Goal: Contribute content: Contribute content

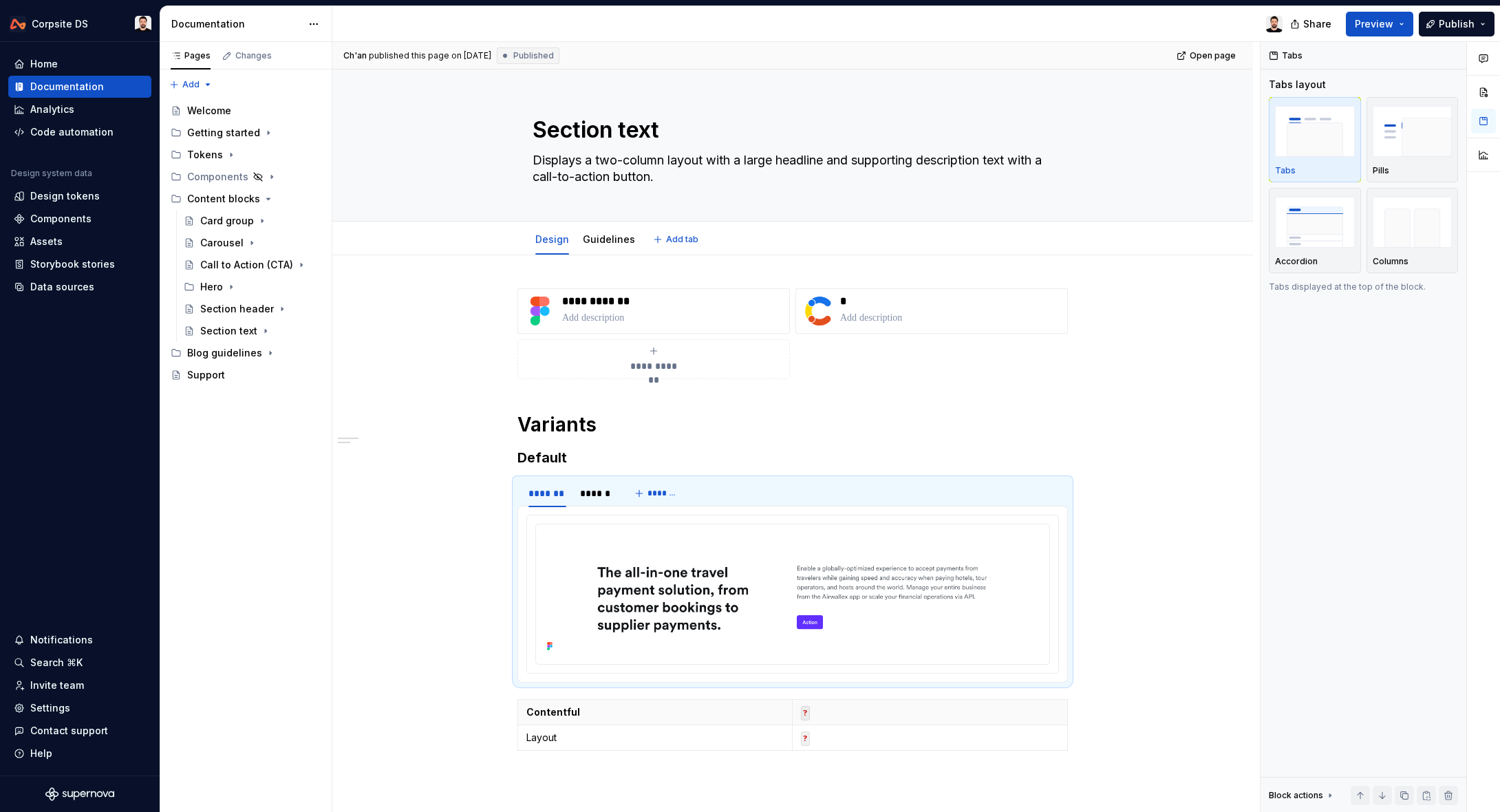
scroll to position [197, 0]
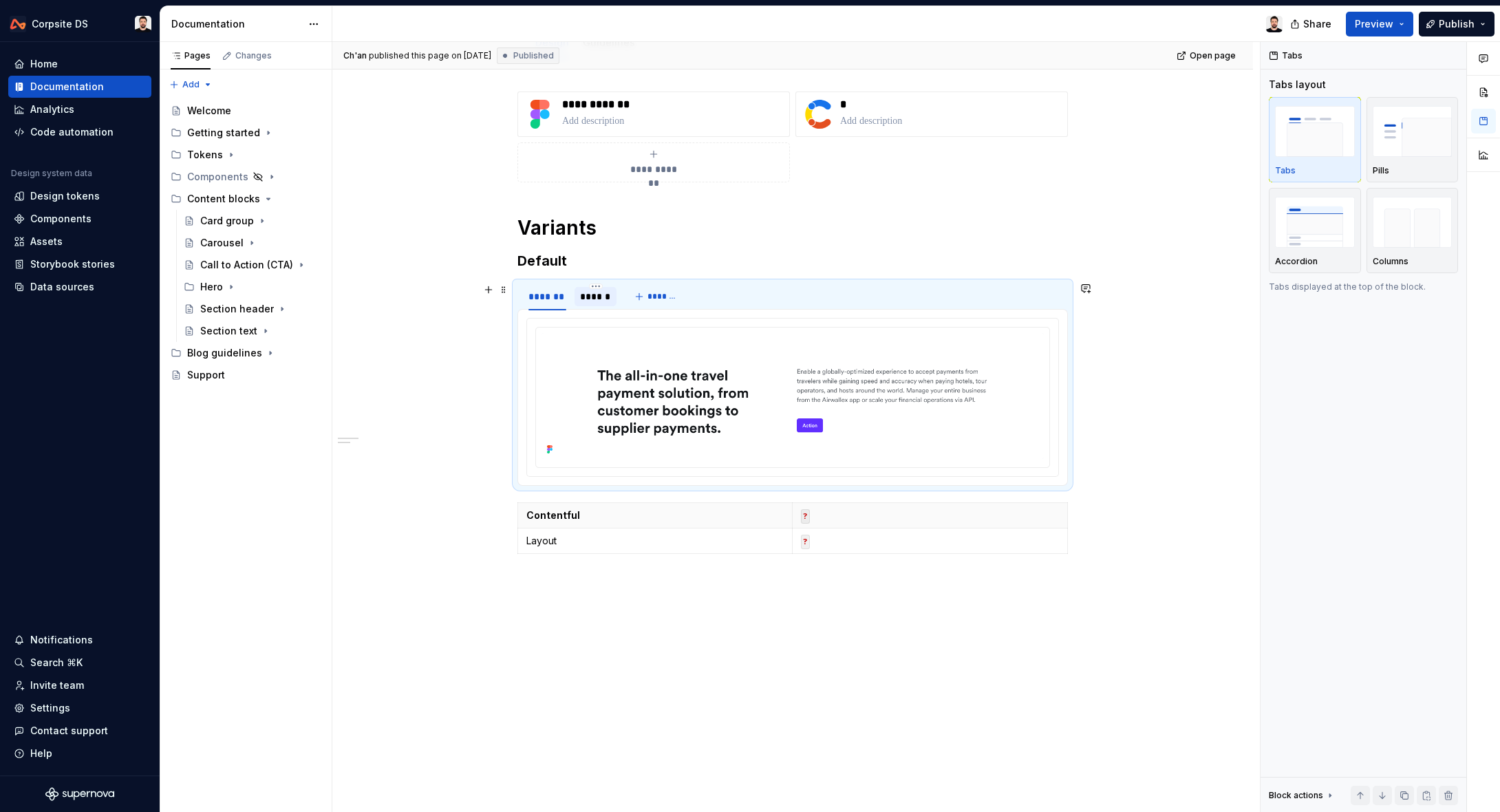
click at [598, 292] on div "******" at bounding box center [595, 296] width 31 height 14
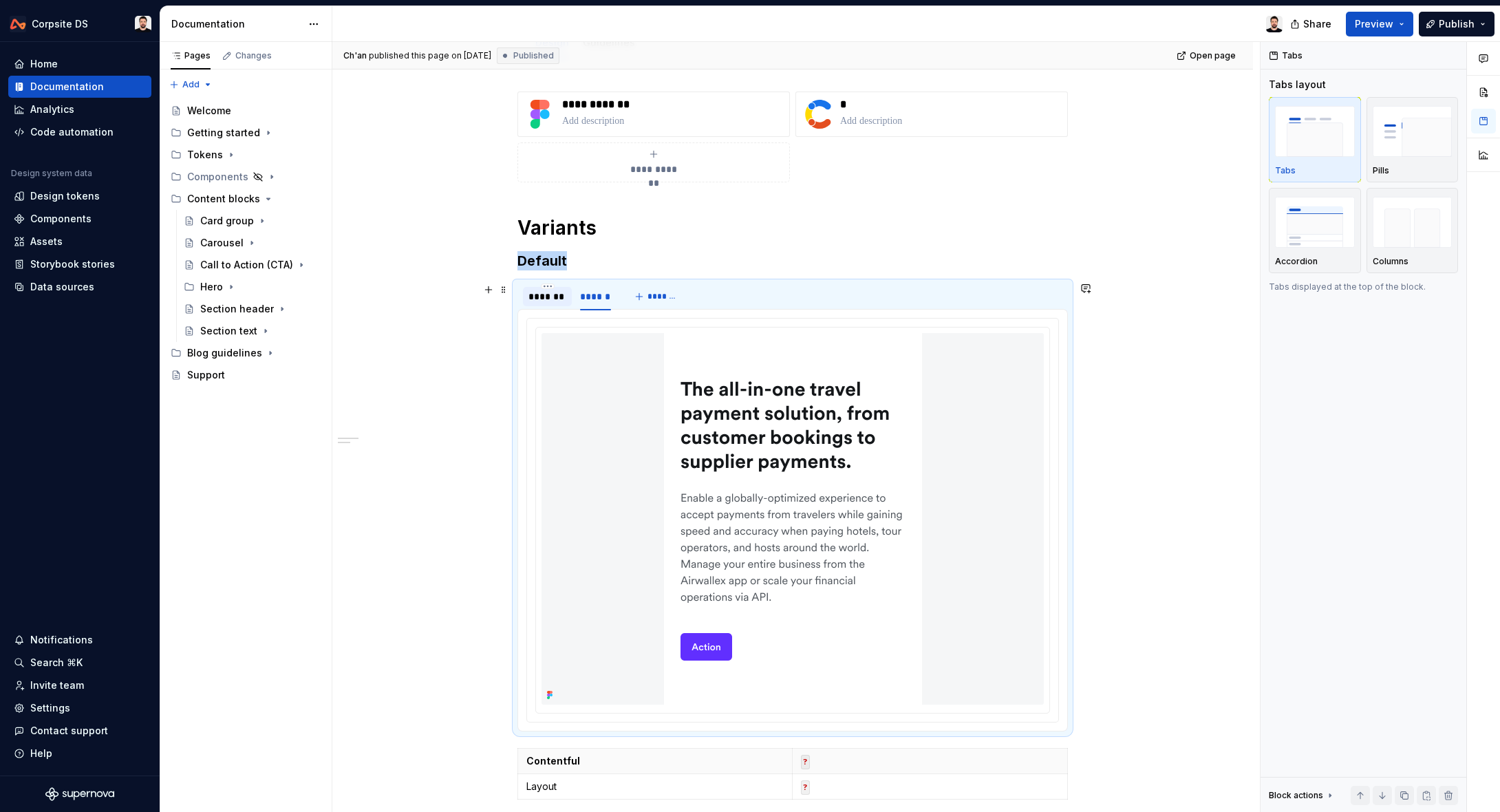
click at [557, 298] on div "*******" at bounding box center [547, 296] width 38 height 14
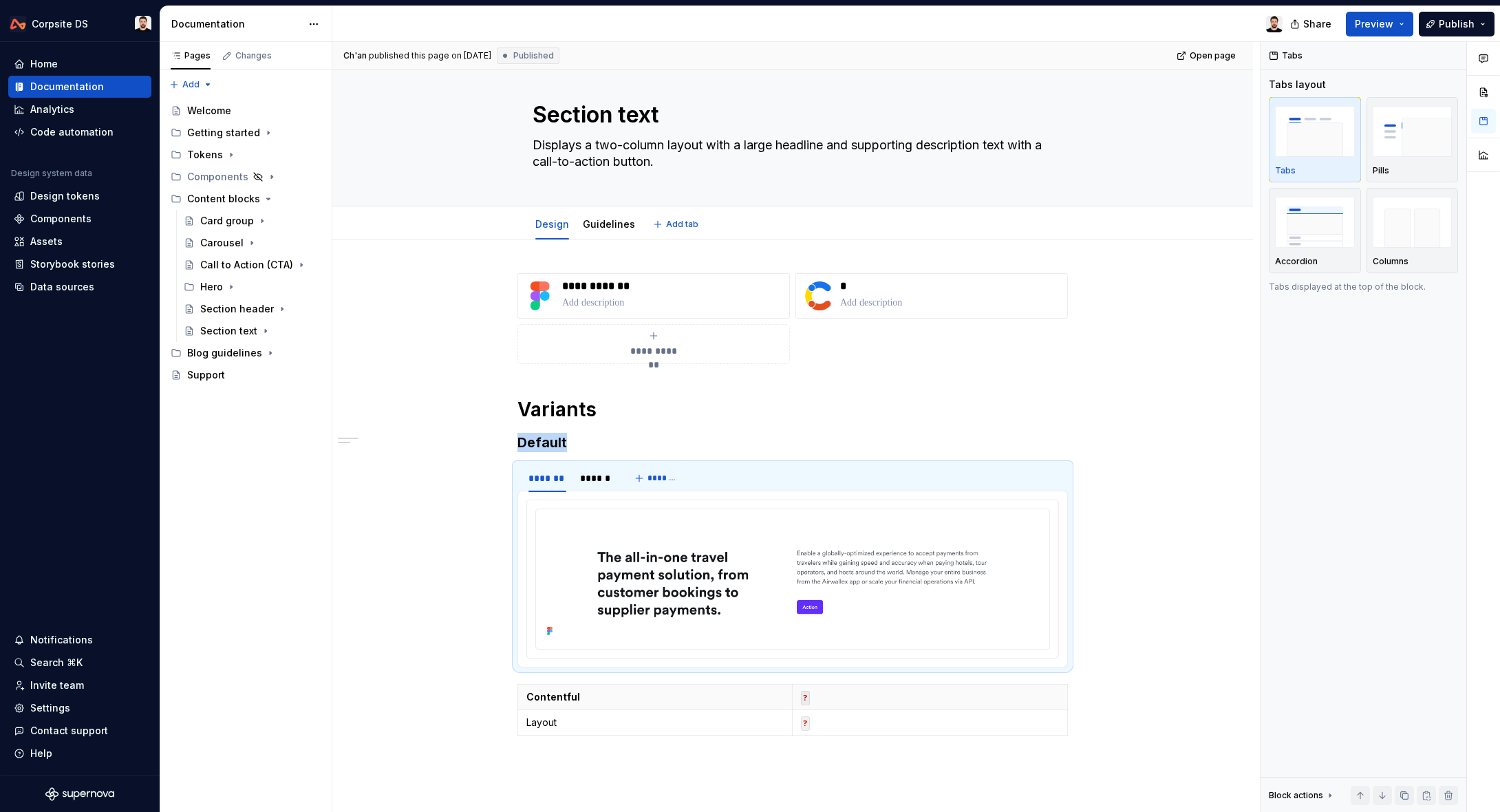
scroll to position [16, 0]
click at [289, 331] on button "Page tree" at bounding box center [292, 331] width 19 height 19
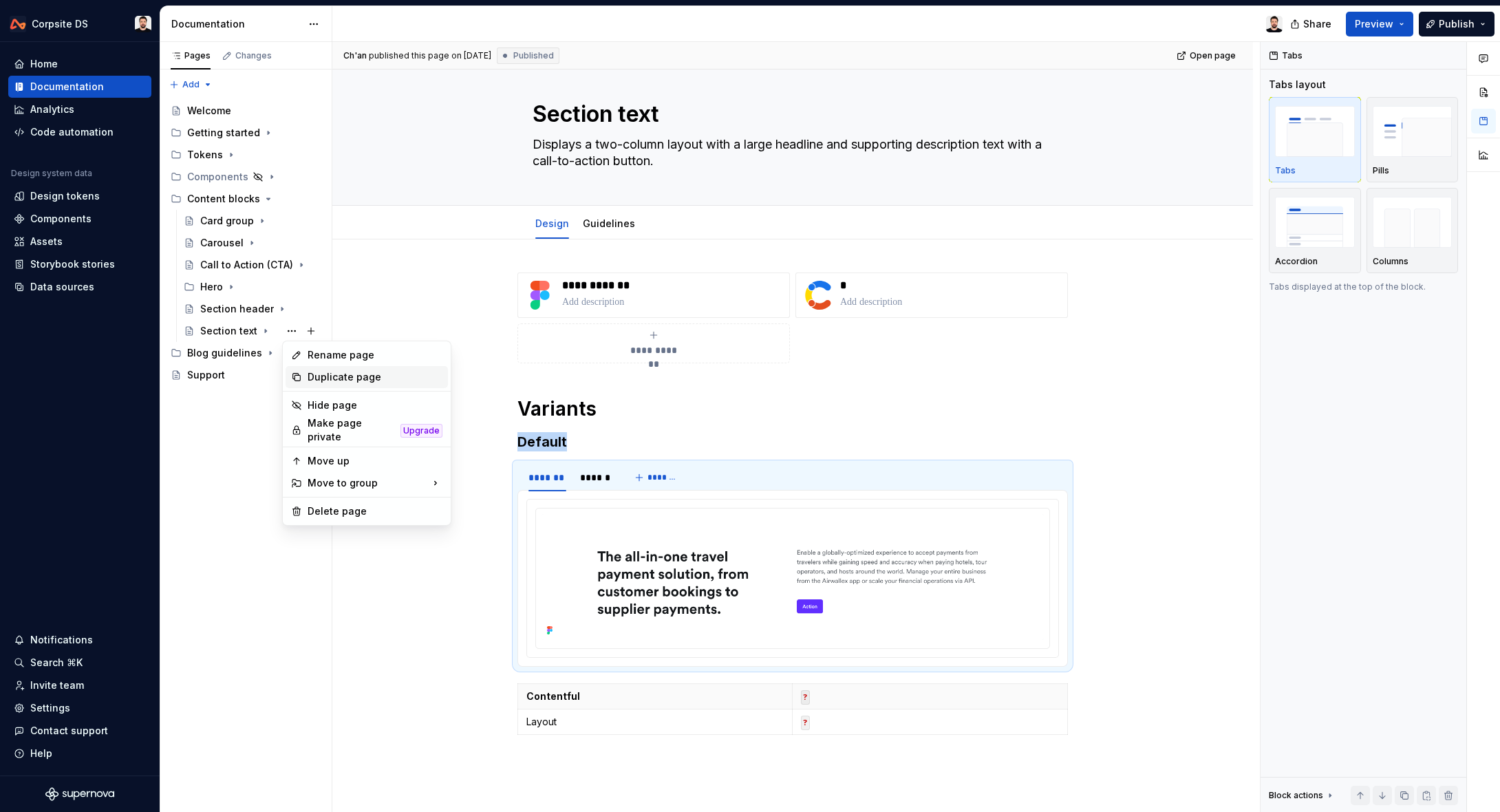
click at [397, 374] on div "Duplicate page" at bounding box center [375, 376] width 135 height 14
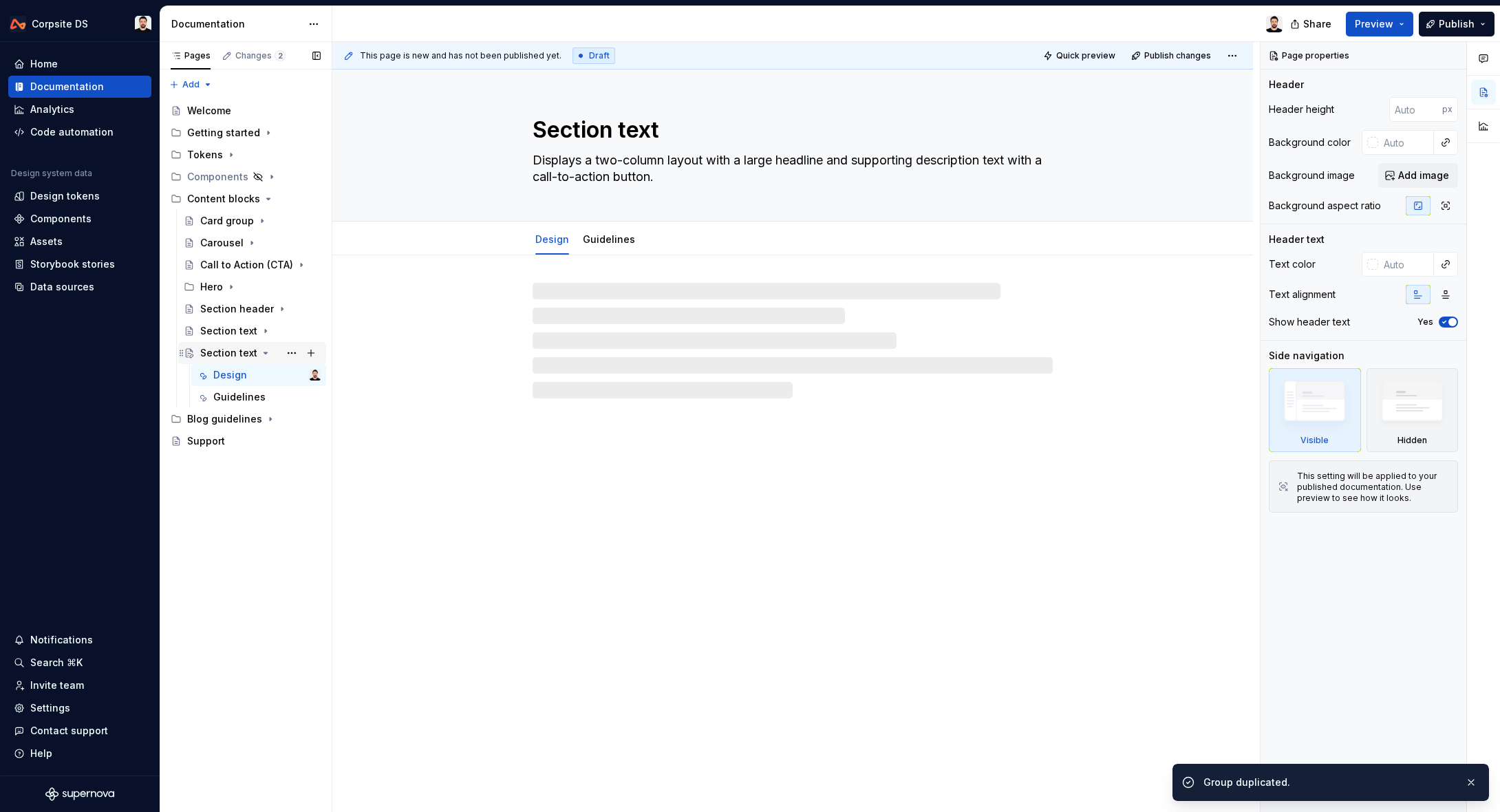
click at [245, 355] on div "Section text" at bounding box center [228, 352] width 57 height 14
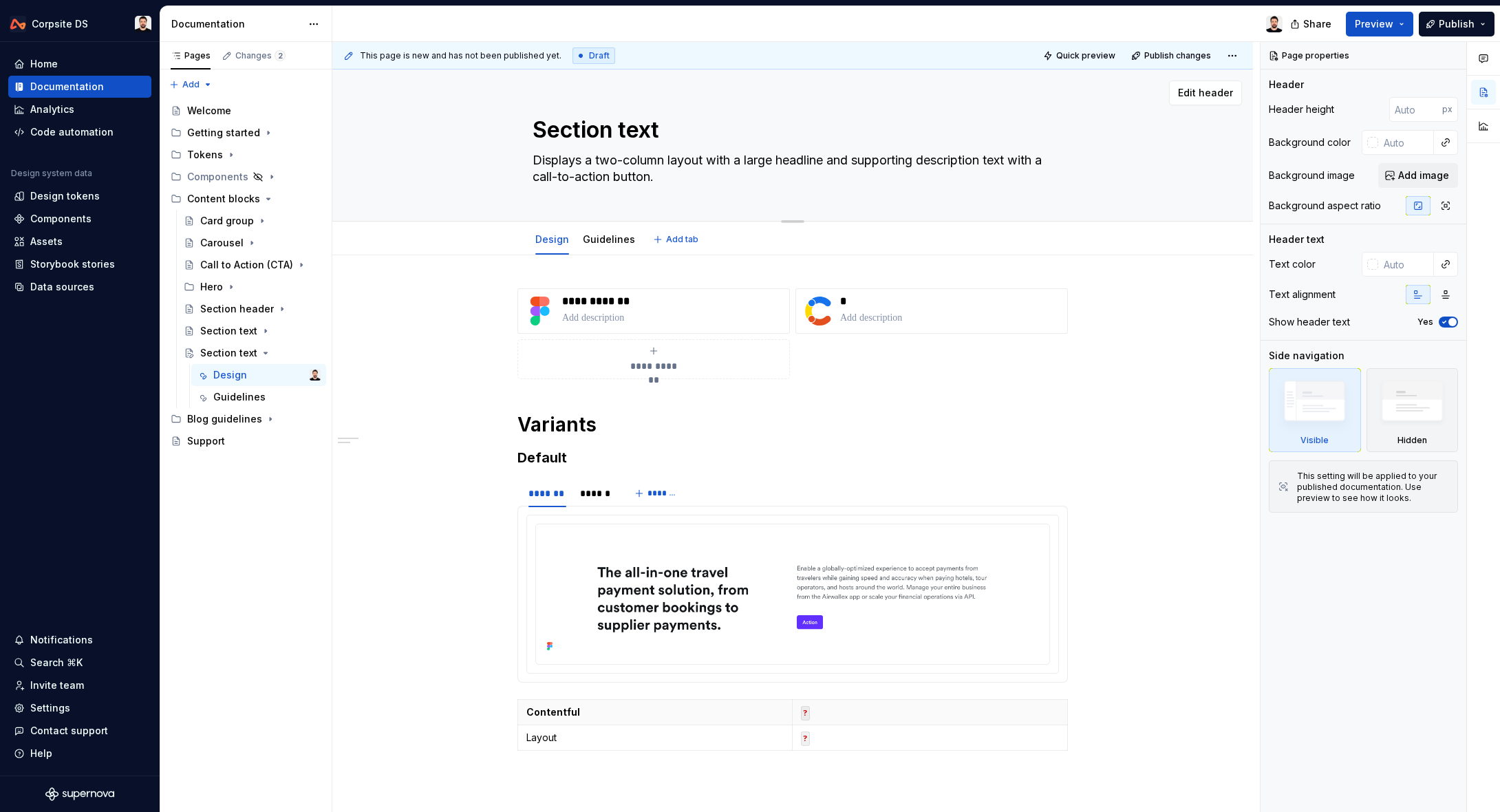
click at [666, 131] on textarea "Section text" at bounding box center [790, 129] width 520 height 33
type textarea "*"
type textarea "L"
type textarea "*"
type textarea "Lo"
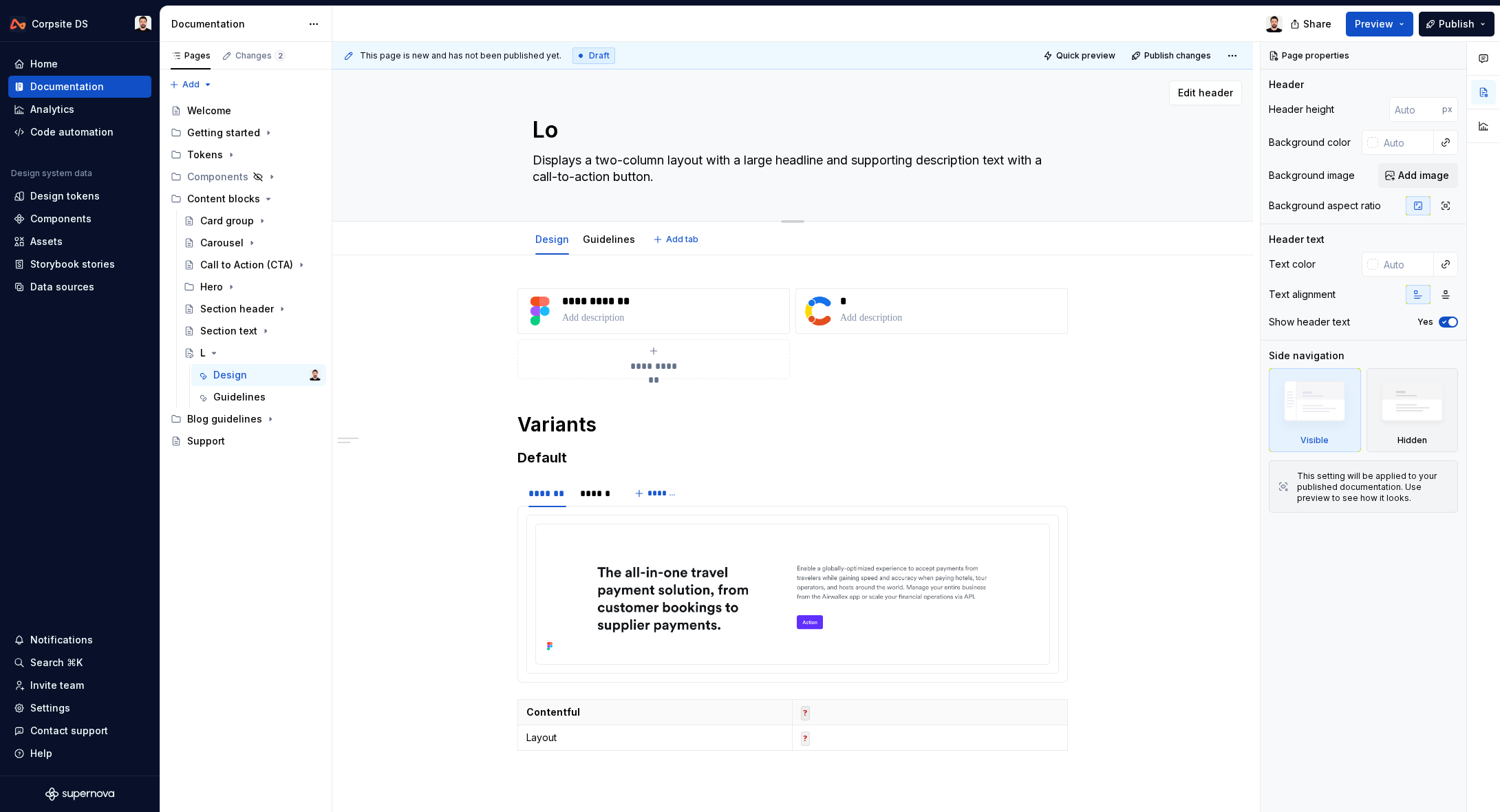
type textarea "*"
type textarea "Log"
type textarea "*"
type textarea "Logo"
type textarea "*"
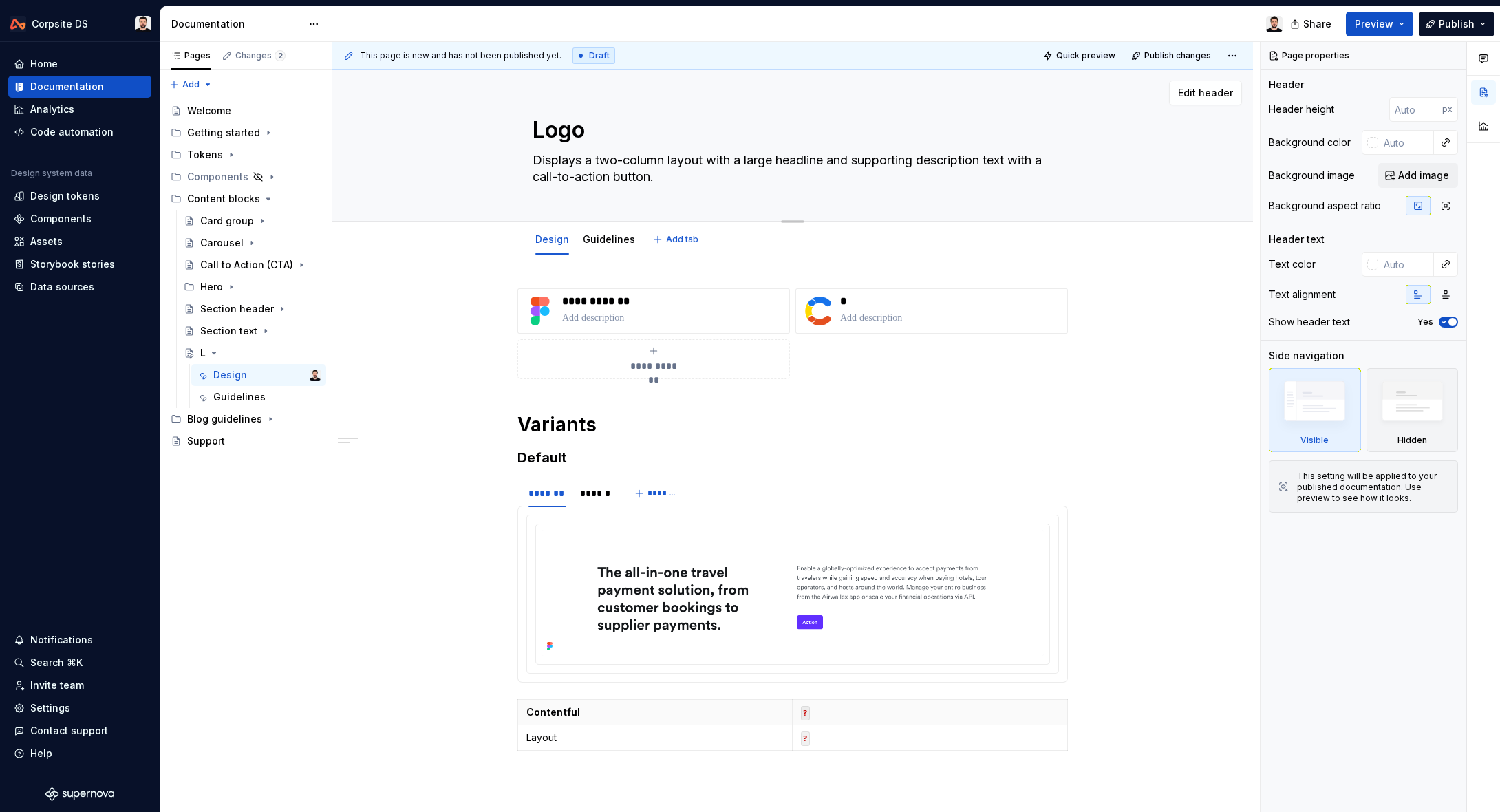
type textarea "Logos"
type textarea "*"
type textarea "Logos"
click at [606, 304] on p "**********" at bounding box center [672, 301] width 221 height 14
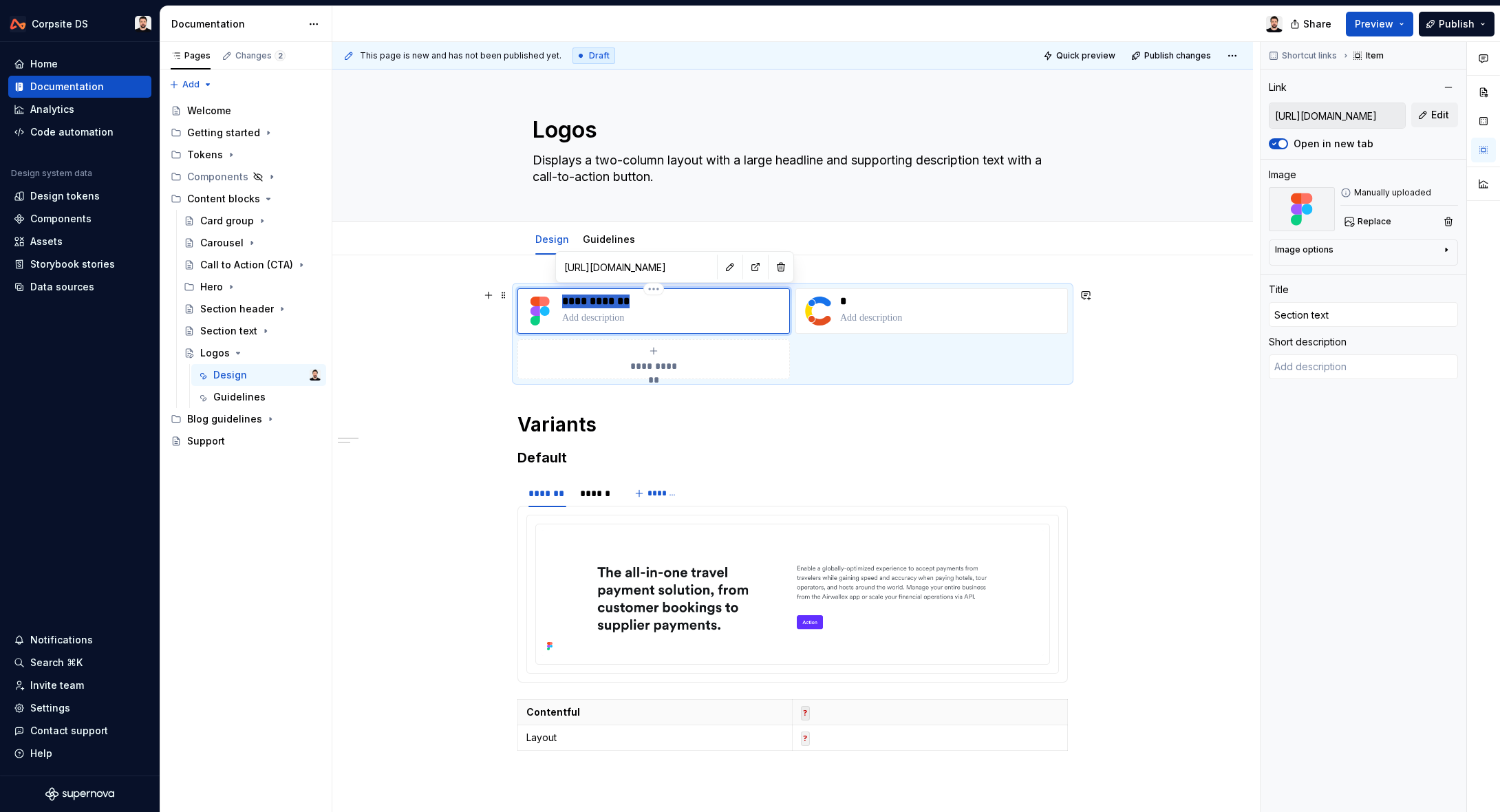
drag, startPoint x: 631, startPoint y: 299, endPoint x: 544, endPoint y: 297, distance: 87.0
click at [544, 297] on div "**********" at bounding box center [653, 310] width 260 height 33
type textarea "*"
type input "L"
type textarea "*"
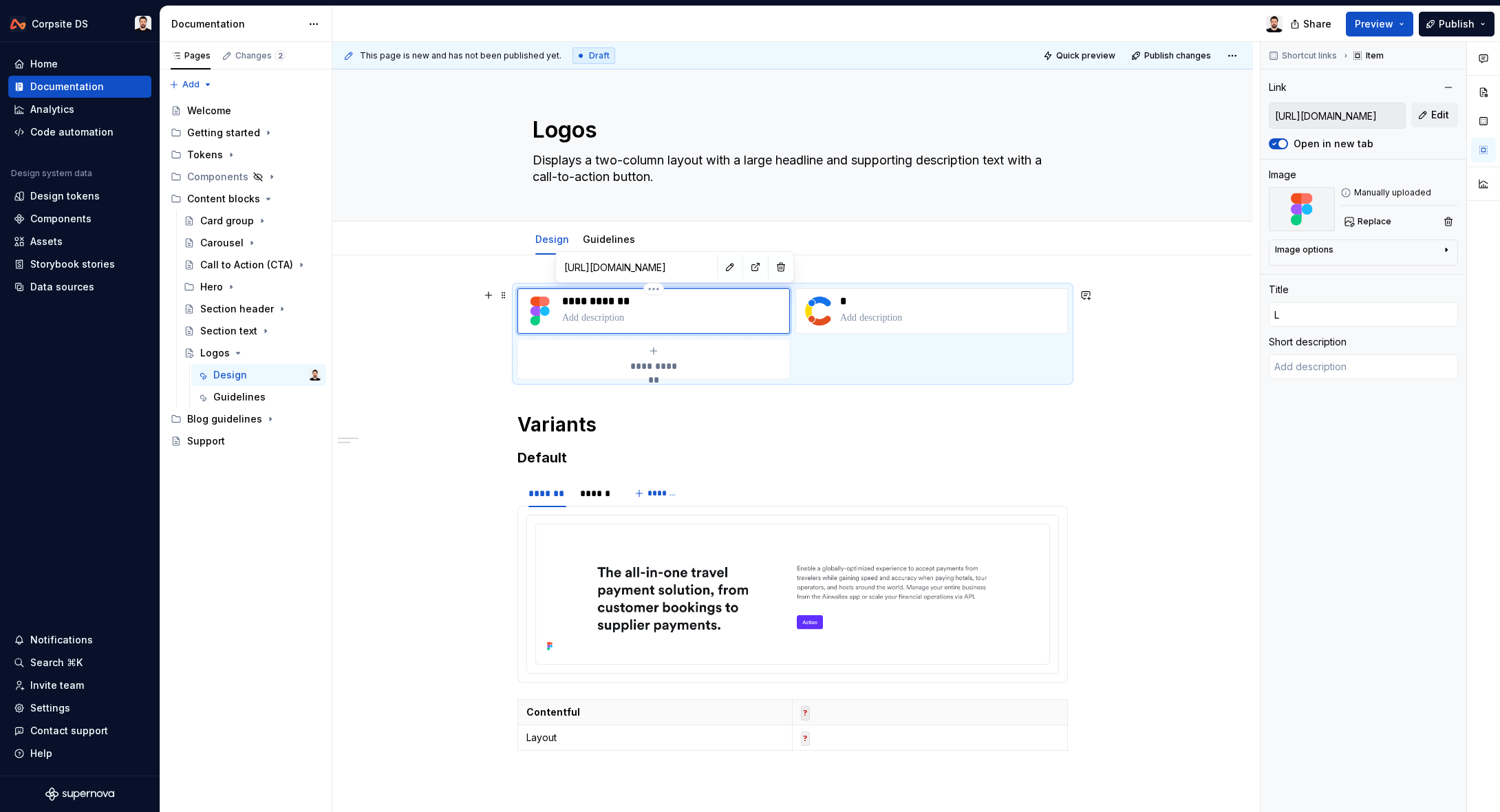
type input "Lo"
type textarea "*"
type input "Log"
type textarea "*"
type input "Logo"
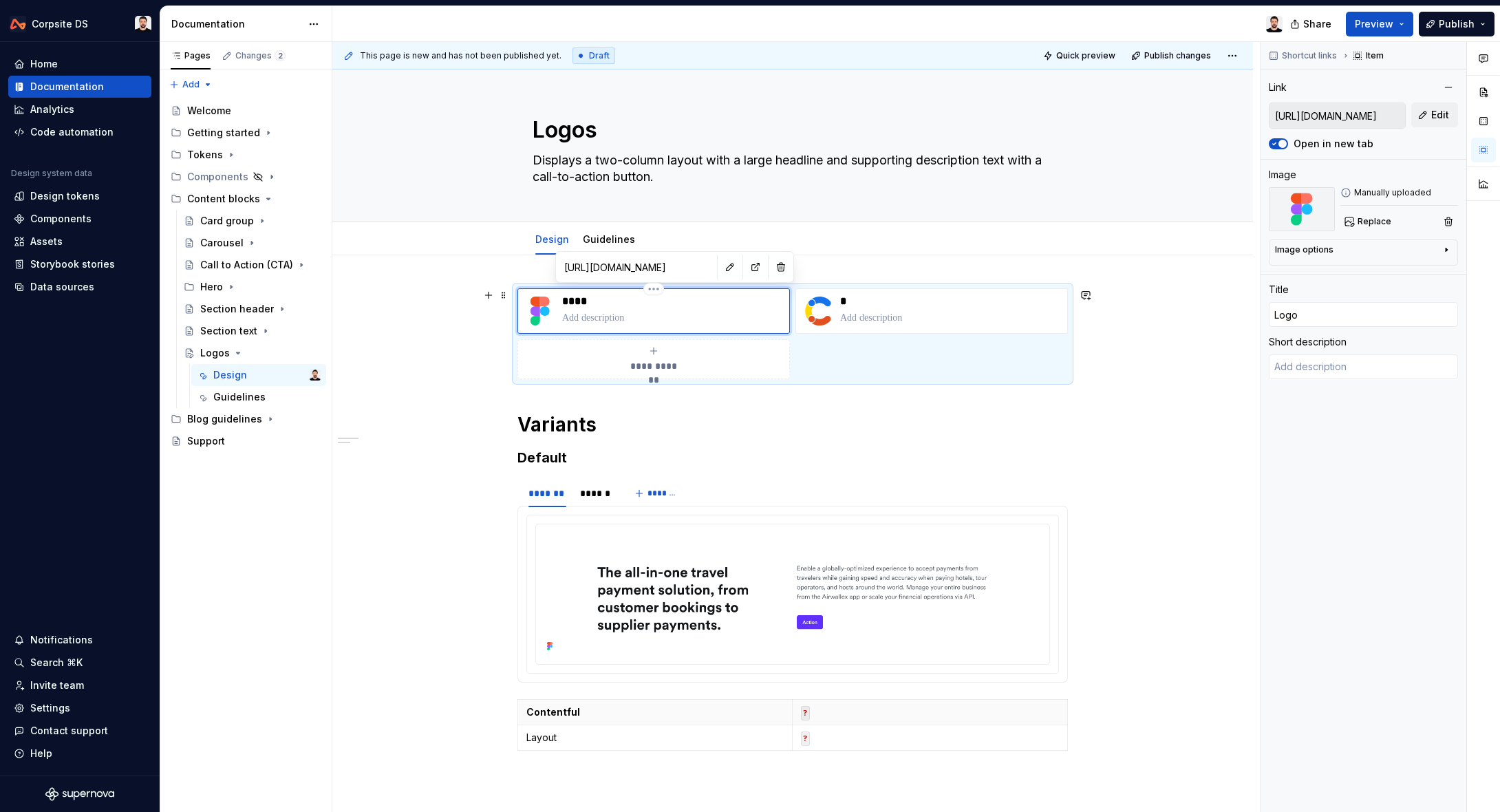
type textarea "*"
type input "Logos"
click at [647, 312] on p at bounding box center [672, 318] width 221 height 14
click at [721, 269] on button "button" at bounding box center [730, 267] width 19 height 19
type textarea "*"
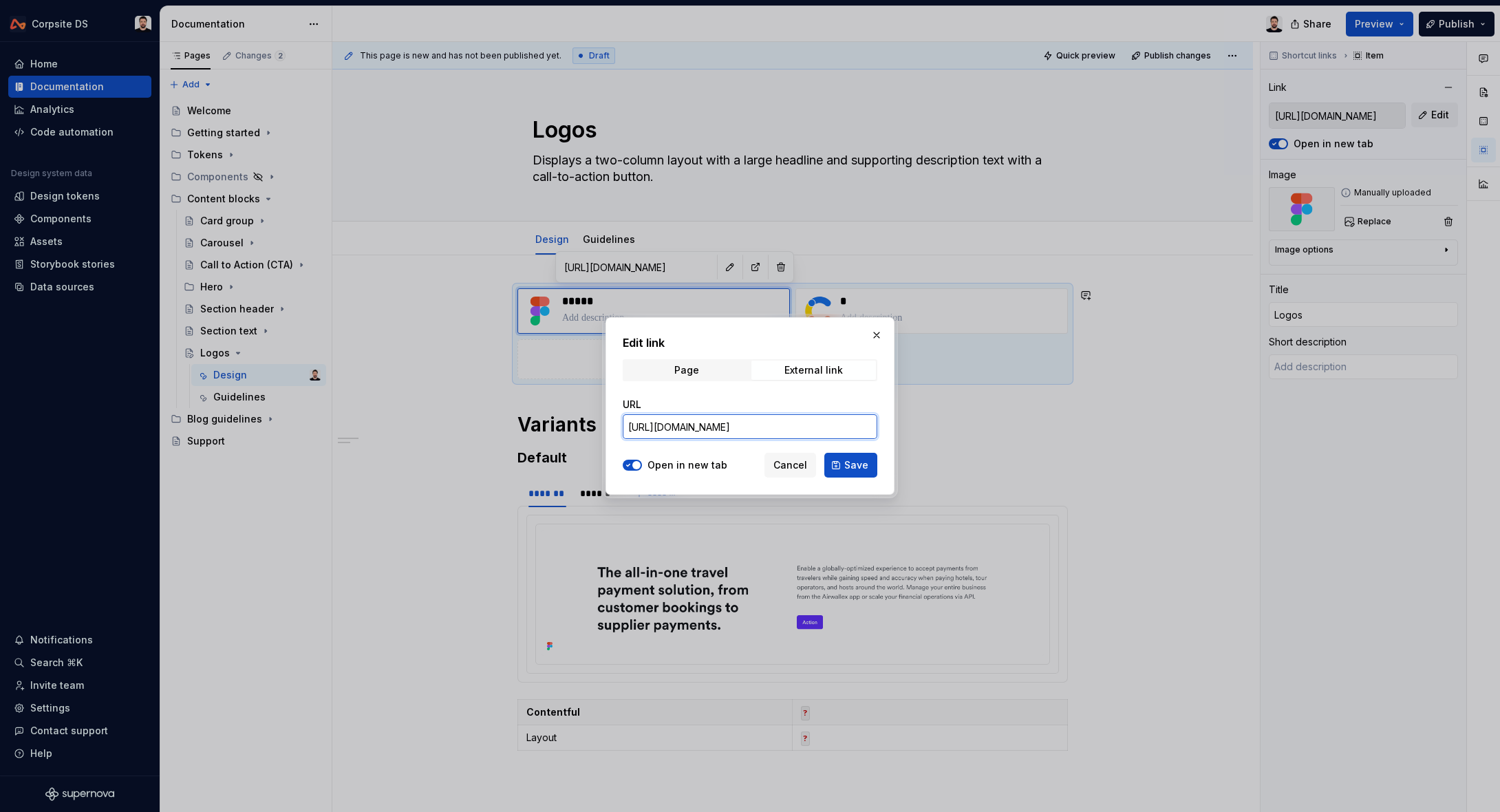
click at [709, 424] on input "[URL][DOMAIN_NAME]" at bounding box center [750, 426] width 255 height 25
paste input "114-2244"
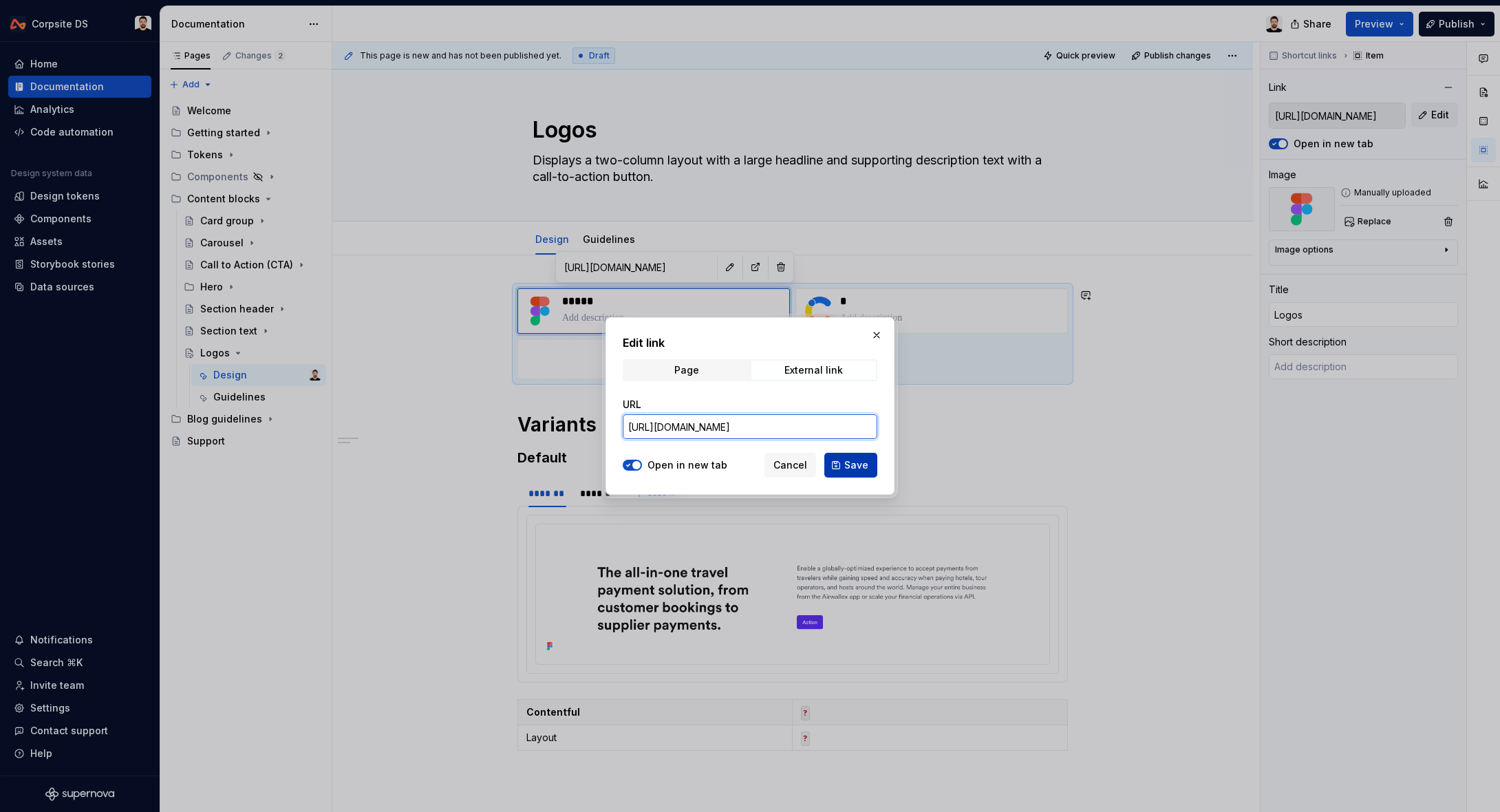
type input "[URL][DOMAIN_NAME]"
click at [847, 455] on button "Save" at bounding box center [851, 465] width 53 height 25
type textarea "*"
type input "[URL][DOMAIN_NAME]"
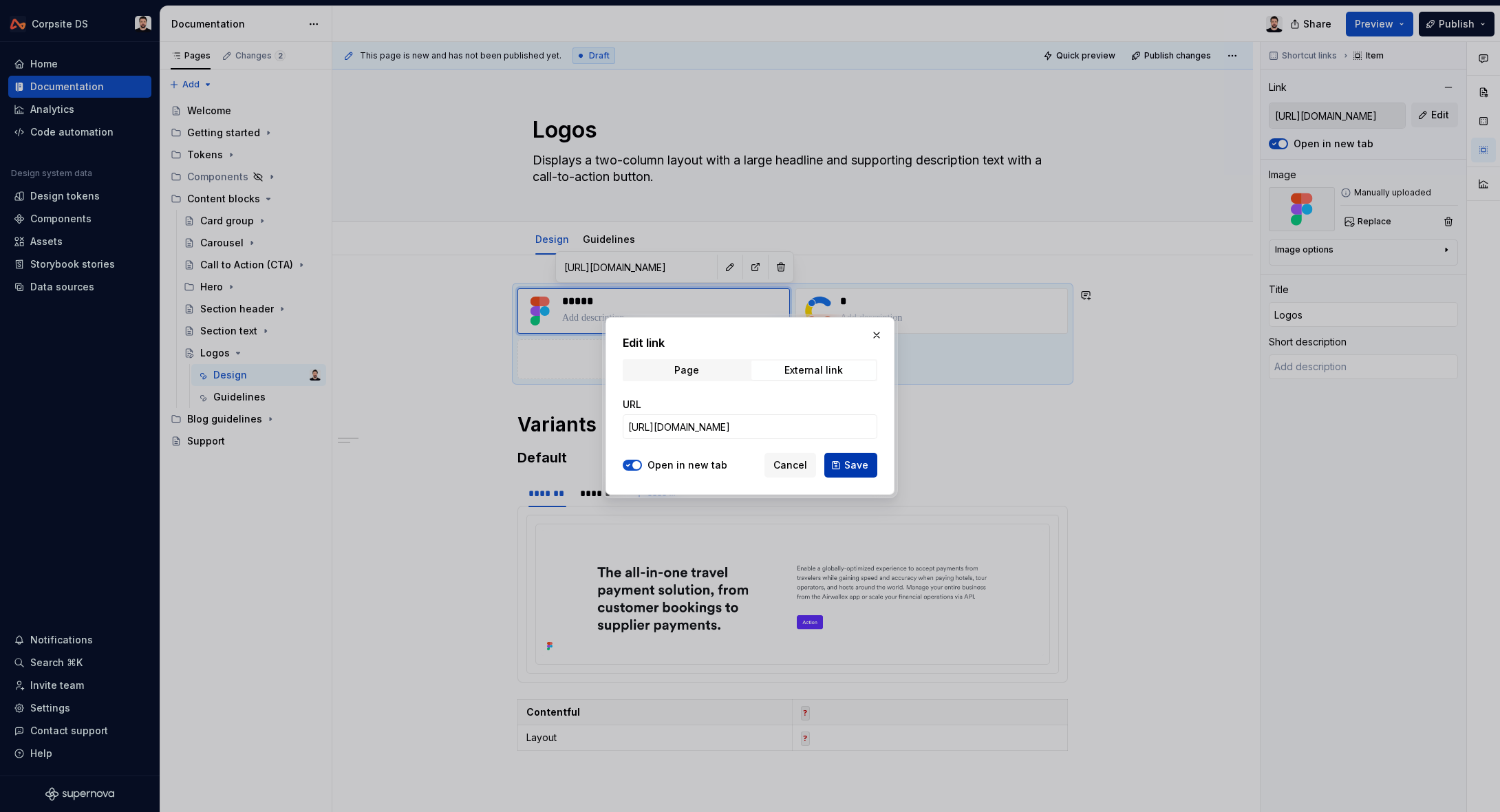
type input "[URL][DOMAIN_NAME]"
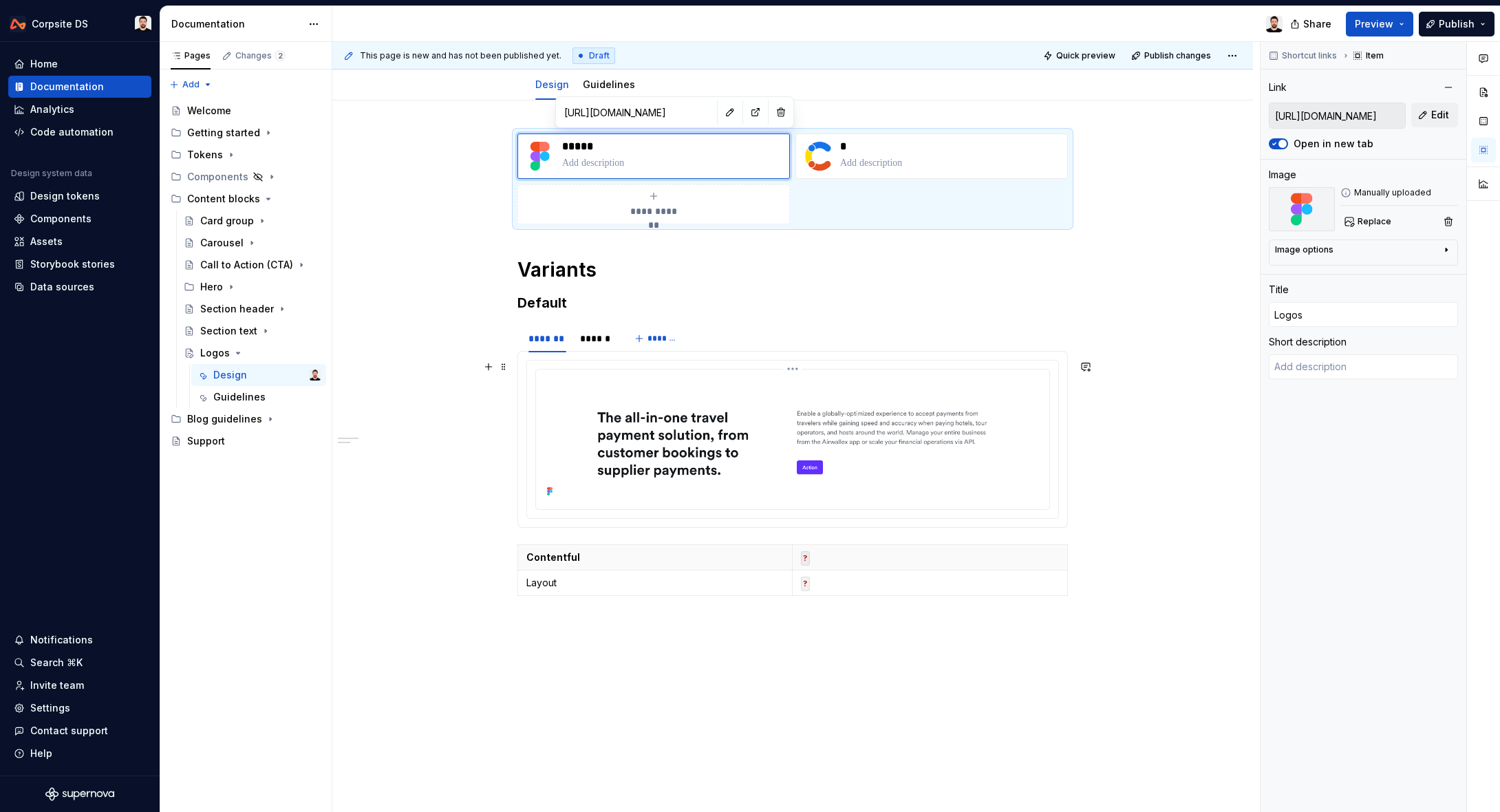
scroll to position [203, 0]
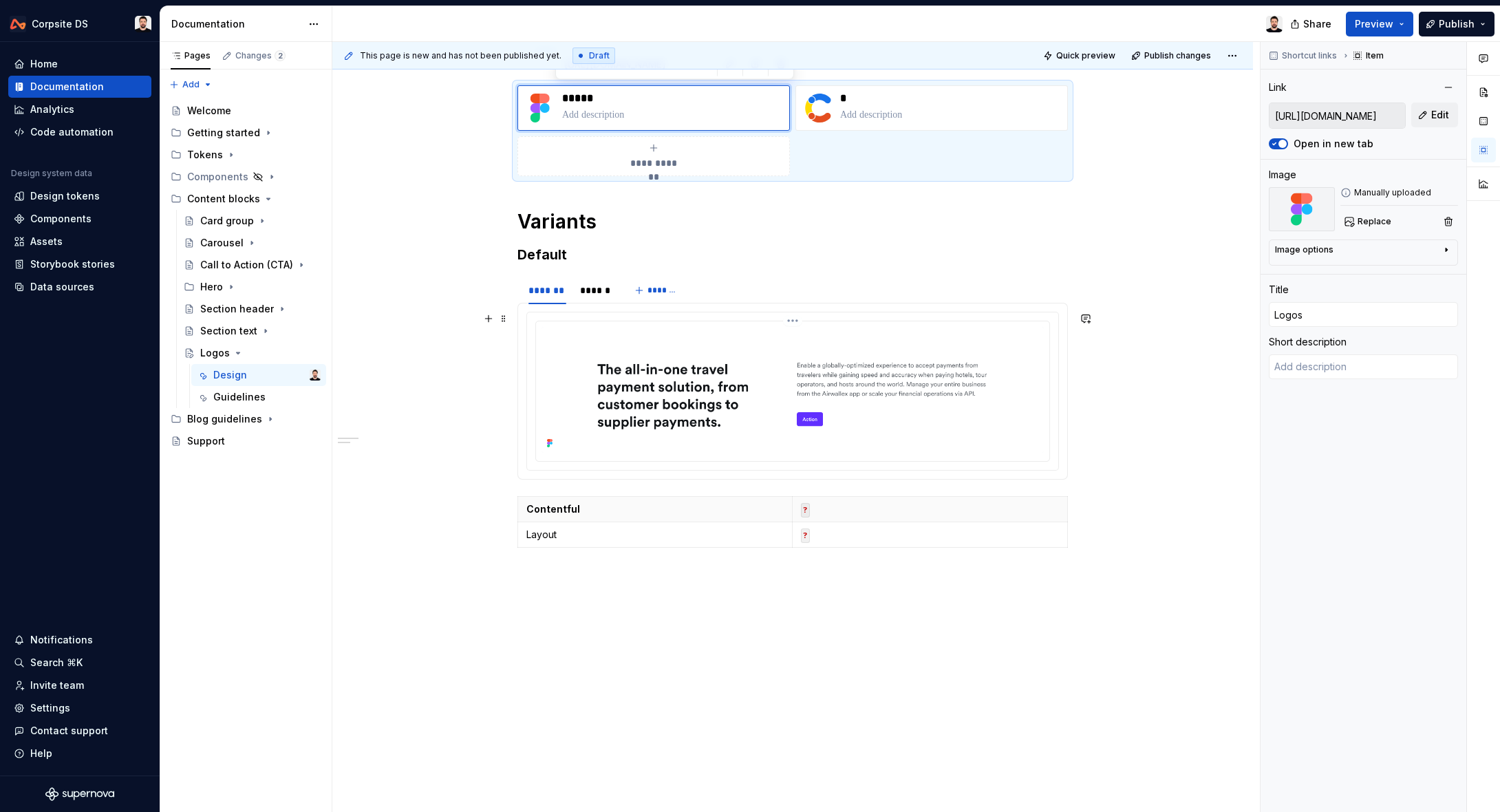
click at [721, 383] on img at bounding box center [792, 389] width 503 height 126
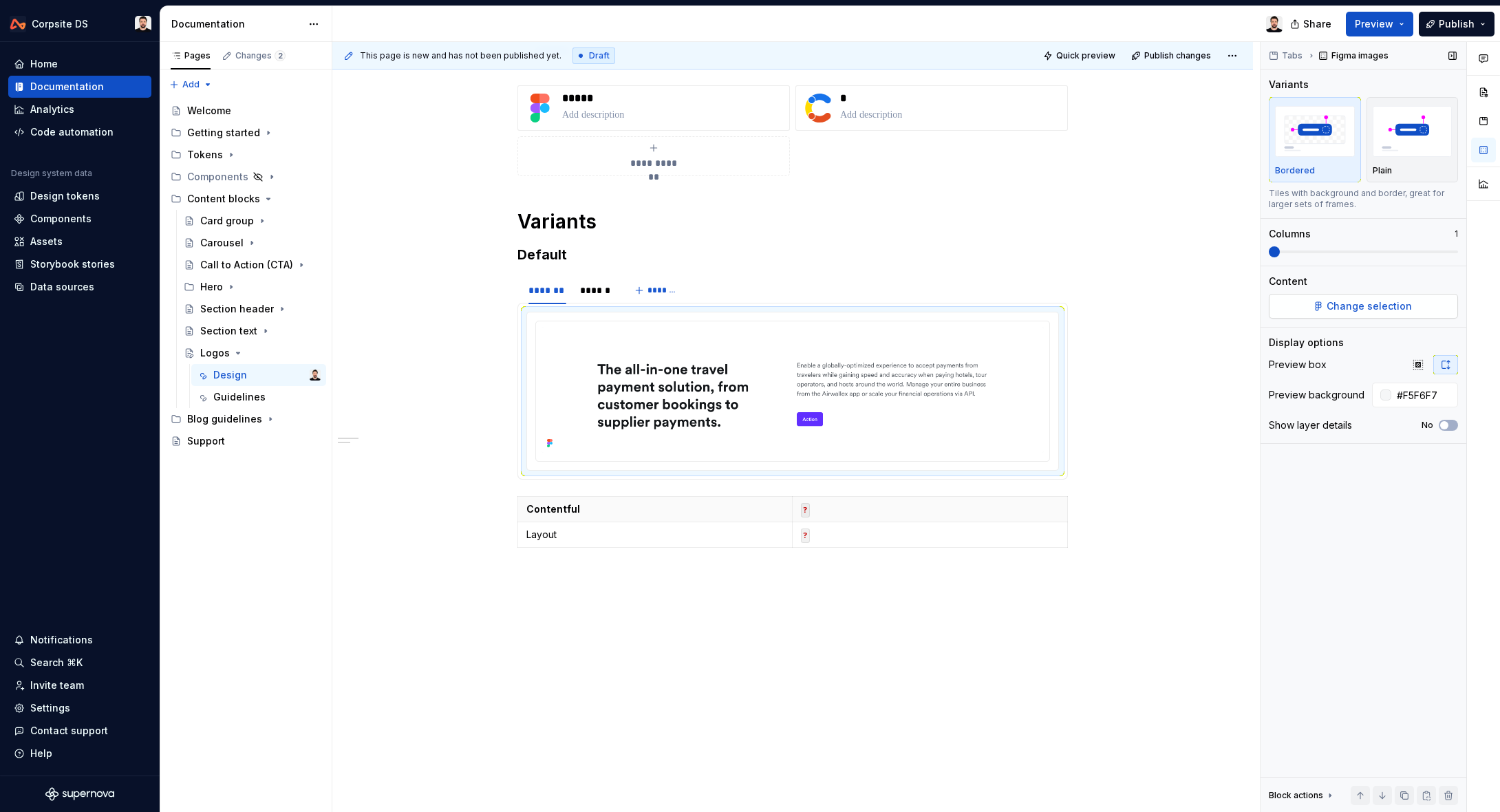
click at [1410, 301] on button "Change selection" at bounding box center [1363, 306] width 189 height 25
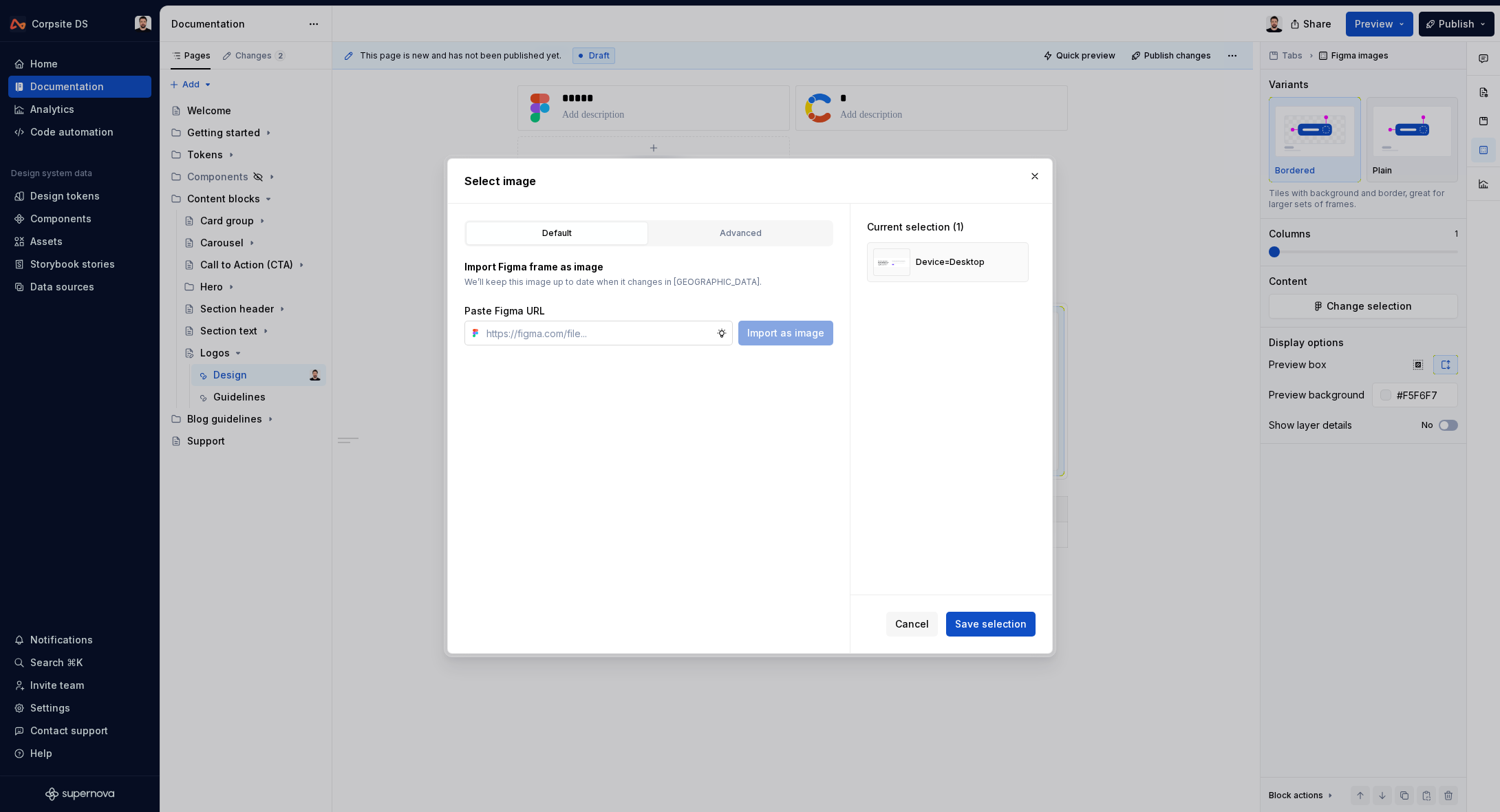
click at [605, 329] on input "text" at bounding box center [598, 333] width 236 height 25
type input "[URL][DOMAIN_NAME]"
click at [808, 338] on span "Import as image" at bounding box center [786, 333] width 77 height 14
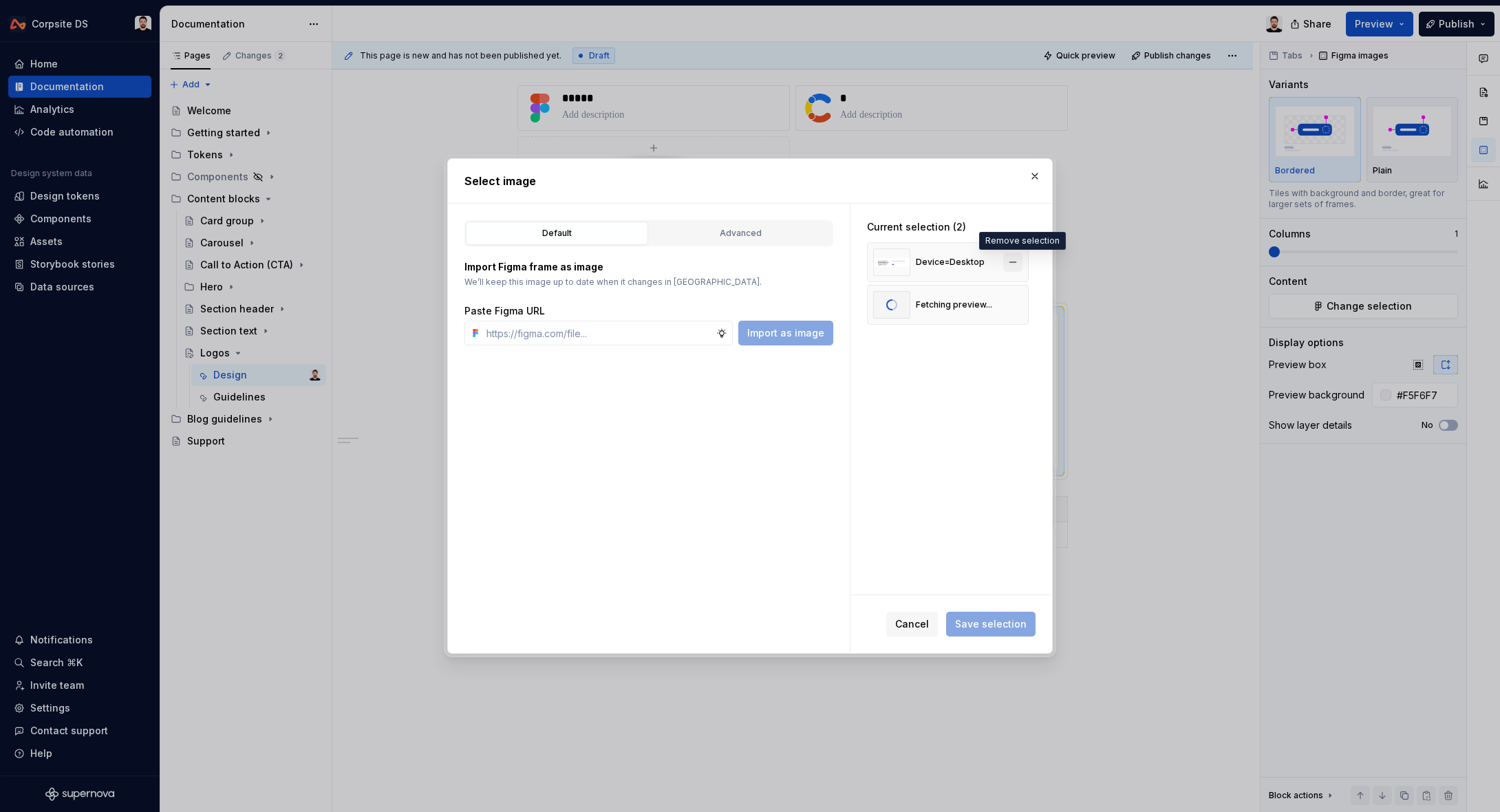
click at [1022, 265] on button "button" at bounding box center [1013, 262] width 19 height 19
click at [974, 619] on span "Save selection" at bounding box center [991, 623] width 72 height 14
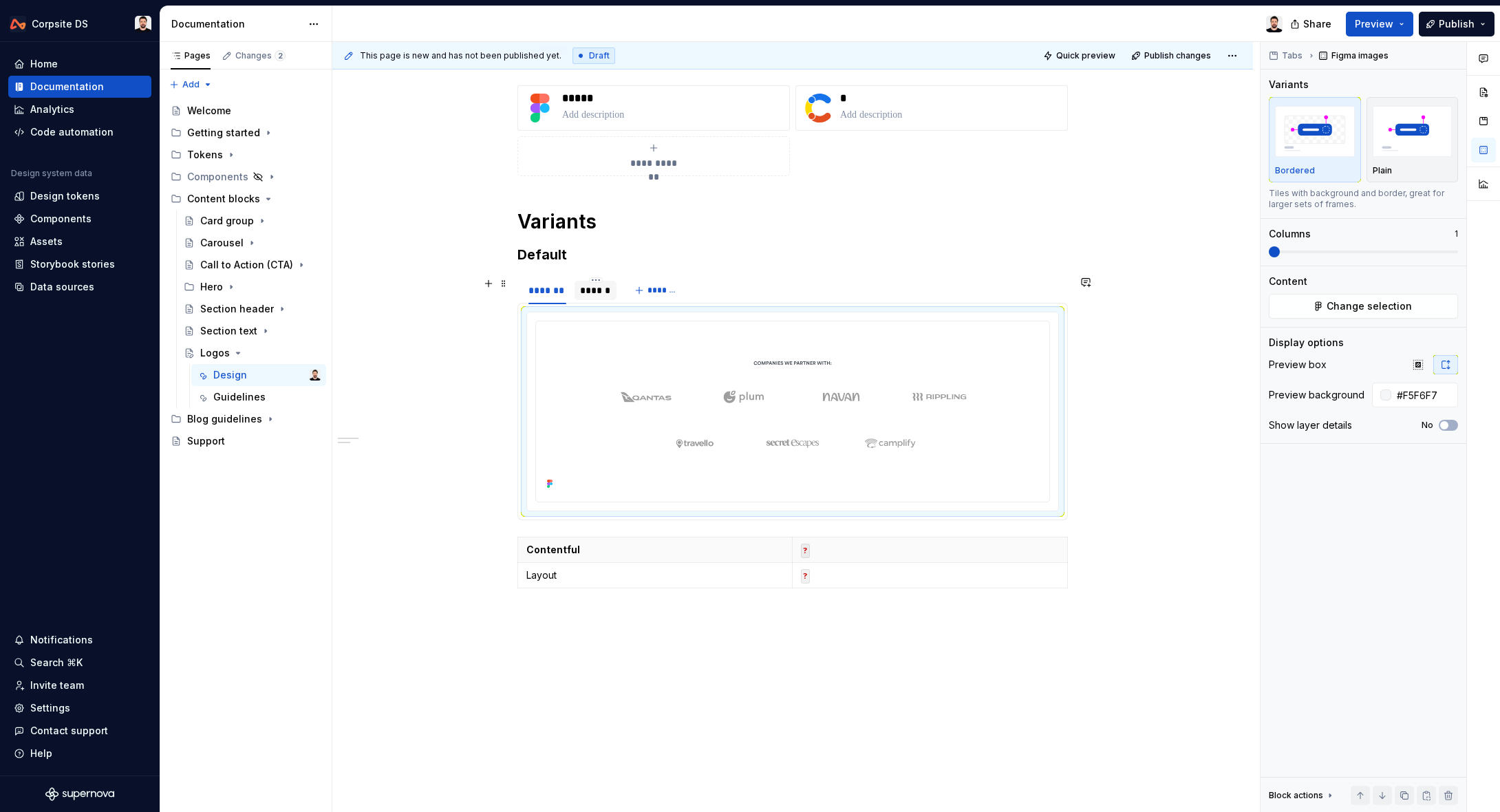
click at [605, 287] on div "******" at bounding box center [595, 289] width 31 height 14
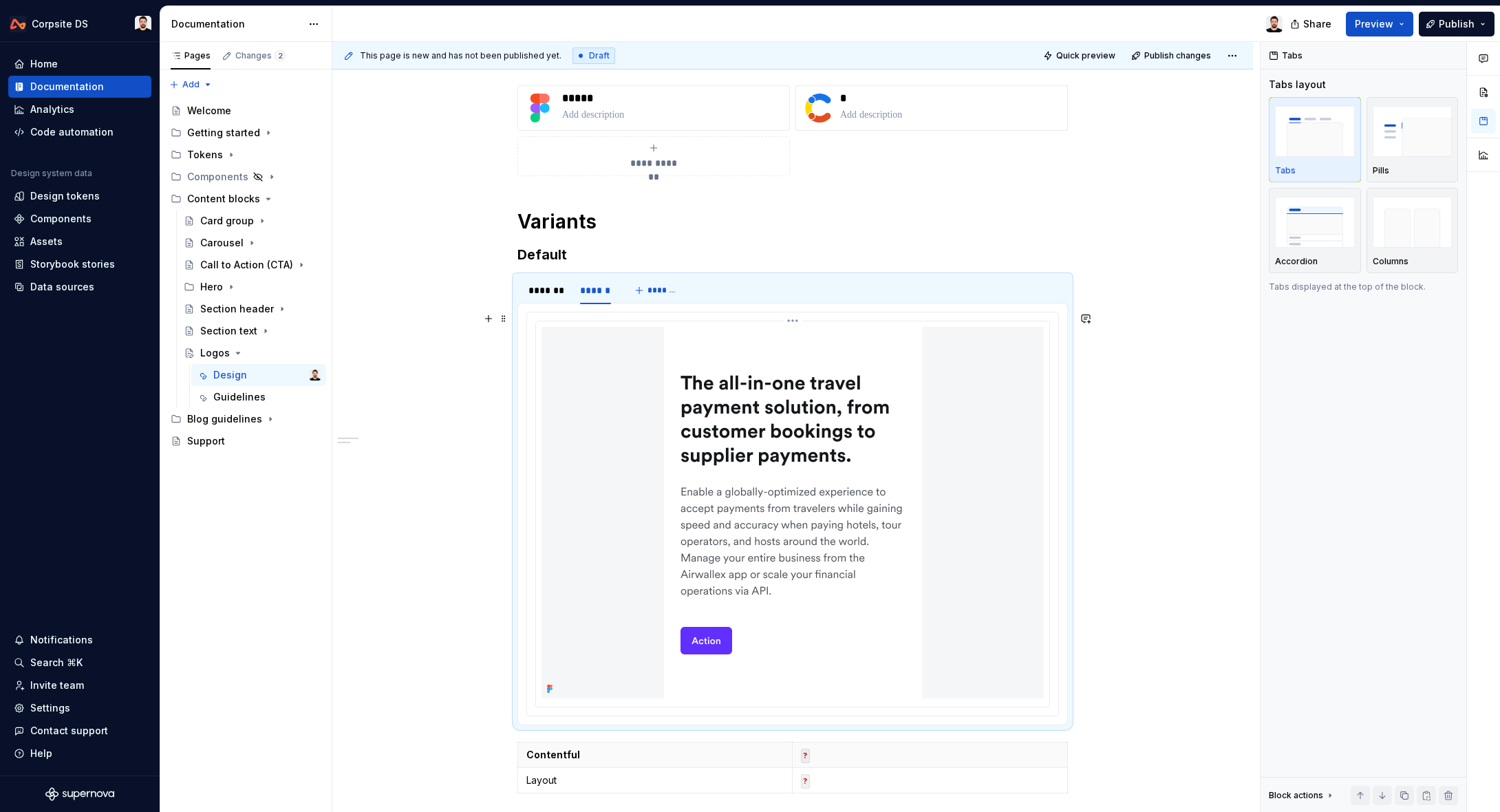
click at [638, 394] on div at bounding box center [792, 512] width 503 height 371
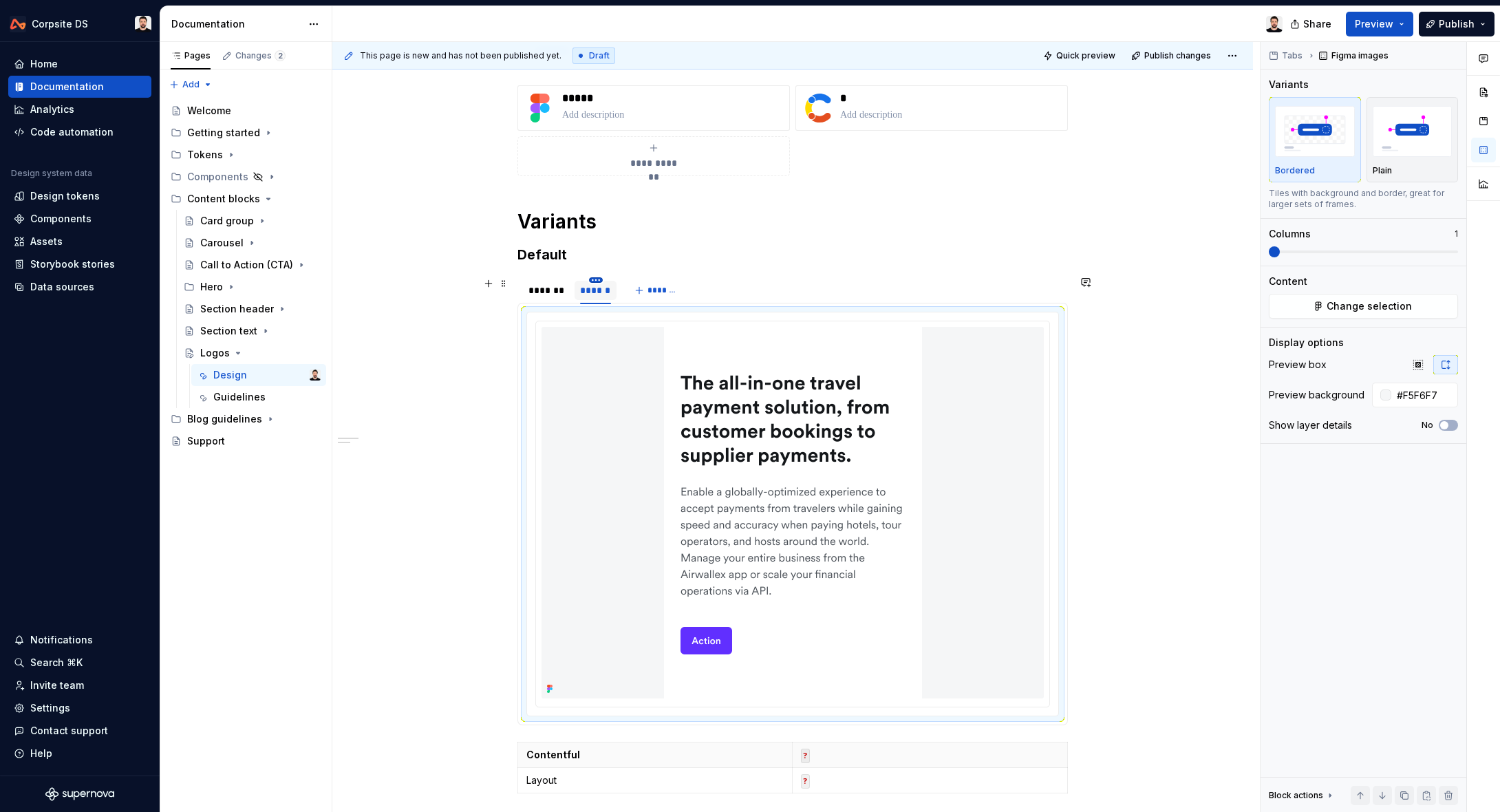
click at [602, 280] on html "Corpsite DS Home Documentation Analytics Code automation Design system data Des…" at bounding box center [750, 406] width 1500 height 812
click at [650, 391] on div "Delete tab" at bounding box center [662, 394] width 89 height 14
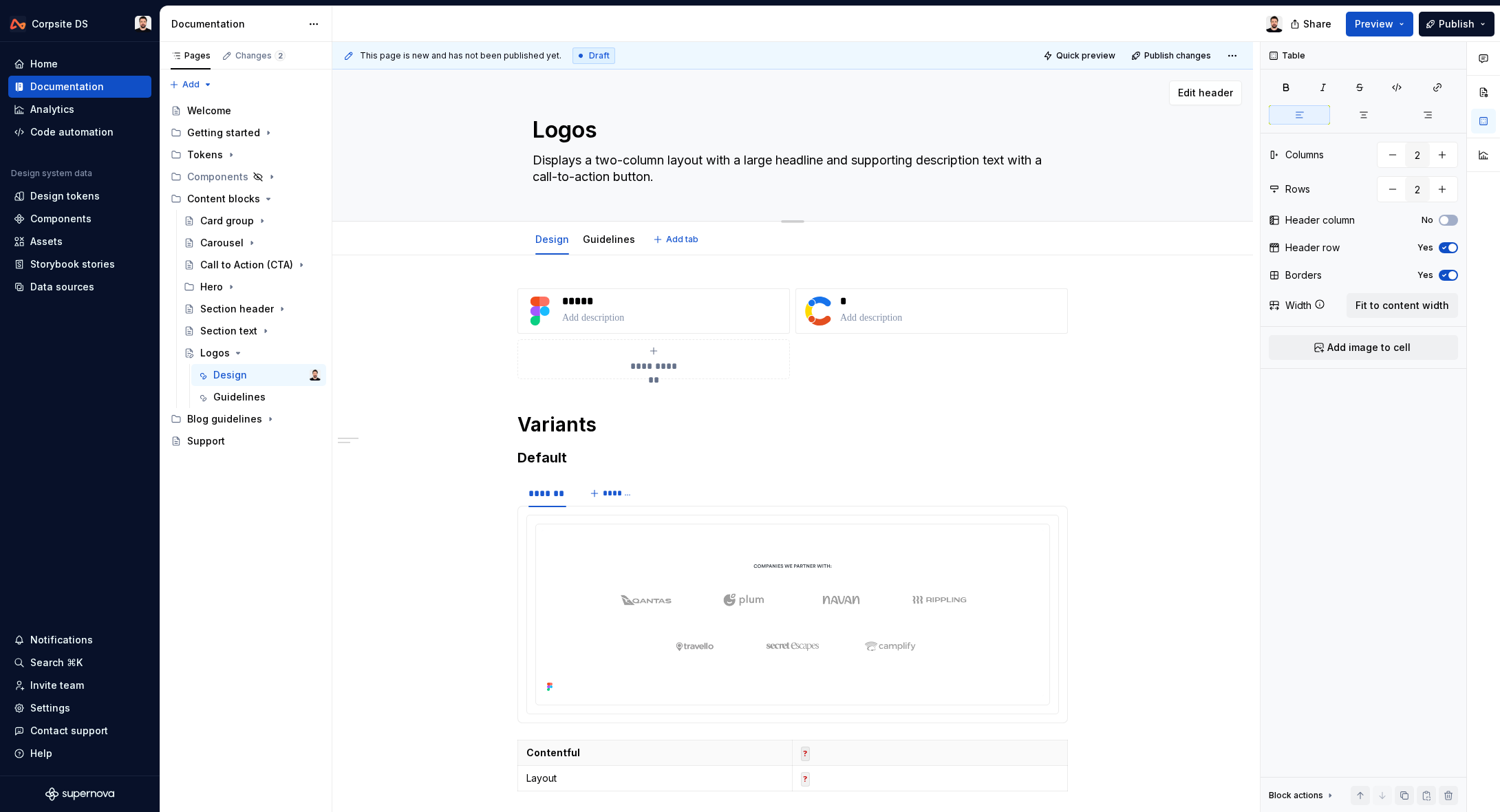
click at [673, 174] on textarea "Displays a two-column layout with a large headline and supporting description t…" at bounding box center [790, 169] width 520 height 39
paste textarea "displays partner or client company logos in a structured grid layout"
type textarea "*"
type textarea "displays partner or client company logos in a structured grid layout"
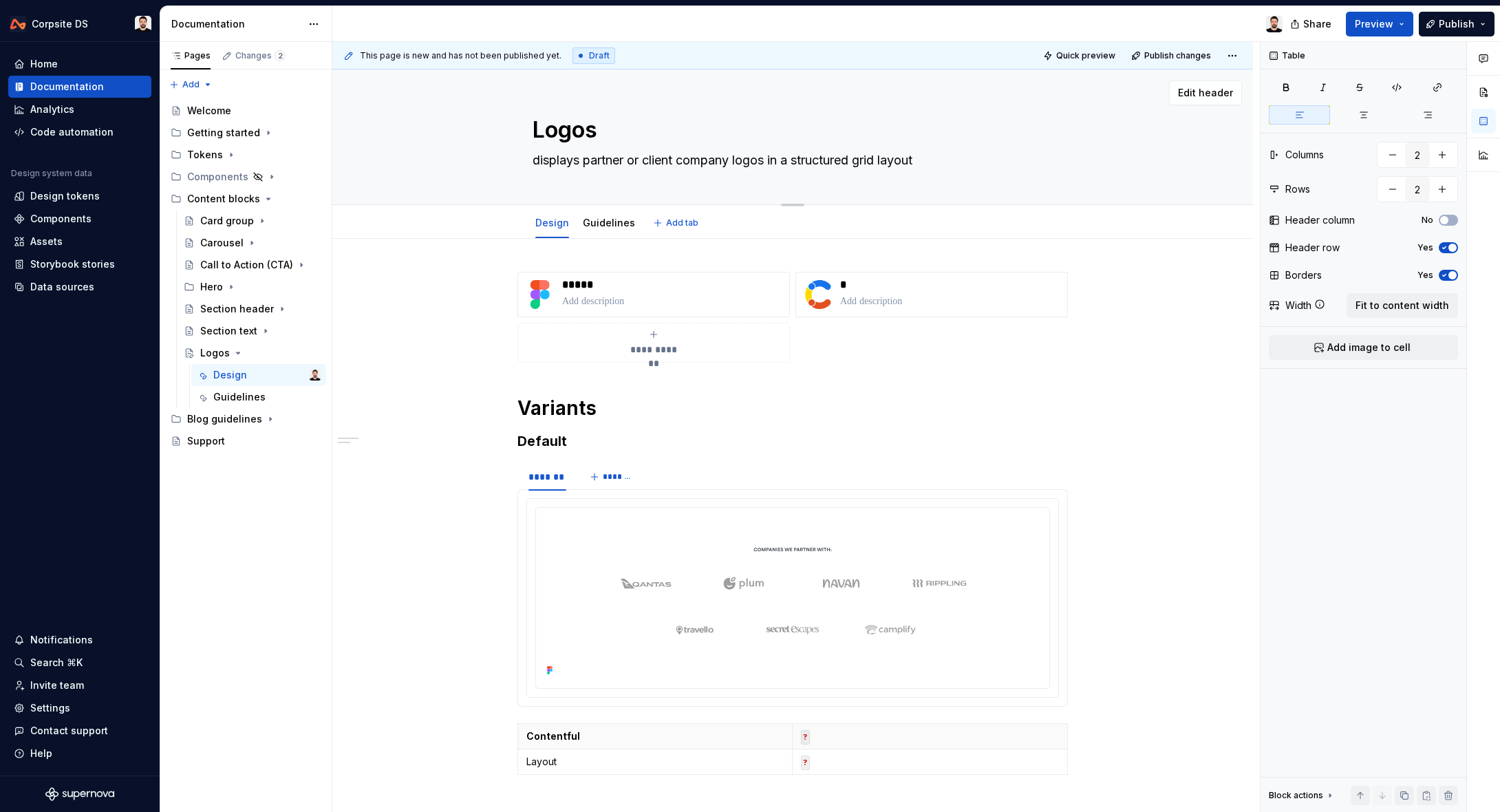
click at [549, 157] on textarea "displays partner or client company logos in a structured grid layout" at bounding box center [790, 160] width 520 height 22
type textarea "*"
type textarea "isplays partner or client company logos in a structured grid layout"
type textarea "*"
type textarea "Displays partner or client company logos in a structured grid layout"
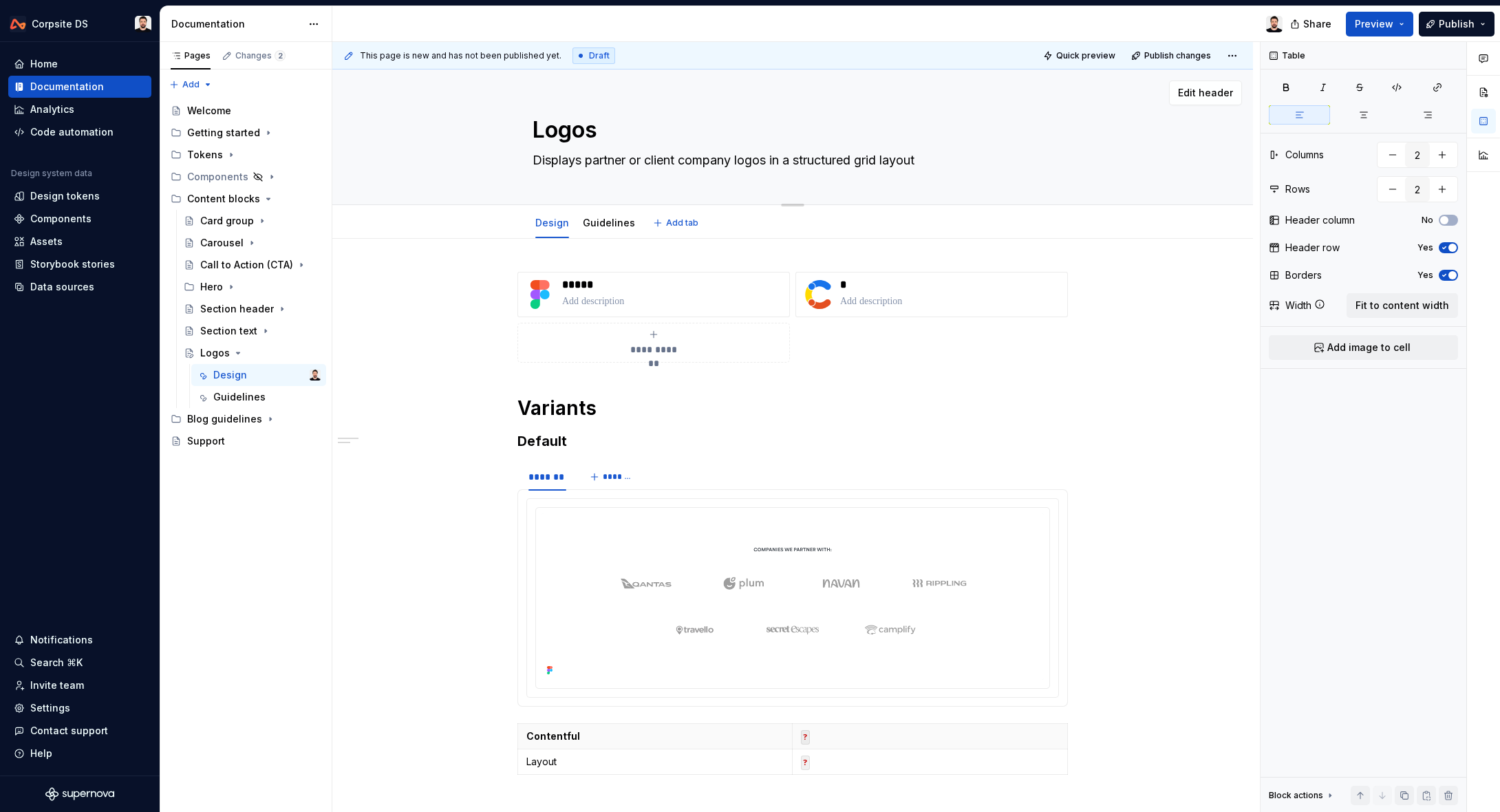
click at [992, 162] on textarea "Displays partner or client company logos in a structured grid layout" at bounding box center [790, 160] width 520 height 22
type textarea "*"
type textarea "Displays partner or client company logos in a structured grid layout"
type textarea "*"
type textarea "Displays partner or client company logos in a structured grid layout."
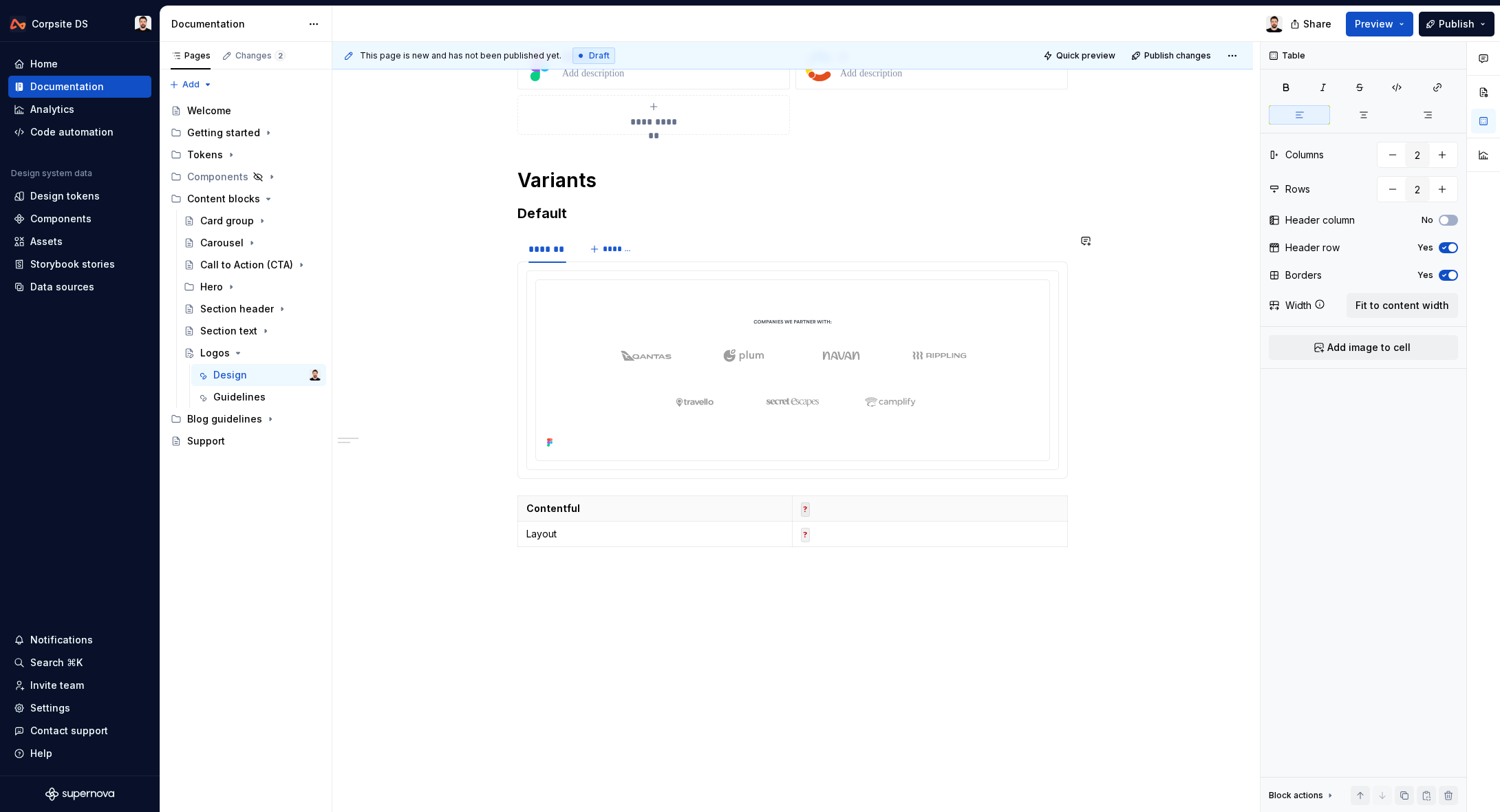
scroll to position [49, 0]
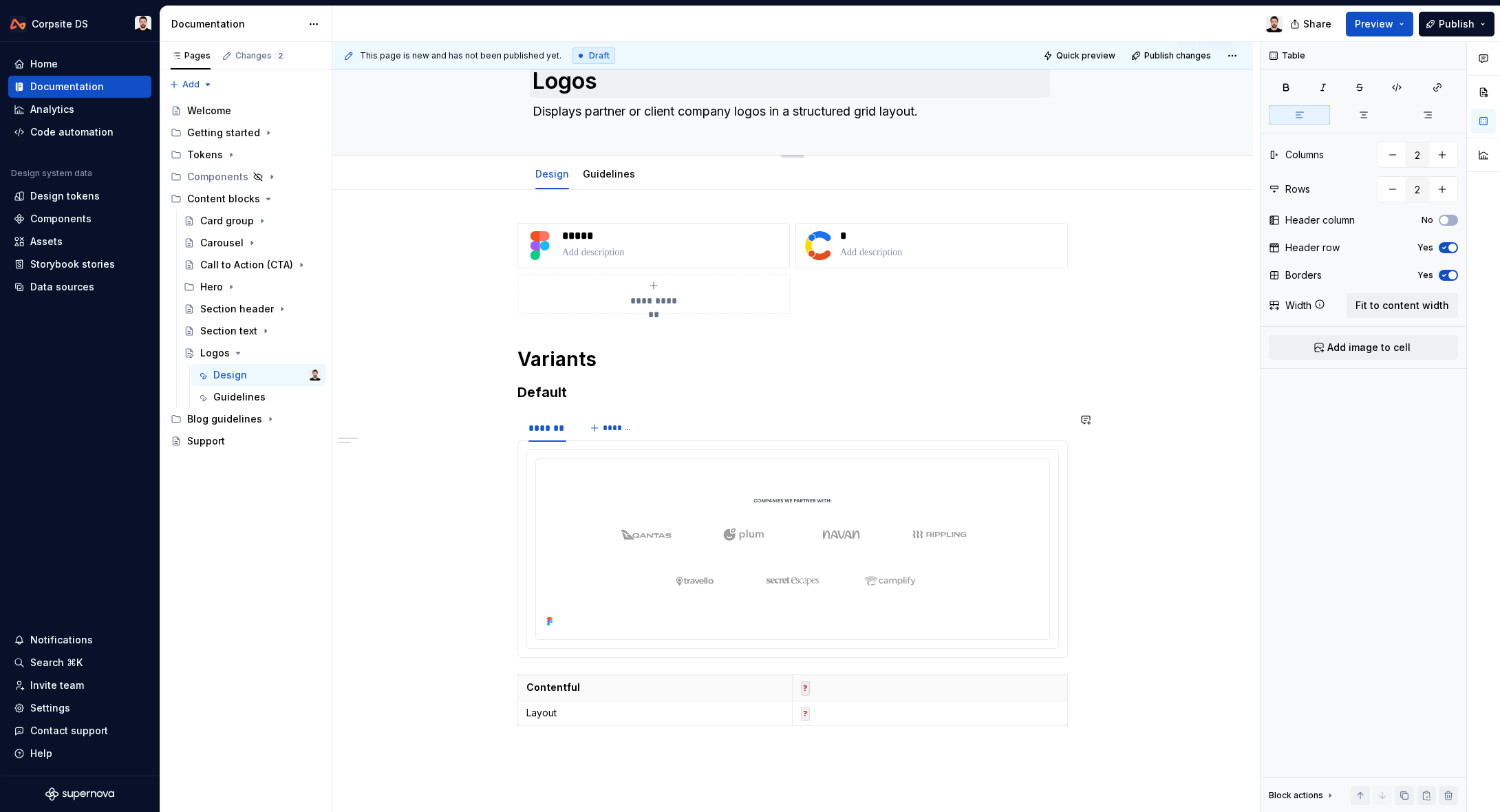
type textarea "*"
type textarea "Displays partner or client company logos in a structured grid layout."
click at [237, 354] on icon "Page tree" at bounding box center [238, 353] width 11 height 11
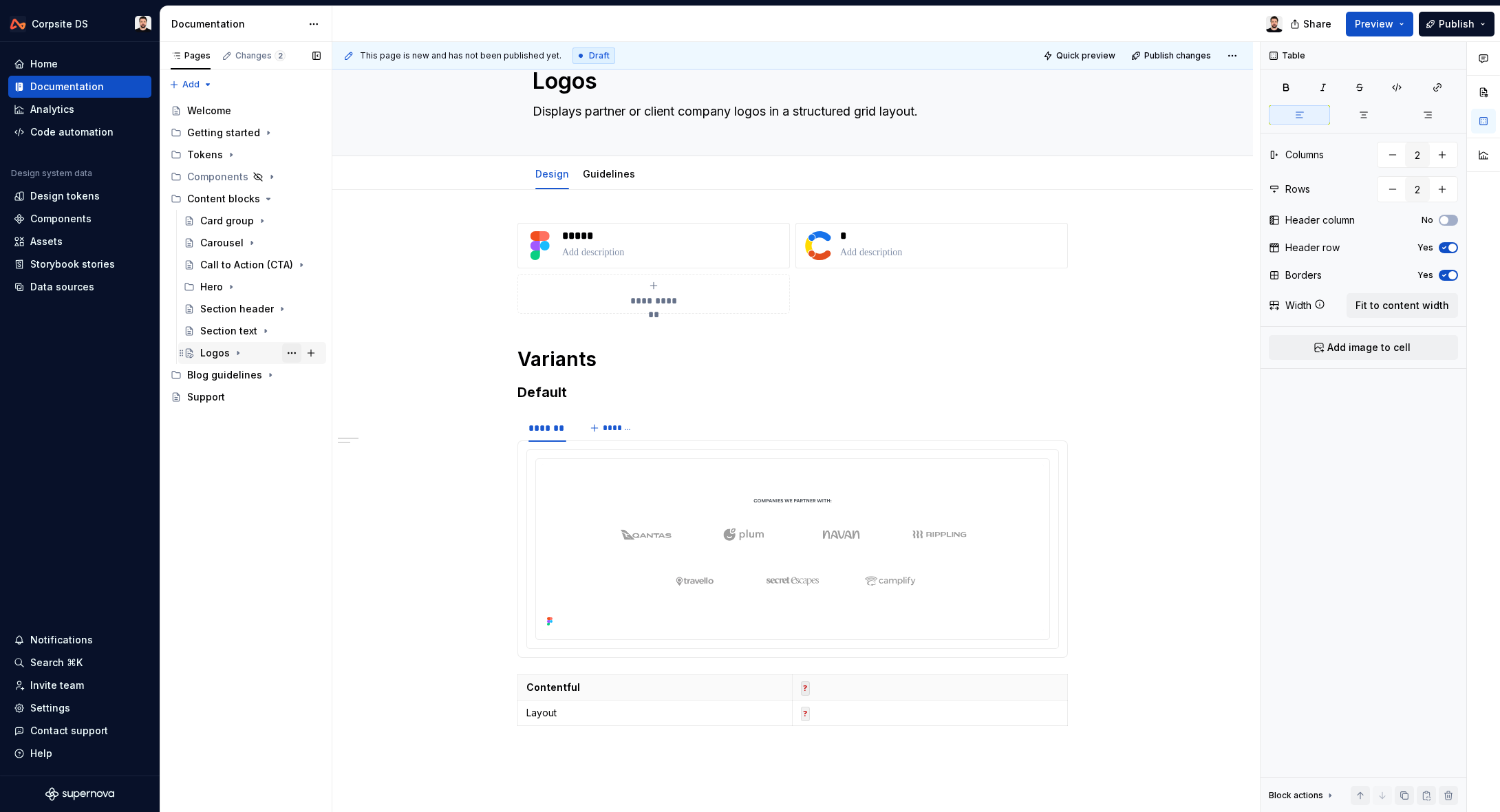
click at [287, 355] on button "Page tree" at bounding box center [292, 353] width 19 height 19
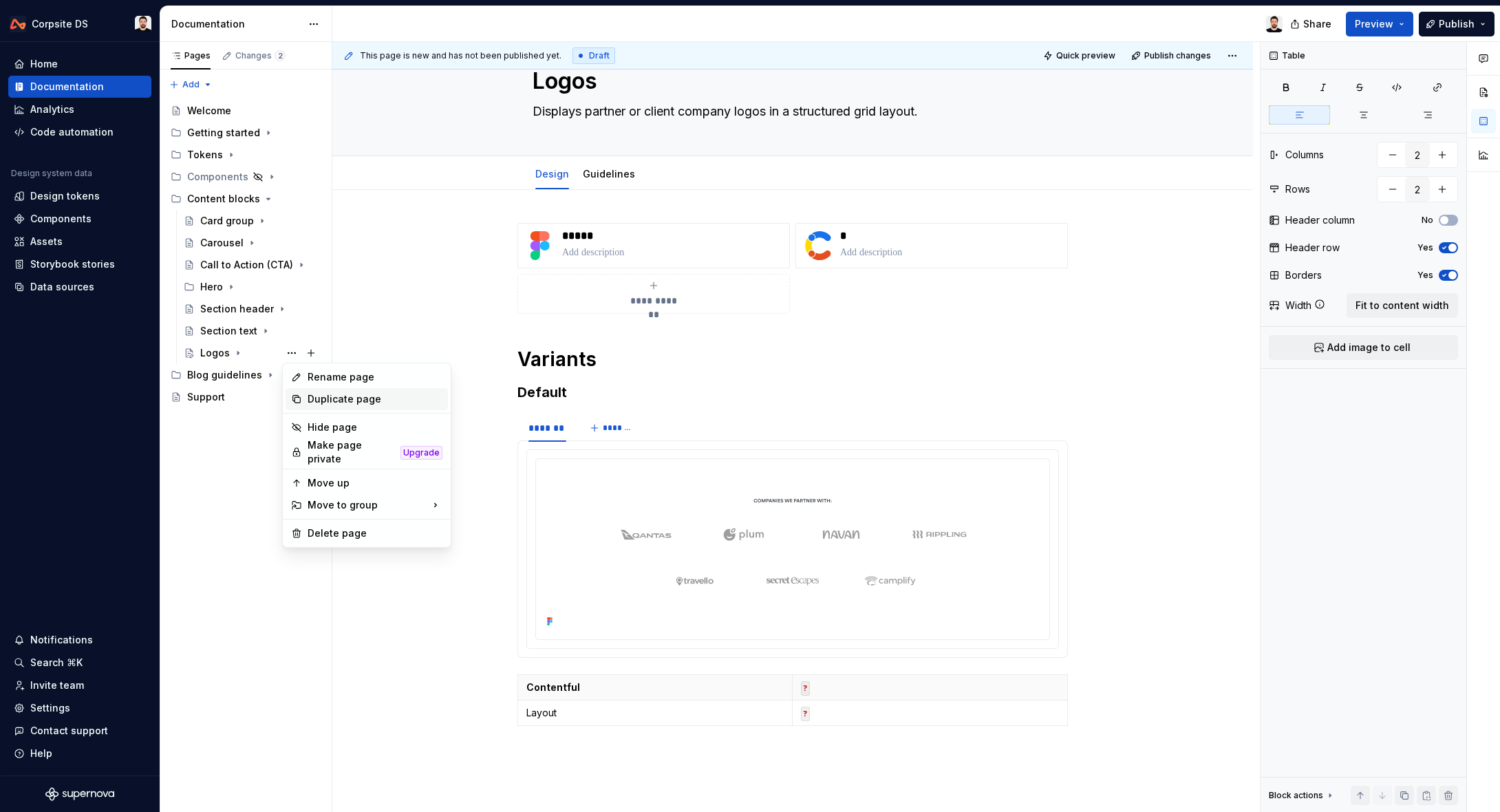
click at [334, 398] on div "Duplicate page" at bounding box center [375, 399] width 135 height 14
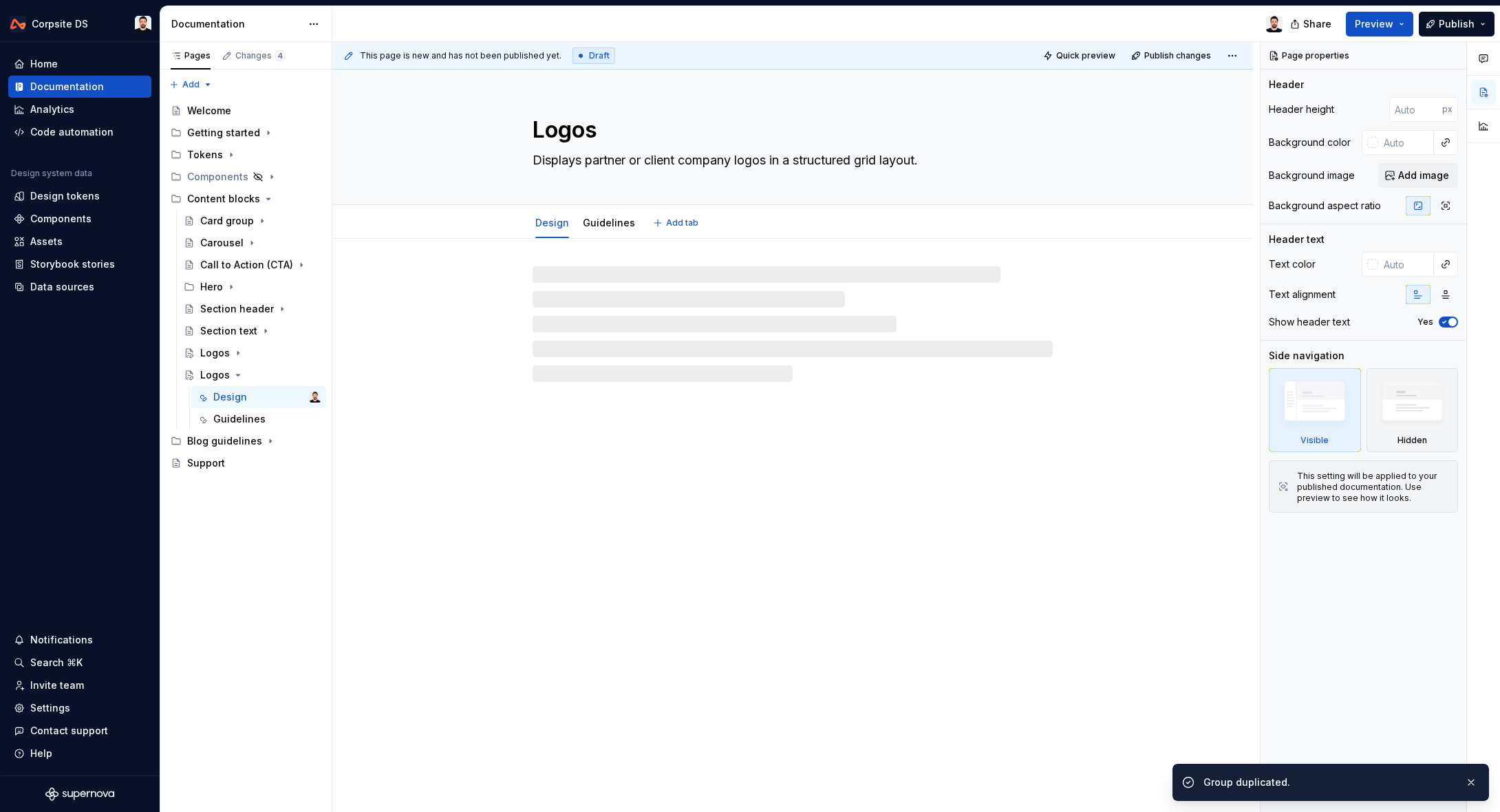
click at [565, 131] on textarea "Logos" at bounding box center [790, 129] width 520 height 33
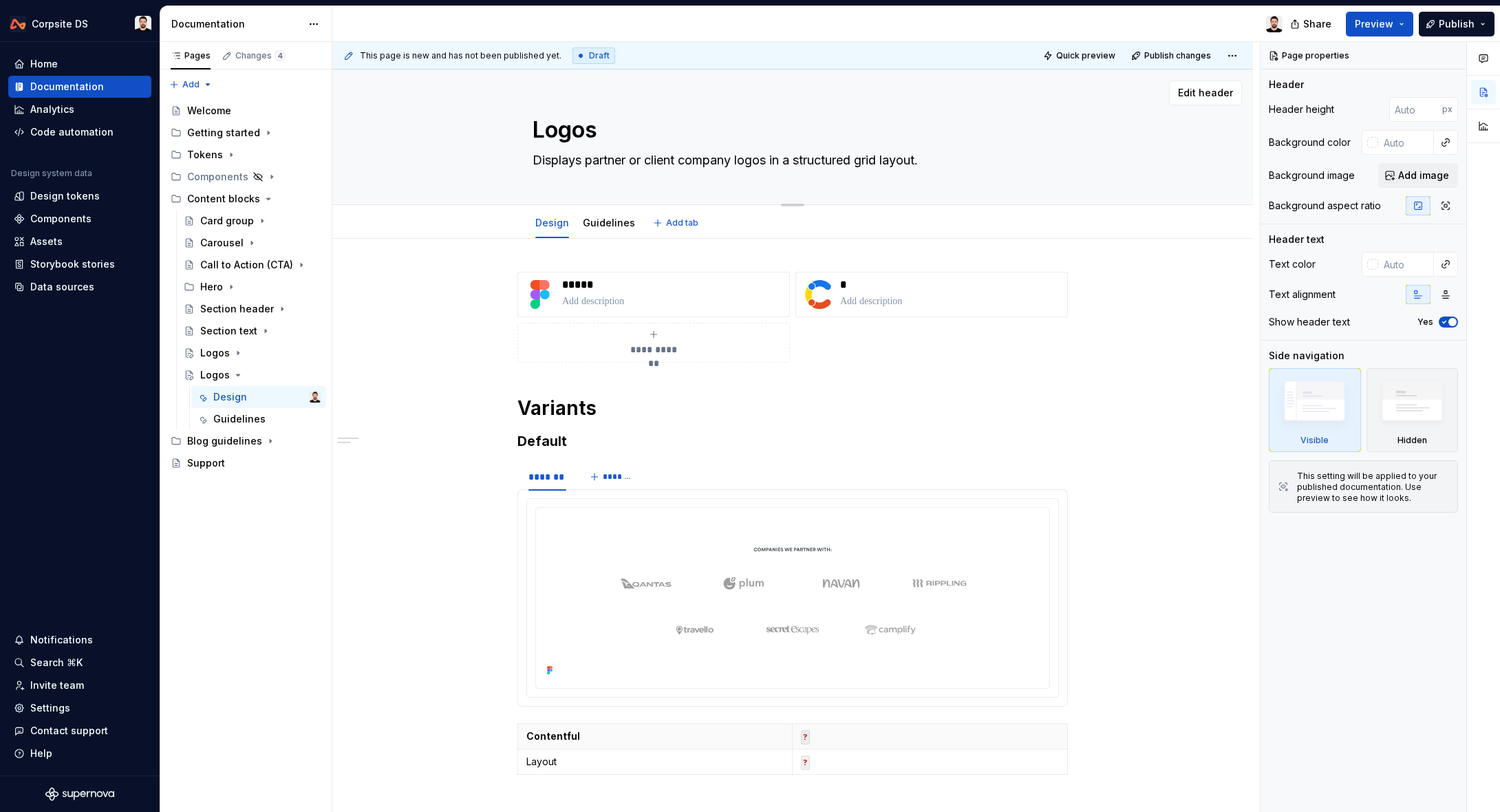
click at [559, 127] on textarea "Logos" at bounding box center [790, 129] width 520 height 33
drag, startPoint x: 607, startPoint y: 127, endPoint x: 541, endPoint y: 126, distance: 66.0
click at [541, 126] on textarea "Logos" at bounding box center [790, 129] width 520 height 33
type textarea "*"
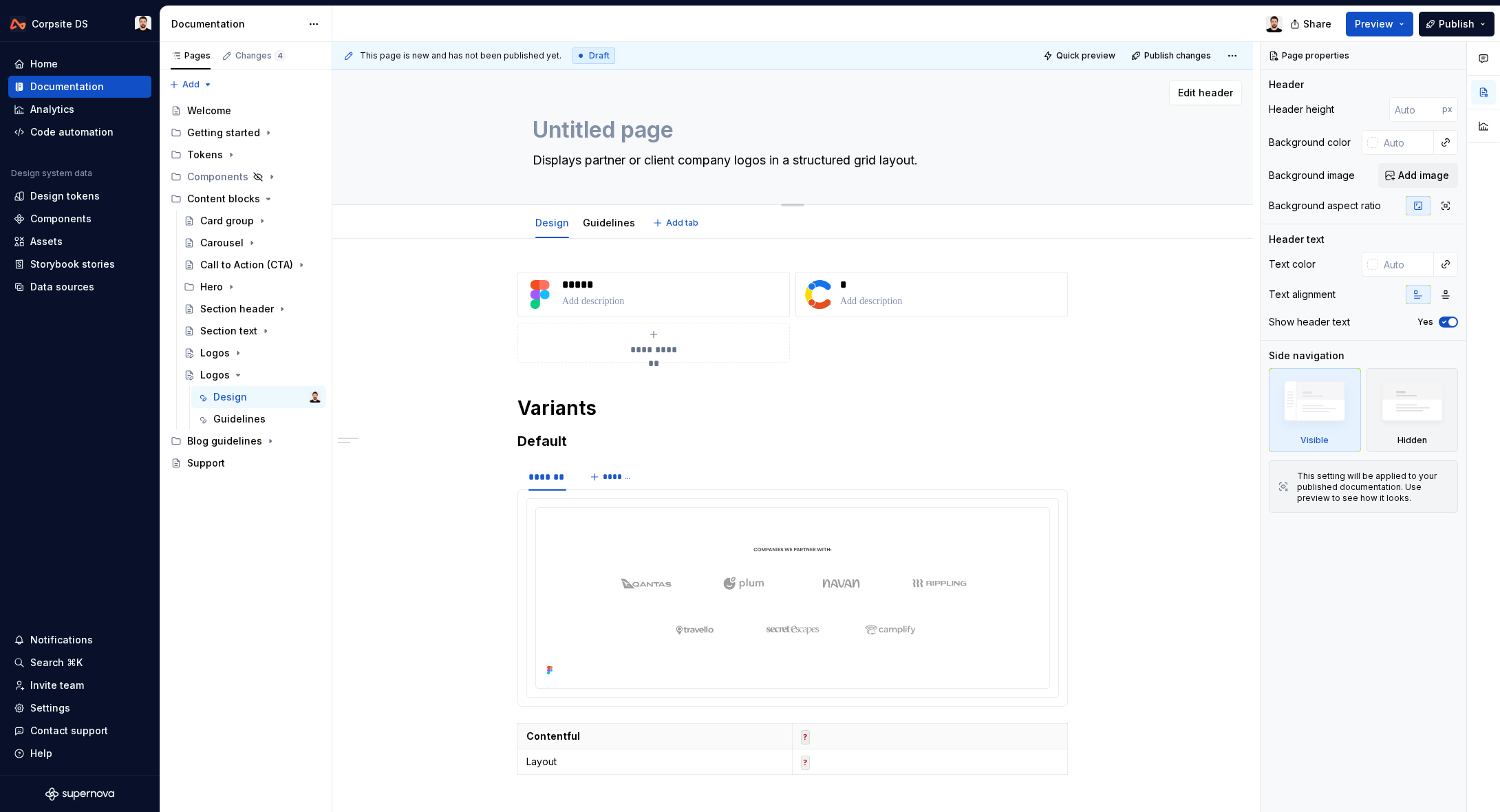
type textarea "Untitled group"
type textarea "*"
type textarea "Untitled groupF"
type textarea "*"
type textarea "Untitled group"
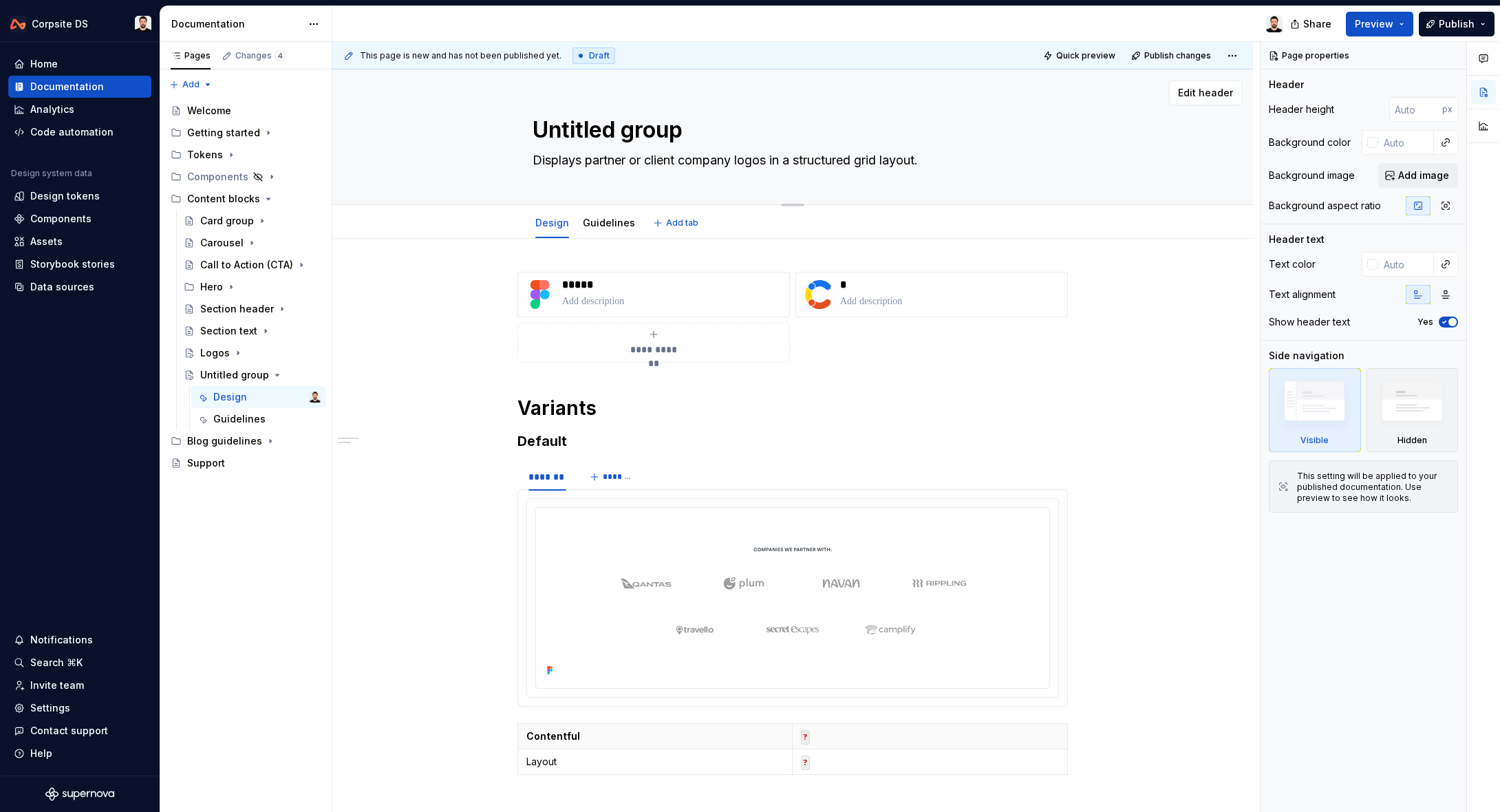
type textarea "*"
type textarea "Untitled grou"
type textarea "*"
type textarea "Untitled gro"
type textarea "*"
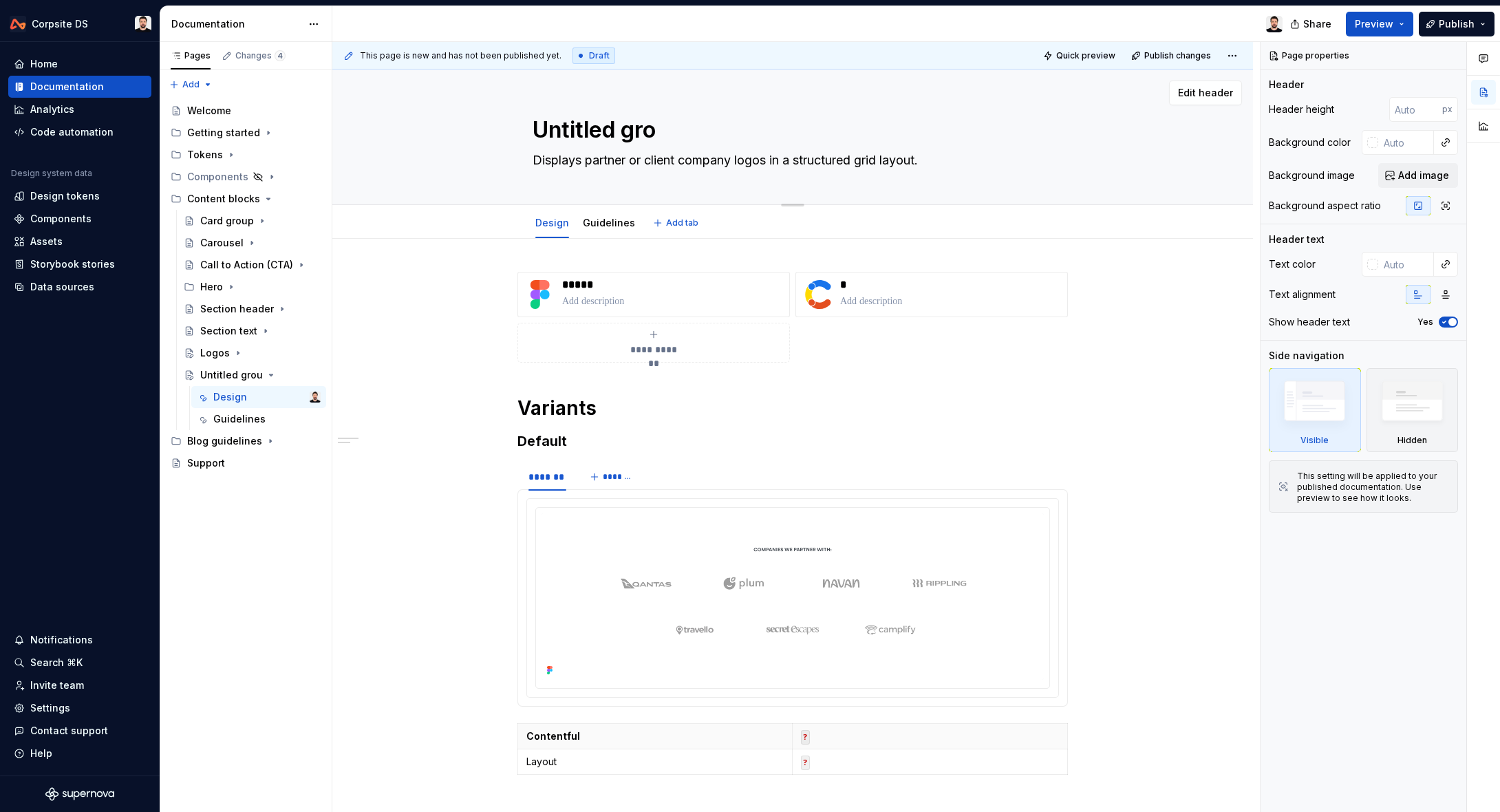
type textarea "Untitled gr"
type textarea "*"
type textarea "Untitled g"
type textarea "*"
type textarea "Untitled"
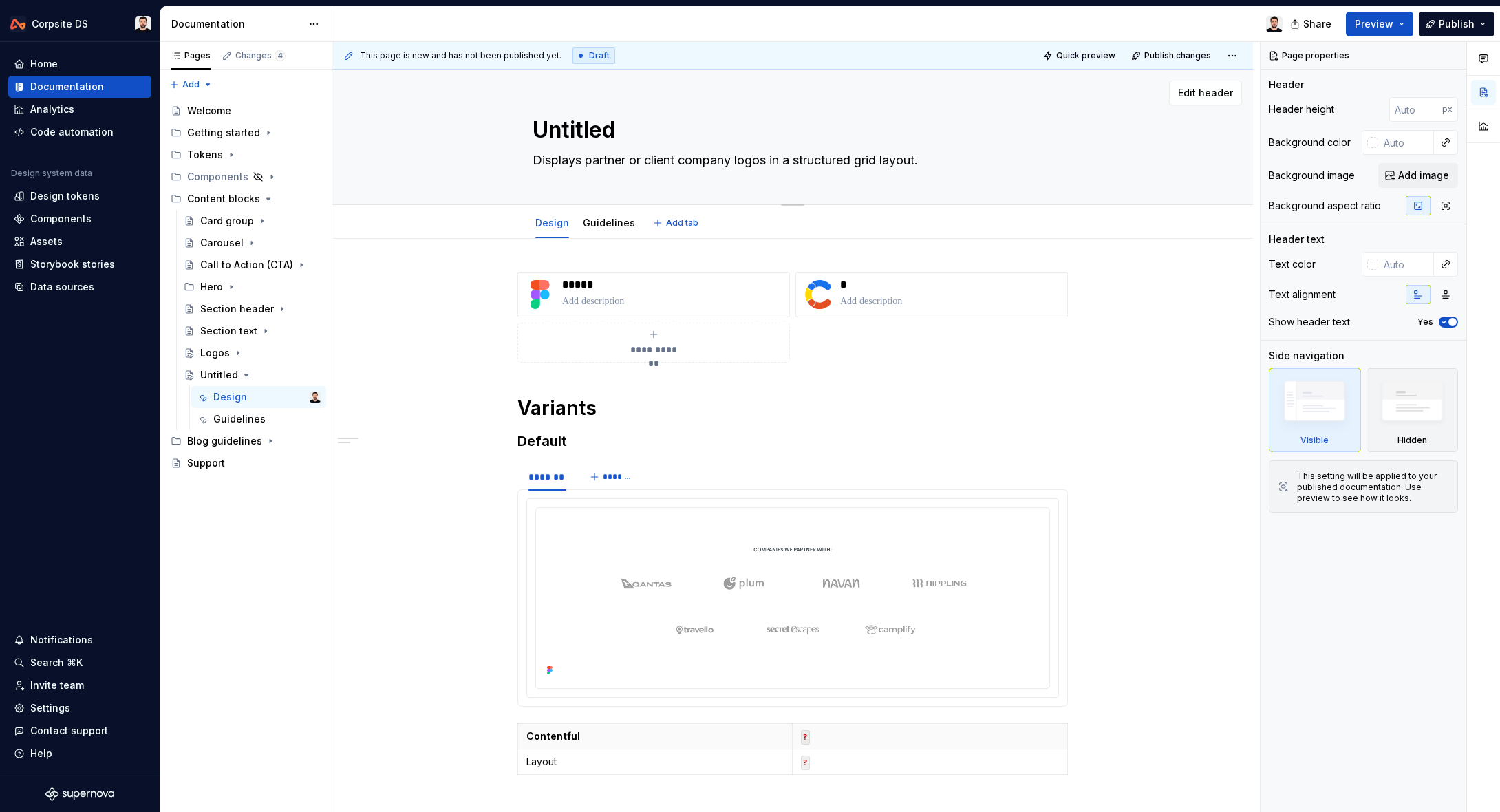
type textarea "*"
type textarea "Untitled"
type textarea "*"
type textarea "Untitle"
type textarea "*"
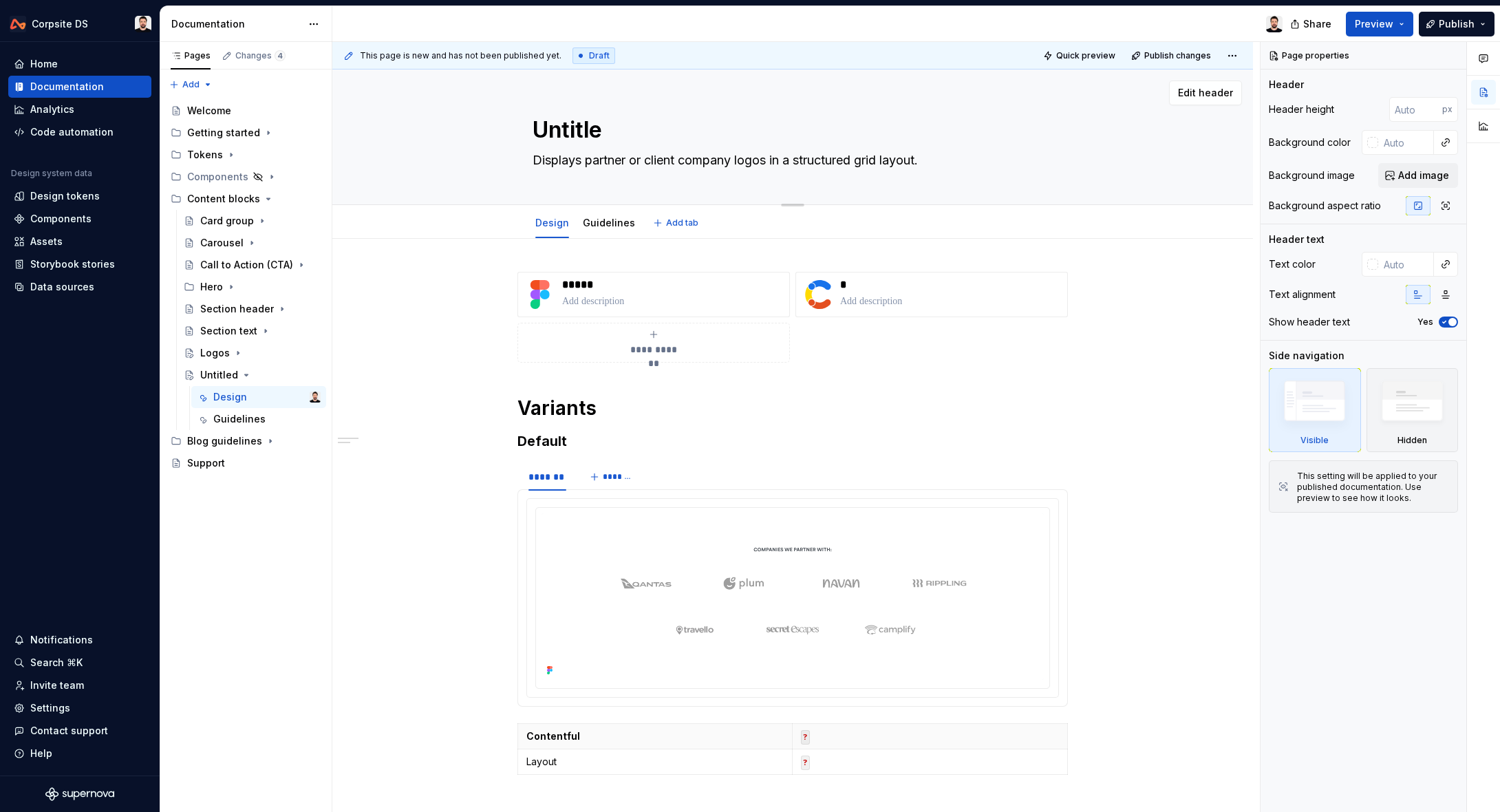
type textarea "Untitl"
type textarea "*"
type textarea "Untit"
type textarea "*"
type textarea "Unti"
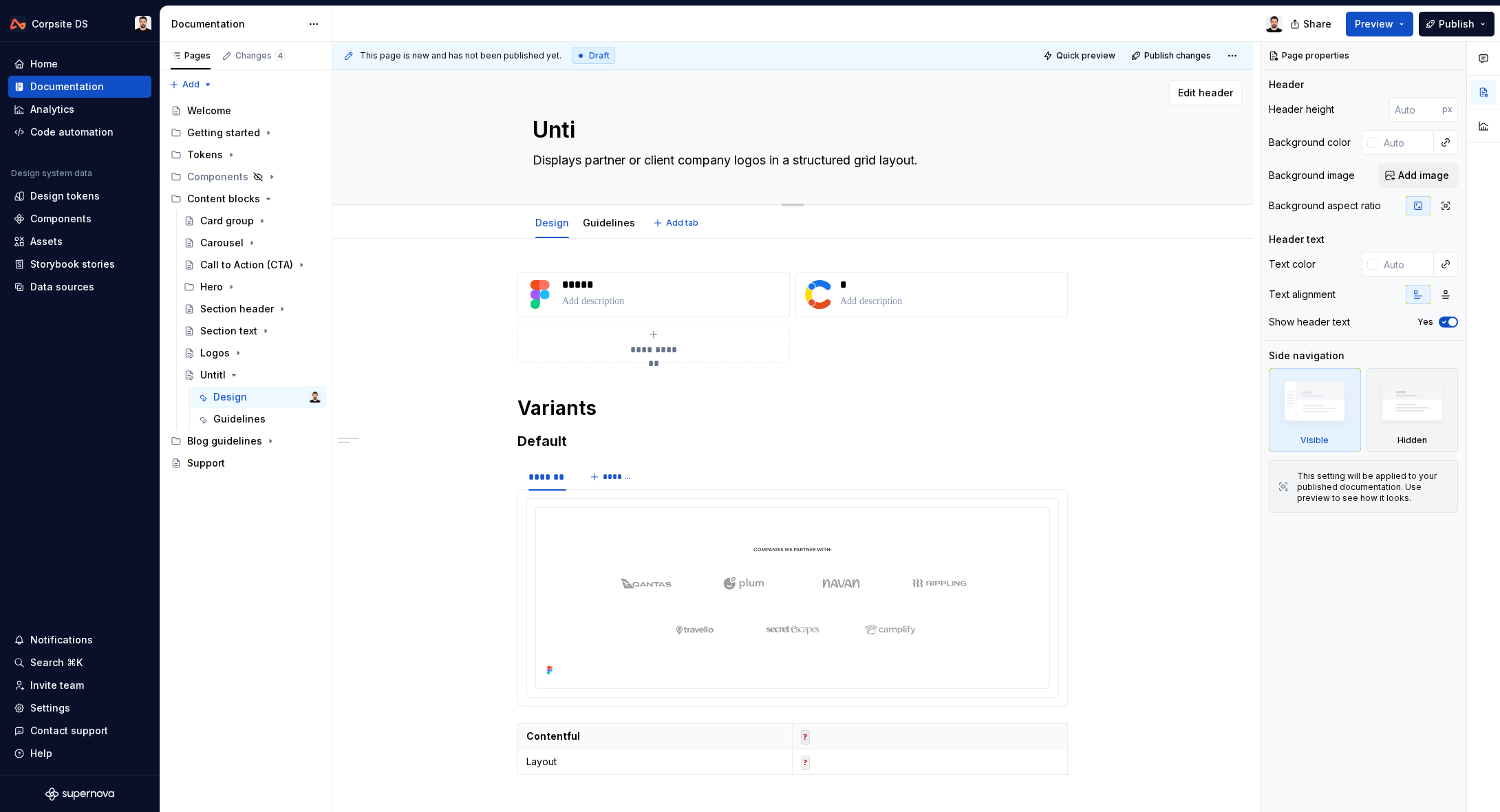
type textarea "*"
type textarea "Unt"
type textarea "*"
type textarea "Un"
type textarea "*"
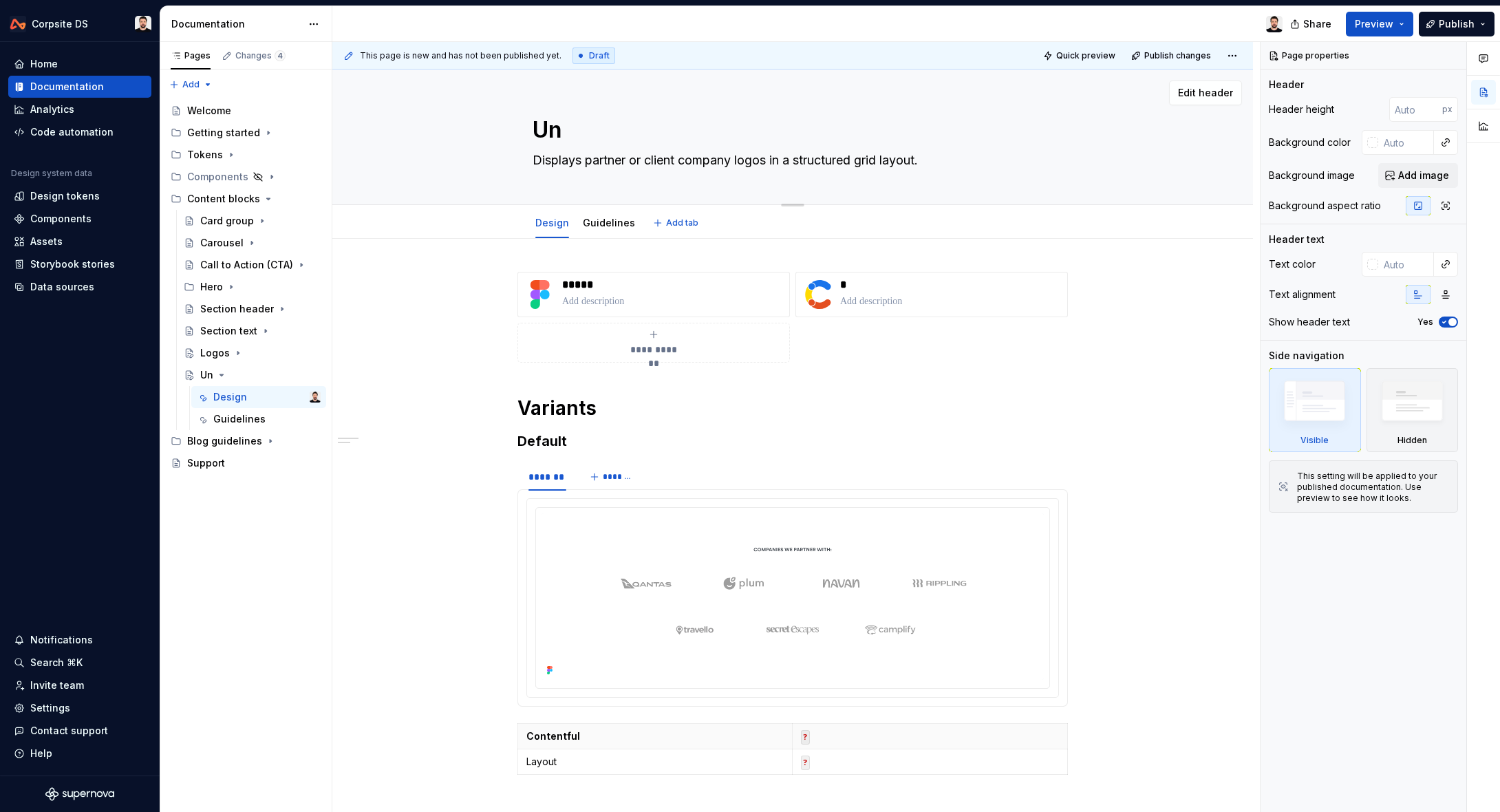
type textarea "U"
type textarea "*"
type textarea "Untitled group"
type textarea "*"
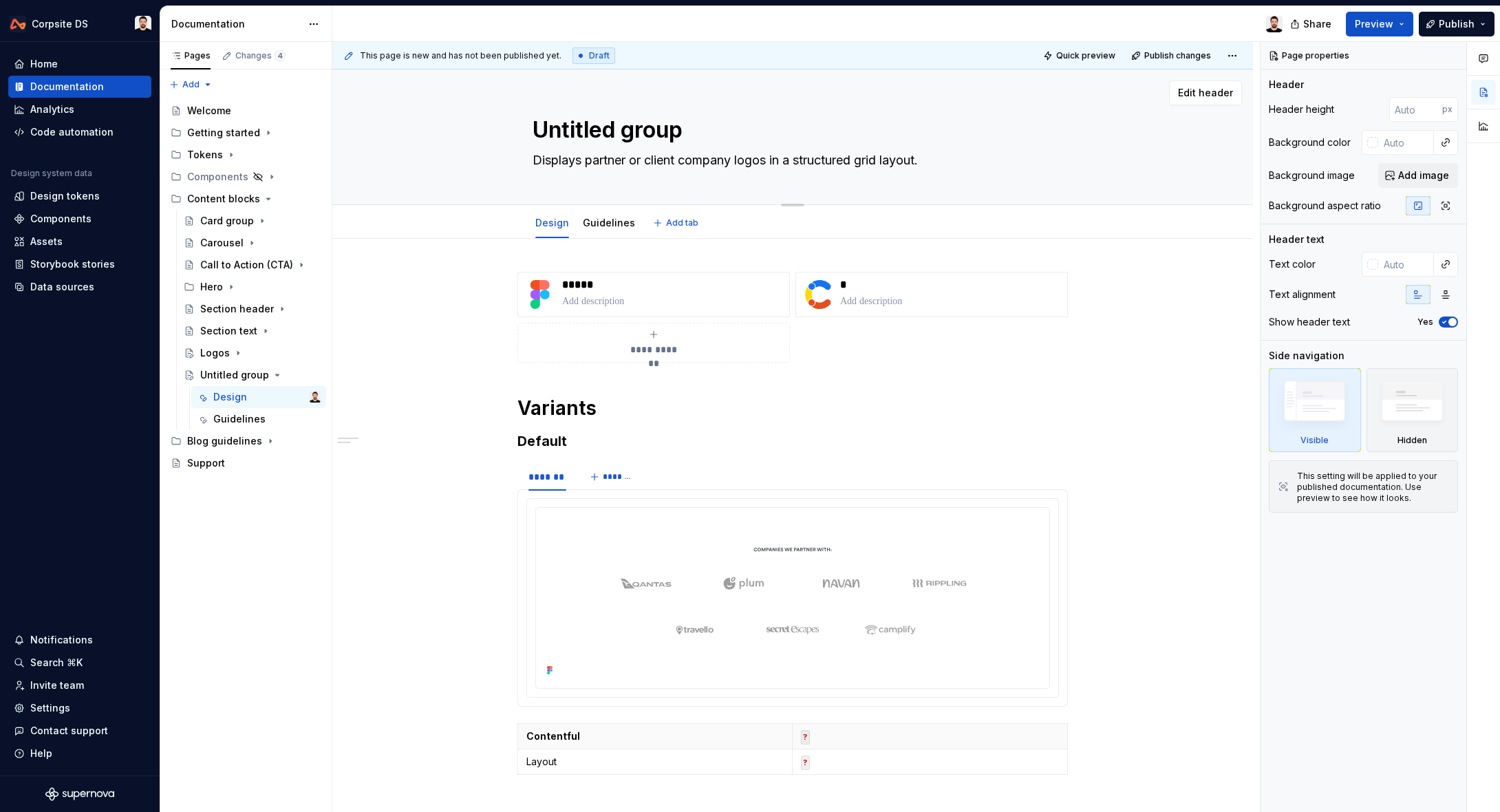
type textarea "Untitled grou"
type textarea "*"
type textarea "Untitled gro"
type textarea "*"
type textarea "Untitled groF"
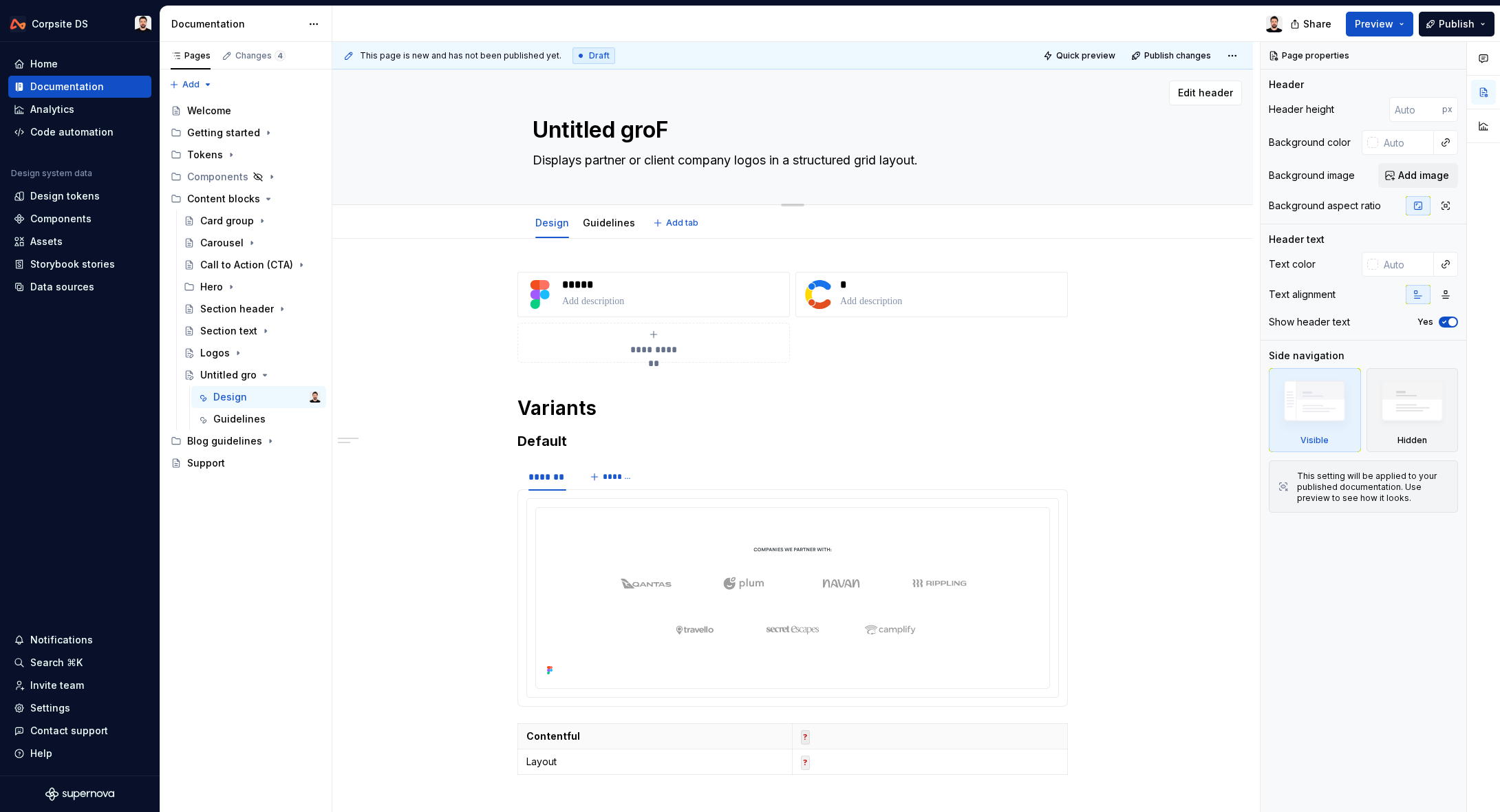
type textarea "*"
type textarea "Untitled groFA"
type textarea "*"
type textarea "Untitled groFAQ"
type textarea "*"
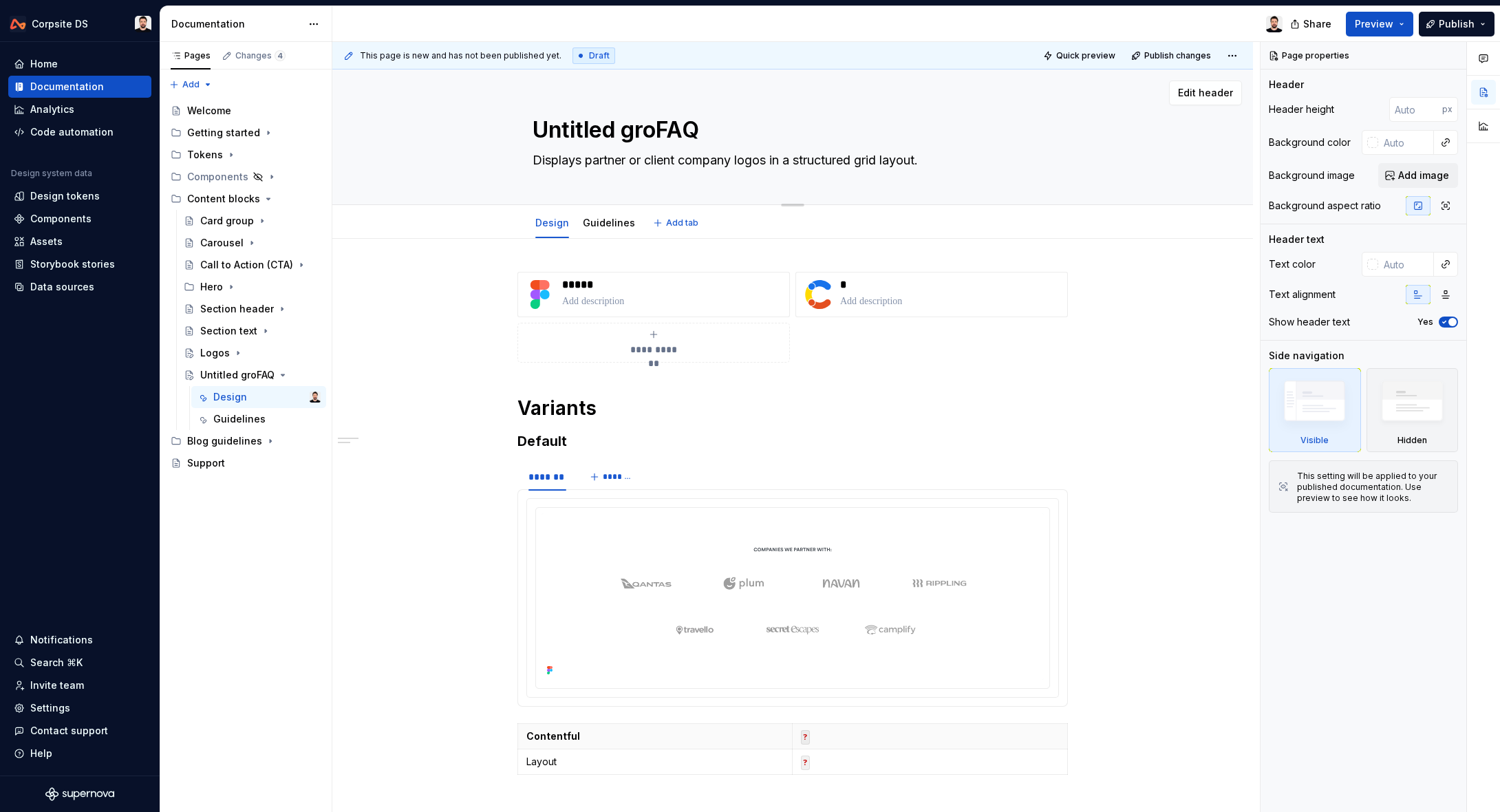
type textarea "Untitled grFAQ"
type textarea "*"
type textarea "Untitled gFAQ"
type textarea "*"
type textarea "Untitled FAQ"
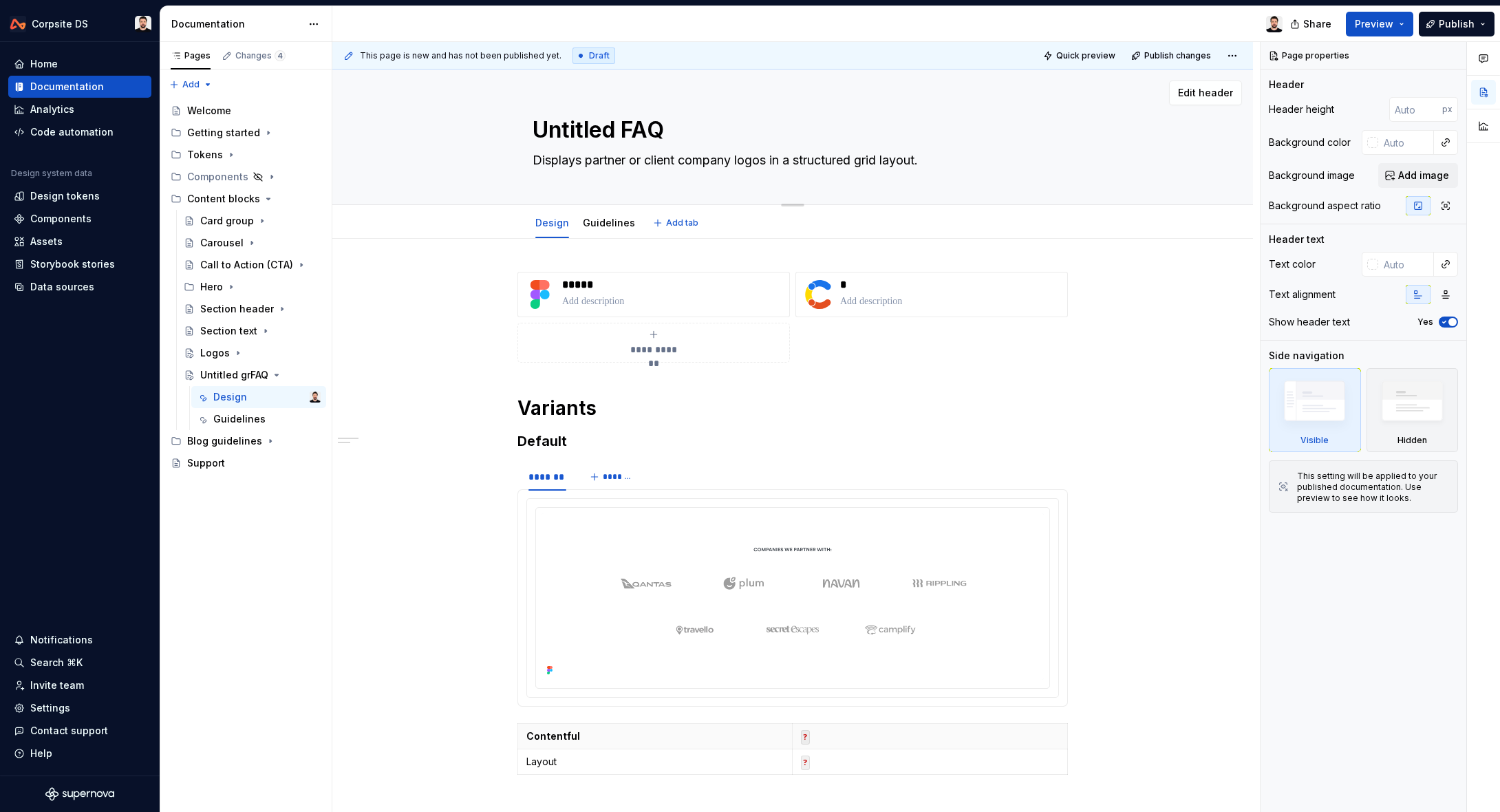
type textarea "*"
type textarea "UntitledFAQ"
type textarea "*"
type textarea "UntitleFAQ"
type textarea "*"
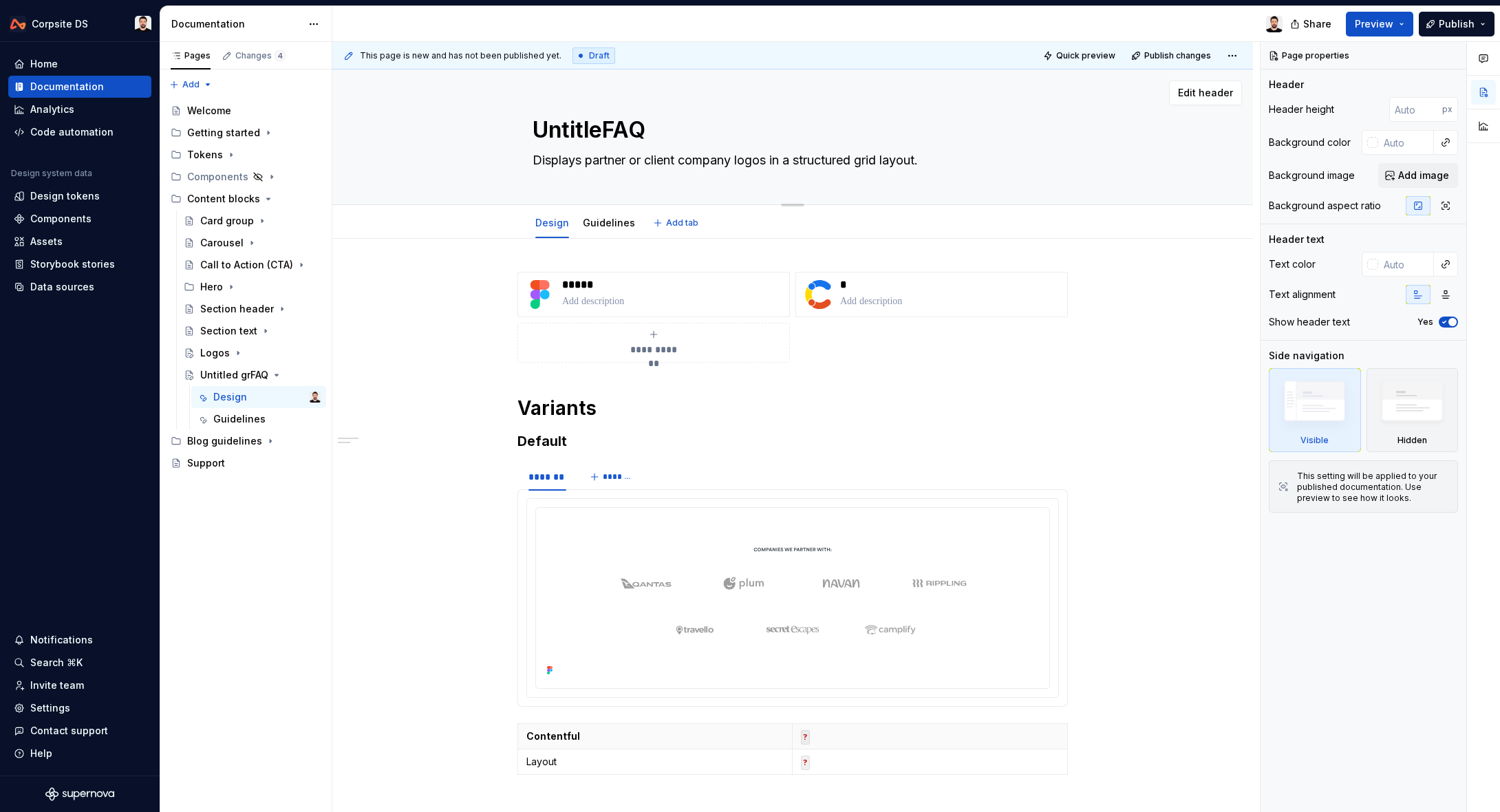
type textarea "UntitlFAQ"
type textarea "*"
type textarea "UntitFAQ"
type textarea "*"
type textarea "UntiFAQ"
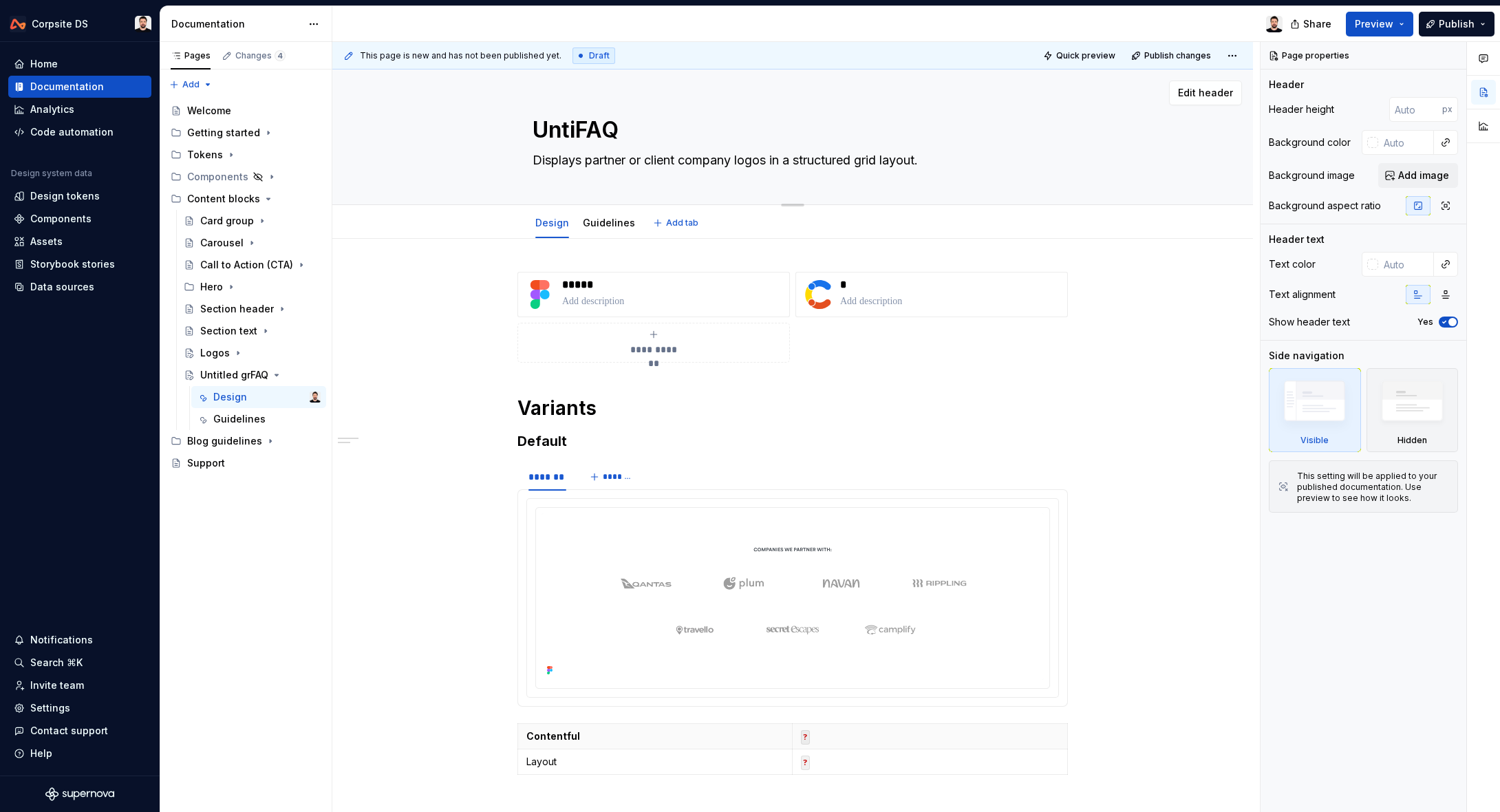
type textarea "*"
type textarea "UntFAQ"
type textarea "*"
type textarea "UnFAQ"
type textarea "*"
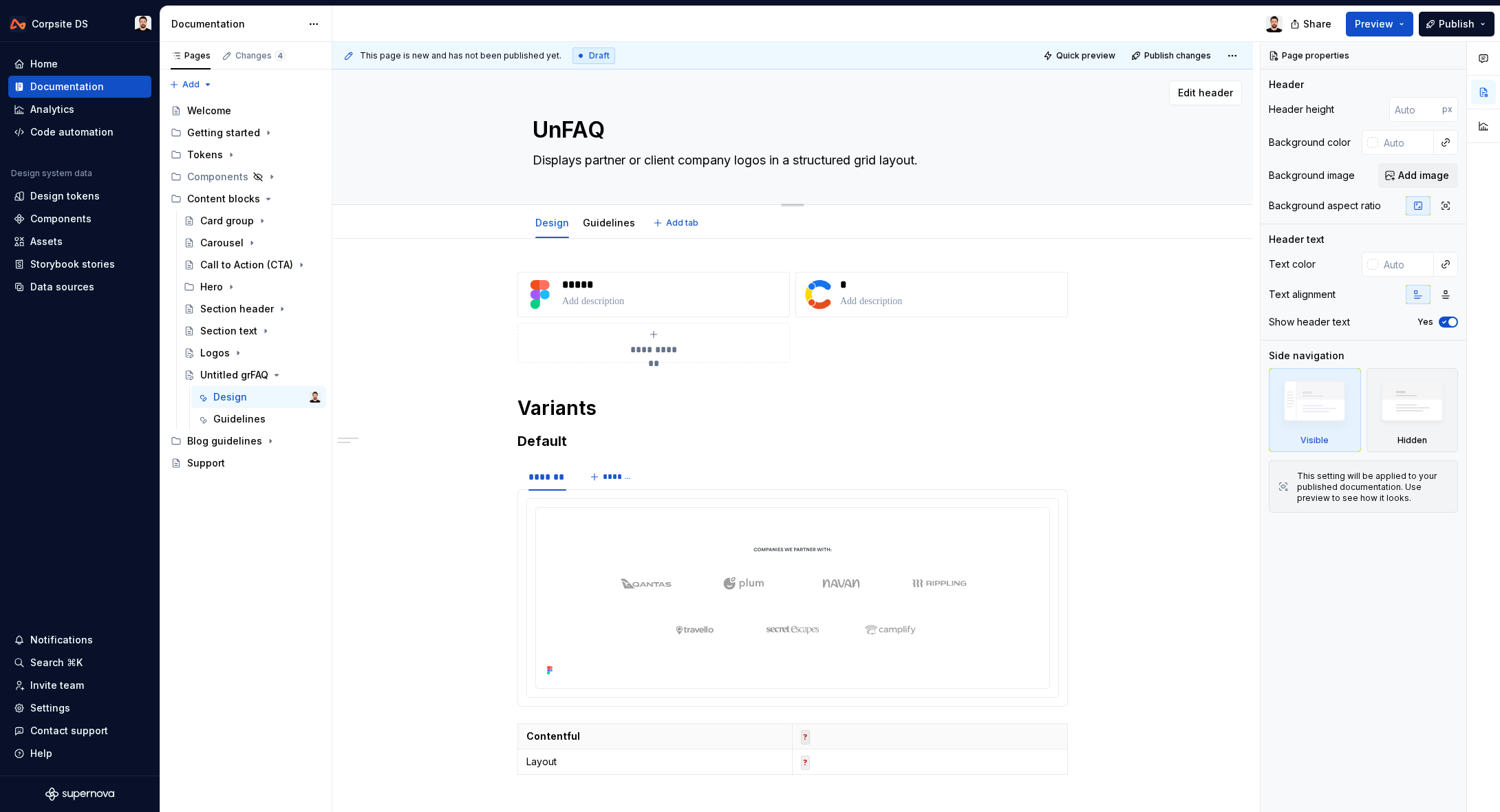
type textarea "UFAQ"
type textarea "*"
type textarea "FAQ"
type textarea "*"
type textarea "FAQ"
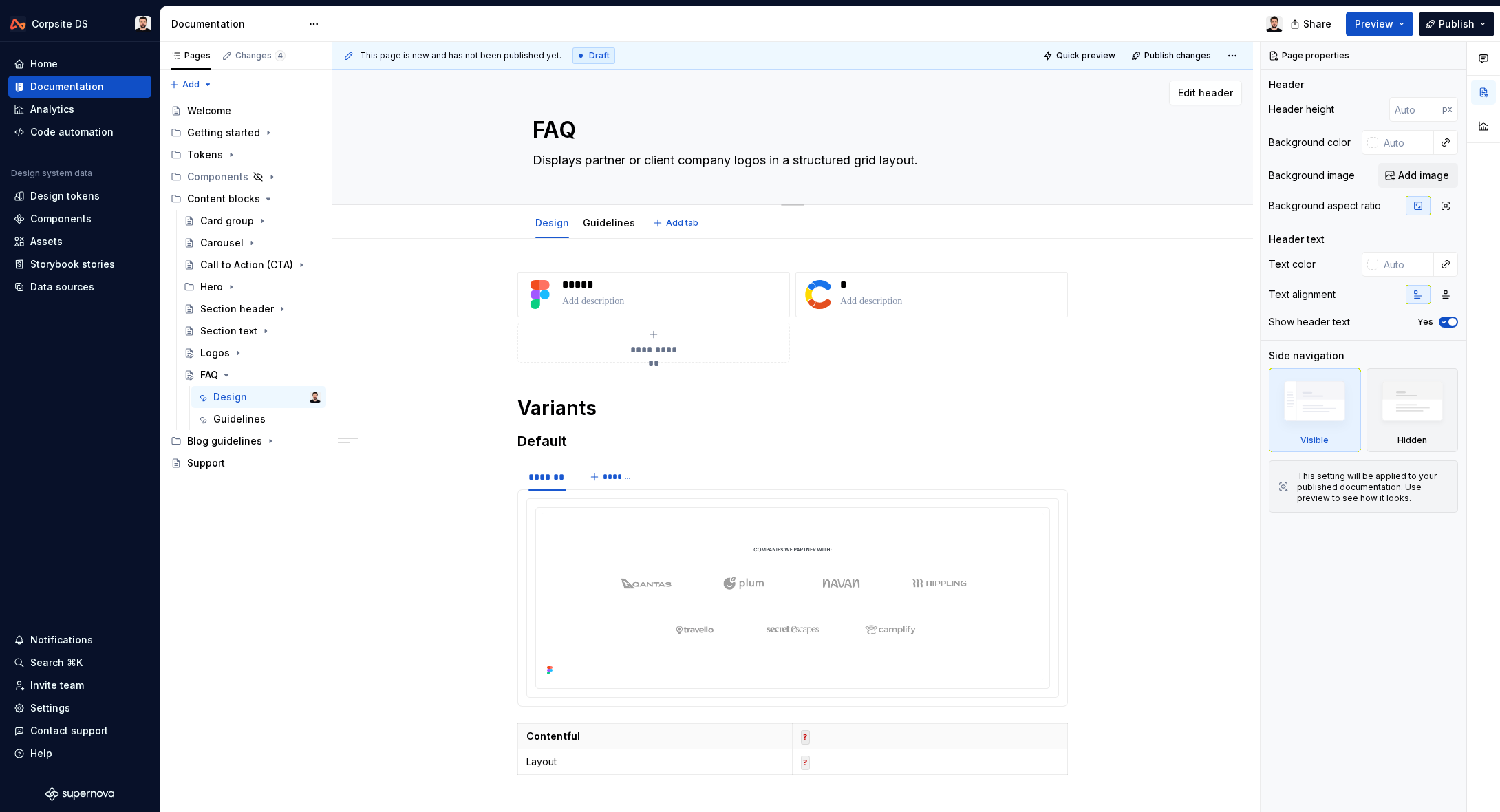
click at [565, 159] on textarea "Displays partner or client company logos in a structured grid layout." at bounding box center [790, 160] width 520 height 22
click at [586, 283] on p "*****" at bounding box center [672, 285] width 221 height 14
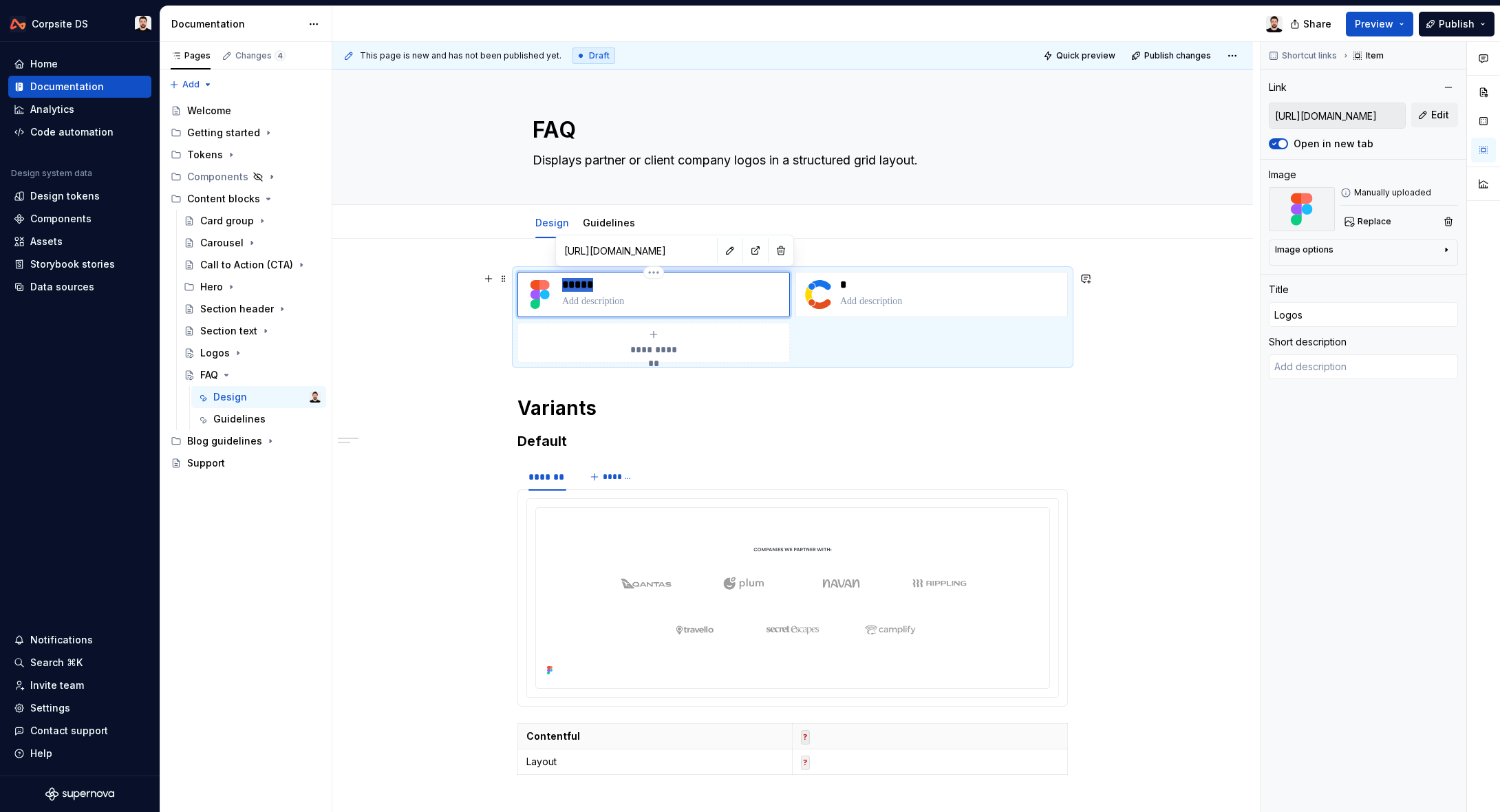
click at [586, 283] on p "*****" at bounding box center [672, 285] width 221 height 14
type textarea "*"
type input "F"
type textarea "*"
type input "FA"
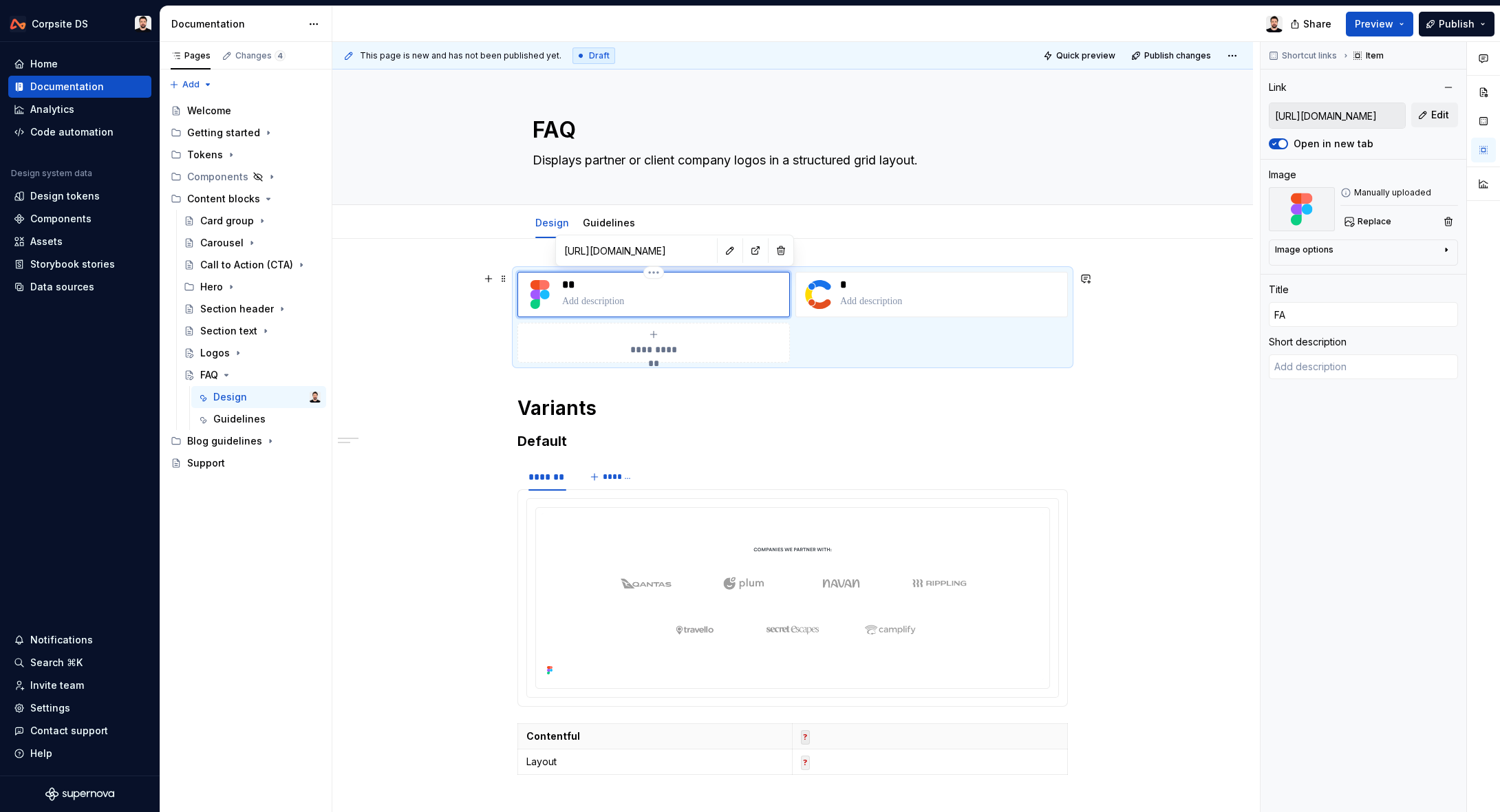
type textarea "*"
type input "FAQ"
click at [440, 297] on div "**********" at bounding box center [792, 639] width 921 height 802
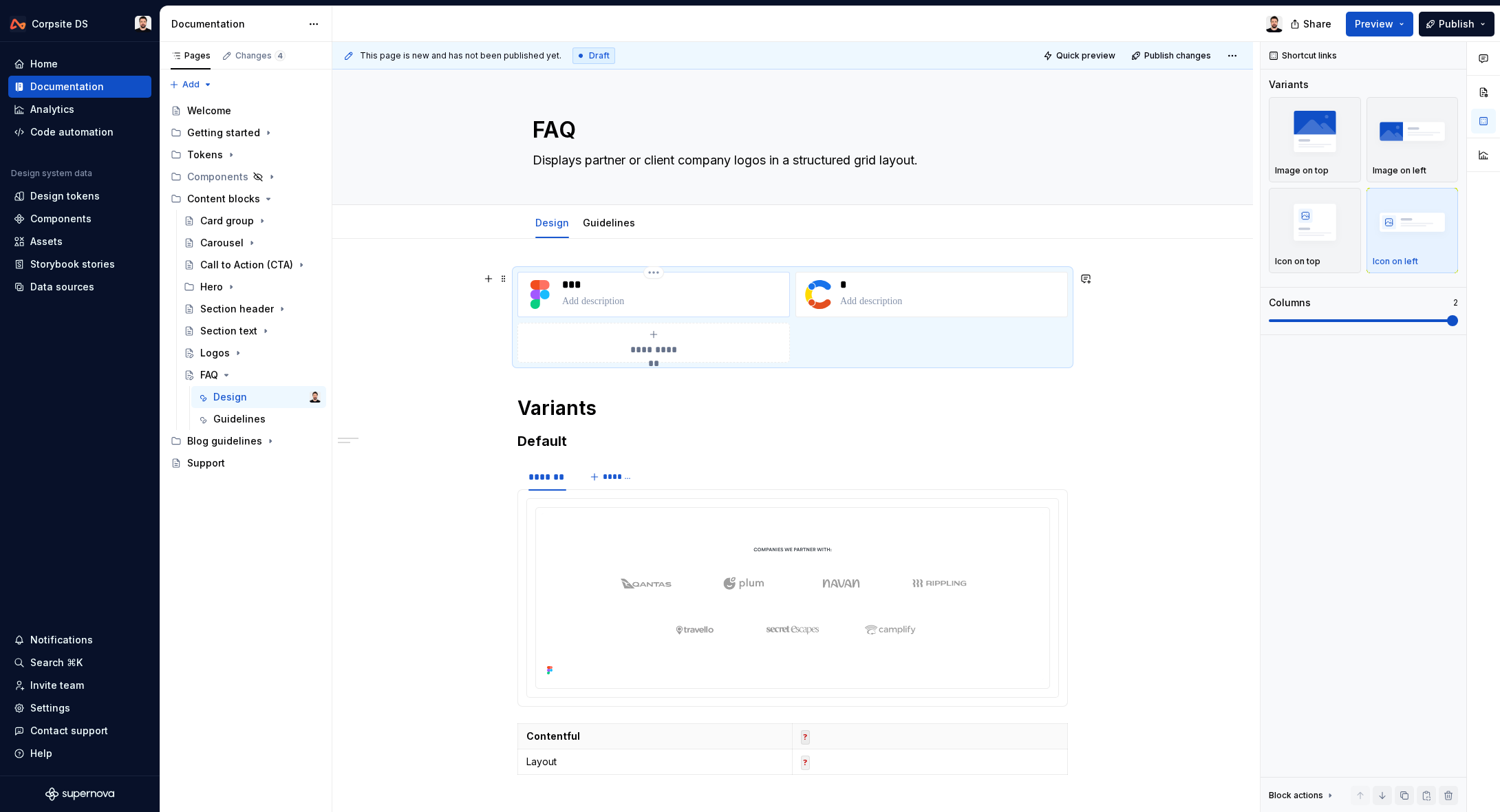
click at [657, 289] on p "***" at bounding box center [672, 285] width 221 height 14
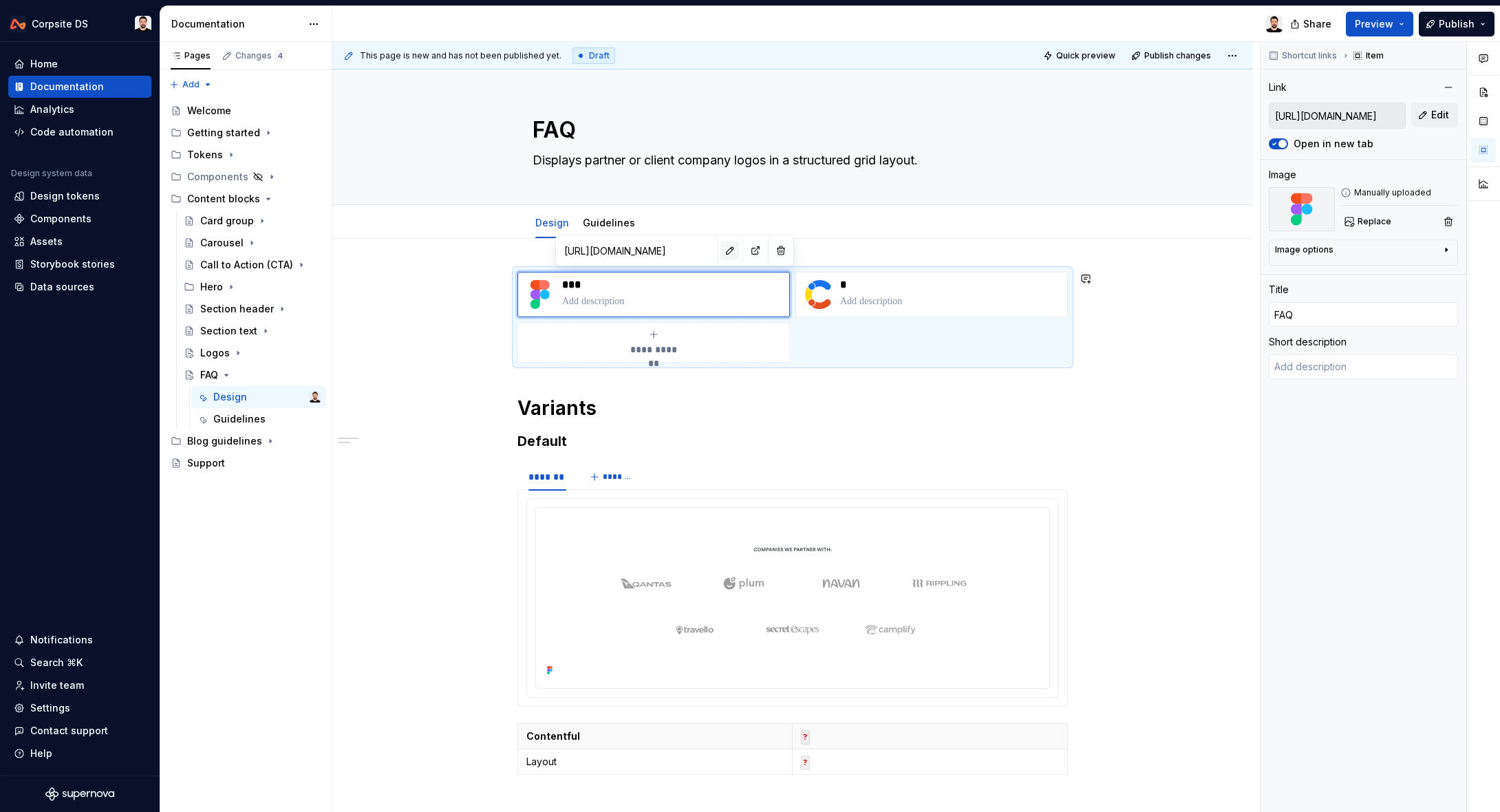
click at [721, 250] on button "button" at bounding box center [730, 250] width 19 height 19
type textarea "*"
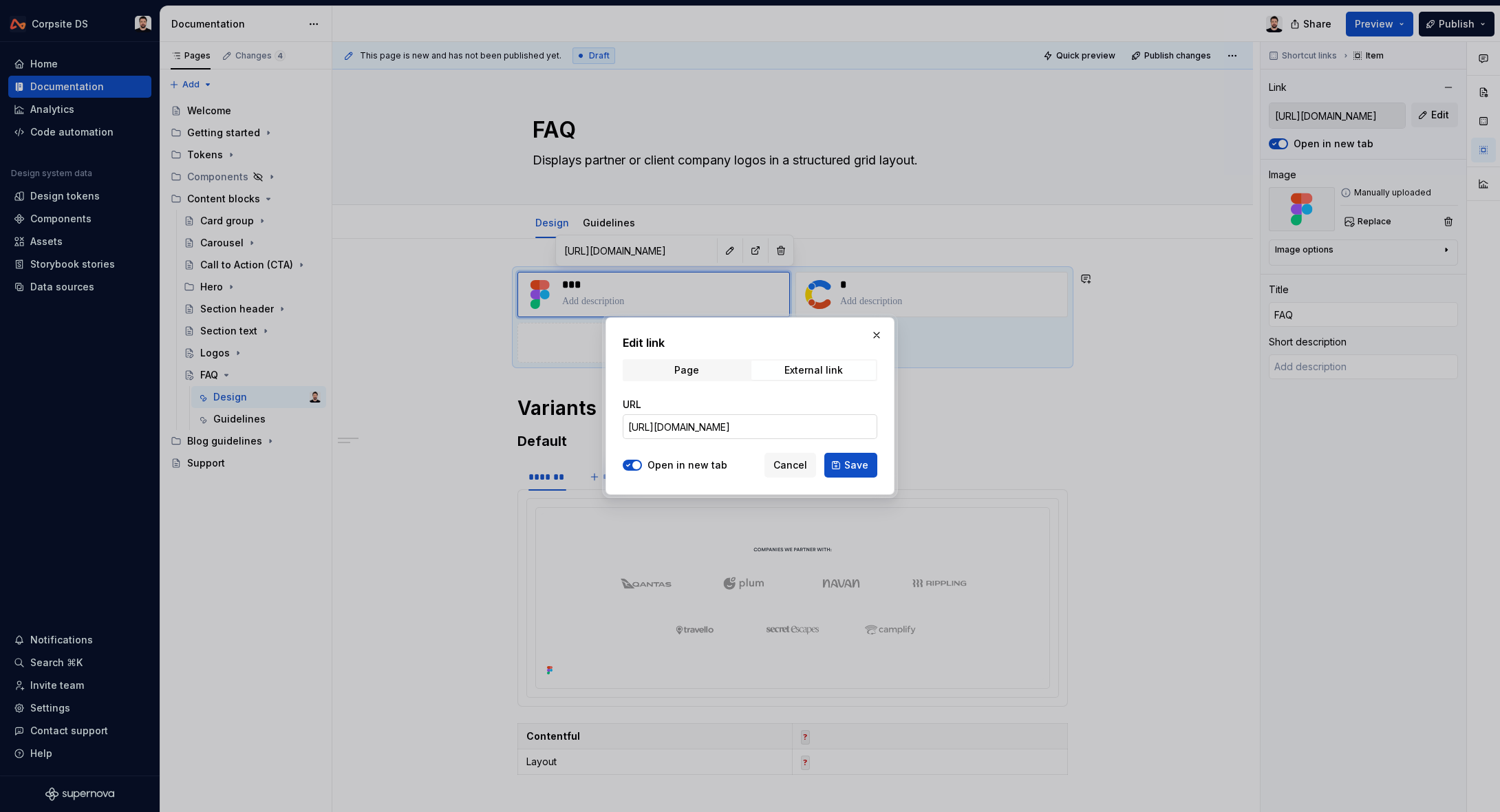
click at [721, 429] on input "[URL][DOMAIN_NAME]" at bounding box center [750, 426] width 255 height 25
paste input "93-153"
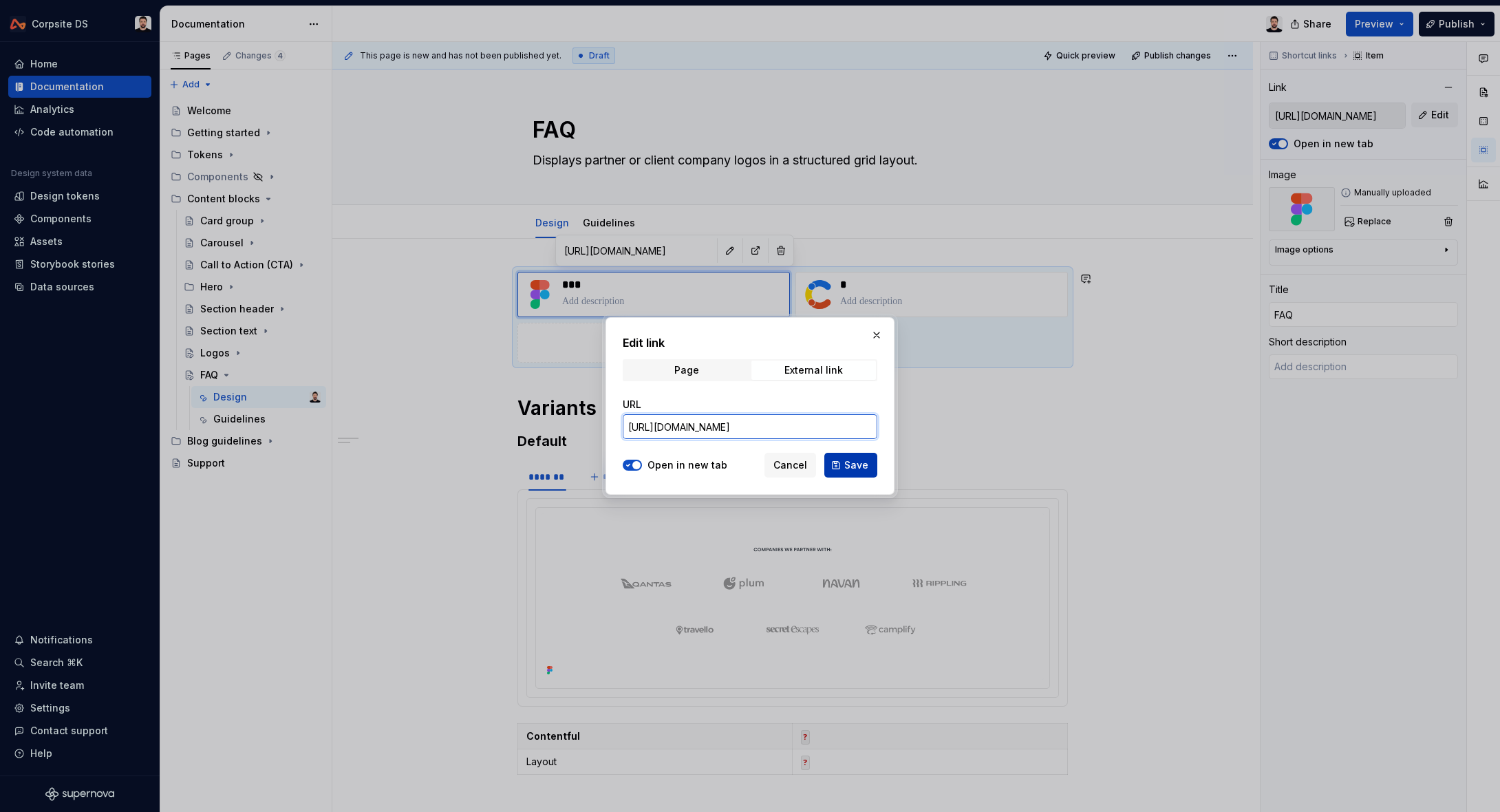
type input "[URL][DOMAIN_NAME]"
click at [850, 460] on span "Save" at bounding box center [857, 465] width 24 height 14
type textarea "*"
type input "[URL][DOMAIN_NAME]"
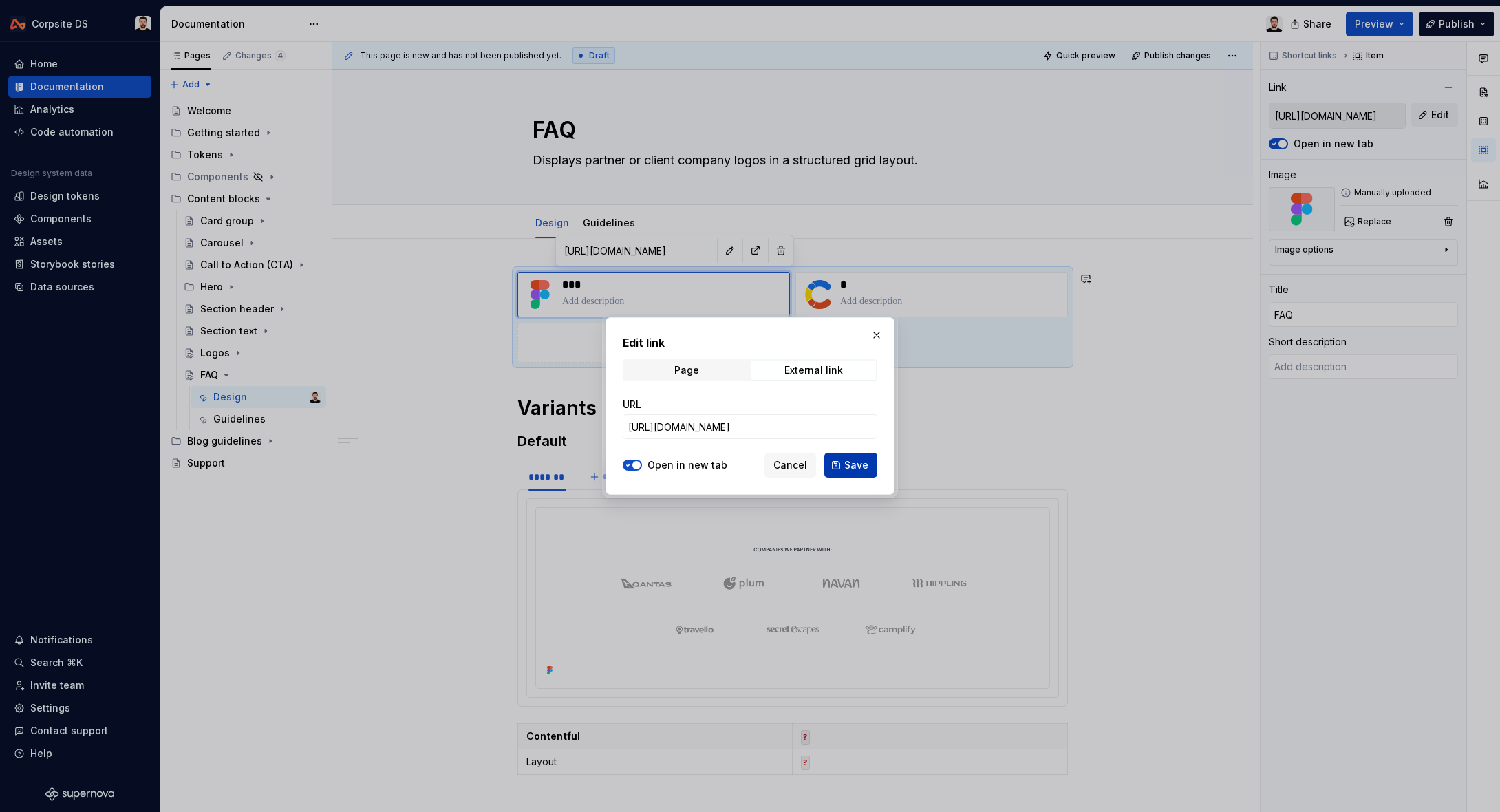
scroll to position [0, 0]
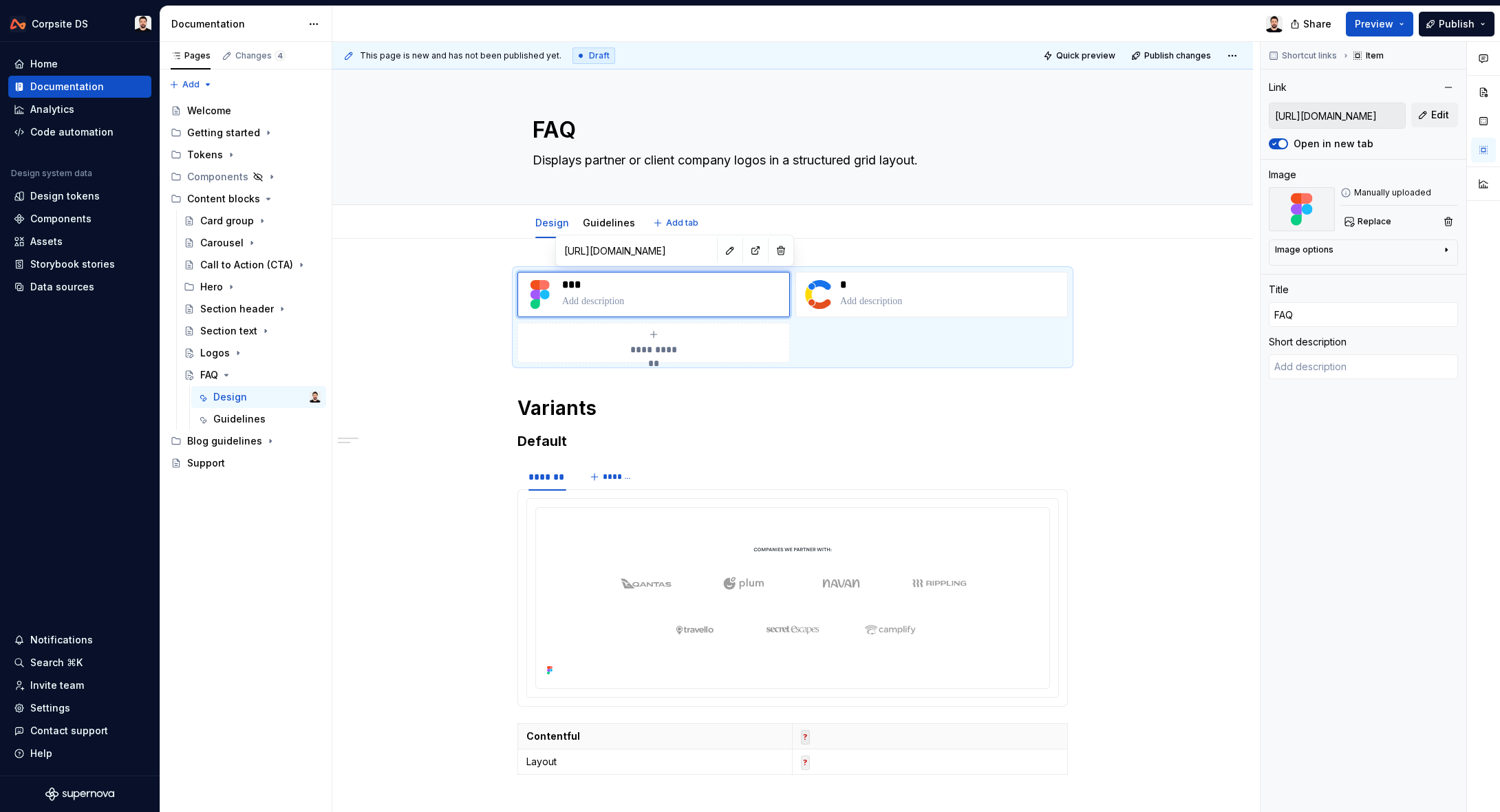
type textarea "*"
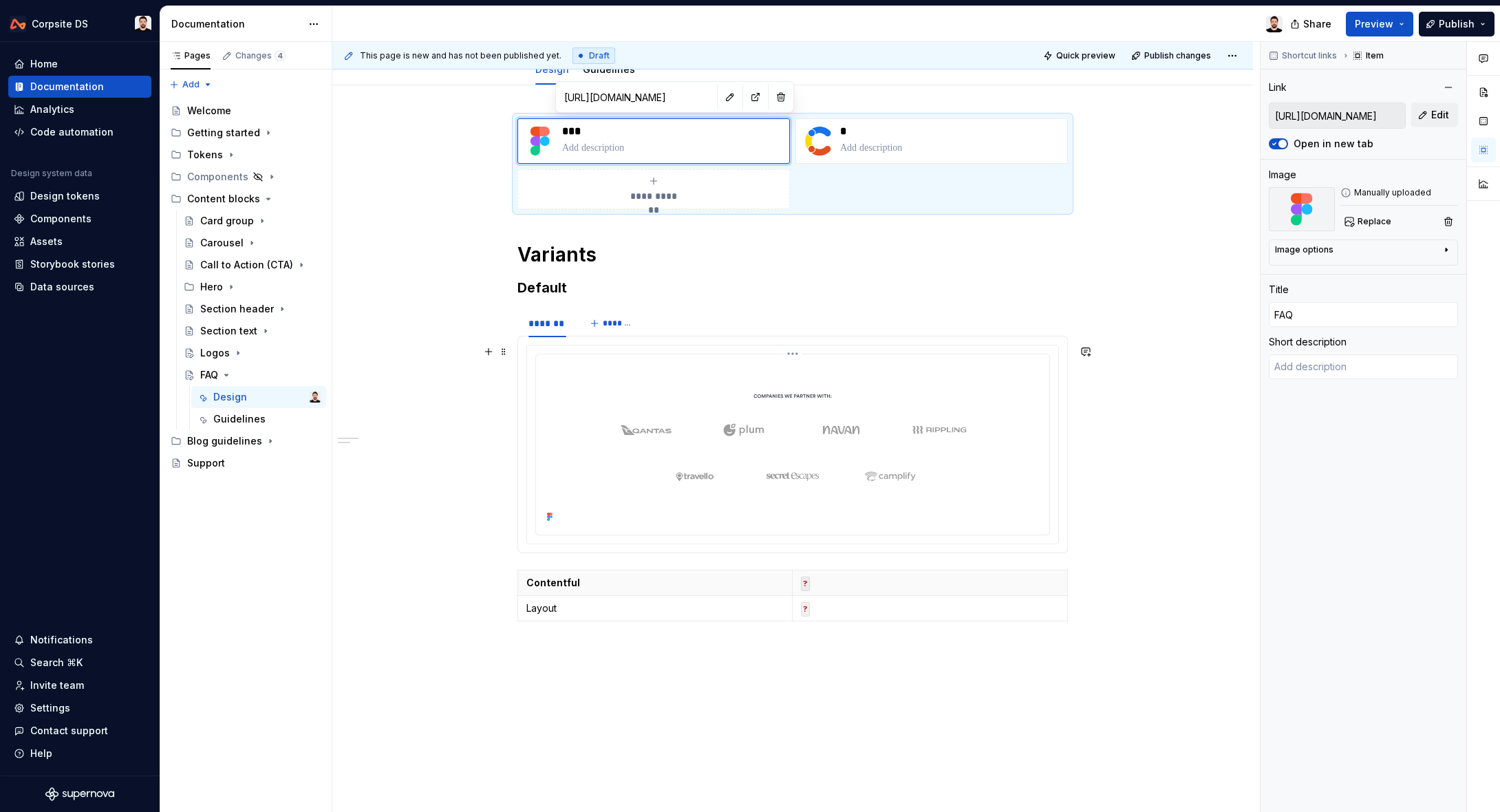
click at [598, 381] on img at bounding box center [792, 442] width 503 height 166
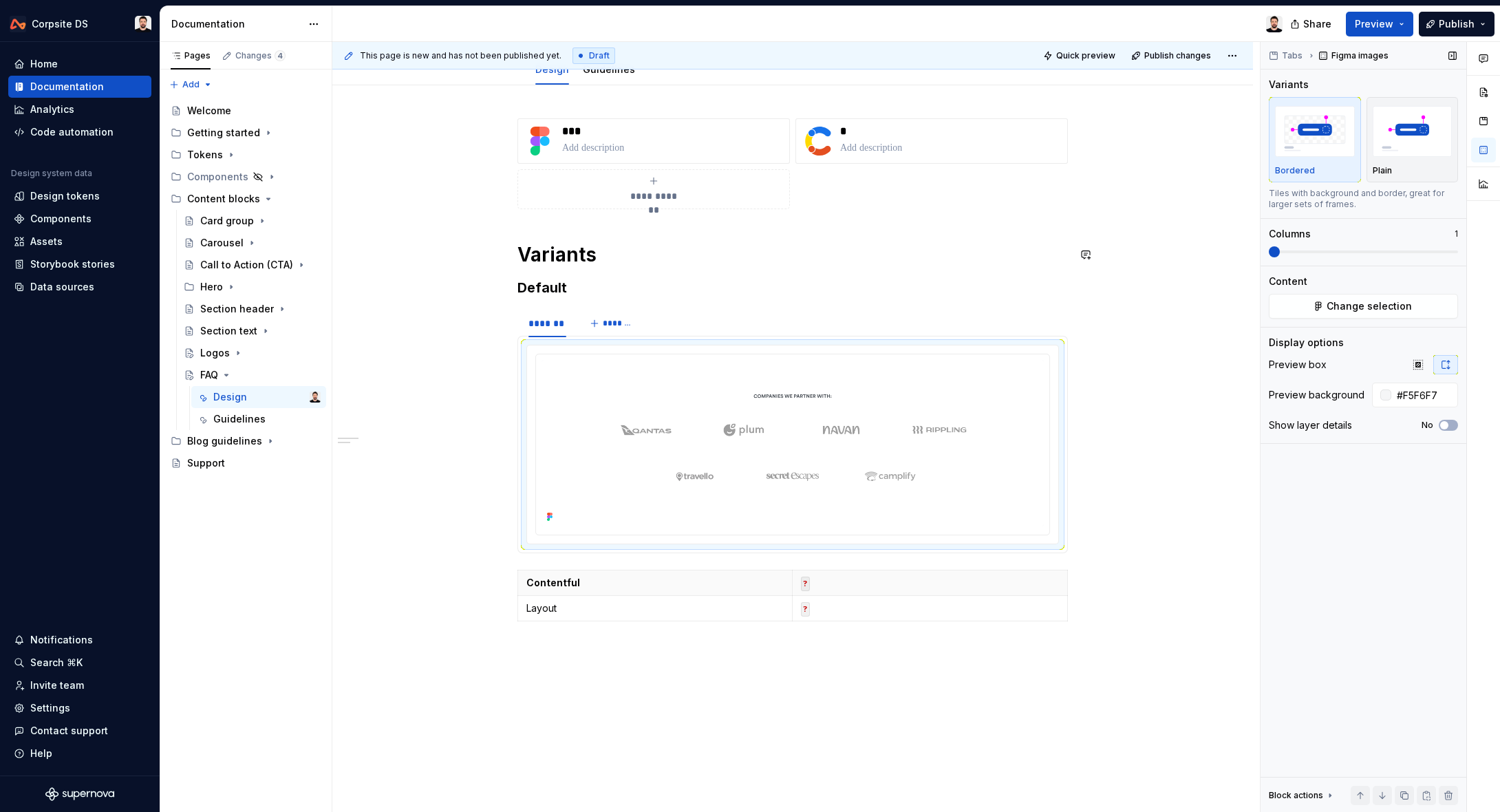
scroll to position [158, 0]
click at [1313, 309] on button "Change selection" at bounding box center [1363, 306] width 189 height 25
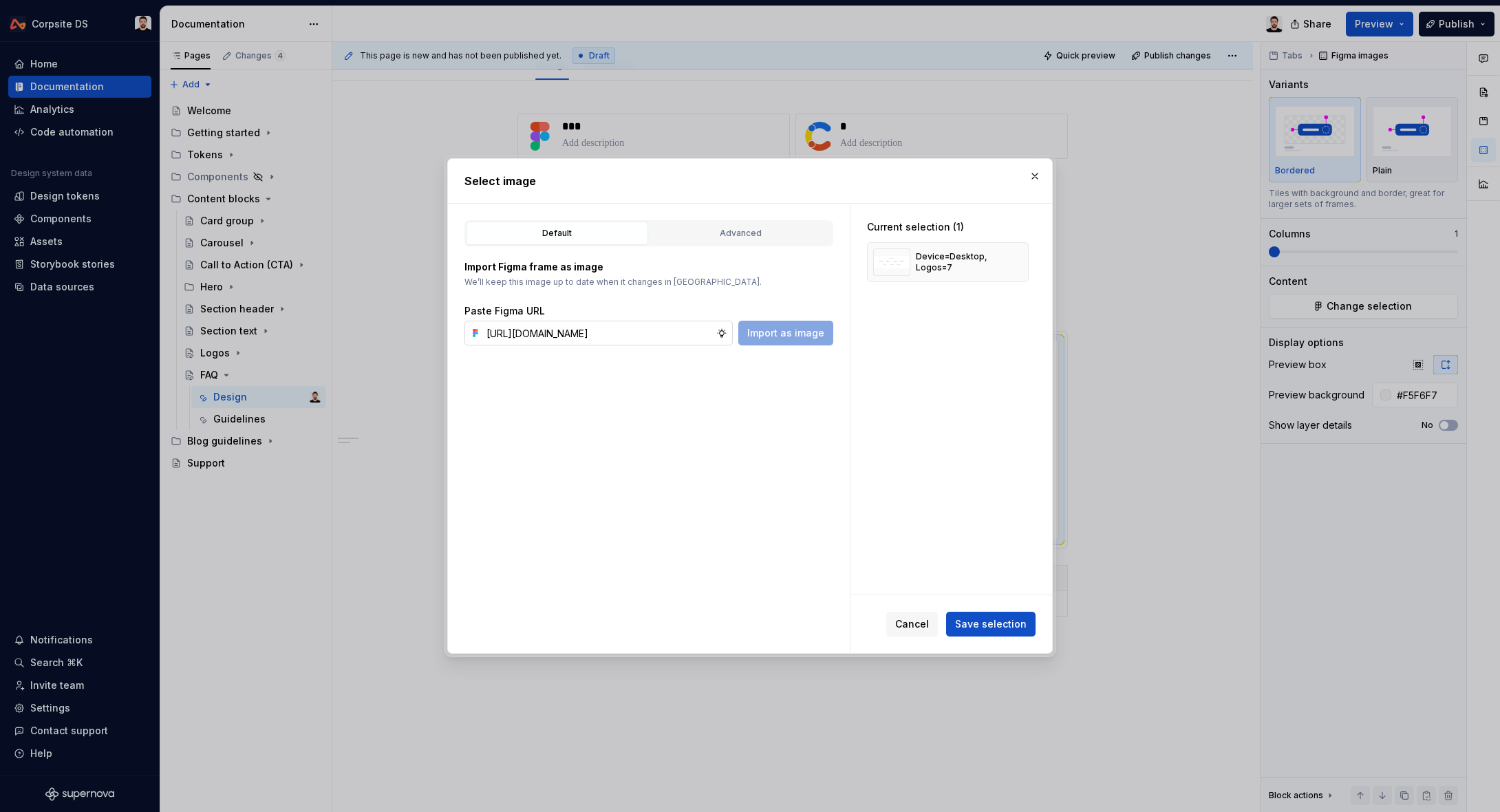
scroll to position [0, 431]
type input "[URL][DOMAIN_NAME]"
click at [769, 331] on span "Import as image" at bounding box center [786, 333] width 77 height 14
click at [1018, 263] on button "button" at bounding box center [1013, 262] width 19 height 19
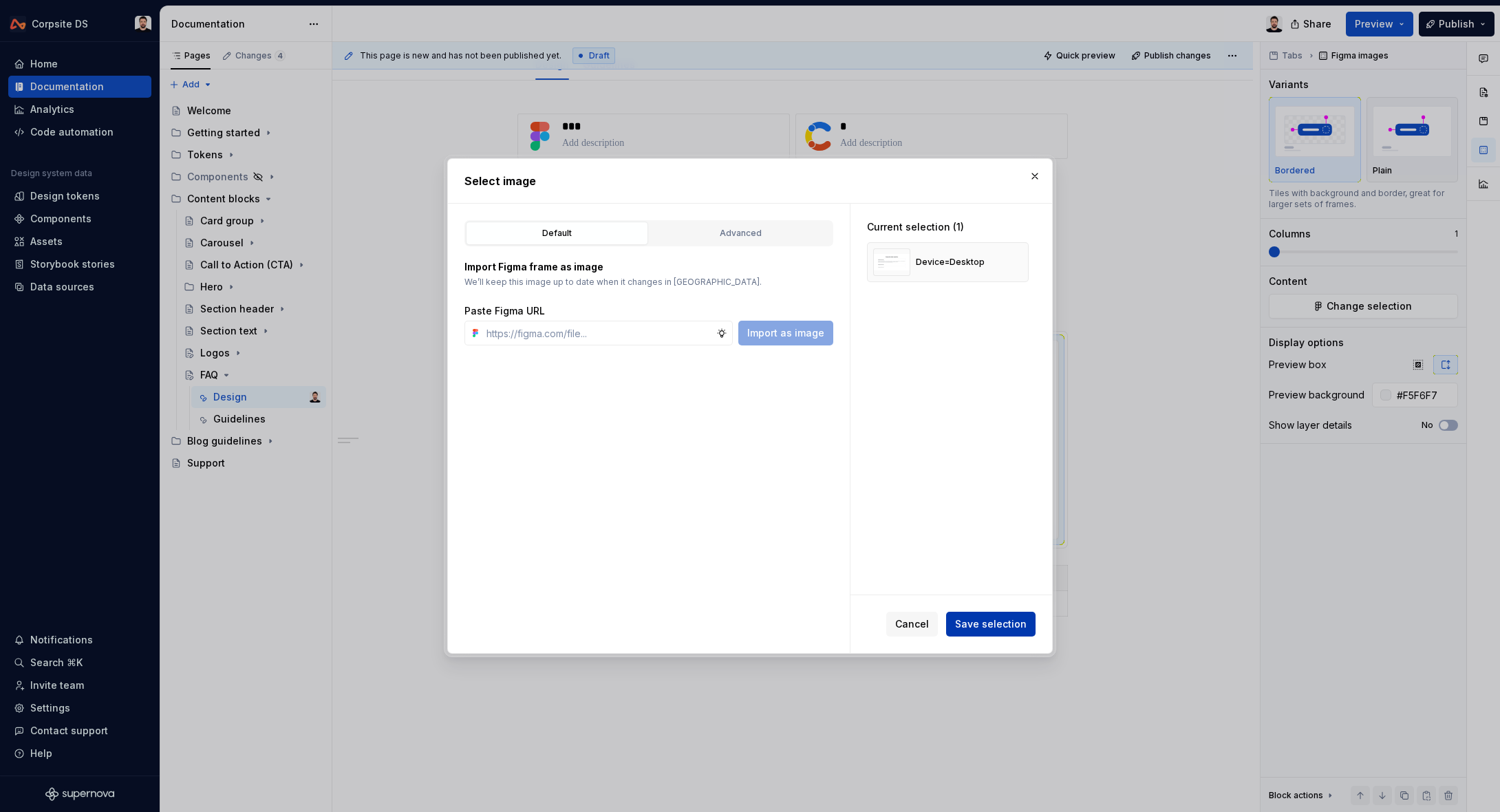
click at [988, 621] on span "Save selection" at bounding box center [991, 623] width 72 height 14
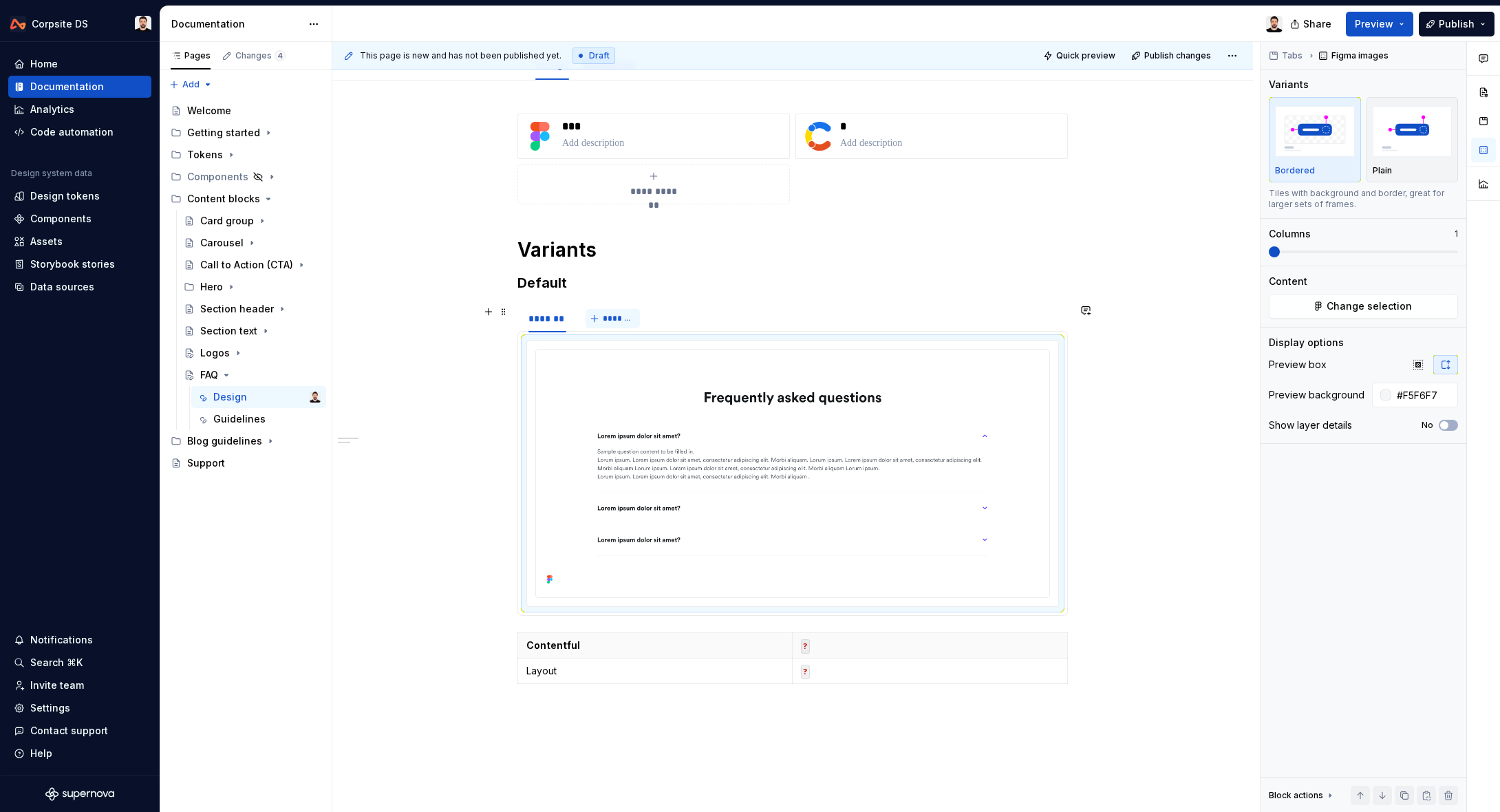
click at [627, 318] on span "*******" at bounding box center [618, 318] width 31 height 11
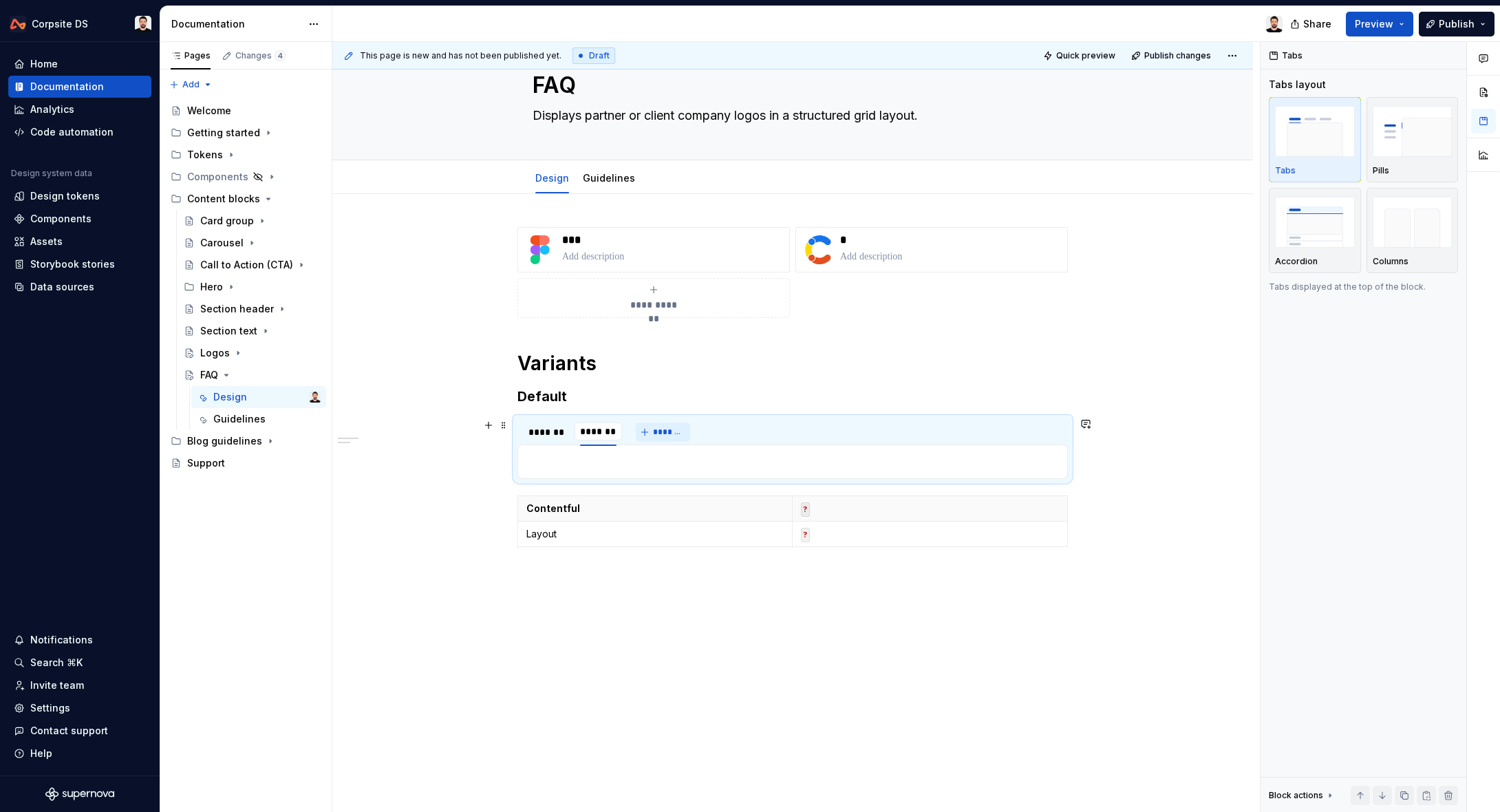
type textarea "*"
type input "******"
type textarea "*"
click at [560, 436] on div "*******" at bounding box center [547, 432] width 38 height 14
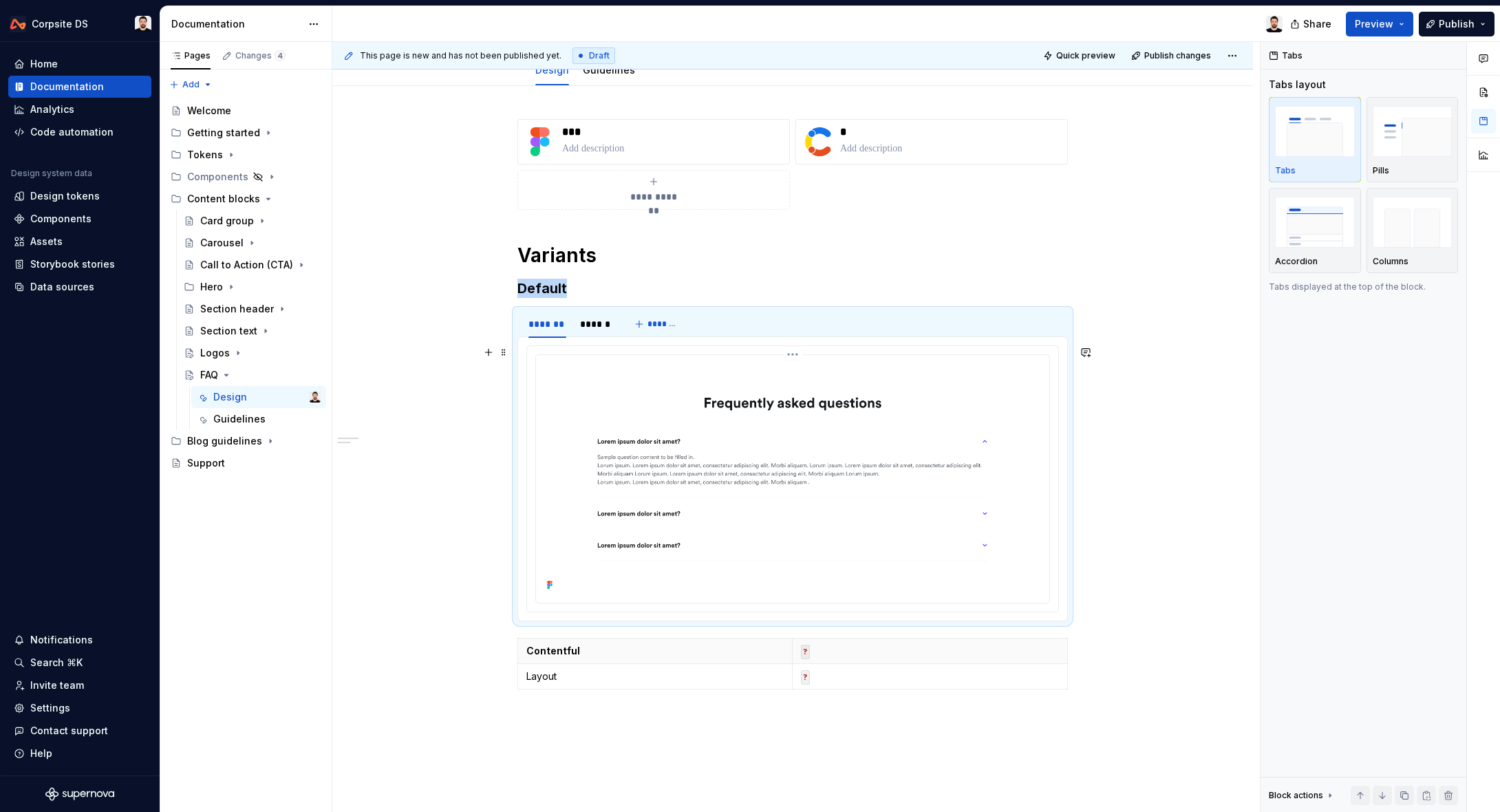
scroll to position [159, 0]
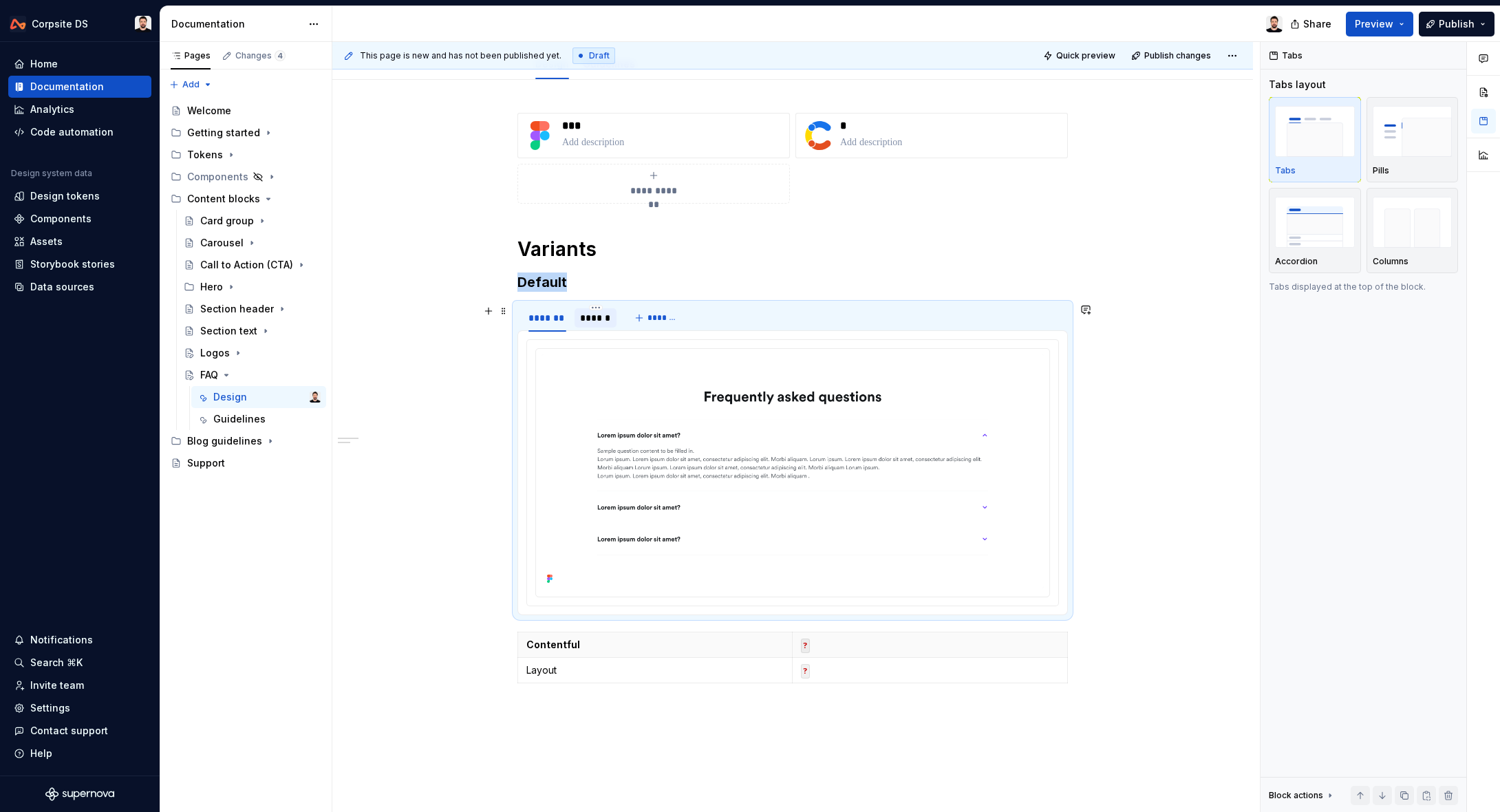
click at [594, 318] on div "******" at bounding box center [595, 318] width 31 height 14
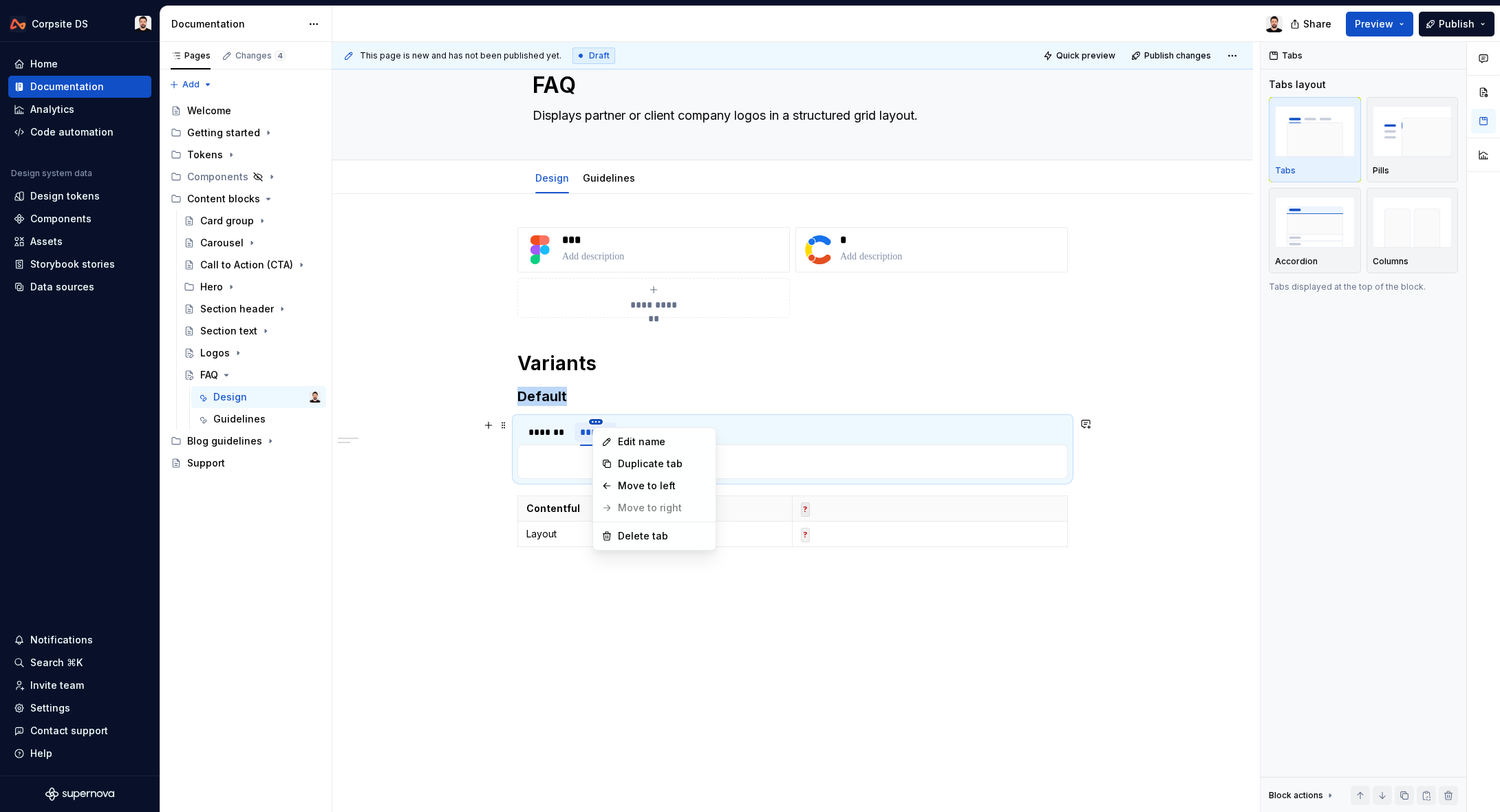
click at [598, 423] on html "Corpsite DS Home Documentation Analytics Code automation Design system data Des…" at bounding box center [750, 406] width 1500 height 812
click at [655, 535] on div "Delete tab" at bounding box center [662, 535] width 89 height 14
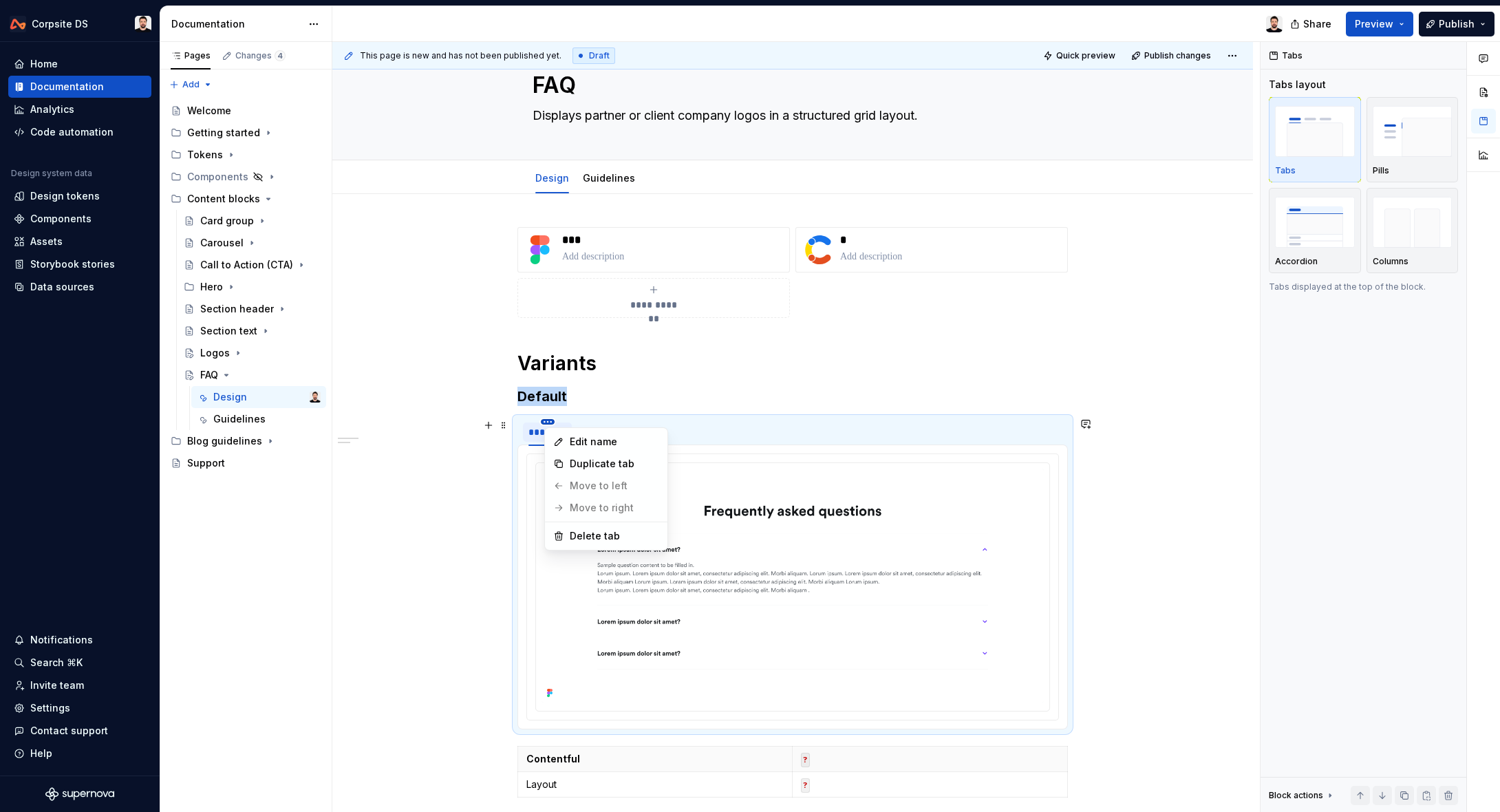
click at [546, 421] on html "Corpsite DS Home Documentation Analytics Code automation Design system data Des…" at bounding box center [750, 406] width 1500 height 812
click at [603, 465] on div "Duplicate tab" at bounding box center [614, 463] width 89 height 14
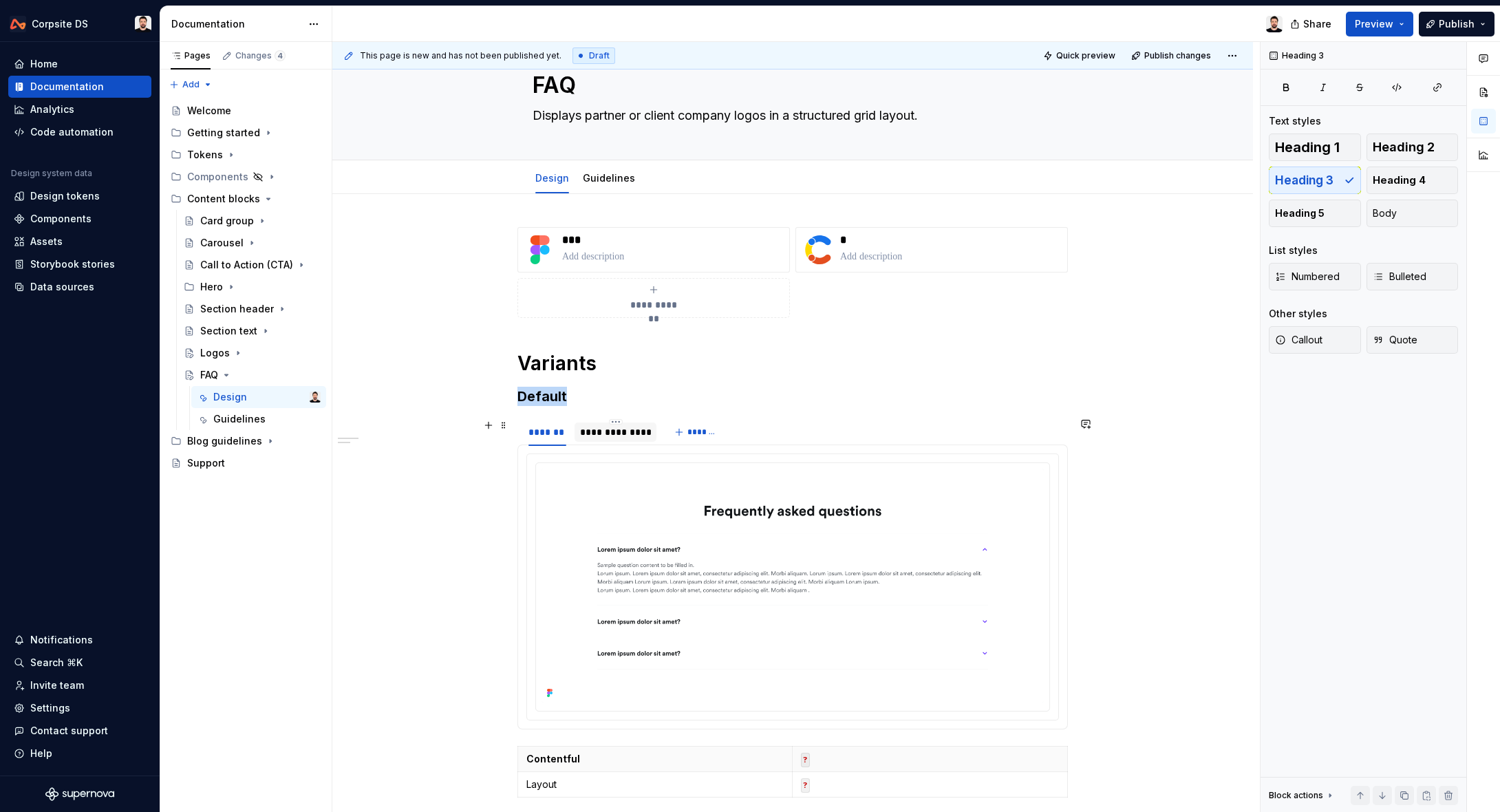
click at [621, 431] on div "**********" at bounding box center [614, 432] width 70 height 14
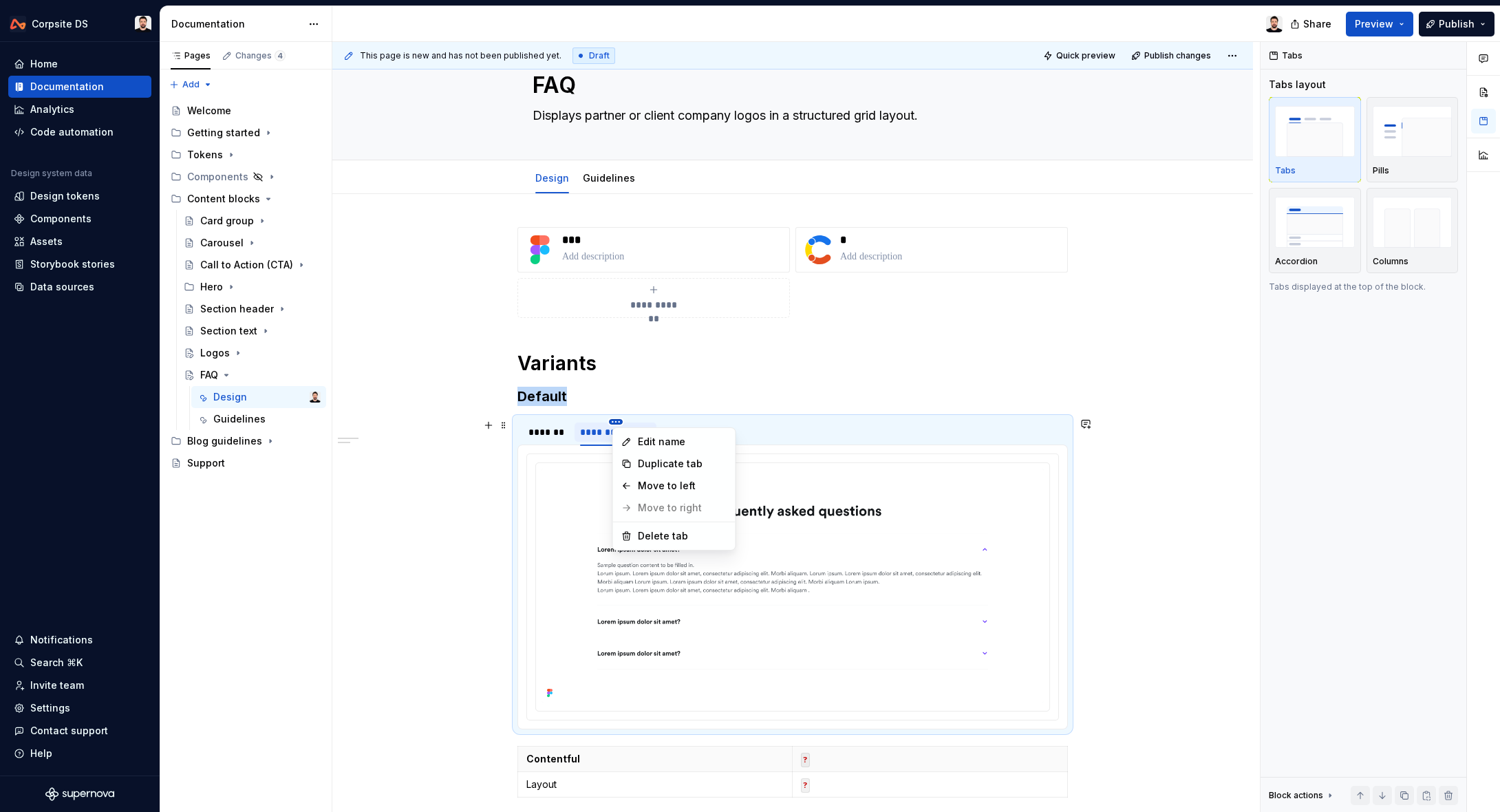
click at [621, 423] on html "Corpsite DS Home Documentation Analytics Code automation Design system data Des…" at bounding box center [750, 406] width 1500 height 812
click at [659, 444] on div "Edit name" at bounding box center [682, 441] width 89 height 14
type input "******"
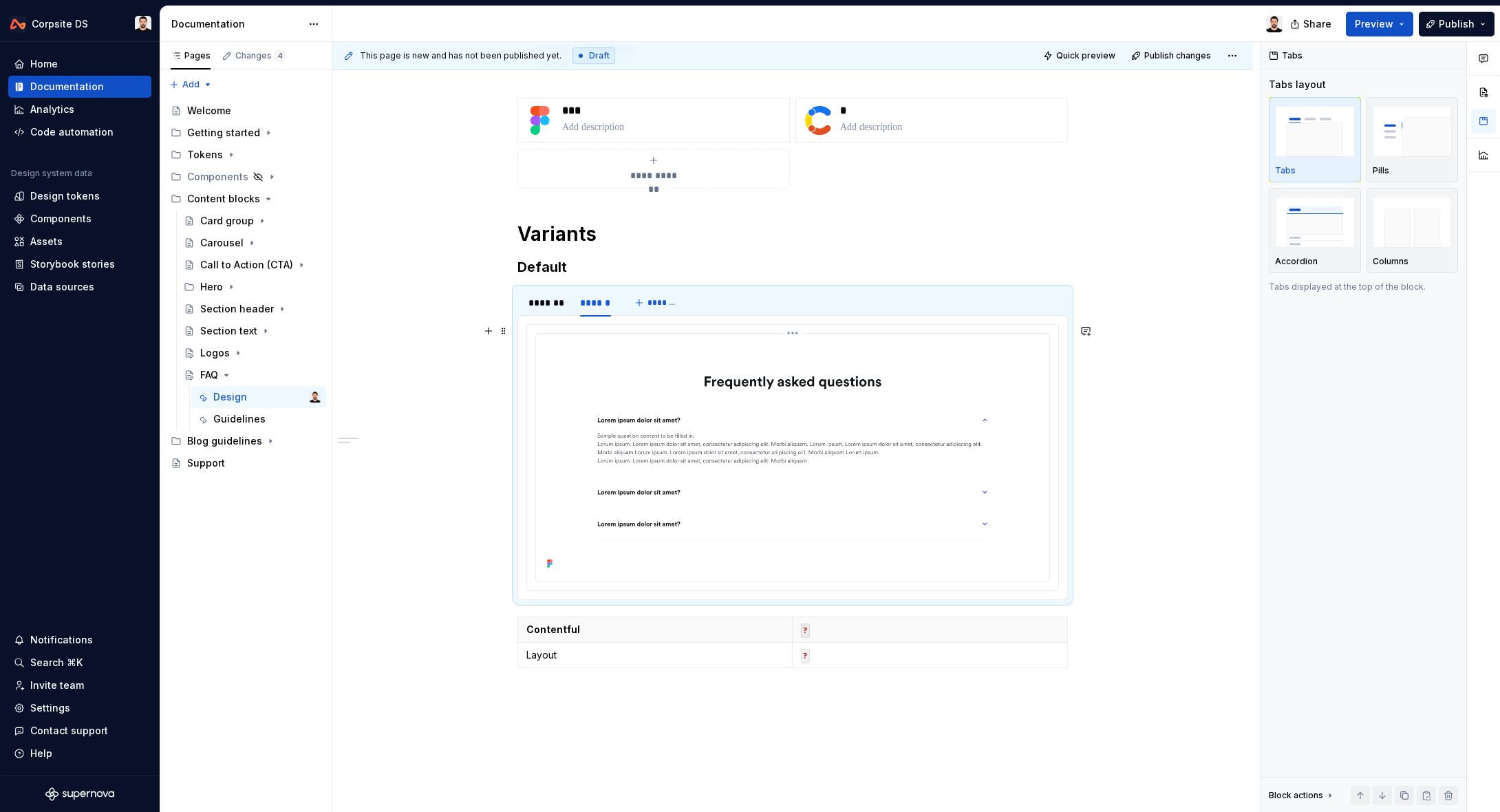
click at [648, 404] on img at bounding box center [792, 456] width 503 height 234
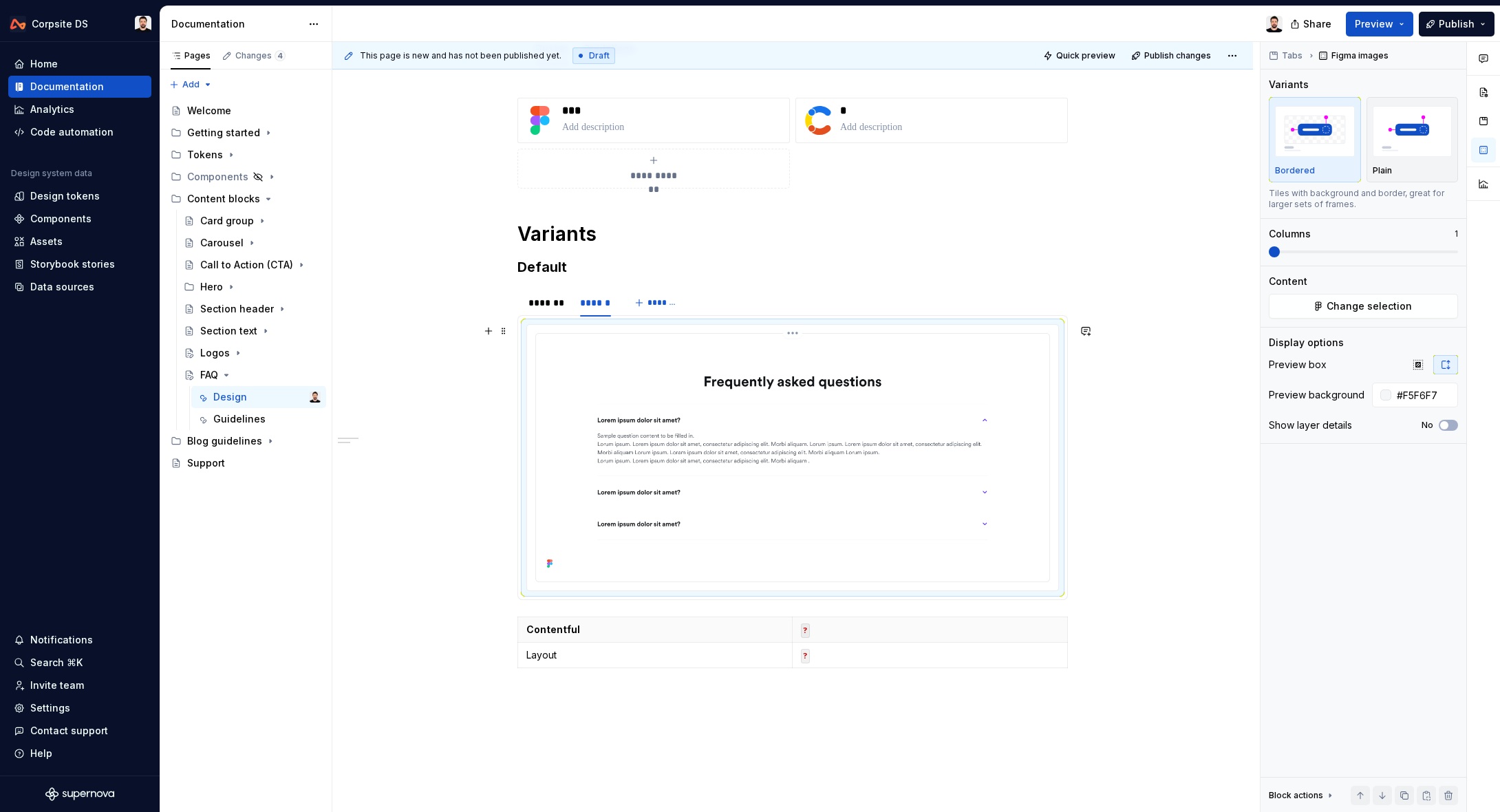
click at [638, 371] on img at bounding box center [792, 456] width 503 height 234
click at [1322, 306] on button "Change selection" at bounding box center [1363, 306] width 189 height 25
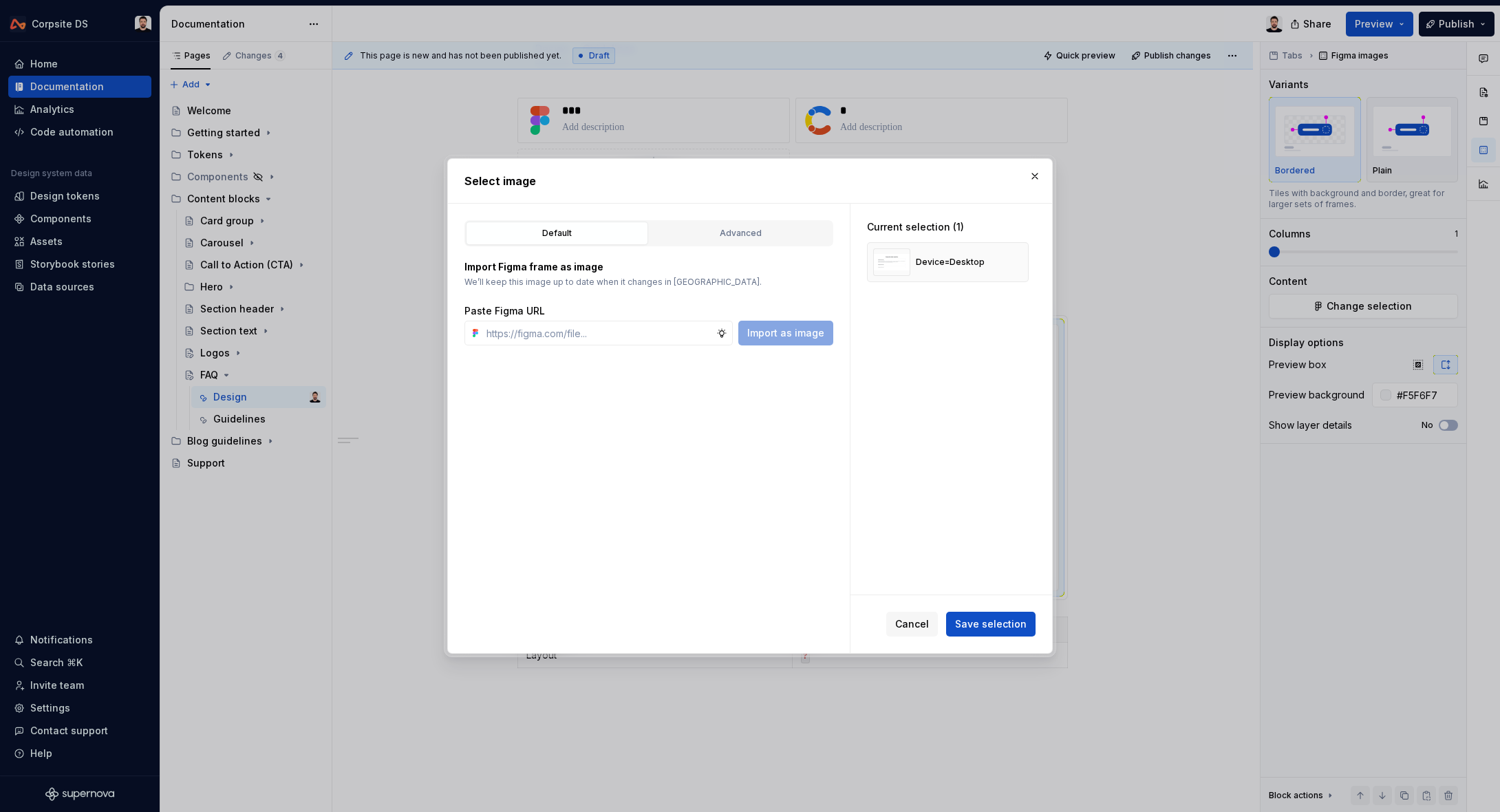
type textarea "*"
type input "[URL][DOMAIN_NAME]"
click at [771, 337] on span "Import as image" at bounding box center [786, 333] width 77 height 14
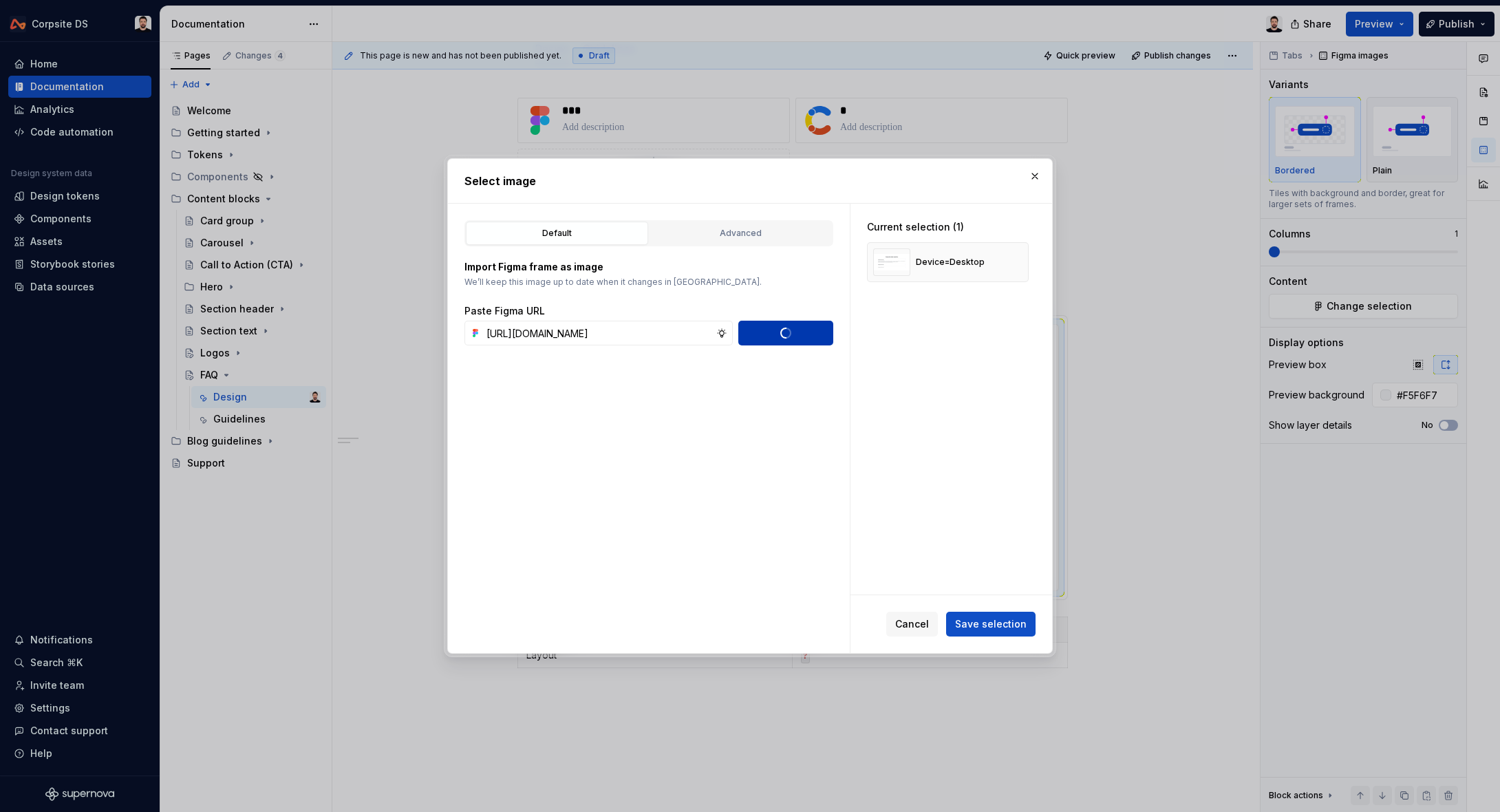
type textarea "*"
click at [975, 621] on span "Save selection" at bounding box center [991, 623] width 72 height 14
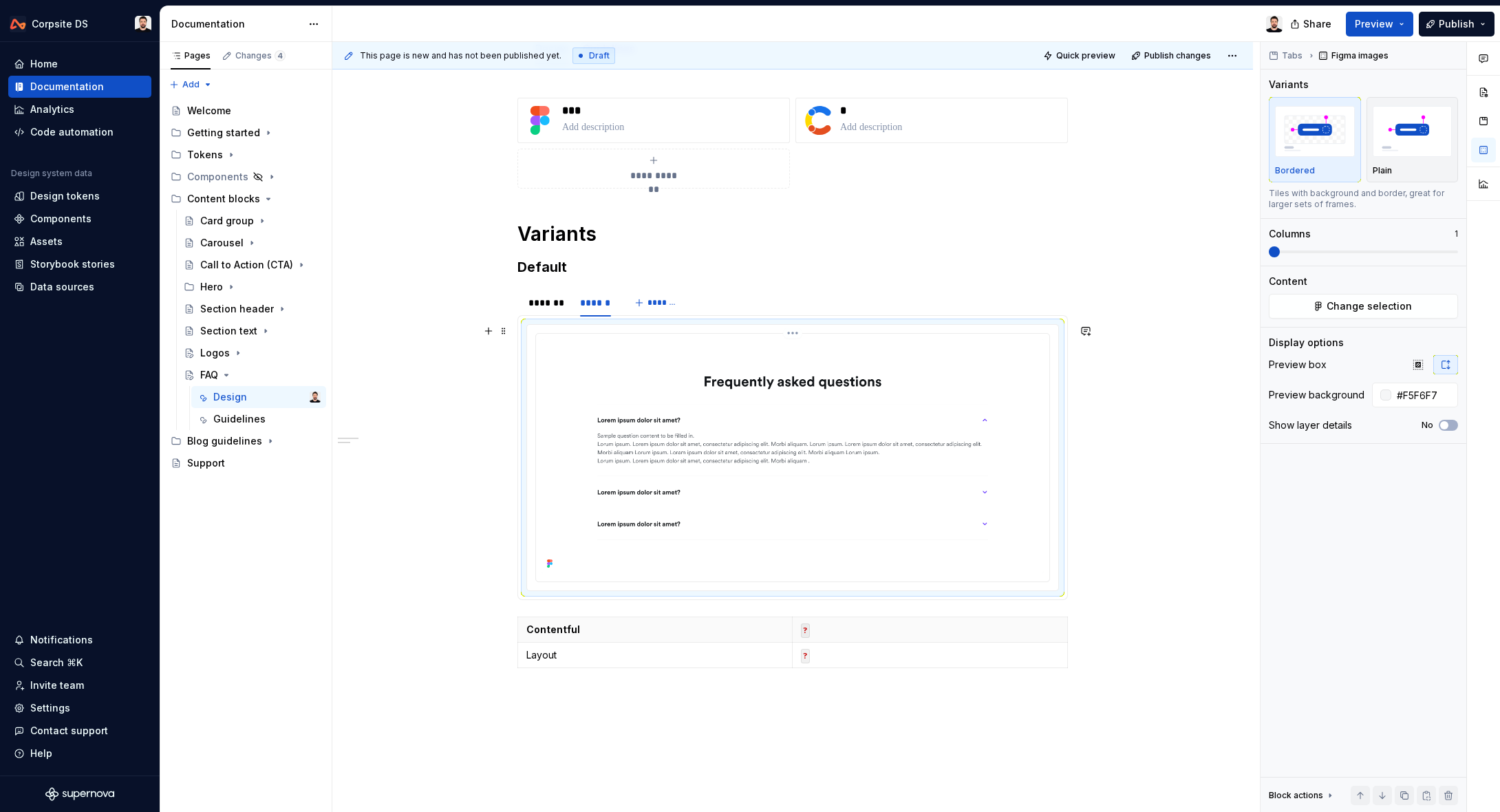
click at [808, 383] on img at bounding box center [792, 456] width 503 height 234
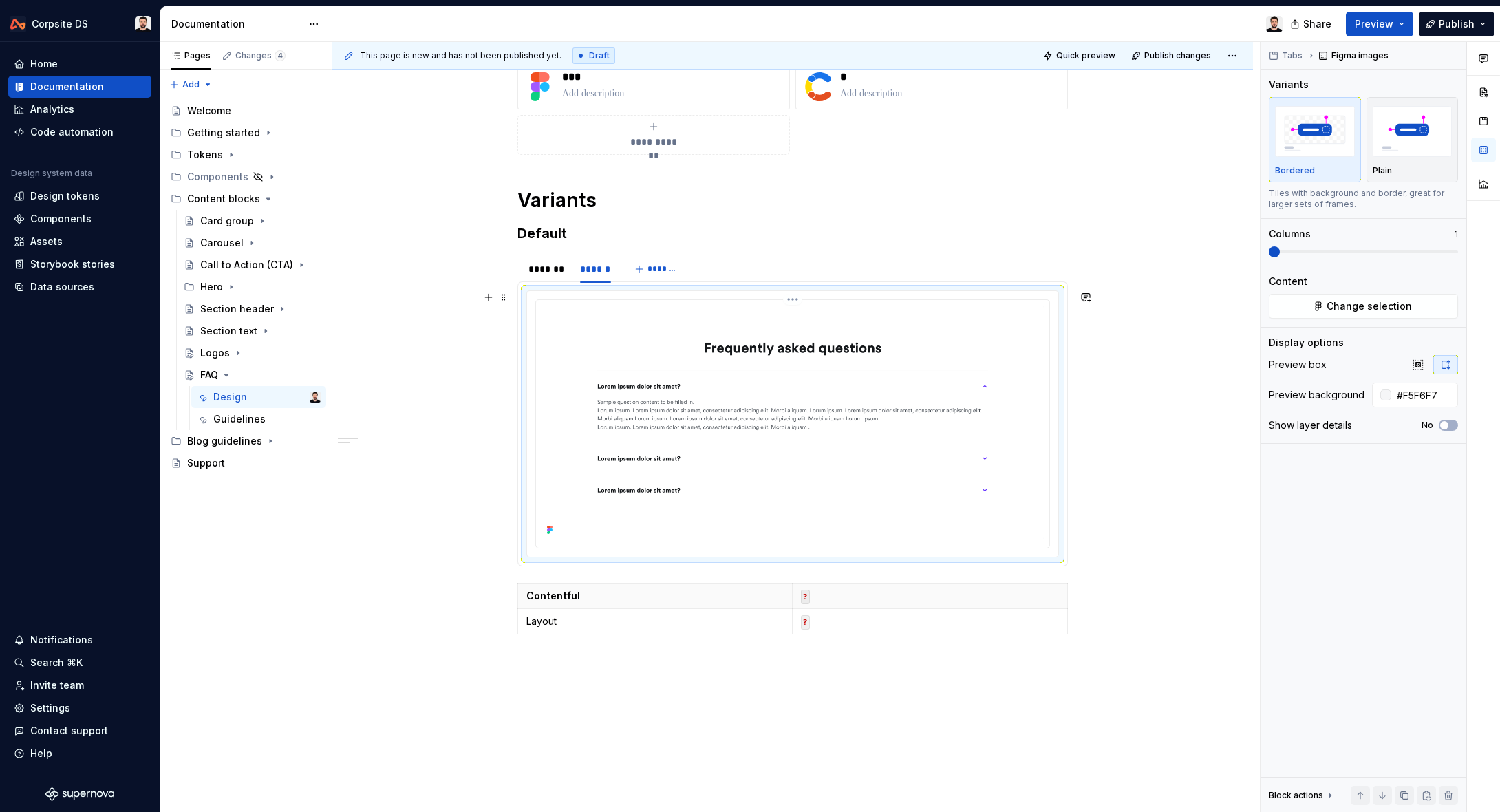
scroll to position [209, 0]
click at [1301, 304] on button "Change selection" at bounding box center [1363, 306] width 189 height 25
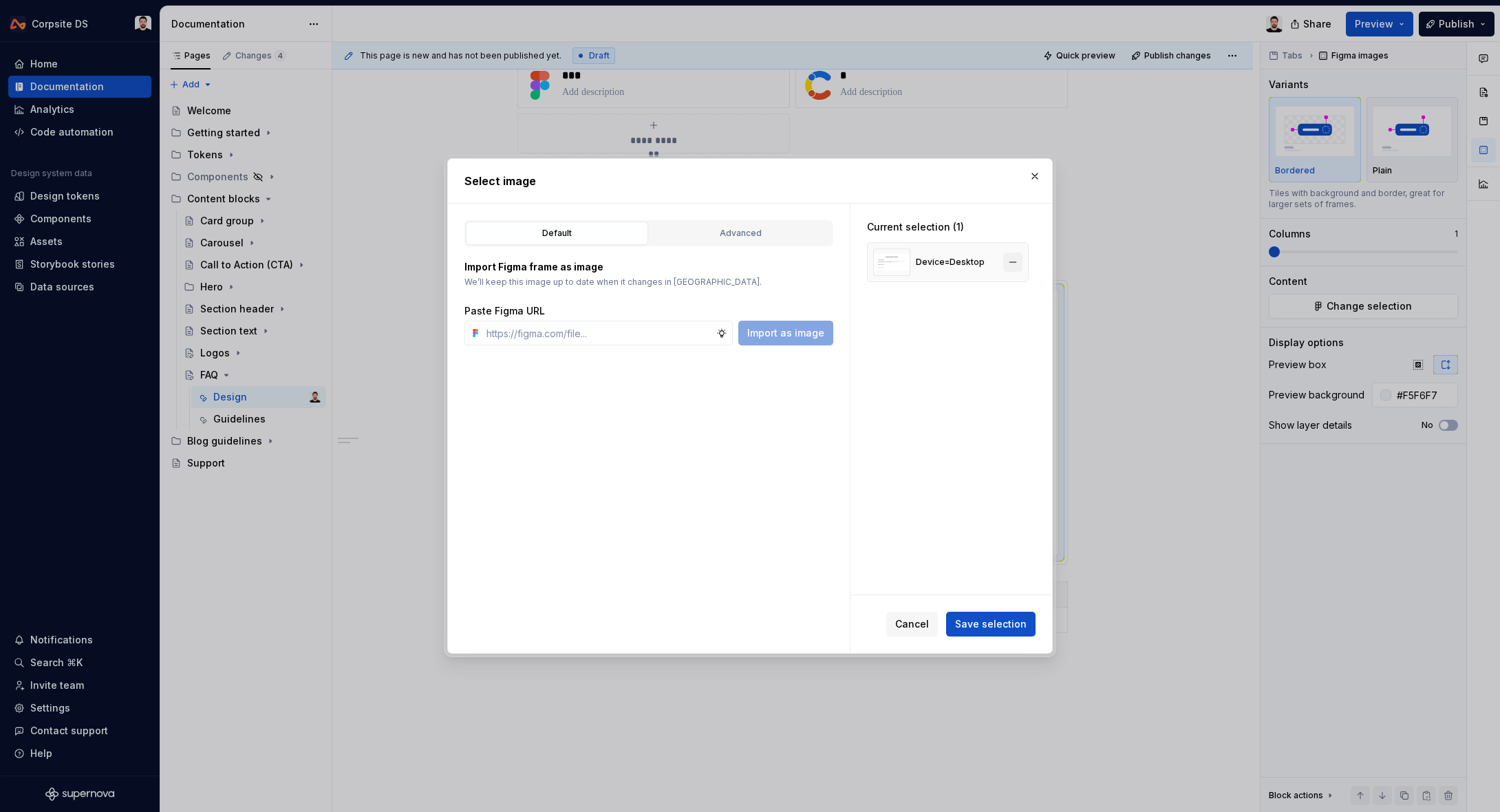
click at [1019, 261] on button "button" at bounding box center [1013, 262] width 19 height 19
click at [655, 331] on input "text" at bounding box center [598, 333] width 236 height 25
paste input "[URL][DOMAIN_NAME]"
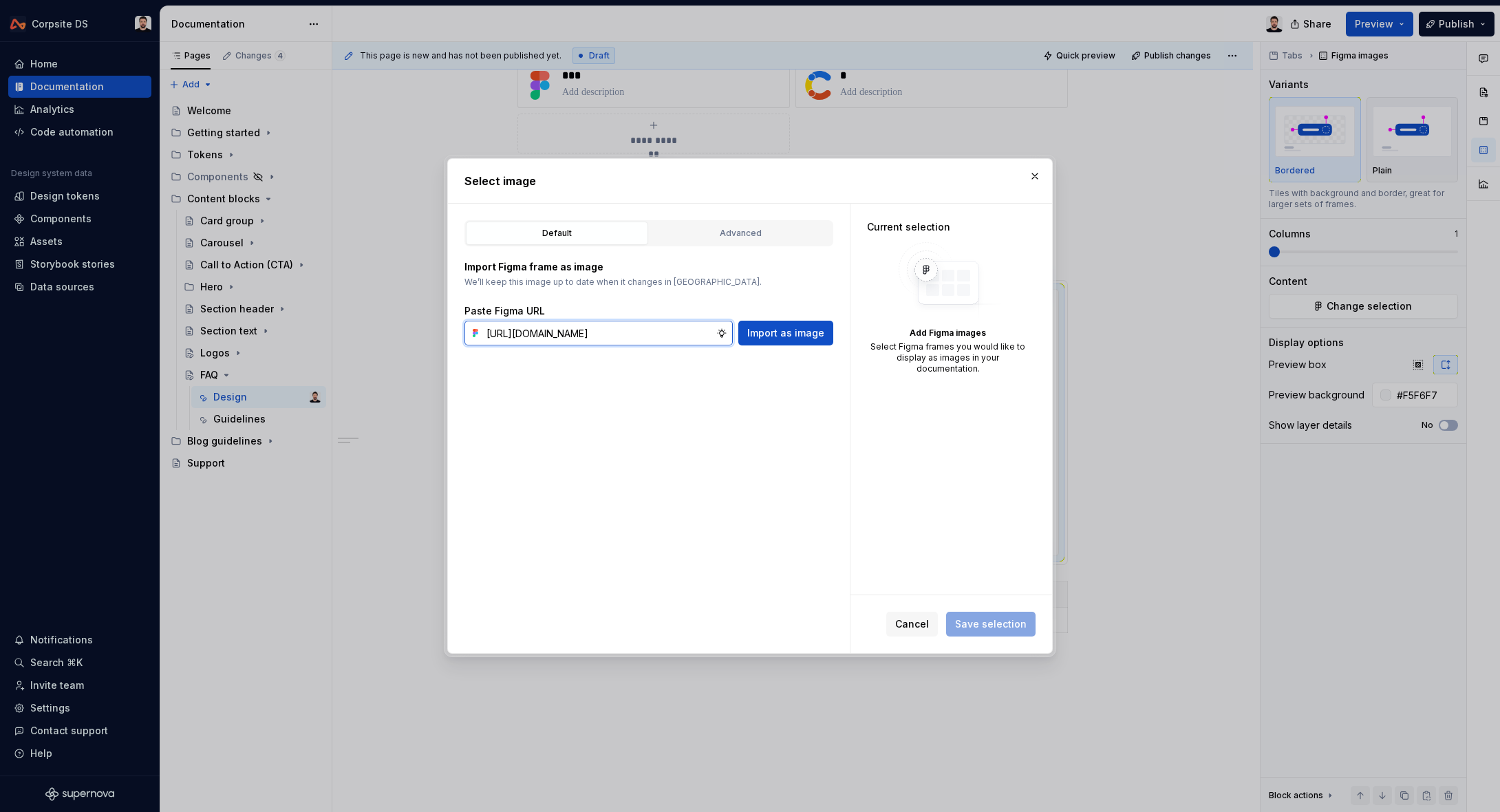
scroll to position [0, 431]
type input "[URL][DOMAIN_NAME]"
click at [750, 331] on button "Import as image" at bounding box center [786, 333] width 95 height 25
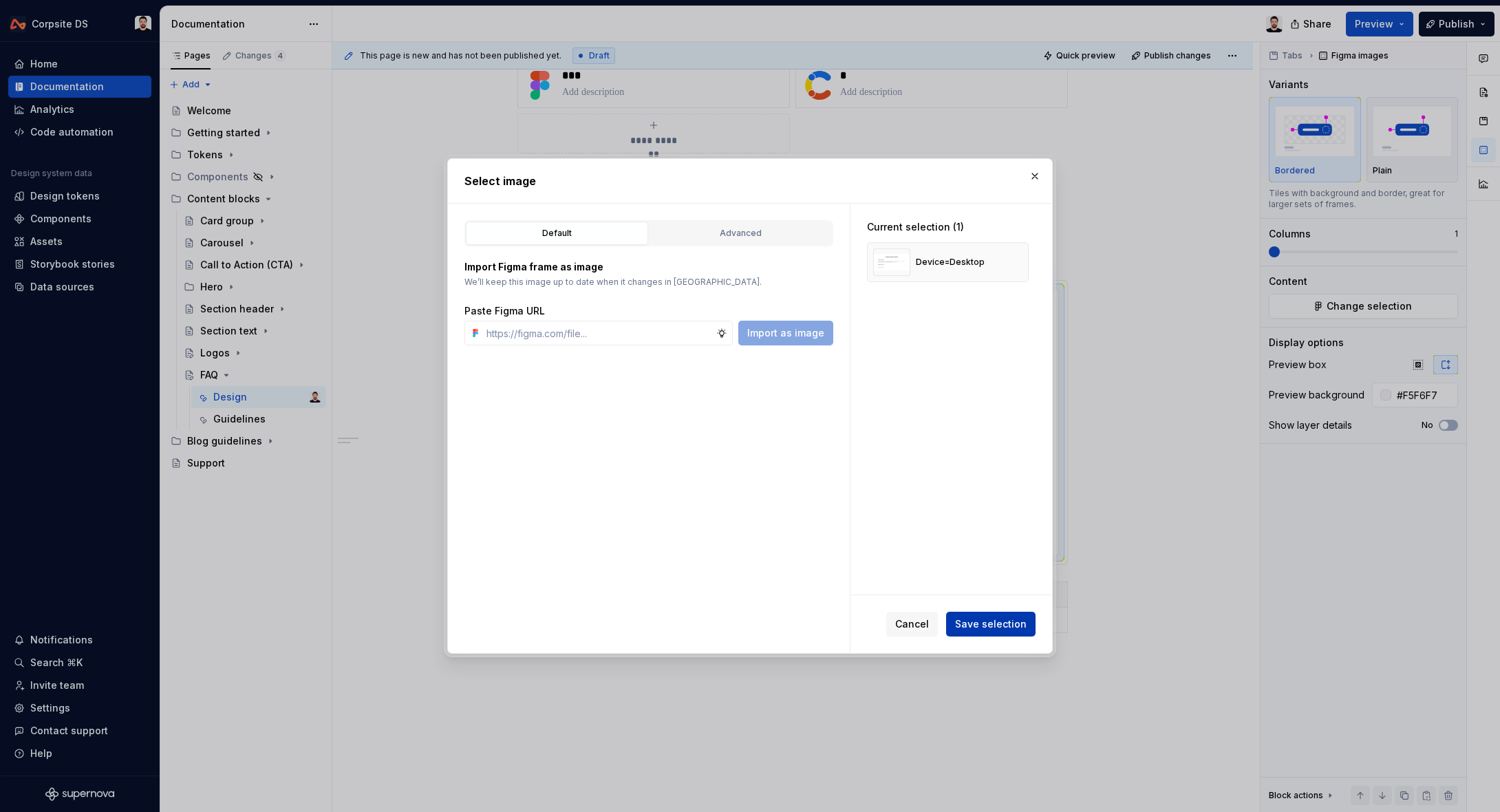
click at [1021, 627] on span "Save selection" at bounding box center [991, 623] width 72 height 14
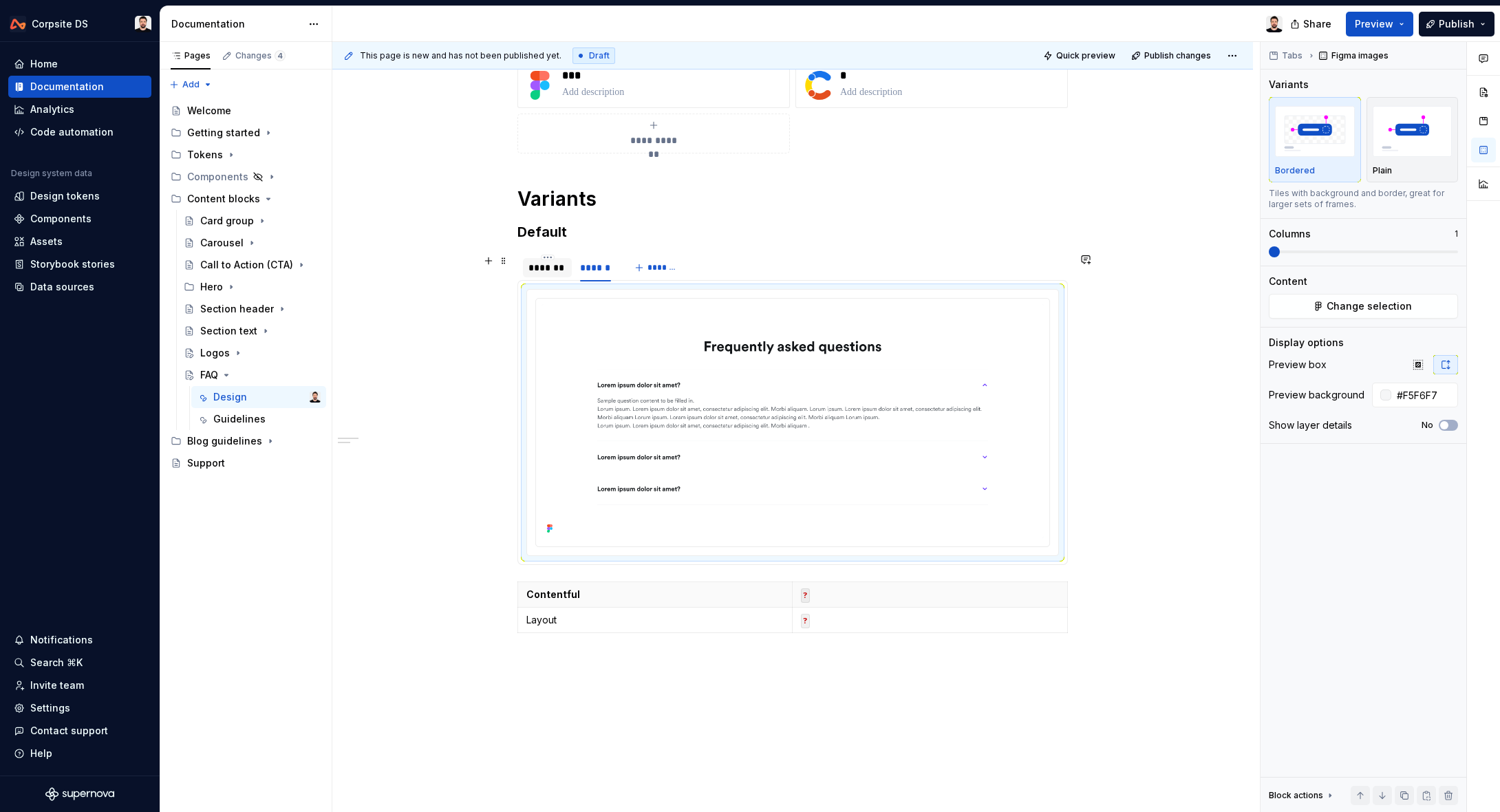
click at [557, 265] on div "*******" at bounding box center [547, 267] width 38 height 14
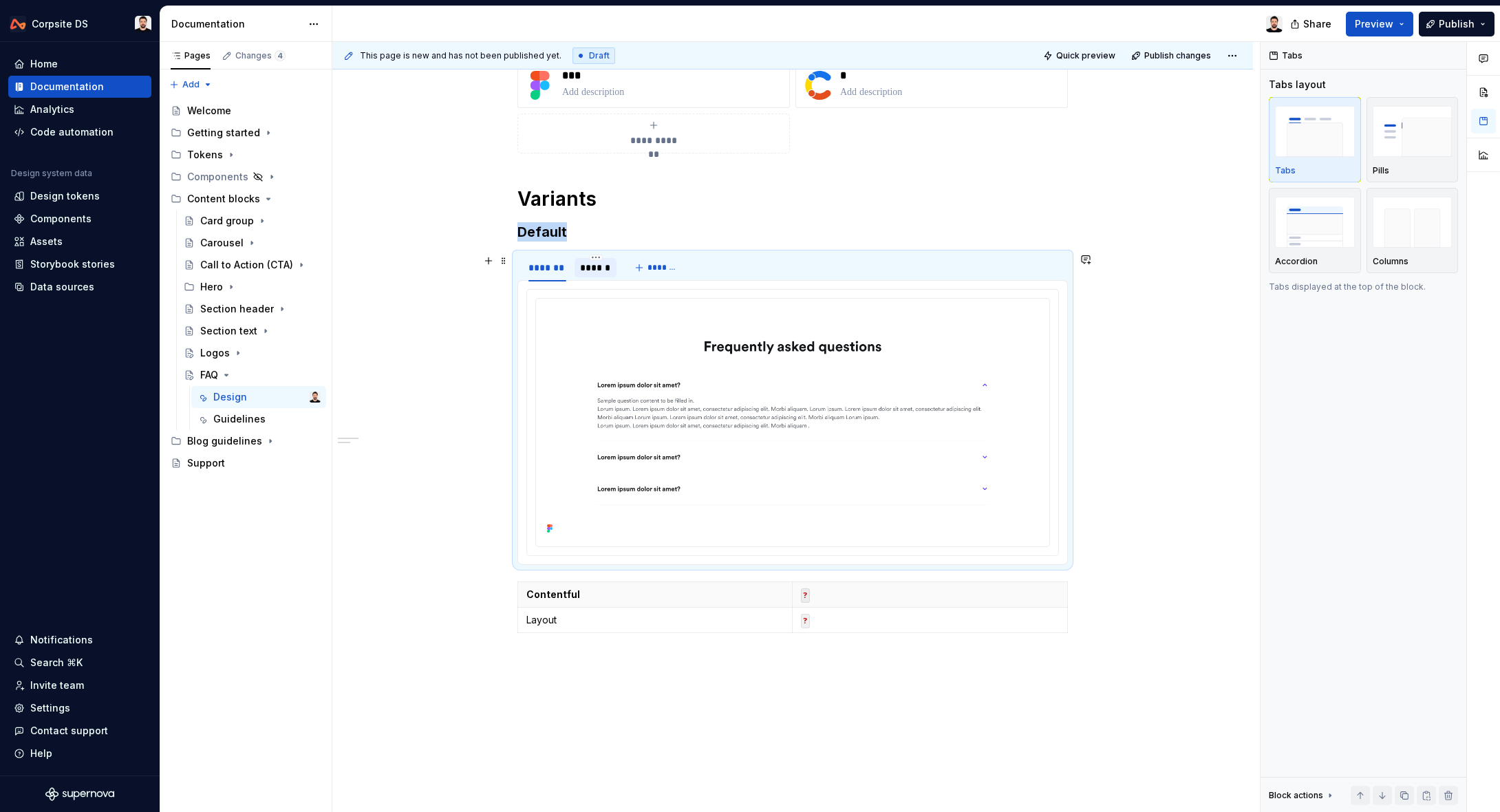
click at [590, 268] on div "******" at bounding box center [595, 267] width 31 height 14
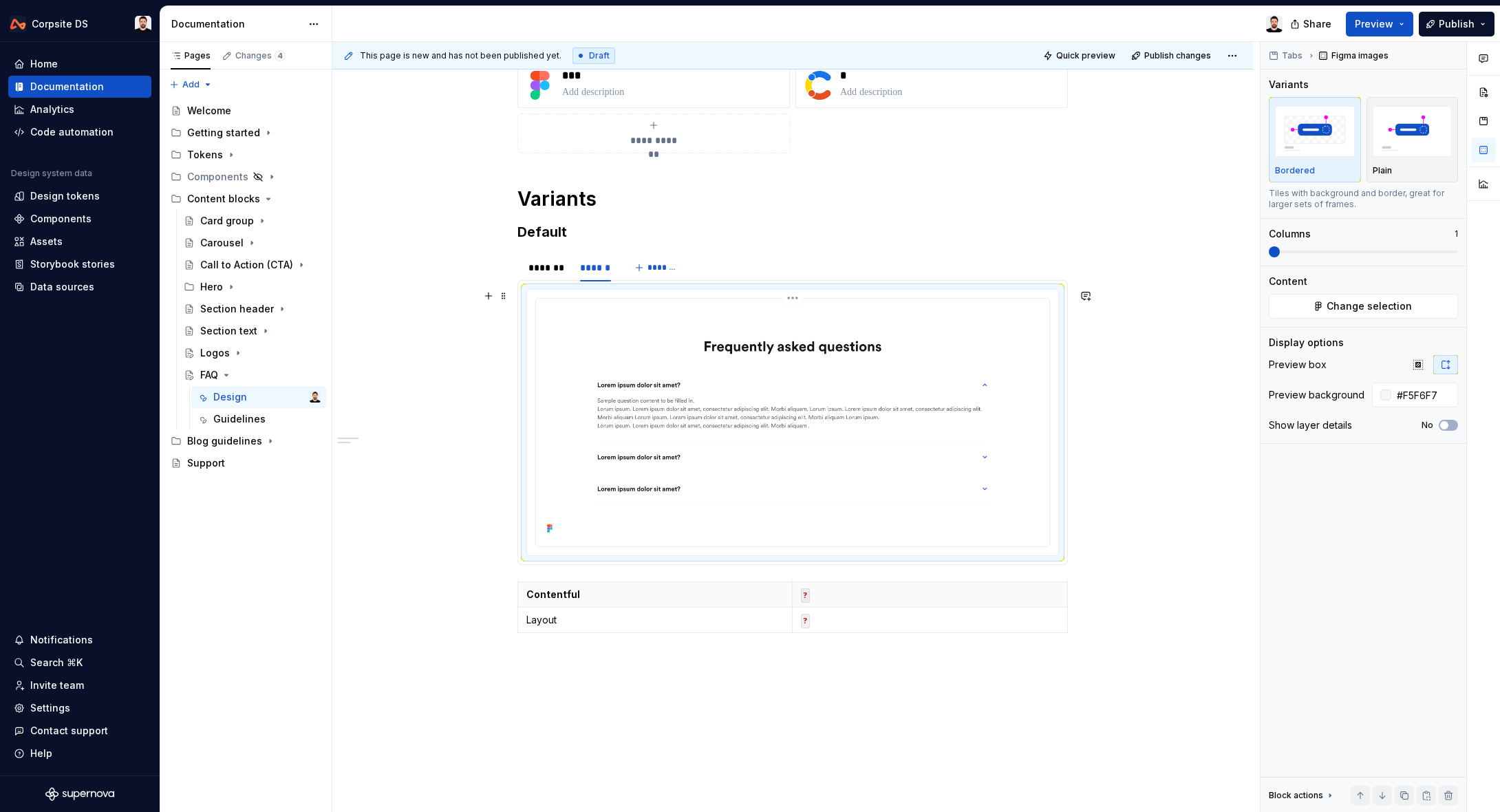
click at [725, 398] on img at bounding box center [792, 420] width 503 height 234
type textarea "*"
click at [855, 375] on img at bounding box center [792, 420] width 503 height 234
click at [1356, 316] on button "Change selection" at bounding box center [1363, 306] width 189 height 25
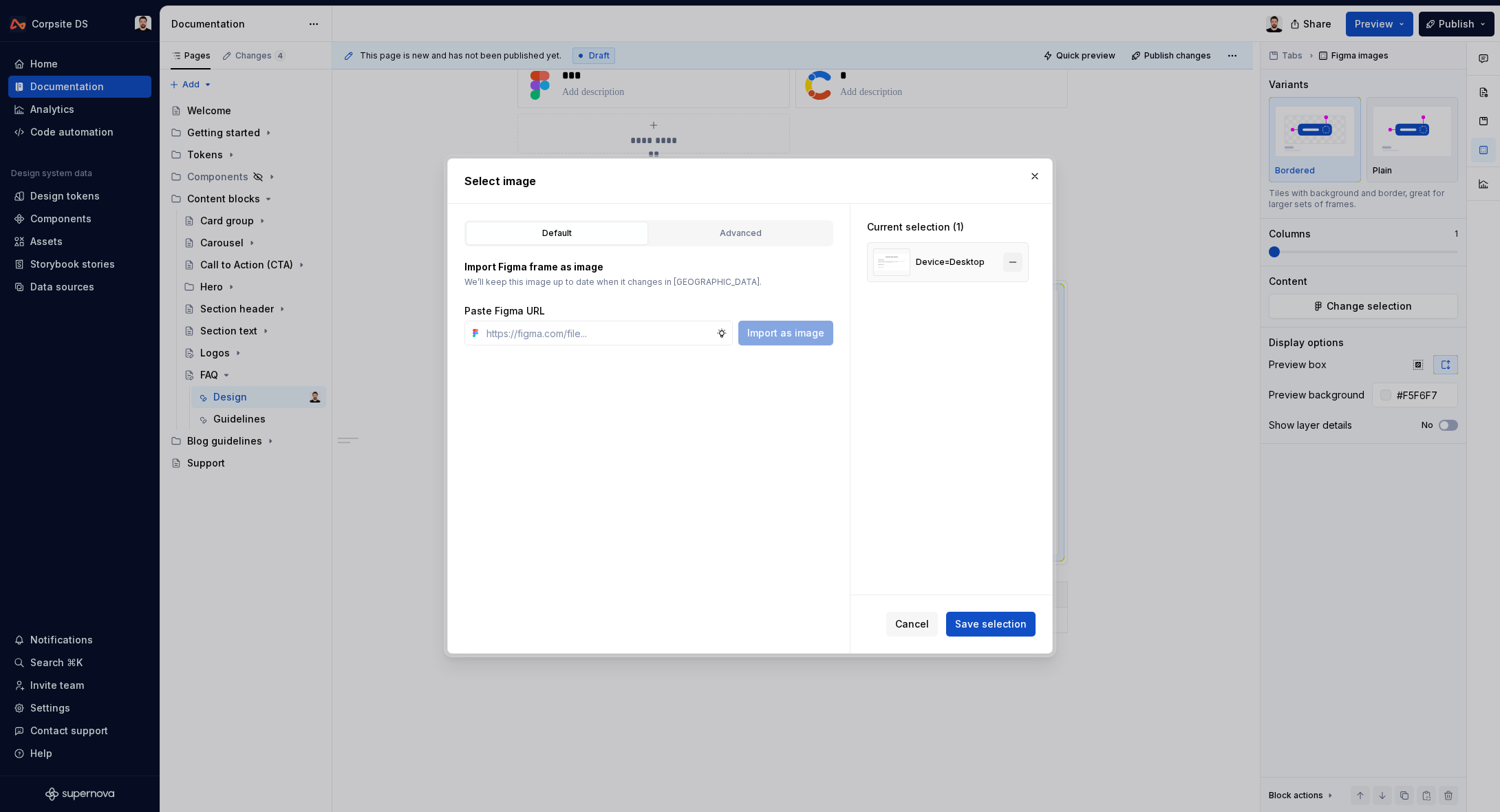
click at [1018, 260] on button "button" at bounding box center [1013, 262] width 19 height 19
click at [598, 333] on input "text" at bounding box center [598, 333] width 236 height 25
paste input "[URL][DOMAIN_NAME]"
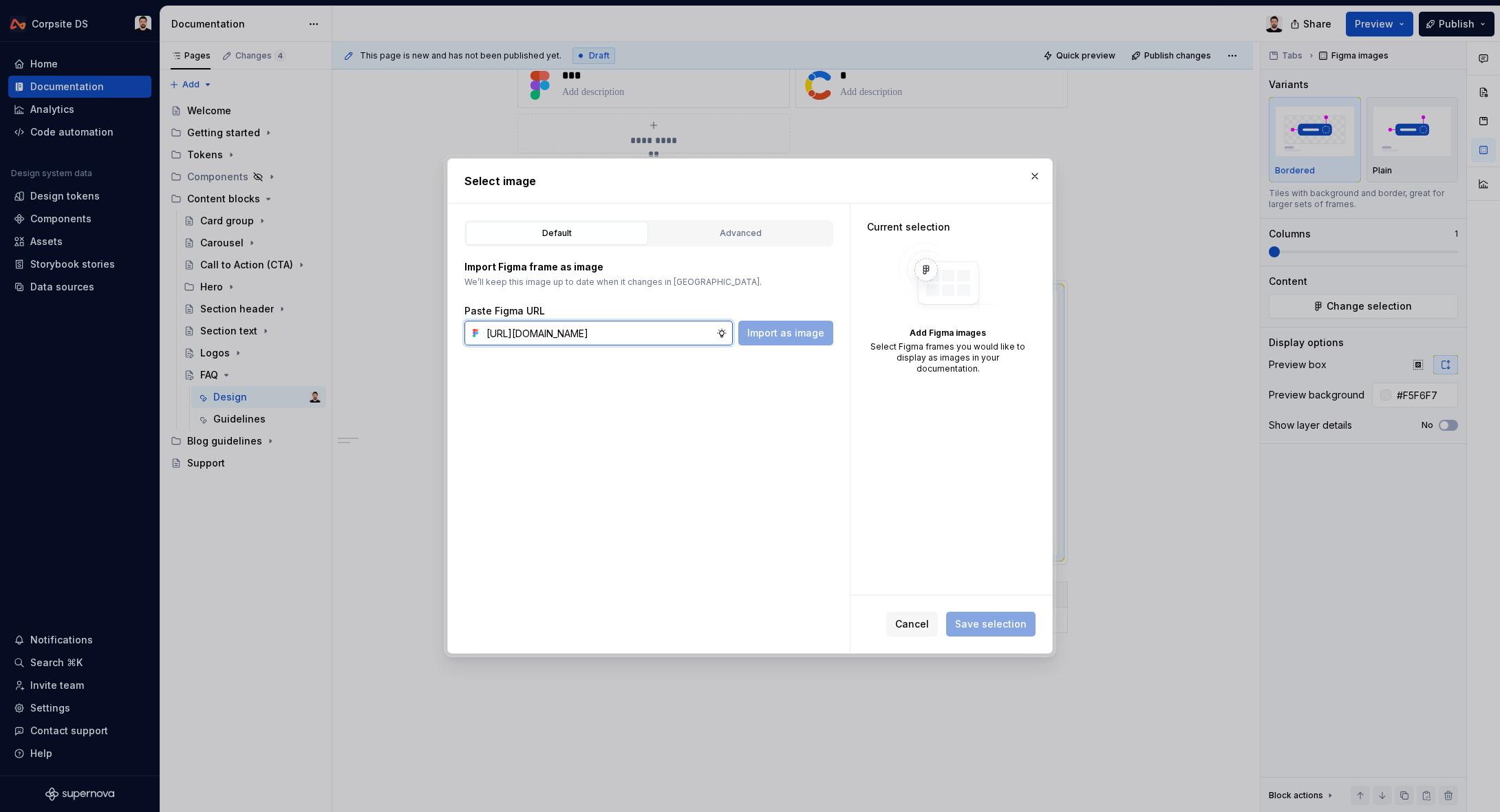
scroll to position [0, 431]
type input "[URL][DOMAIN_NAME]"
click at [804, 346] on div "Default Advanced Import Figma frame as image We’ll keep this image up to date w…" at bounding box center [649, 428] width 402 height 449
click at [798, 334] on span "Import as image" at bounding box center [786, 333] width 77 height 14
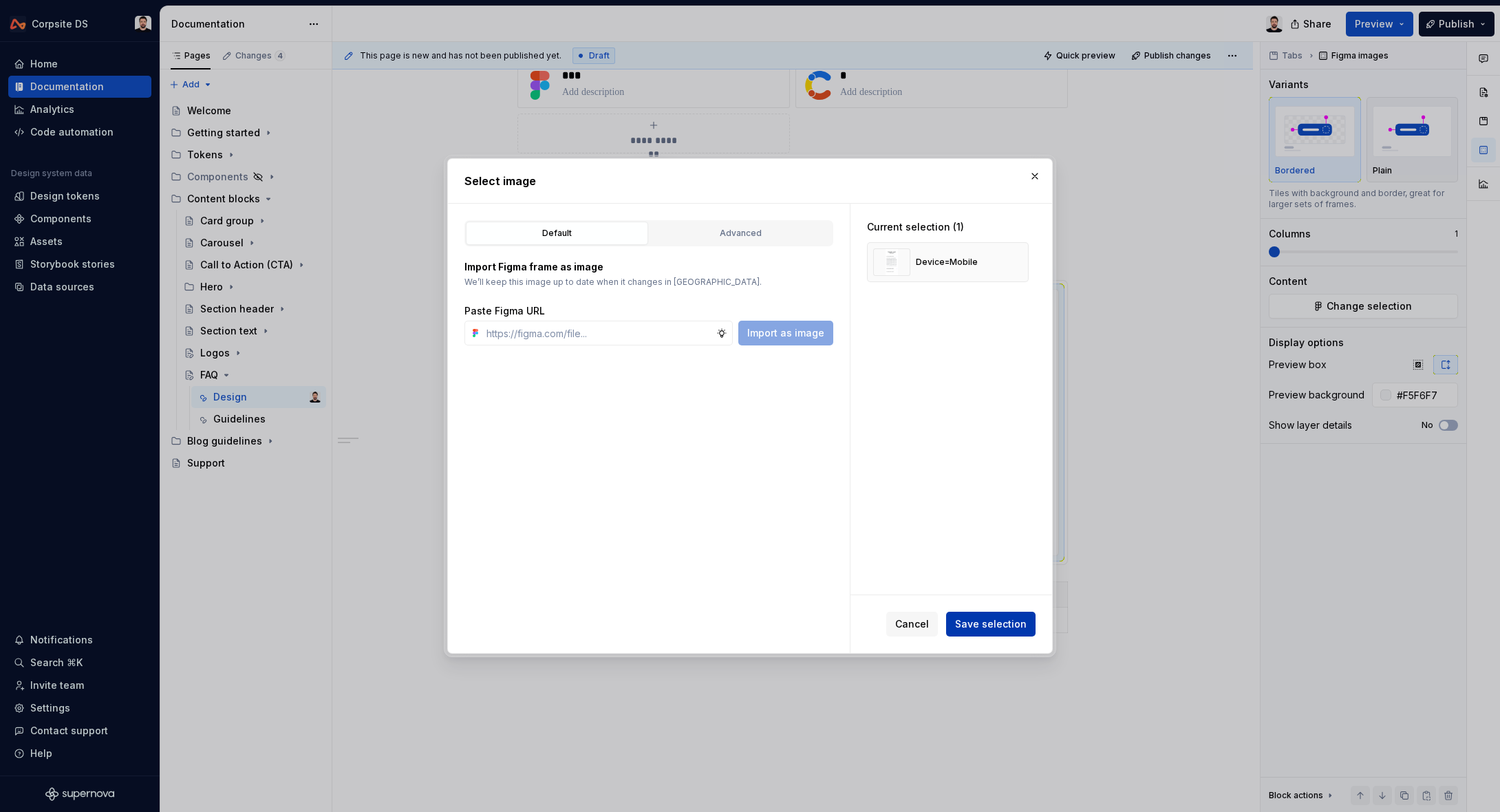
click at [971, 617] on span "Save selection" at bounding box center [991, 623] width 72 height 14
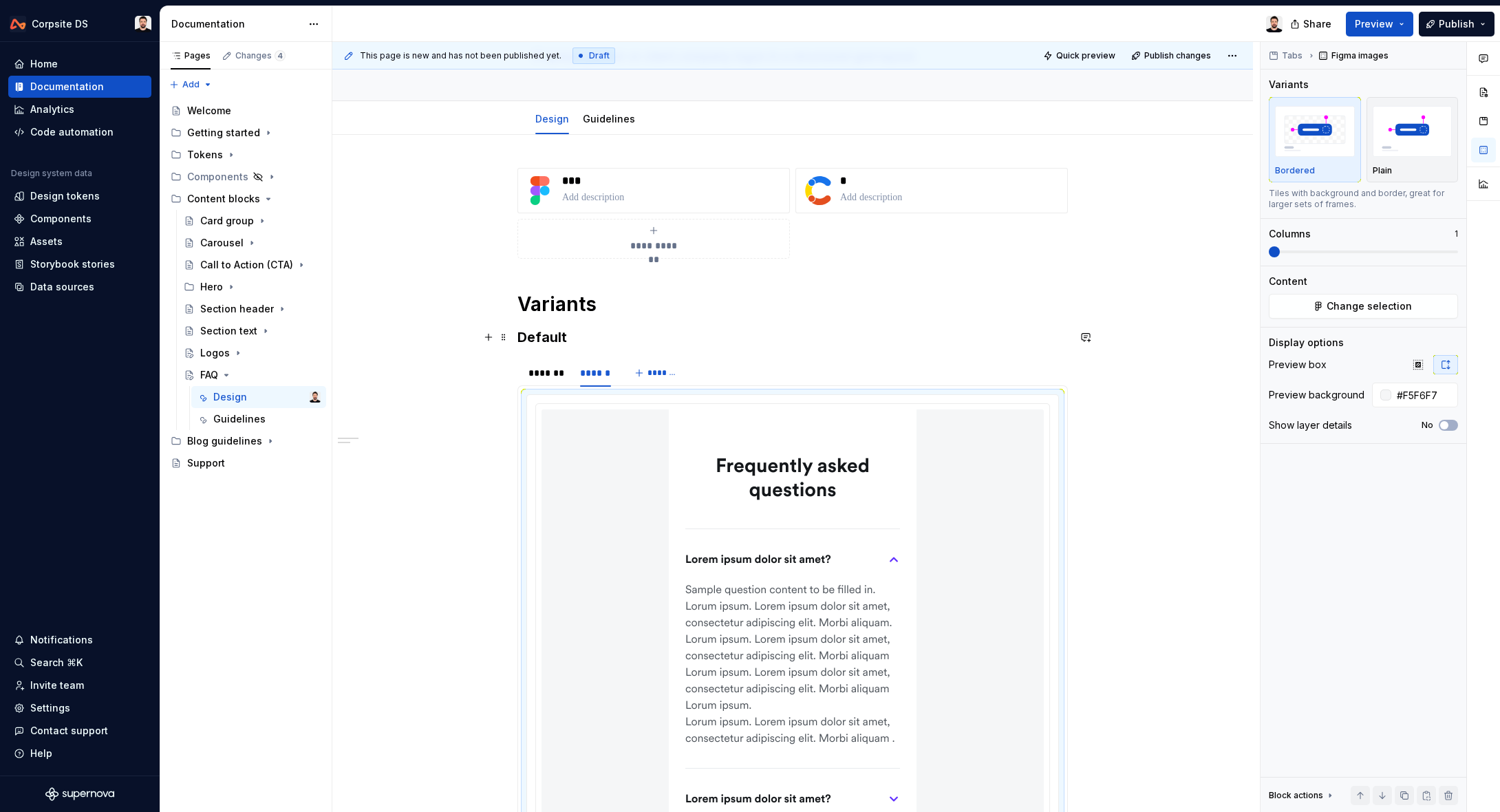
scroll to position [96, 0]
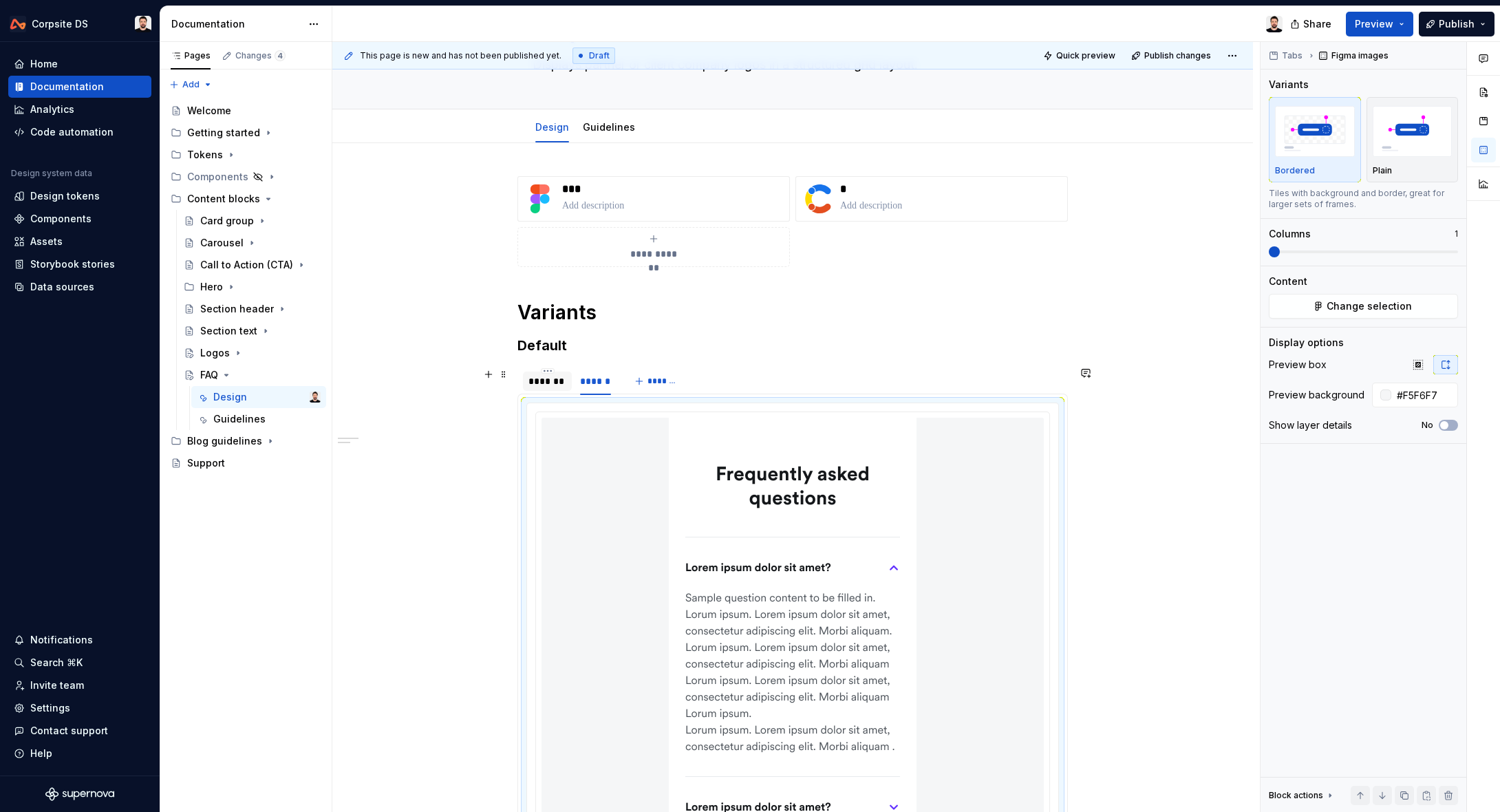
click at [557, 386] on div "*******" at bounding box center [547, 380] width 38 height 14
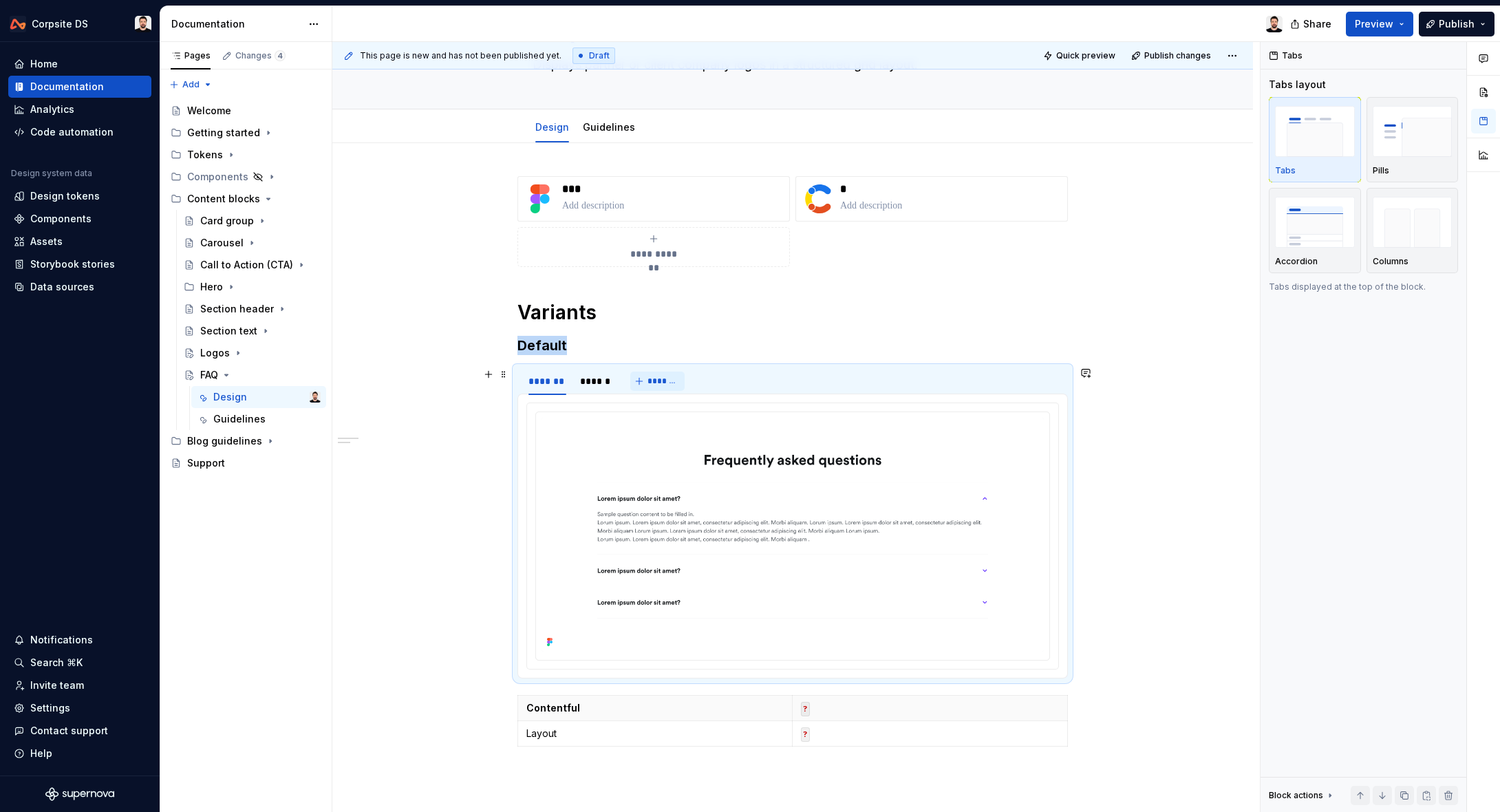
scroll to position [0, 0]
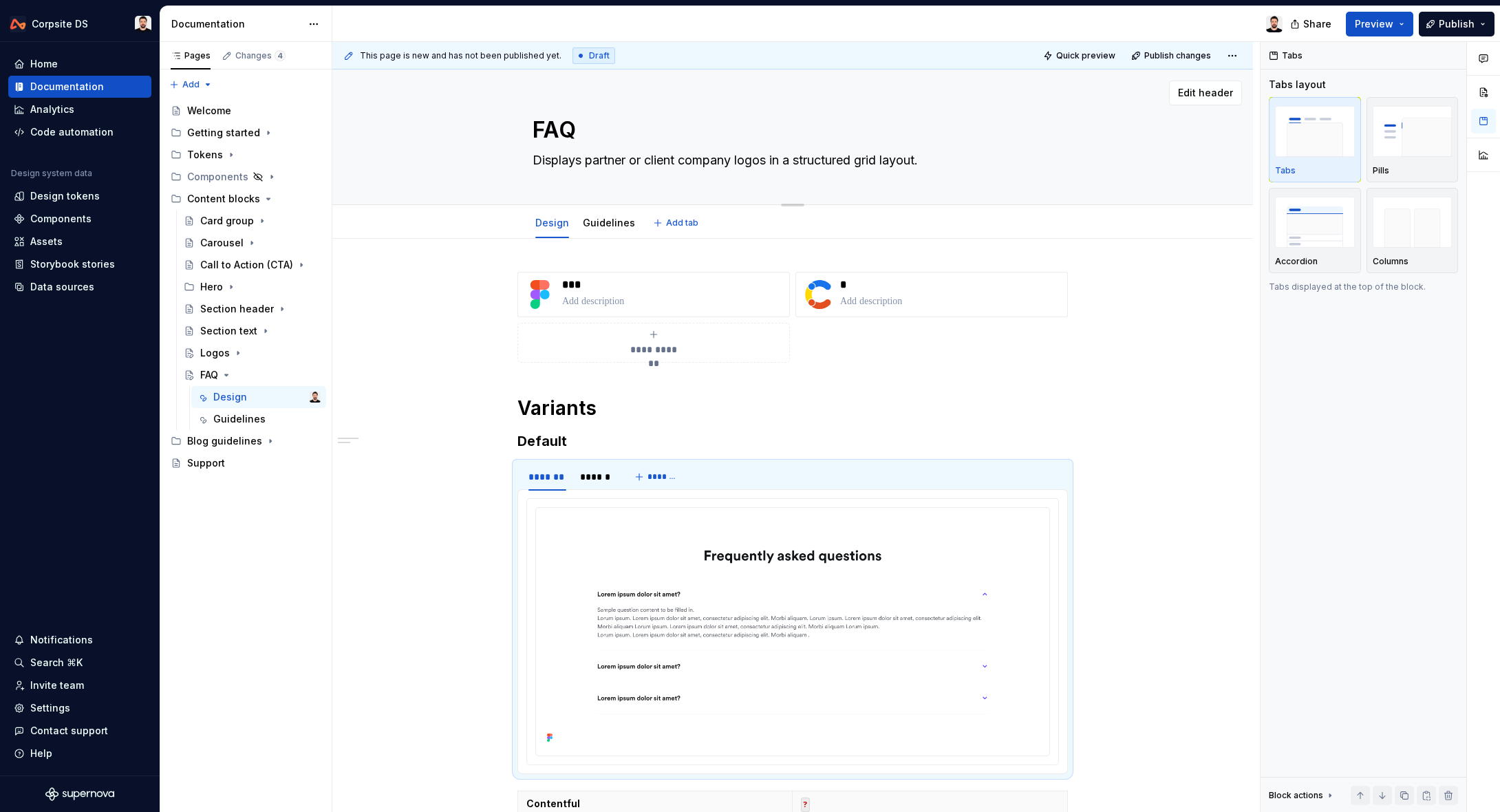
click at [686, 160] on textarea "Displays partner or client company logos in a structured grid layout." at bounding box center [790, 160] width 520 height 22
paste textarea "Accordion component that displays a collapsible list of frequently asked questi…"
type textarea "*"
type textarea "Accordion component that displays a collapsible list of frequently asked questi…"
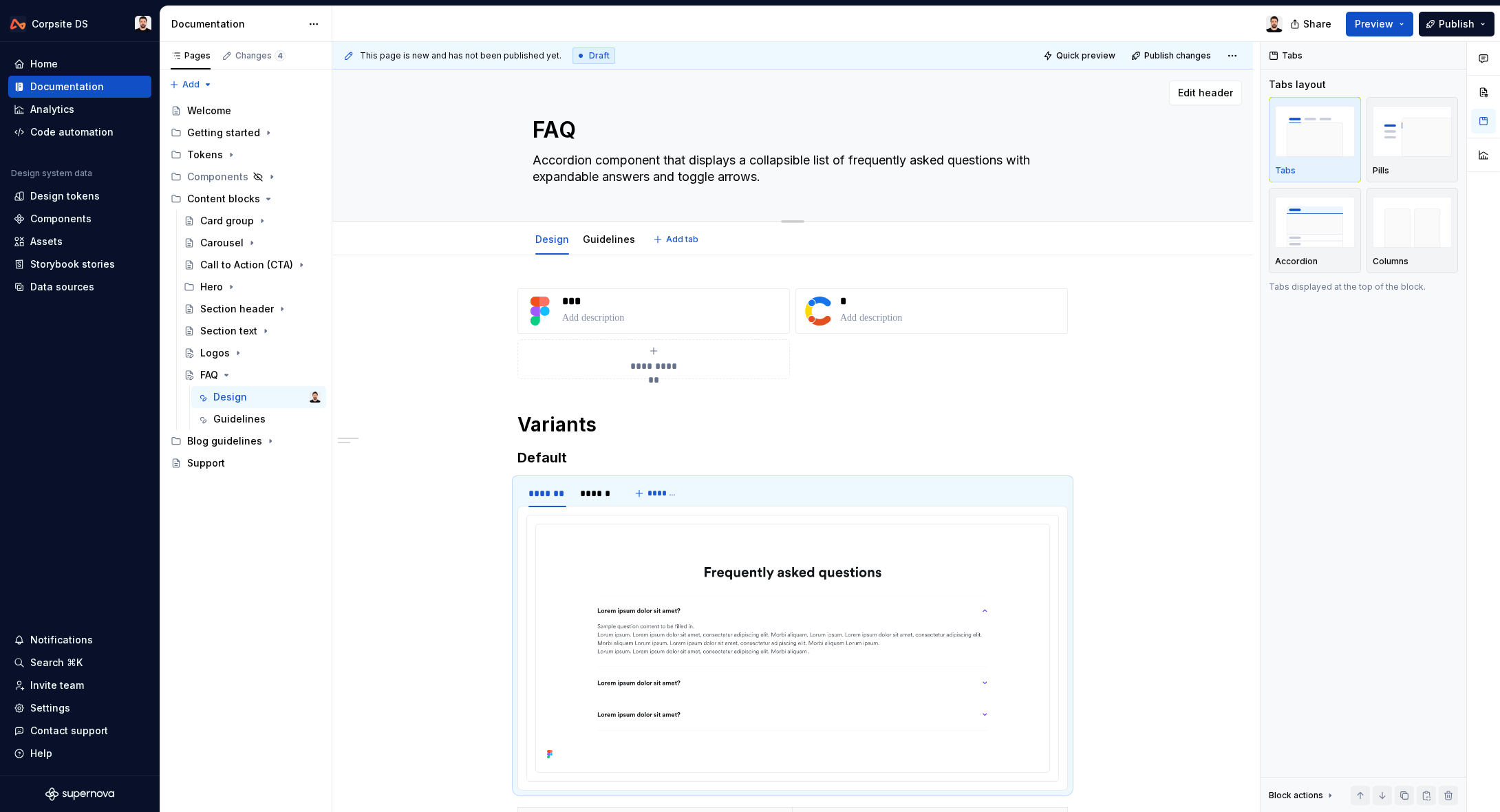
click at [641, 159] on textarea "Accordion component that displays a collapsible list of frequently asked questi…" at bounding box center [790, 169] width 520 height 39
type textarea "*"
type textarea "Accordion that displays a collapsible list of frequently asked questions with e…"
type textarea "*"
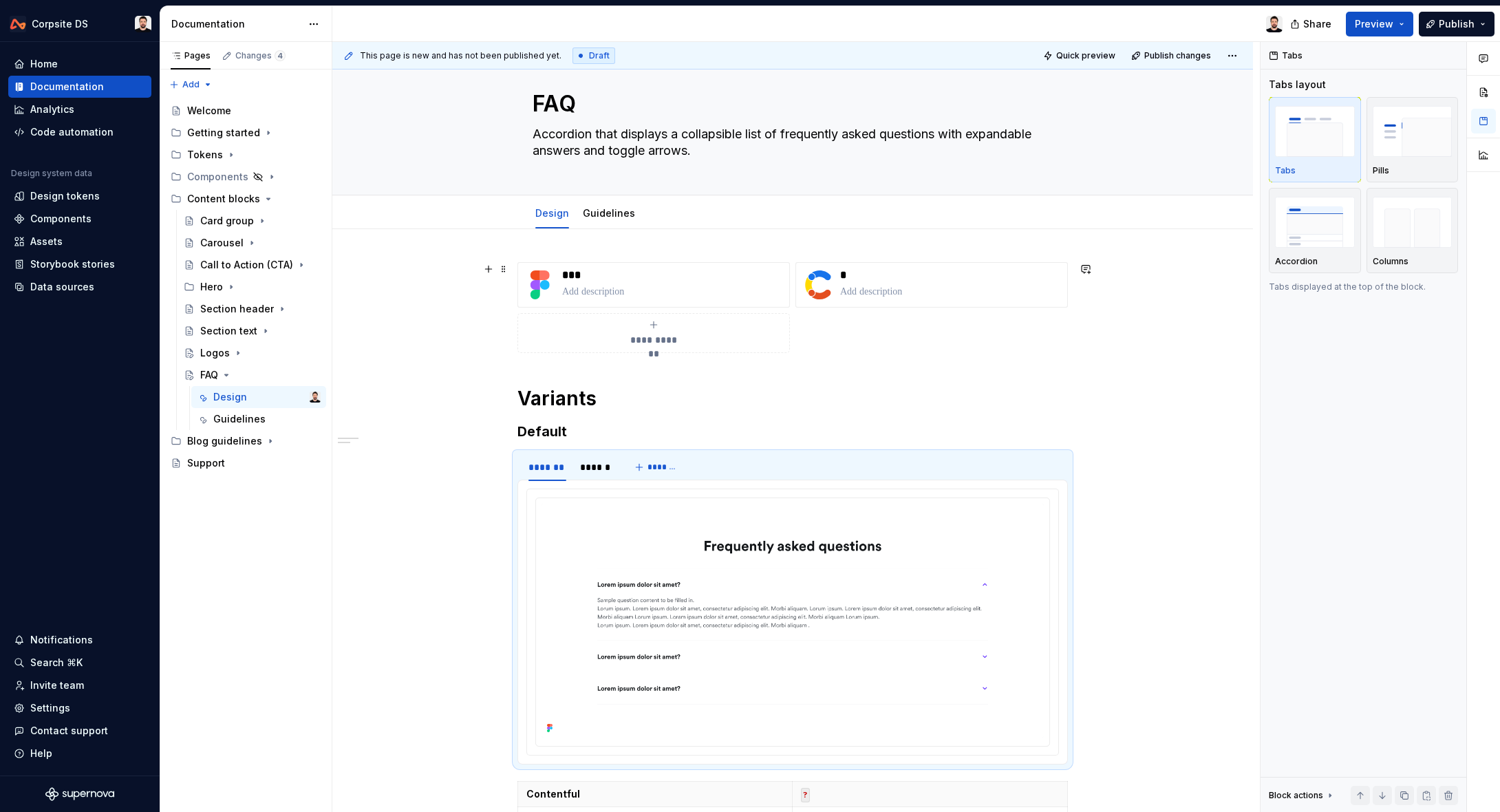
scroll to position [312, 0]
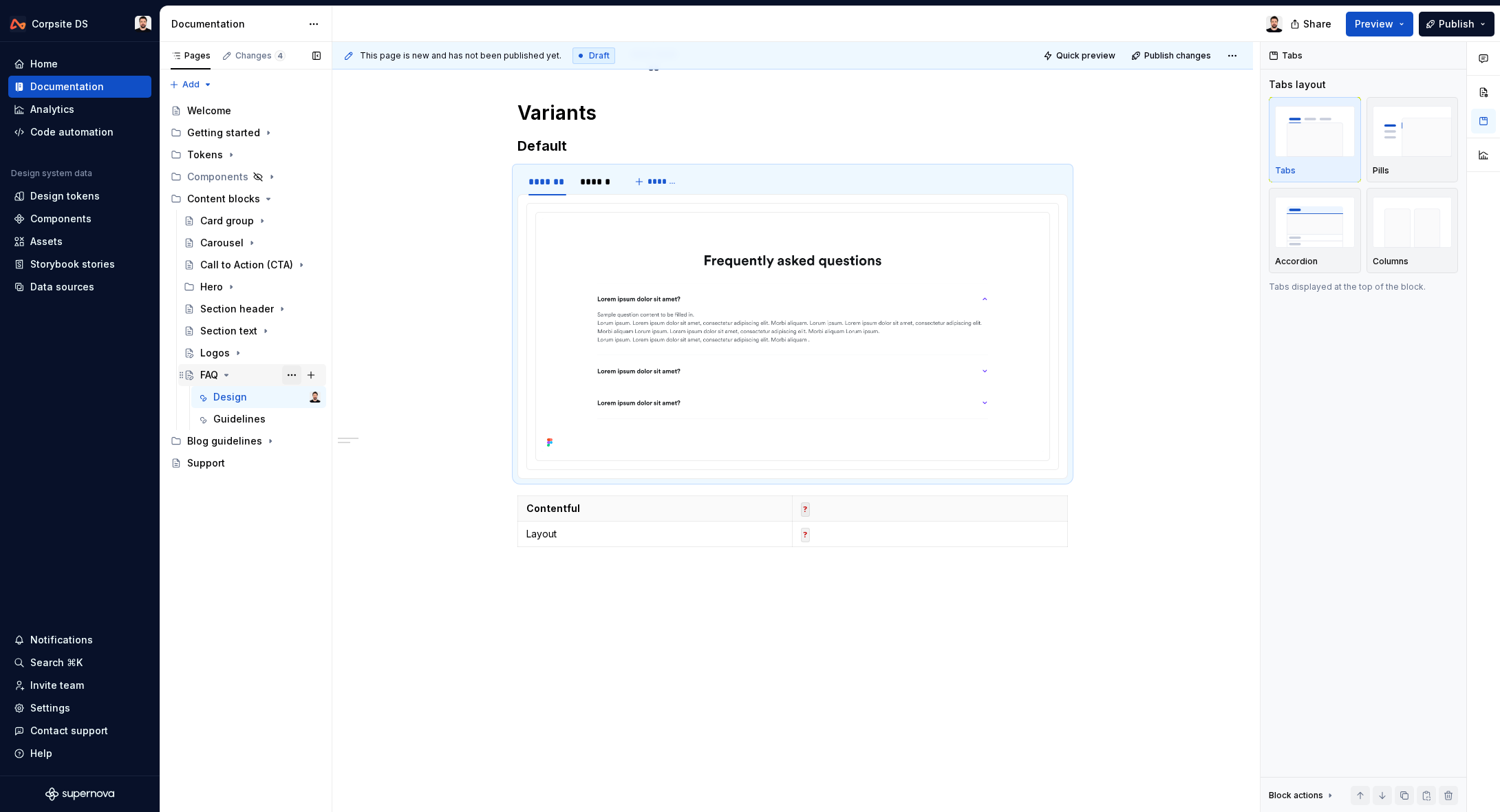
type textarea "Accordion that displays a collapsible list of frequently asked questions with e…"
click at [286, 374] on button "Page tree" at bounding box center [292, 375] width 19 height 19
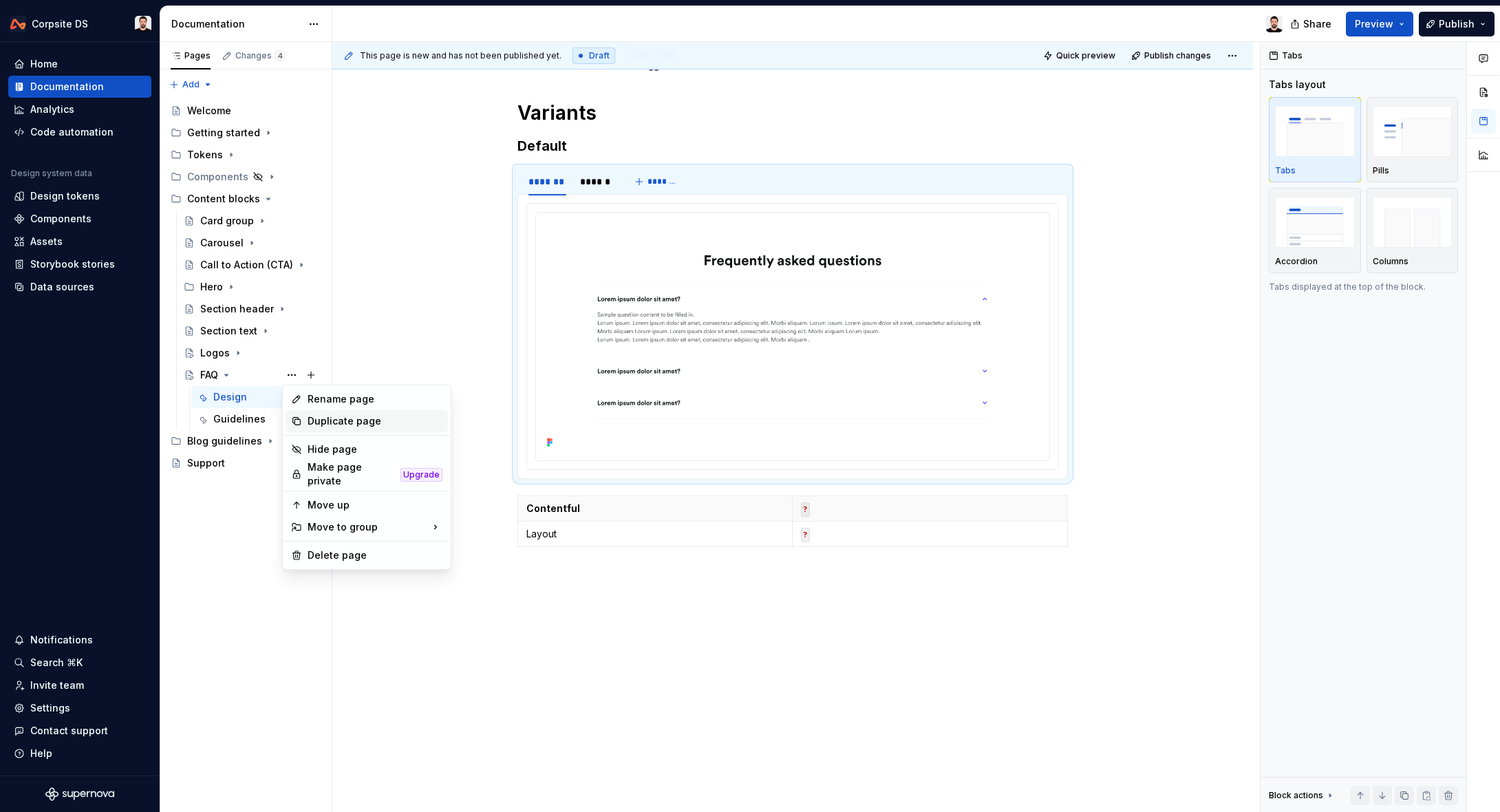
click at [358, 427] on div "Duplicate page" at bounding box center [375, 420] width 135 height 14
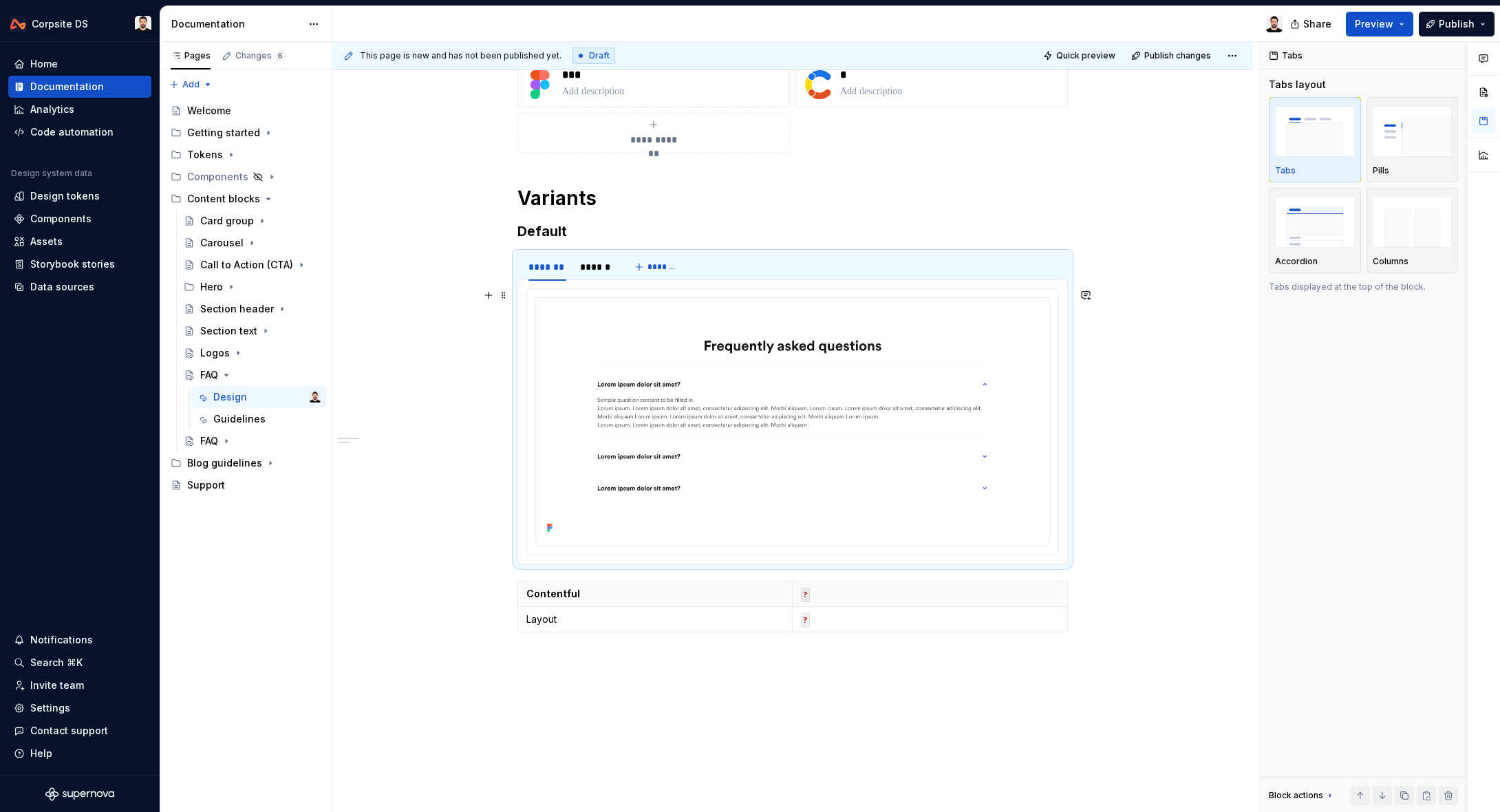
scroll to position [221, 0]
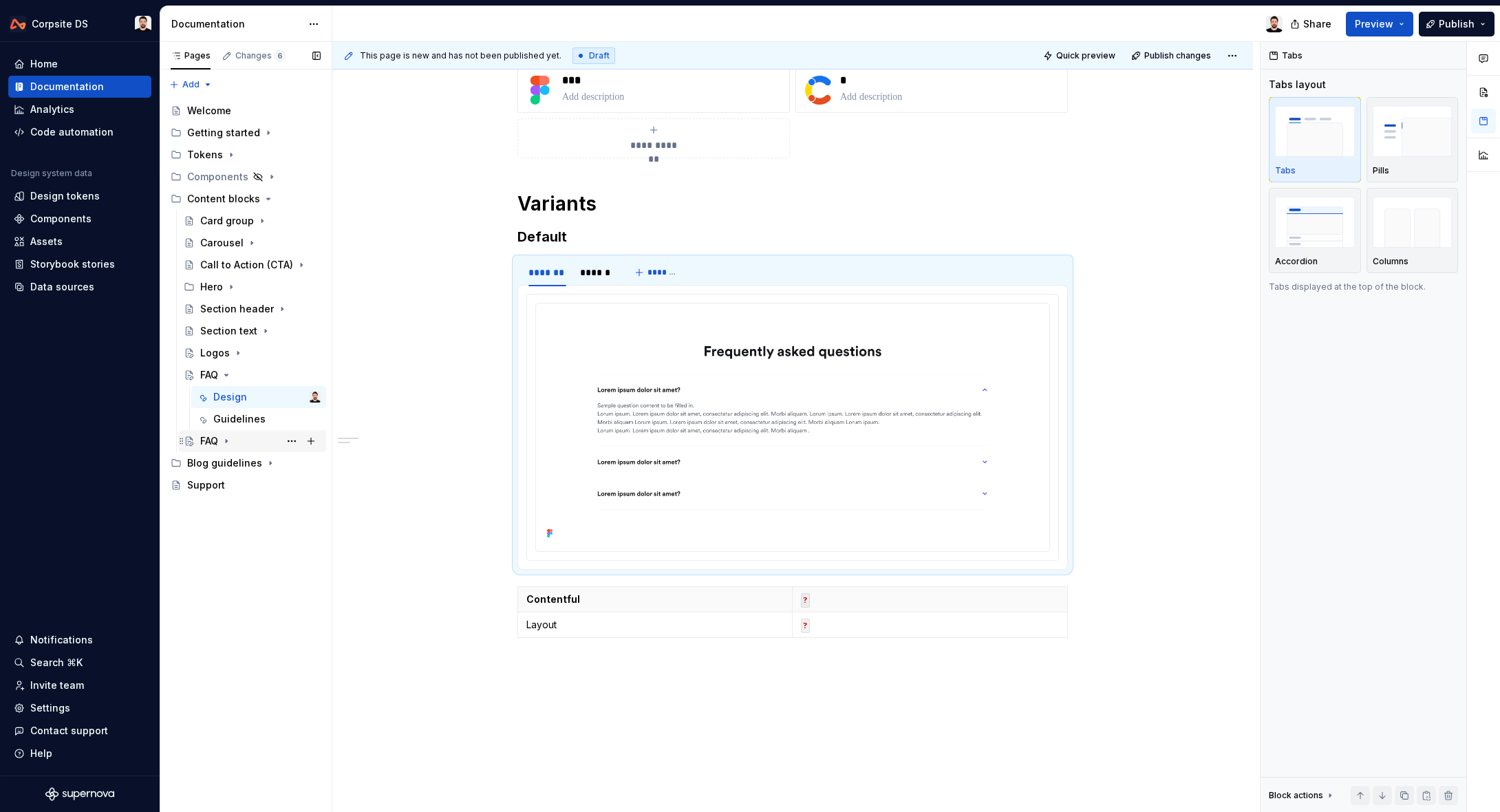
click at [212, 434] on div "FAQ" at bounding box center [209, 441] width 18 height 14
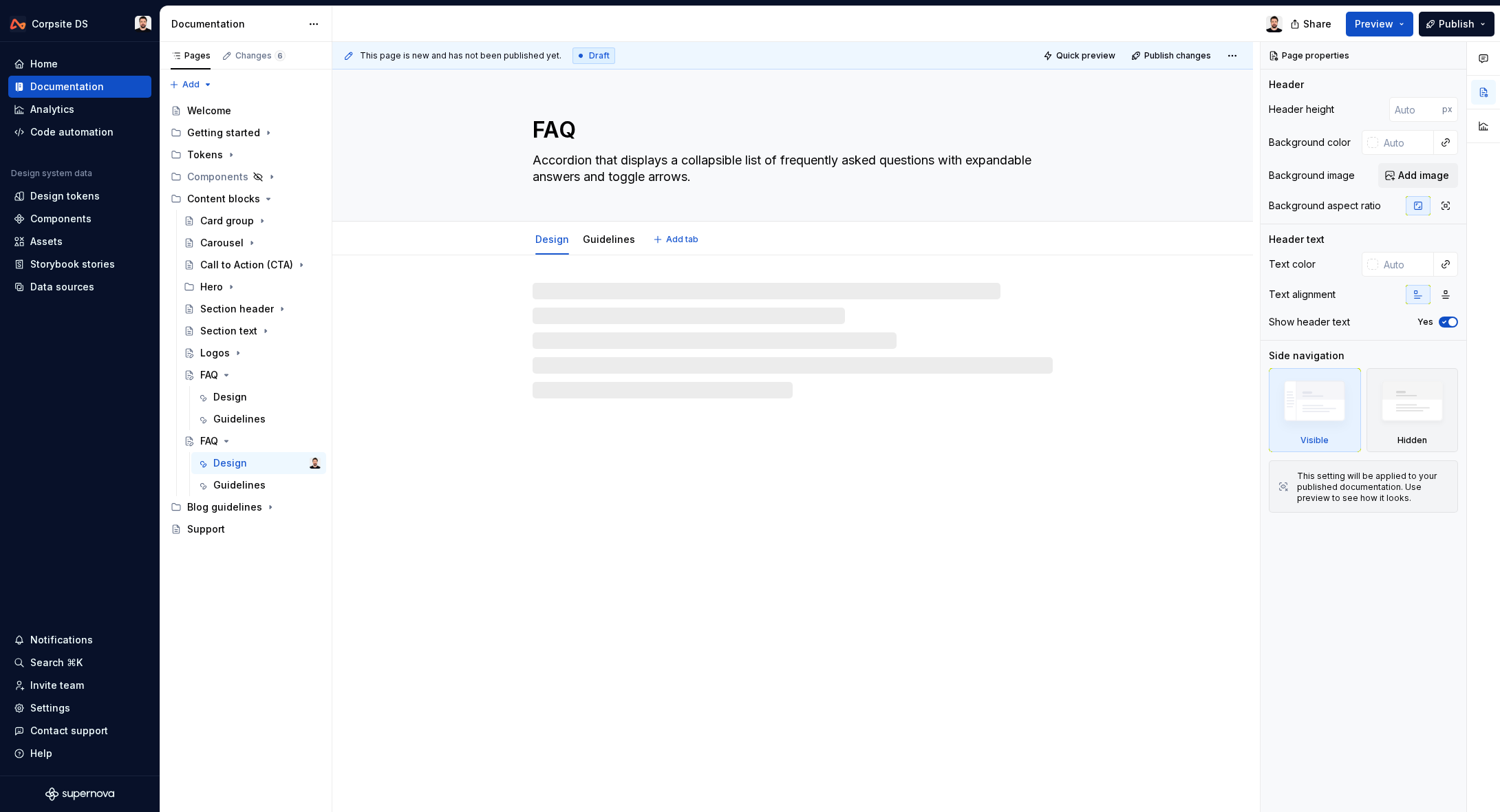
click at [598, 126] on textarea "FAQ" at bounding box center [790, 129] width 520 height 33
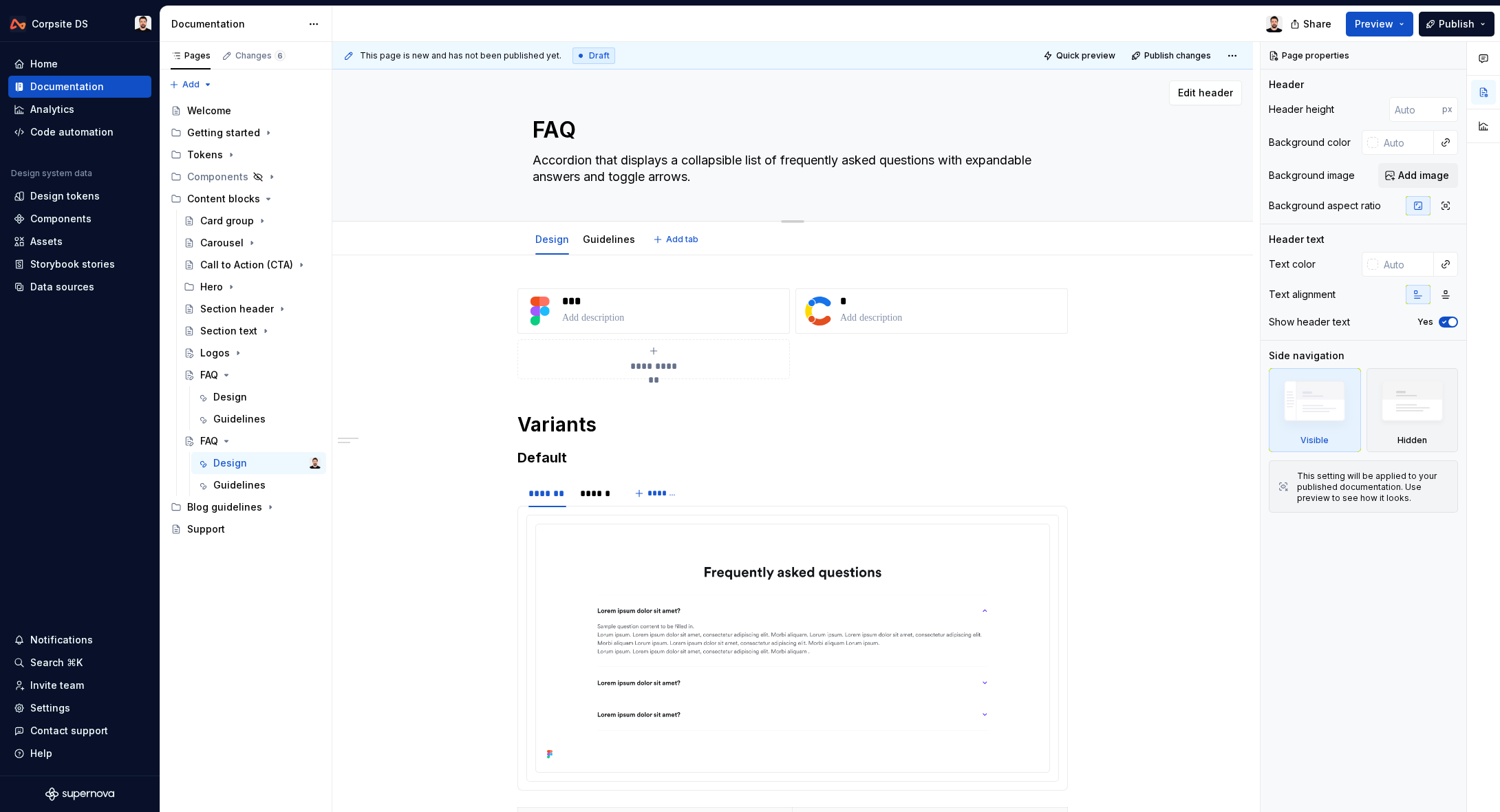
paste textarea "Content Item Row"
type textarea "*"
type textarea "Content Item Row"
type textarea "*"
type textarea "Content Item Row"
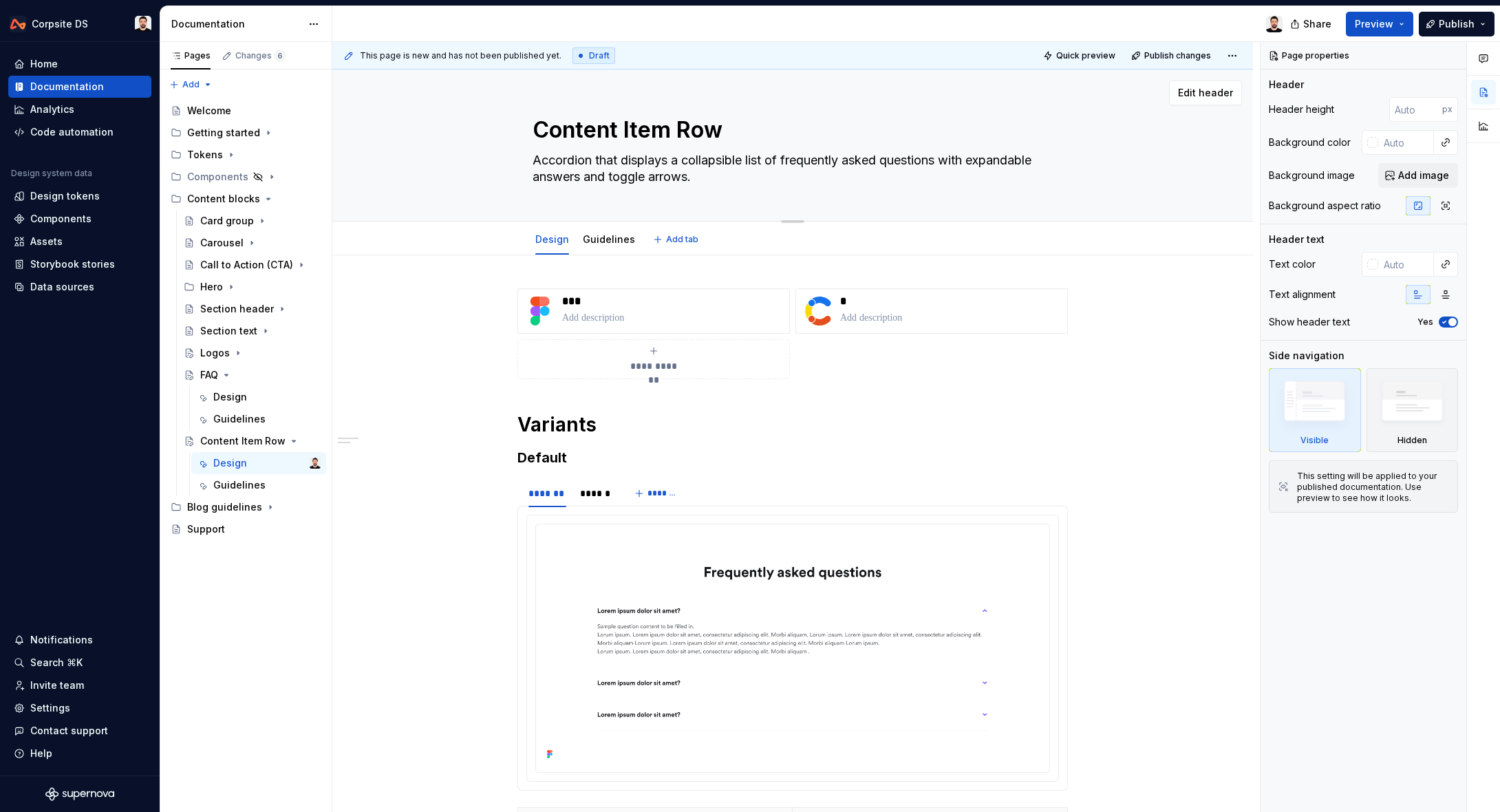
click at [636, 169] on textarea "Accordion that displays a collapsible list of frequently asked questions with e…" at bounding box center [790, 169] width 520 height 39
click at [234, 283] on icon "Page tree" at bounding box center [232, 287] width 11 height 11
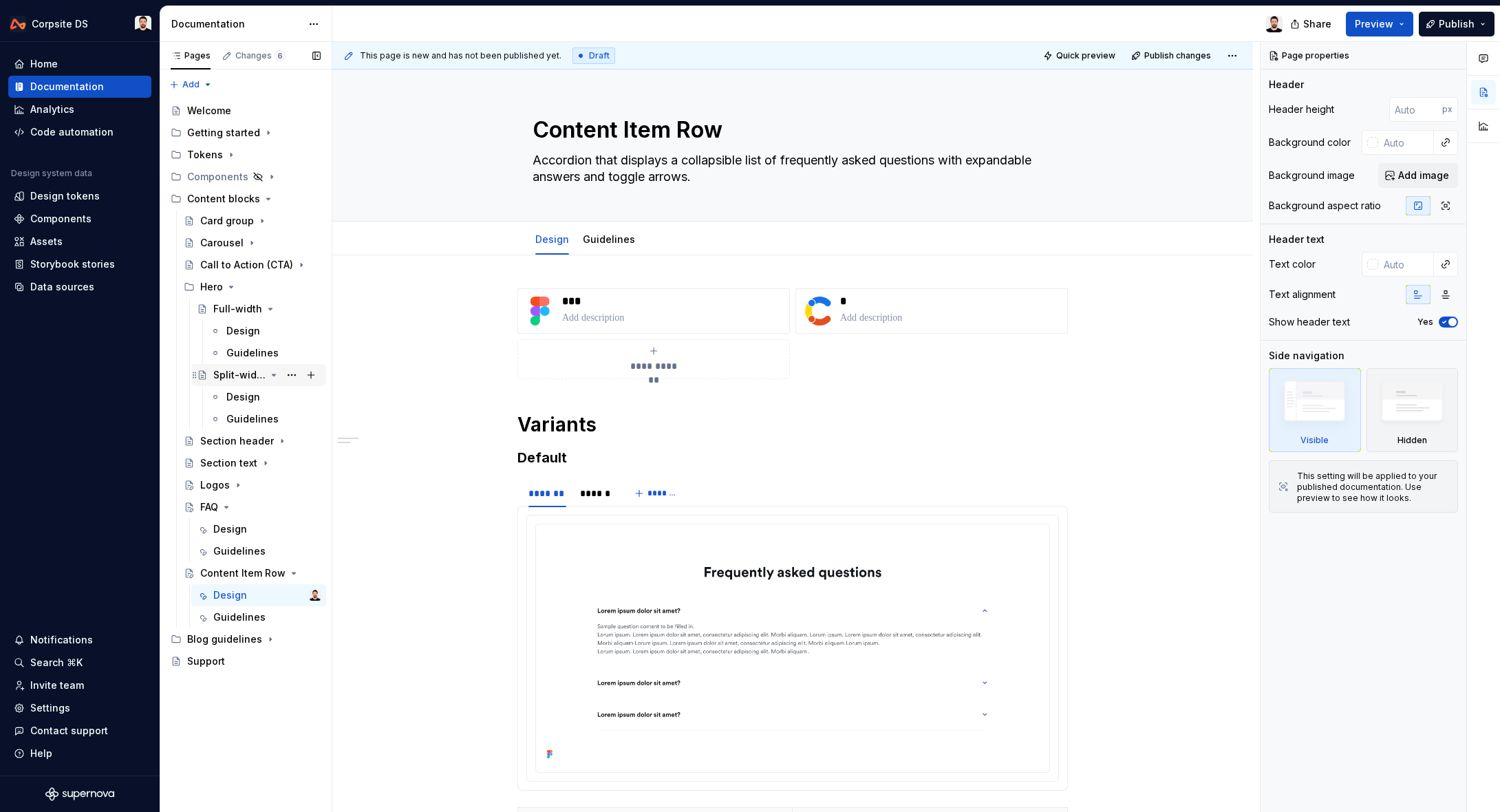
click at [238, 379] on div "Split-width" at bounding box center [239, 375] width 52 height 14
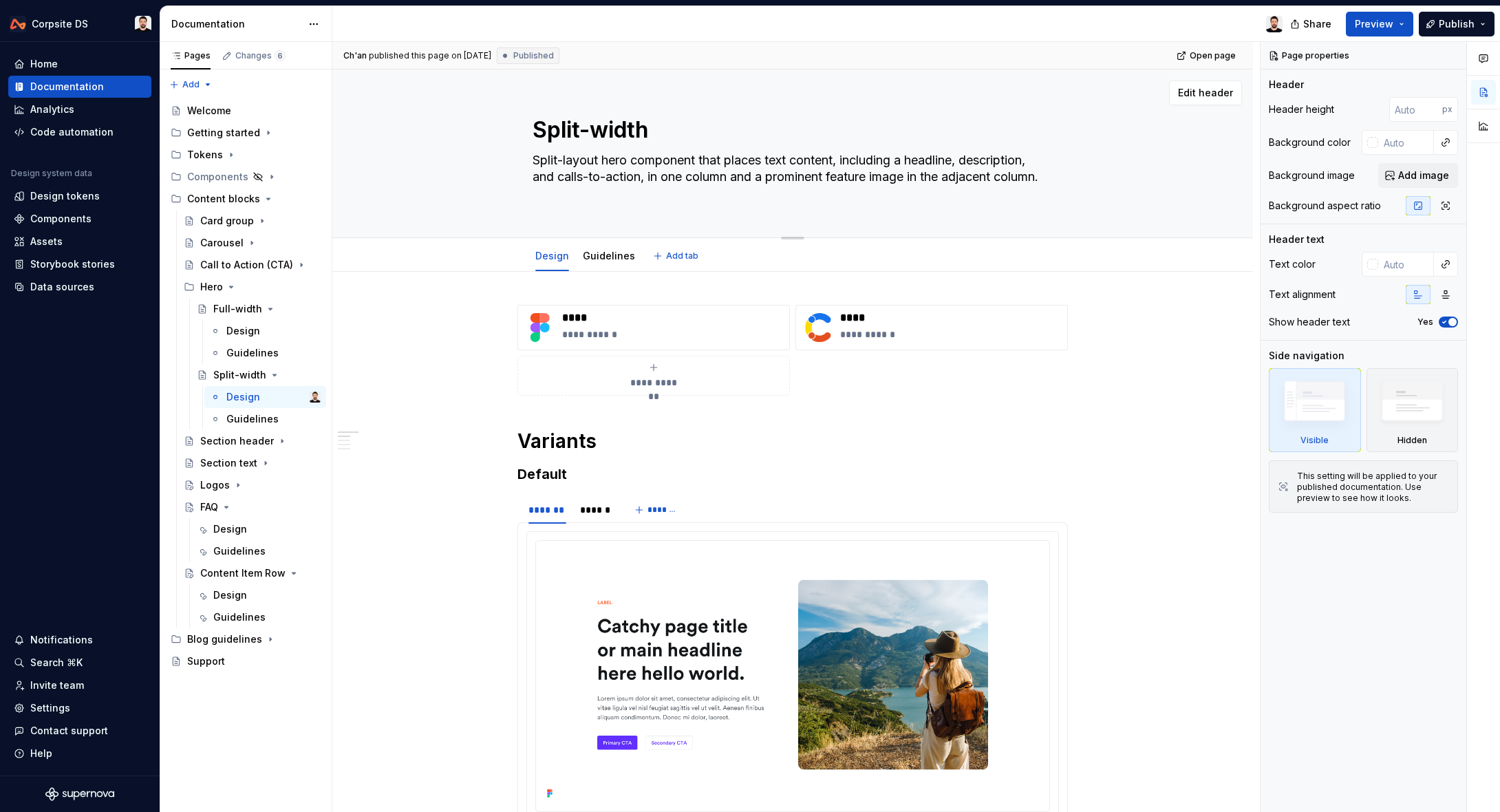
click at [598, 164] on textarea "Split-layout hero component that places text content, including a headline, des…" at bounding box center [790, 177] width 520 height 55
click at [676, 164] on textarea "Split-layout hero component that places text content, including a headline, des…" at bounding box center [790, 177] width 520 height 55
click at [674, 161] on textarea "Split-layout hero component that places text content, including a headline, des…" at bounding box center [790, 177] width 520 height 55
type textarea "*"
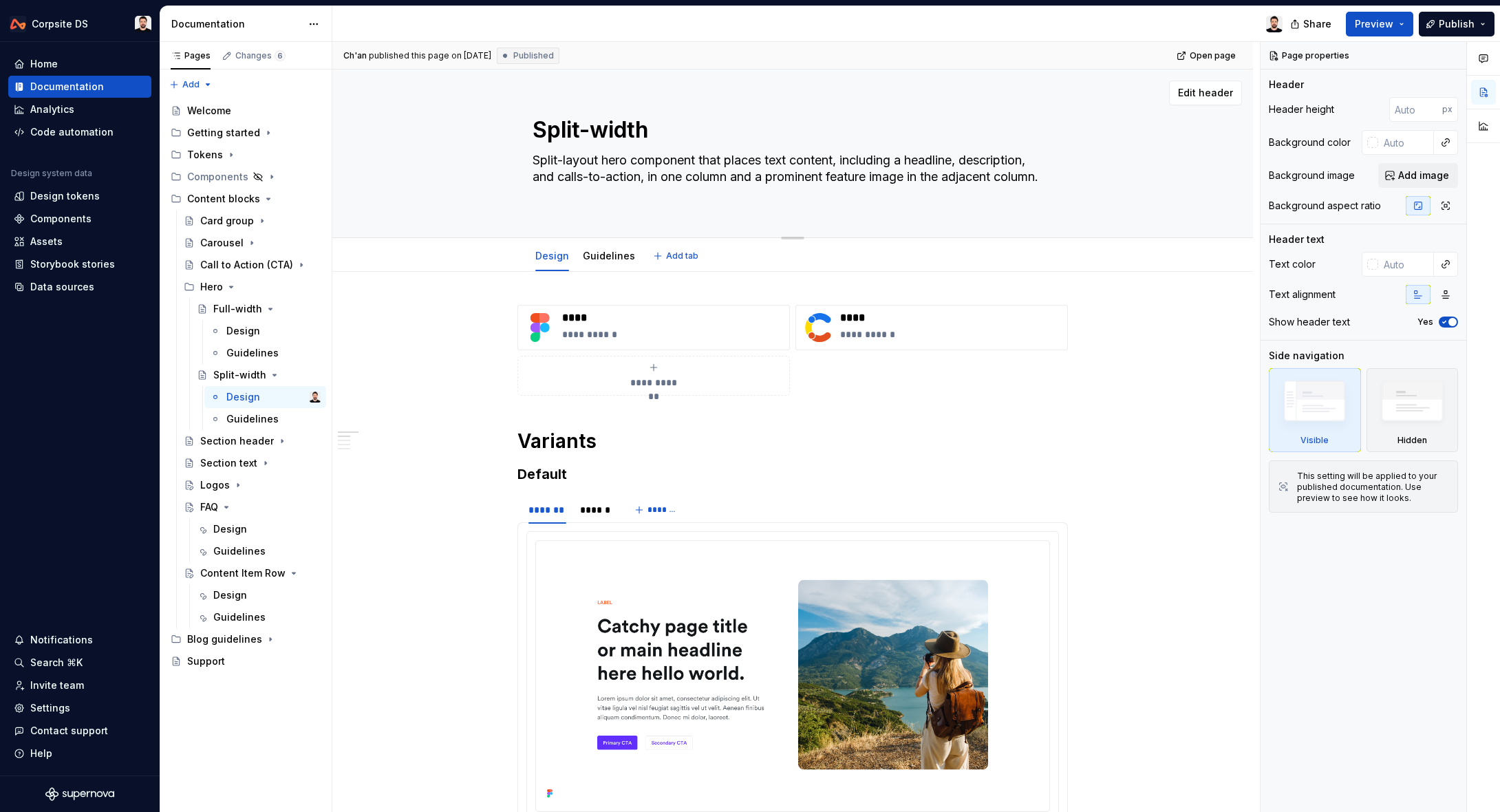
type textarea "Split-layout hero that places text content, including a headline, description, …"
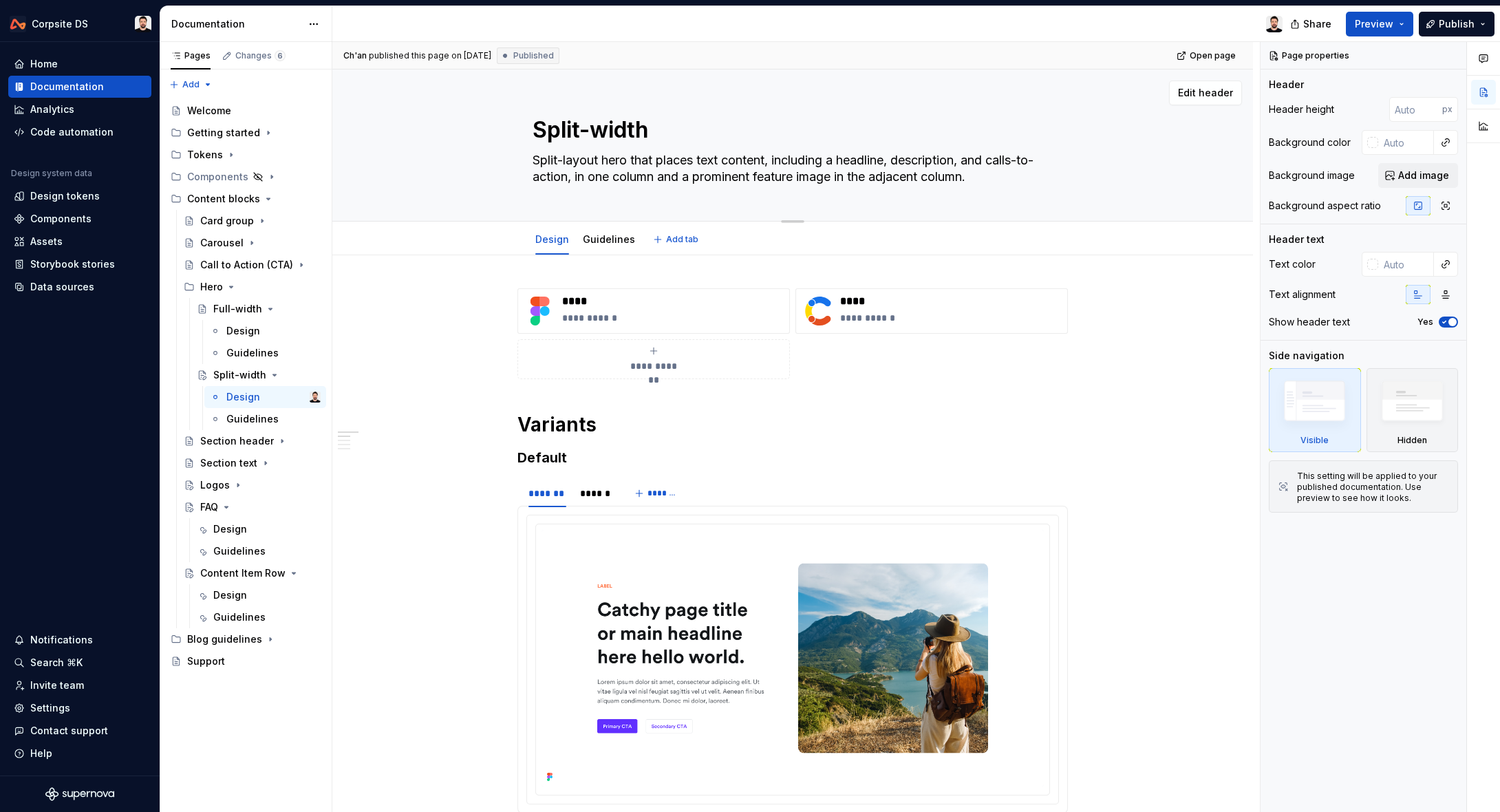
click at [735, 167] on textarea "Split-layout hero that places text content, including a headline, description, …" at bounding box center [790, 169] width 520 height 39
type textarea "*"
type textarea "Split-layout hero that places text content, including a headline, description, …"
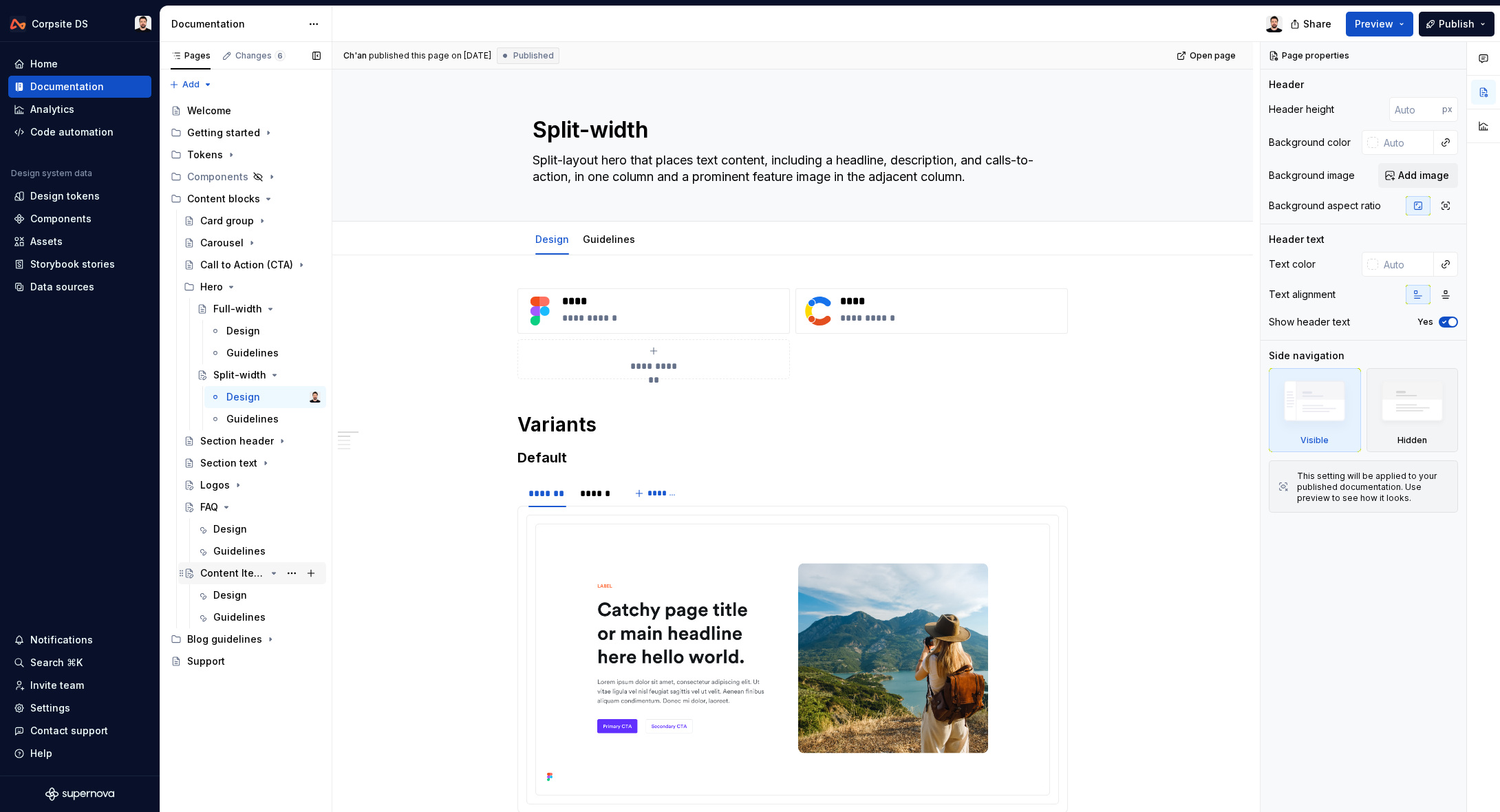
click at [212, 572] on div "Content Item Row" at bounding box center [232, 572] width 65 height 14
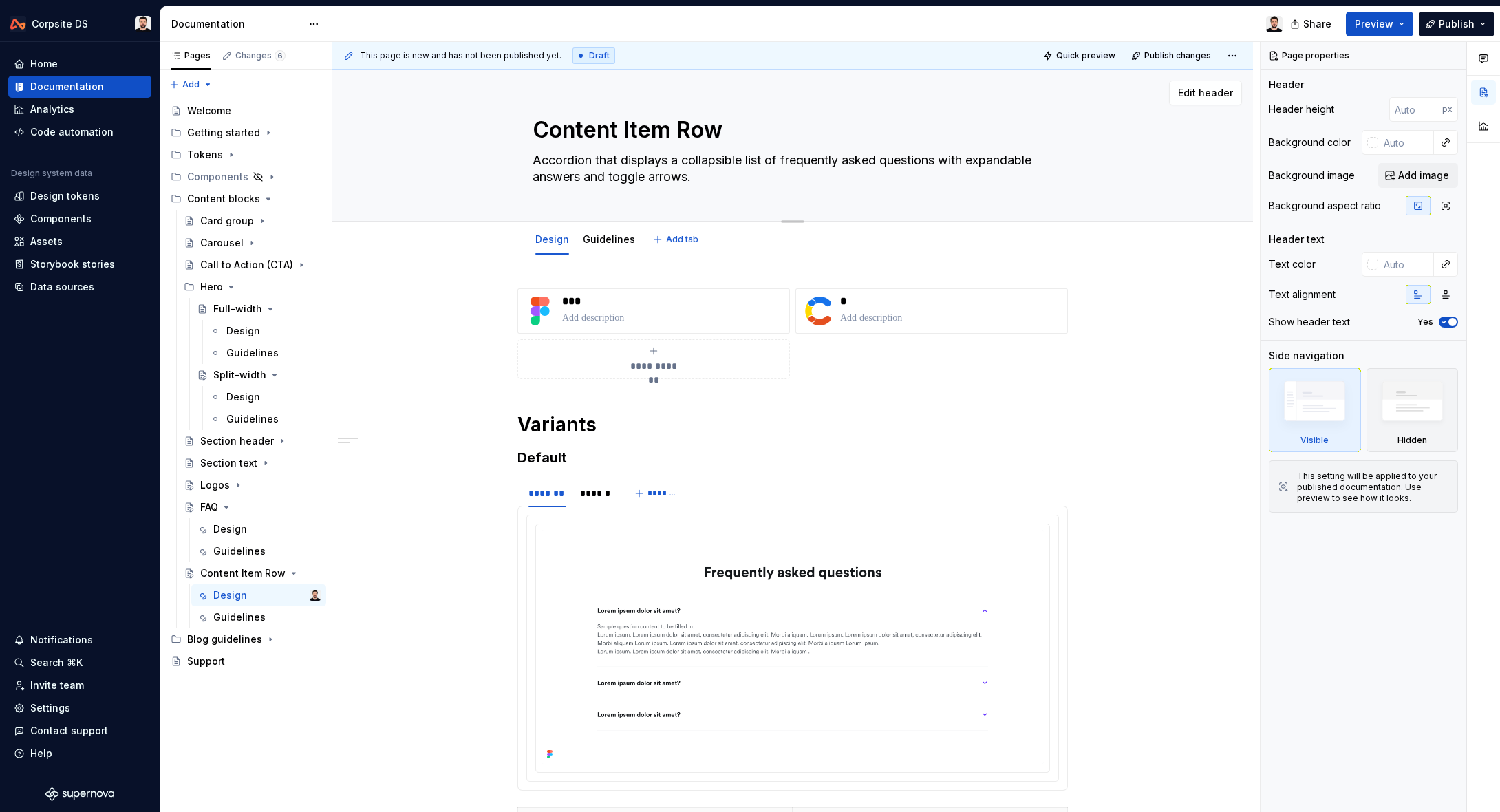
click at [602, 170] on textarea "Accordion that displays a collapsible list of frequently asked questions with e…" at bounding box center [790, 169] width 520 height 39
paste textarea "Split-layout hero that places text content, including a headline, description, …"
type textarea "*"
type textarea "Split-layout hero that places text content, including a headline, description, …"
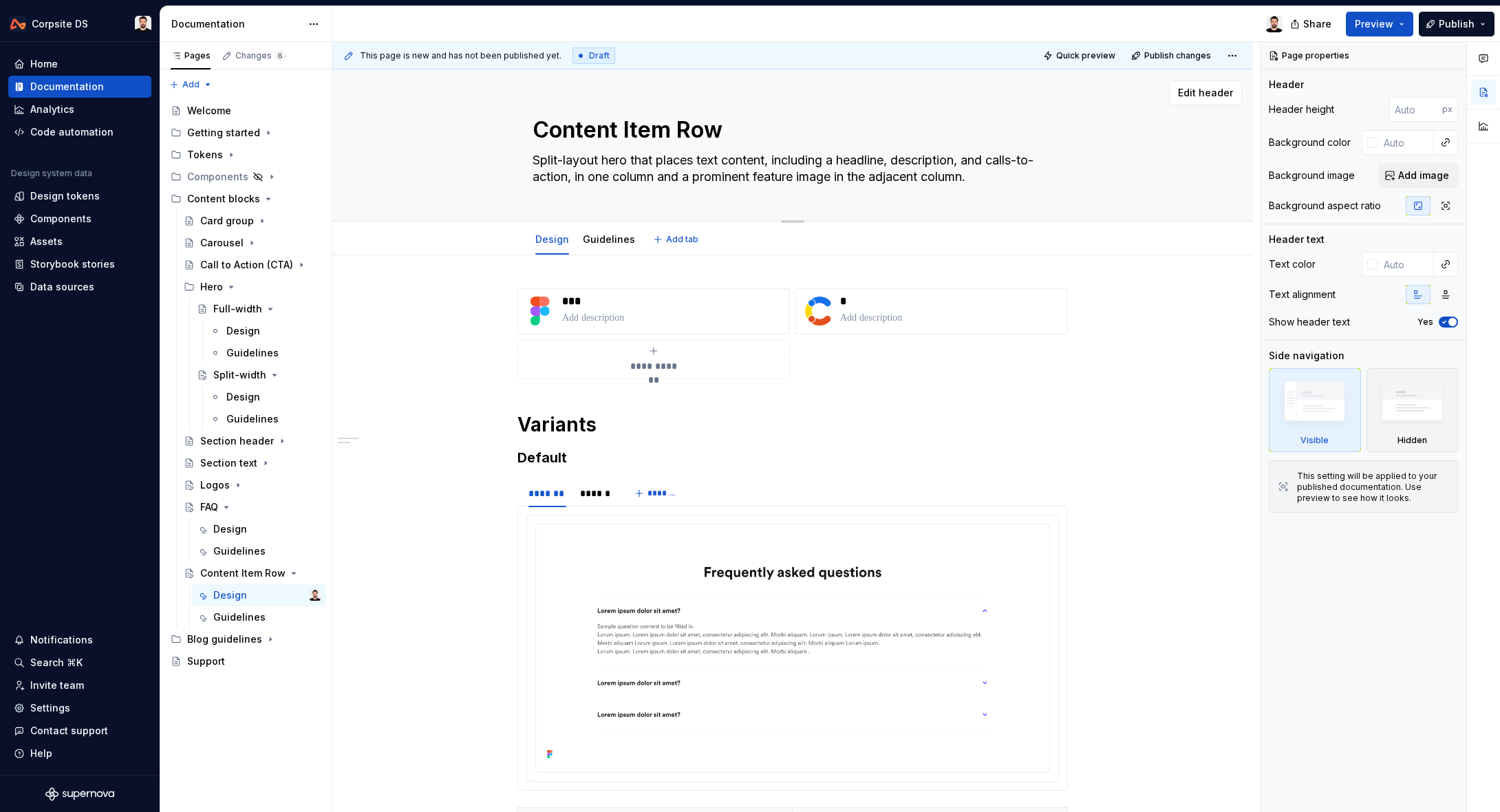
click at [623, 162] on textarea "Split-layout hero that places text content, including a headline, description, …" at bounding box center [790, 169] width 520 height 39
type textarea "*"
type textarea "Split-layout her that places text content, including a headline, description, a…"
type textarea "*"
type textarea "Split-layout he that places text content, including a headline, description, an…"
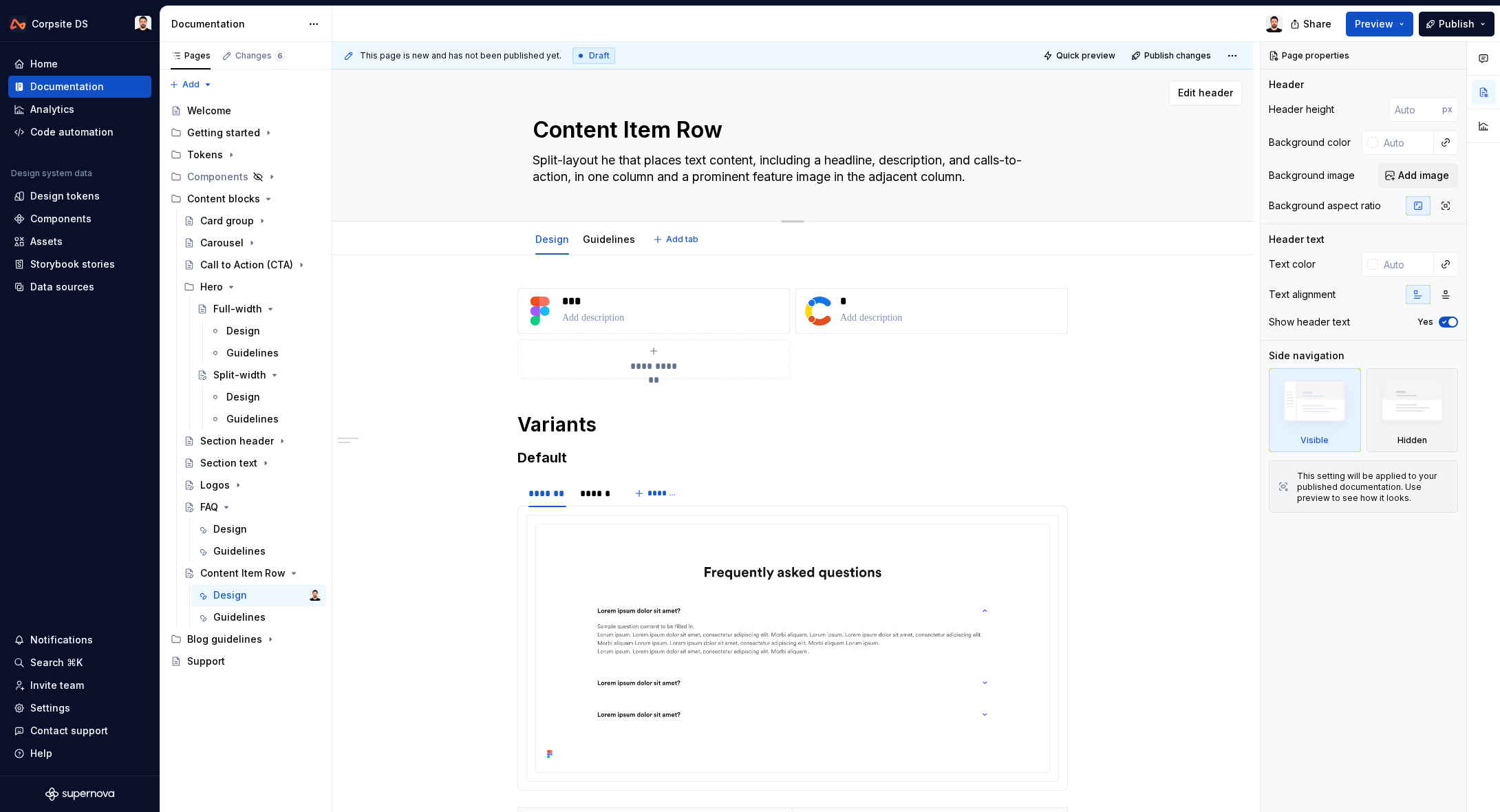
type textarea "*"
type textarea "Split-layout h that places text content, including a headline, description, and…"
type textarea "*"
type textarea "Split-layout that places text content, including a headline, description, and c…"
type textarea "*"
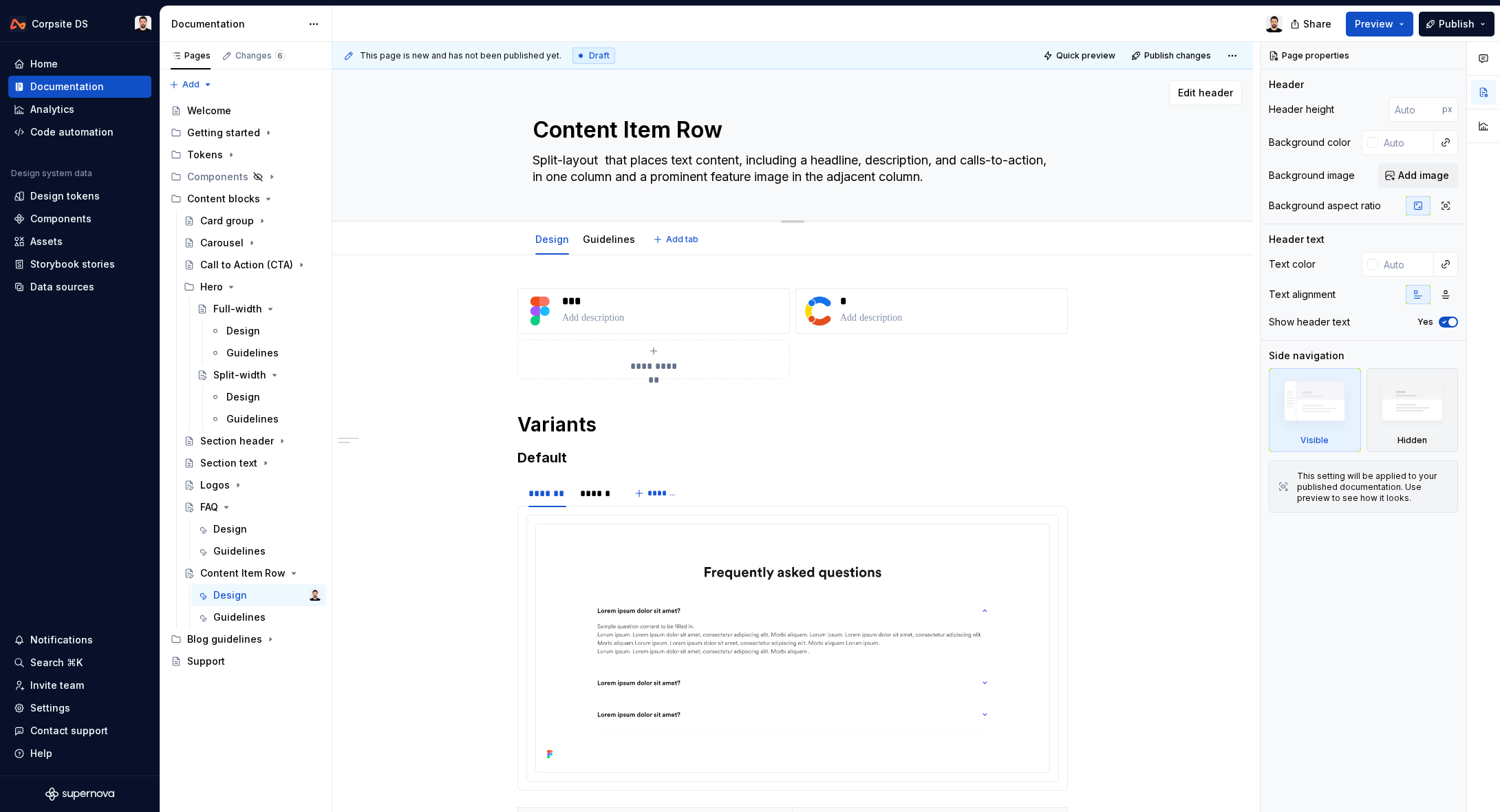
type textarea "Split-layout that places text content, including a headline, description, and c…"
type textarea "*"
type textarea "Split-layout that places text content, including a headline, description, and c…"
click at [912, 157] on textarea "Split-layout that places text content, including a headline, description, and c…" at bounding box center [790, 169] width 520 height 39
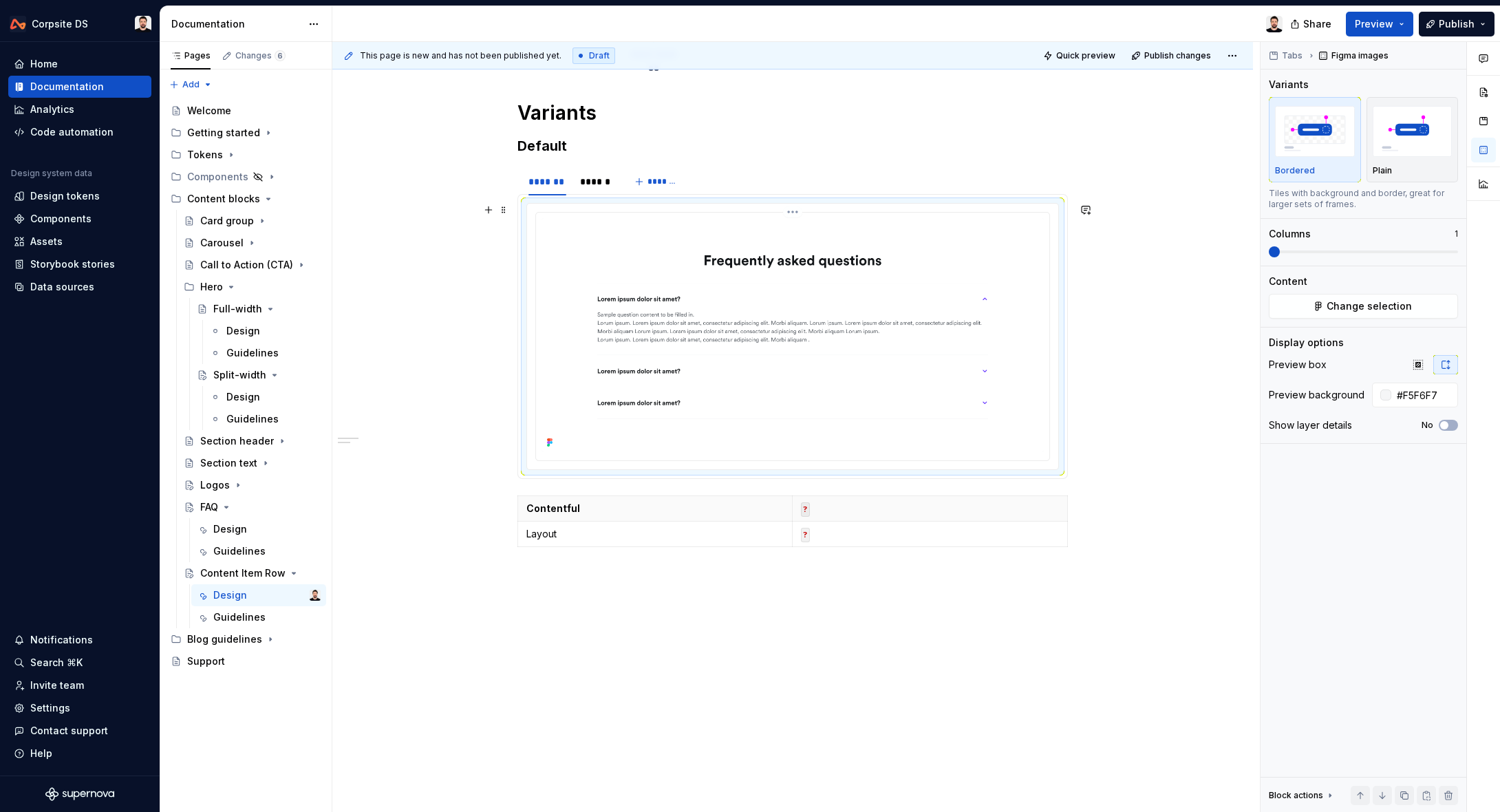
click at [676, 272] on img at bounding box center [792, 334] width 503 height 234
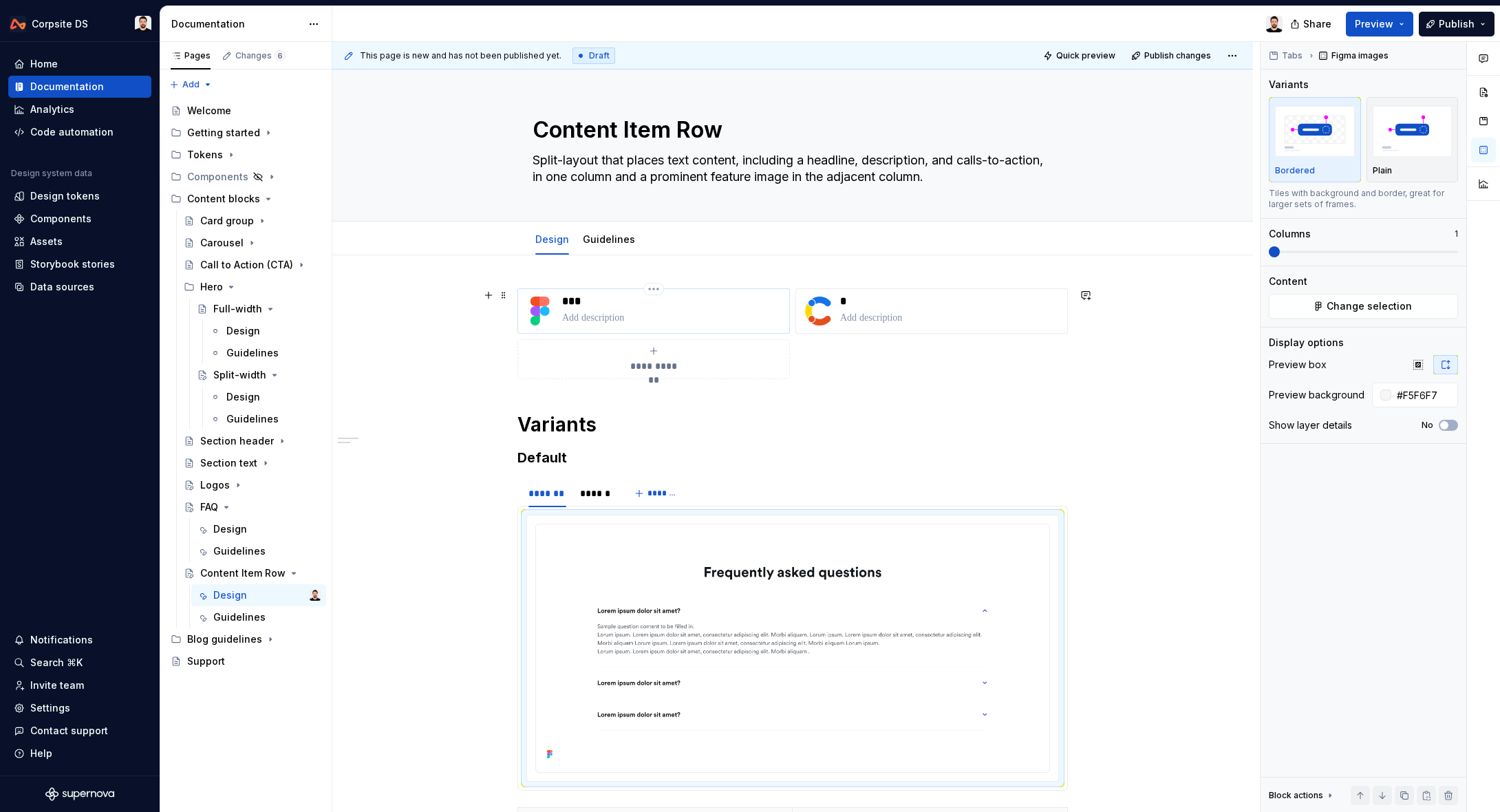
click at [605, 304] on p "***" at bounding box center [672, 301] width 221 height 14
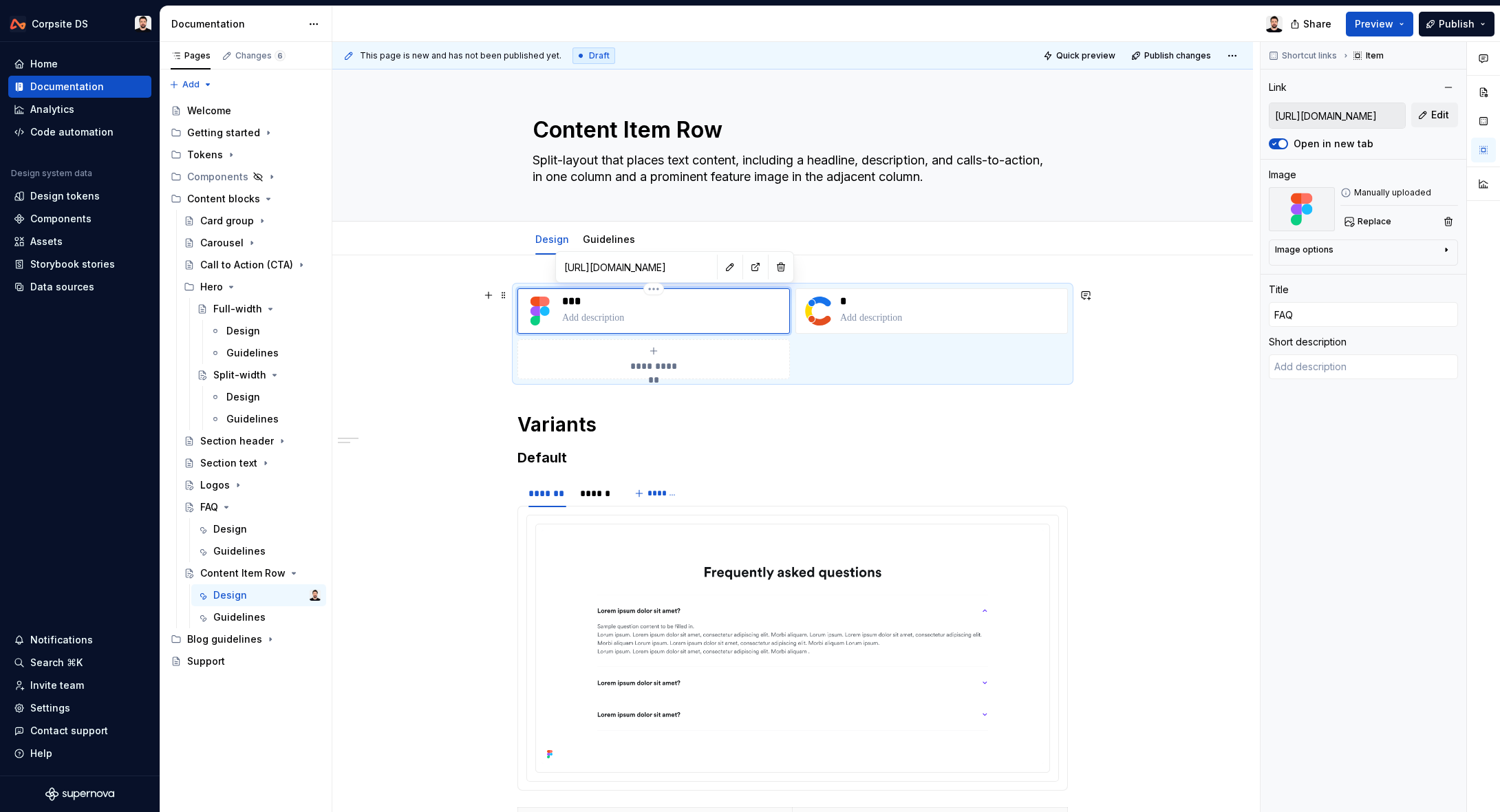
type textarea "*"
type input "FA"
type textarea "*"
type input "F"
type textarea "*"
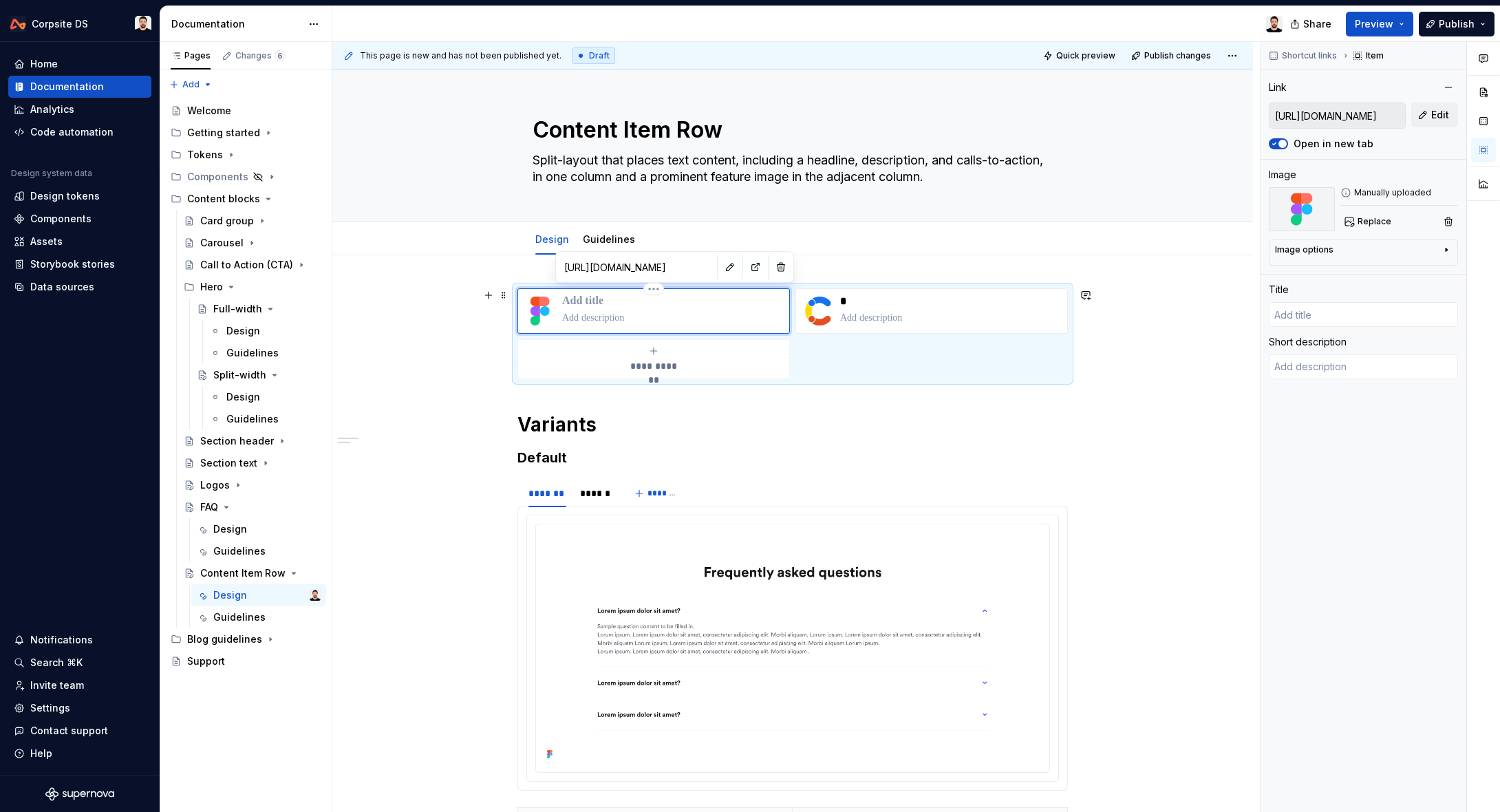
type textarea "*"
type input "C"
type textarea "*"
type input "Co"
type textarea "*"
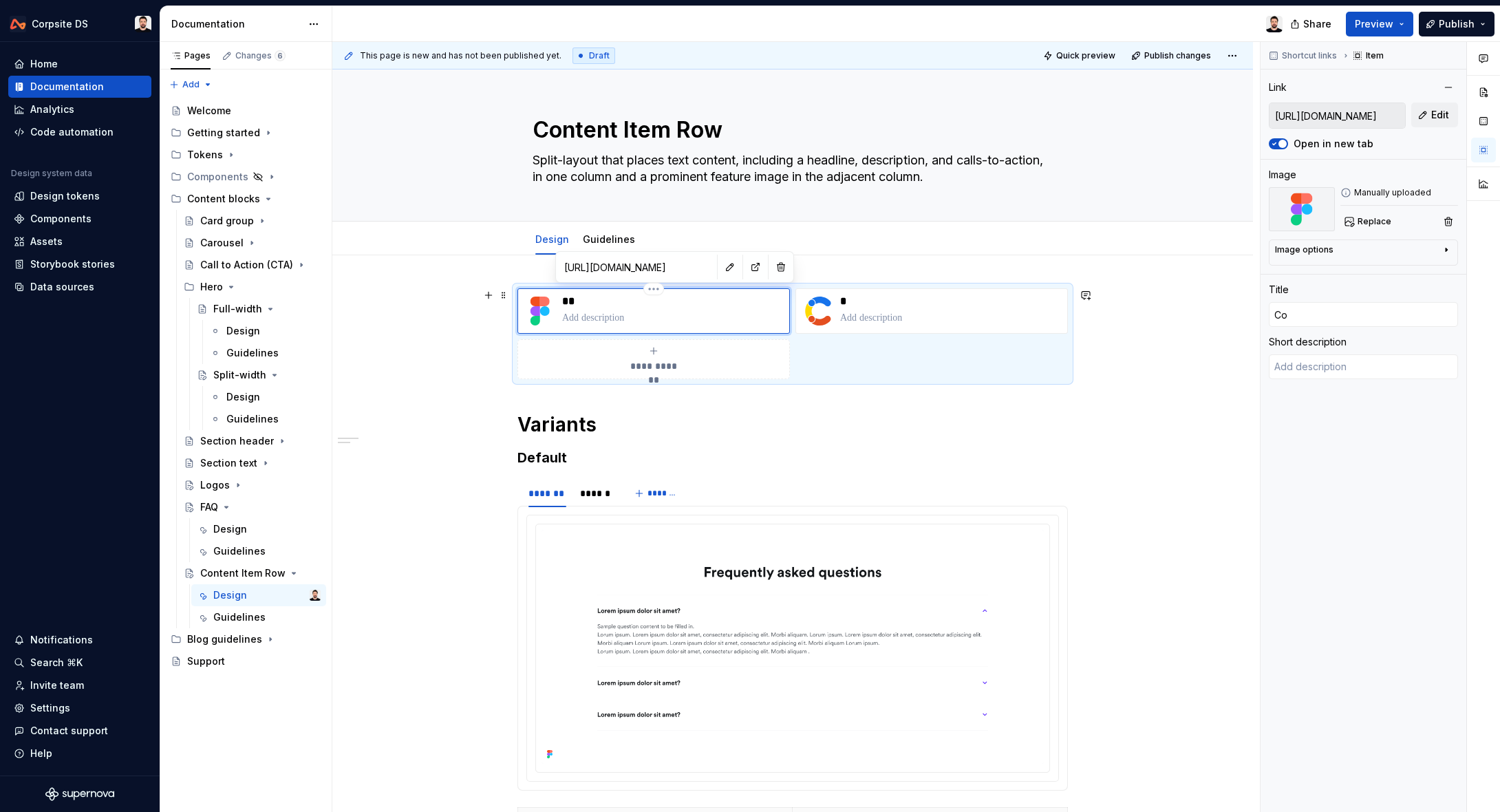
type input "Con"
type textarea "*"
type input "Cont"
type textarea "*"
type input "Conte"
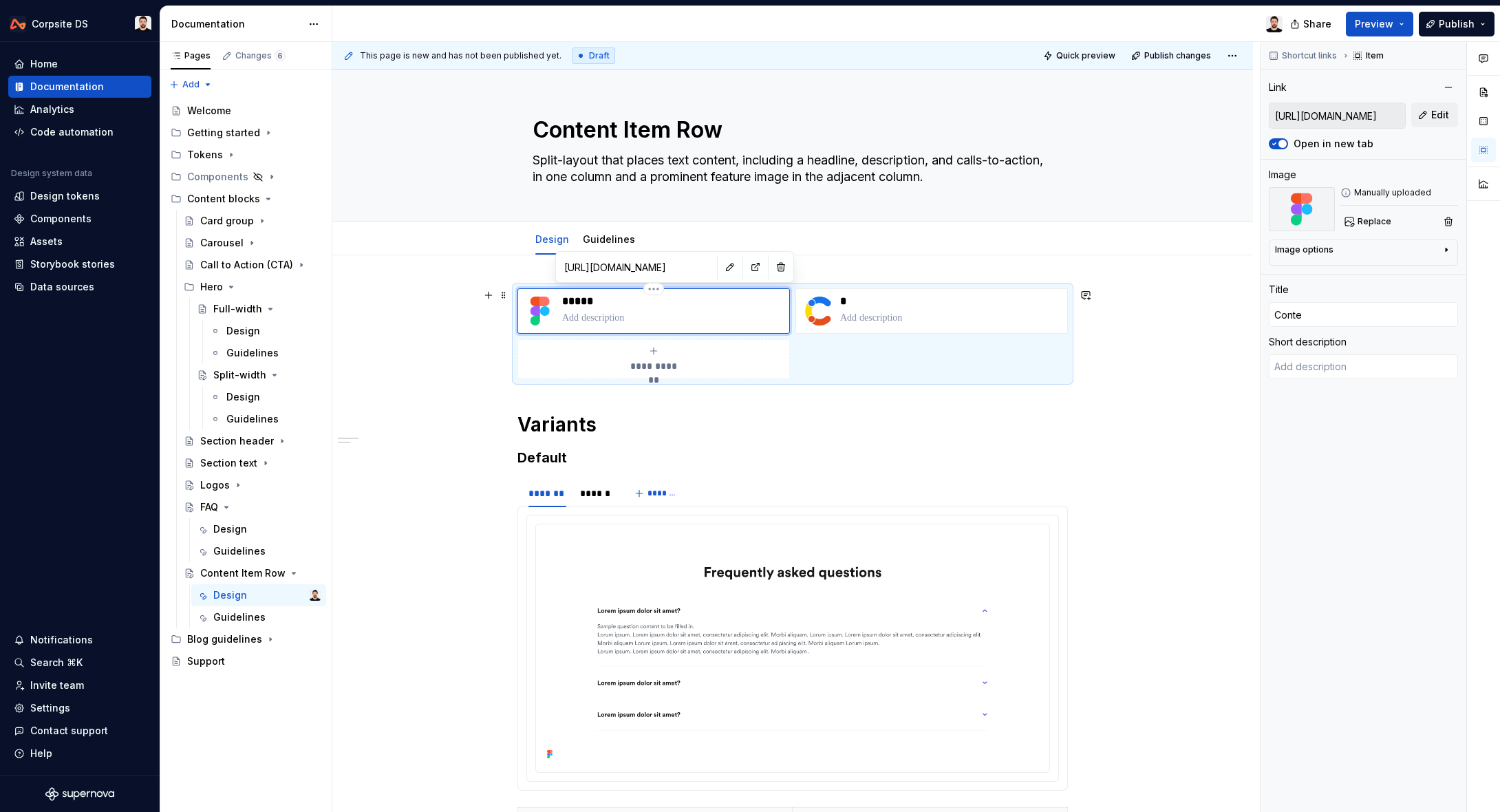
type textarea "*"
type input "Conten"
type textarea "*"
type input "Content"
type textarea "*"
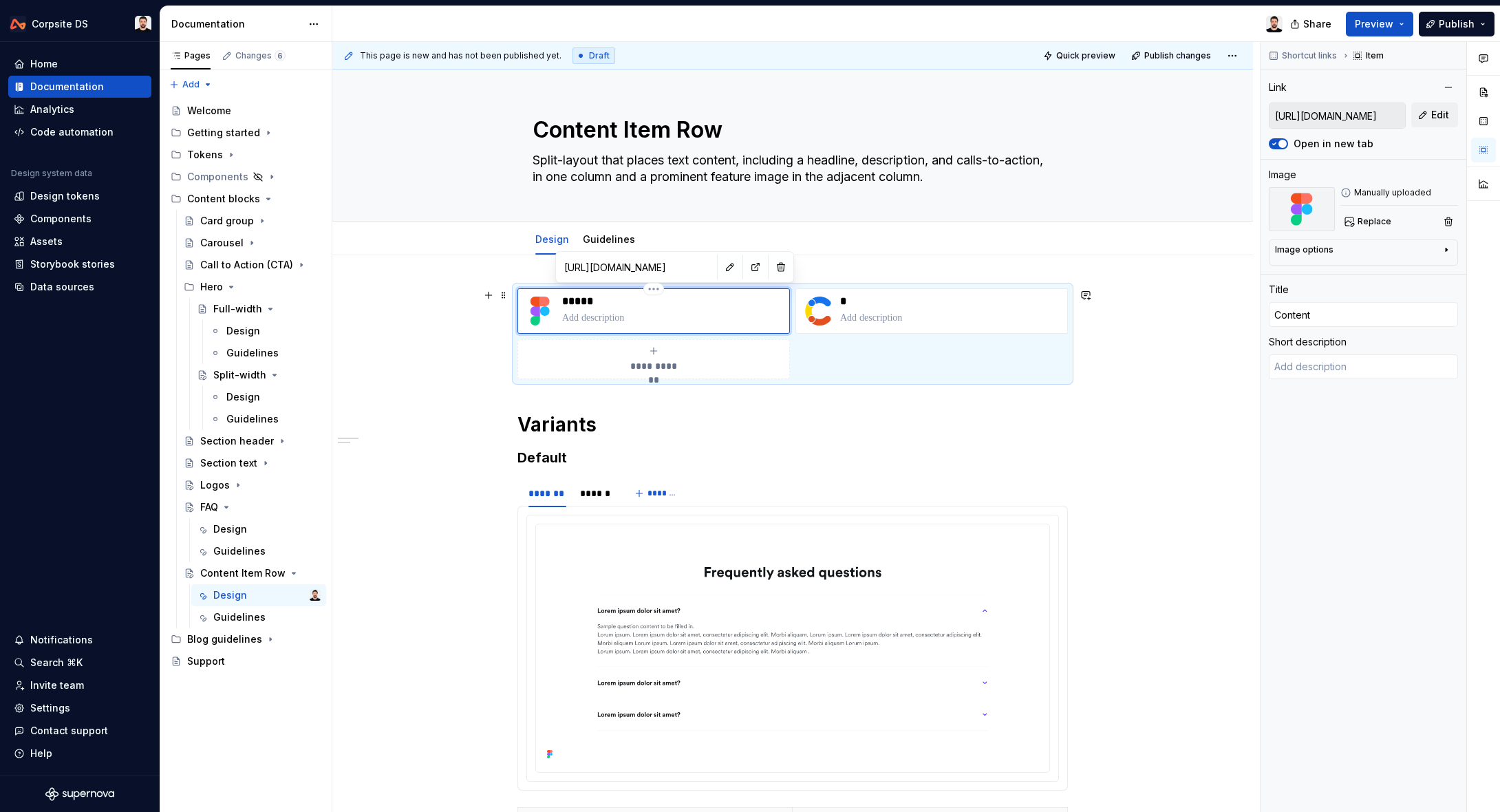
type input "Content"
type textarea "*"
type input "Content I"
type textarea "*"
type input "Content It"
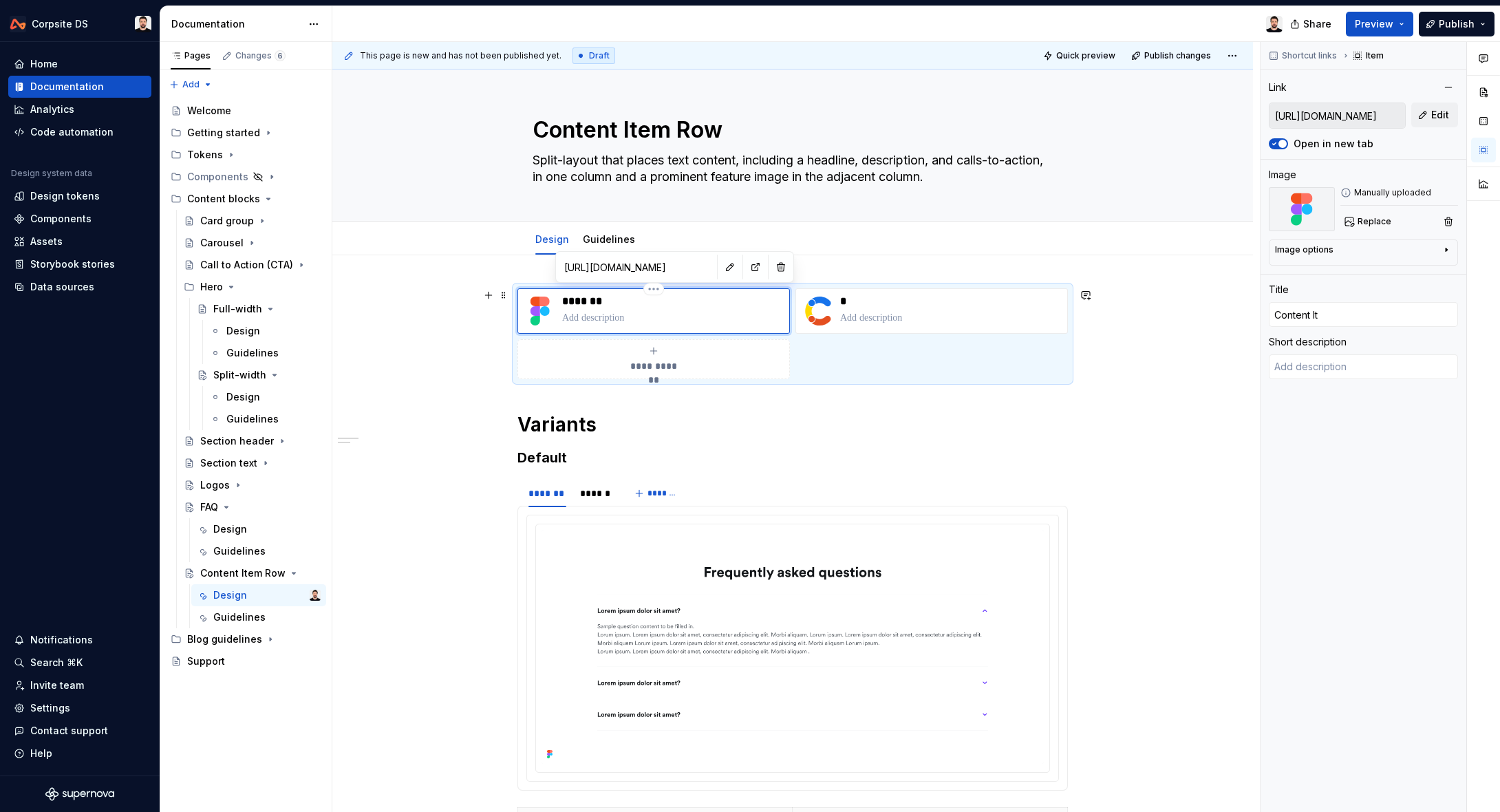
type textarea "*"
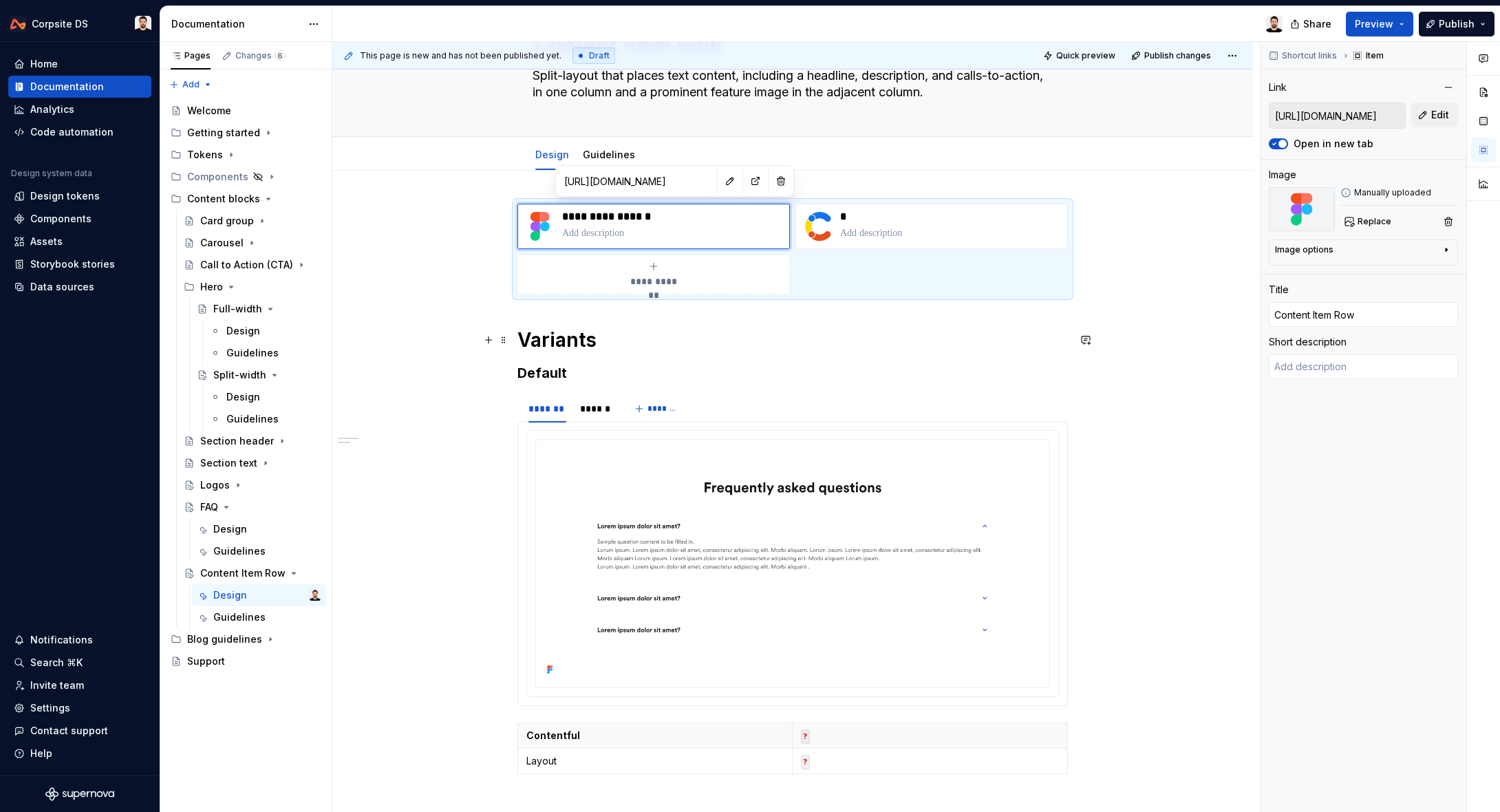
scroll to position [86, 0]
click at [721, 178] on button "button" at bounding box center [730, 181] width 19 height 19
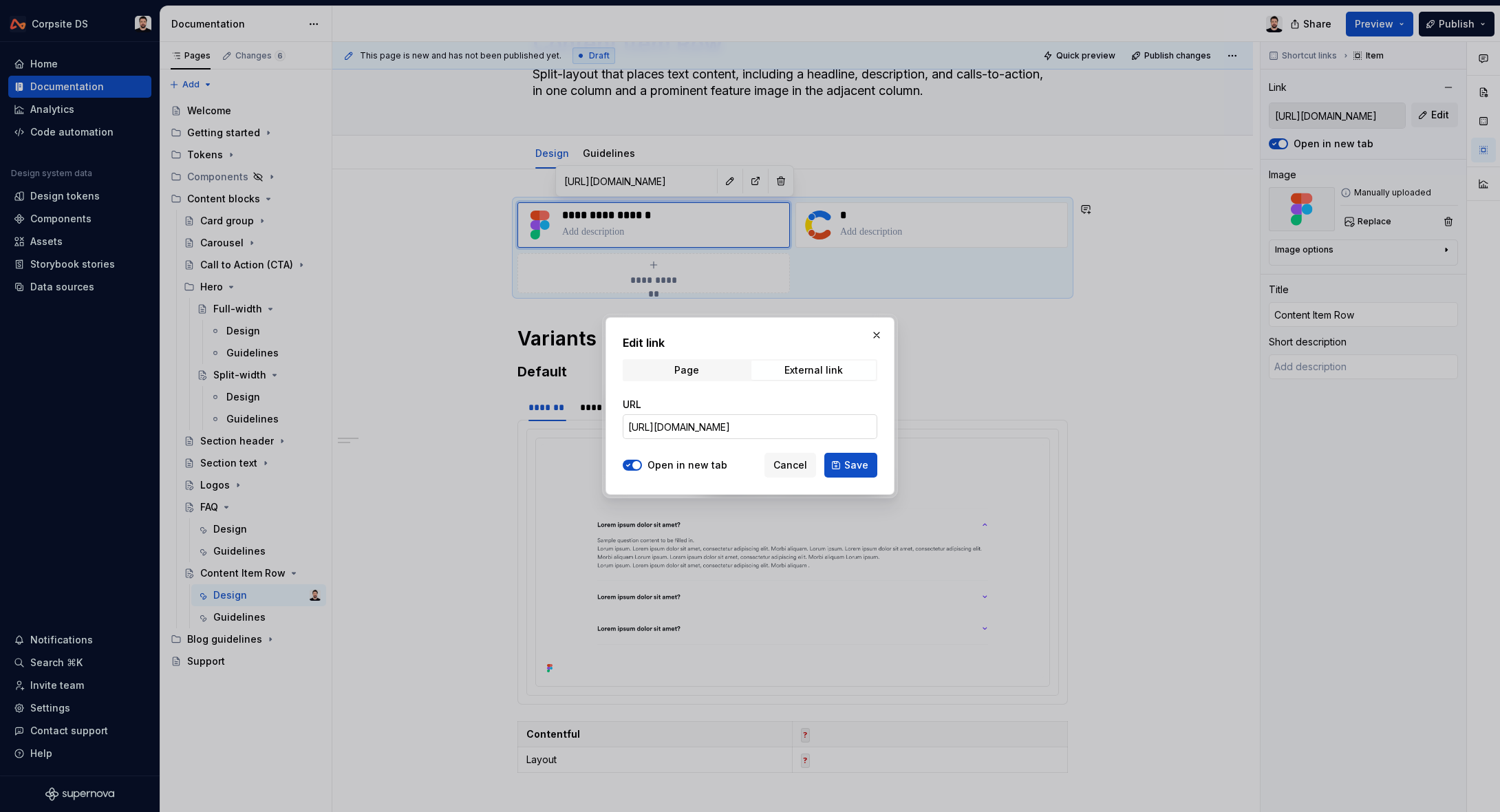
click at [714, 417] on input "[URL][DOMAIN_NAME]" at bounding box center [750, 426] width 255 height 25
paste input "[URL][DOMAIN_NAME]"
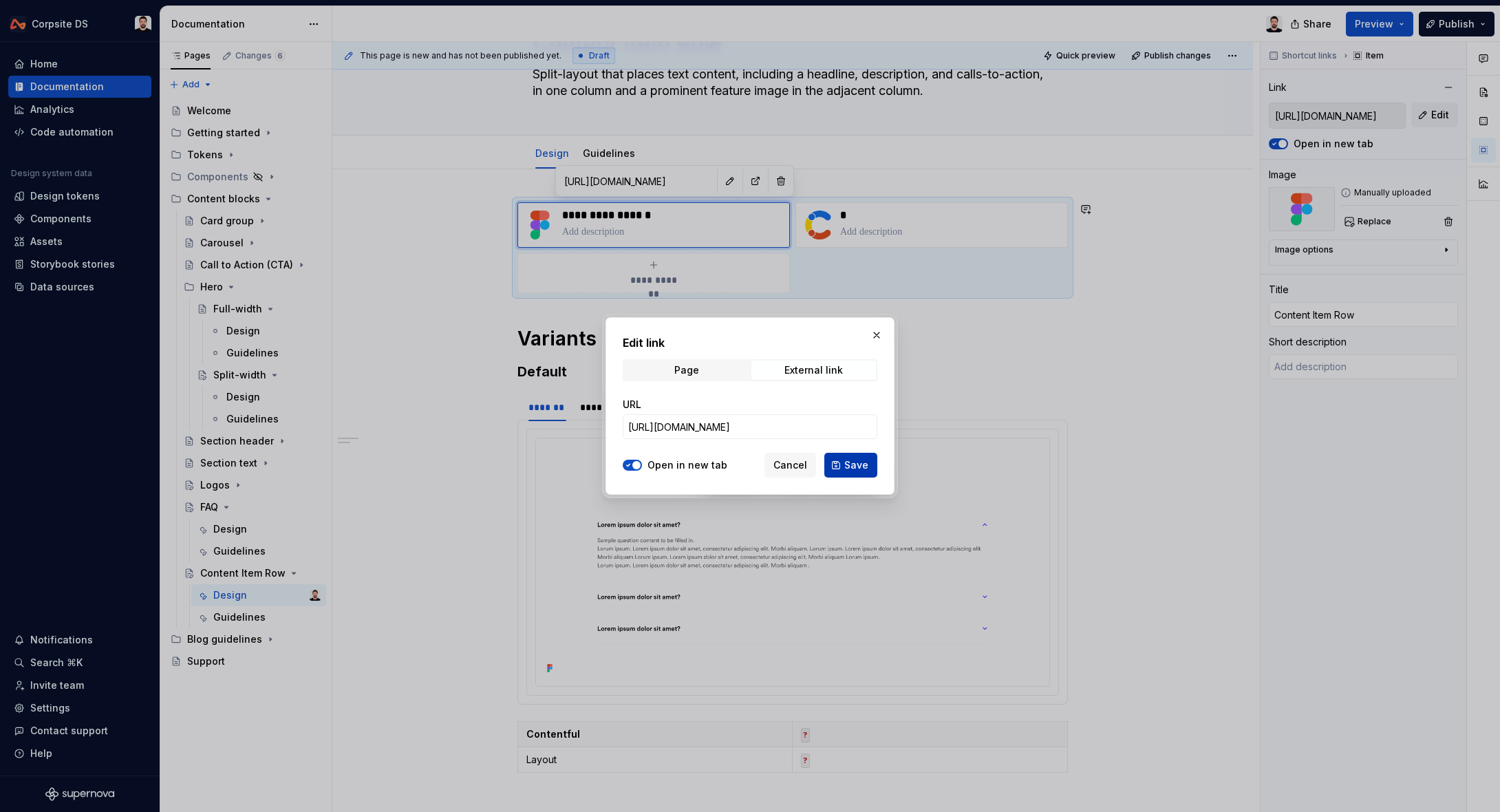
click at [852, 468] on span "Save" at bounding box center [857, 465] width 24 height 14
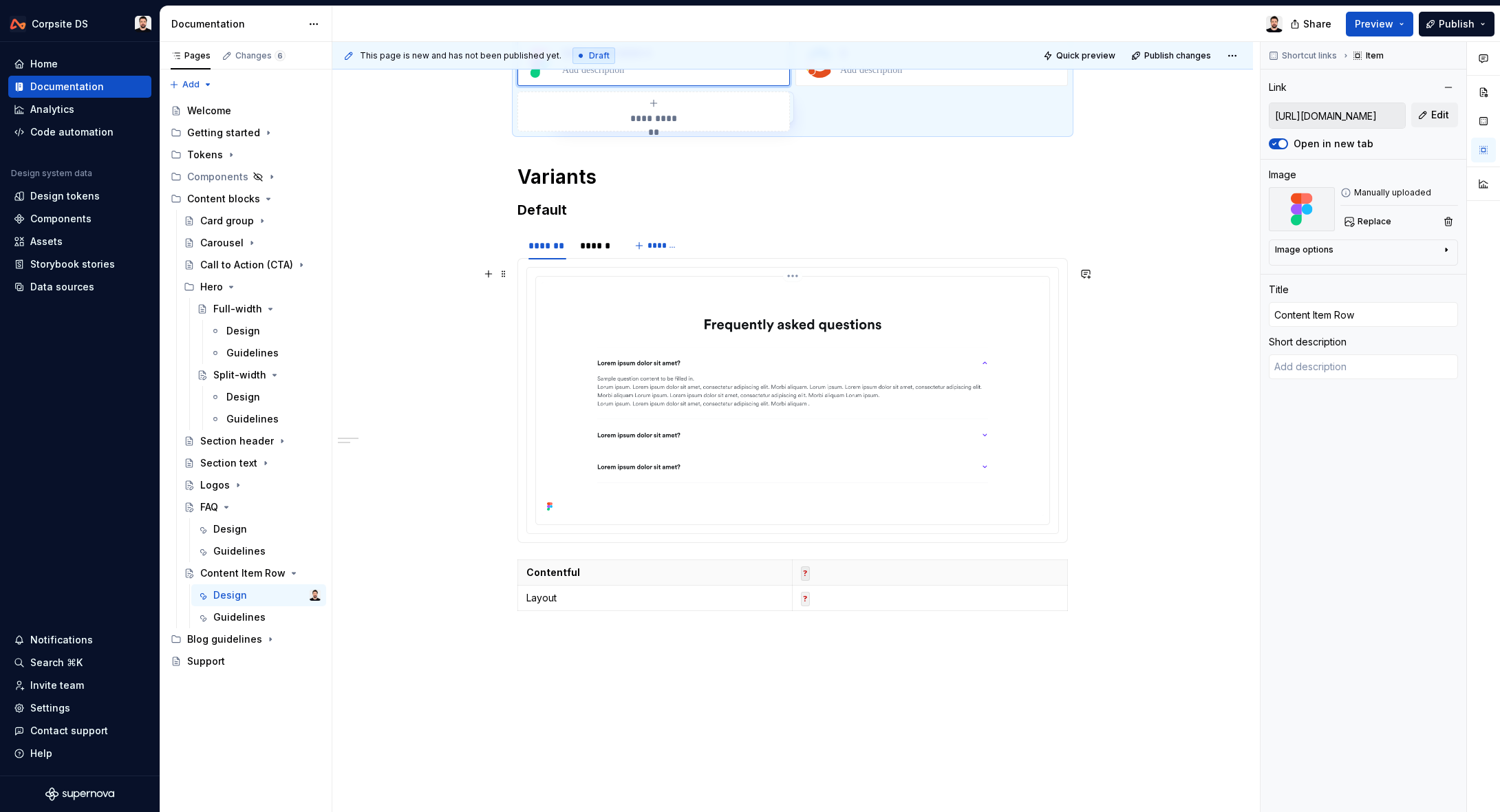
scroll to position [248, 0]
click at [631, 312] on img at bounding box center [792, 398] width 503 height 234
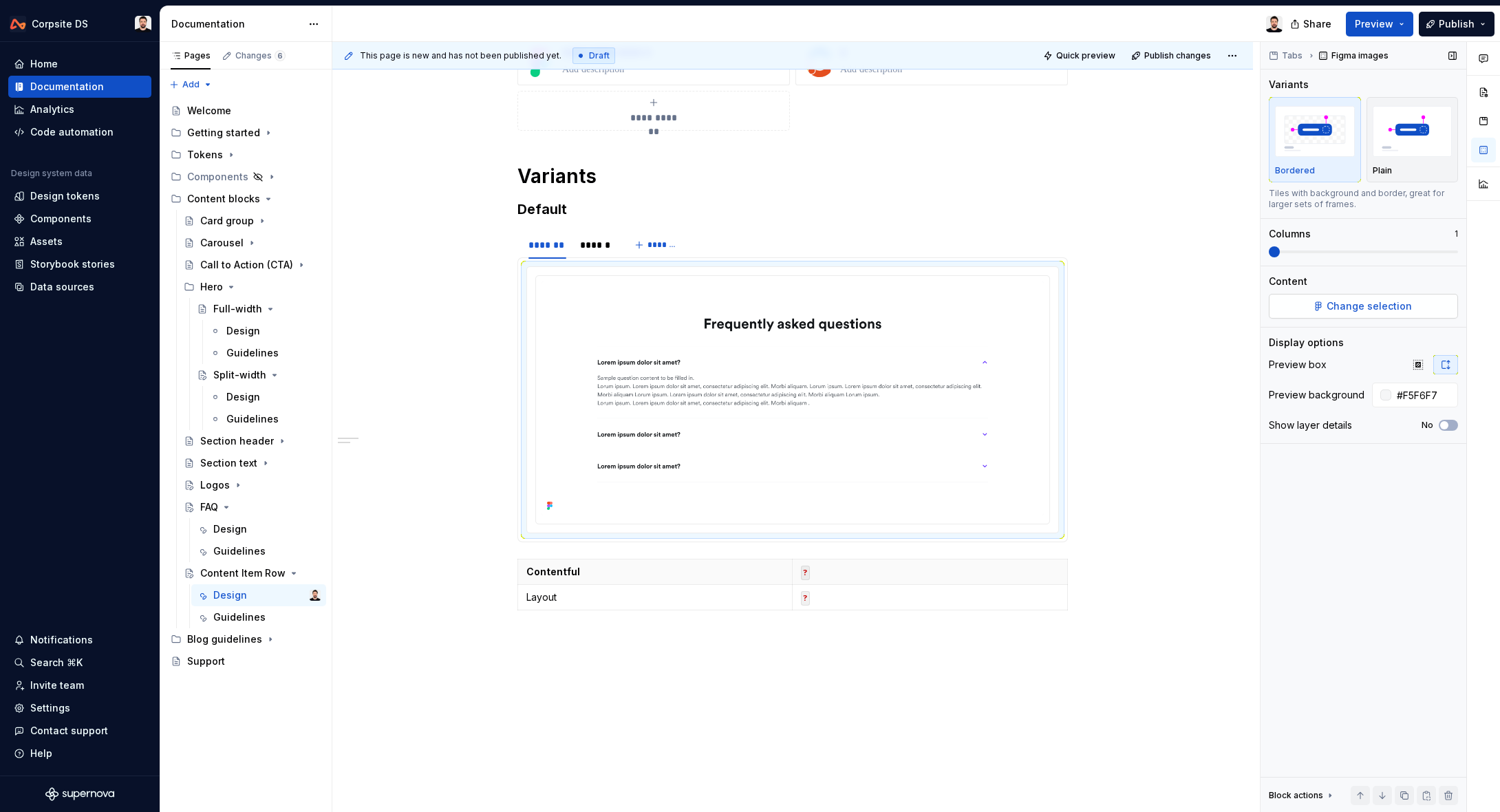
click at [1313, 302] on button "Change selection" at bounding box center [1363, 306] width 189 height 25
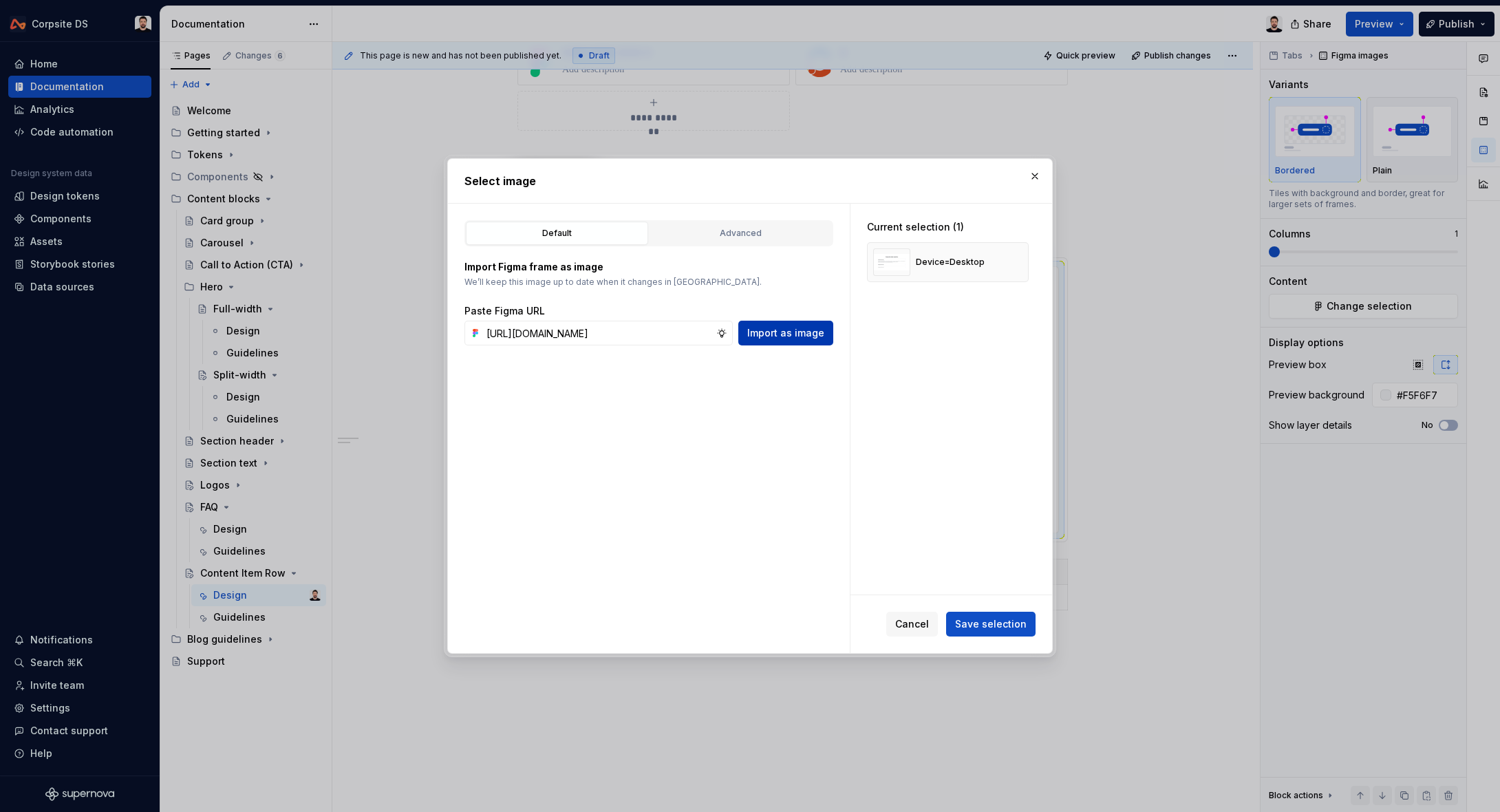
scroll to position [0, 0]
click at [779, 334] on span "Import as image" at bounding box center [786, 333] width 77 height 14
click at [1017, 260] on button "button" at bounding box center [1013, 262] width 19 height 19
click at [1012, 621] on span "Save selection" at bounding box center [991, 623] width 72 height 14
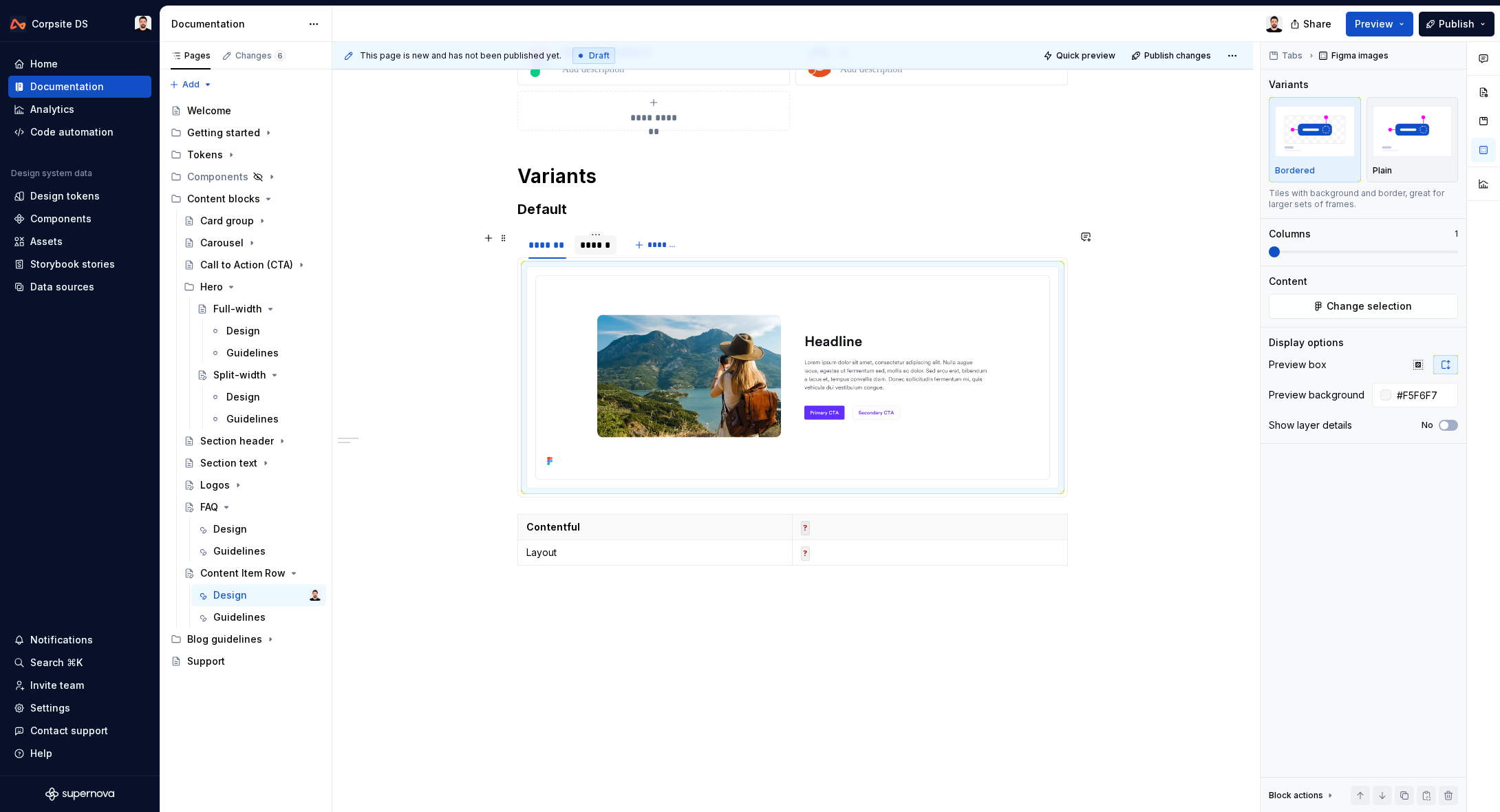
click at [598, 245] on div "******" at bounding box center [595, 244] width 31 height 14
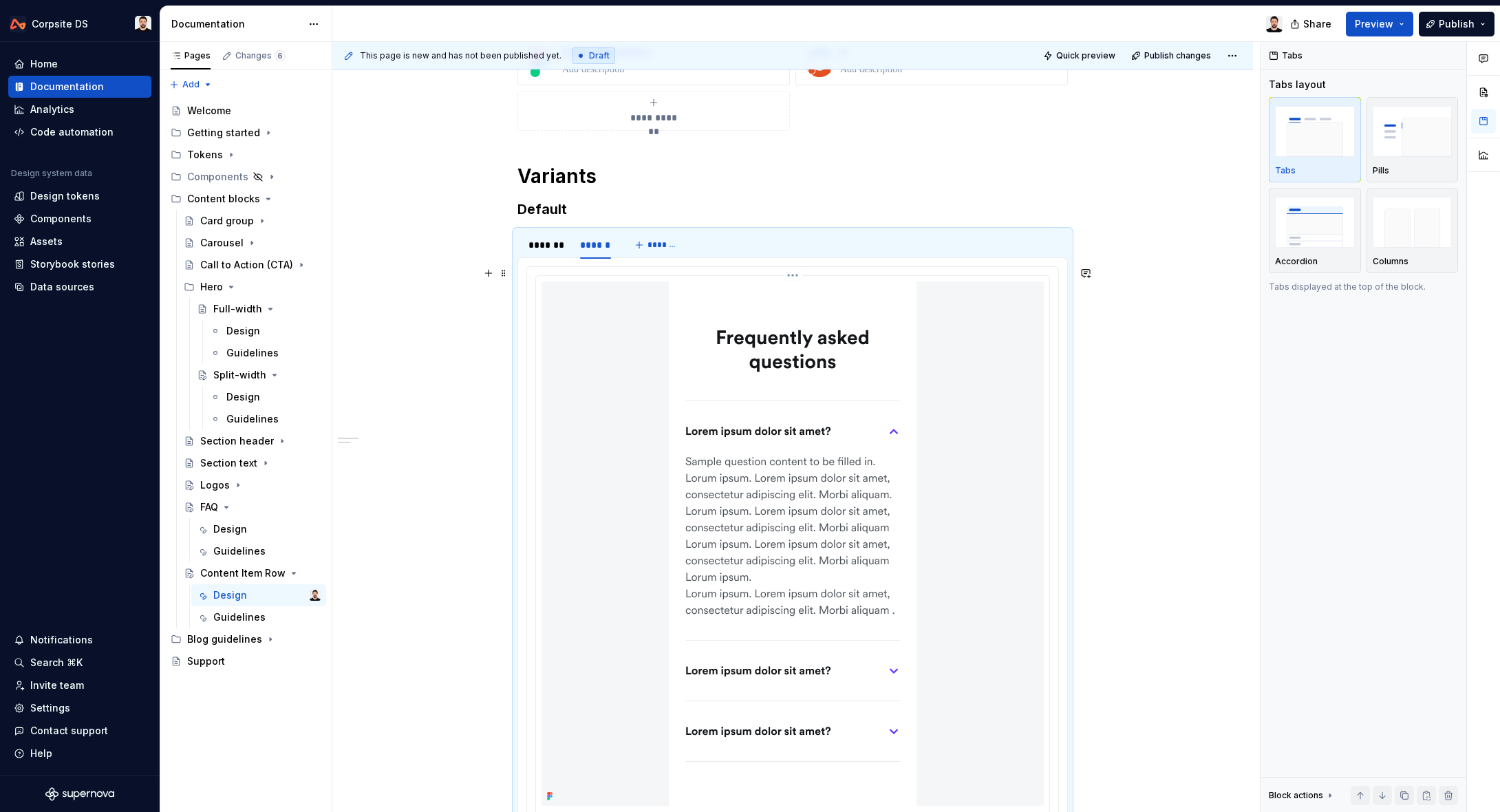
click at [700, 321] on img at bounding box center [793, 543] width 248 height 524
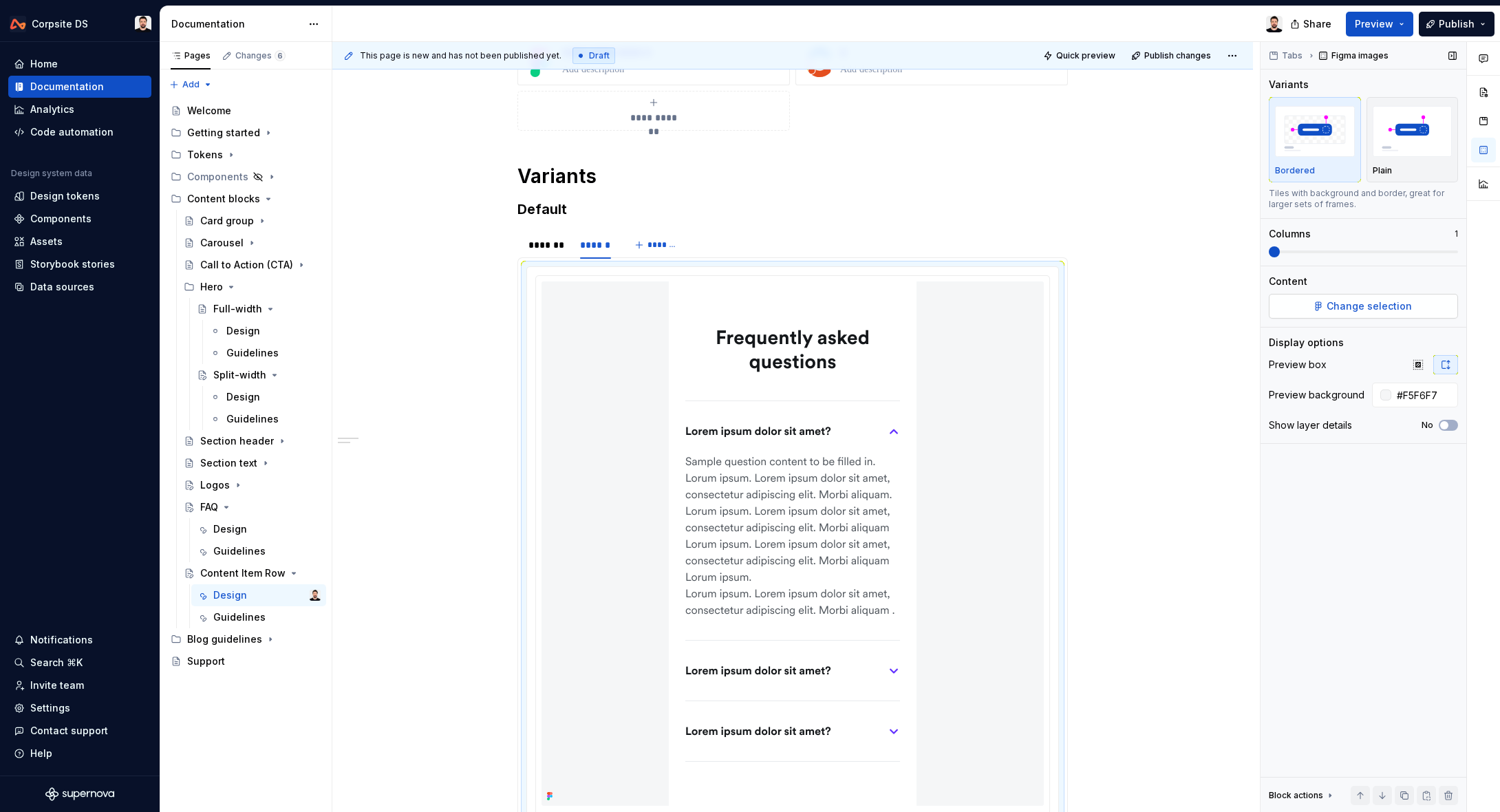
click at [1354, 314] on button "Change selection" at bounding box center [1363, 306] width 189 height 25
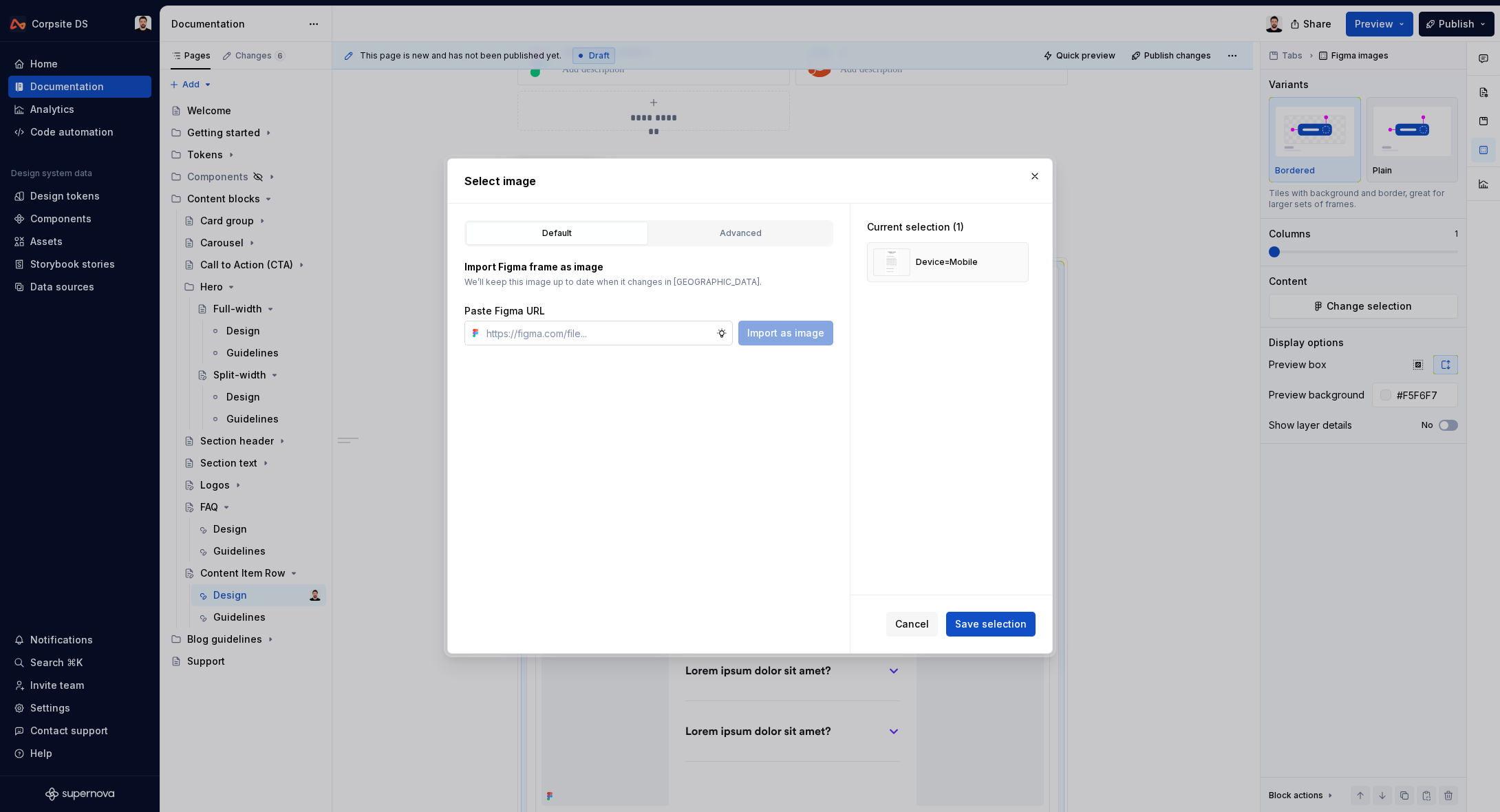
click at [663, 326] on input "text" at bounding box center [598, 333] width 236 height 25
click at [798, 336] on span "Import as image" at bounding box center [786, 333] width 77 height 14
click at [1021, 263] on button "button" at bounding box center [1013, 262] width 19 height 19
drag, startPoint x: 992, startPoint y: 629, endPoint x: 984, endPoint y: 597, distance: 33.0
click at [992, 629] on span "Save selection" at bounding box center [991, 623] width 72 height 14
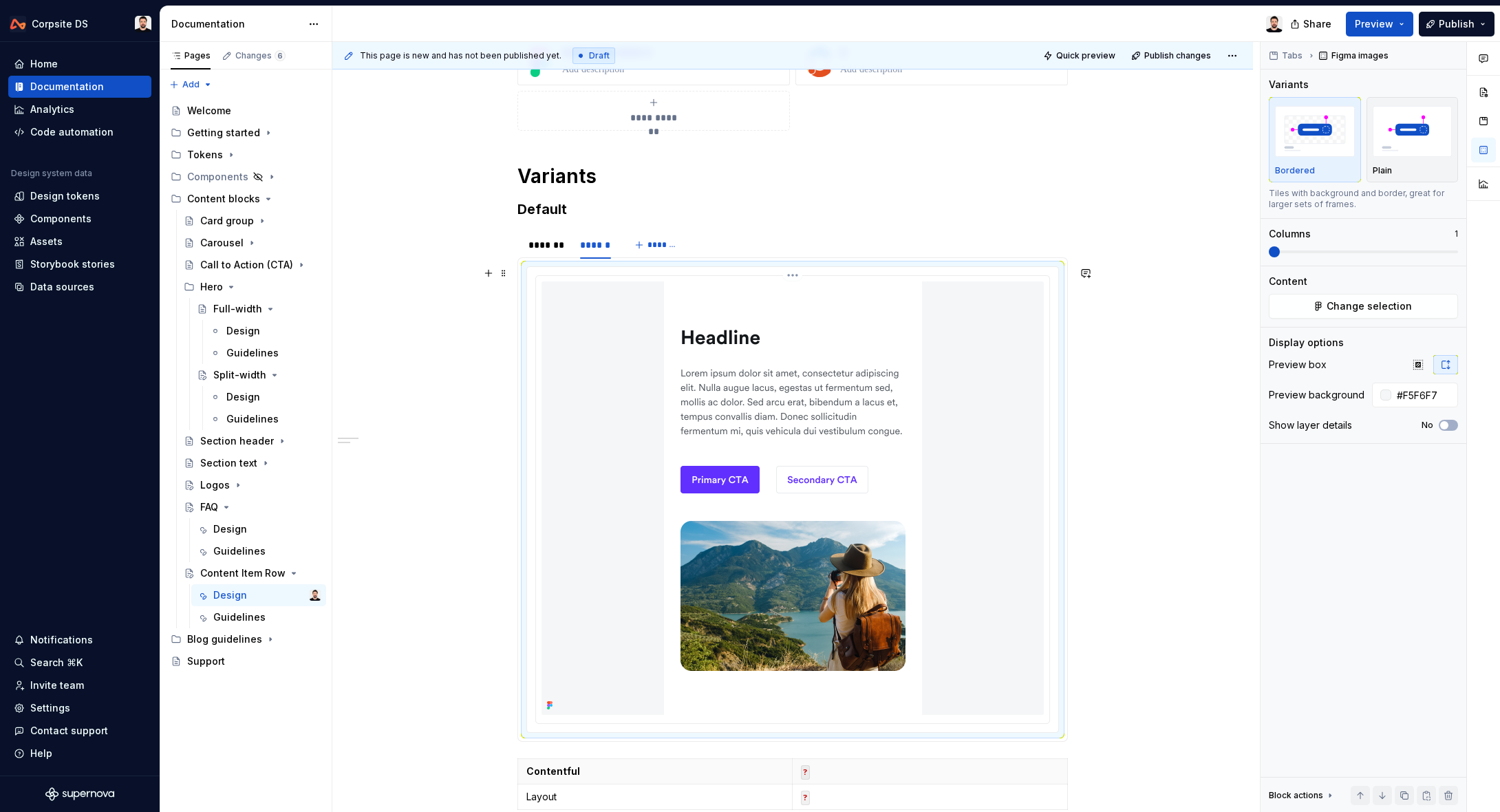
scroll to position [249, 0]
click at [553, 248] on div "*******" at bounding box center [547, 244] width 38 height 14
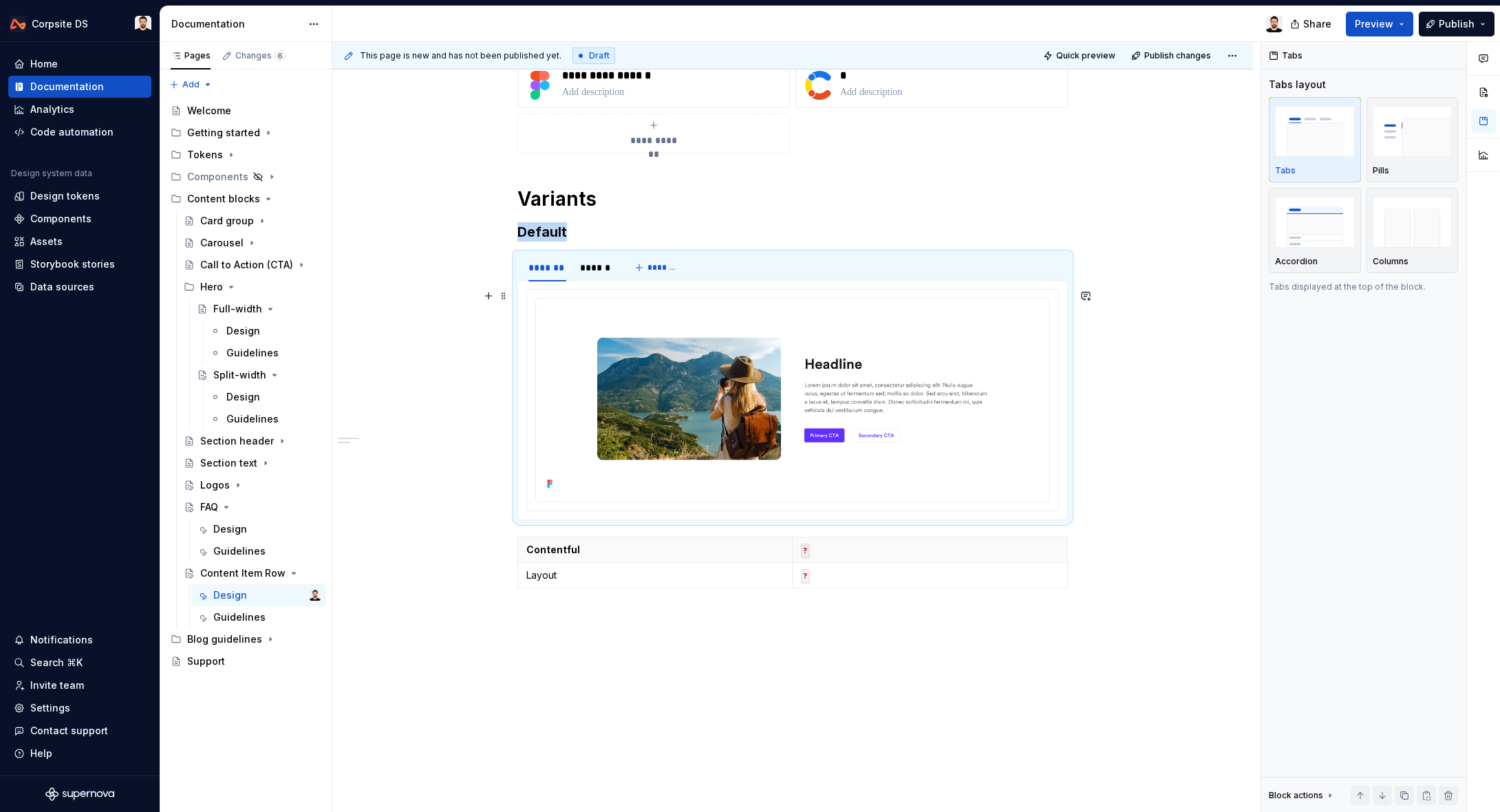
scroll to position [217, 0]
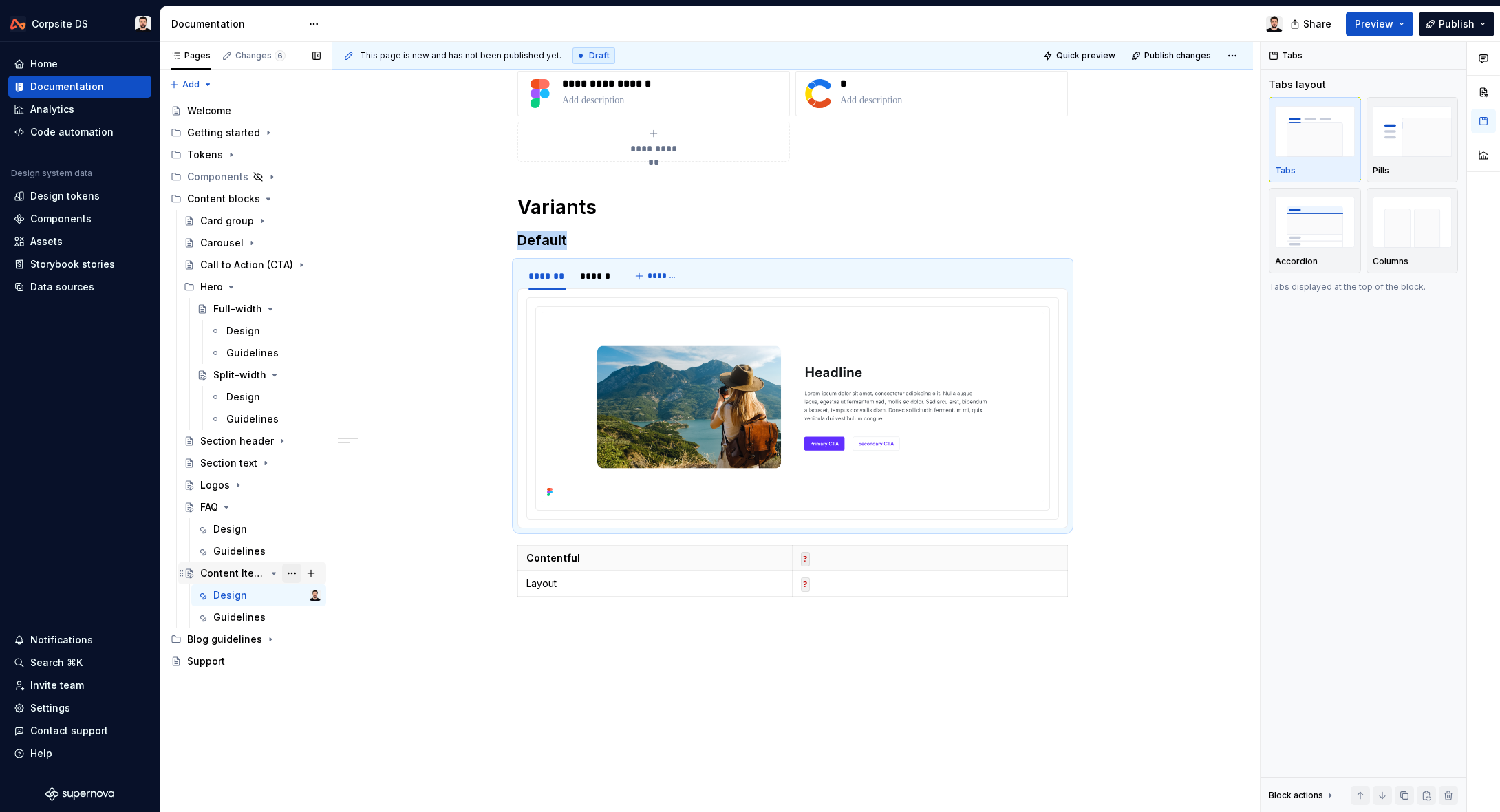
click at [290, 574] on button "Page tree" at bounding box center [292, 573] width 19 height 19
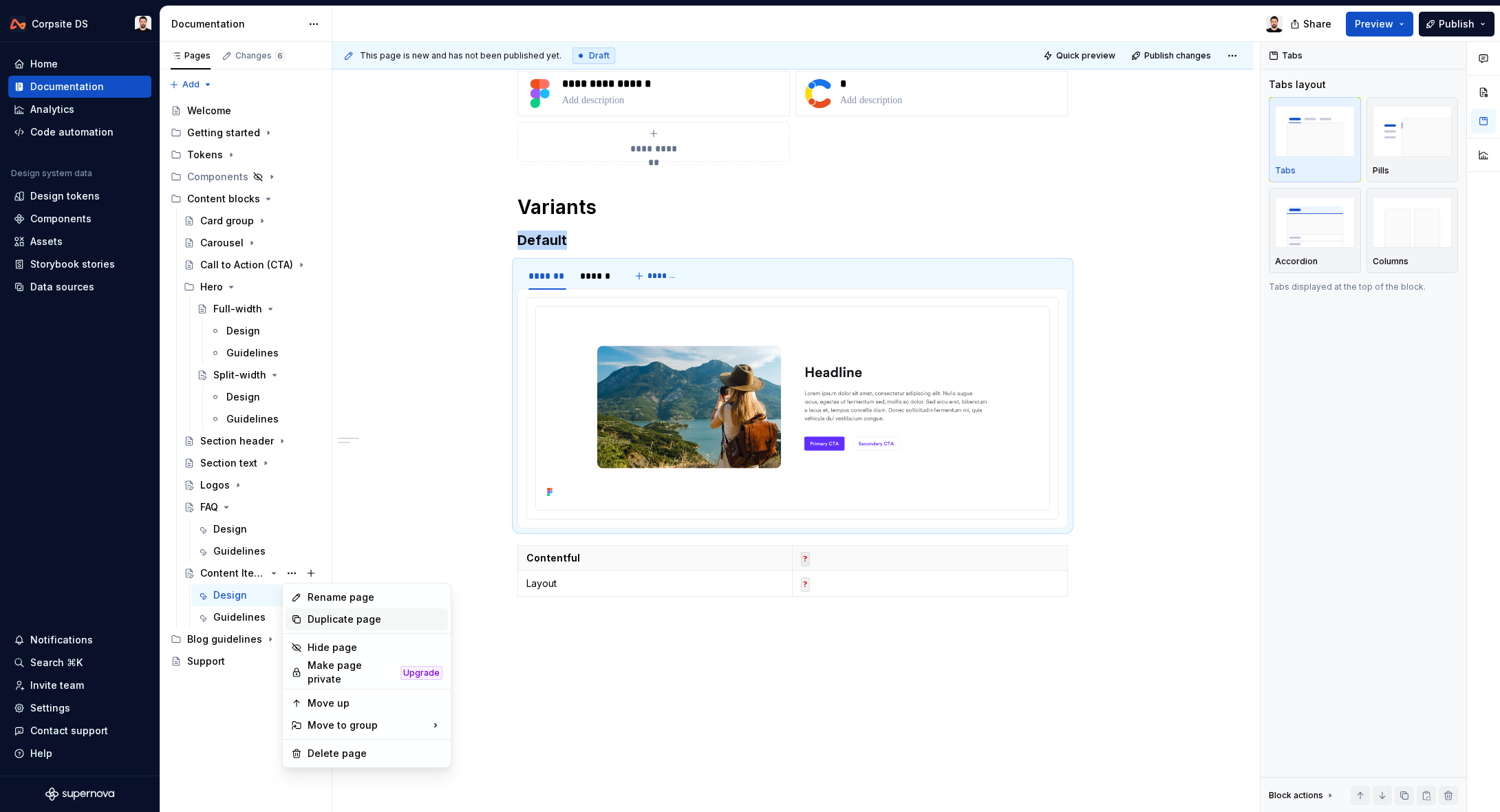
click at [355, 615] on div "Duplicate page" at bounding box center [375, 618] width 135 height 14
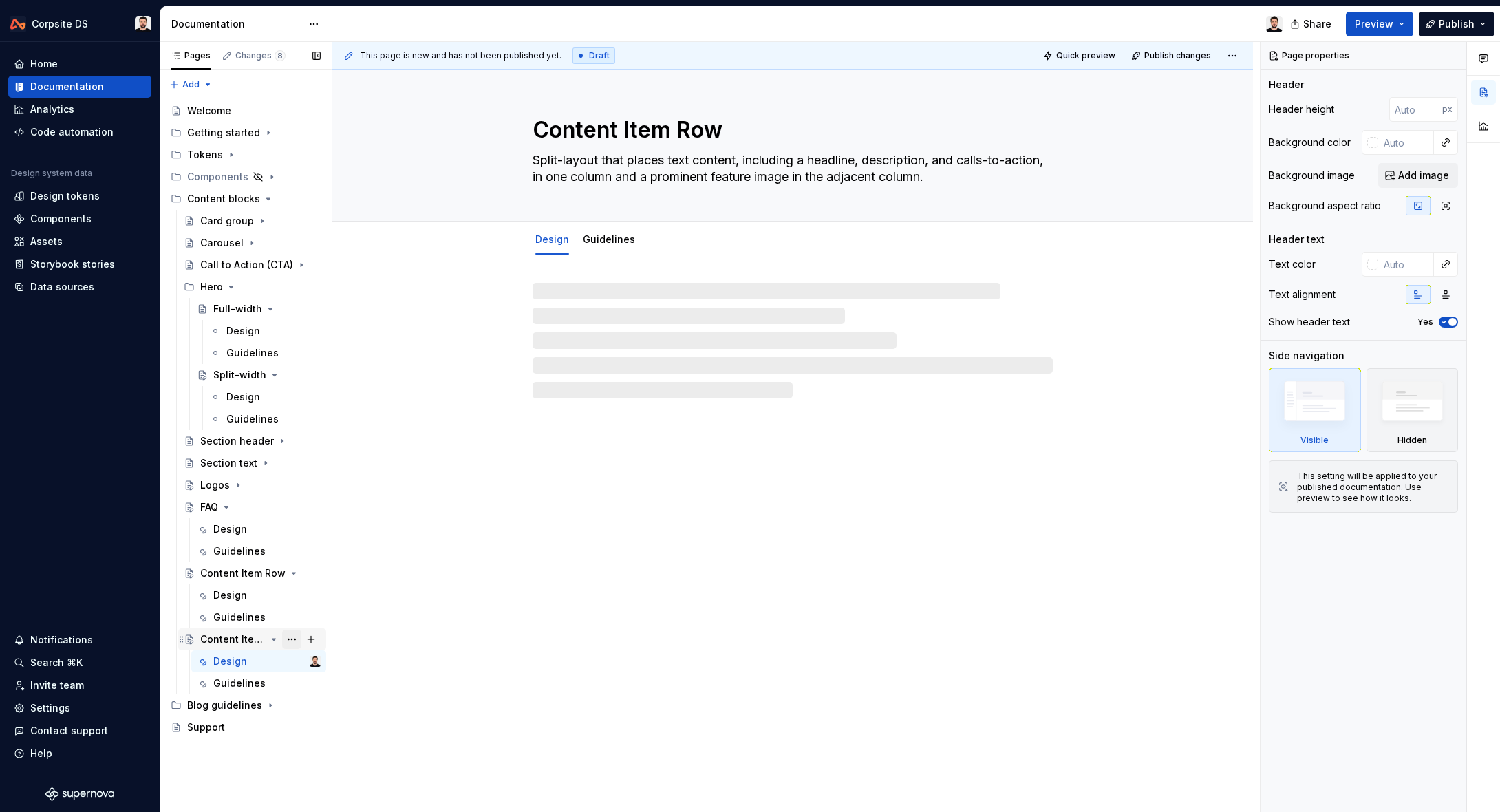
click at [292, 641] on button "Page tree" at bounding box center [292, 639] width 19 height 19
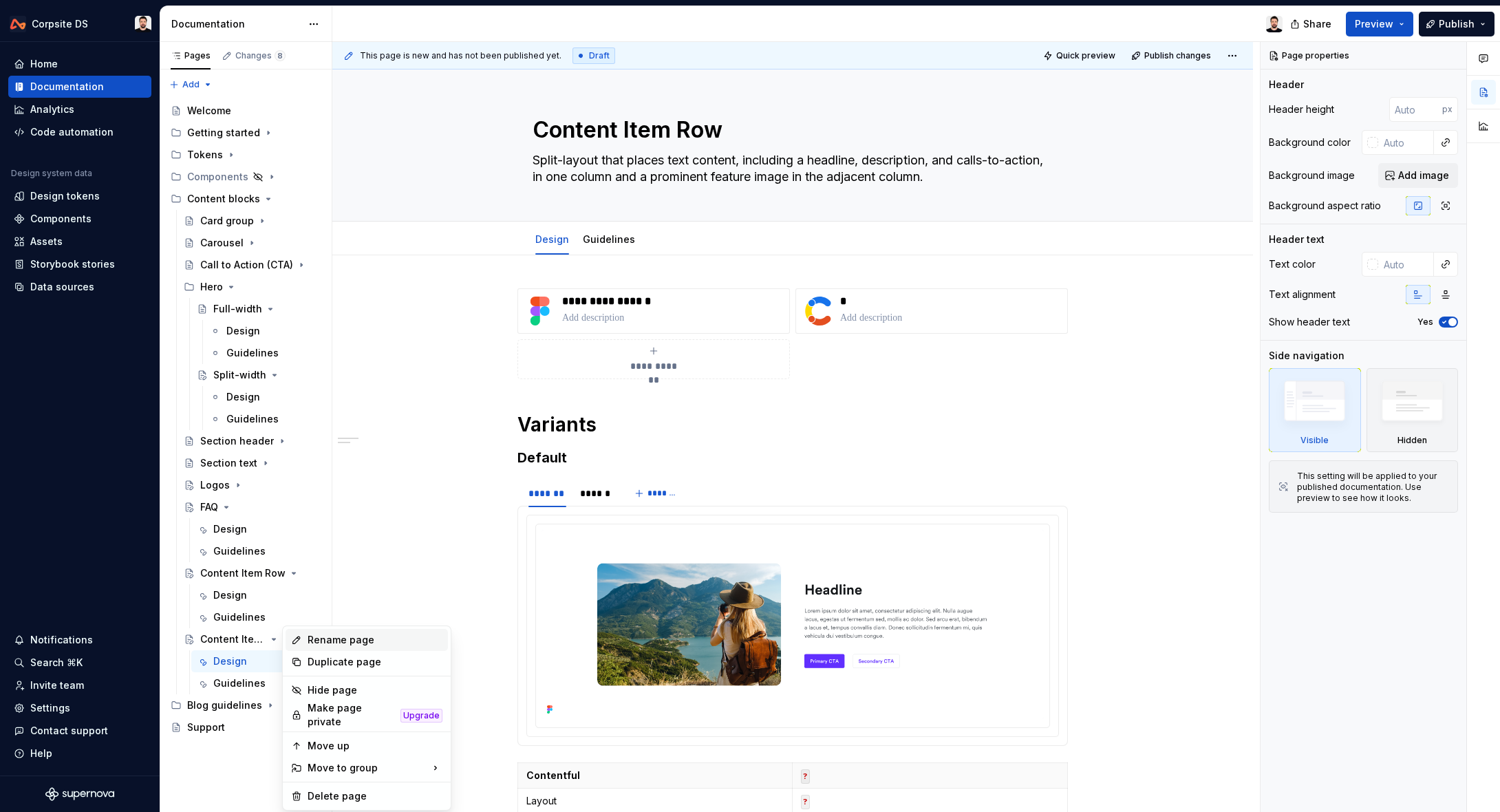
click at [333, 640] on div "Rename page" at bounding box center [375, 639] width 135 height 14
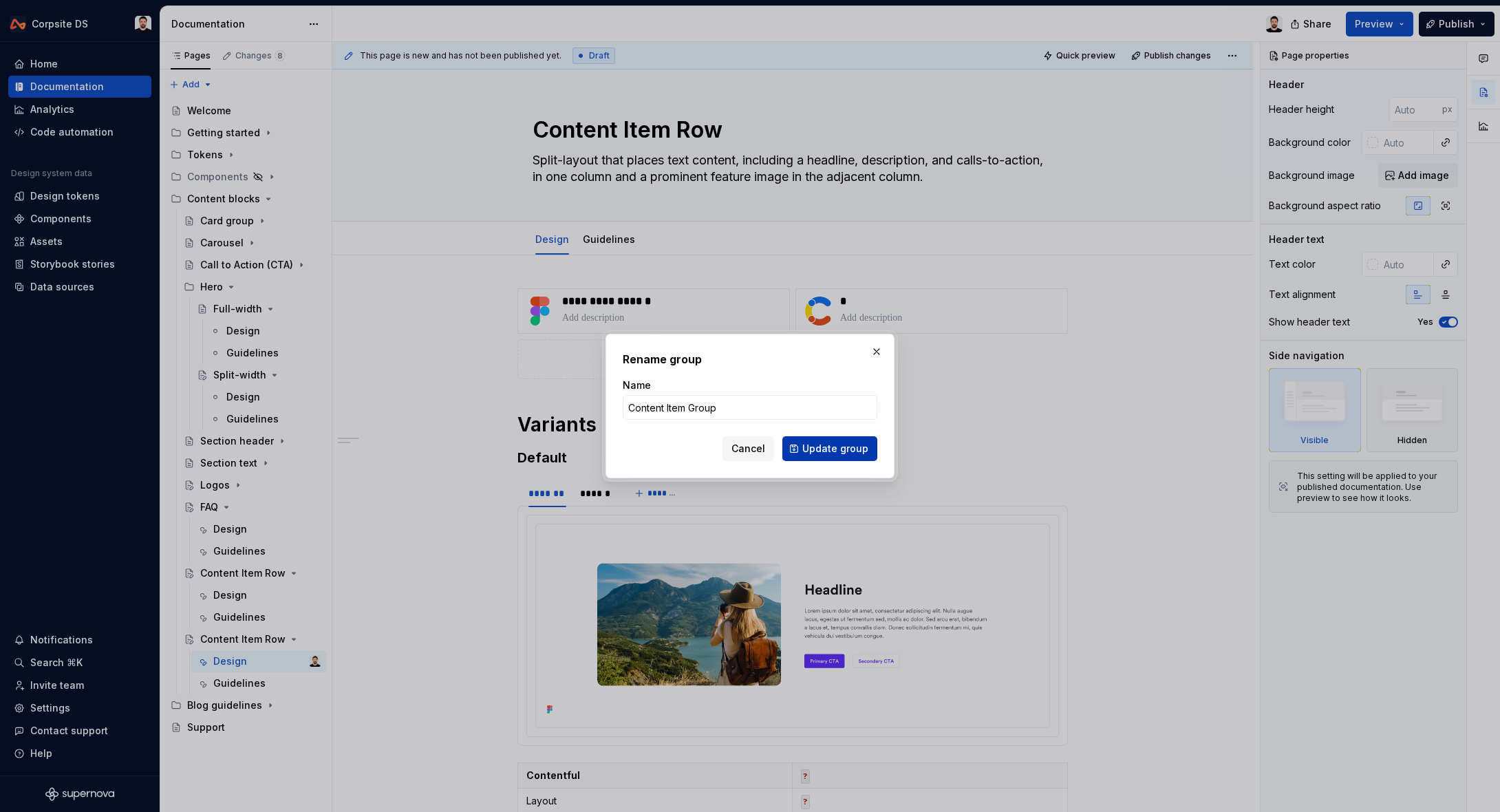
click at [817, 441] on span "Update group" at bounding box center [836, 448] width 66 height 14
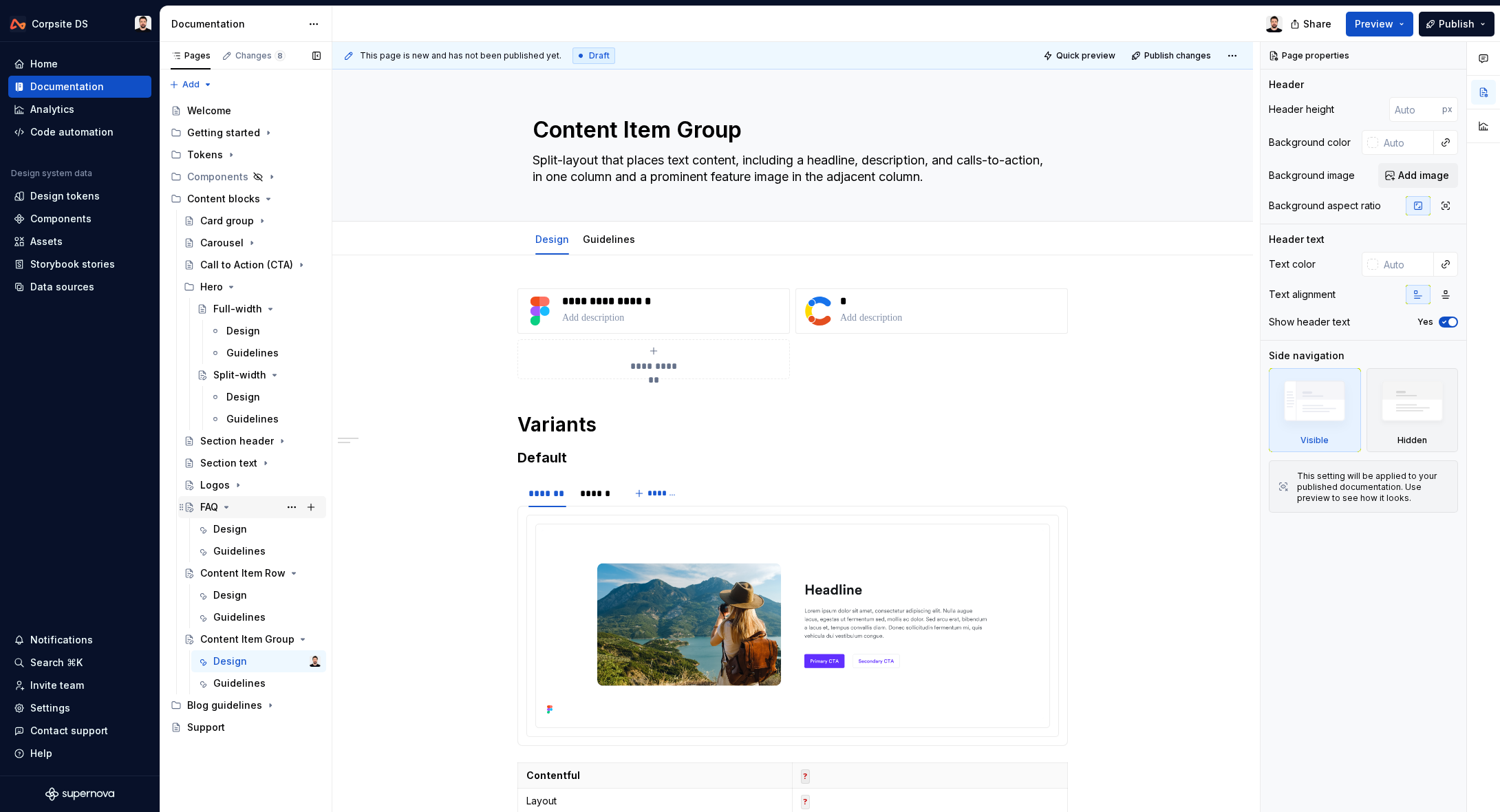
click at [228, 507] on icon "Page tree" at bounding box center [227, 507] width 11 height 11
click at [232, 289] on icon "Page tree" at bounding box center [232, 287] width 11 height 11
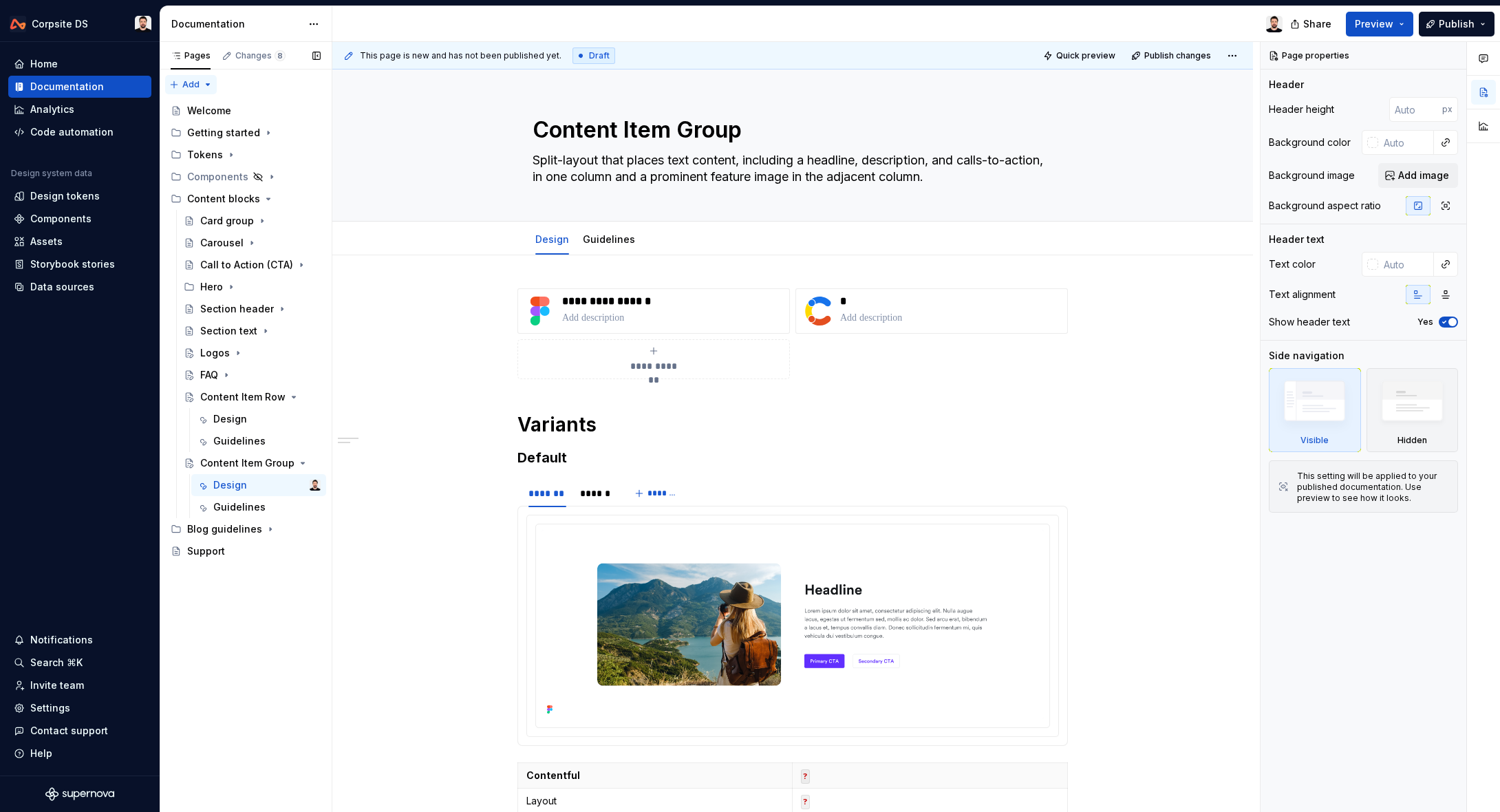
click at [210, 84] on div "Pages Changes 8 Add Accessibility guide for tree Page tree. Navigate the tree w…" at bounding box center [245, 427] width 172 height 770
click at [236, 126] on div "New group" at bounding box center [227, 133] width 117 height 22
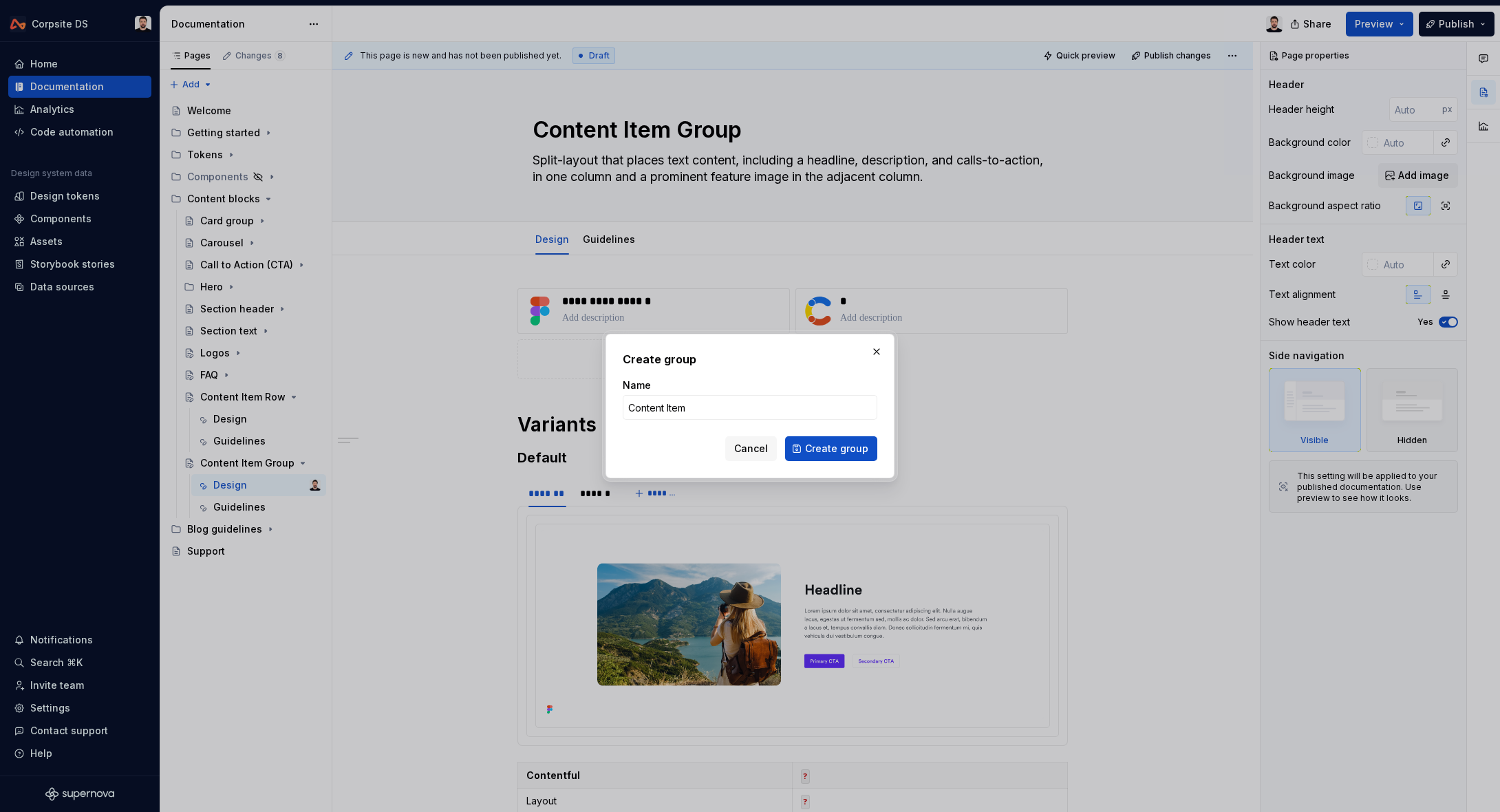
click at [857, 453] on span "Create group" at bounding box center [836, 448] width 64 height 14
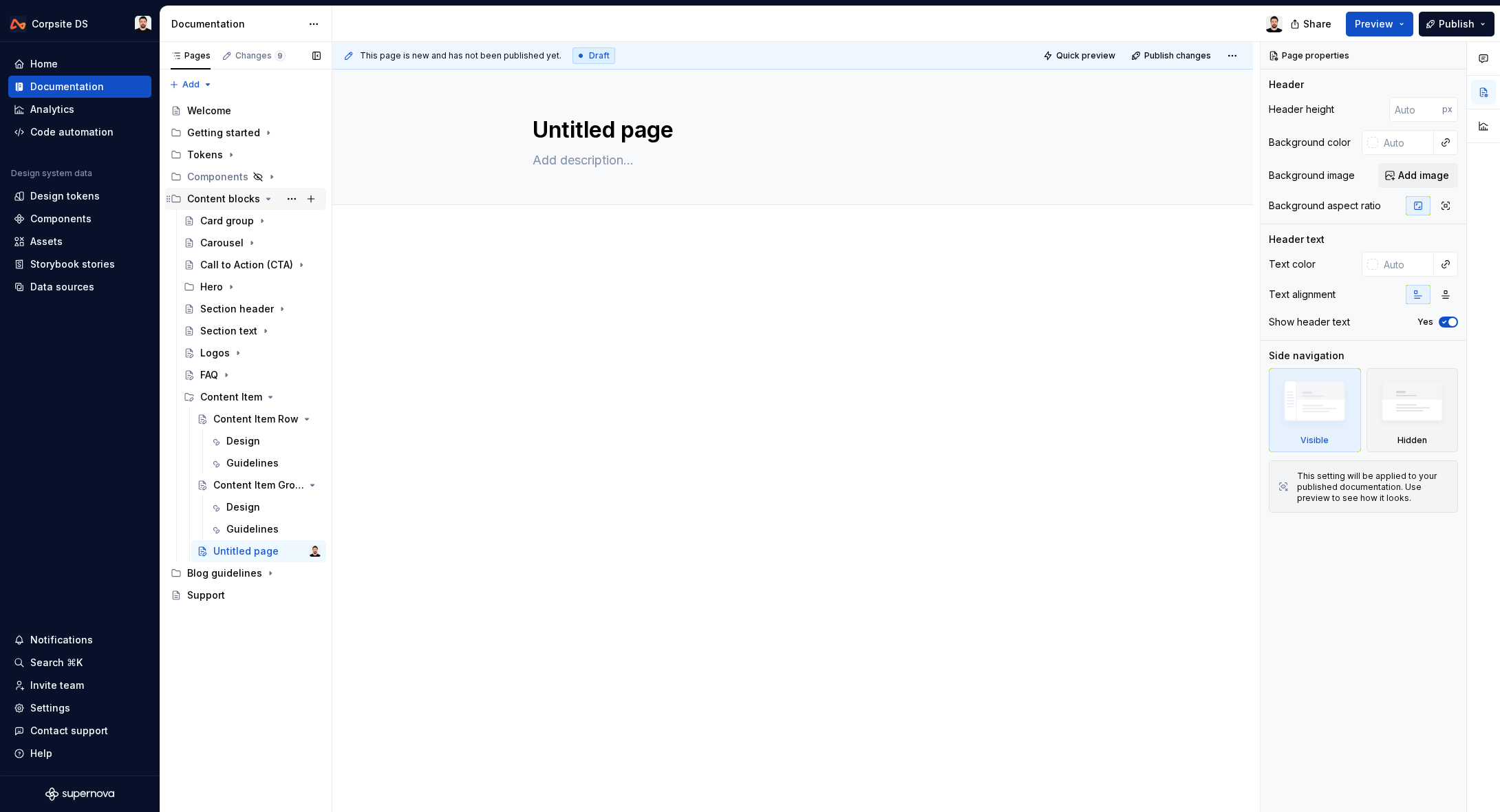
click at [265, 198] on icon "Page tree" at bounding box center [269, 199] width 11 height 11
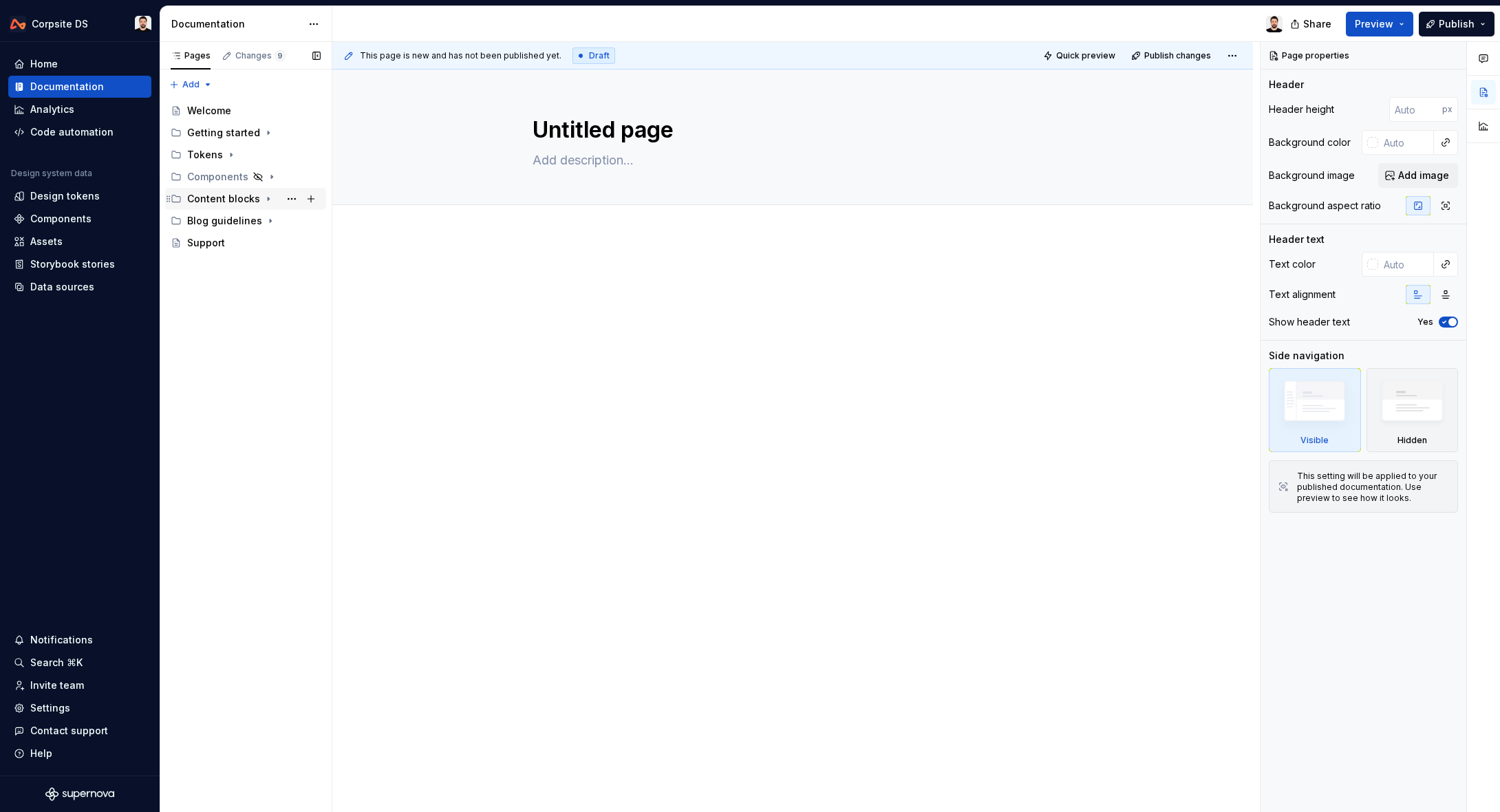
click at [268, 198] on icon "Page tree" at bounding box center [269, 199] width 2 height 3
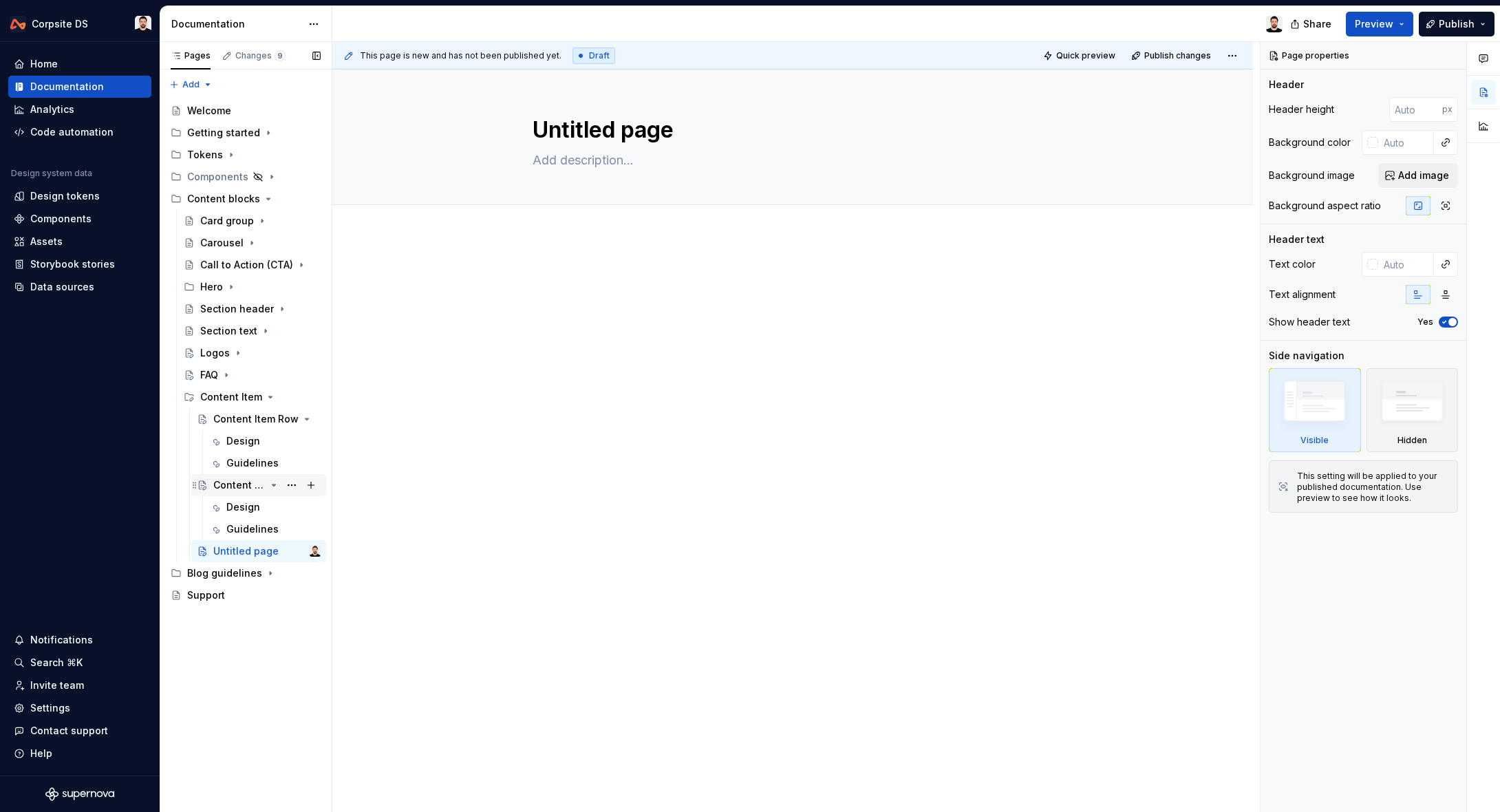
click at [237, 486] on div "Content Item Group" at bounding box center [239, 485] width 52 height 14
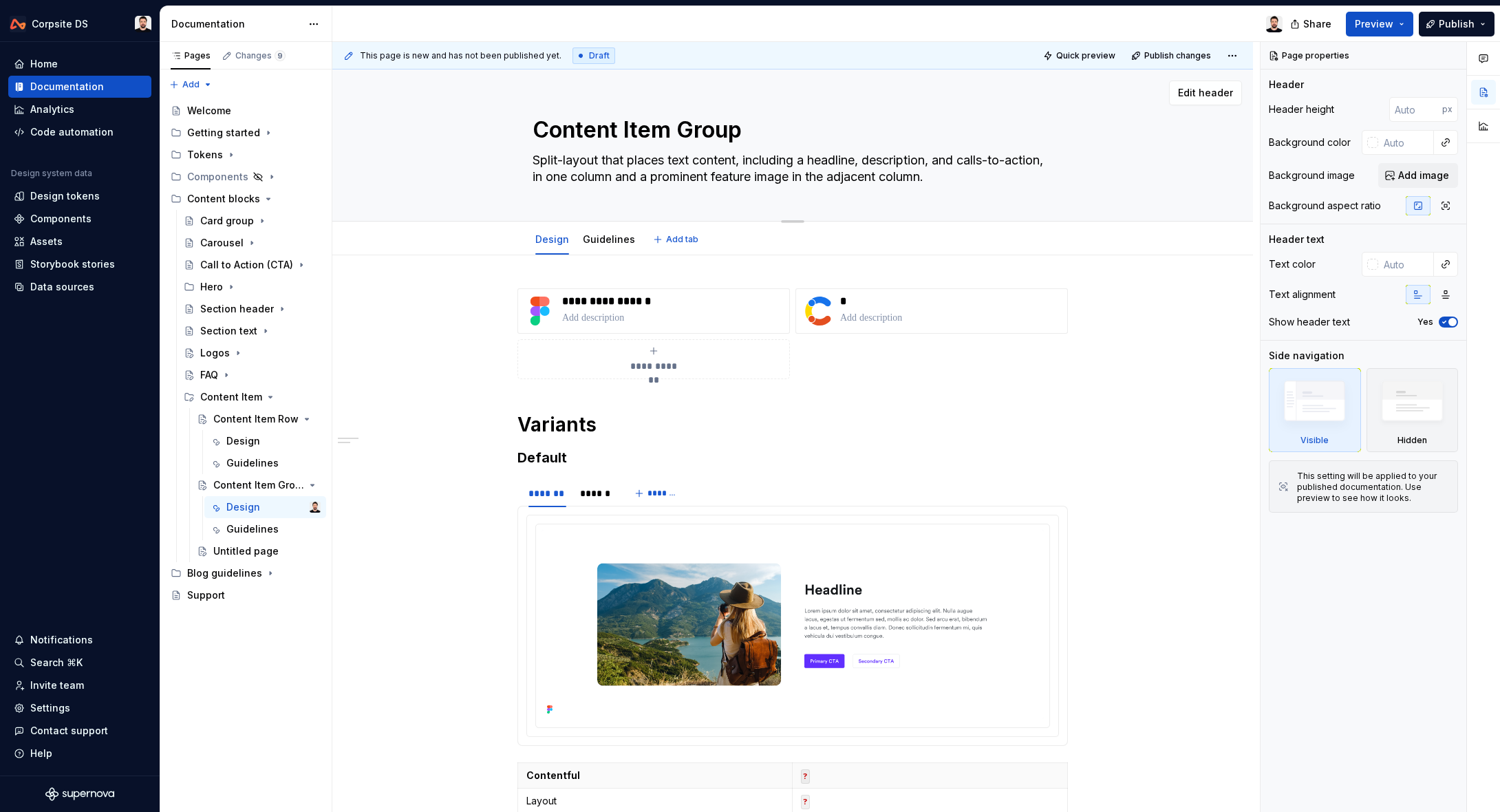
click at [647, 123] on textarea "Content Item Group" at bounding box center [790, 129] width 520 height 33
click at [752, 120] on textarea "Content Item Group" at bounding box center [790, 129] width 520 height 33
click at [660, 315] on p at bounding box center [672, 318] width 221 height 14
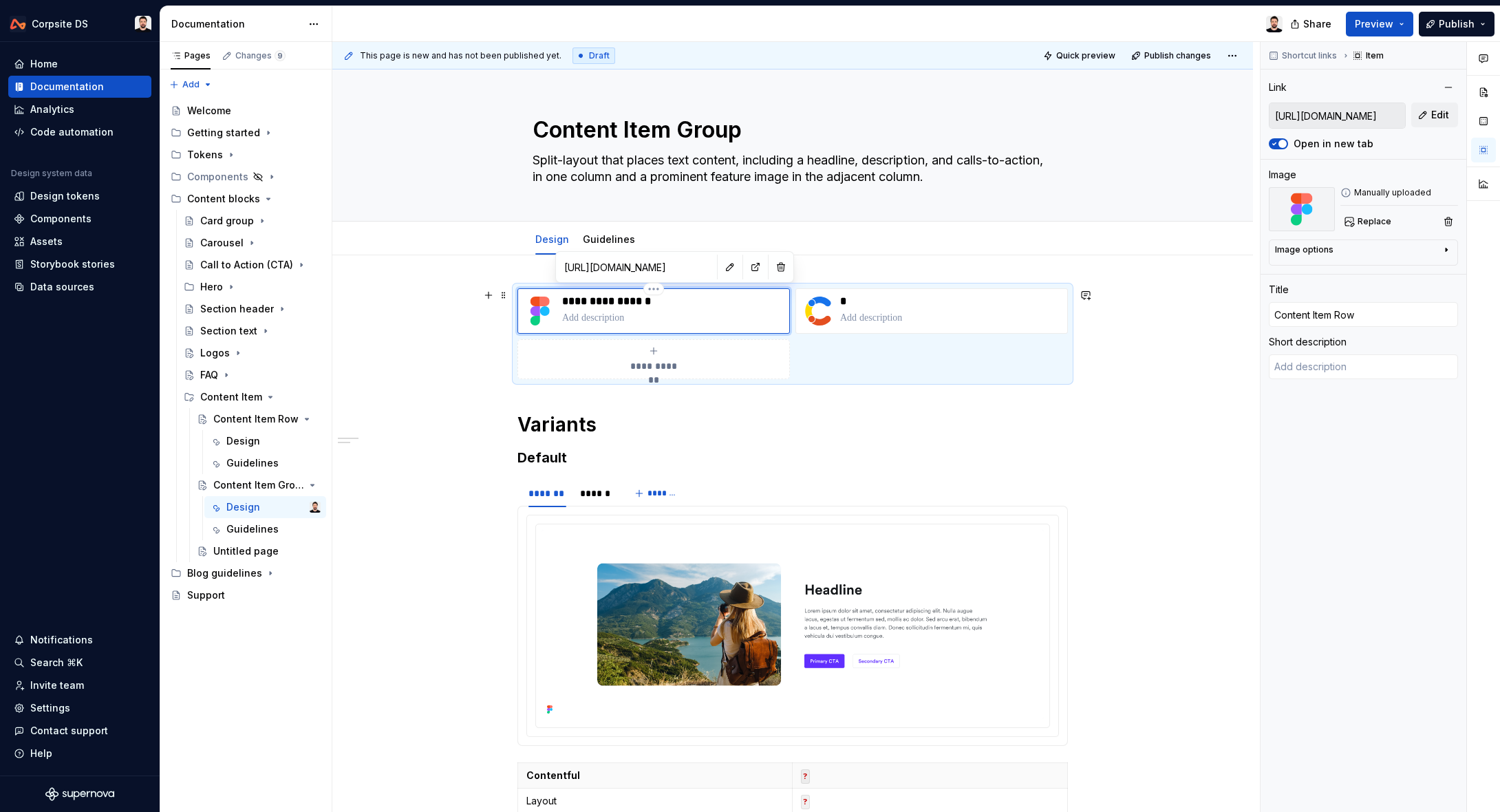
click at [664, 302] on p "**********" at bounding box center [672, 301] width 221 height 14
click at [721, 269] on button "button" at bounding box center [730, 267] width 19 height 19
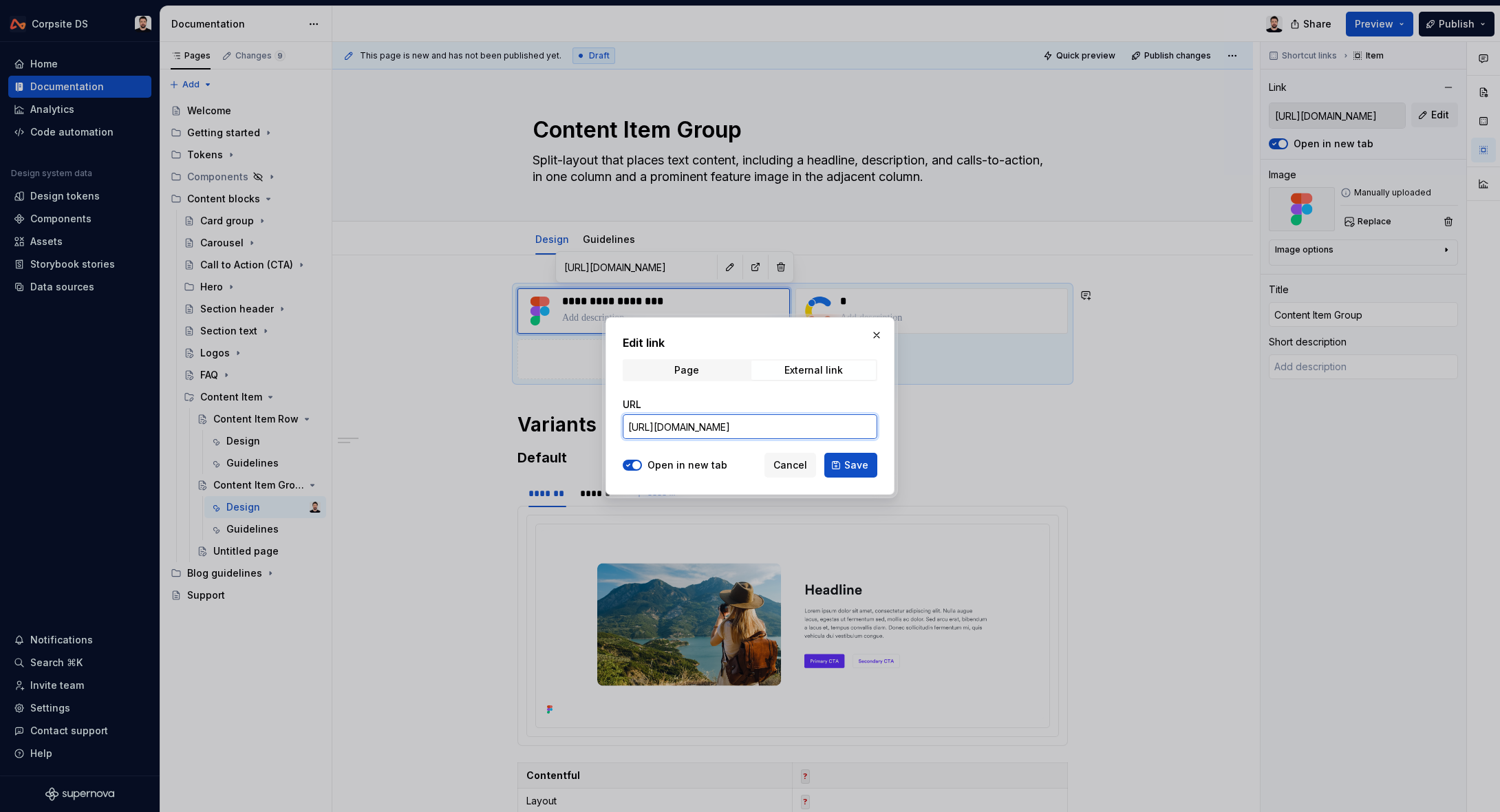
click at [724, 416] on input "[URL][DOMAIN_NAME]" at bounding box center [750, 426] width 255 height 25
click at [725, 416] on input "[URL][DOMAIN_NAME]" at bounding box center [750, 426] width 255 height 25
paste input "[URL][DOMAIN_NAME]"
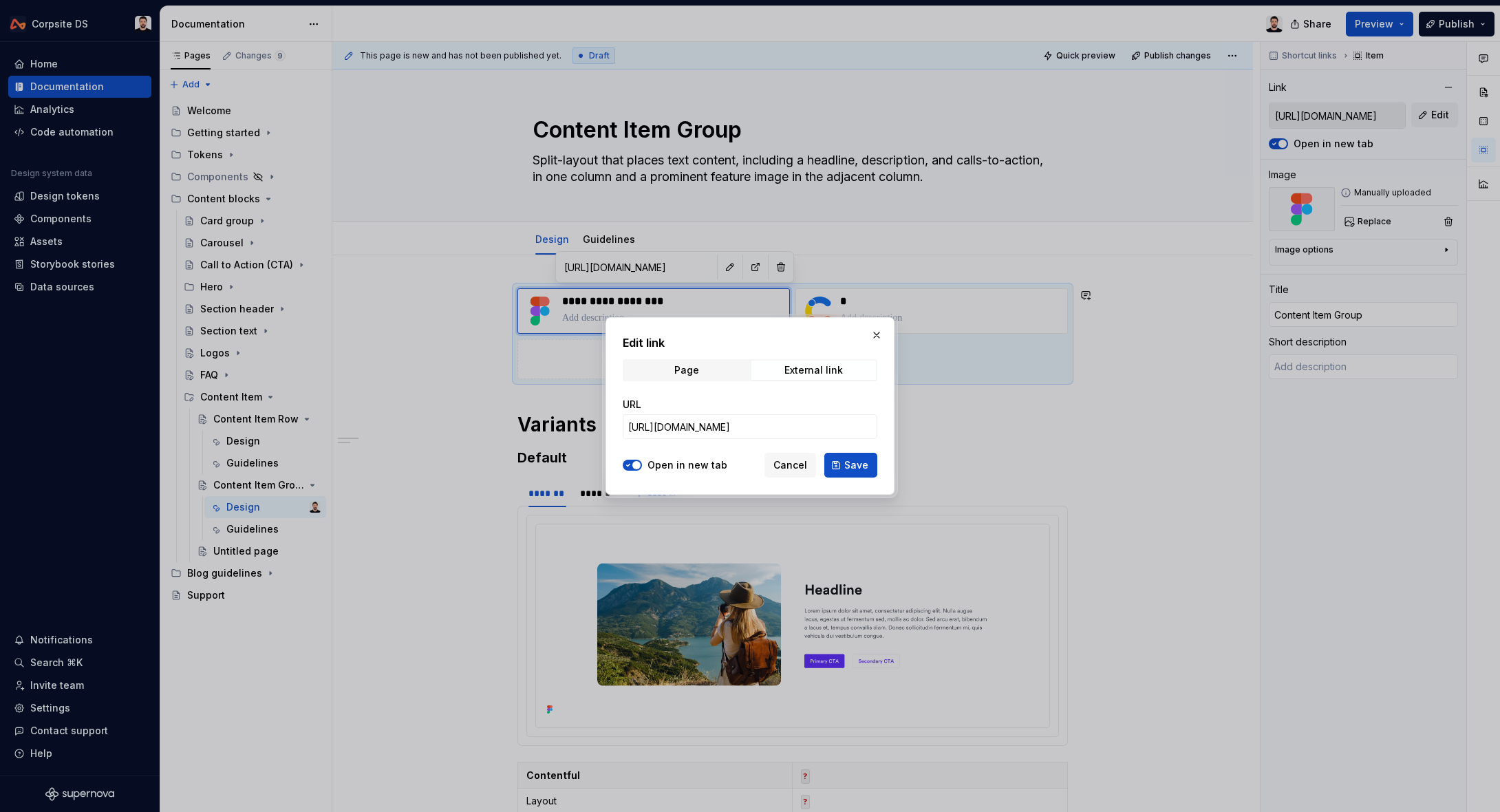
click at [858, 472] on button "Save" at bounding box center [851, 465] width 53 height 25
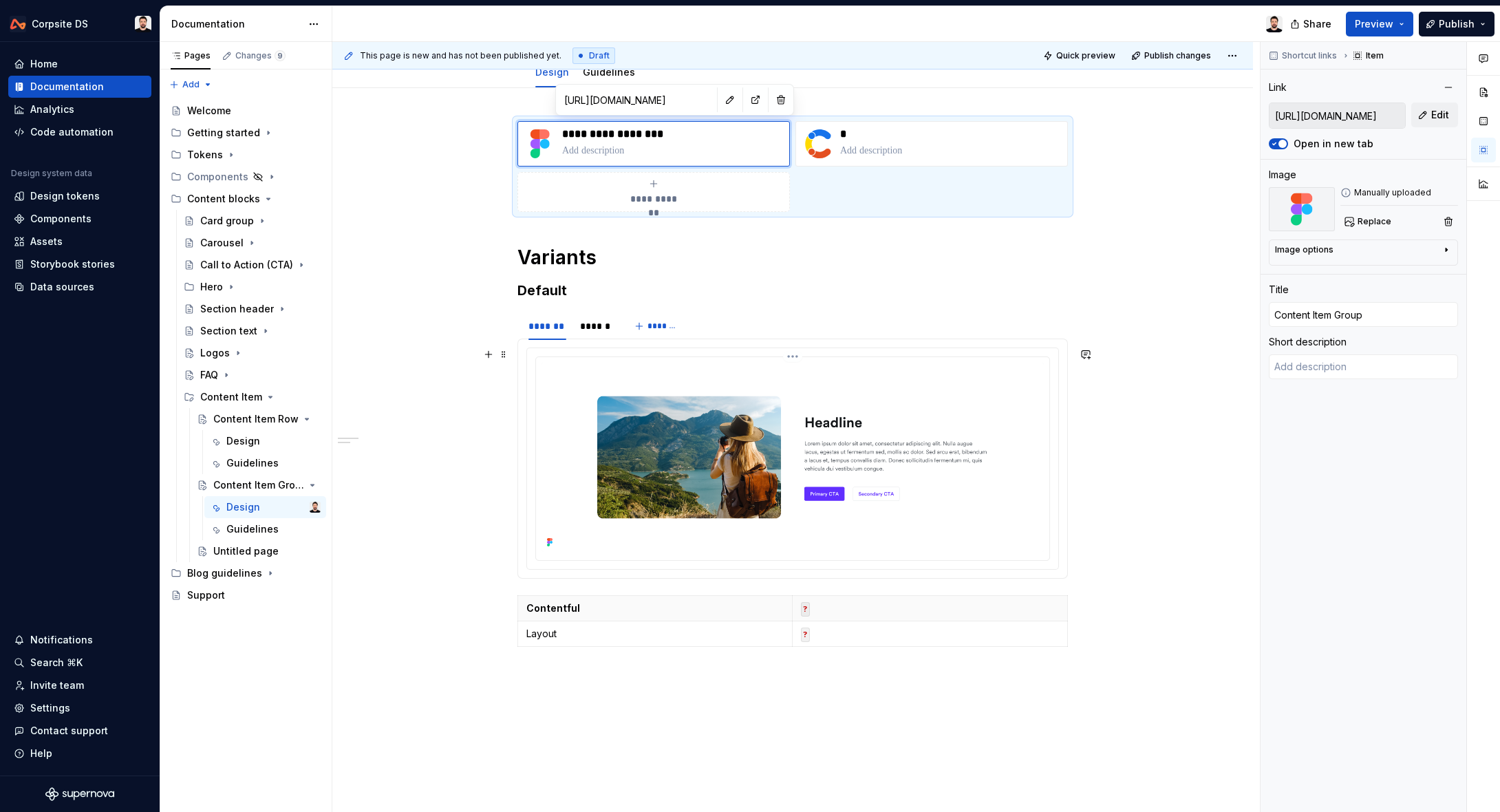
scroll to position [168, 0]
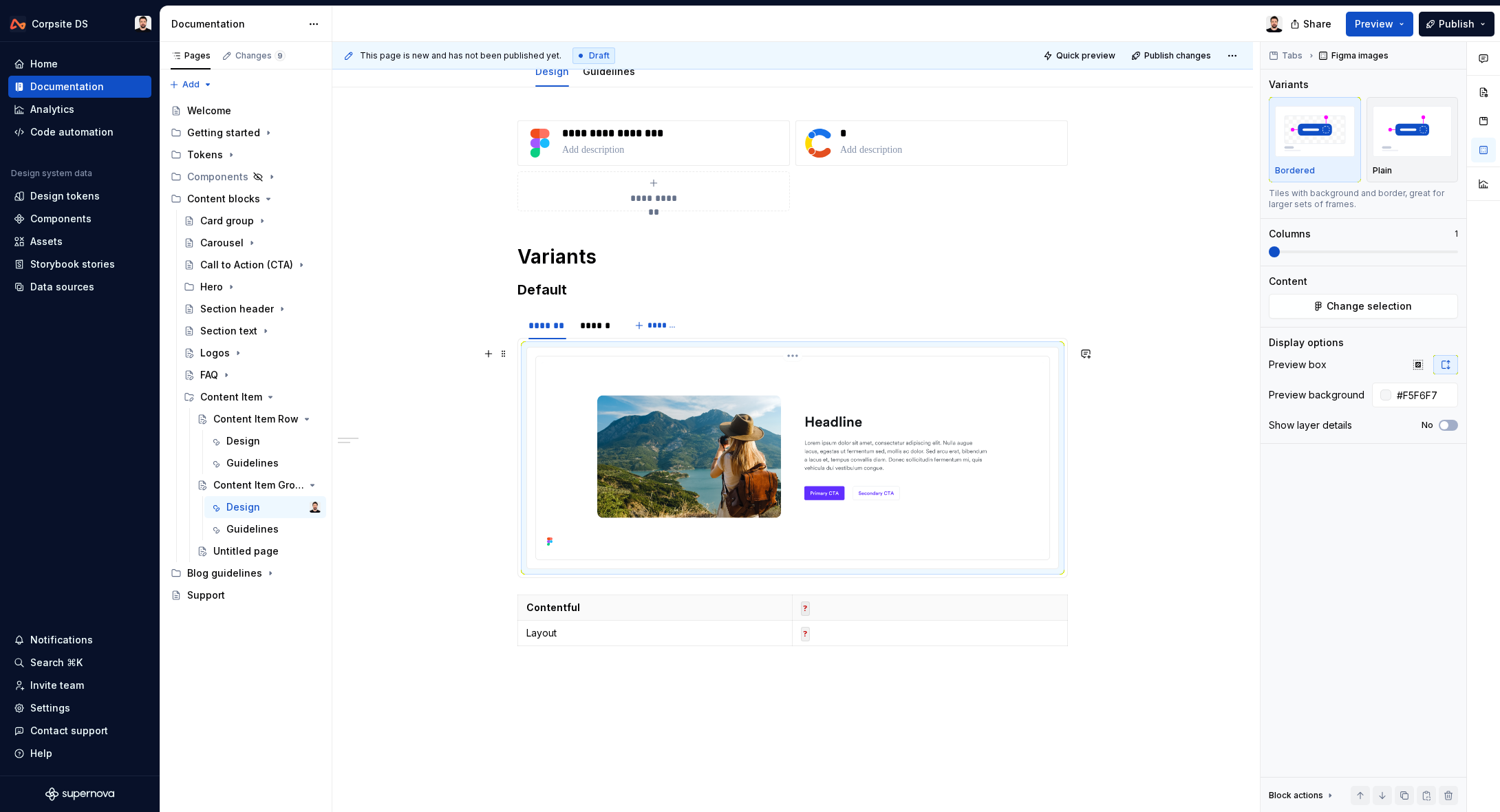
click at [613, 424] on img at bounding box center [792, 456] width 503 height 189
click at [1371, 306] on span "Change selection" at bounding box center [1370, 306] width 85 height 14
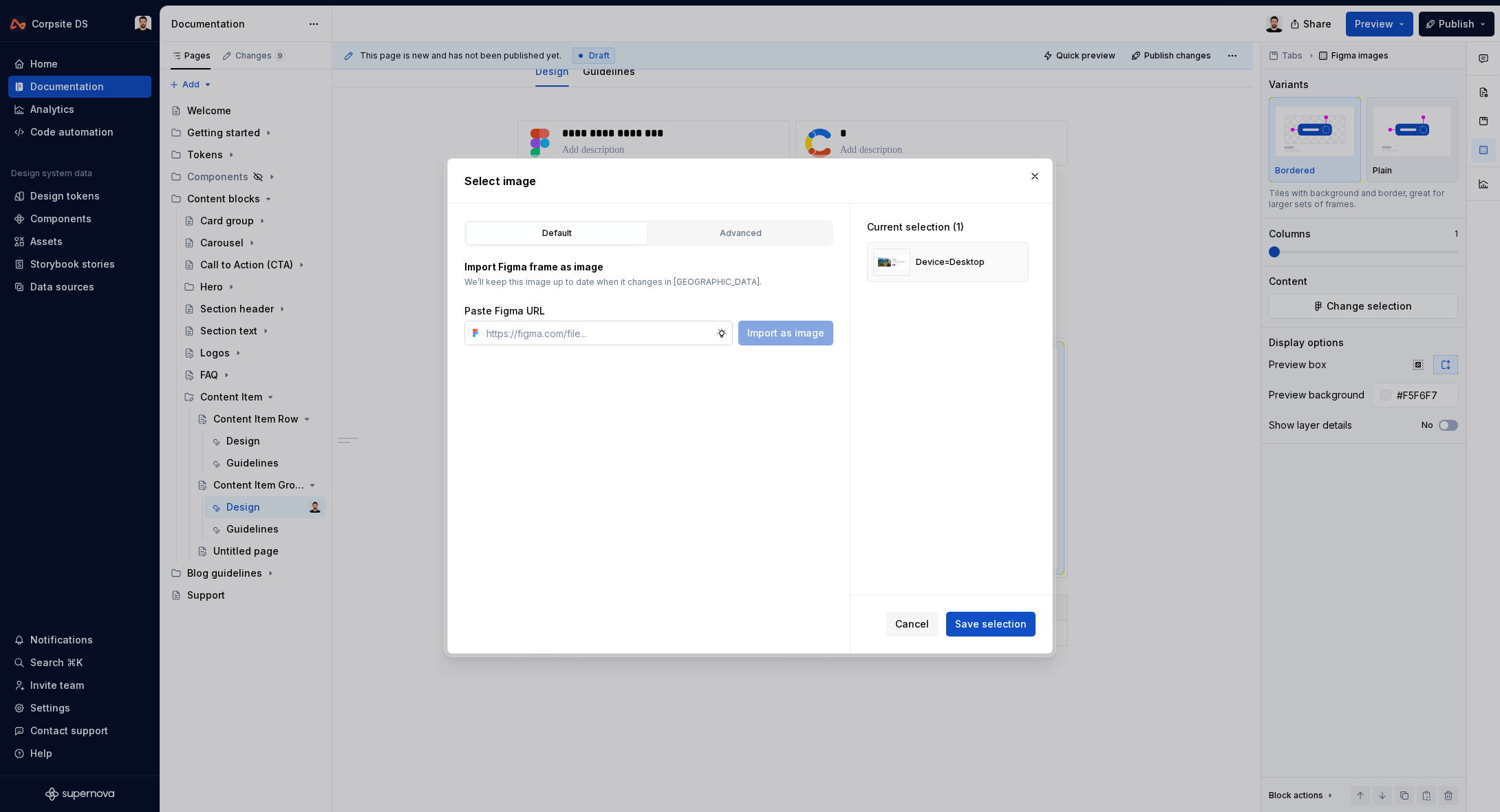
click at [688, 327] on input "text" at bounding box center [598, 333] width 236 height 25
click at [791, 332] on span "Import as image" at bounding box center [786, 333] width 77 height 14
click at [1021, 260] on button "button" at bounding box center [1013, 262] width 19 height 19
click at [985, 617] on span "Save selection" at bounding box center [991, 623] width 72 height 14
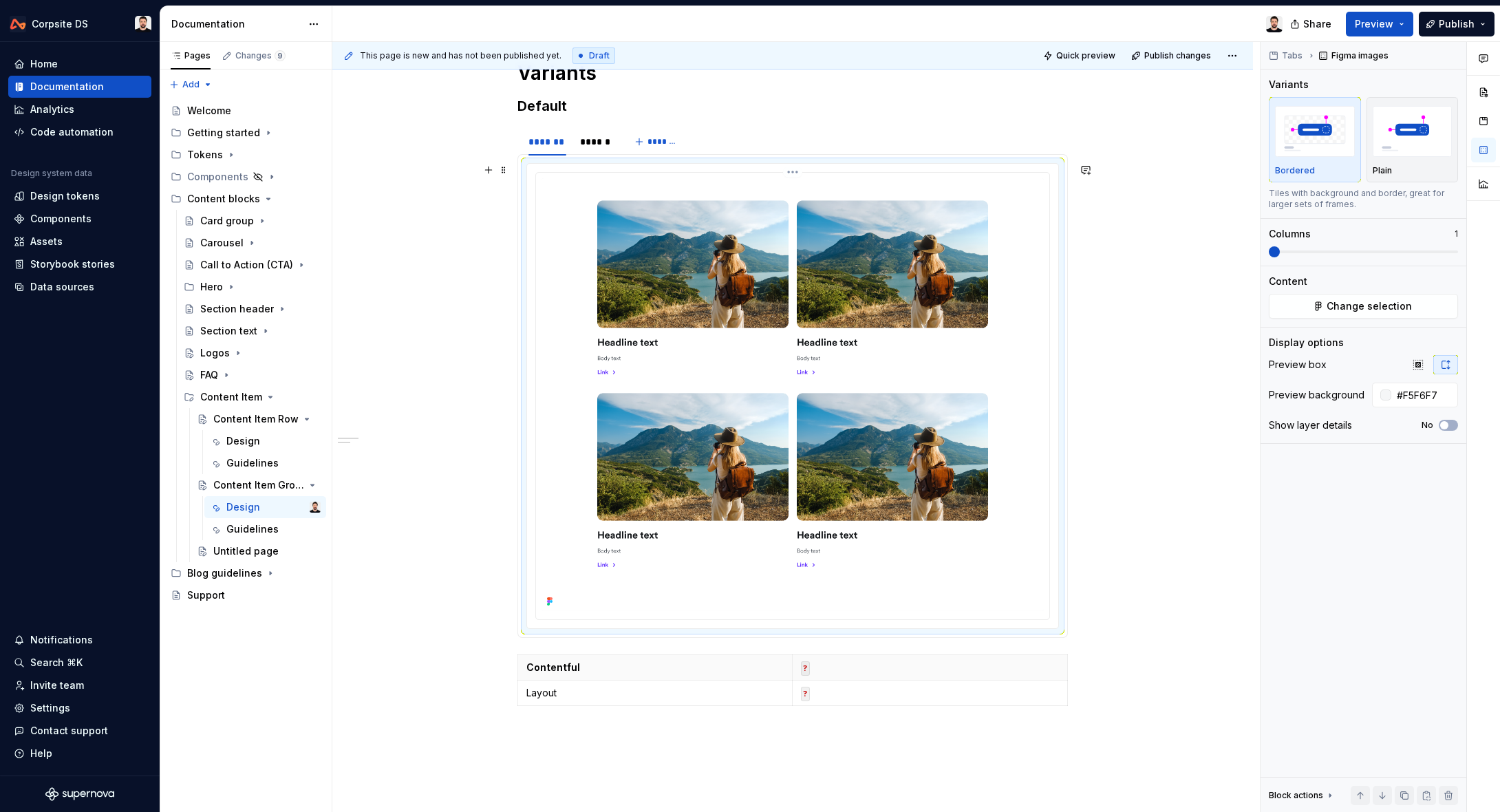
scroll to position [354, 0]
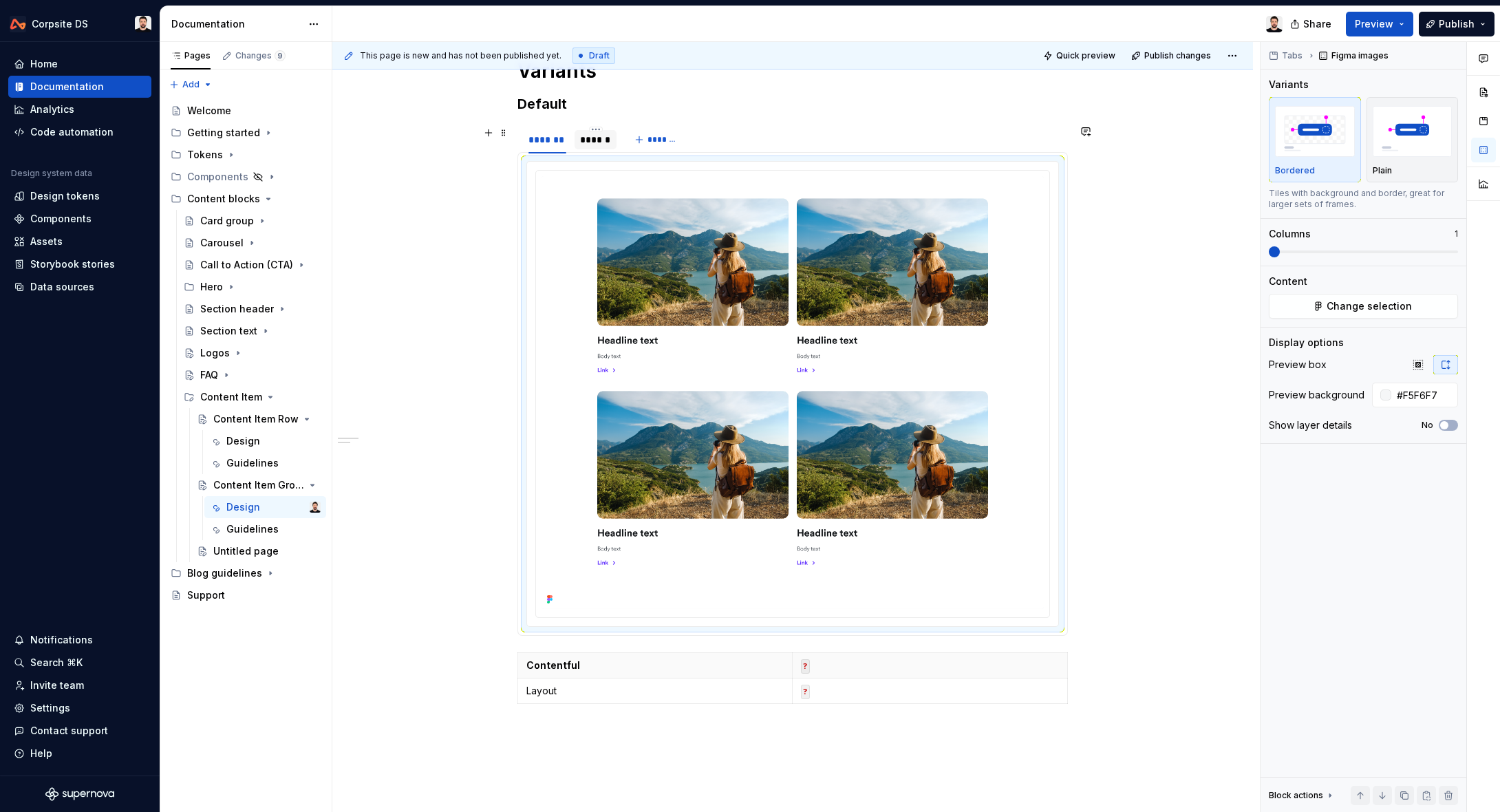
click at [598, 141] on div "******" at bounding box center [595, 139] width 31 height 14
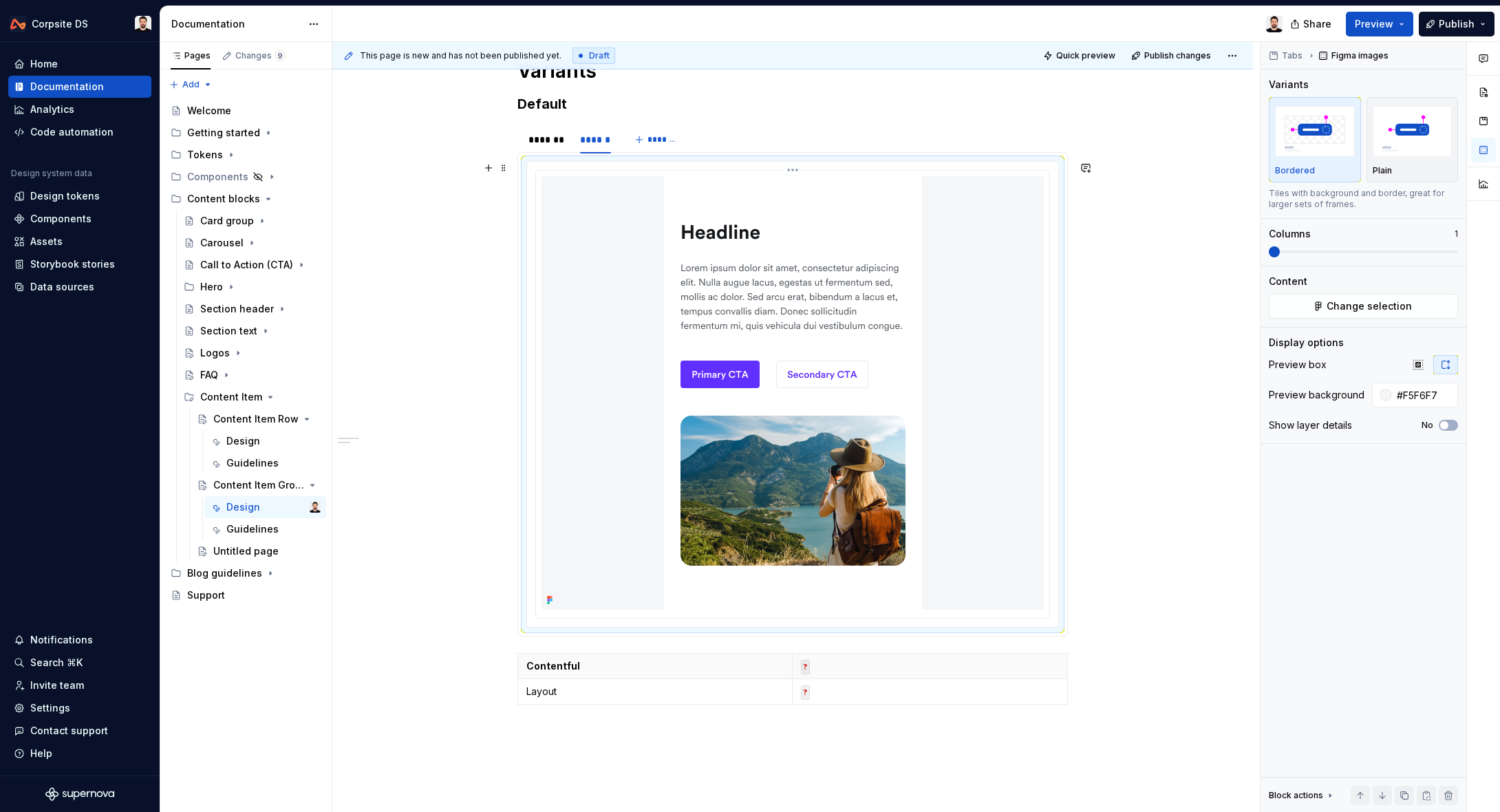
click at [849, 330] on img at bounding box center [793, 392] width 258 height 433
click at [1358, 308] on span "Change selection" at bounding box center [1370, 306] width 85 height 14
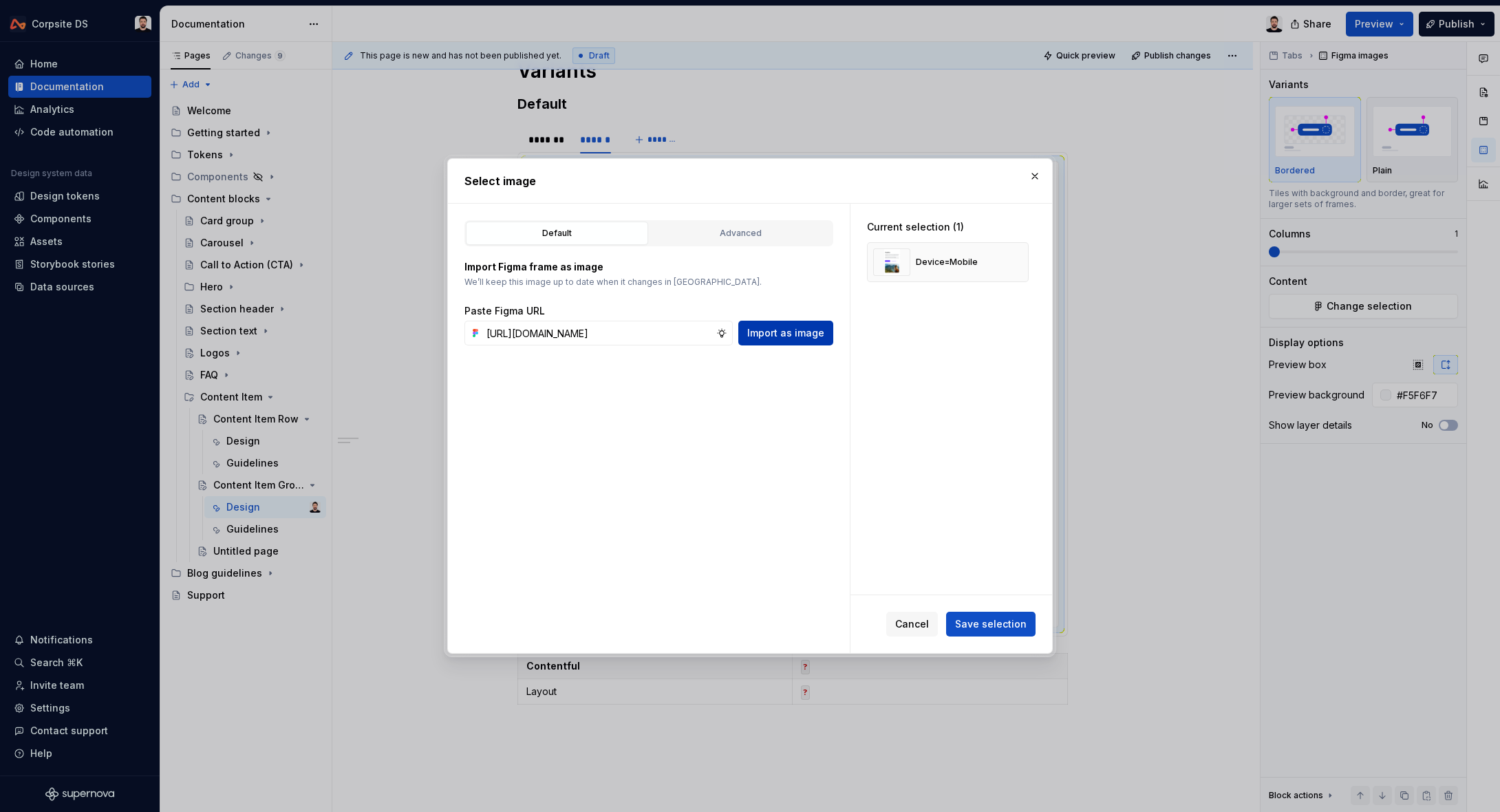
scroll to position [0, 0]
click at [799, 340] on button "Import as image" at bounding box center [786, 333] width 95 height 25
click at [1022, 260] on button "button" at bounding box center [1013, 262] width 19 height 19
click at [1017, 634] on button "Save selection" at bounding box center [990, 624] width 89 height 25
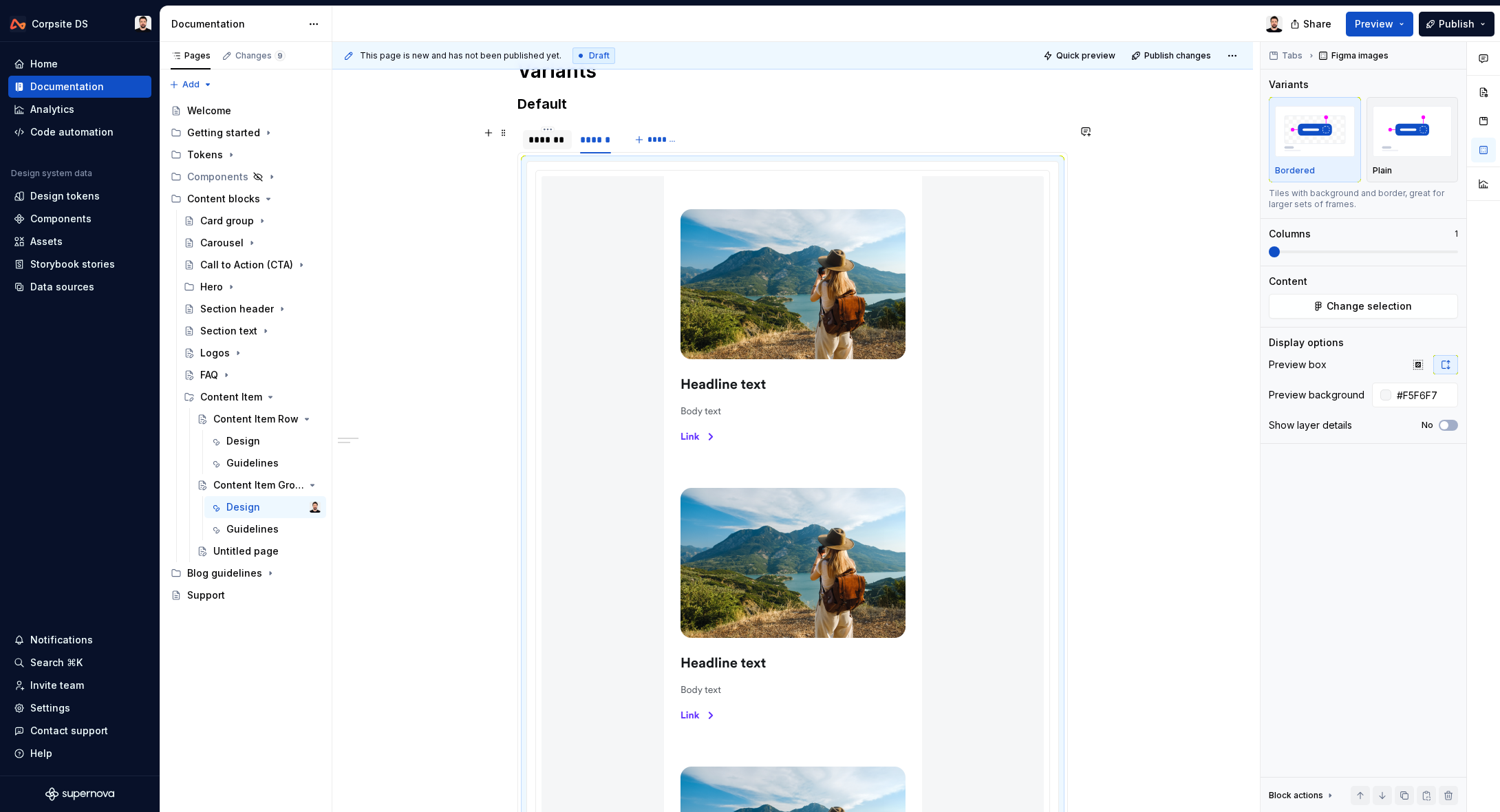
click at [536, 147] on div "*******" at bounding box center [547, 140] width 49 height 19
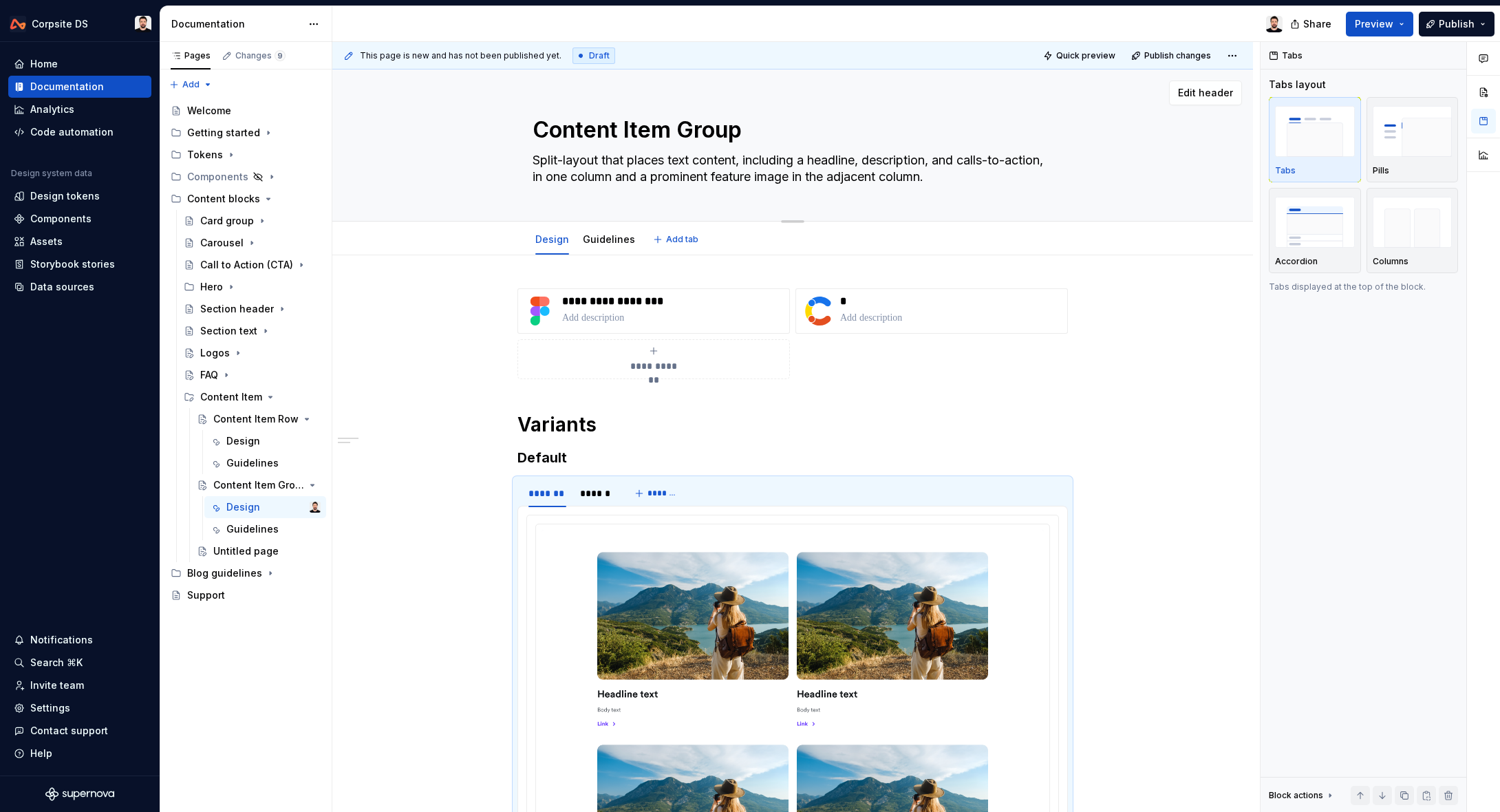
click at [618, 164] on textarea "Split-layout that places text content, including a headline, description, and c…" at bounding box center [790, 169] width 520 height 39
paste textarea "Card Grid component that displays four content cards arranged in a 2x2 grid lay…"
click at [612, 157] on textarea "Card Grid component that displays four content cards arranged in a 2x2 grid lay…" at bounding box center [790, 169] width 520 height 39
drag, startPoint x: 612, startPoint y: 157, endPoint x: 624, endPoint y: 157, distance: 12.0
click at [614, 157] on textarea "Card Grid component that displays four content cards arranged in a 2x2 grid lay…" at bounding box center [790, 169] width 520 height 39
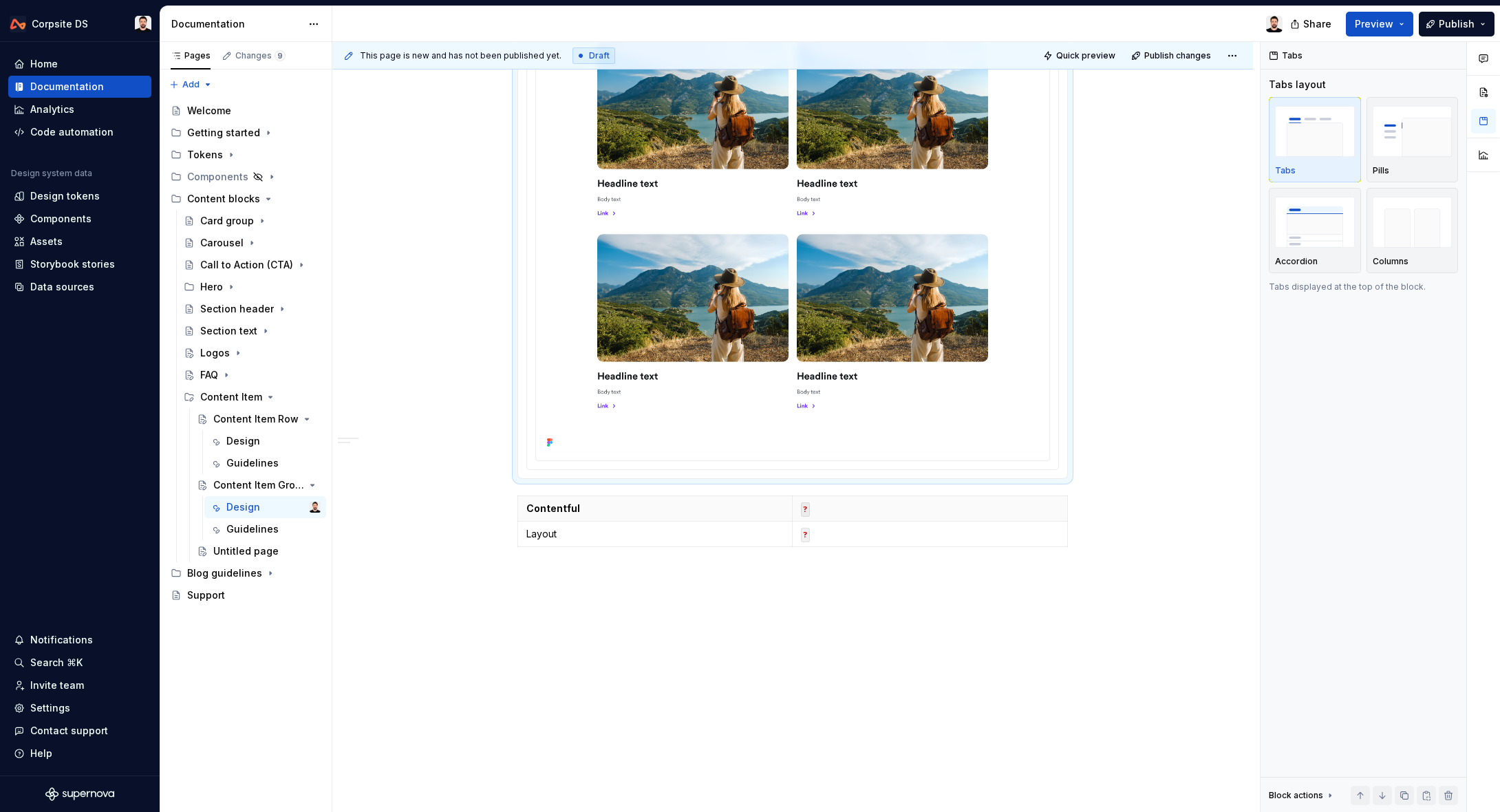
scroll to position [484, 0]
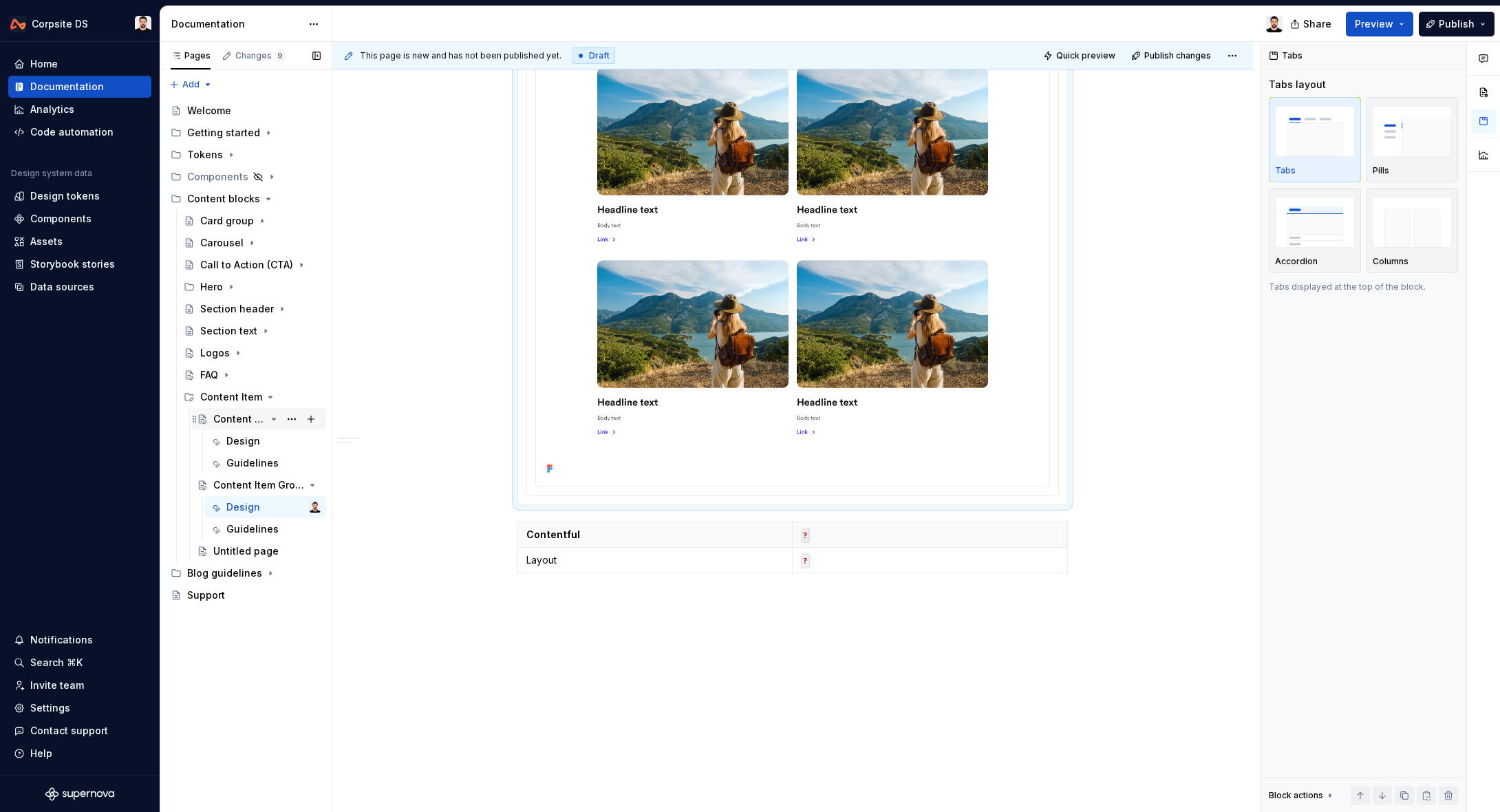
click at [277, 419] on icon "Page tree" at bounding box center [274, 419] width 11 height 11
click at [274, 441] on icon "Page tree" at bounding box center [274, 441] width 11 height 11
click at [269, 396] on icon "Page tree" at bounding box center [271, 397] width 3 height 2
click at [290, 376] on button "Page tree" at bounding box center [292, 375] width 19 height 19
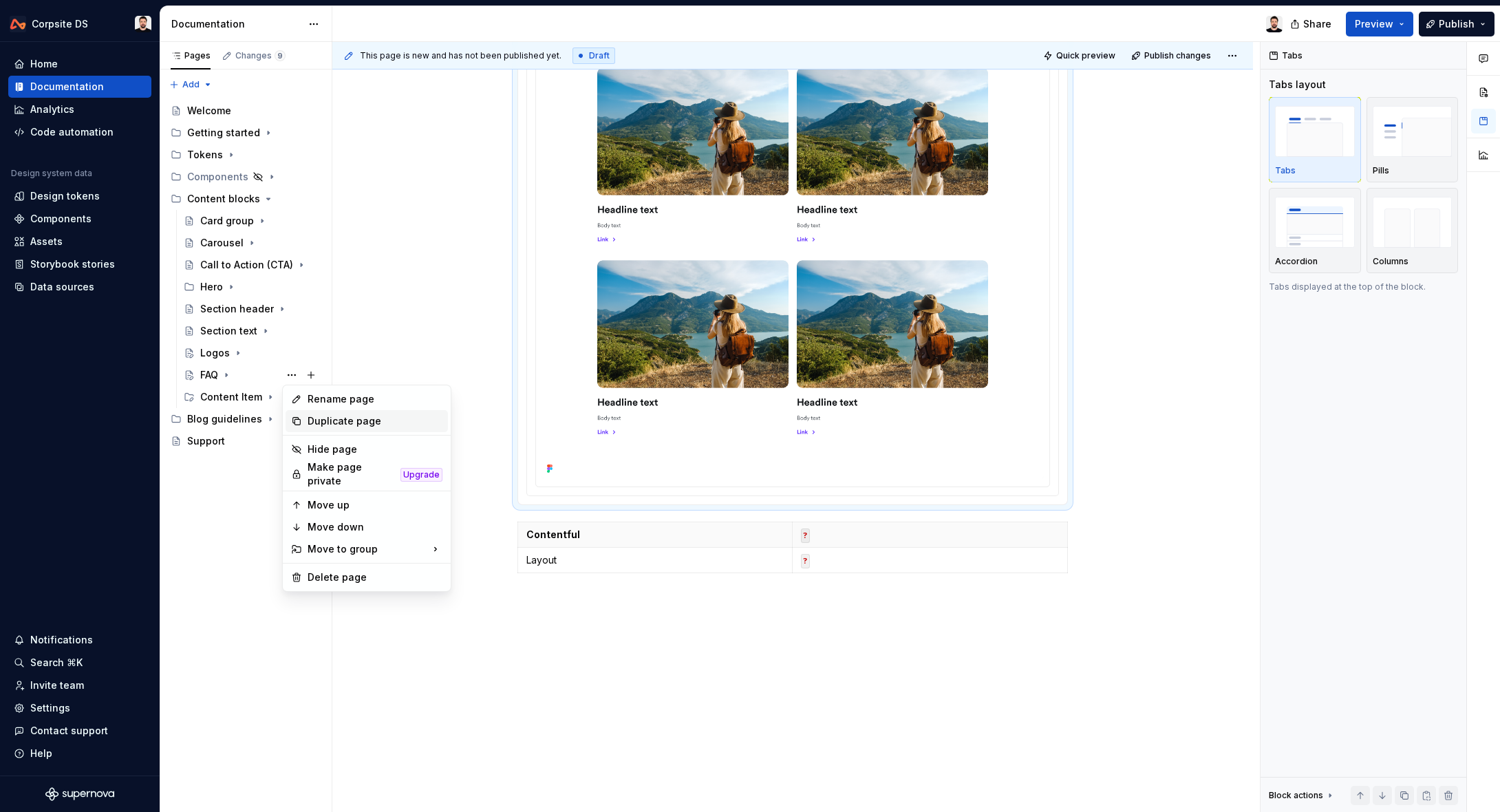
click at [359, 427] on div "Duplicate page" at bounding box center [375, 420] width 135 height 14
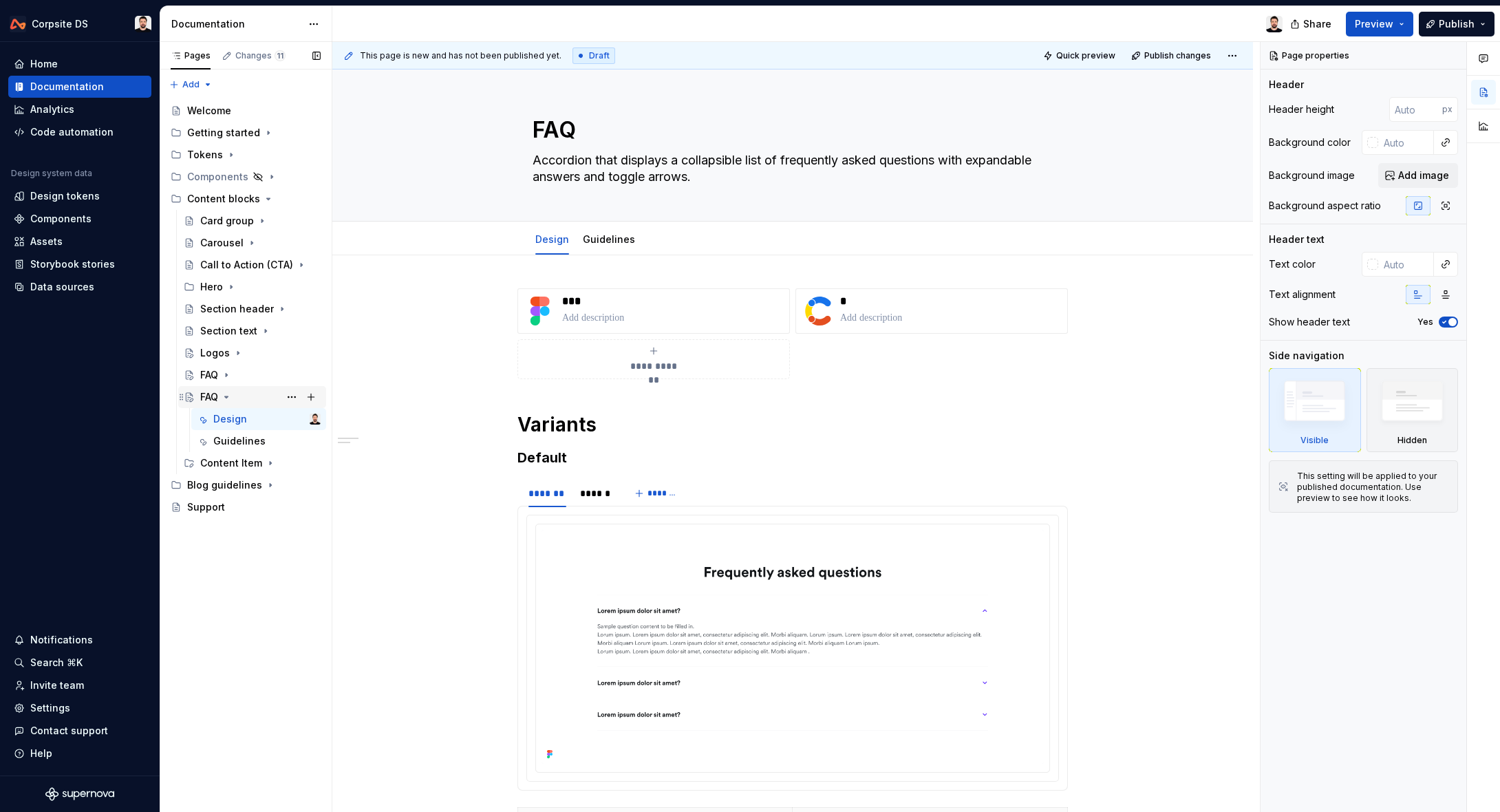
click at [230, 396] on icon "Page tree" at bounding box center [227, 397] width 11 height 11
click at [576, 137] on textarea "FAQ" at bounding box center [790, 129] width 520 height 33
paste textarea "Key Benefits"
click at [569, 165] on textarea "Accordion that displays a collapsible list of frequently asked questions with e…" at bounding box center [790, 169] width 520 height 39
click at [627, 314] on p at bounding box center [672, 318] width 221 height 14
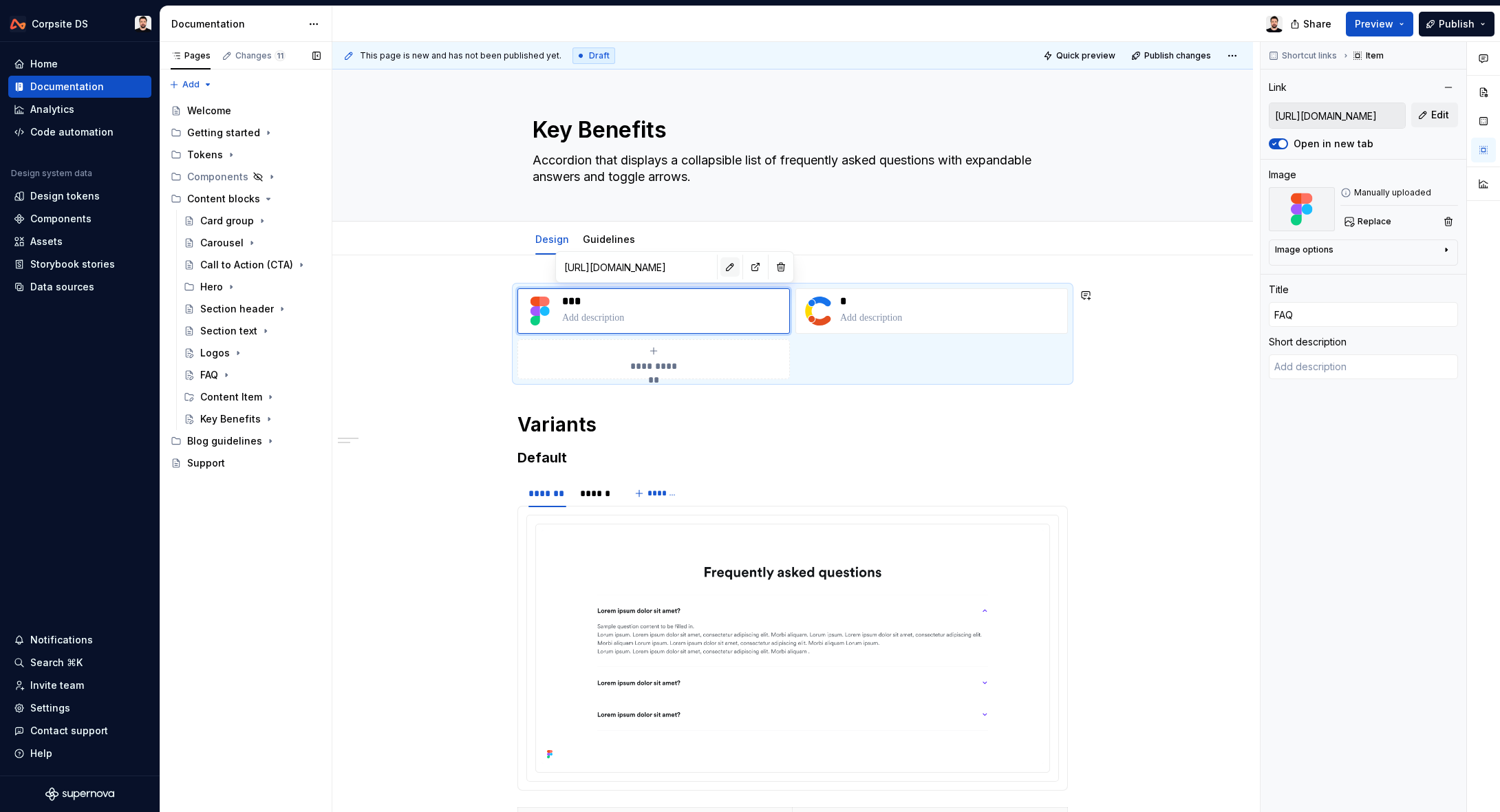
click at [721, 269] on button "button" at bounding box center [730, 267] width 19 height 19
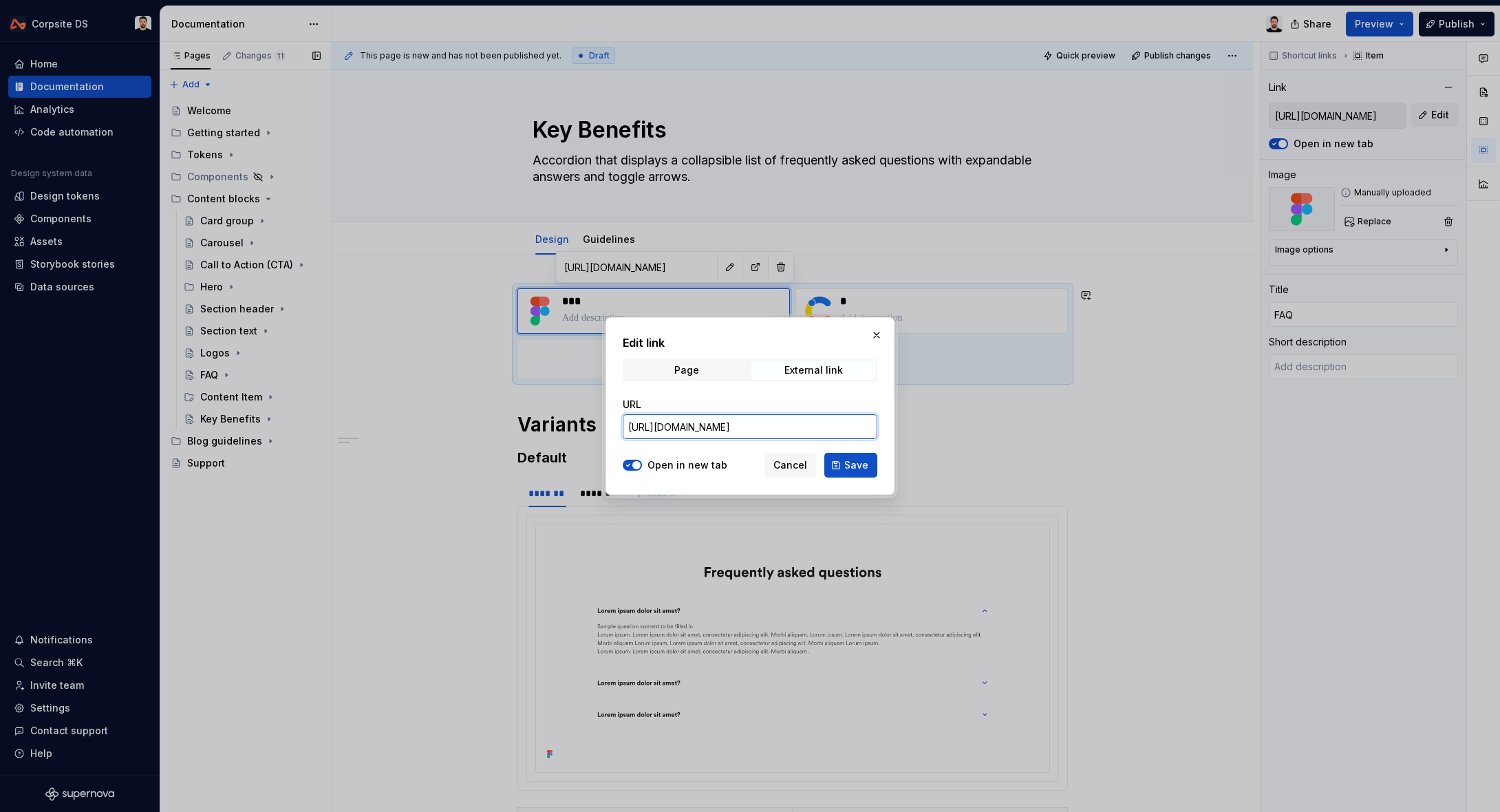
click at [700, 430] on input "[URL][DOMAIN_NAME]" at bounding box center [750, 426] width 255 height 25
paste input "111-10895"
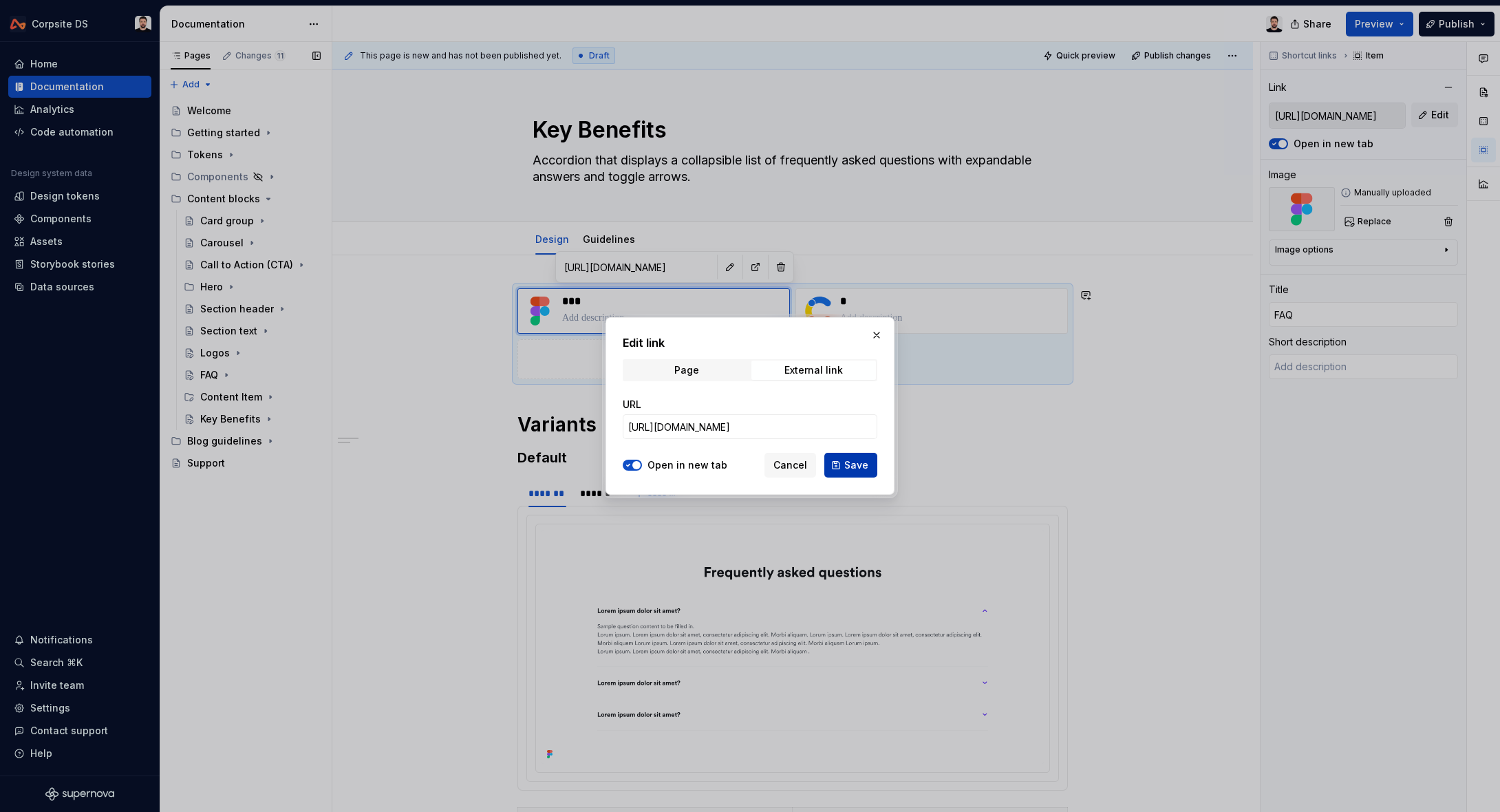
click at [848, 467] on span "Save" at bounding box center [857, 465] width 24 height 14
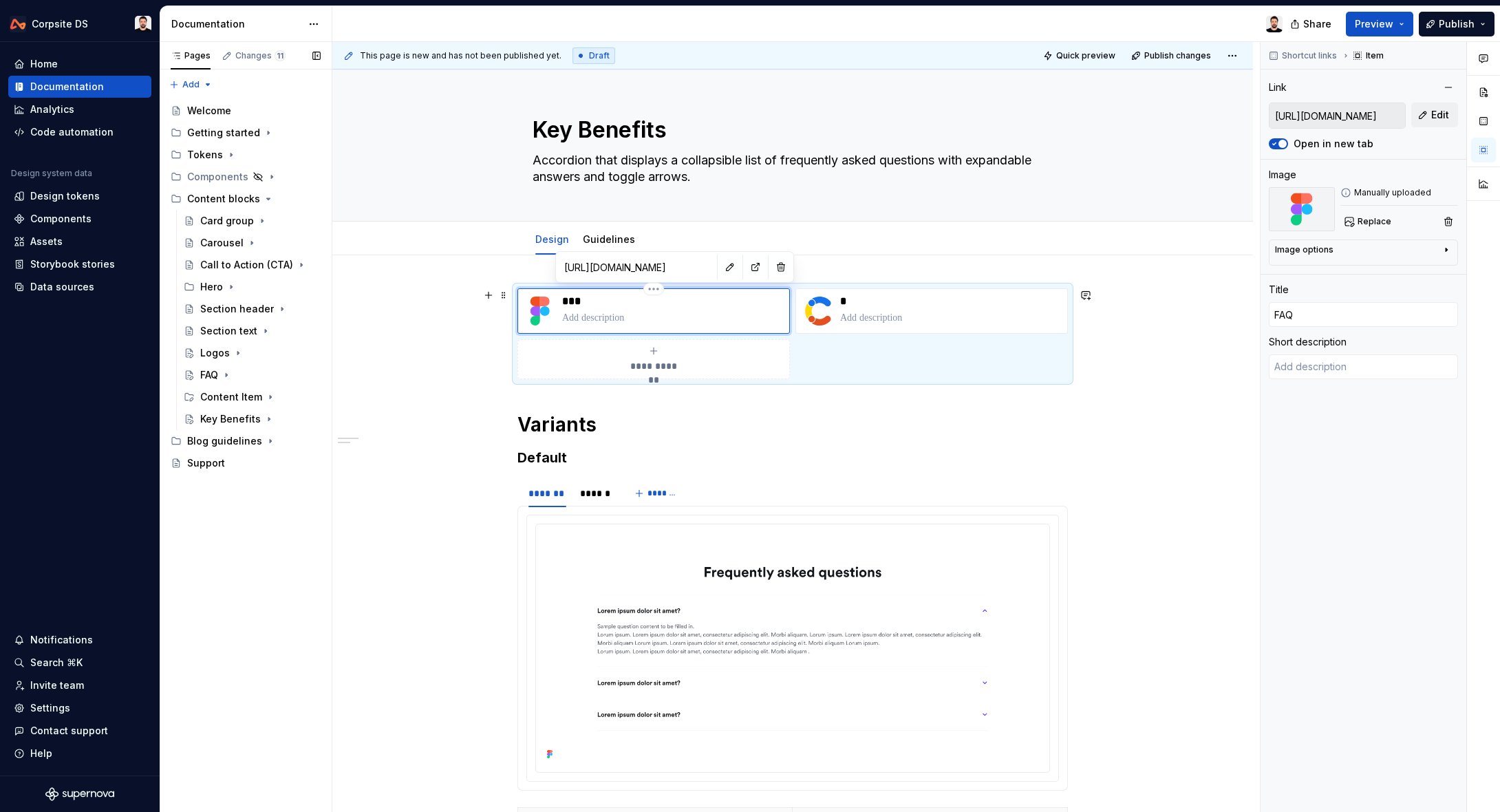
click at [584, 303] on p "***" at bounding box center [672, 301] width 221 height 14
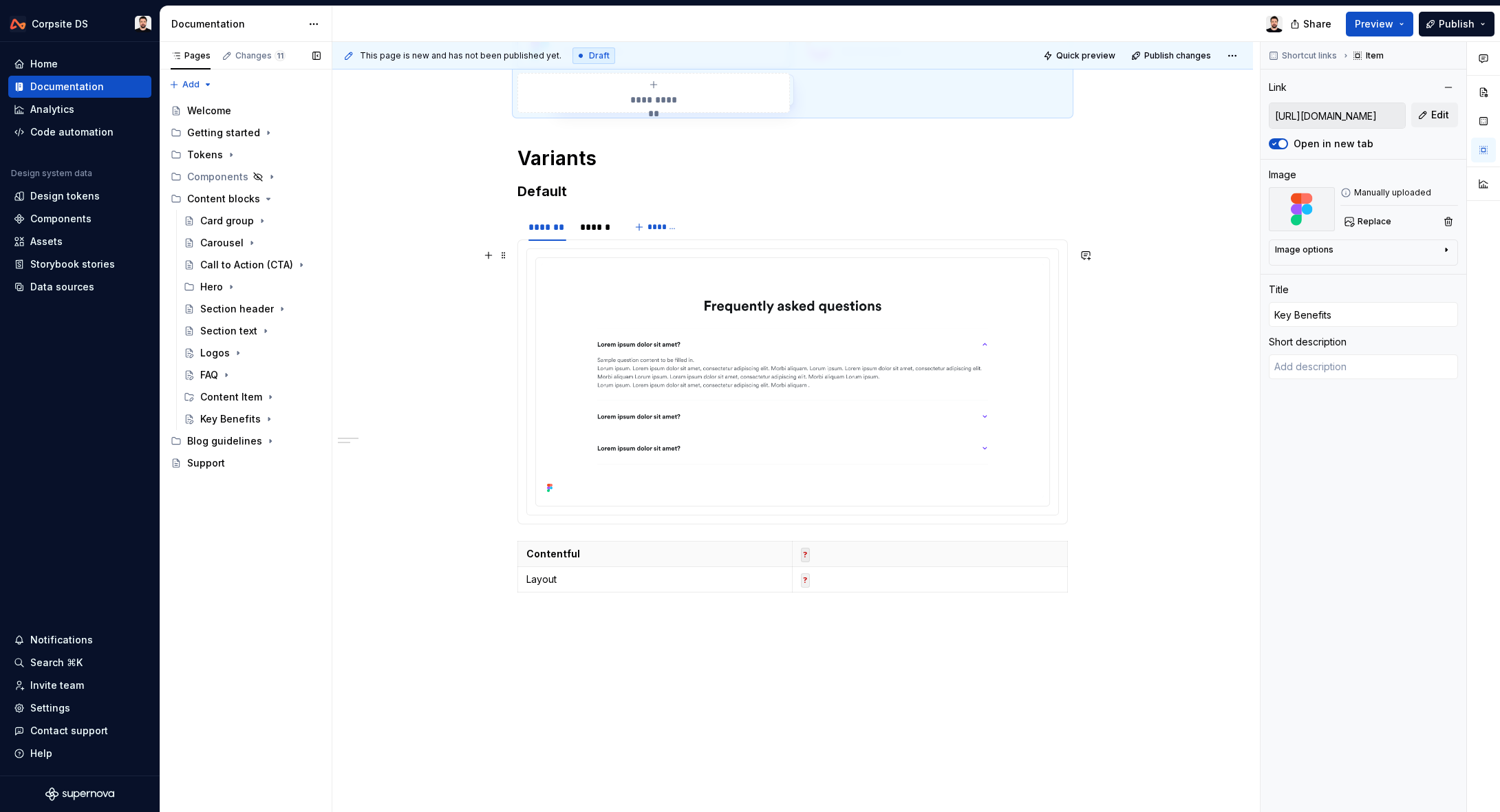
scroll to position [265, 0]
click at [603, 297] on img at bounding box center [792, 381] width 503 height 234
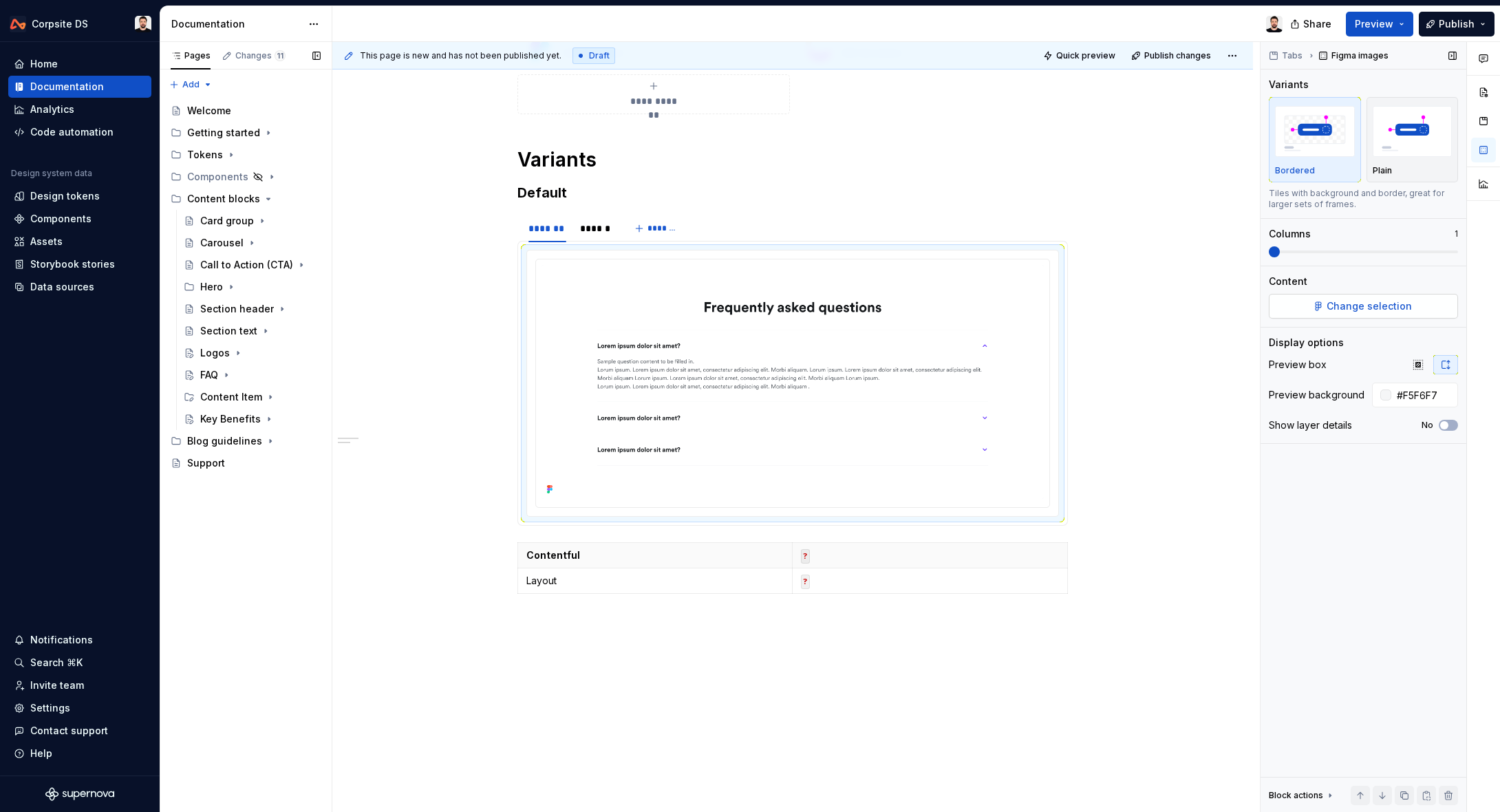
click at [1334, 305] on span "Change selection" at bounding box center [1370, 306] width 85 height 14
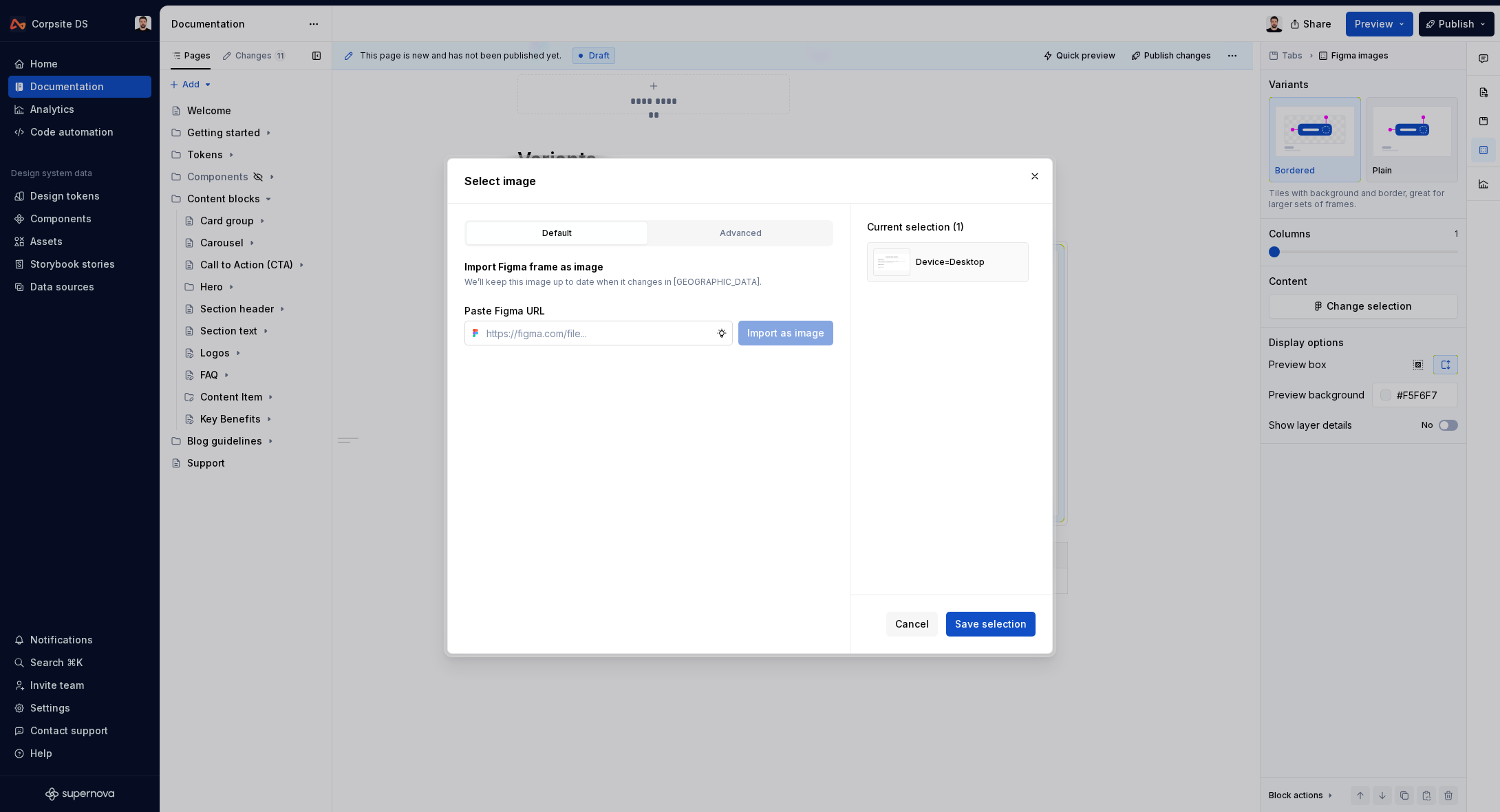
click at [645, 327] on input "text" at bounding box center [598, 333] width 236 height 25
click at [812, 336] on span "Import as image" at bounding box center [786, 333] width 77 height 14
click at [1013, 262] on button "button" at bounding box center [1013, 262] width 19 height 19
click at [964, 626] on span "Save selection" at bounding box center [991, 623] width 72 height 14
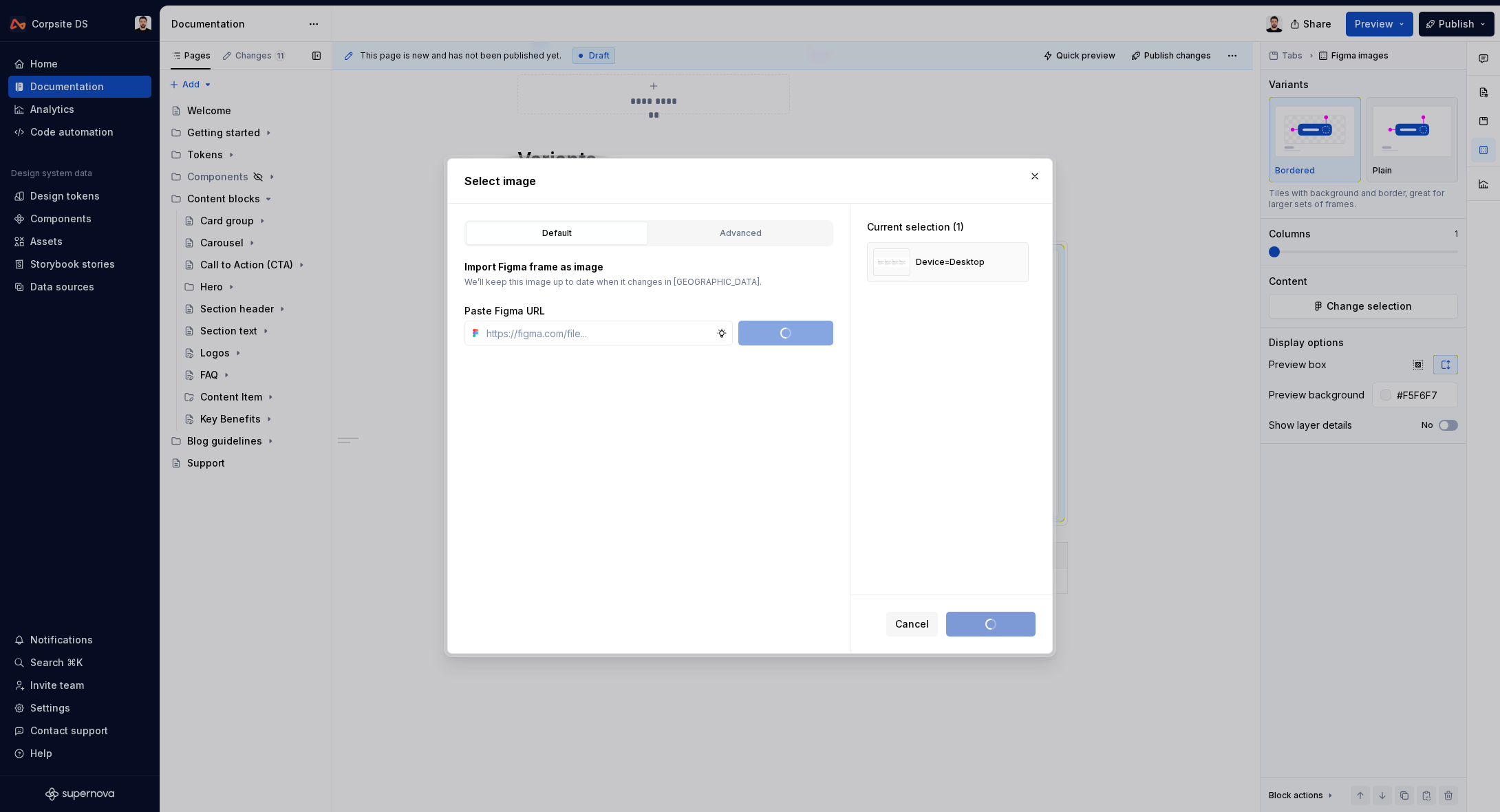
scroll to position [217, 0]
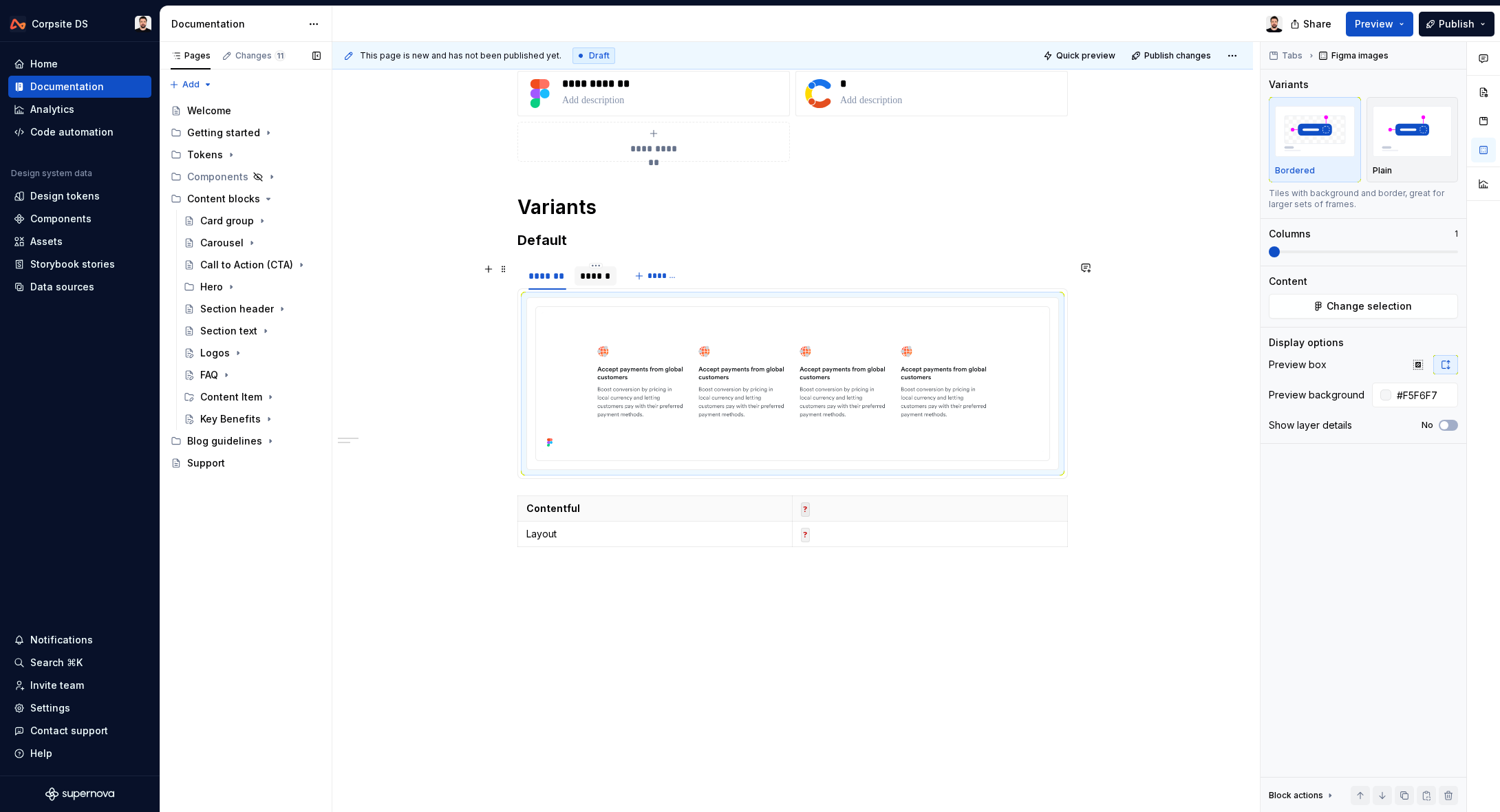
click at [609, 279] on div "******" at bounding box center [595, 276] width 31 height 14
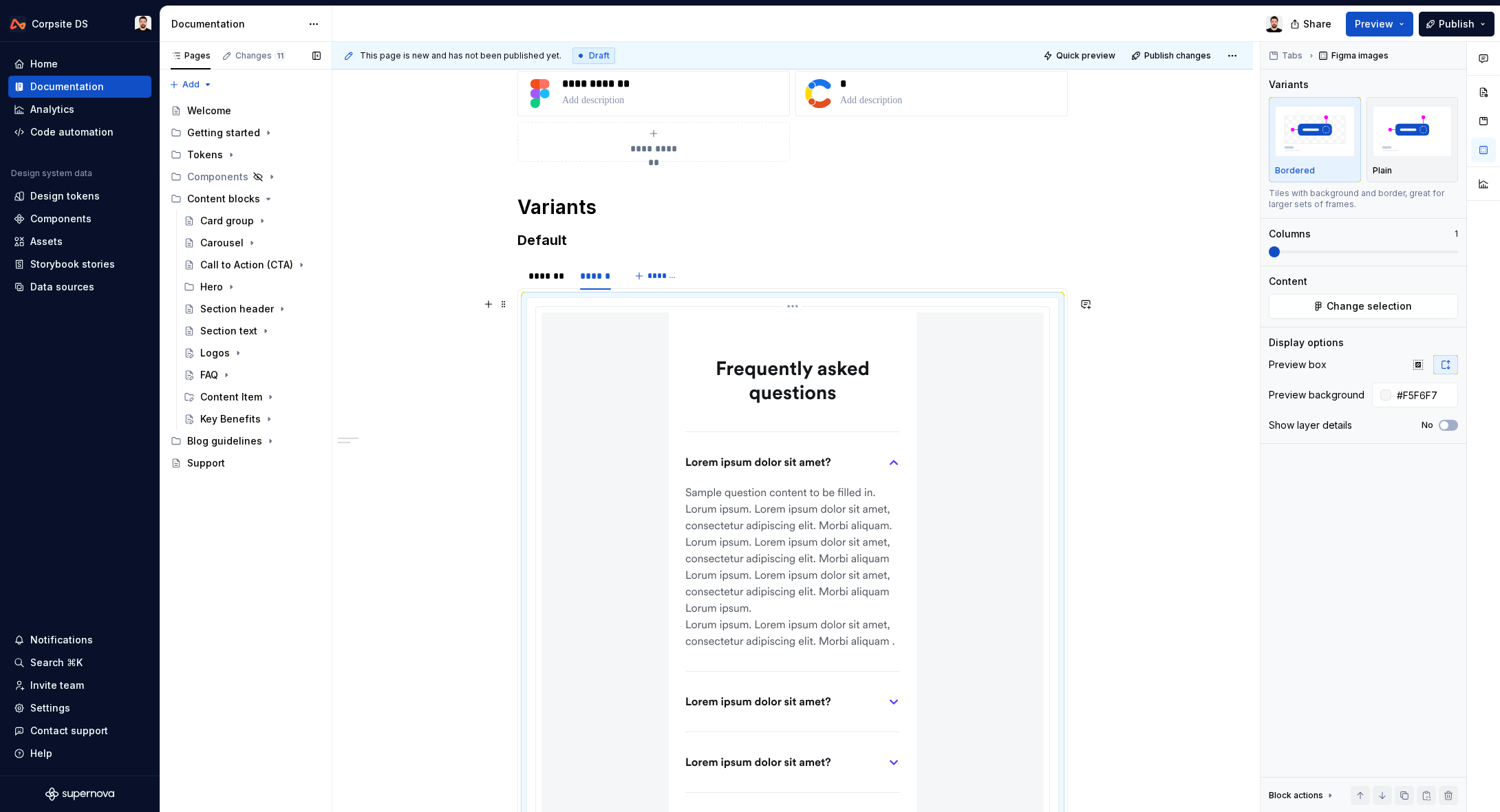
click at [743, 379] on img at bounding box center [793, 574] width 248 height 524
click at [1350, 304] on span "Change selection" at bounding box center [1370, 306] width 85 height 14
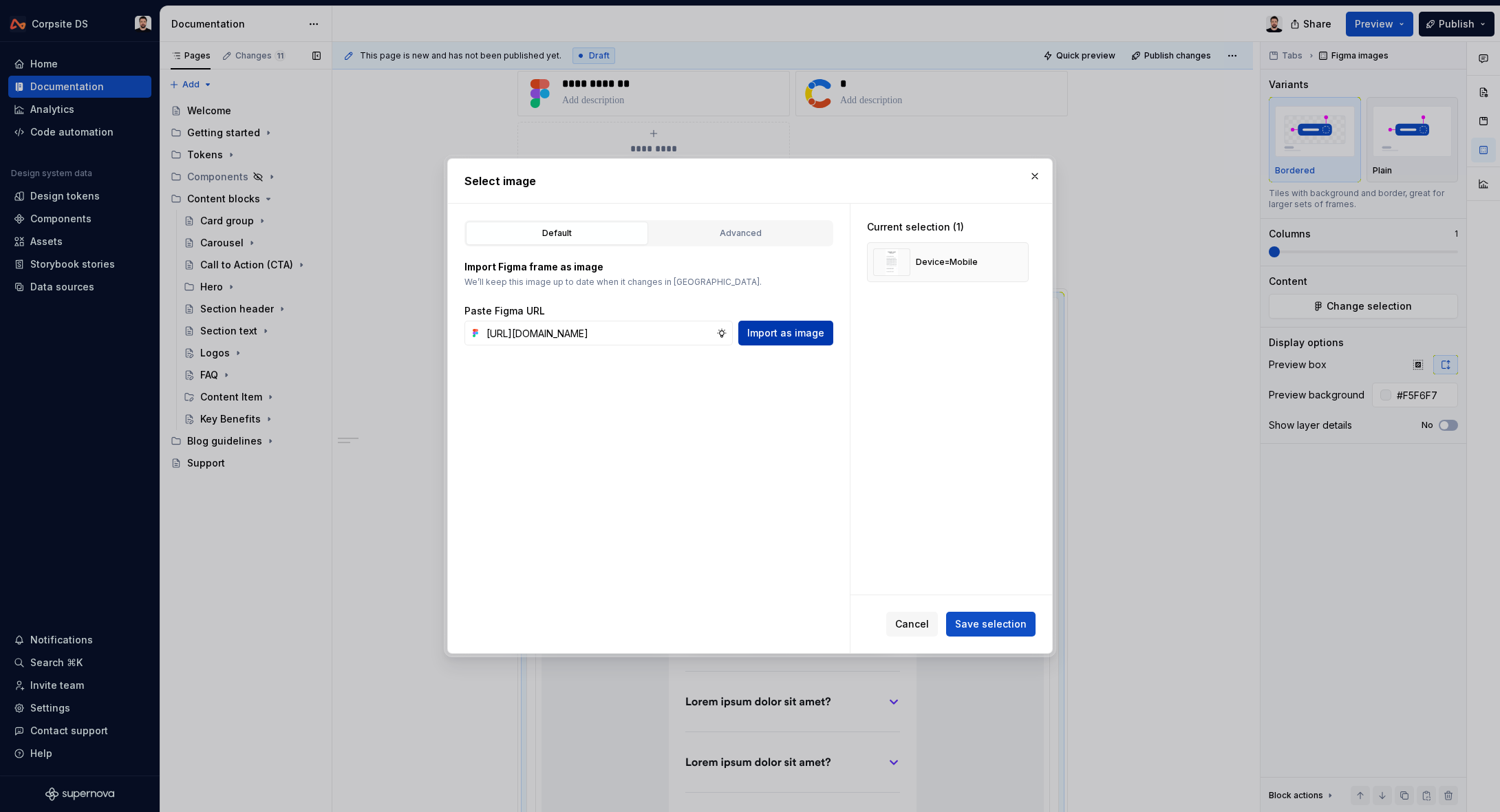
scroll to position [0, 0]
click at [782, 337] on span "Import as image" at bounding box center [786, 333] width 77 height 14
click at [1022, 261] on button "button" at bounding box center [1013, 262] width 19 height 19
click at [1002, 630] on span "Save selection" at bounding box center [991, 623] width 72 height 14
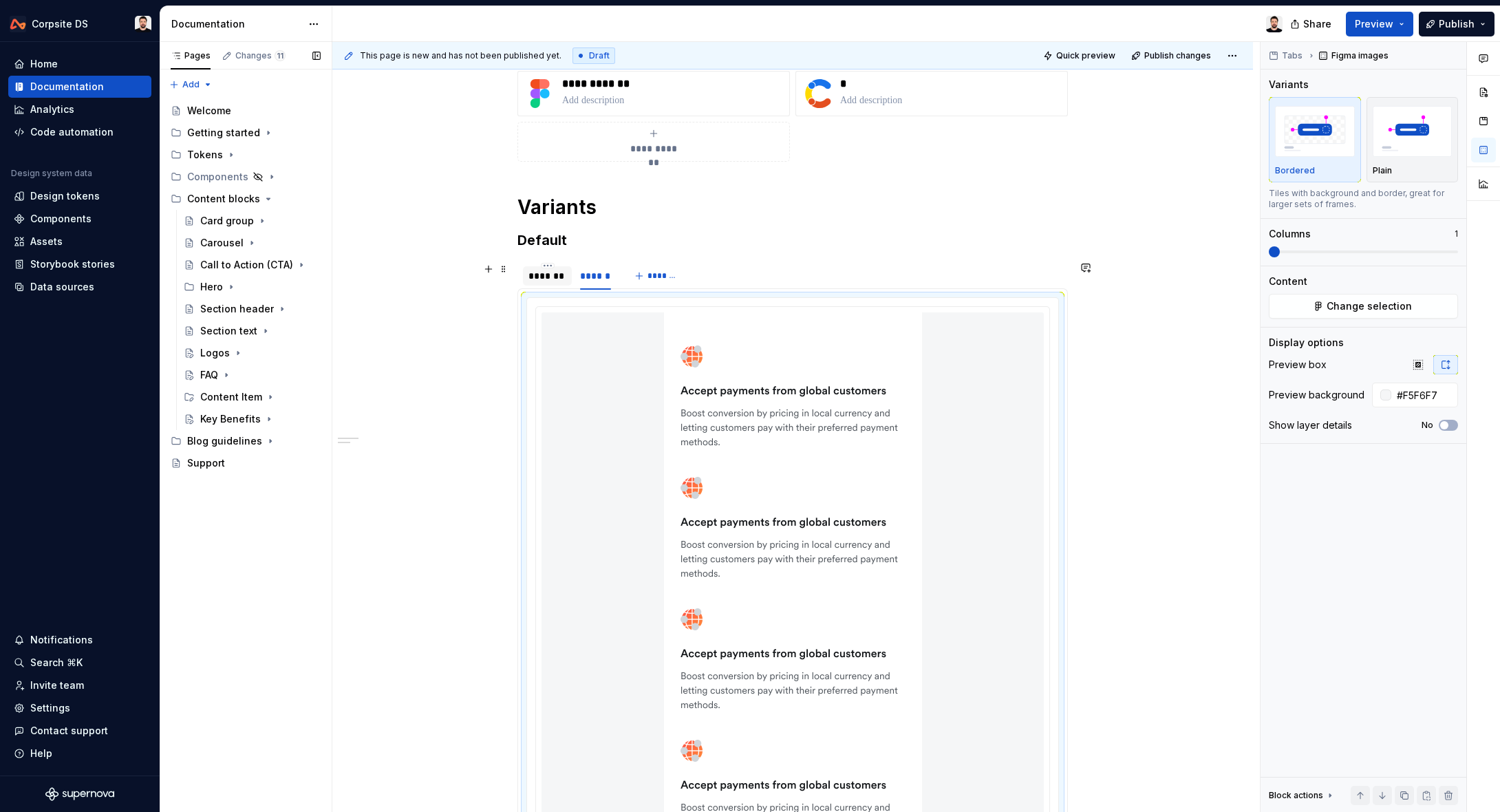
click at [565, 283] on div "*******" at bounding box center [547, 276] width 49 height 19
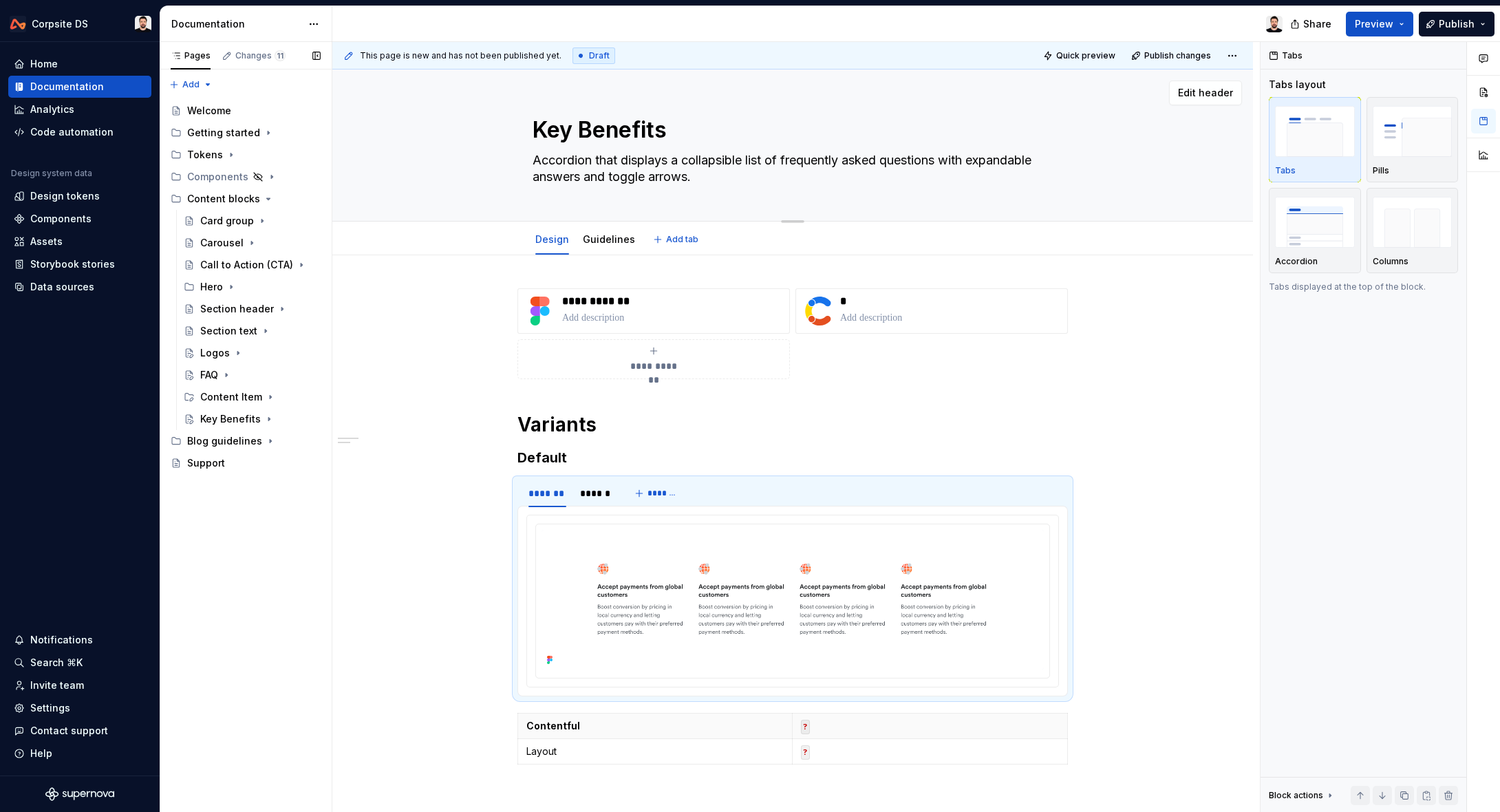
click at [627, 178] on textarea "Accordion that displays a collapsible list of frequently asked questions with e…" at bounding box center [790, 169] width 520 height 39
paste textarea "displays four benefit items in a horizontal row, each with an icon, headline, a…"
click at [555, 155] on textarea "displays four benefit items in a horizontal row, each with an icon, headline, a…" at bounding box center [790, 169] width 520 height 39
click at [607, 155] on textarea "Displays four benefit items in a horizontal row, each with an icon, headline, a…" at bounding box center [790, 169] width 520 height 39
click at [608, 157] on textarea "Displays four benefit items in a horizontal row, each with an icon, headline, a…" at bounding box center [790, 169] width 520 height 39
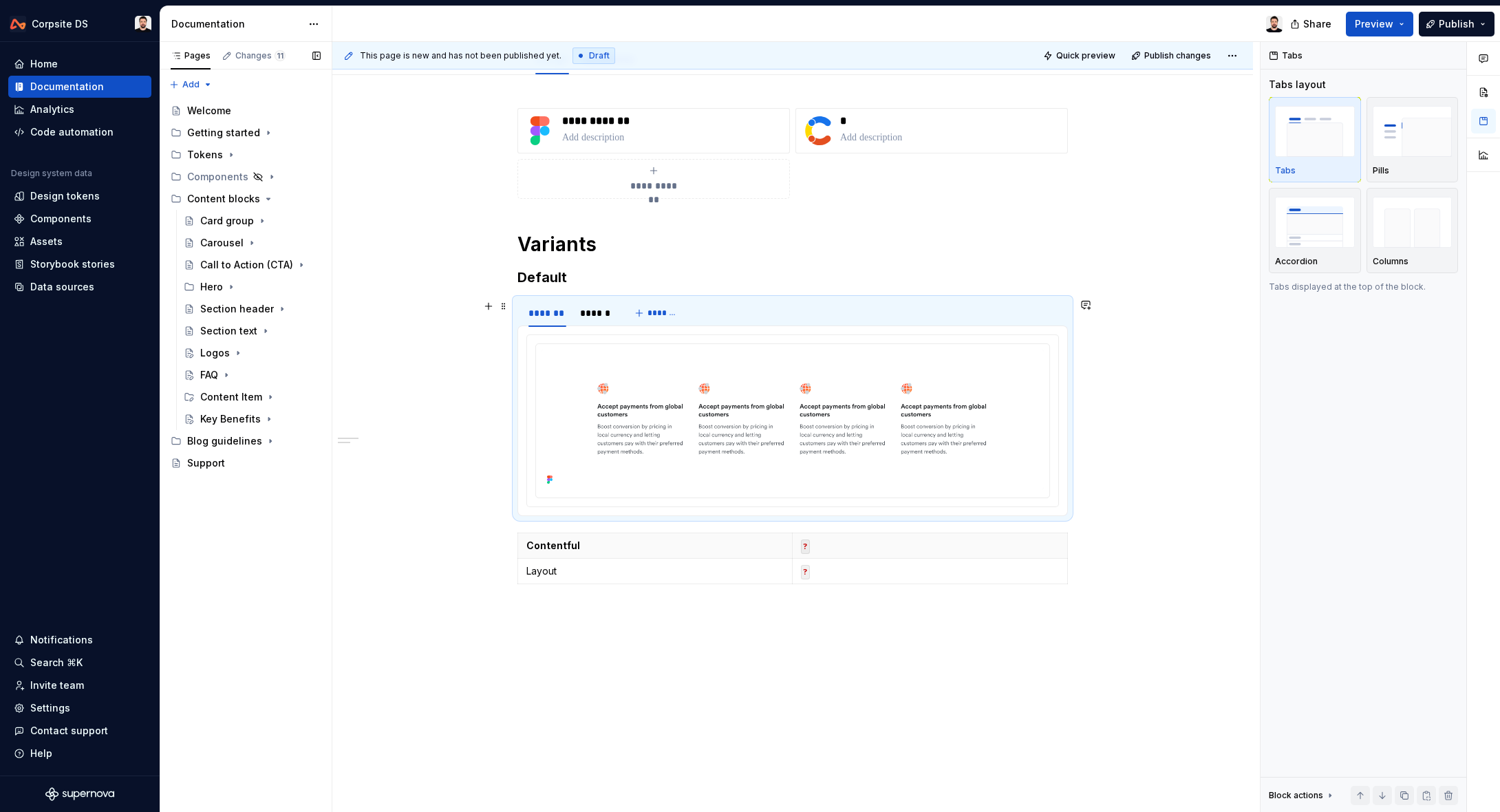
scroll to position [182, 0]
click at [588, 307] on div "******" at bounding box center [595, 310] width 31 height 14
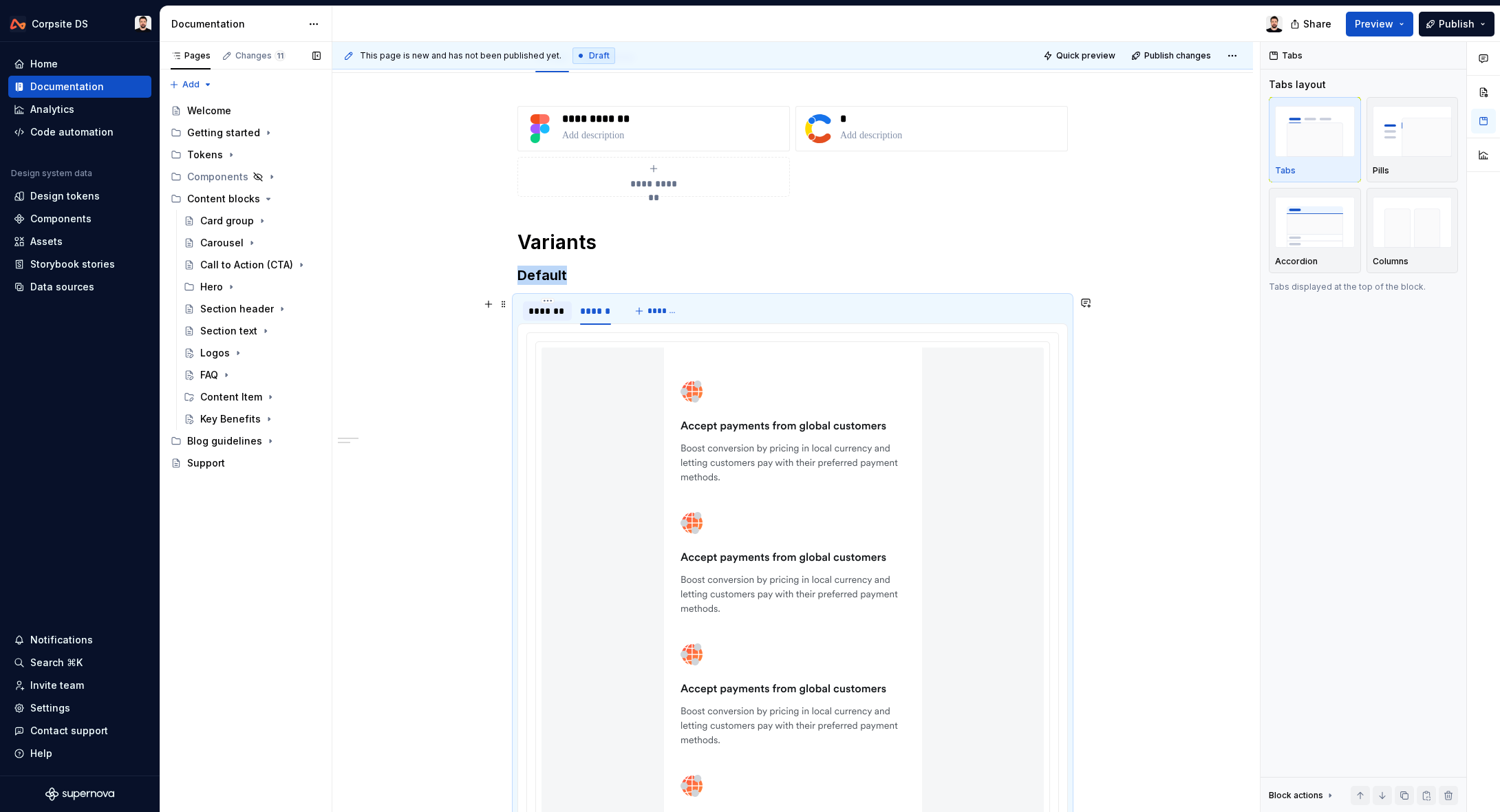
click at [560, 307] on div "*******" at bounding box center [547, 310] width 38 height 14
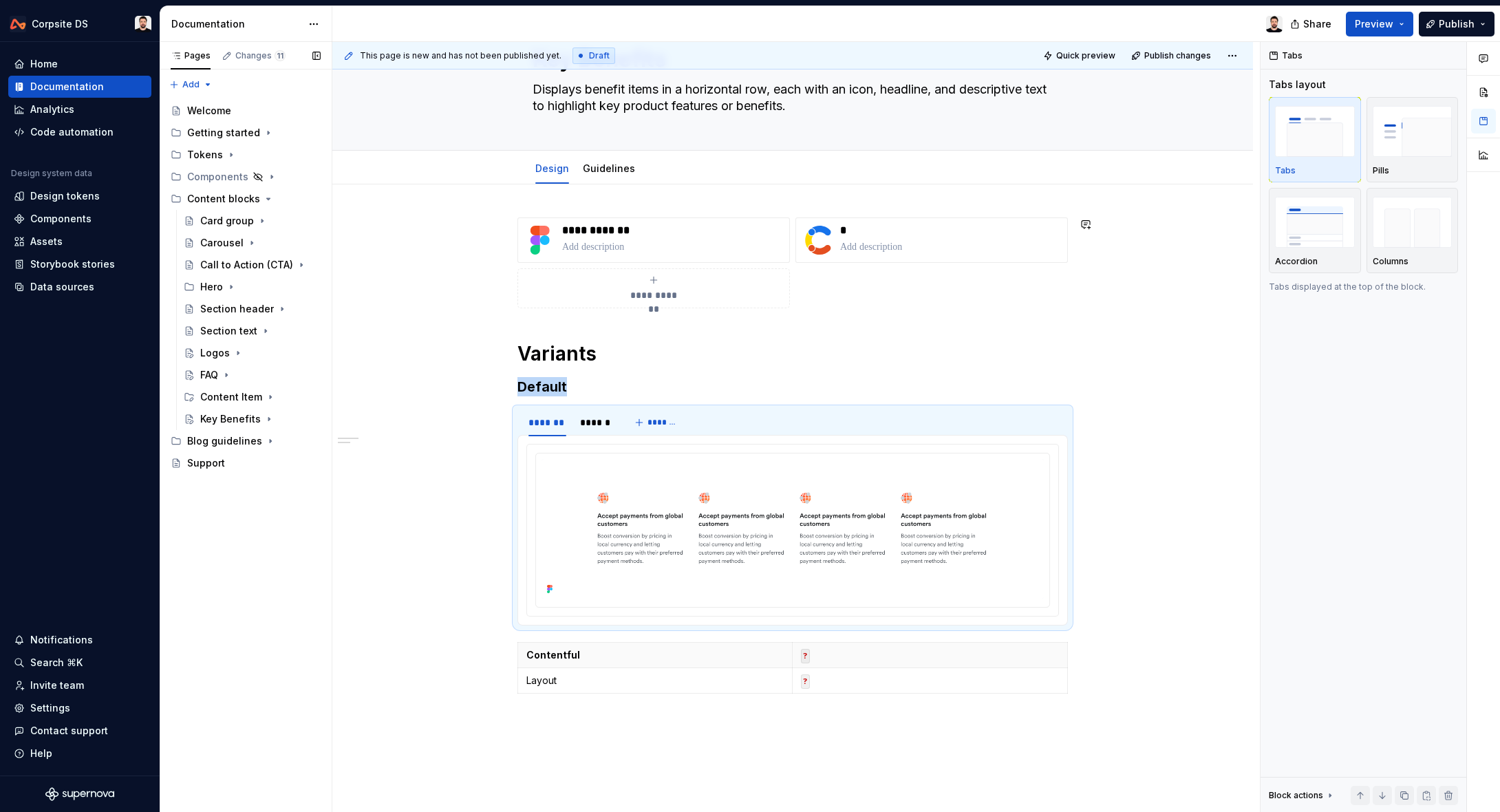
scroll to position [72, 0]
click at [286, 416] on button "Page tree" at bounding box center [292, 419] width 19 height 19
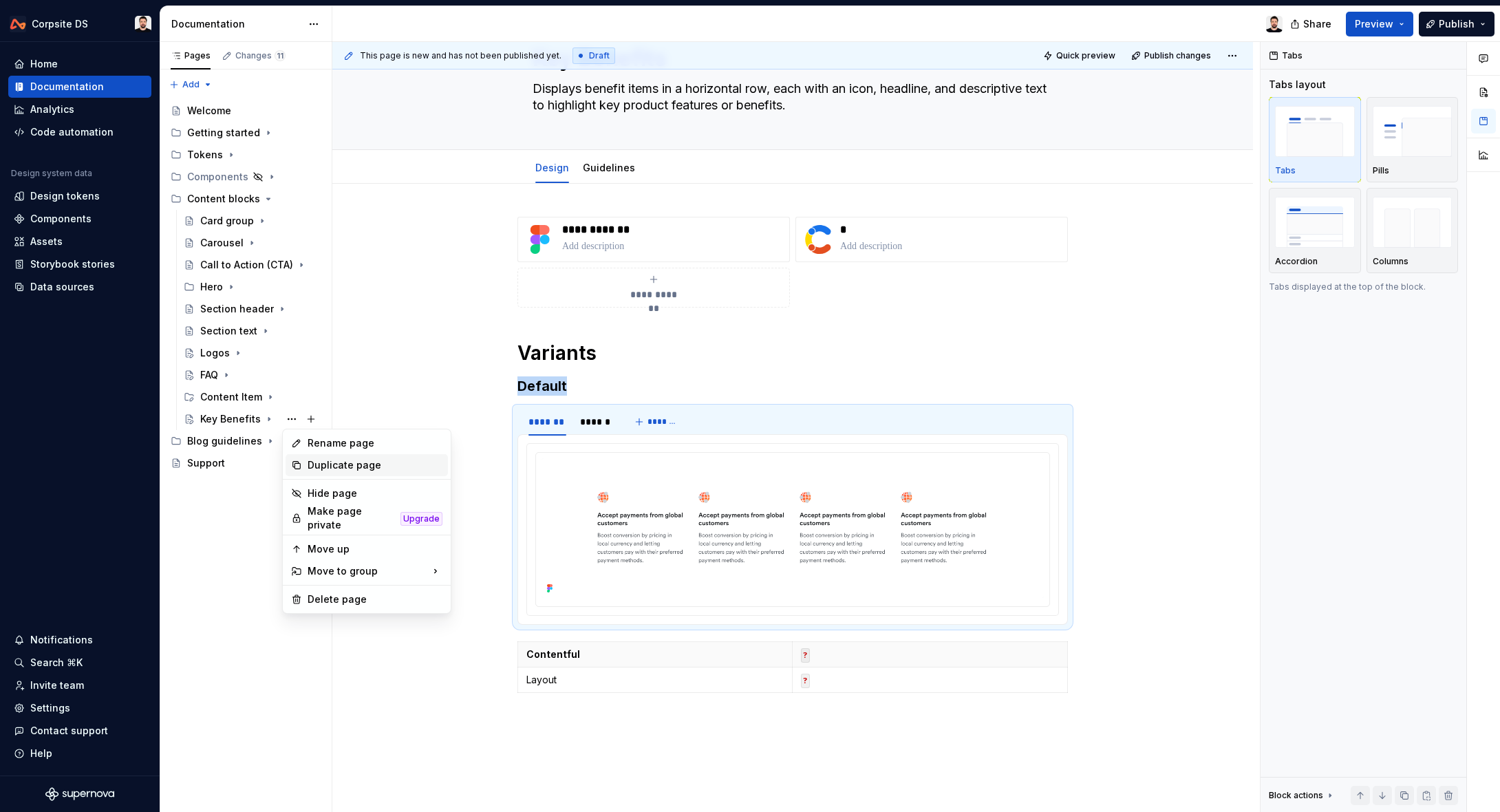
click at [350, 463] on div "Duplicate page" at bounding box center [375, 465] width 135 height 14
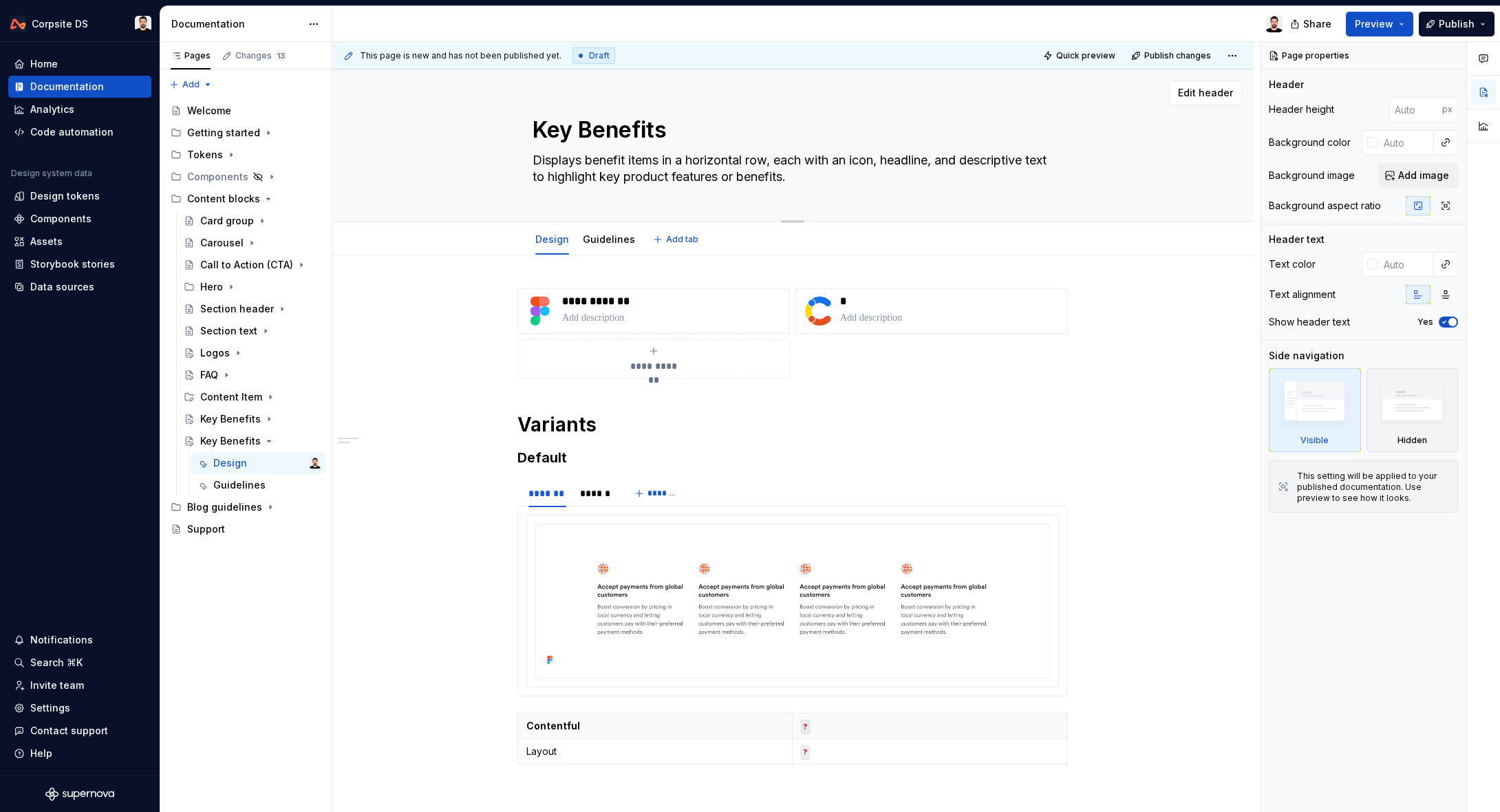
click at [622, 126] on textarea "Key Benefits" at bounding box center [790, 129] width 520 height 33
click at [598, 299] on p "**********" at bounding box center [672, 301] width 221 height 14
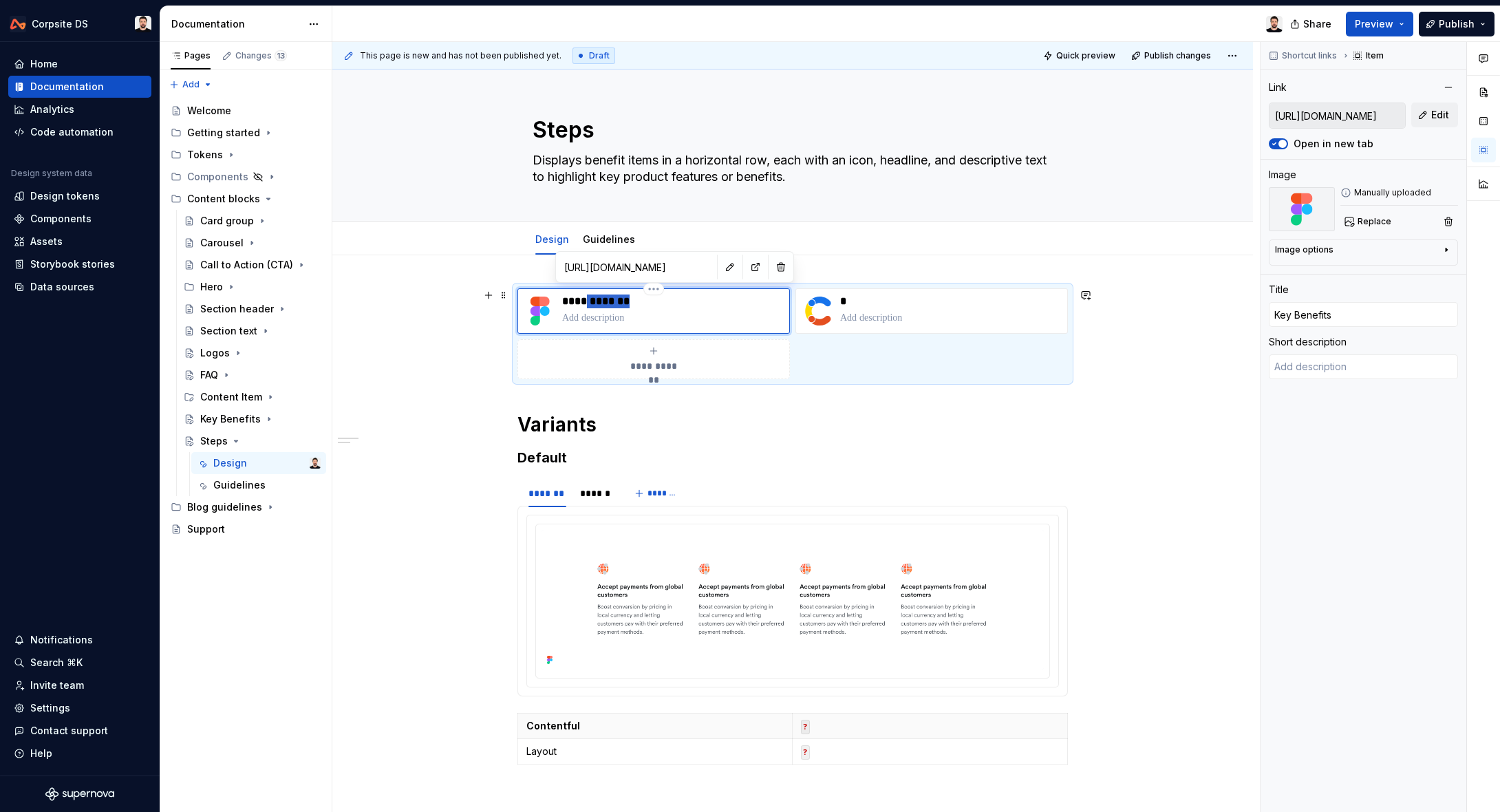
click at [598, 299] on p "**********" at bounding box center [672, 301] width 221 height 14
click at [721, 269] on button "button" at bounding box center [730, 267] width 19 height 19
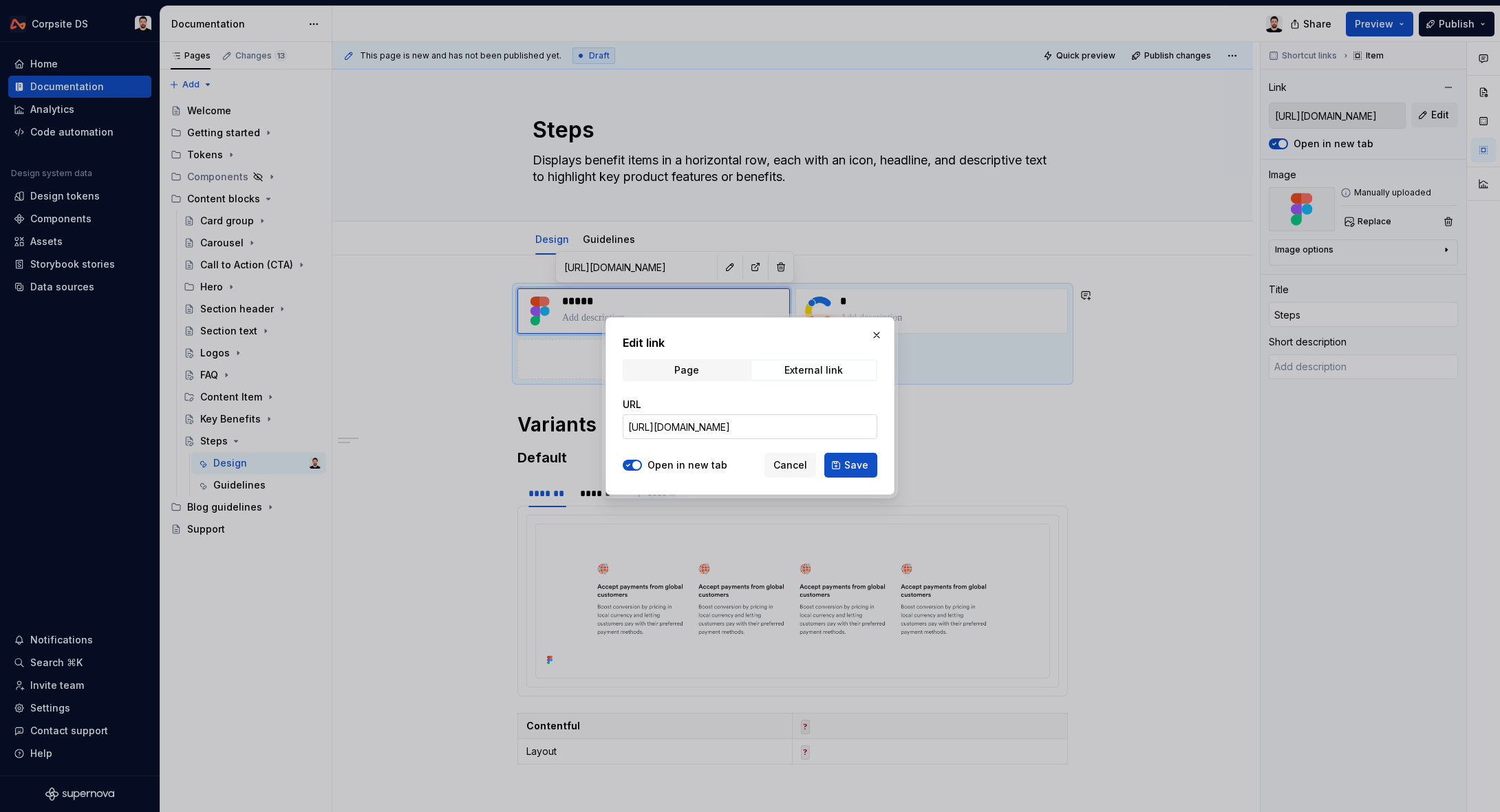
click at [714, 428] on input "[URL][DOMAIN_NAME]" at bounding box center [750, 426] width 255 height 25
click at [709, 429] on input "[URL][DOMAIN_NAME]" at bounding box center [750, 426] width 255 height 25
paste input "4767"
click at [864, 465] on span "Save" at bounding box center [857, 465] width 24 height 14
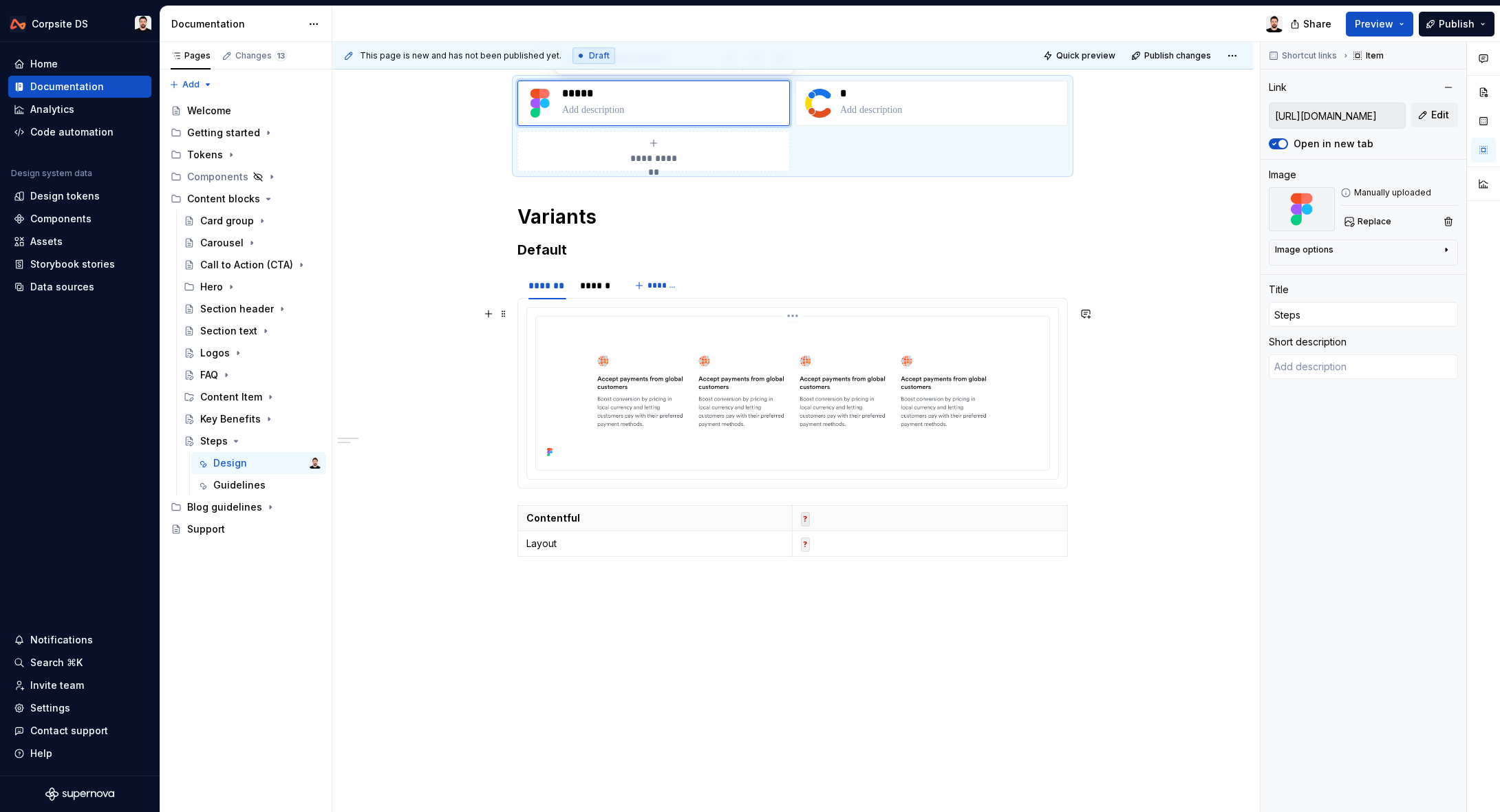
scroll to position [208, 0]
click at [605, 281] on div "******" at bounding box center [595, 285] width 31 height 14
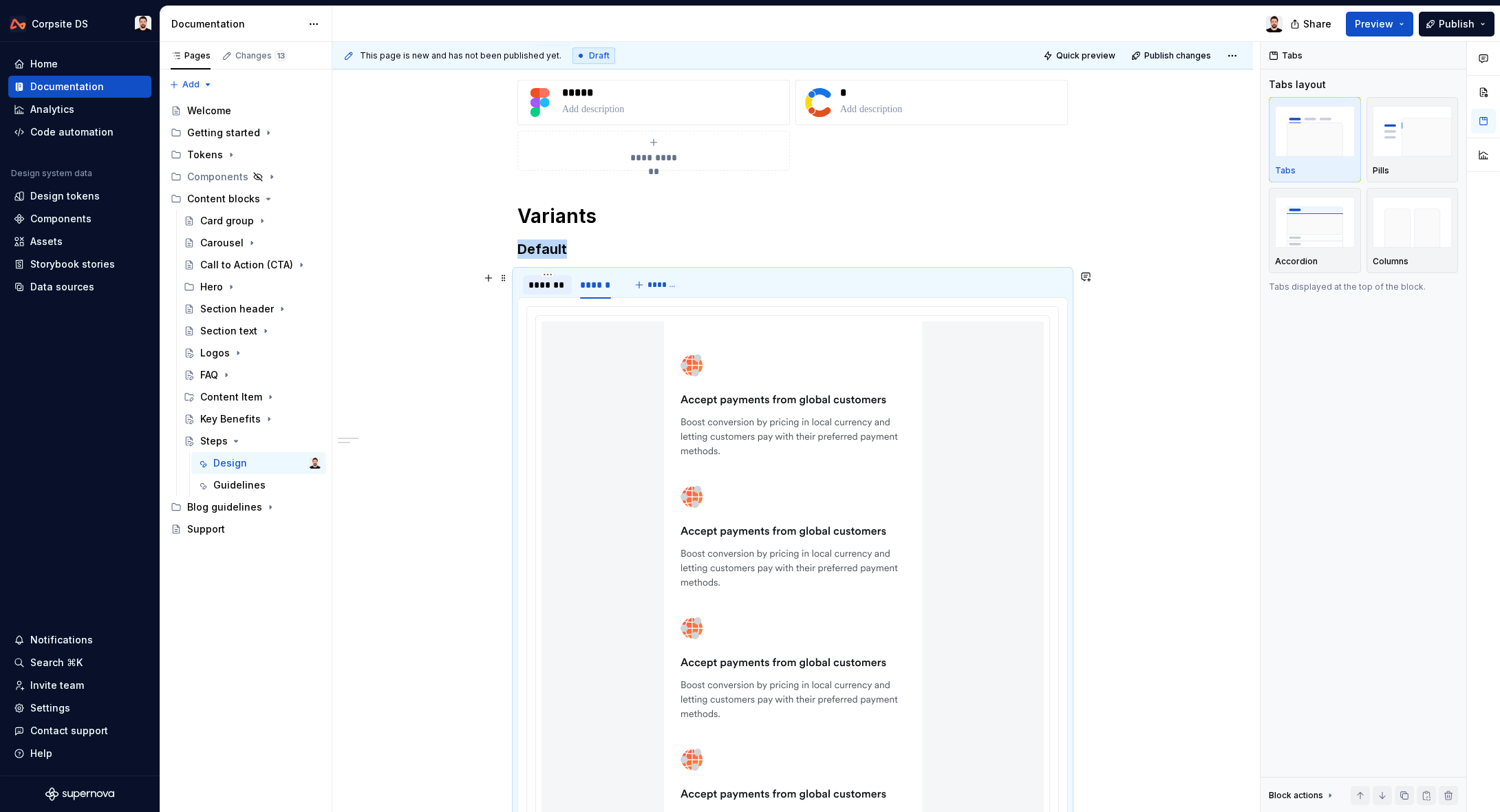
click at [562, 280] on div "*******" at bounding box center [547, 285] width 38 height 14
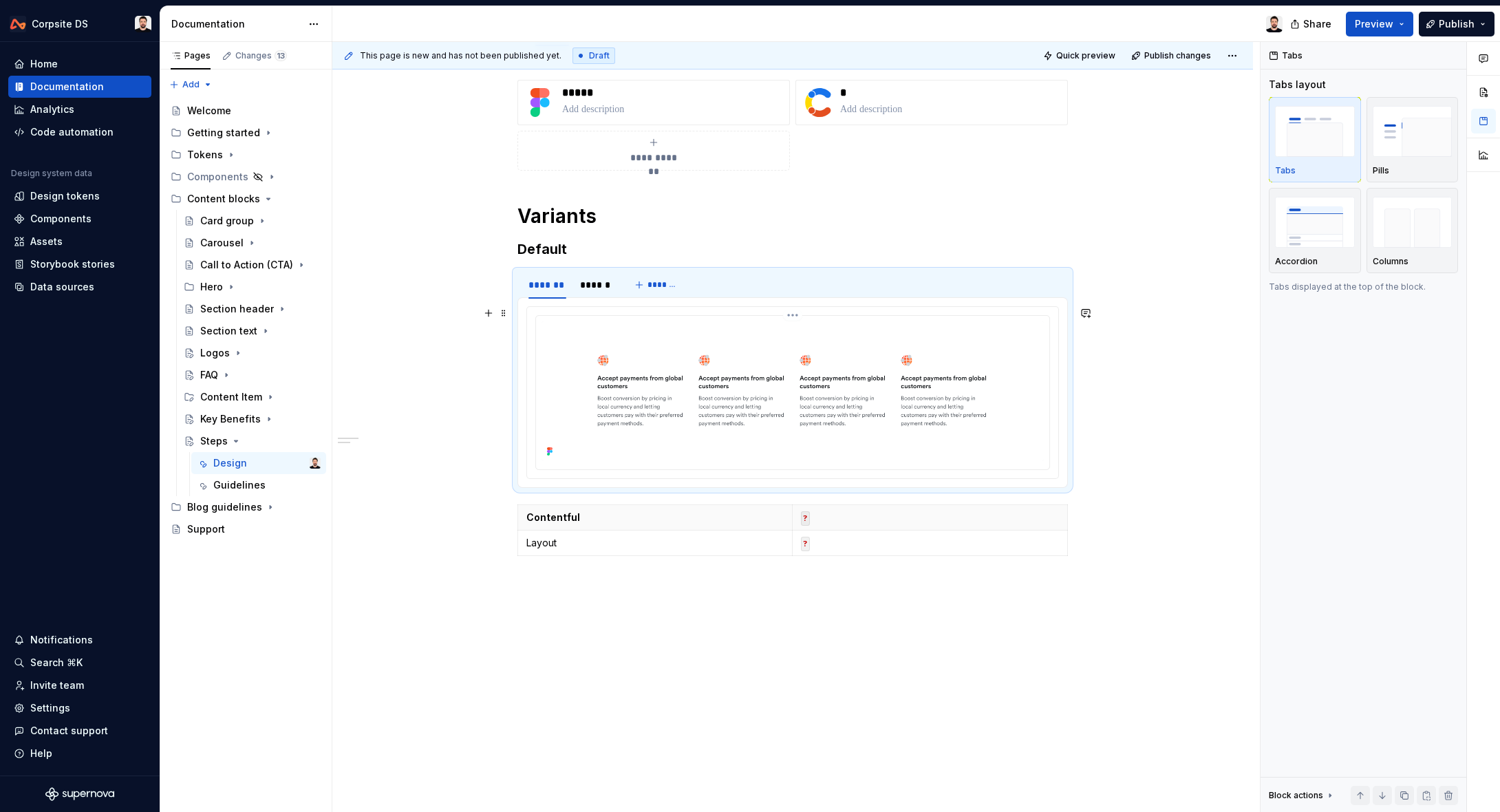
click at [598, 375] on img at bounding box center [792, 392] width 503 height 140
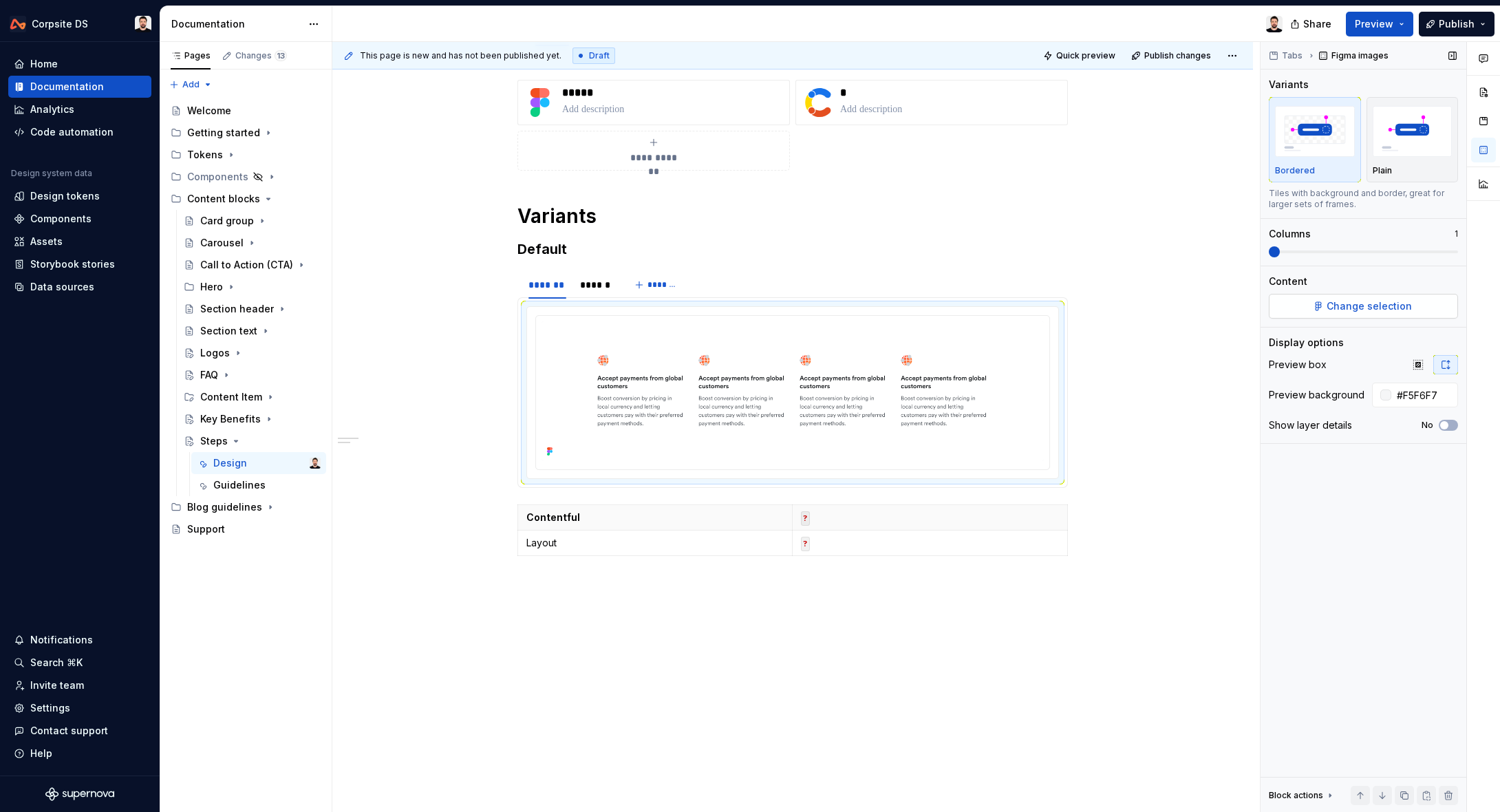
click at [1363, 314] on button "Change selection" at bounding box center [1363, 306] width 189 height 25
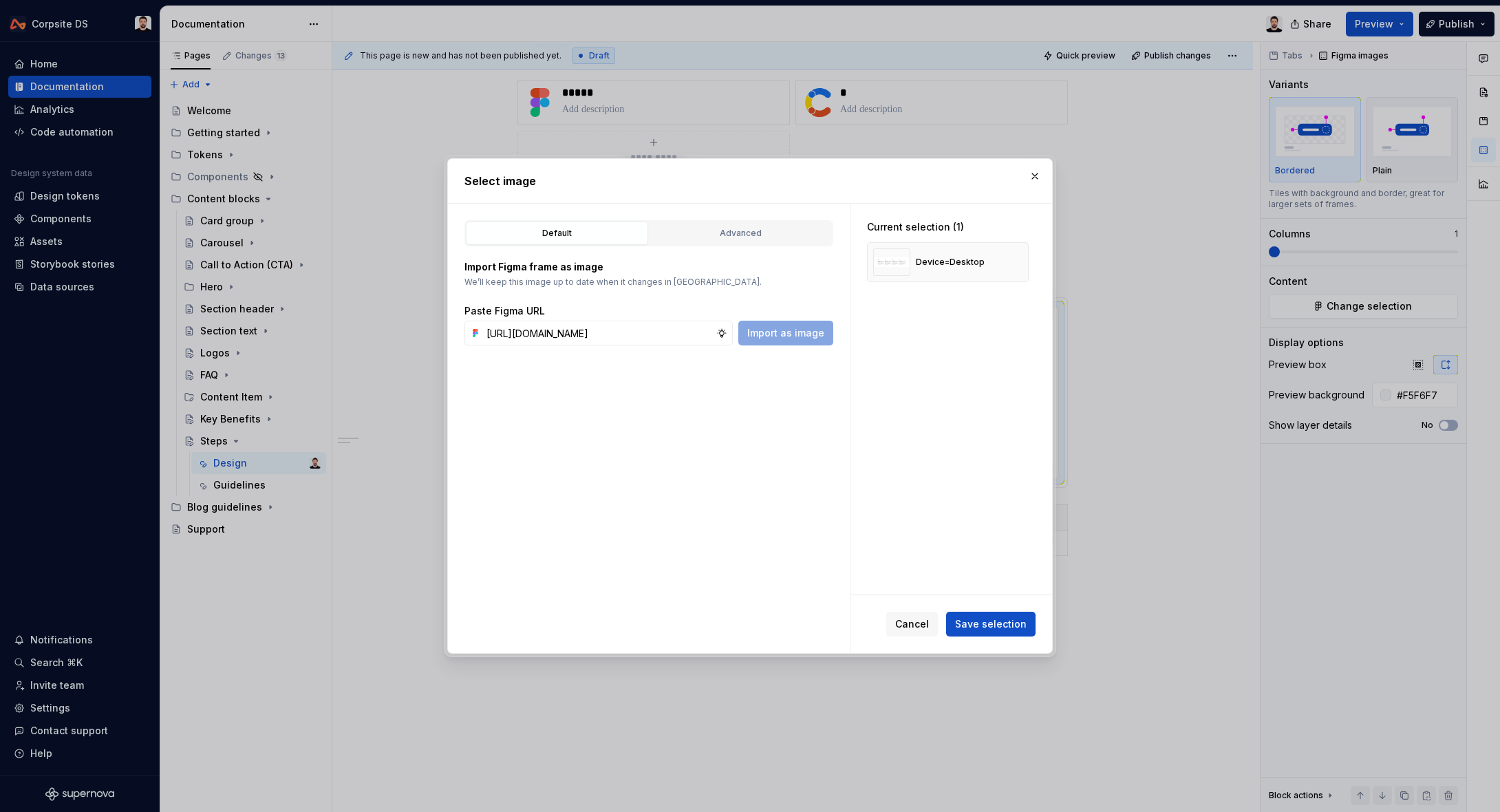
scroll to position [0, 436]
click at [779, 328] on span "Import as image" at bounding box center [786, 333] width 77 height 14
click at [1019, 264] on button "button" at bounding box center [1013, 262] width 19 height 19
click at [983, 619] on span "Save selection" at bounding box center [991, 623] width 72 height 14
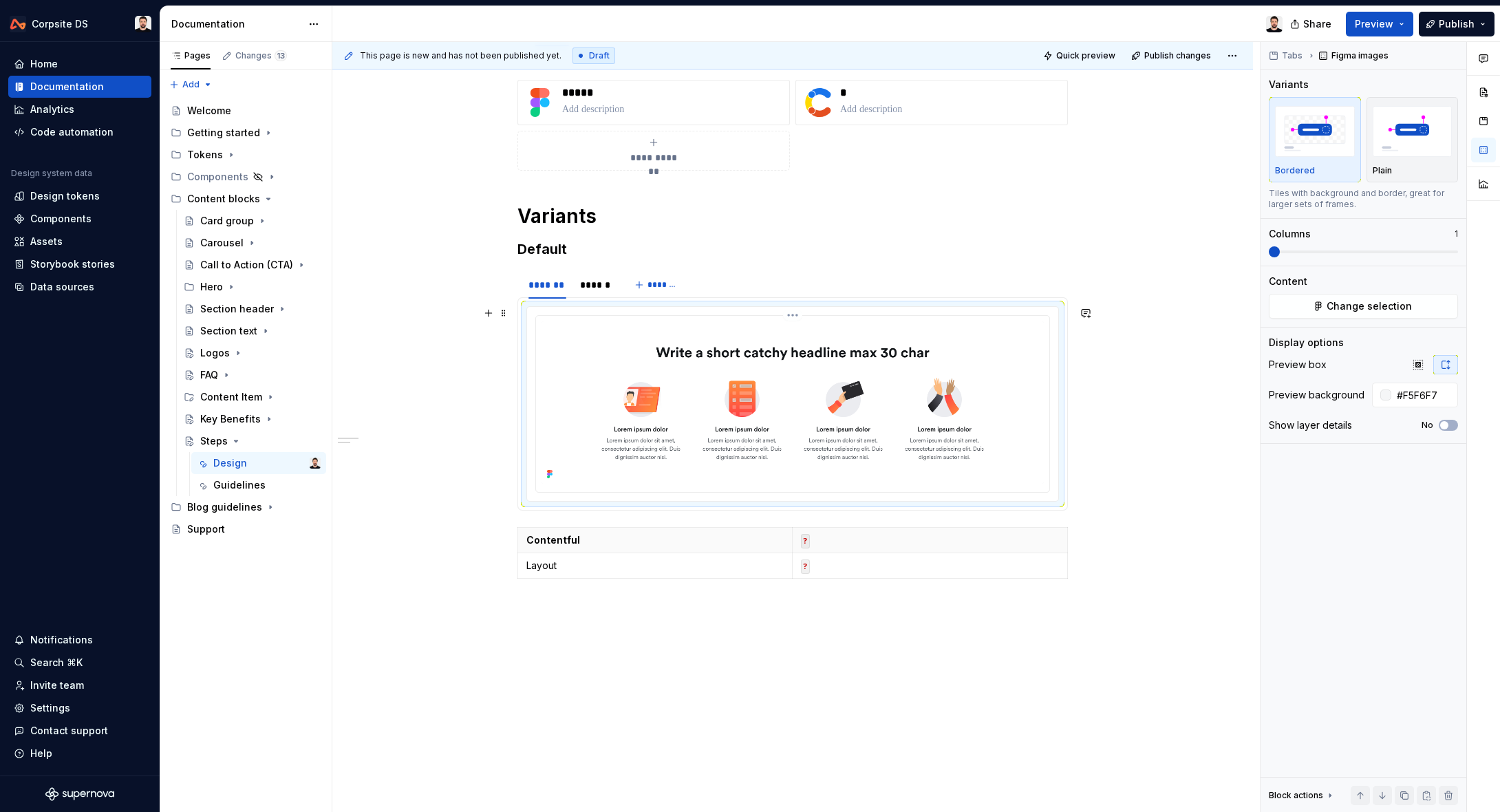
click at [698, 369] on img at bounding box center [792, 403] width 503 height 162
click at [593, 287] on div "******" at bounding box center [595, 285] width 31 height 14
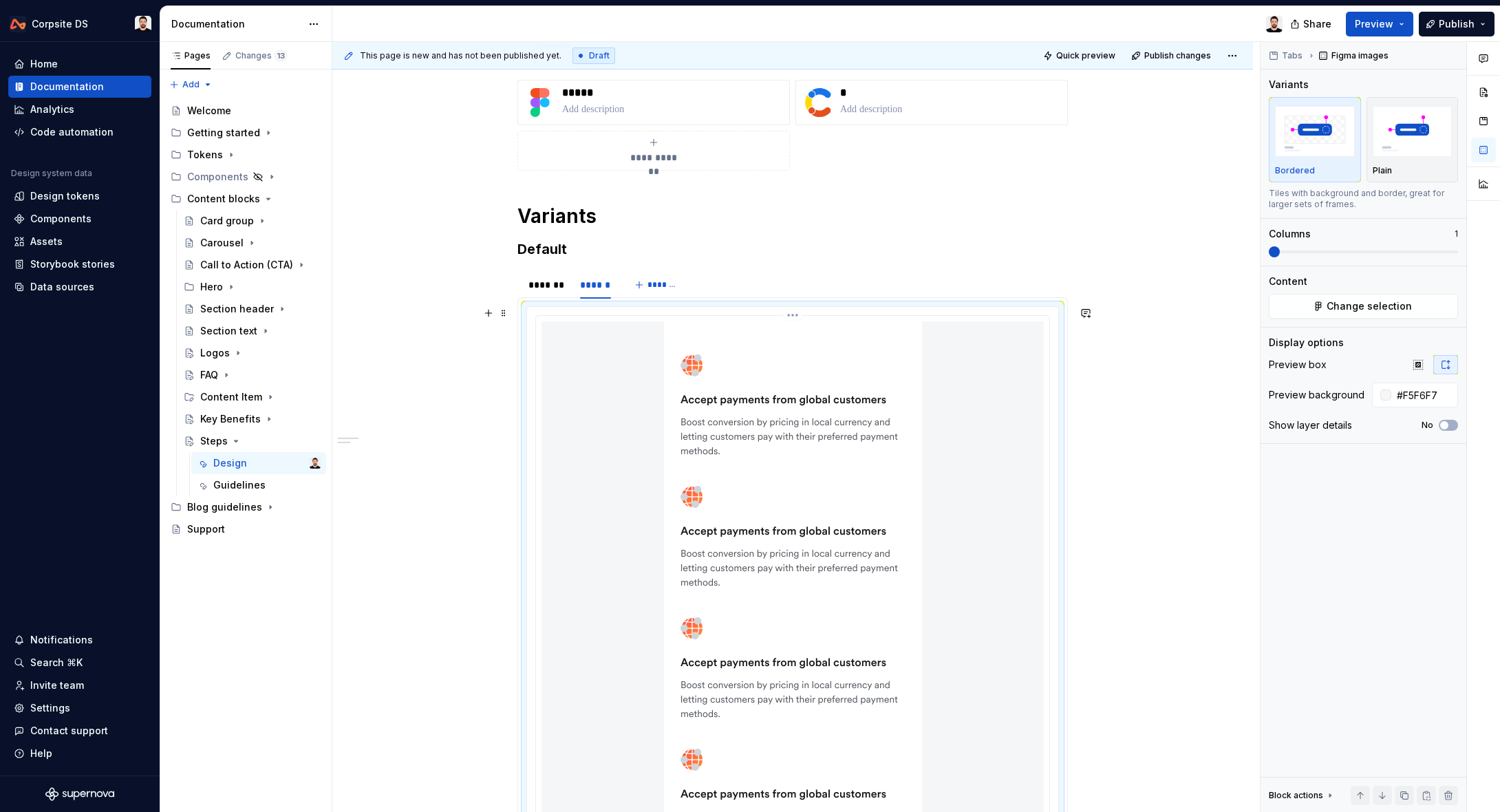
click at [680, 362] on img at bounding box center [793, 604] width 258 height 564
click at [1385, 308] on span "Change selection" at bounding box center [1370, 306] width 85 height 14
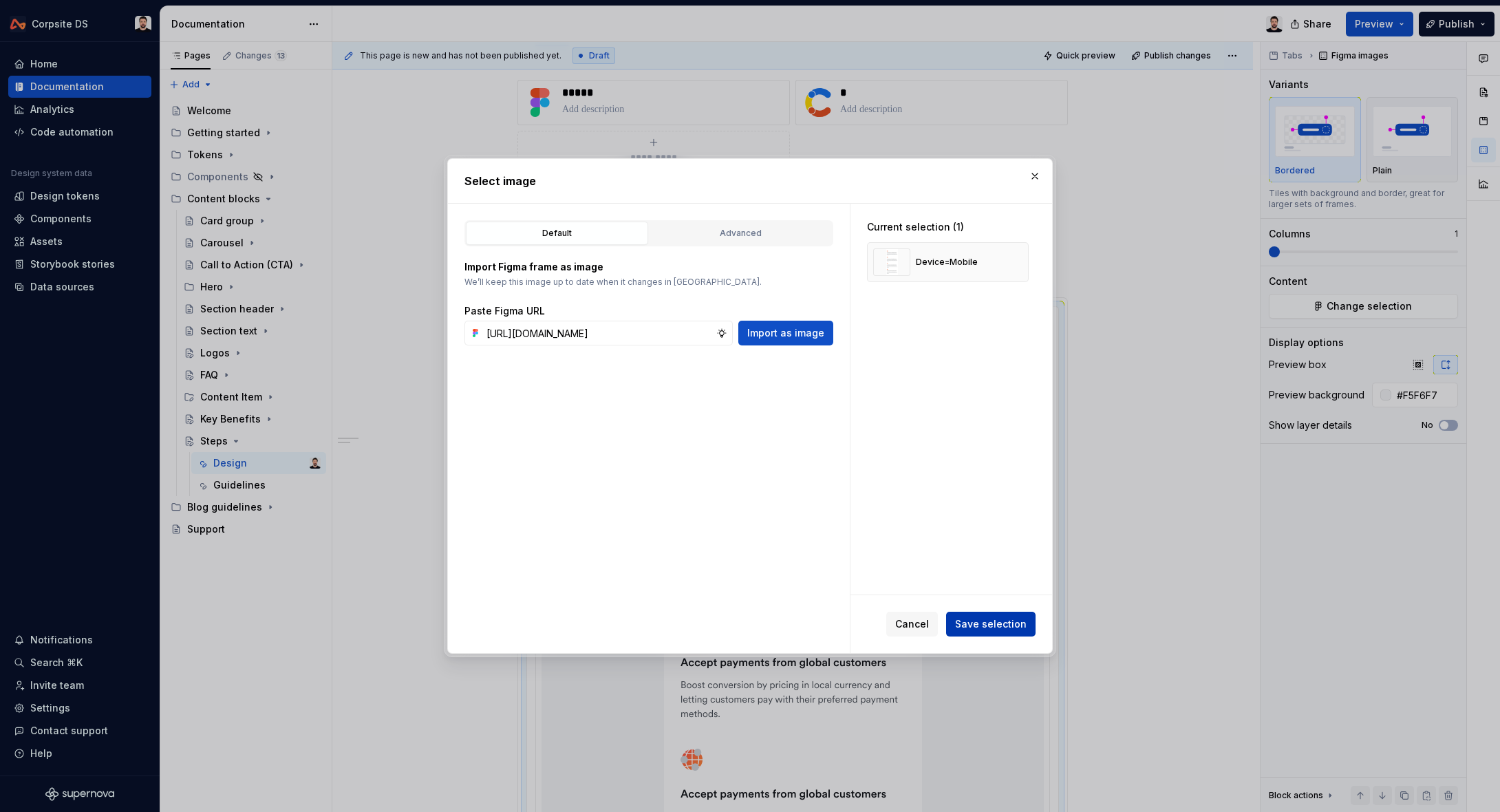
click at [974, 617] on span "Save selection" at bounding box center [991, 623] width 72 height 14
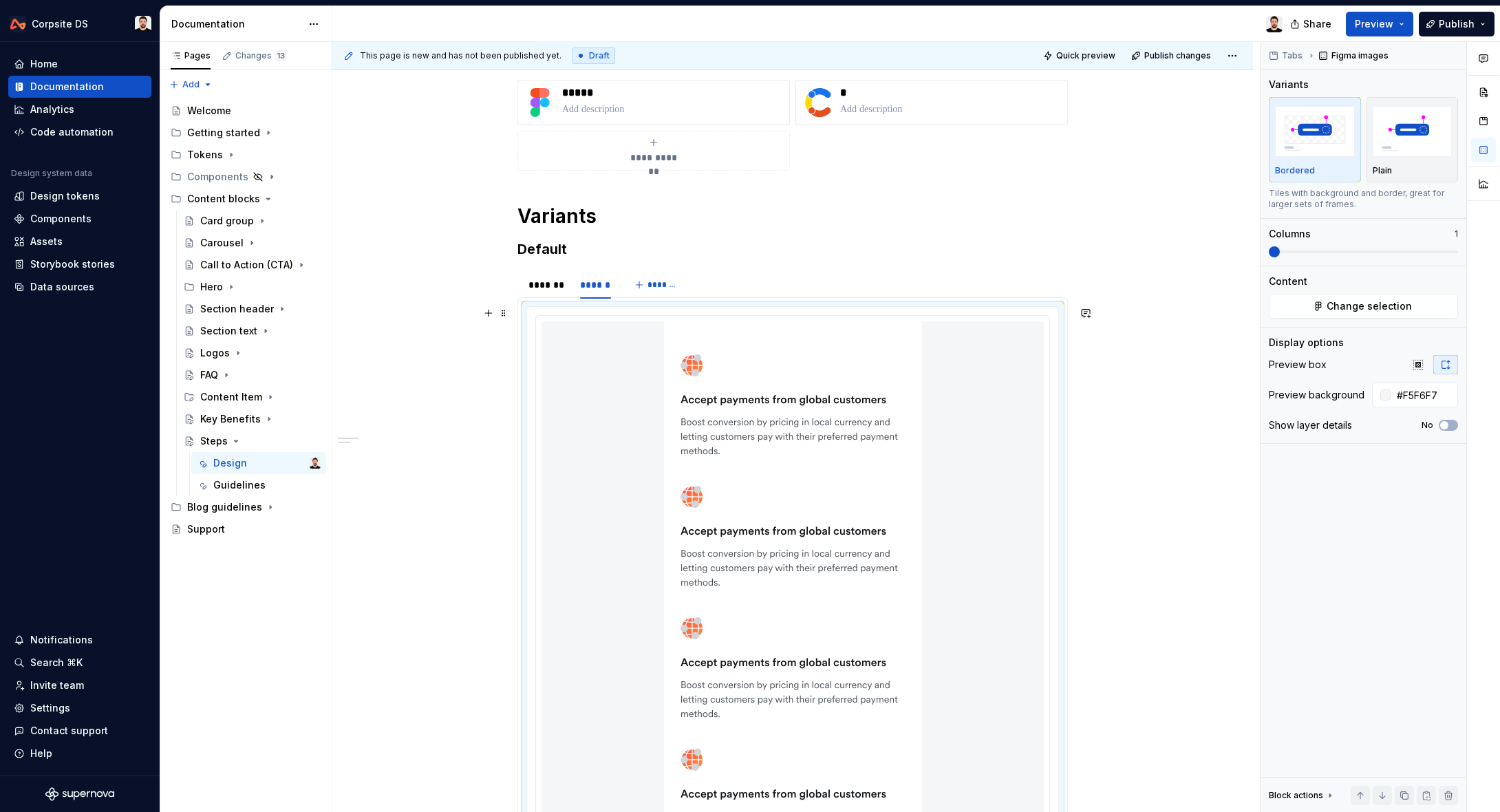
scroll to position [209, 0]
click at [824, 345] on img at bounding box center [793, 603] width 258 height 564
click at [1329, 307] on button "Change selection" at bounding box center [1363, 306] width 189 height 25
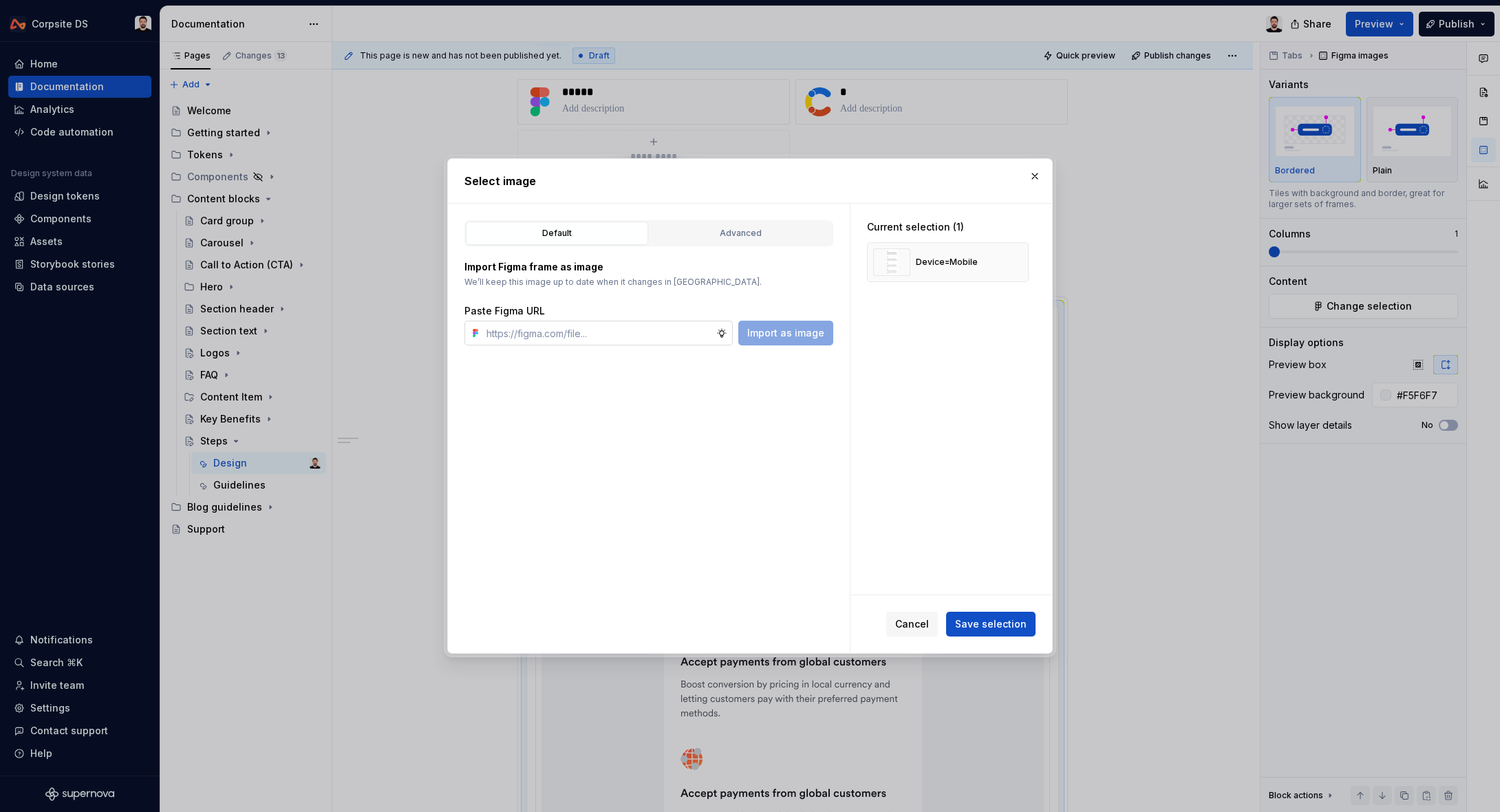
click at [651, 331] on input "text" at bounding box center [598, 333] width 236 height 25
click at [755, 333] on span "Import as image" at bounding box center [786, 333] width 77 height 14
click at [1022, 263] on button "button" at bounding box center [1013, 262] width 19 height 19
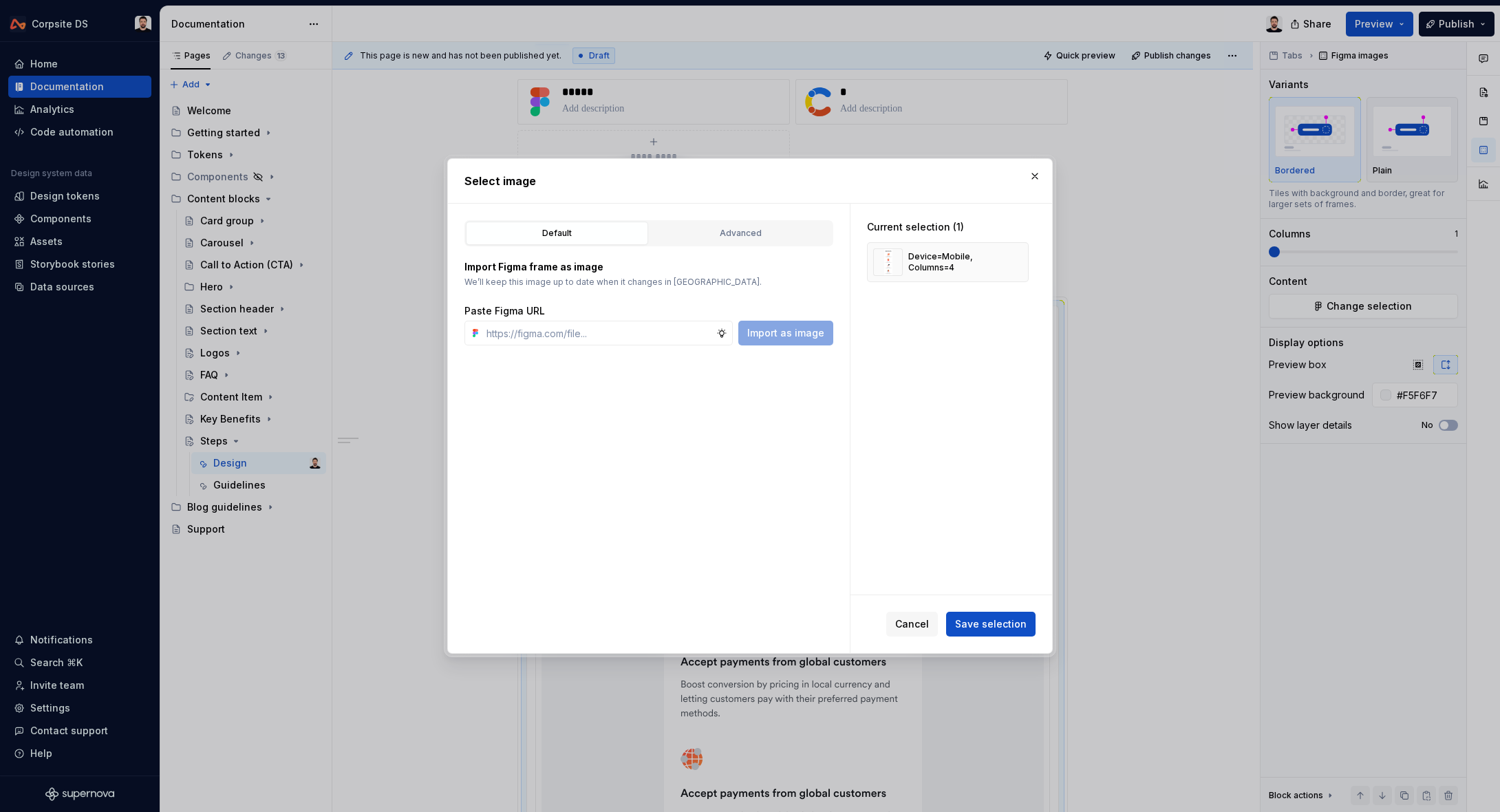
click at [987, 620] on span "Save selection" at bounding box center [991, 623] width 72 height 14
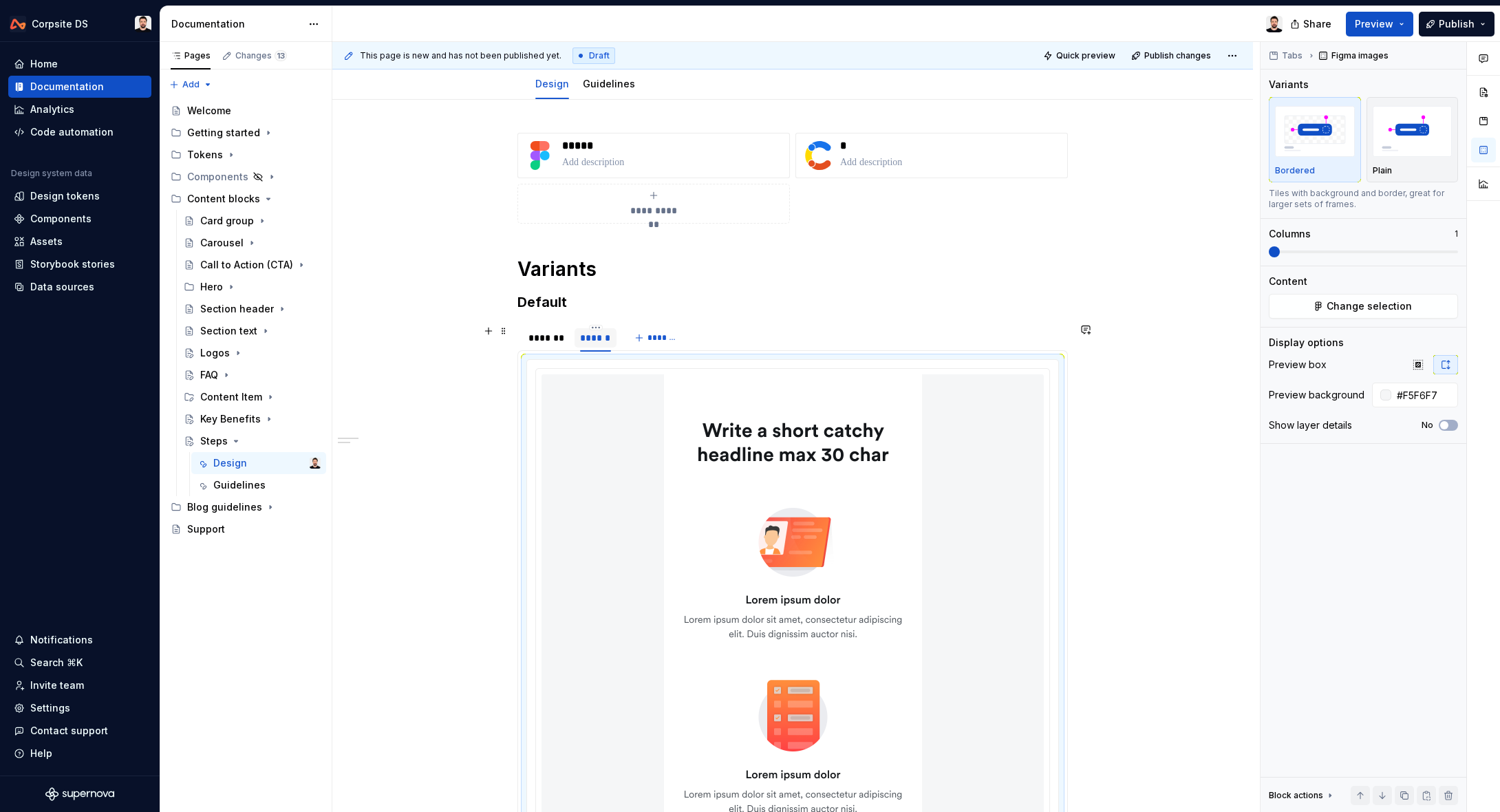
scroll to position [146, 0]
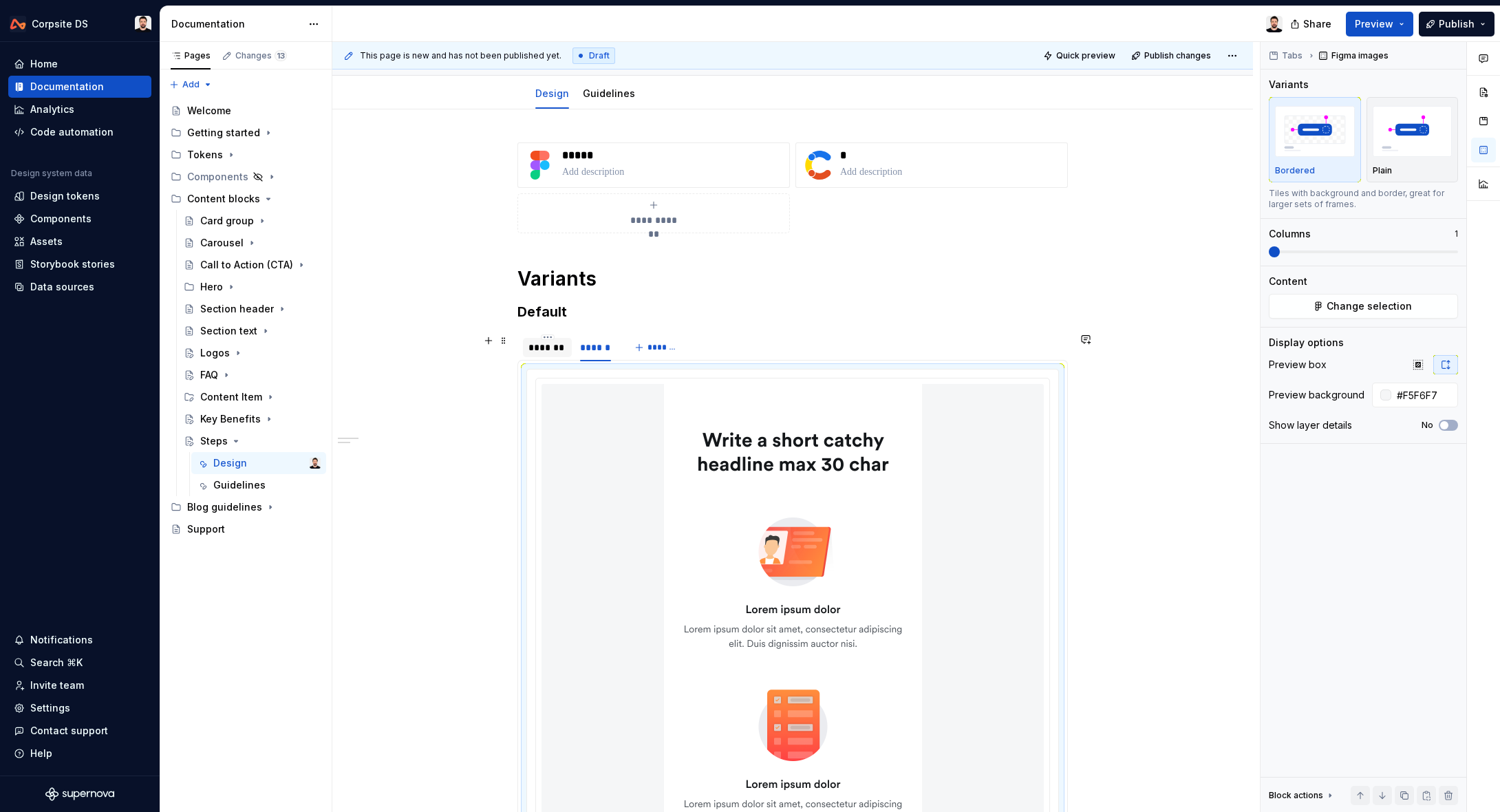
click at [565, 350] on div "*******" at bounding box center [547, 347] width 38 height 14
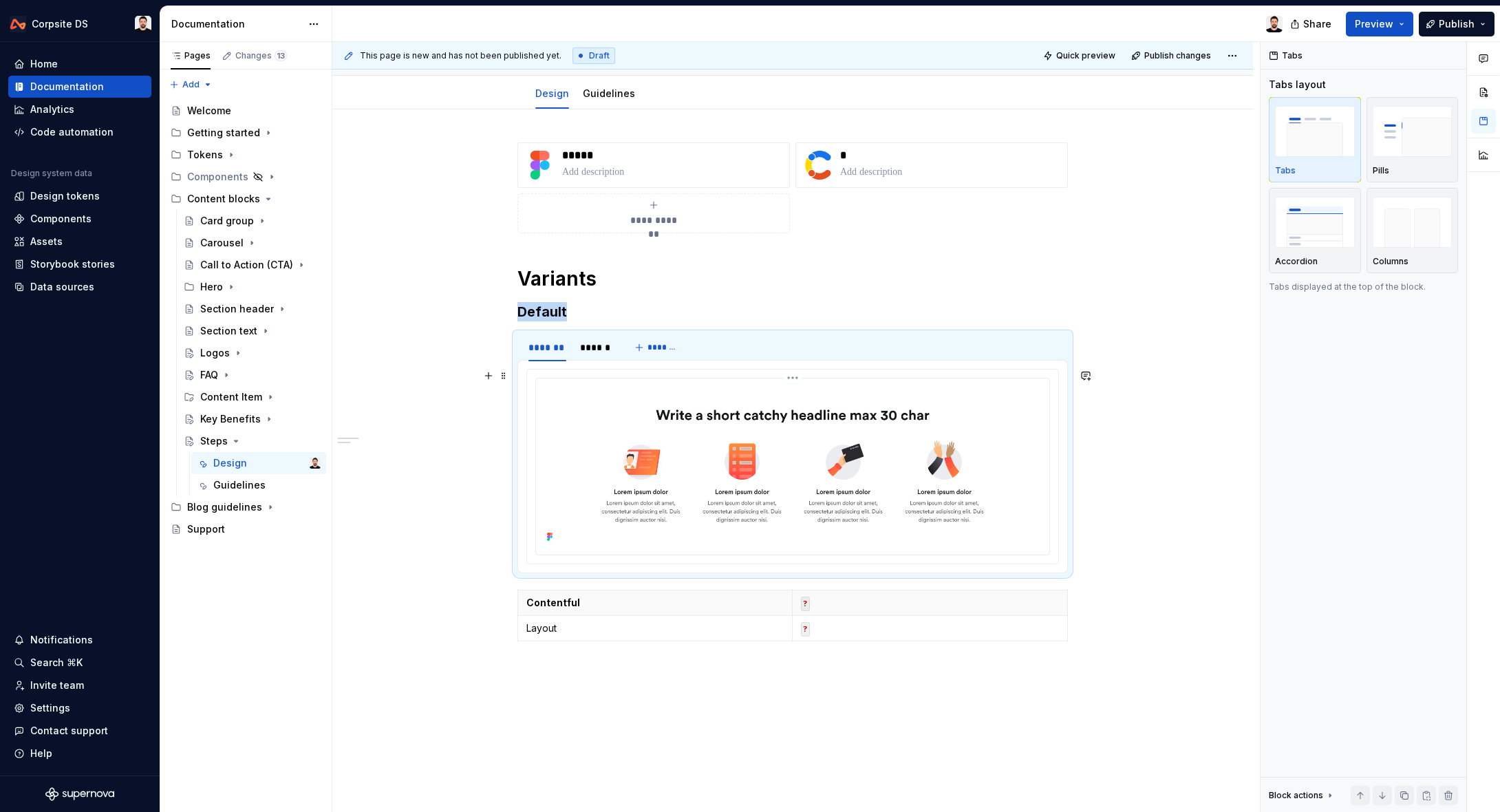
scroll to position [0, 0]
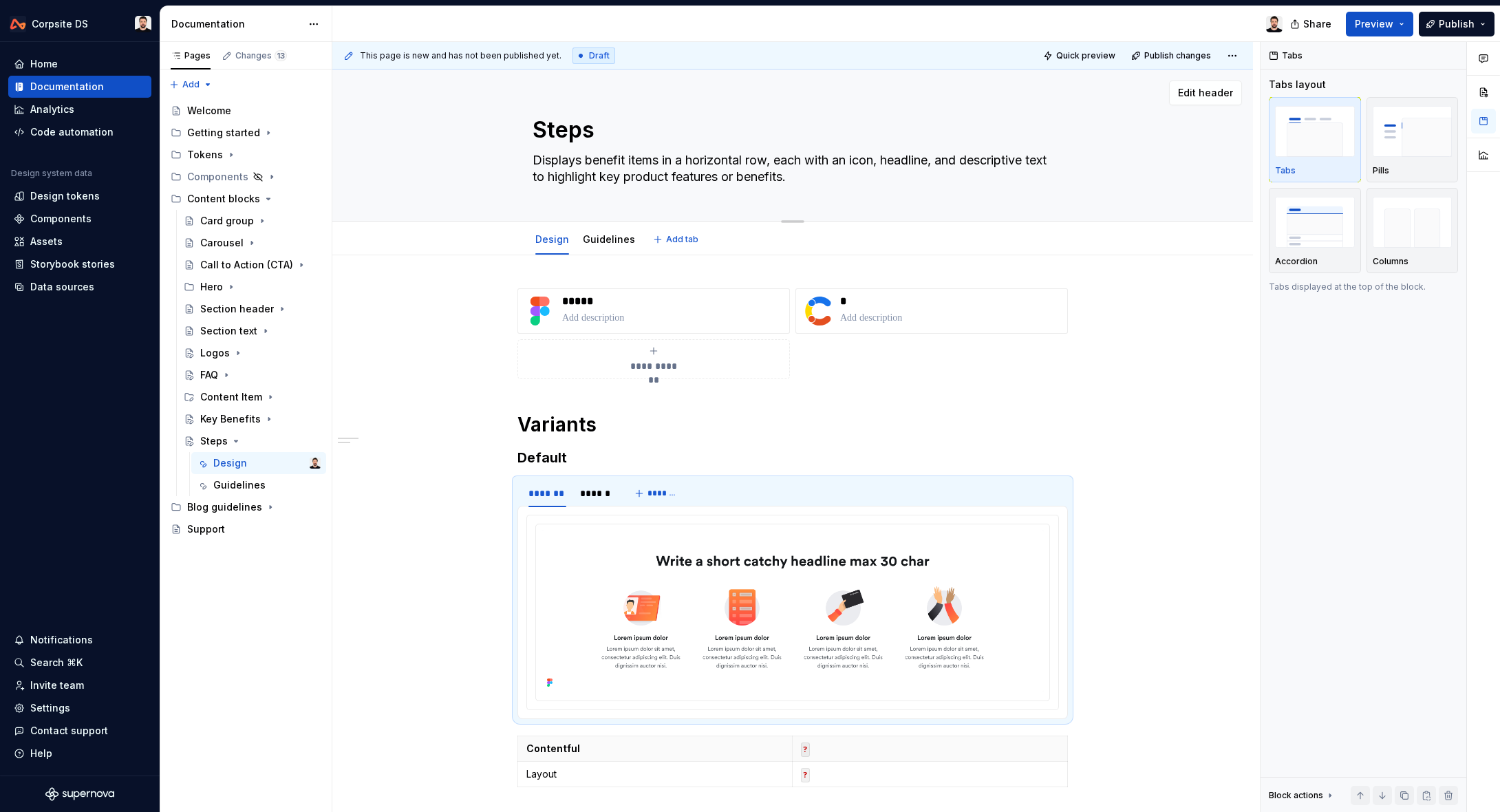
click at [688, 175] on textarea "Displays benefit items in a horizontal row, each with an icon, headline, and de…" at bounding box center [790, 169] width 520 height 39
paste textarea "displays a sequential workflow with four illustrated steps, each featuring an i…"
click at [567, 161] on textarea "displays a sequential workflow with four illustrated steps, each featuring an i…" at bounding box center [790, 169] width 520 height 39
click at [689, 158] on textarea "Displays a sequential workflow with four illustrated steps, each featuring an i…" at bounding box center [790, 169] width 520 height 39
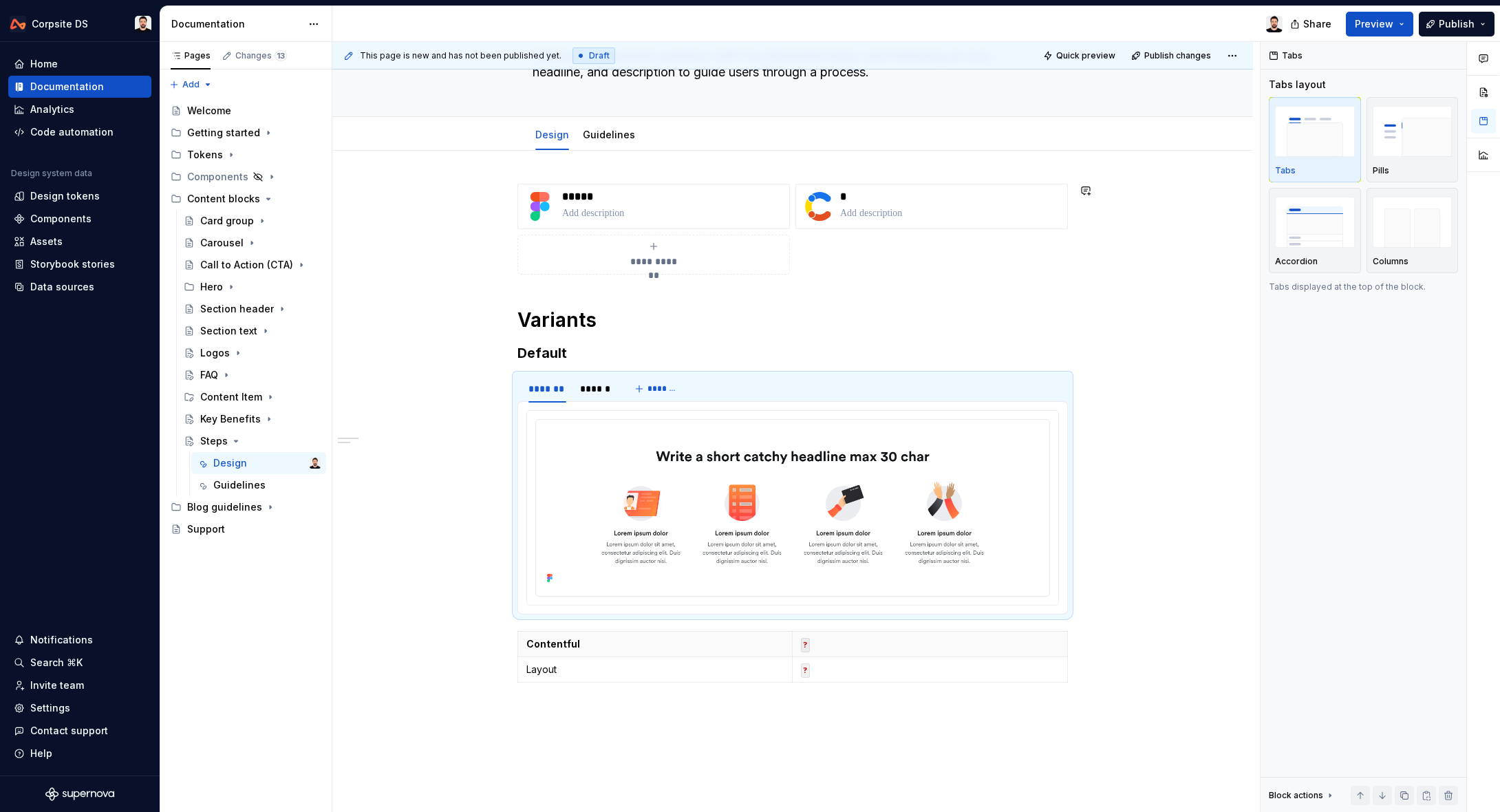
scroll to position [162, 0]
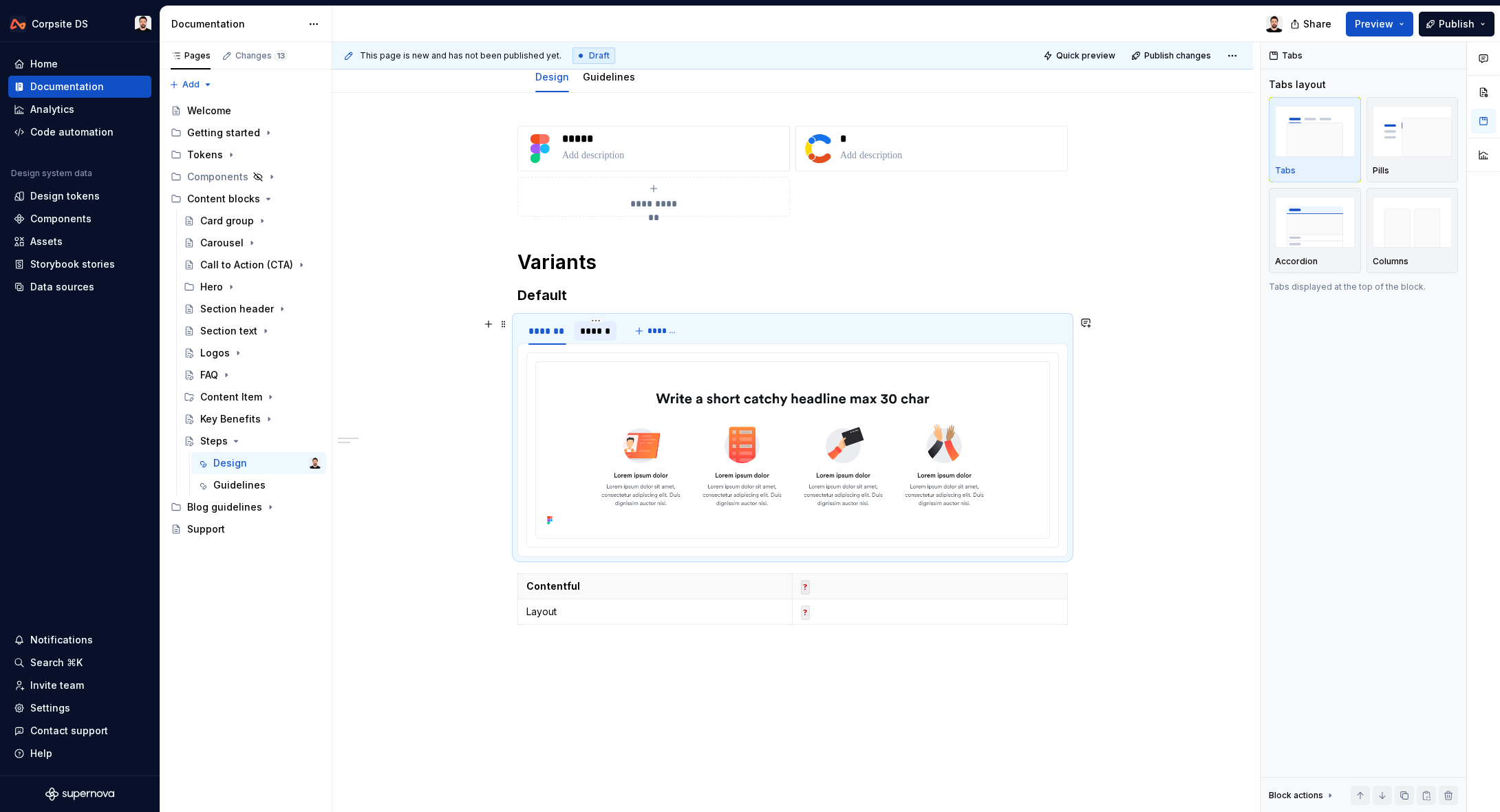
drag, startPoint x: 597, startPoint y: 332, endPoint x: 587, endPoint y: 333, distance: 10.0
click at [596, 332] on div "******" at bounding box center [595, 330] width 31 height 14
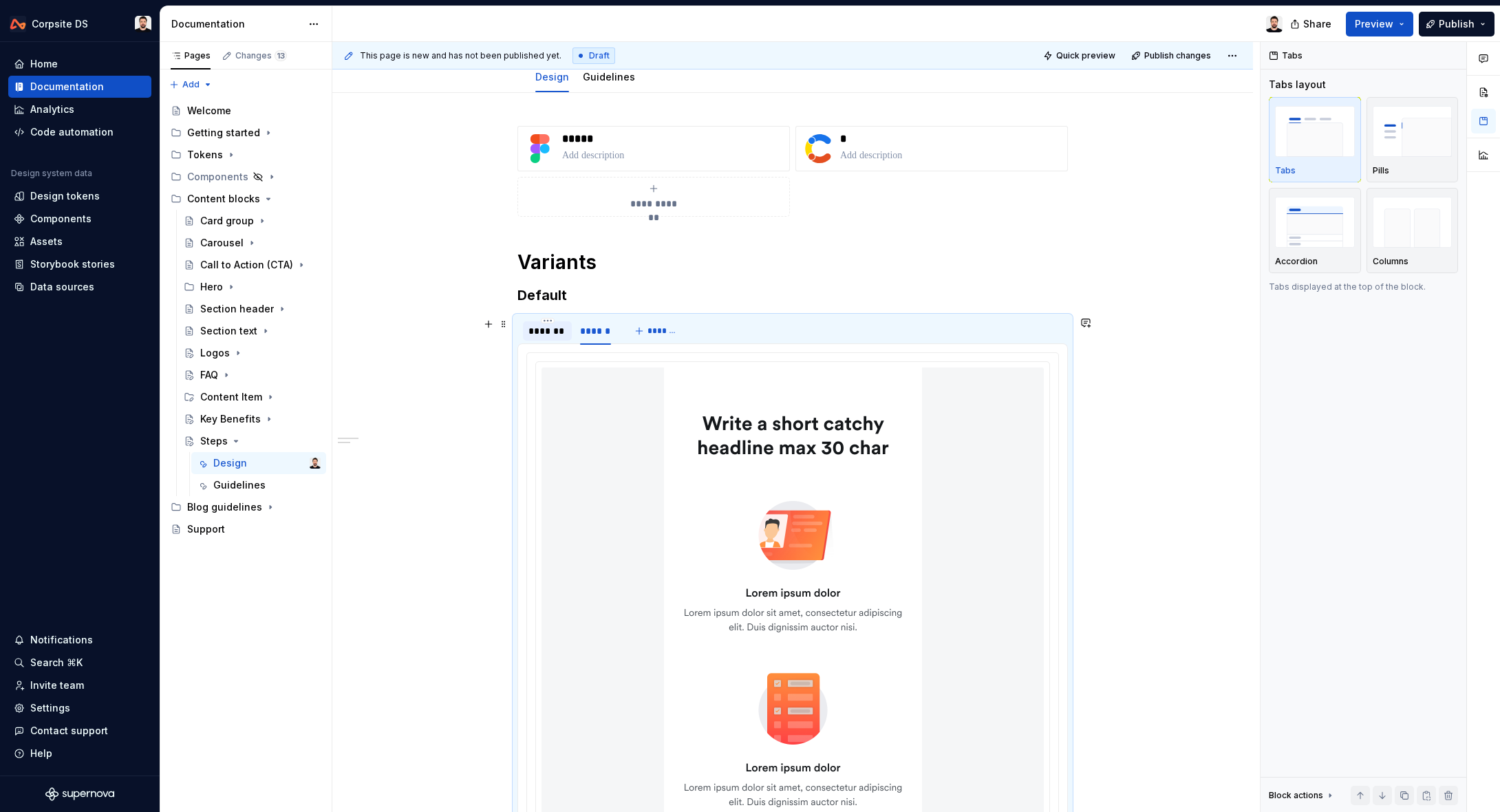
click at [558, 334] on div "*******" at bounding box center [547, 330] width 38 height 14
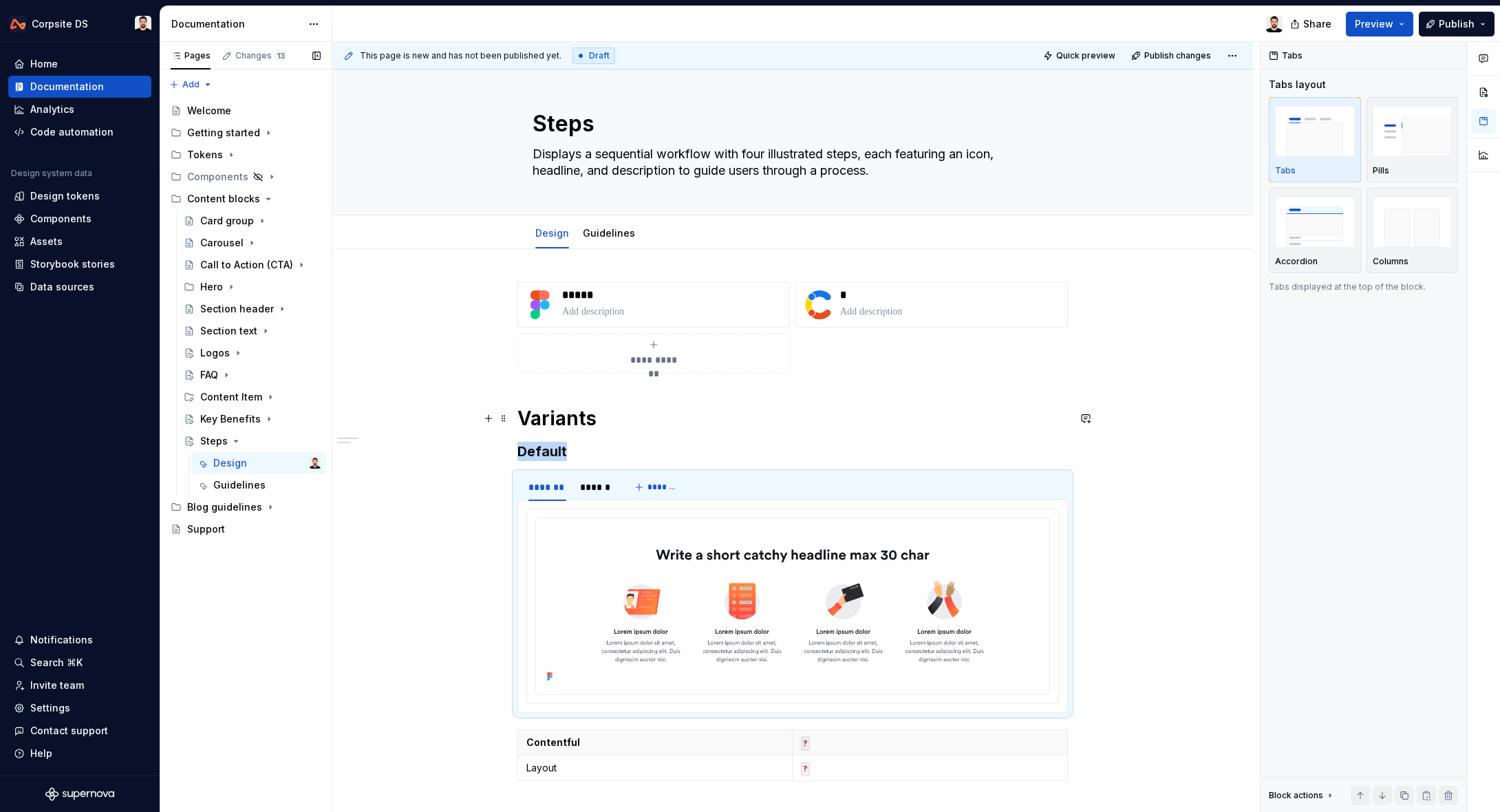
scroll to position [0, 0]
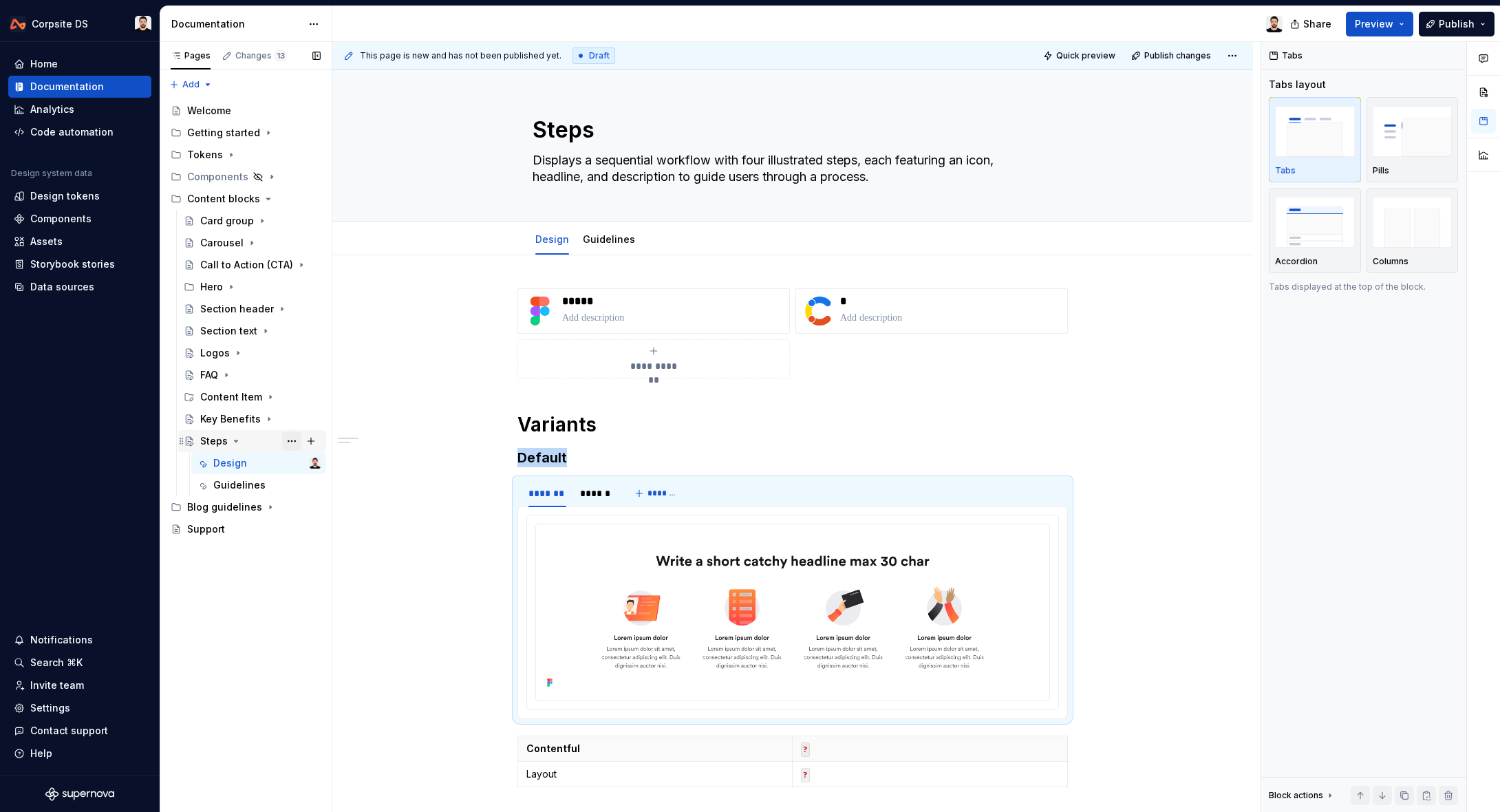
click at [286, 441] on button "Page tree" at bounding box center [292, 441] width 19 height 19
click at [324, 489] on div "Duplicate page" at bounding box center [375, 486] width 135 height 14
click at [212, 509] on div "Steps" at bounding box center [214, 506] width 27 height 14
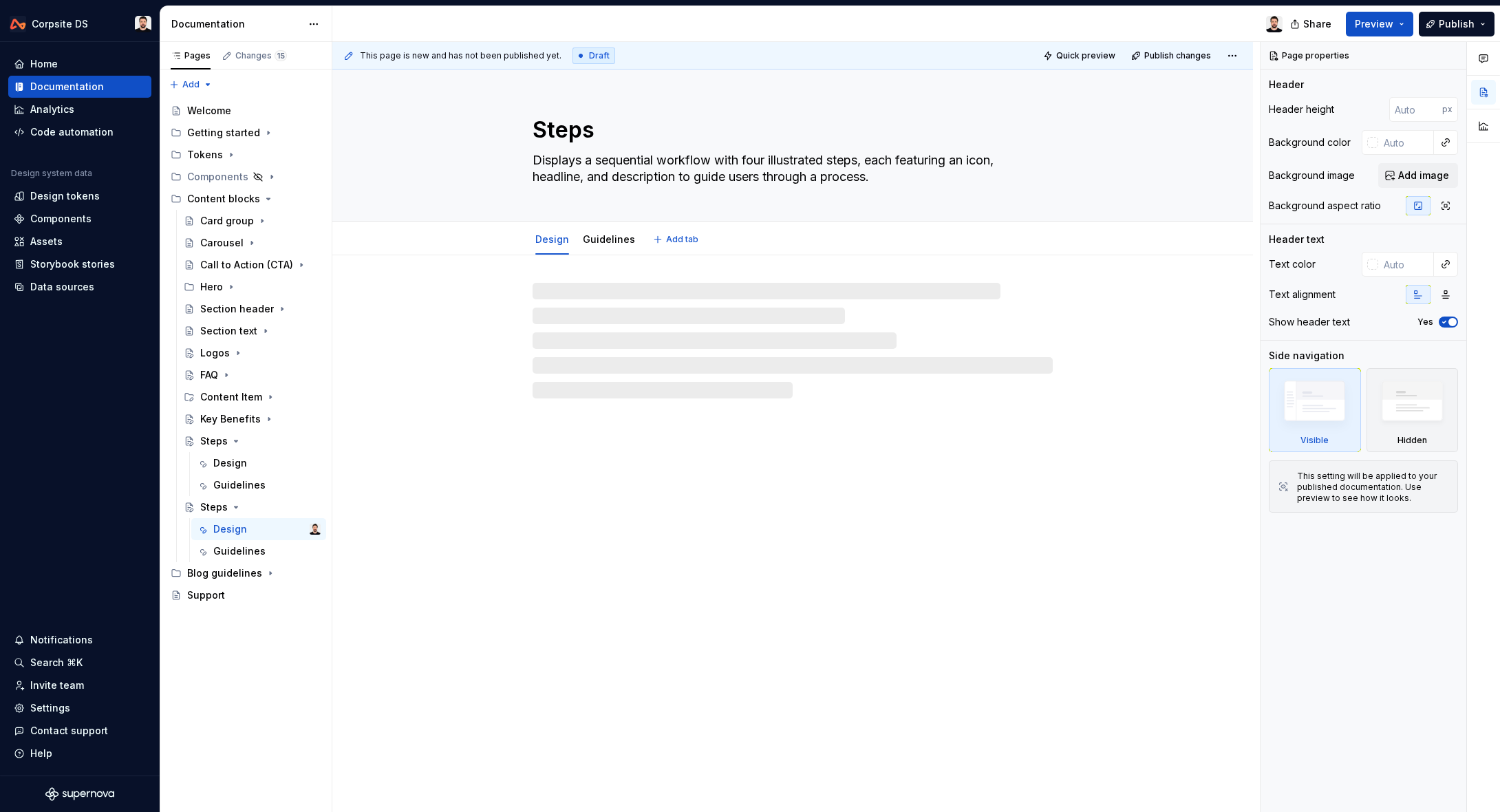
click at [573, 123] on textarea "Steps" at bounding box center [790, 129] width 520 height 33
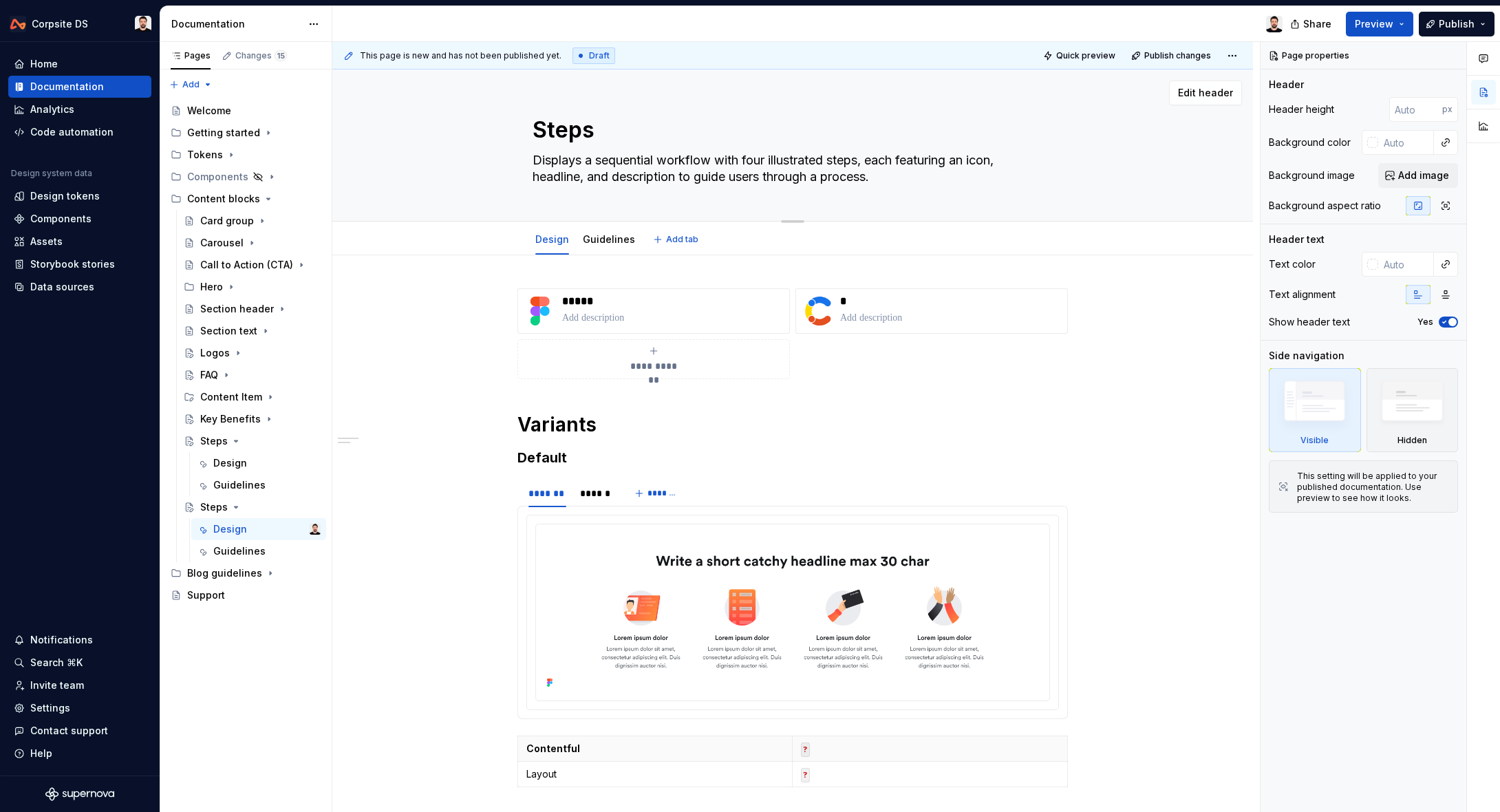
click at [598, 128] on textarea "Steps" at bounding box center [790, 129] width 520 height 33
click at [600, 166] on textarea "Displays a sequential workflow with four illustrated steps, each featuring an i…" at bounding box center [790, 169] width 520 height 39
click at [589, 299] on p "*****" at bounding box center [672, 301] width 221 height 14
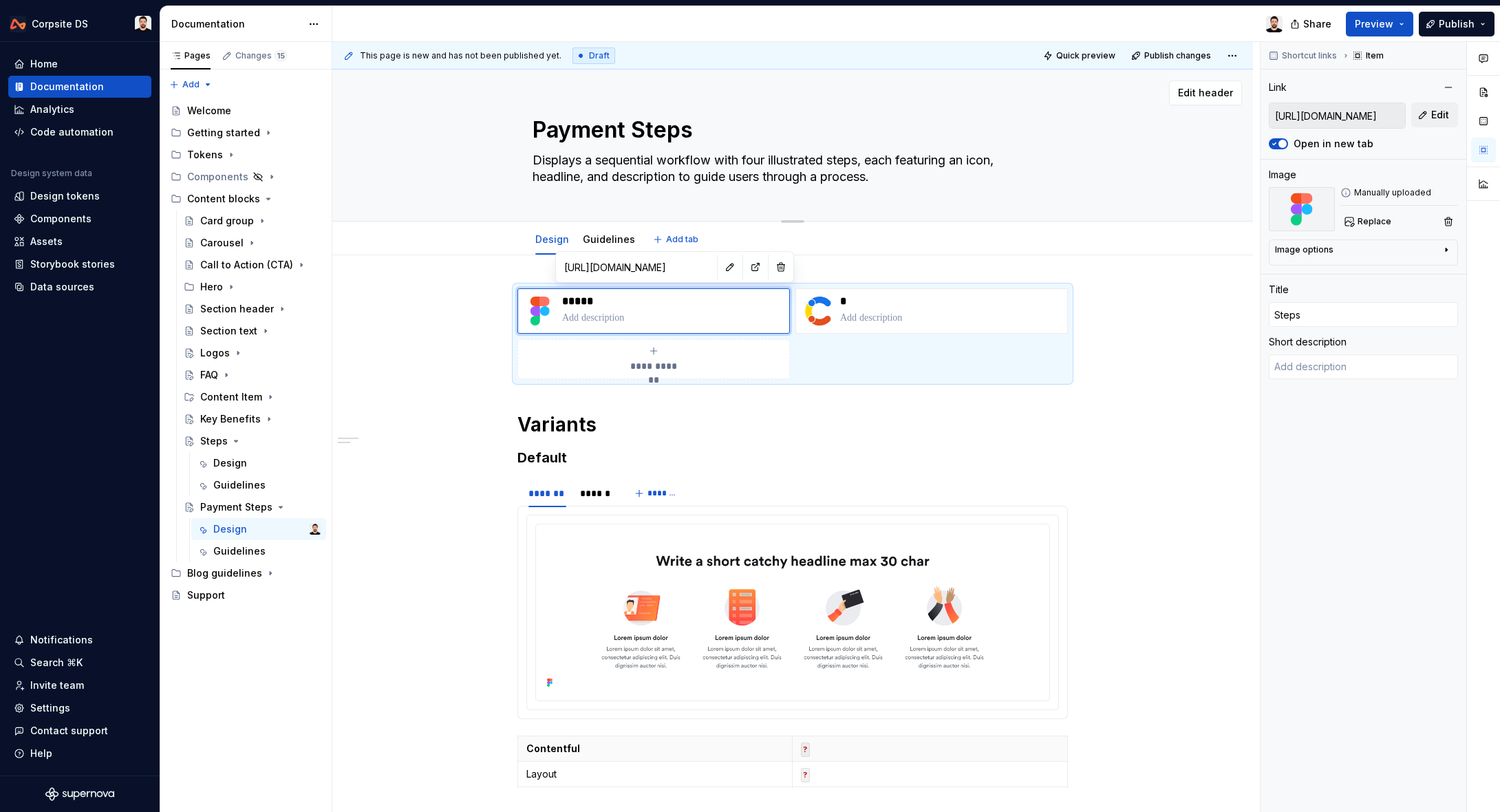
click at [641, 129] on textarea "Payment Steps" at bounding box center [790, 129] width 520 height 33
click at [637, 129] on textarea "Payment Steps" at bounding box center [790, 129] width 520 height 33
drag, startPoint x: 637, startPoint y: 129, endPoint x: 717, endPoint y: 125, distance: 80.1
click at [703, 127] on textarea "Payment Steps" at bounding box center [790, 129] width 520 height 33
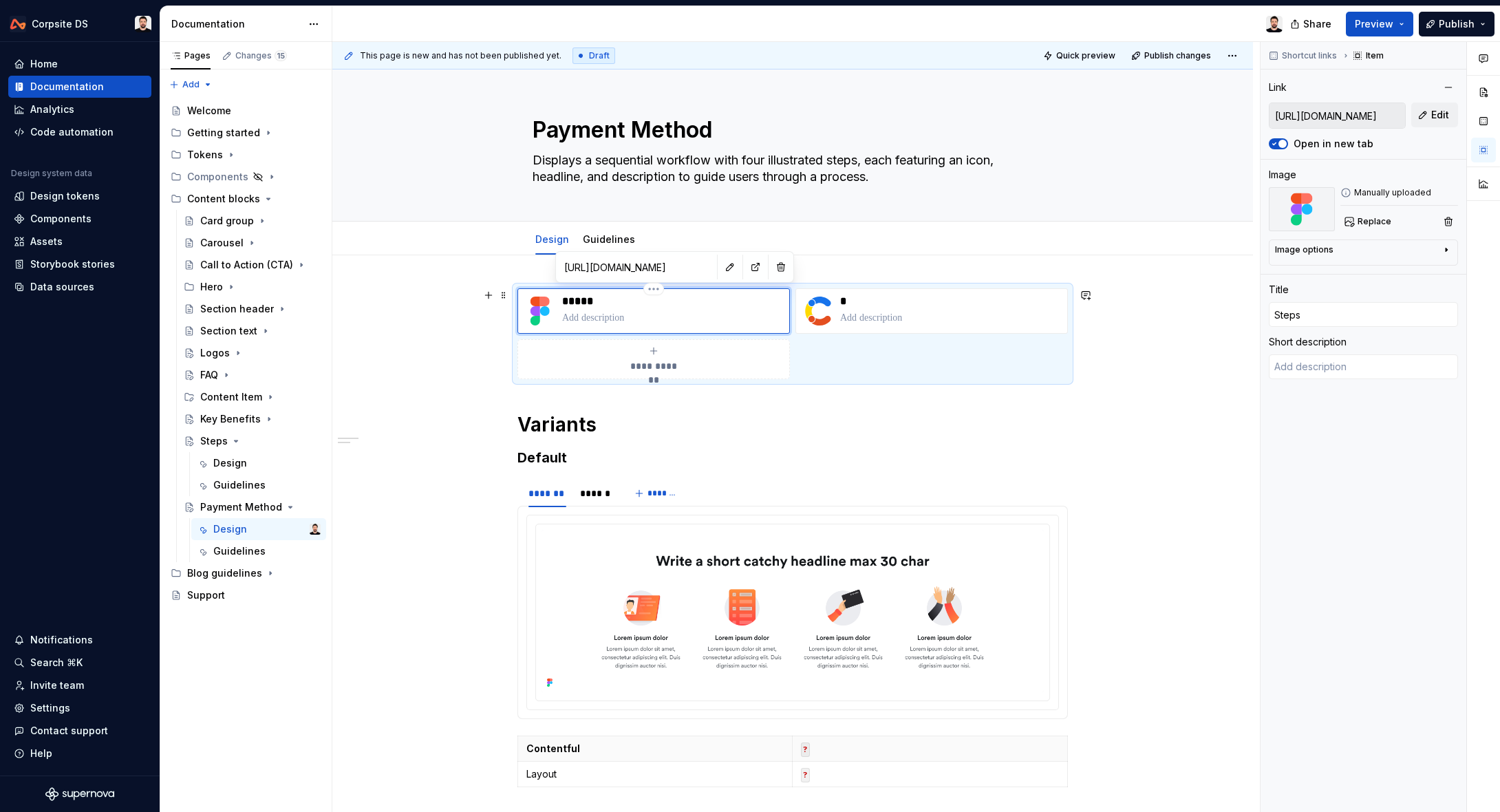
click at [600, 301] on p "*****" at bounding box center [672, 301] width 221 height 14
click at [721, 267] on button "button" at bounding box center [730, 267] width 19 height 19
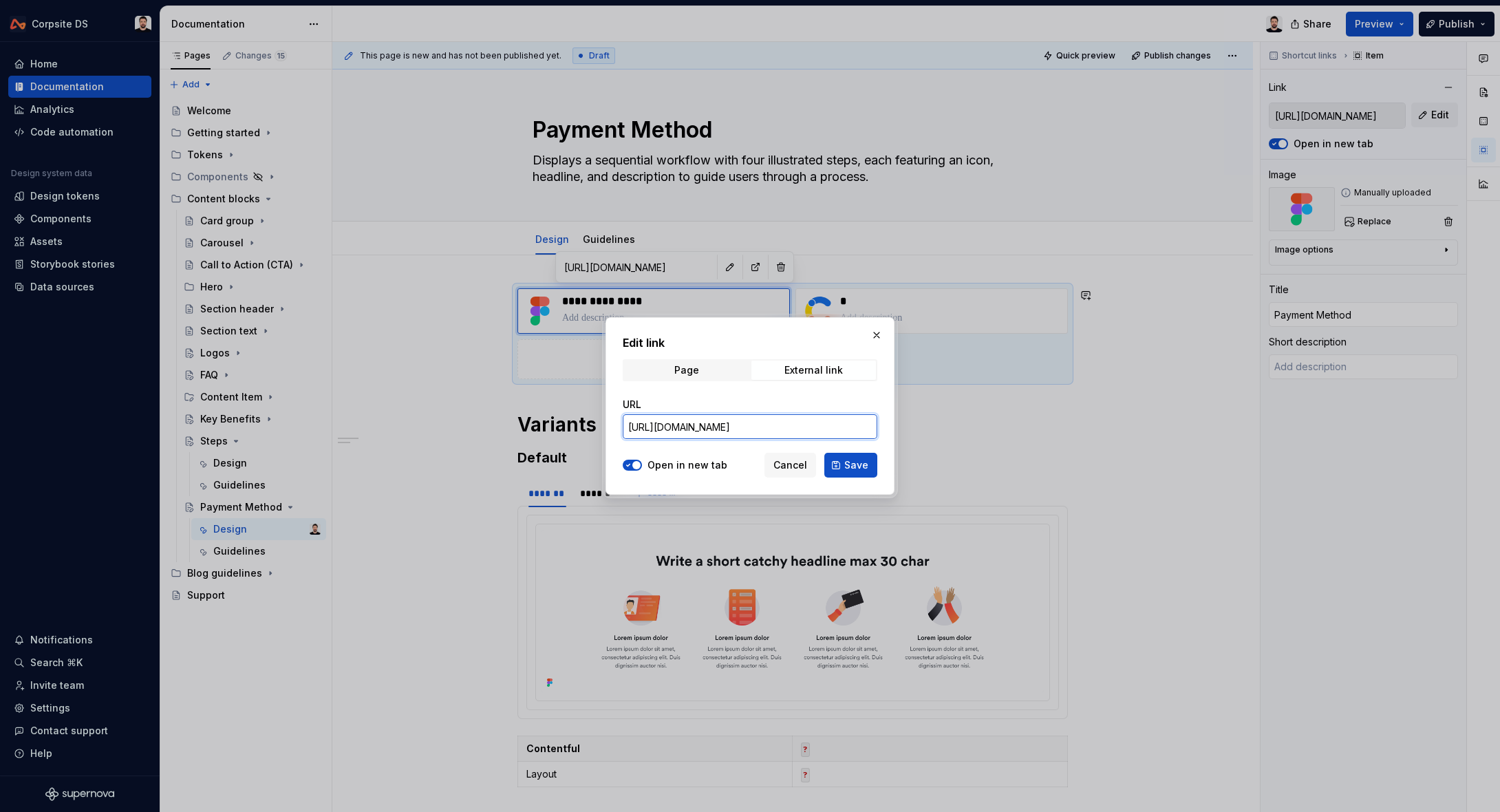
click at [687, 421] on input "[URL][DOMAIN_NAME]" at bounding box center [750, 426] width 255 height 25
click at [660, 430] on input "[URL][DOMAIN_NAME]" at bounding box center [750, 426] width 255 height 25
click at [661, 430] on input "[URL][DOMAIN_NAME]" at bounding box center [750, 426] width 255 height 25
click at [661, 429] on input "[URL][DOMAIN_NAME]" at bounding box center [750, 426] width 255 height 25
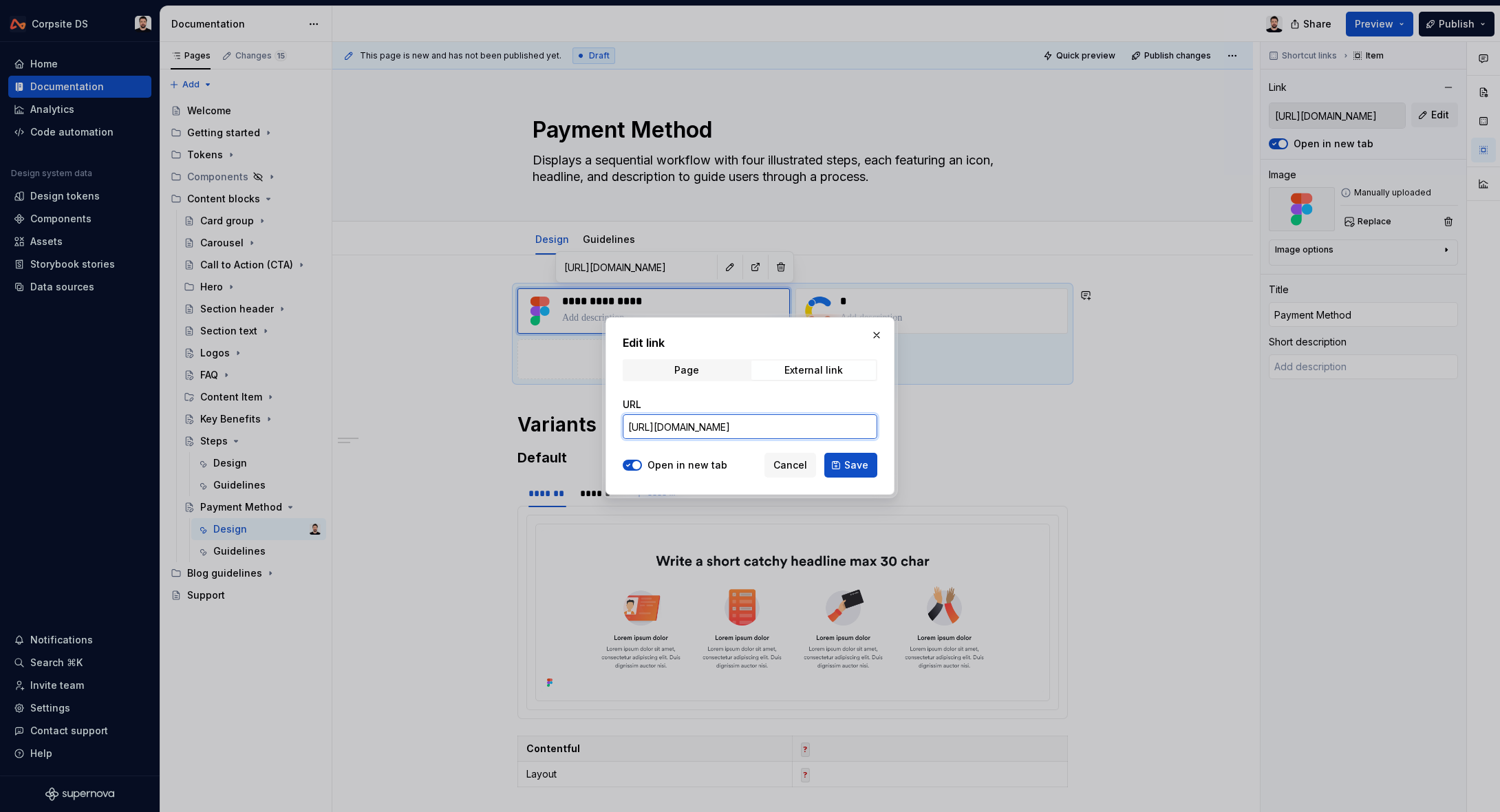
paste input "24671"
click at [850, 461] on span "Save" at bounding box center [857, 465] width 24 height 14
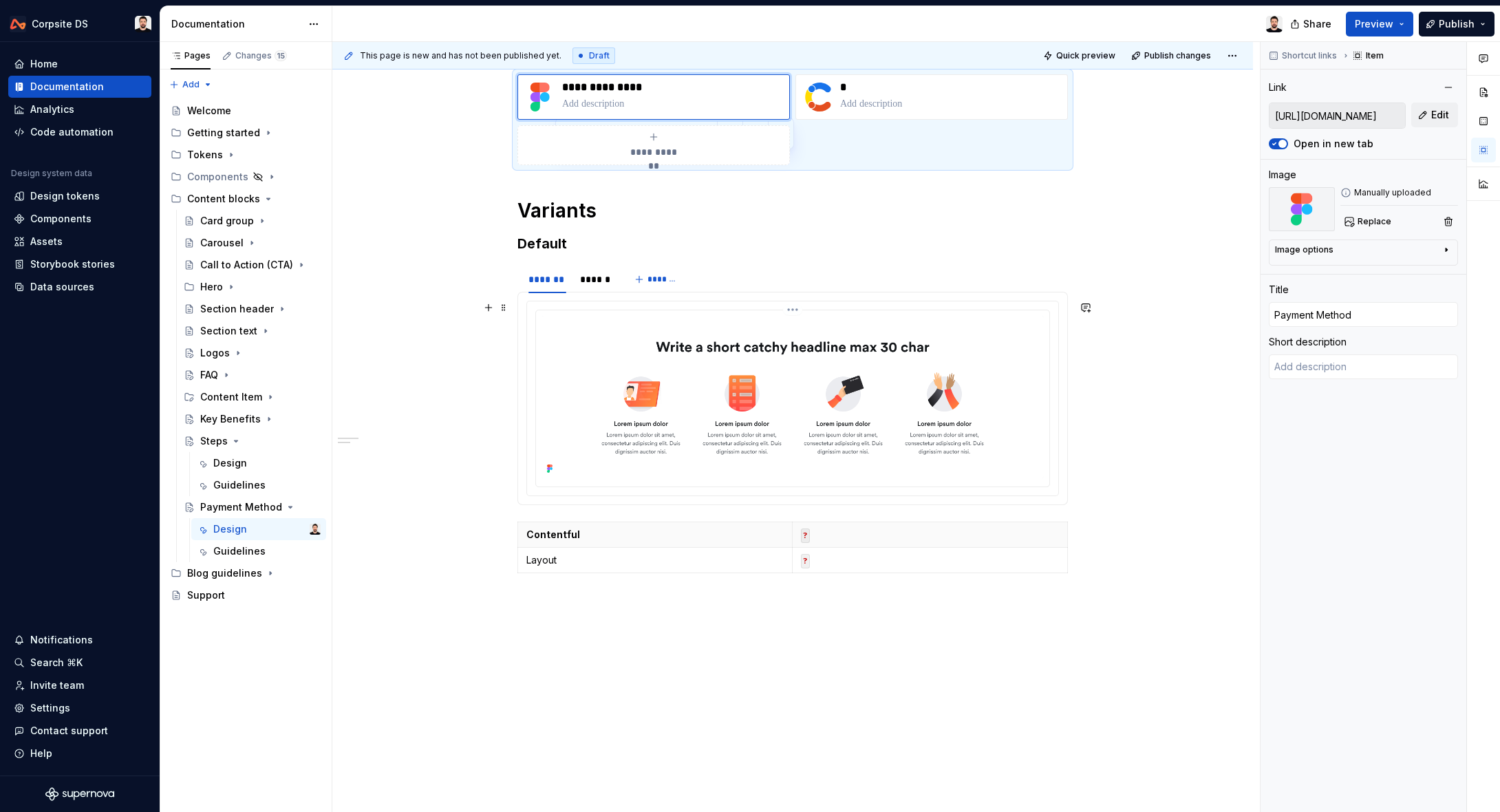
scroll to position [221, 0]
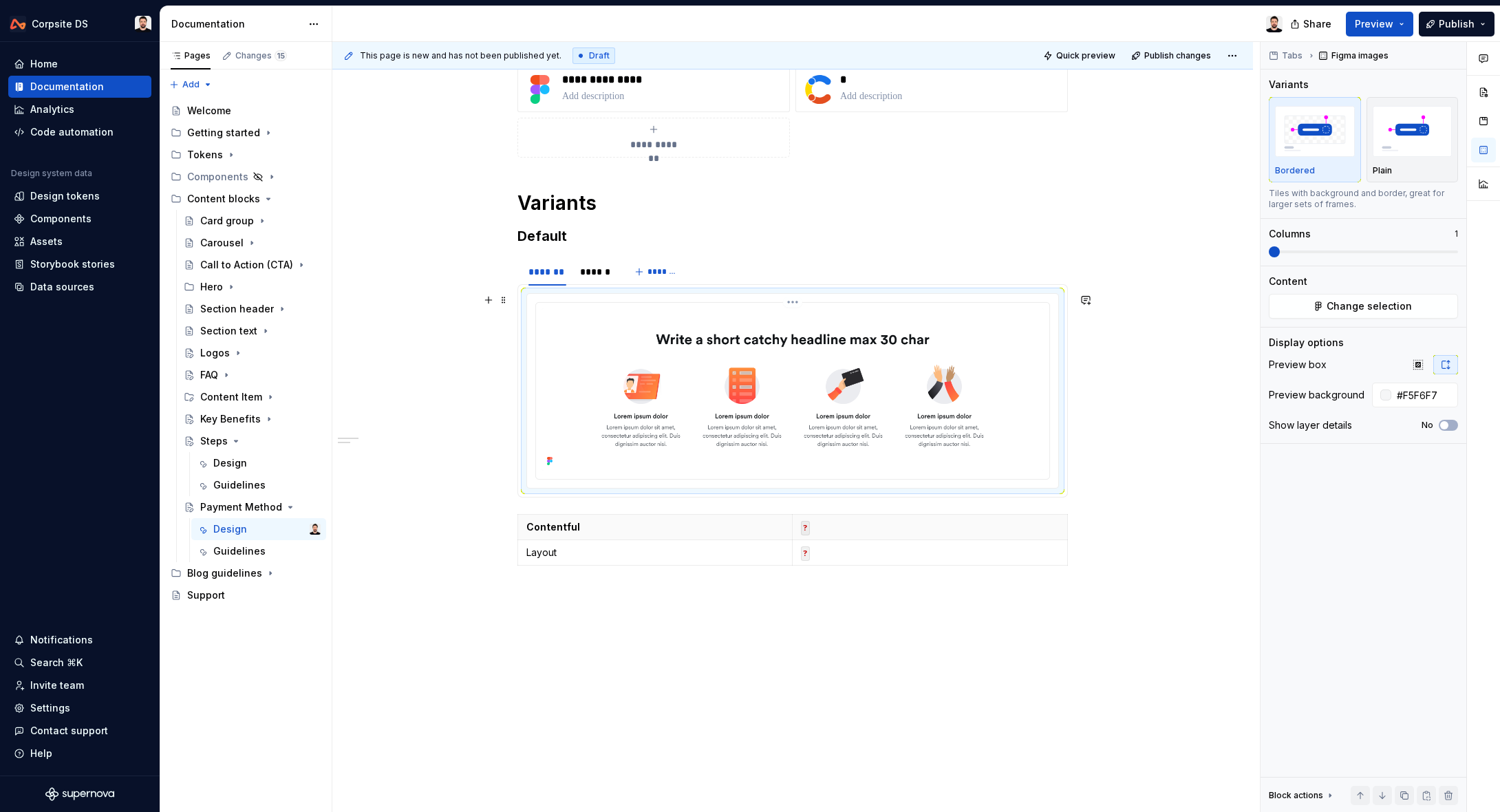
click at [645, 355] on img at bounding box center [792, 389] width 503 height 162
click at [1296, 318] on div "Change selection" at bounding box center [1363, 306] width 189 height 25
click at [1316, 301] on button "Change selection" at bounding box center [1363, 306] width 189 height 25
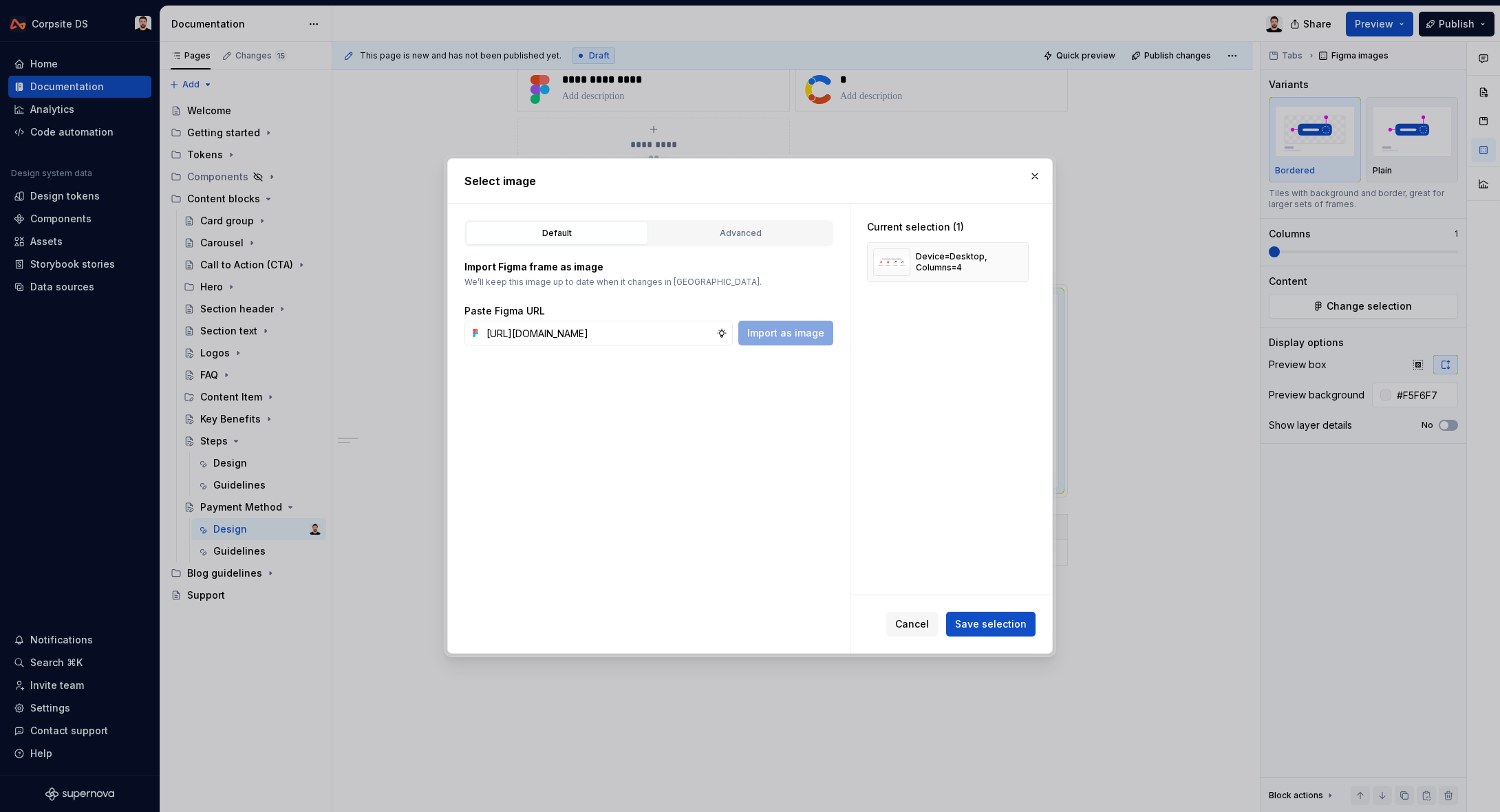
scroll to position [0, 436]
click at [800, 336] on span "Import as image" at bounding box center [786, 333] width 77 height 14
click at [1016, 262] on button "button" at bounding box center [1013, 262] width 19 height 19
click at [1000, 627] on span "Save selection" at bounding box center [991, 623] width 72 height 14
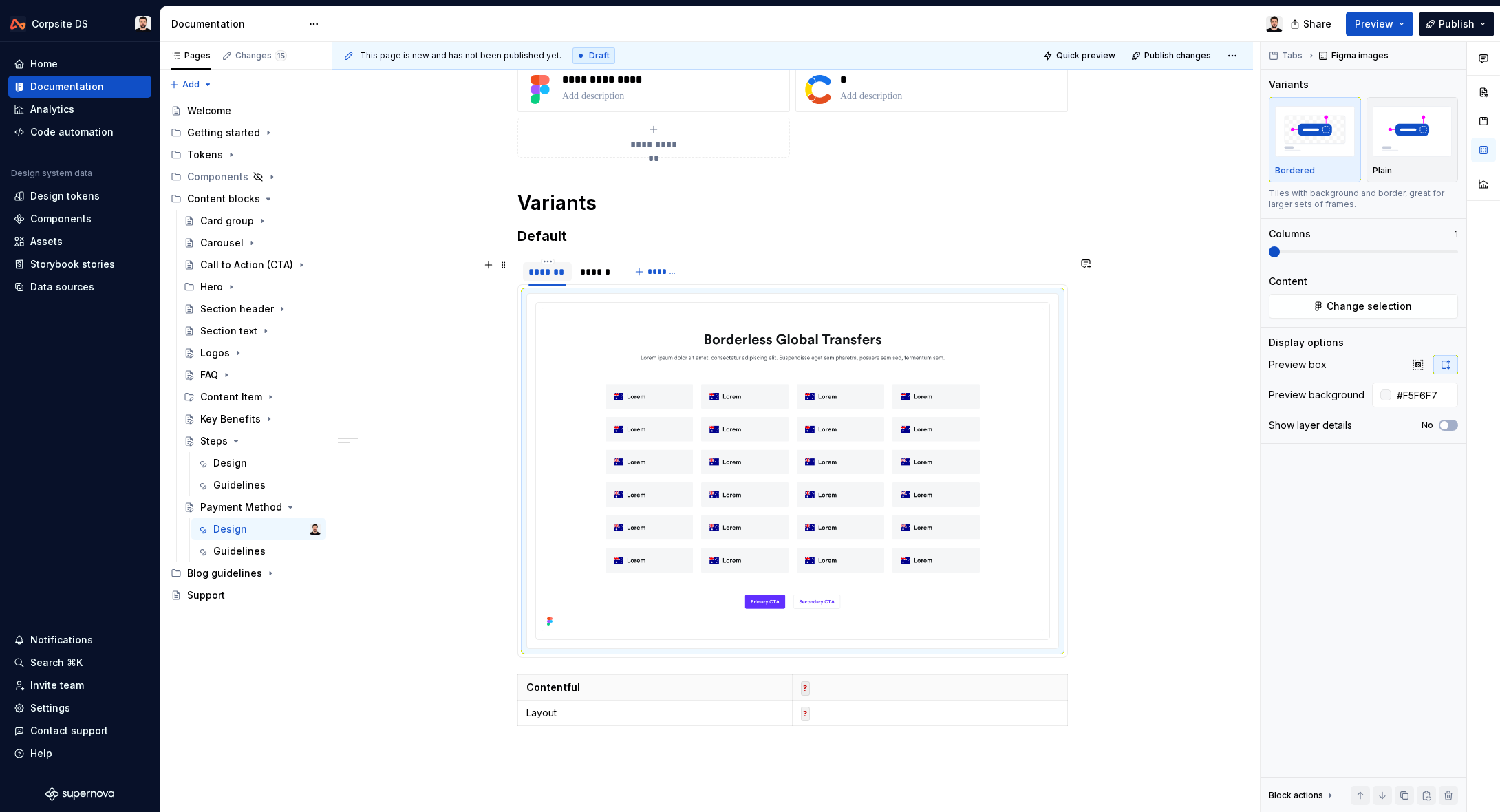
scroll to position [226, 0]
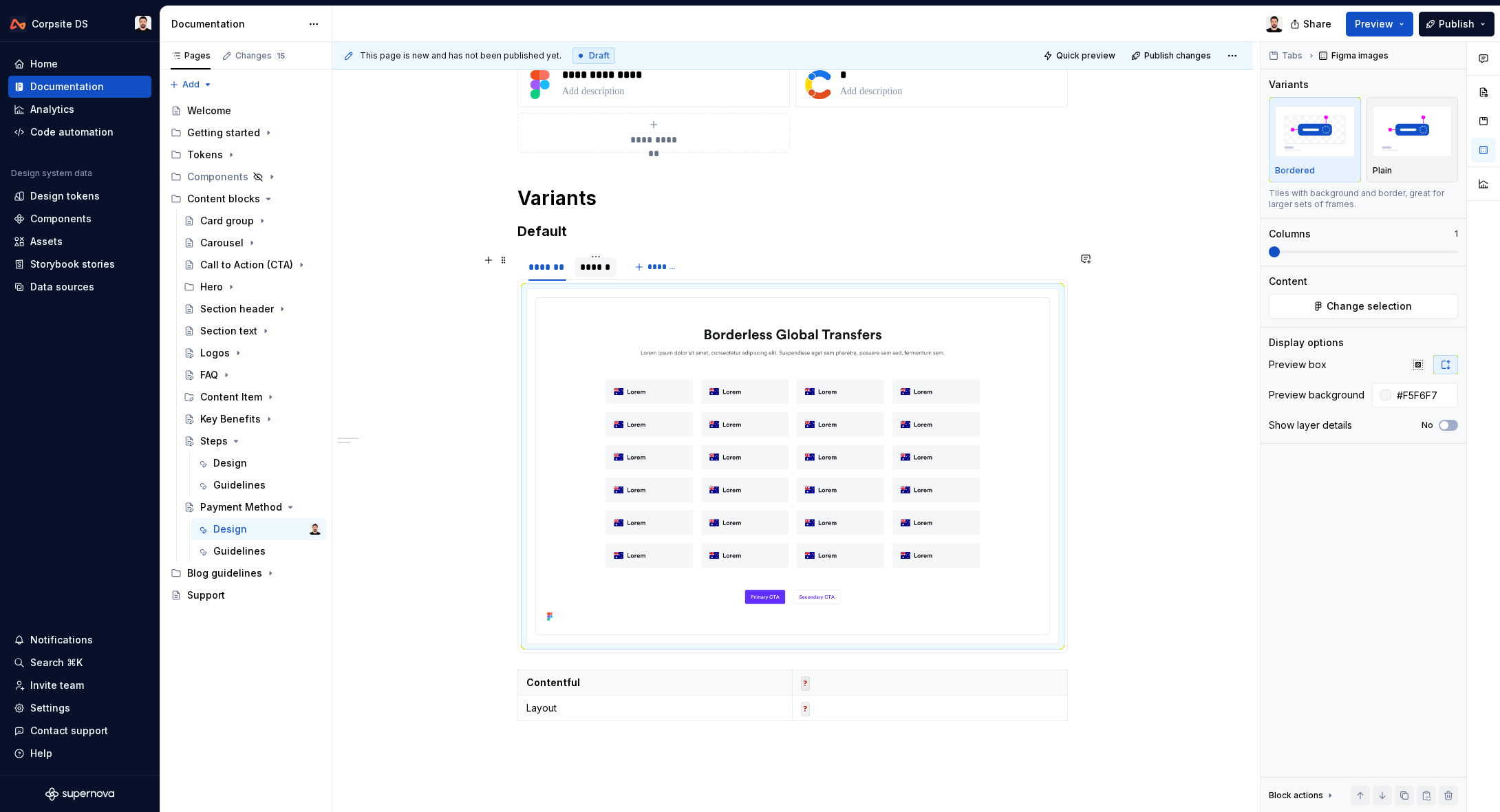
click at [588, 264] on div "******" at bounding box center [595, 266] width 31 height 14
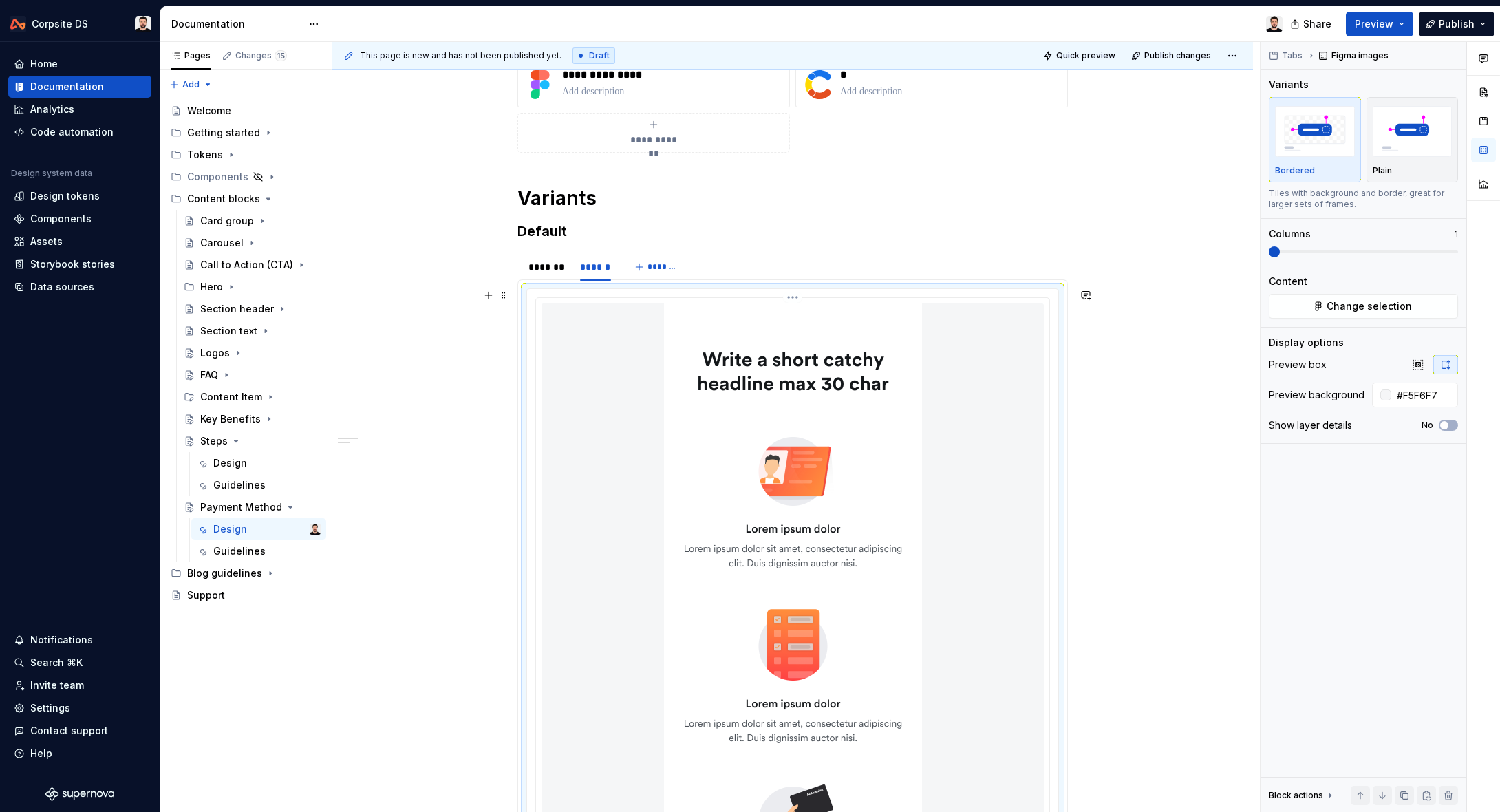
click at [665, 357] on div at bounding box center [792, 720] width 503 height 835
click at [1311, 313] on button "Change selection" at bounding box center [1363, 306] width 189 height 25
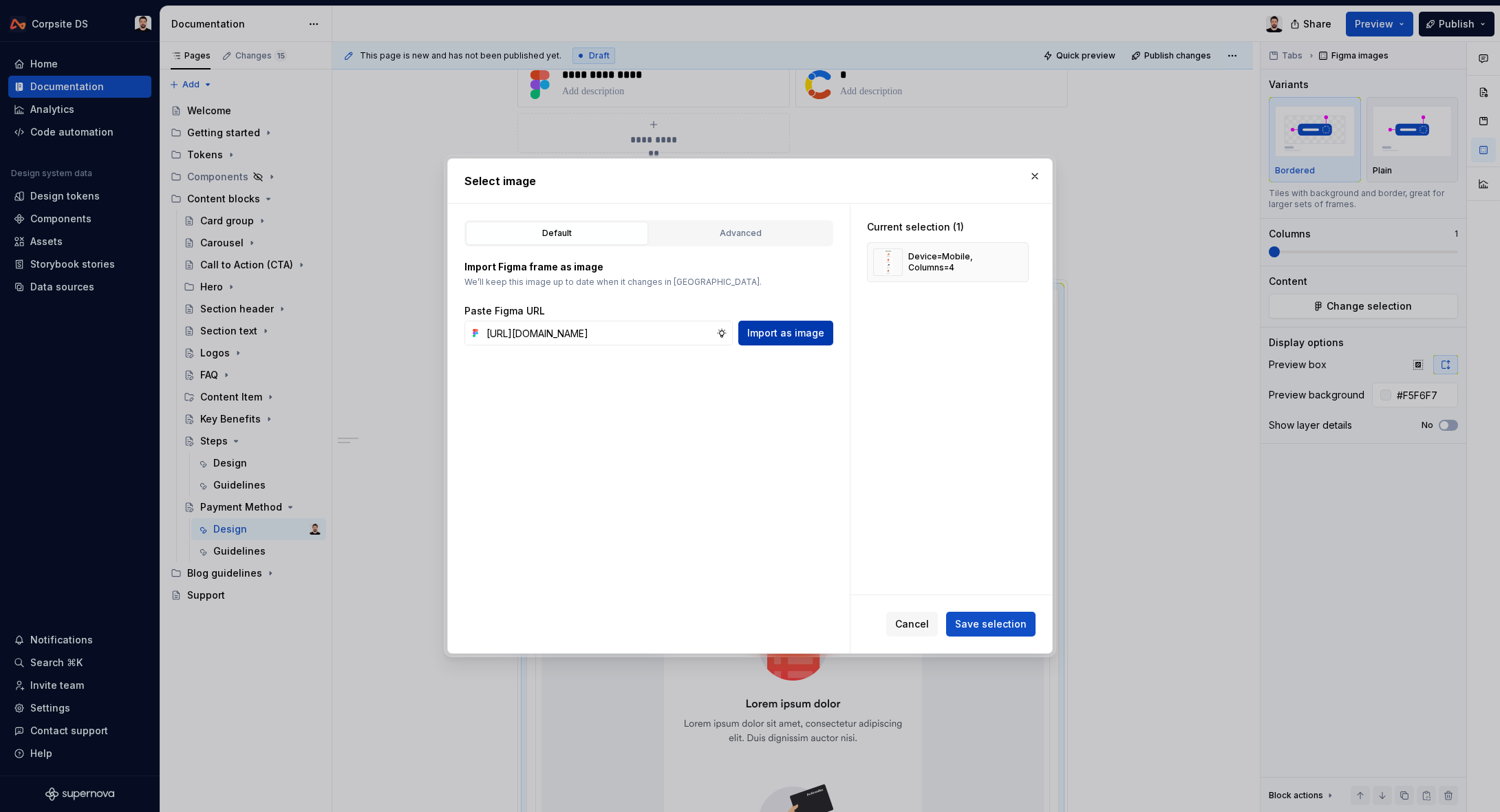
scroll to position [0, 0]
click at [792, 336] on span "Import as image" at bounding box center [786, 333] width 77 height 14
click at [1022, 263] on button "button" at bounding box center [1013, 262] width 19 height 19
click at [985, 619] on span "Save selection" at bounding box center [991, 623] width 72 height 14
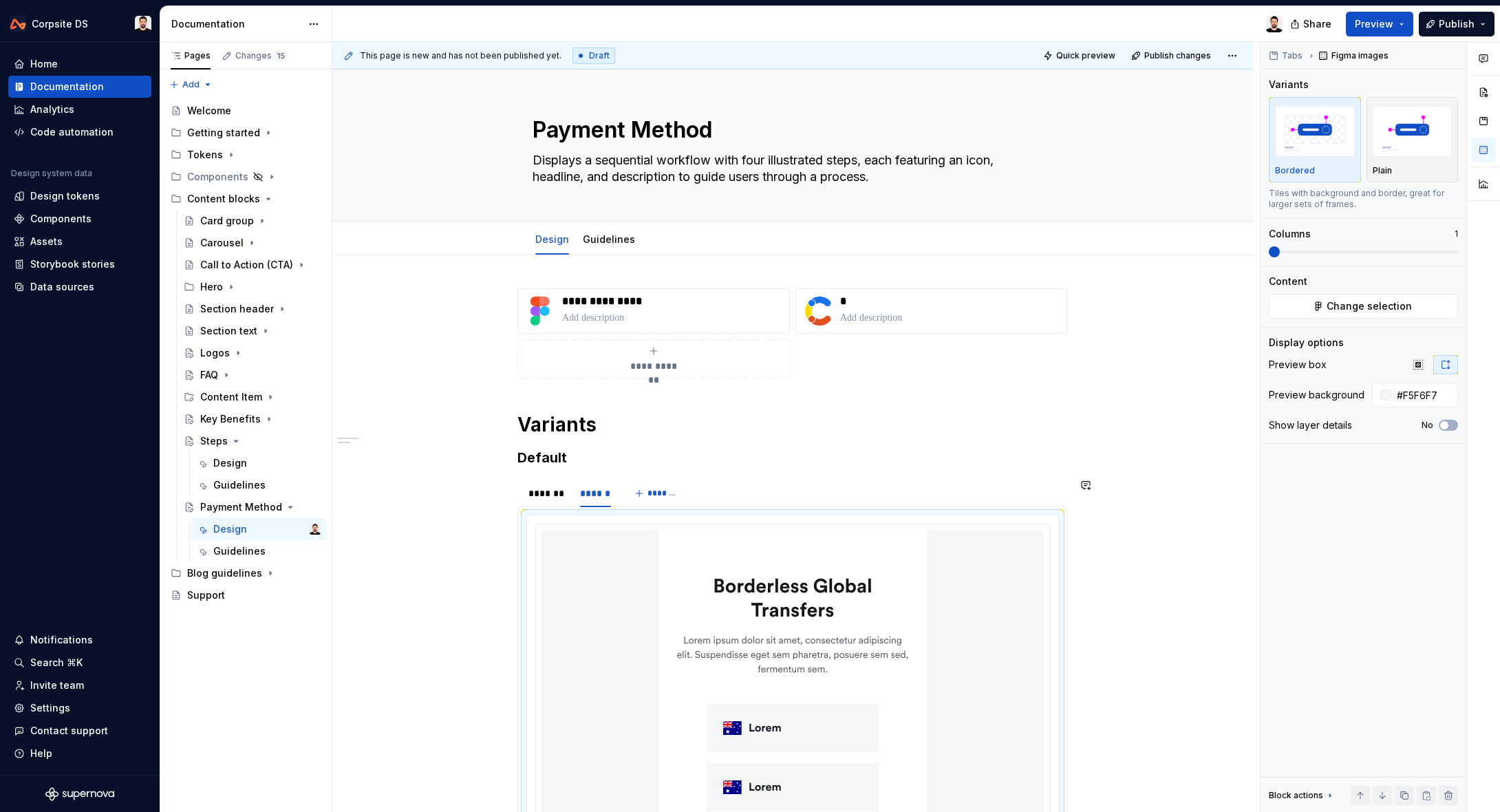
scroll to position [150, 0]
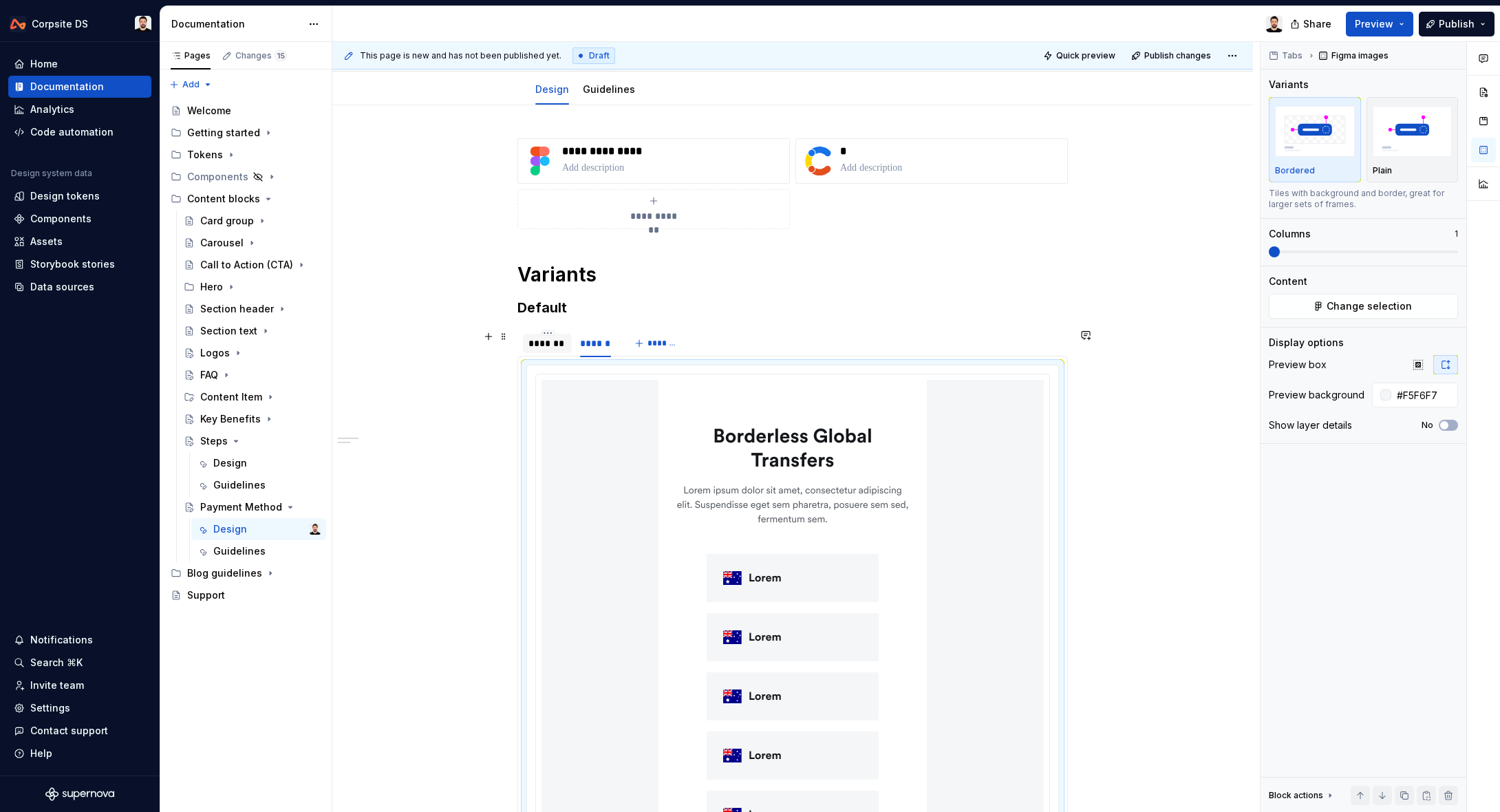
click at [540, 349] on div "*******" at bounding box center [547, 342] width 38 height 14
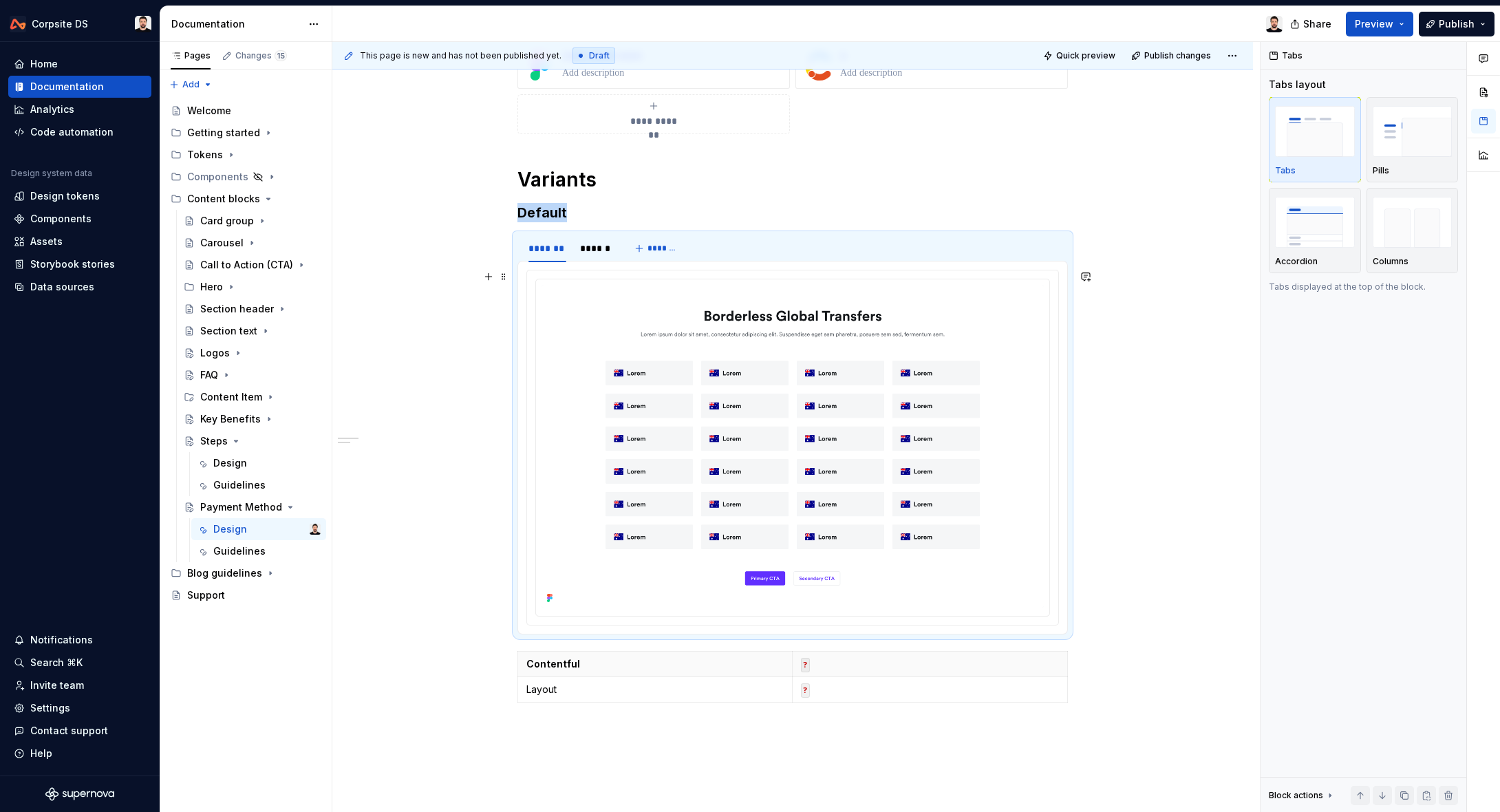
scroll to position [247, 0]
click at [545, 211] on h3 "Default" at bounding box center [792, 211] width 550 height 19
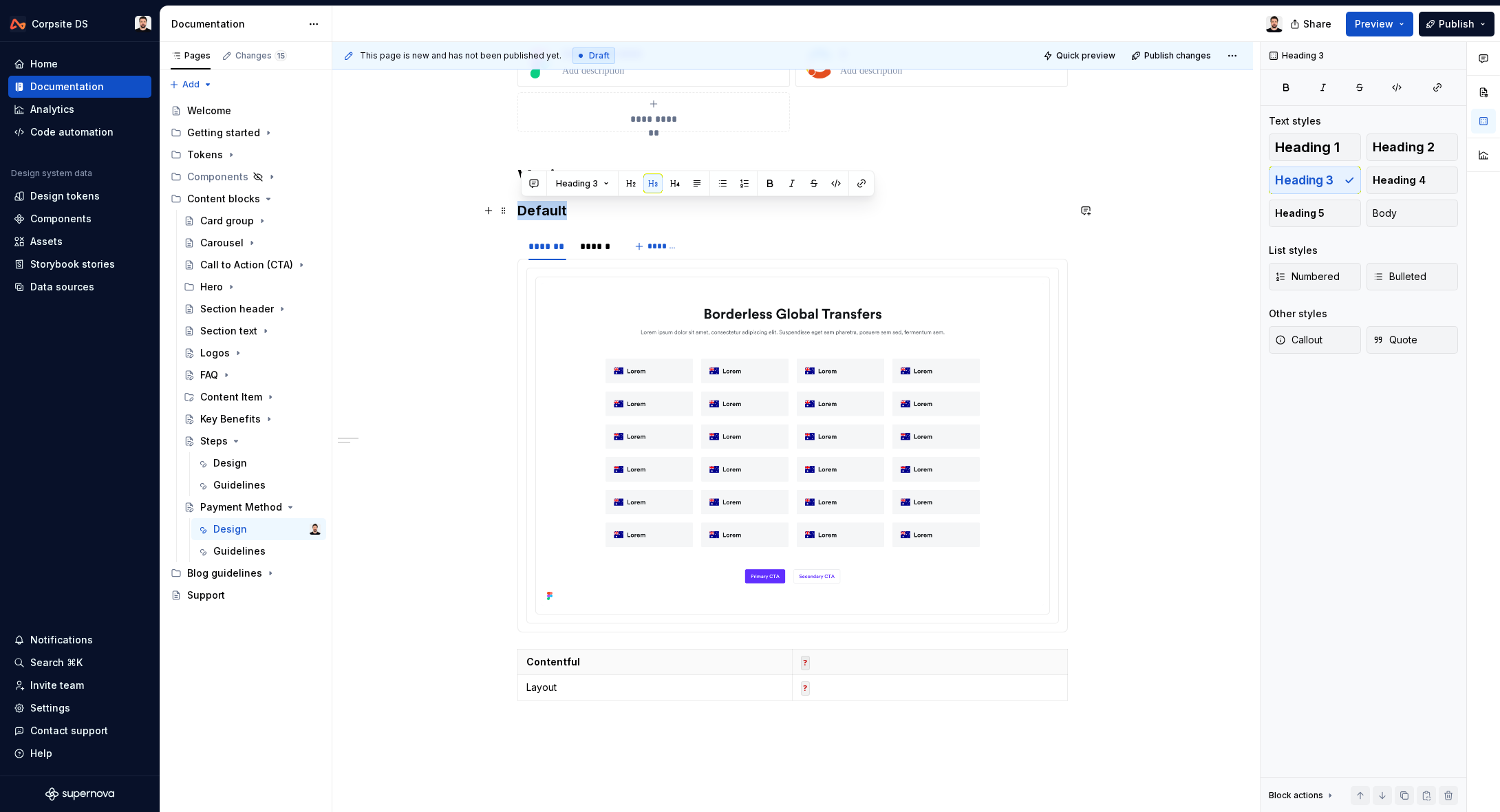
drag, startPoint x: 545, startPoint y: 211, endPoint x: 554, endPoint y: 209, distance: 9.2
click at [545, 211] on h3 "Default" at bounding box center [792, 211] width 550 height 19
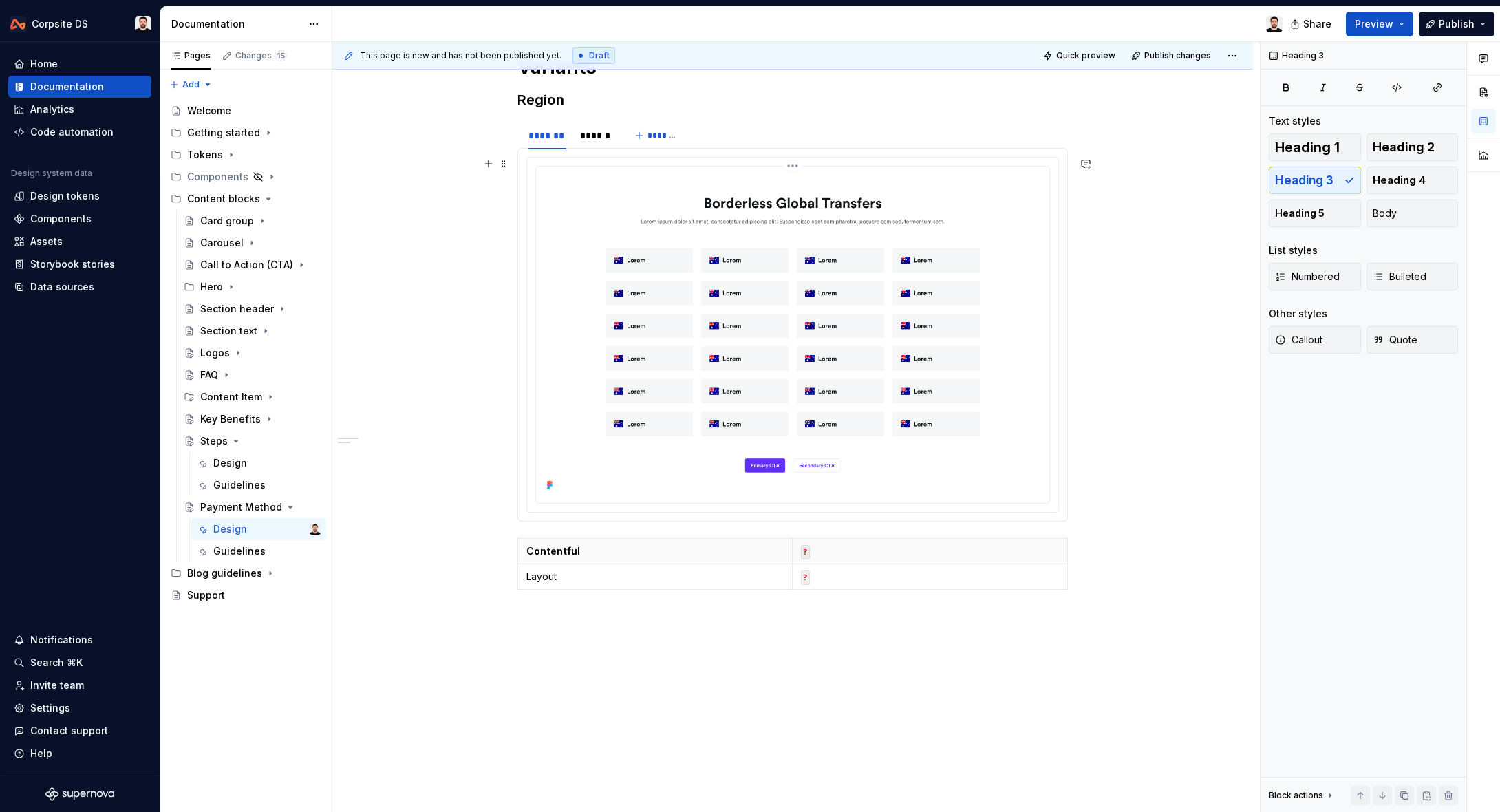
scroll to position [359, 0]
click at [647, 613] on div "**********" at bounding box center [792, 375] width 921 height 958
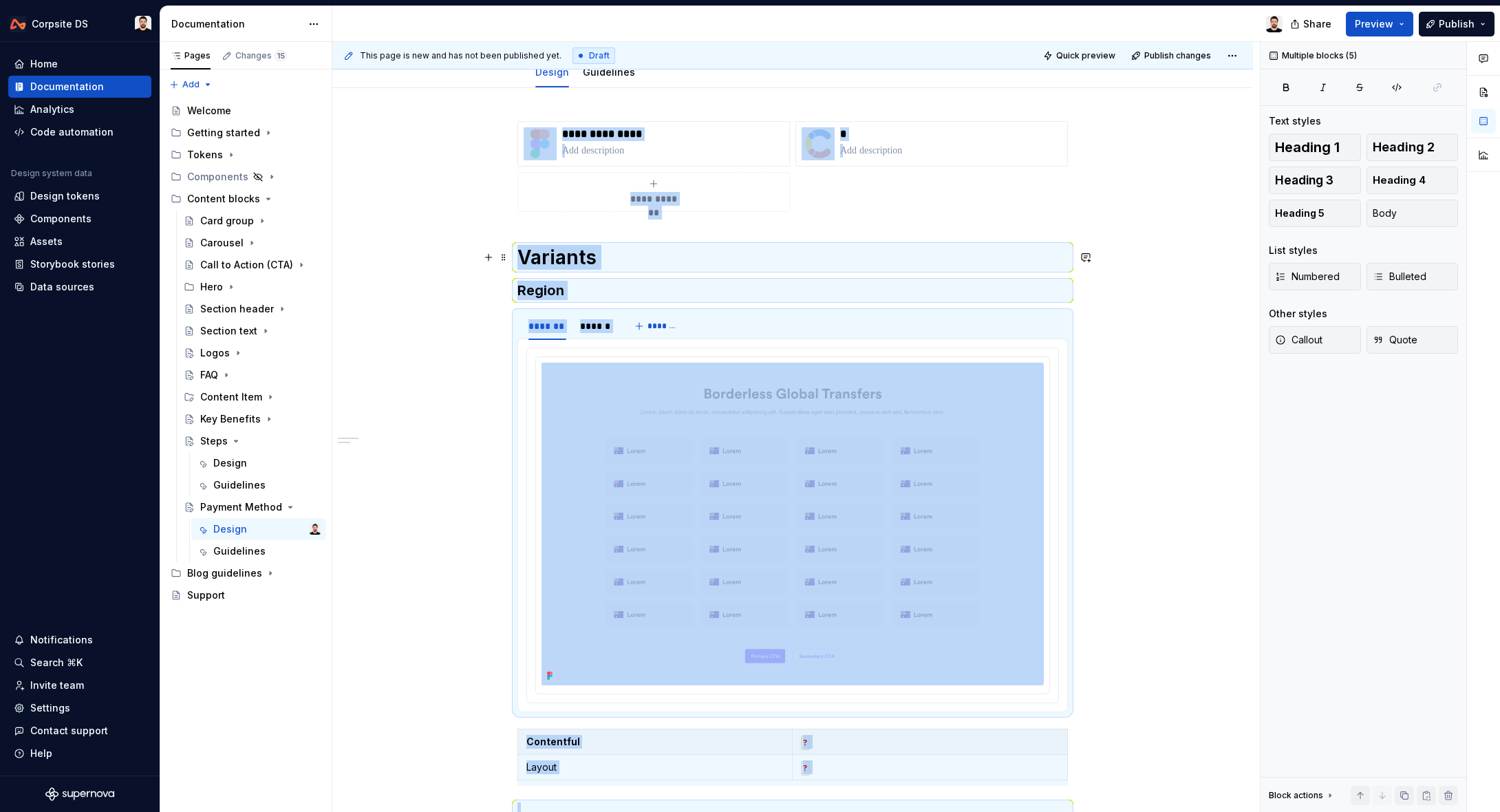
scroll to position [146, 0]
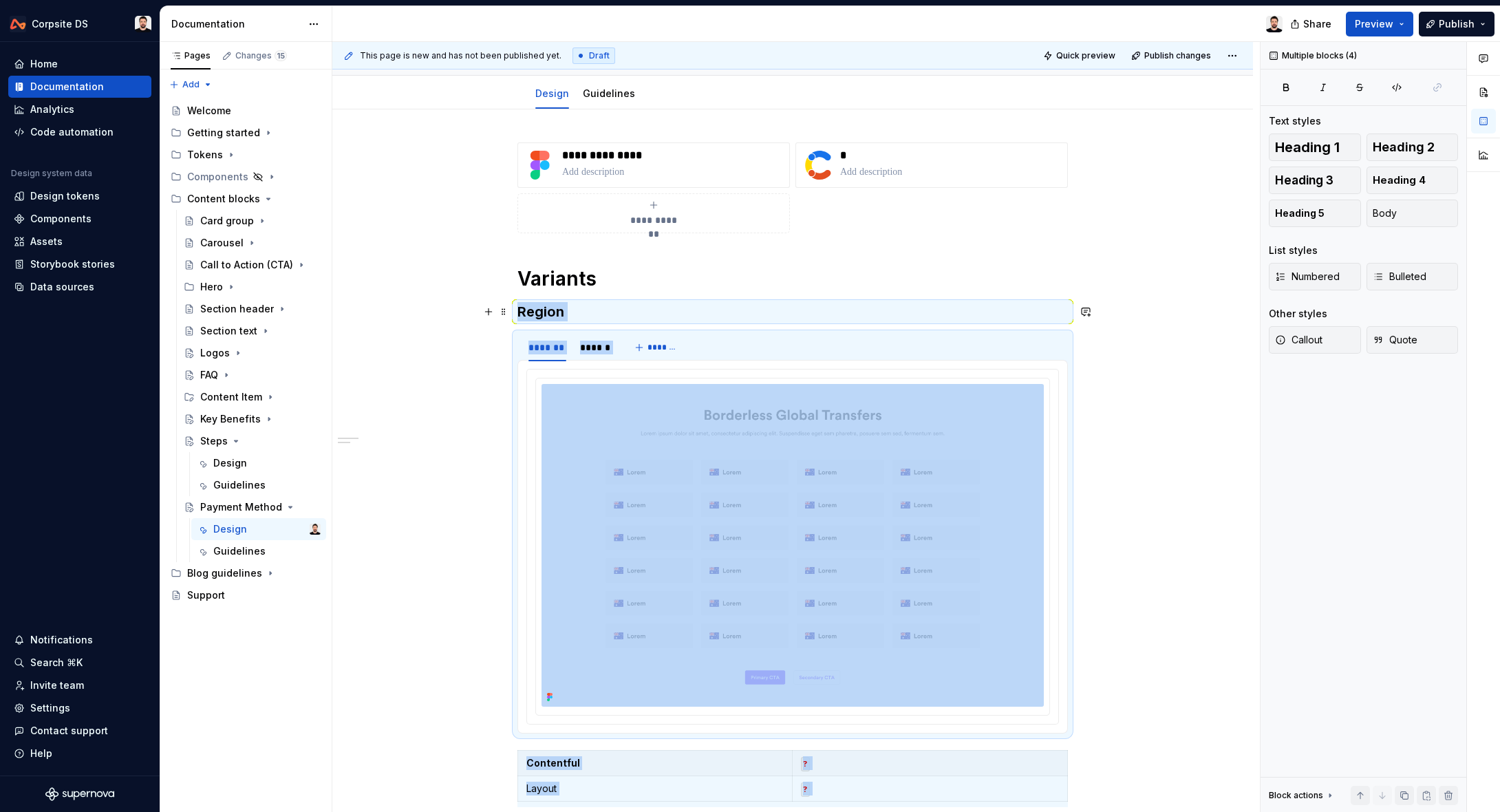
drag, startPoint x: 607, startPoint y: 547, endPoint x: 491, endPoint y: 301, distance: 272.0
click at [517, 302] on div "**********" at bounding box center [792, 499] width 550 height 714
copy div "Variants Region ******* ****** ******* Contentful ? Layout ?"
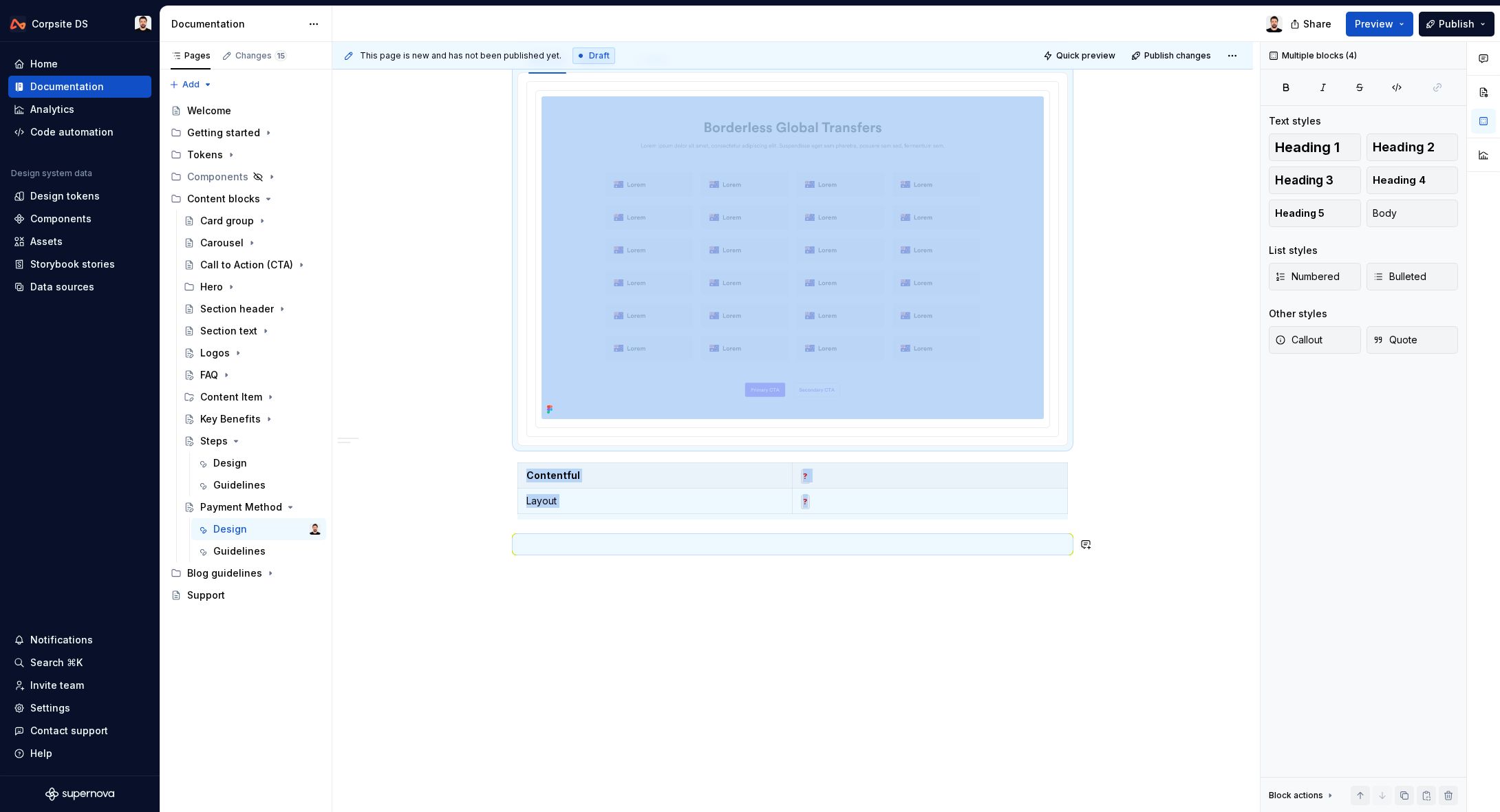
click at [586, 596] on div "**********" at bounding box center [792, 317] width 921 height 990
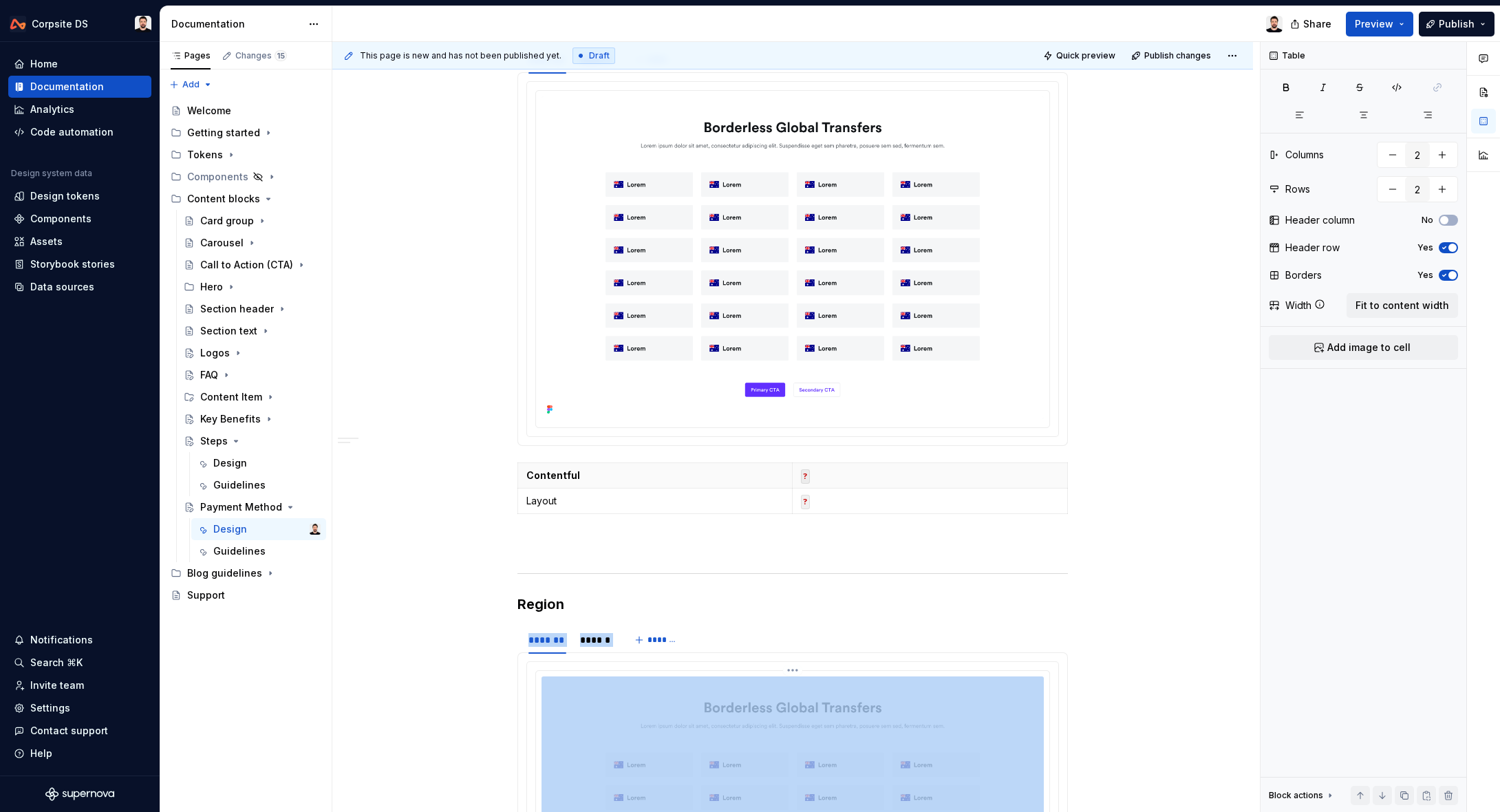
scroll to position [721, 0]
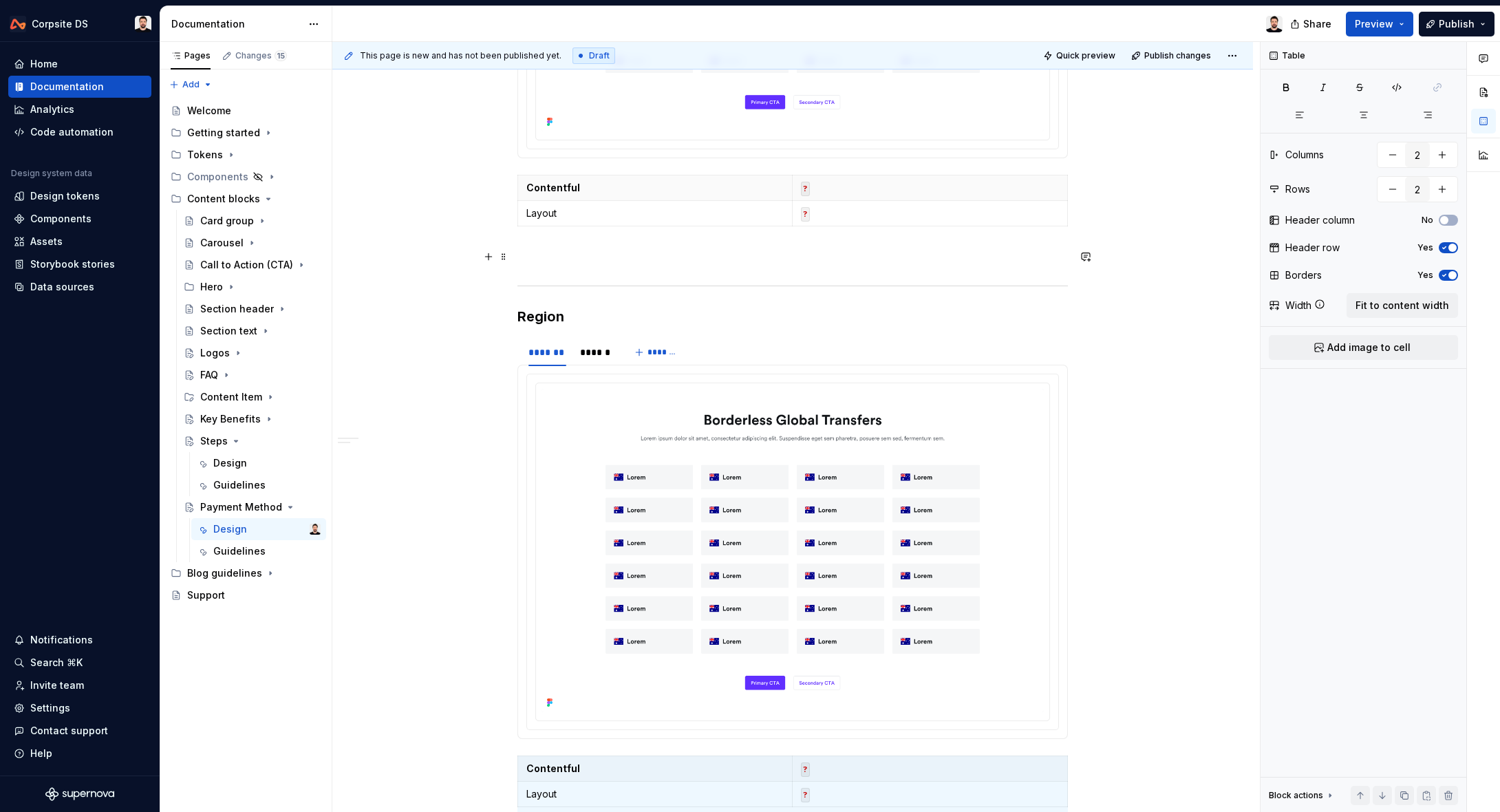
click at [556, 259] on p at bounding box center [792, 256] width 550 height 17
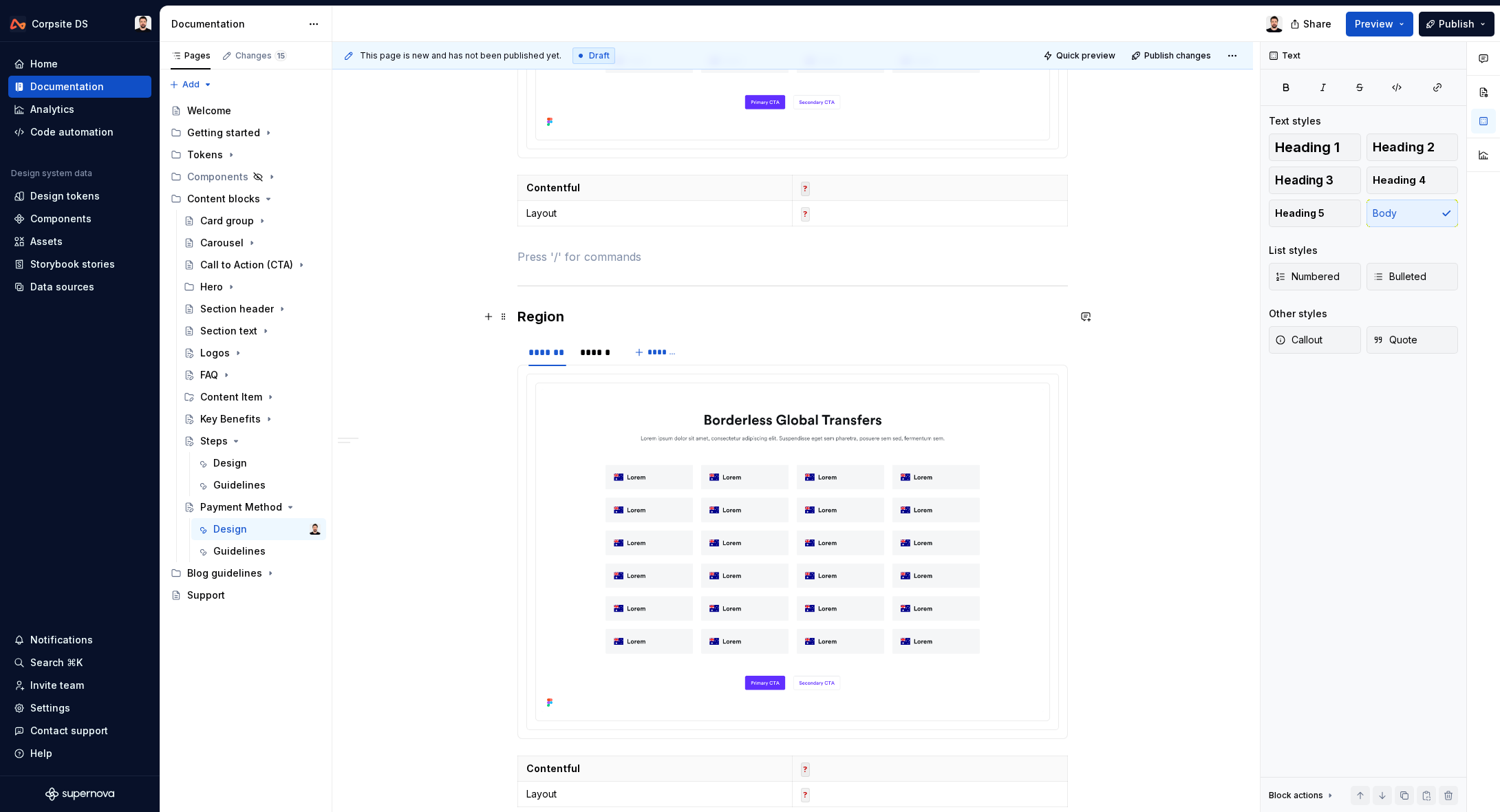
click at [525, 314] on h3 "Region" at bounding box center [792, 317] width 550 height 19
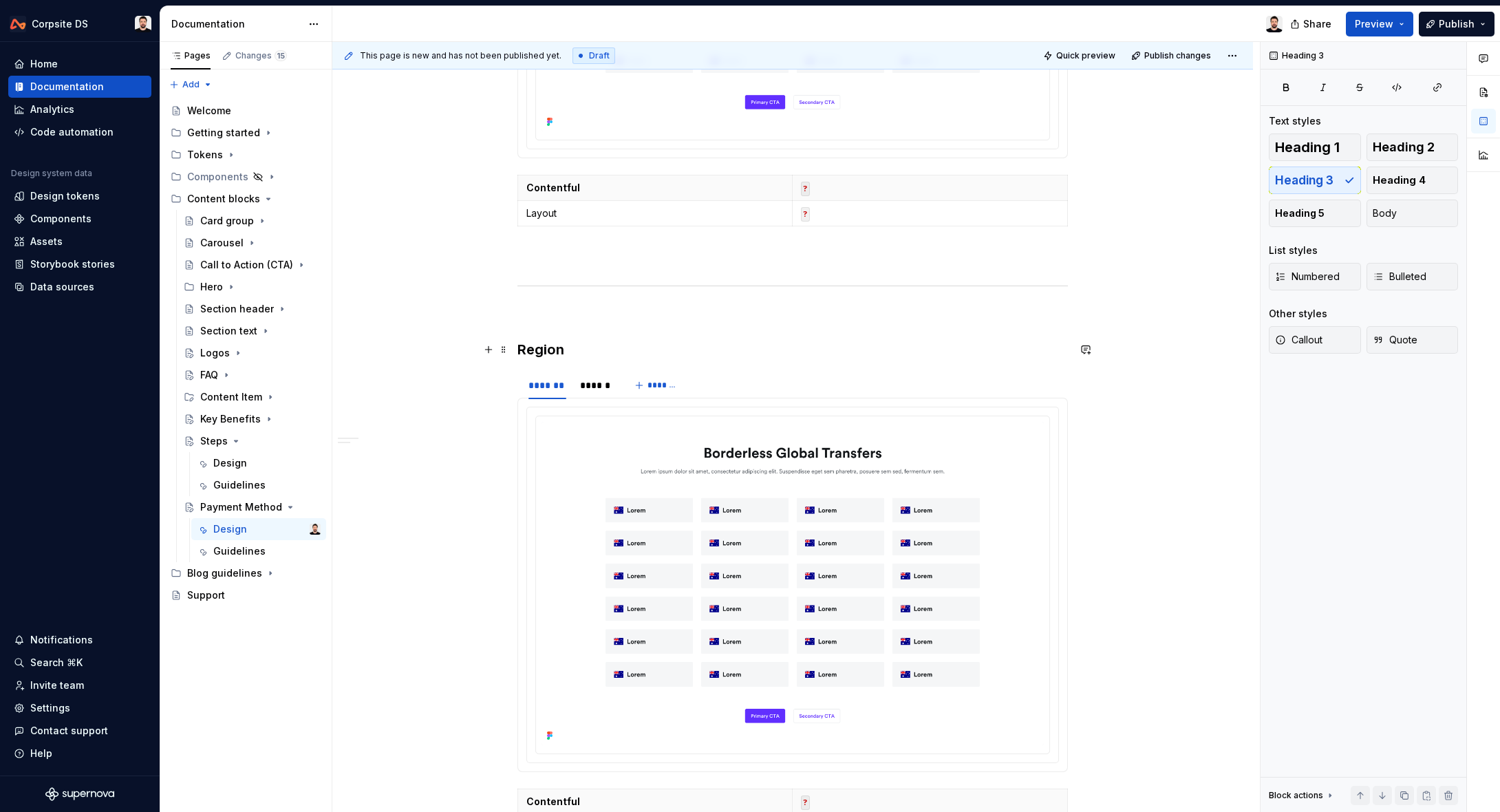
scroll to position [841, 0]
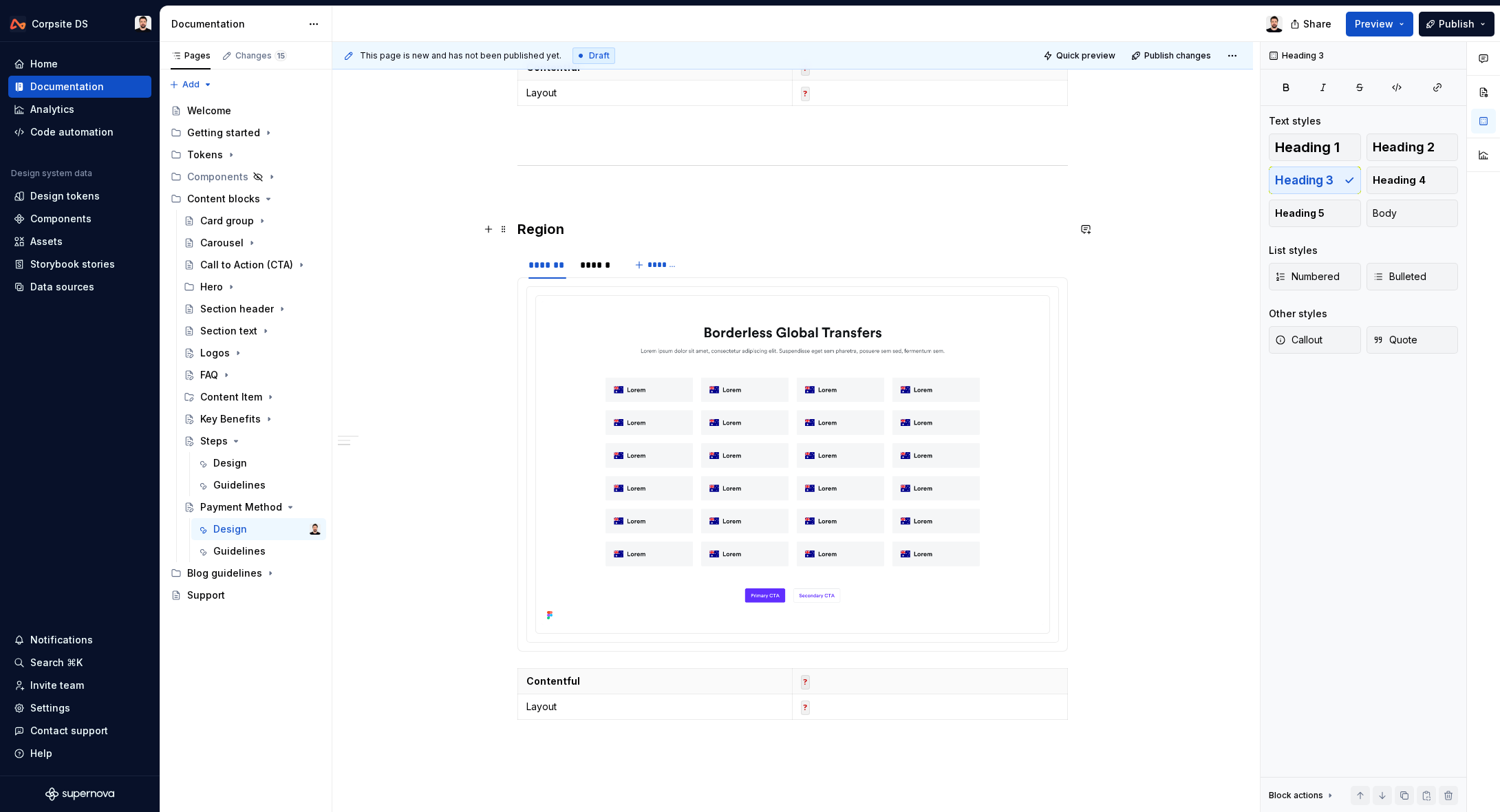
click at [545, 234] on h3 "Region" at bounding box center [792, 229] width 550 height 19
click at [589, 347] on img at bounding box center [792, 462] width 503 height 322
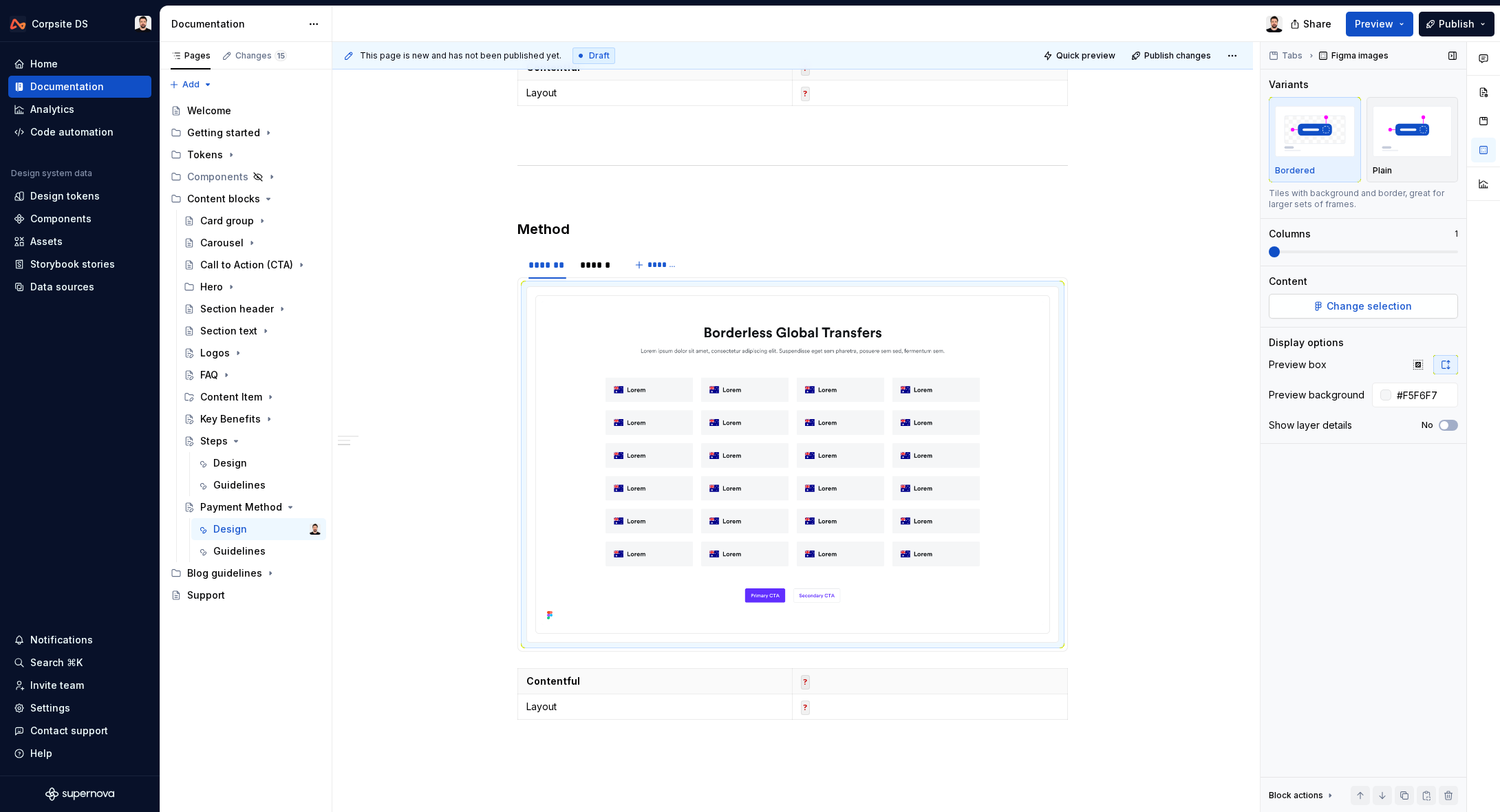
click at [1334, 307] on span "Change selection" at bounding box center [1370, 306] width 85 height 14
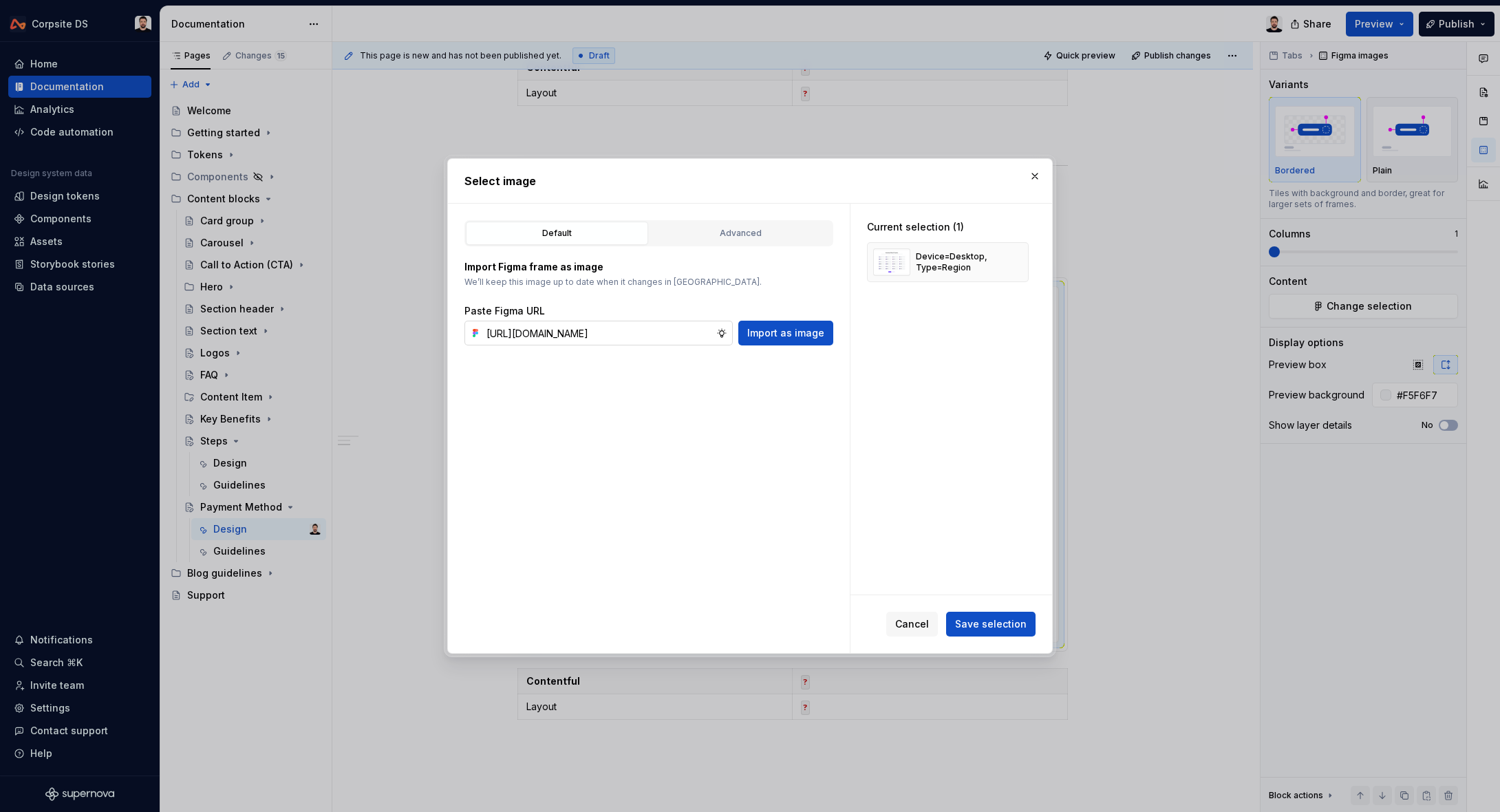
scroll to position [0, 438]
click at [772, 337] on span "Import as image" at bounding box center [786, 333] width 77 height 14
click at [1017, 261] on button "button" at bounding box center [1013, 262] width 19 height 19
click at [1003, 622] on span "Save selection" at bounding box center [991, 623] width 72 height 14
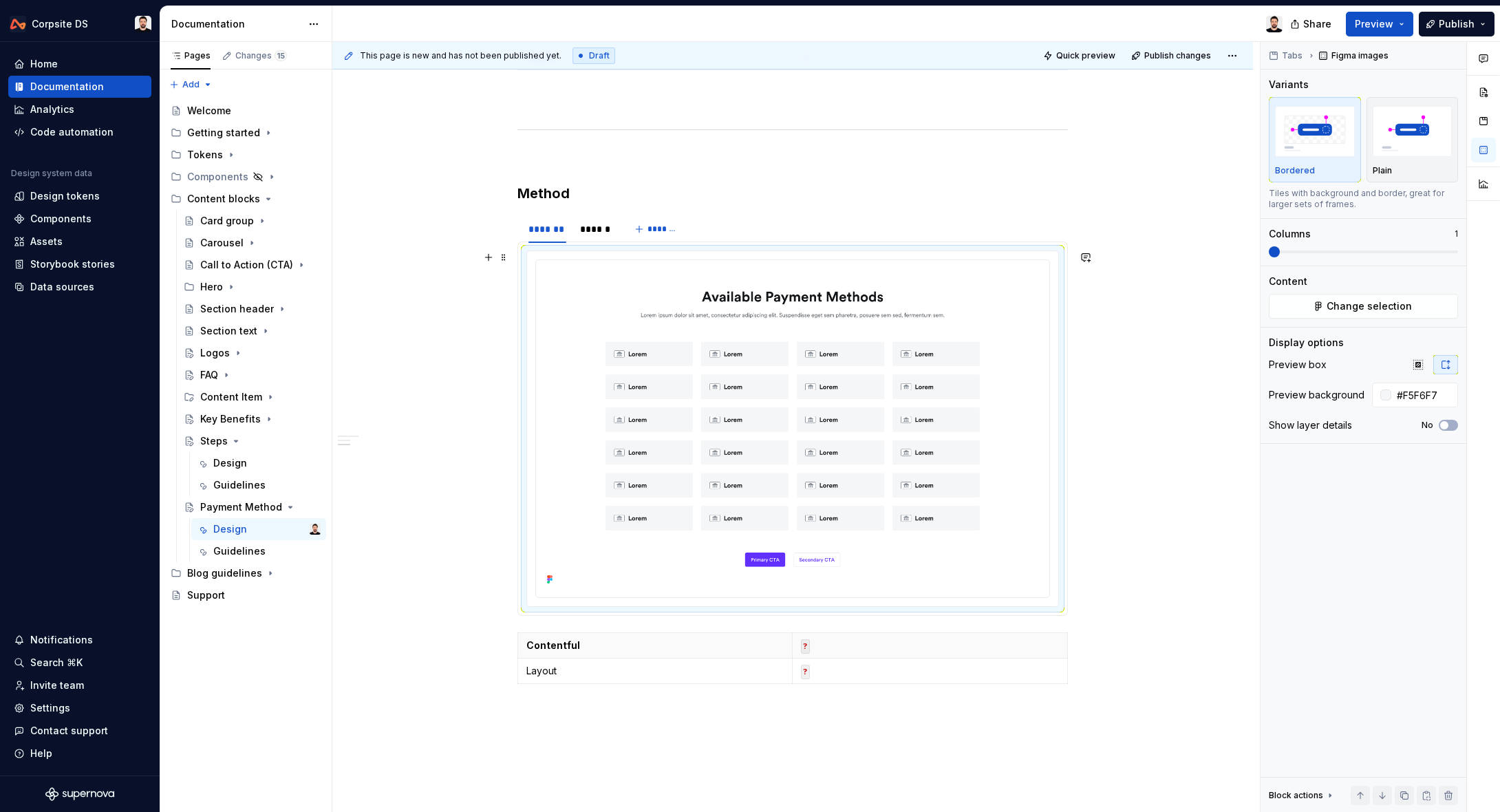
scroll to position [876, 0]
click at [604, 231] on div "******" at bounding box center [595, 229] width 31 height 14
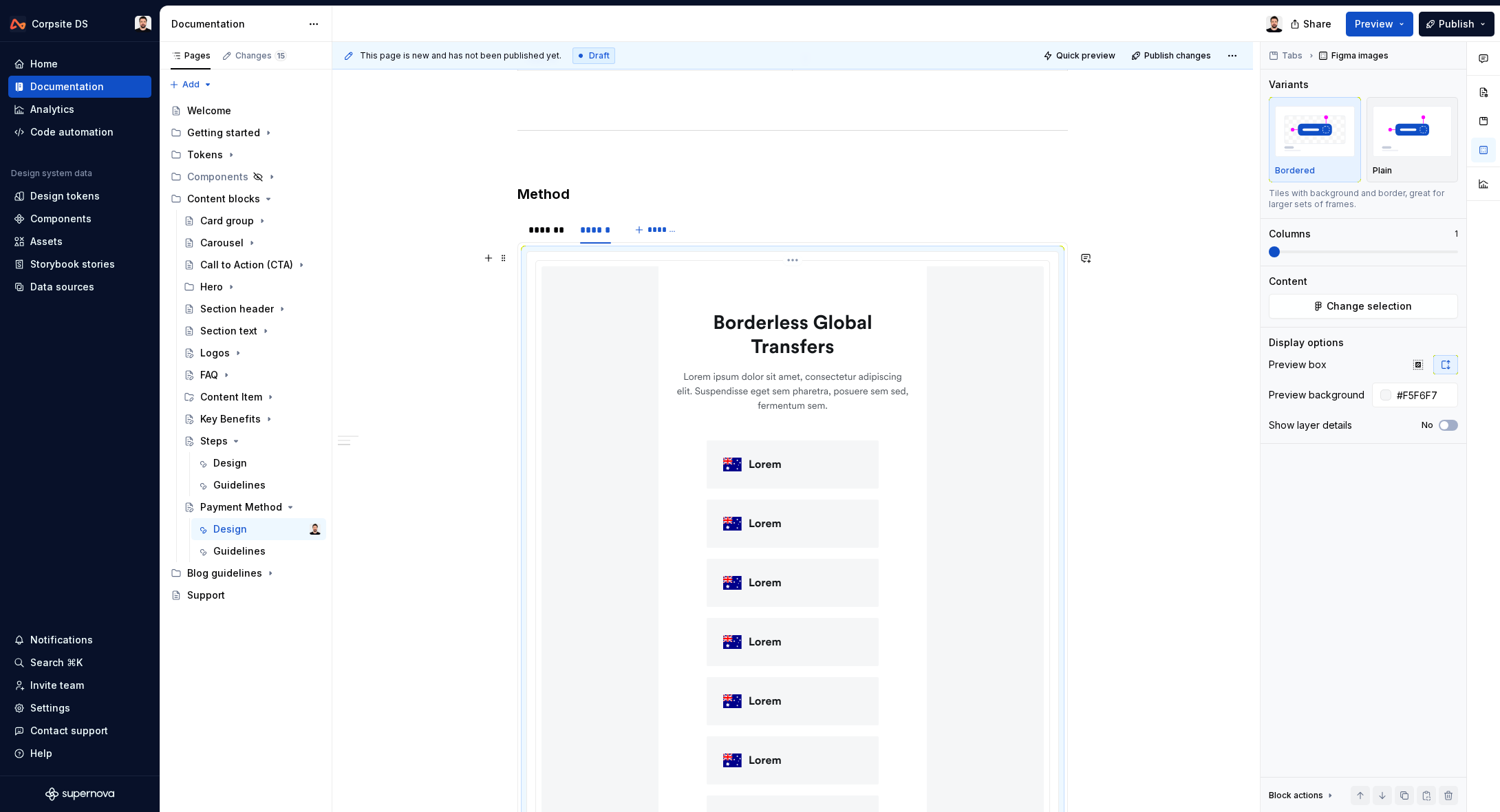
click at [1272, 307] on button "Change selection" at bounding box center [1363, 306] width 189 height 25
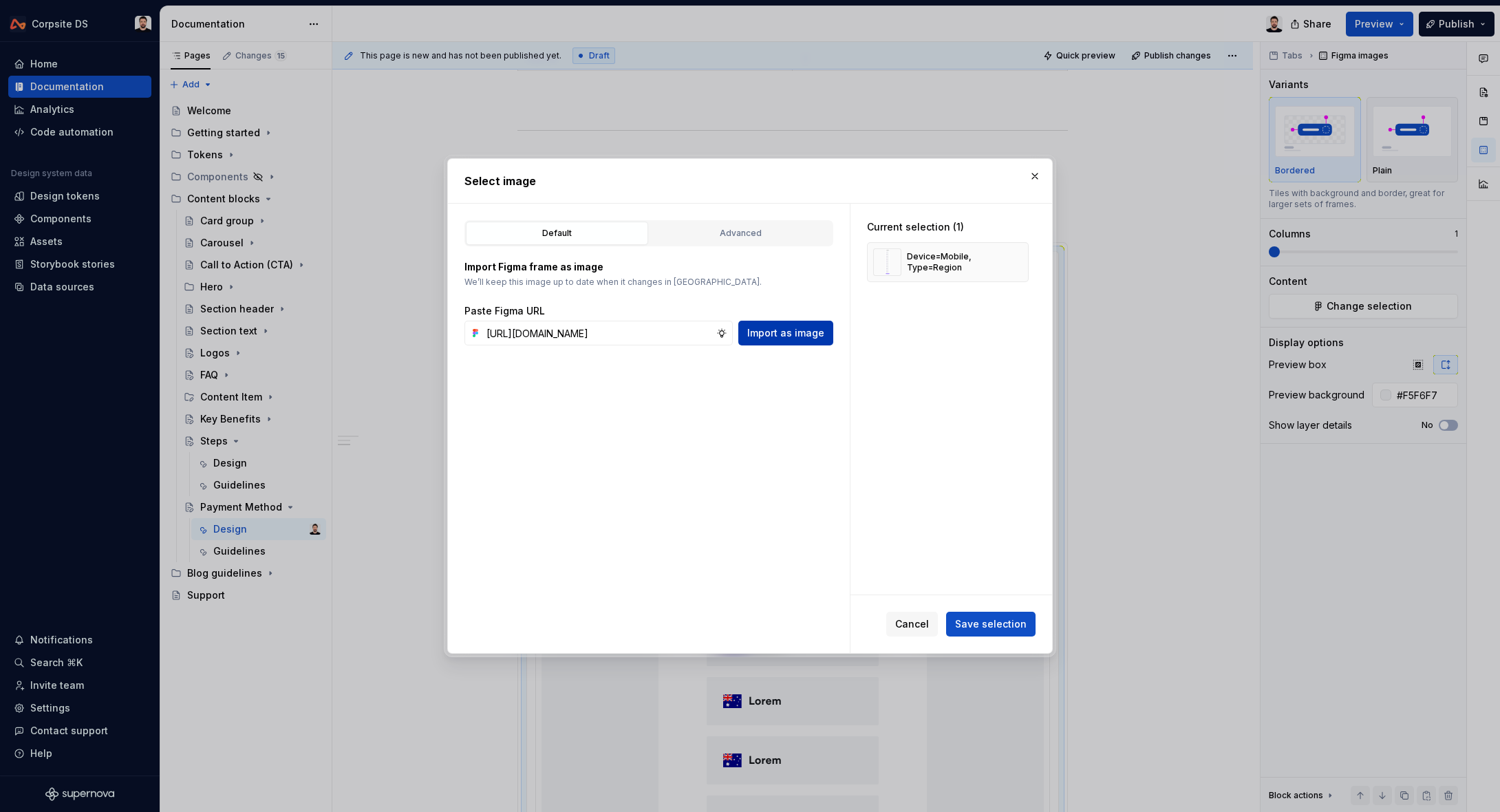
scroll to position [0, 0]
click at [762, 334] on span "Import as image" at bounding box center [786, 333] width 77 height 14
click at [1022, 265] on button "button" at bounding box center [1013, 262] width 19 height 19
click at [997, 618] on span "Save selection" at bounding box center [991, 623] width 72 height 14
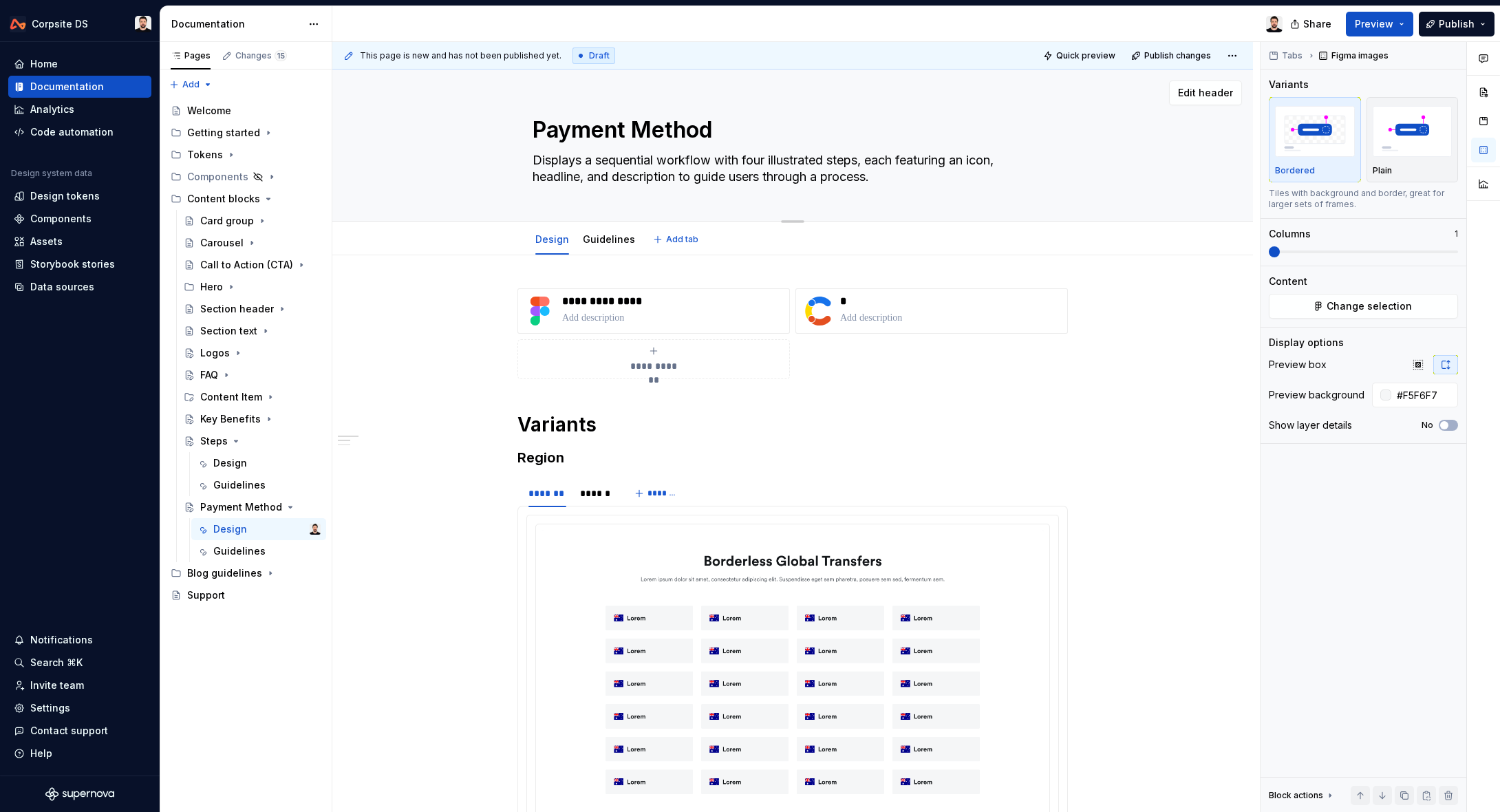
click at [613, 174] on textarea "Displays a sequential workflow with four illustrated steps, each featuring an i…" at bounding box center [790, 169] width 520 height 39
paste textarea "displays supported countries or regions in a grid layout with flag icons and la…"
click at [539, 162] on textarea "displays supported countries or regions in a grid layout with flag icons and la…" at bounding box center [790, 169] width 520 height 39
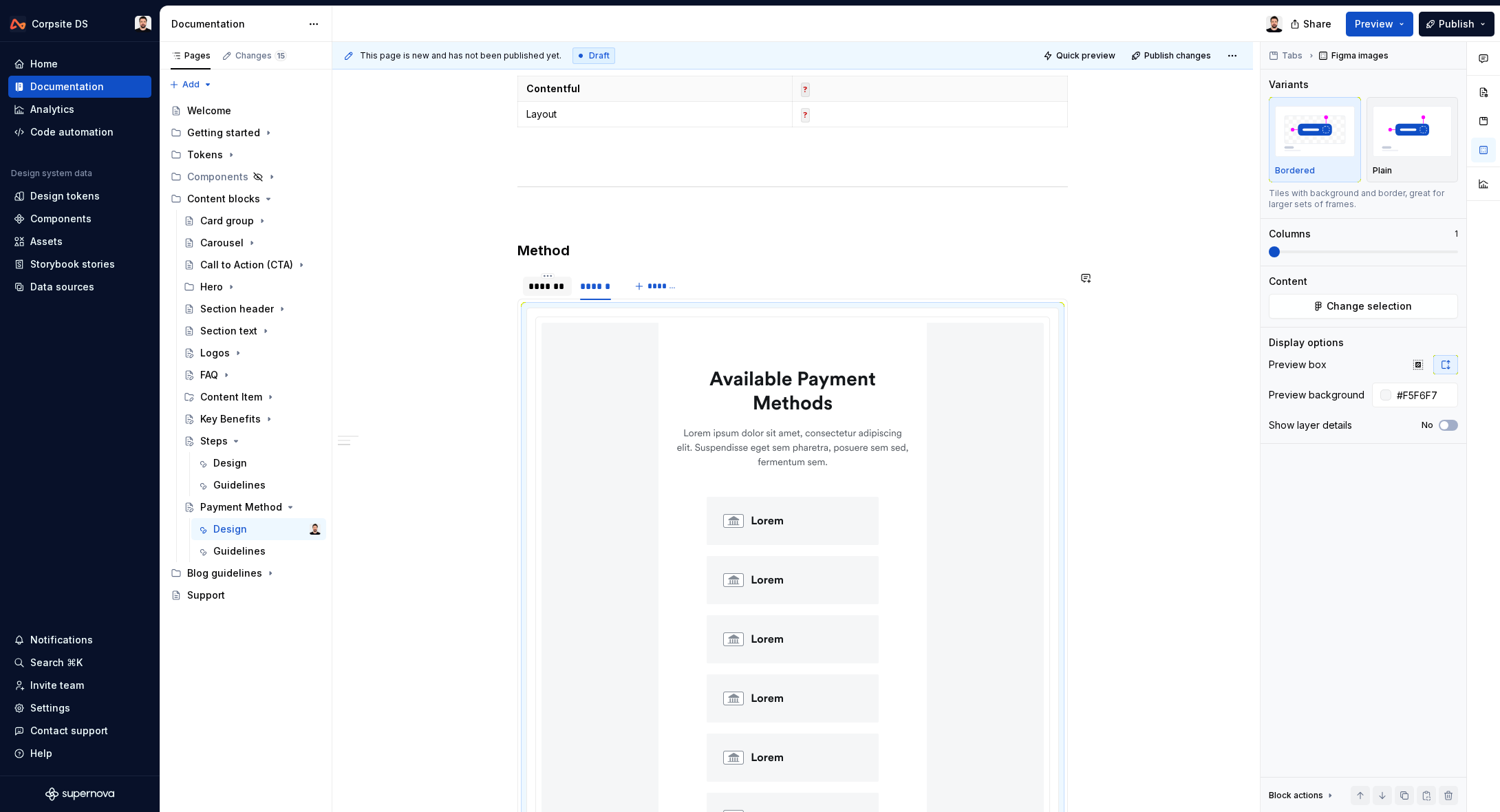
scroll to position [798, 0]
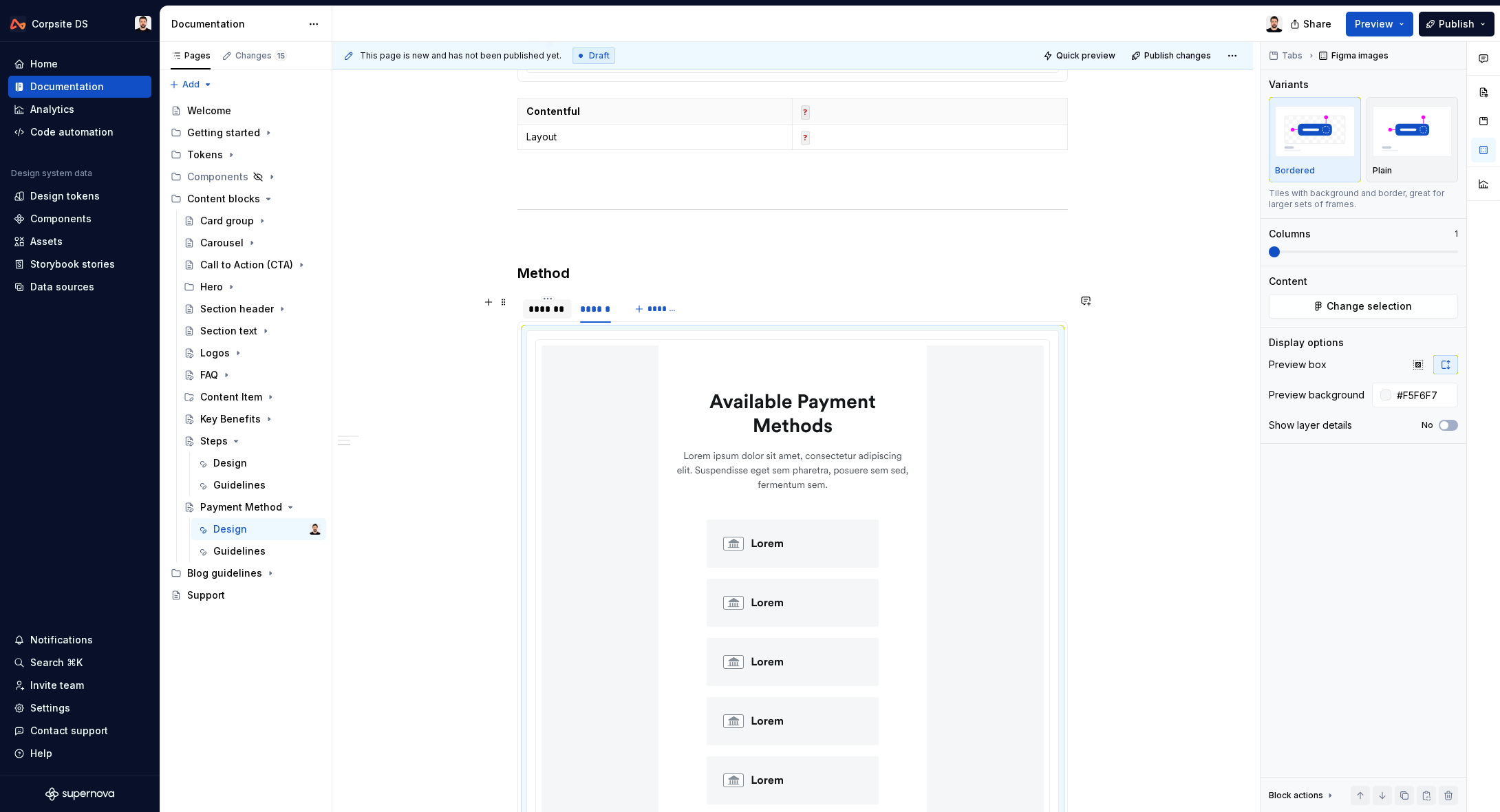
click at [560, 300] on div "*******" at bounding box center [547, 309] width 49 height 19
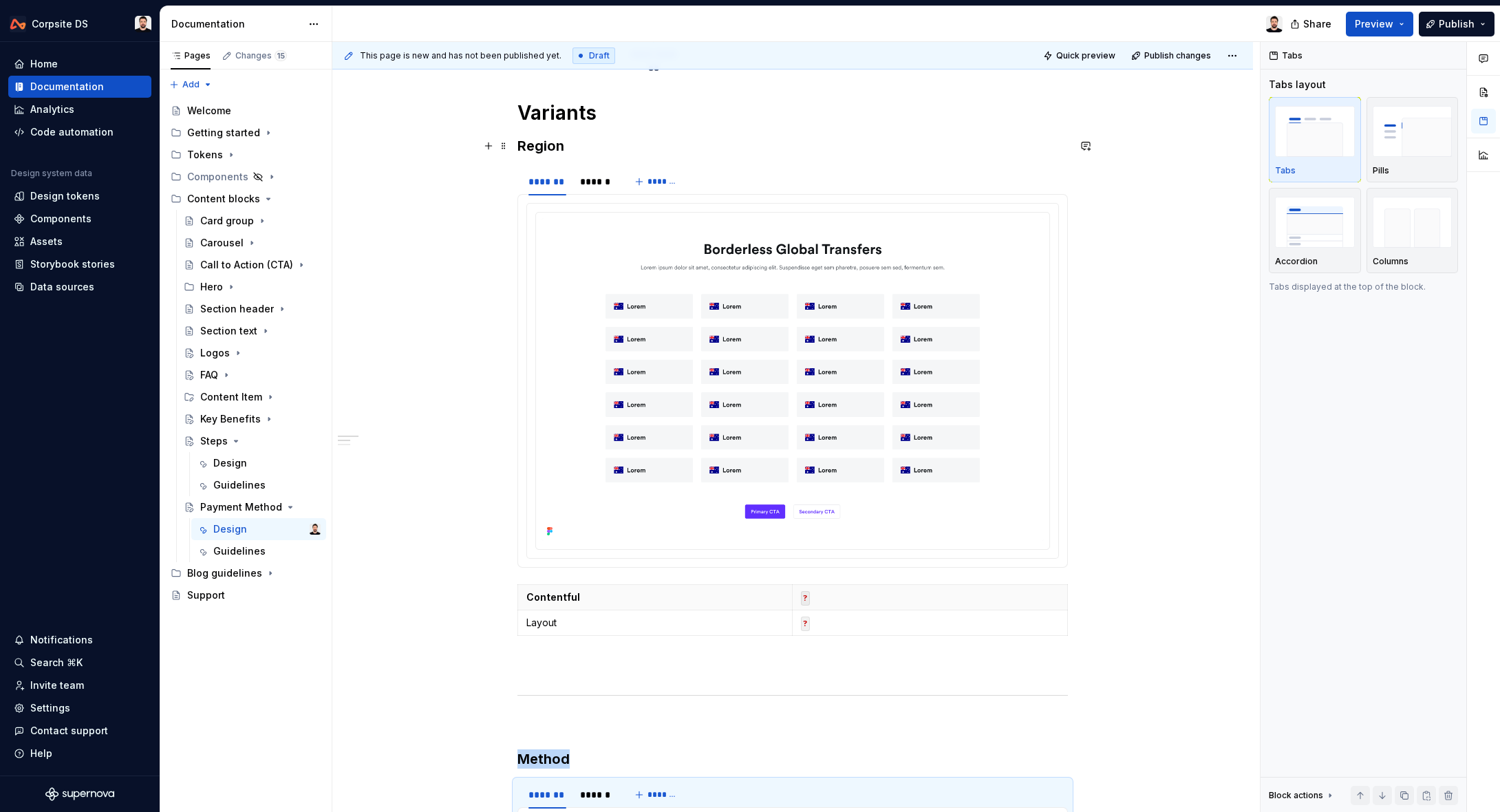
scroll to position [0, 0]
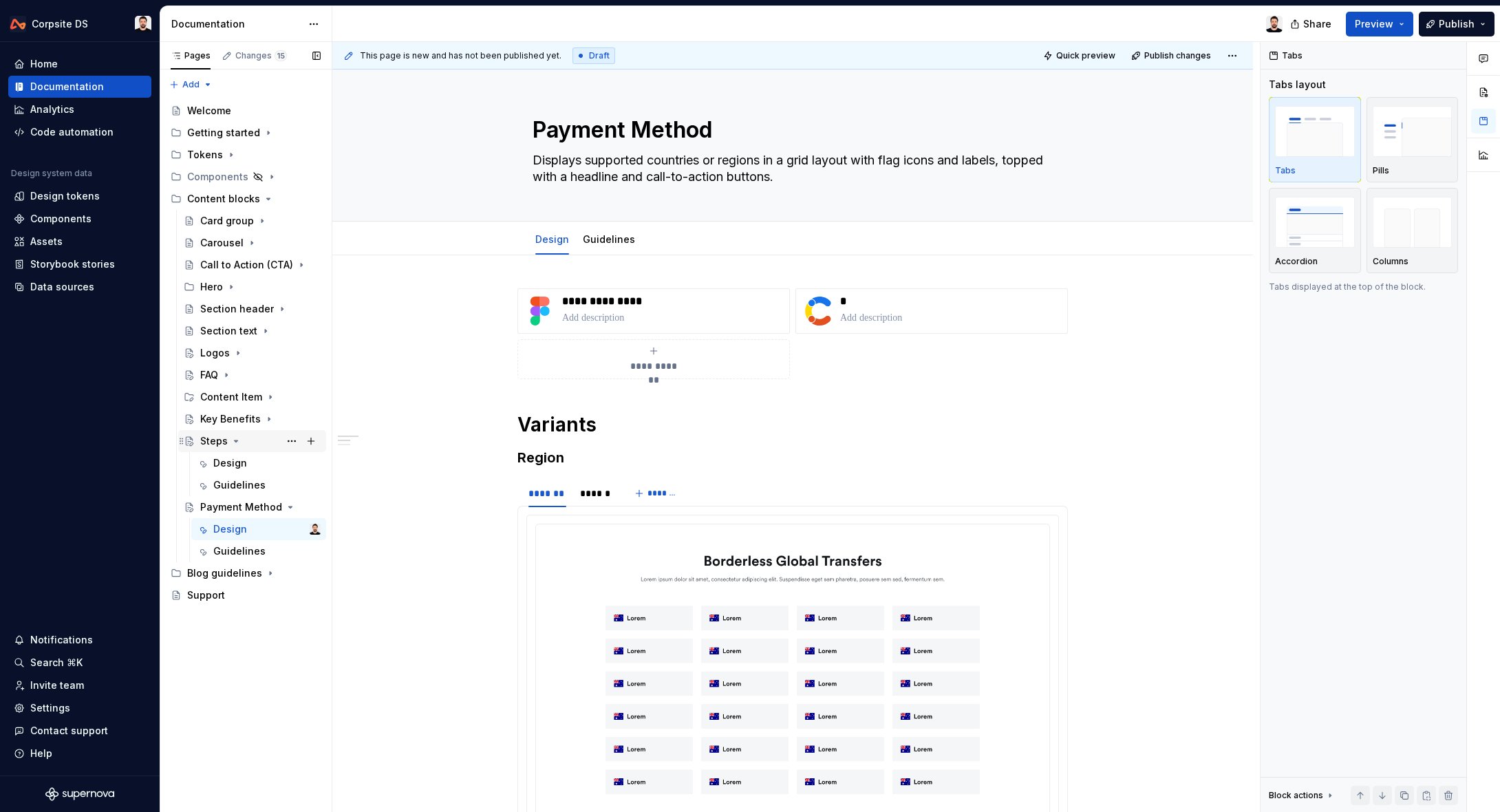
click at [235, 442] on icon "Page tree" at bounding box center [236, 441] width 11 height 11
click at [274, 461] on icon "Page tree" at bounding box center [274, 463] width 11 height 11
click at [0, 0] on button "Page tree" at bounding box center [0, 0] width 0 height 0
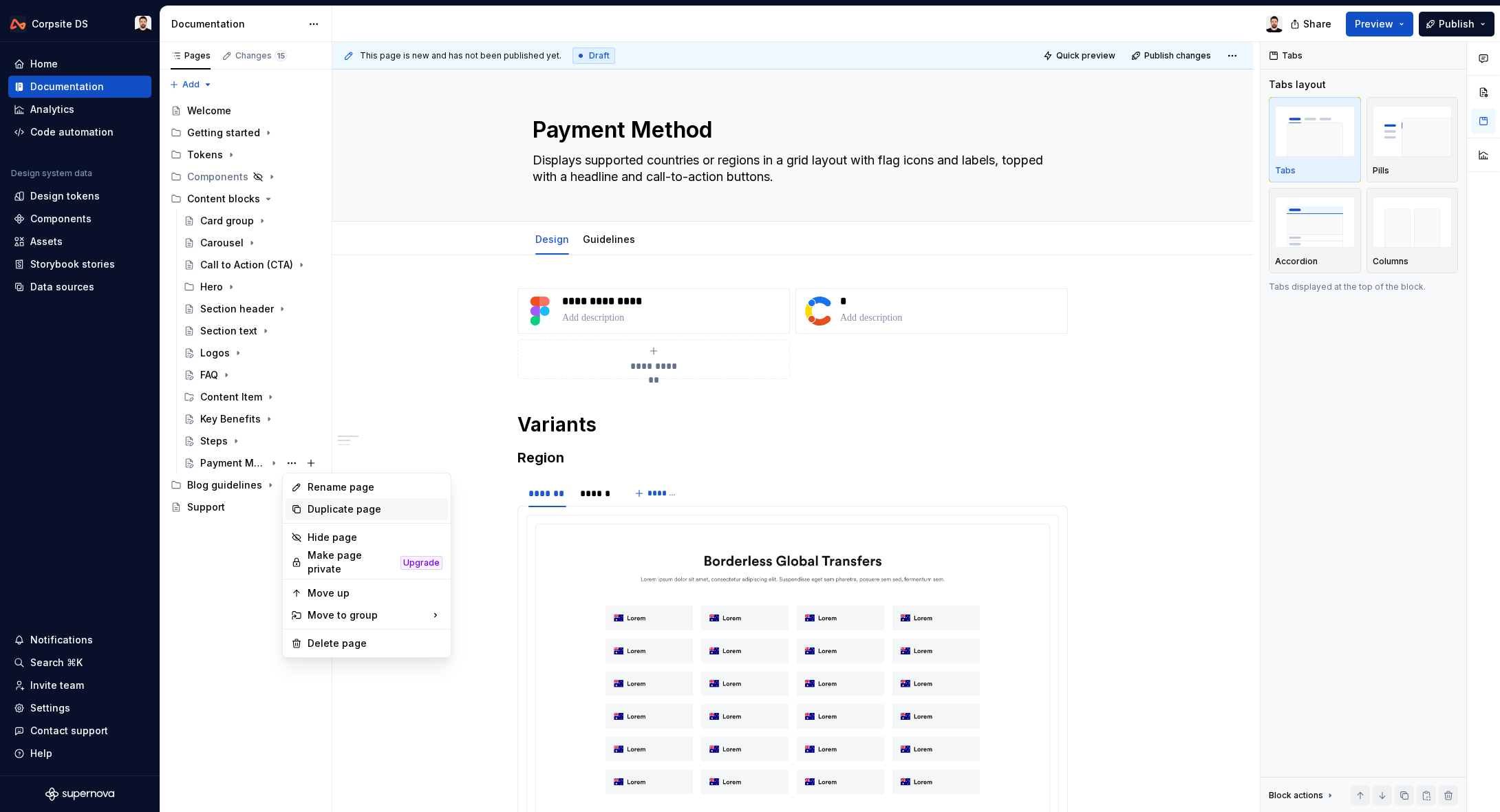
click at [357, 515] on div "Duplicate page" at bounding box center [375, 509] width 135 height 14
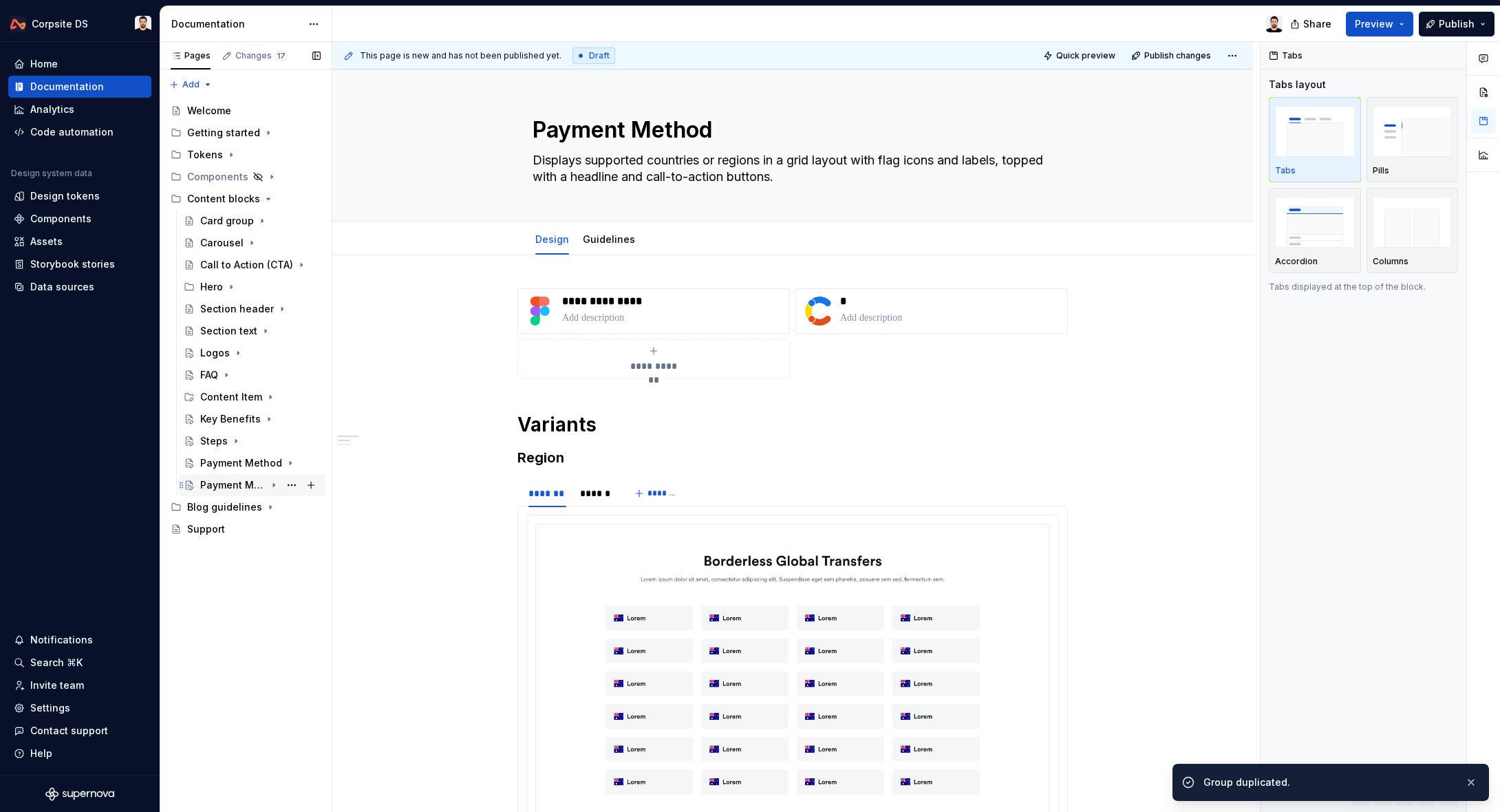
click at [222, 486] on div "Payment Method" at bounding box center [232, 485] width 65 height 14
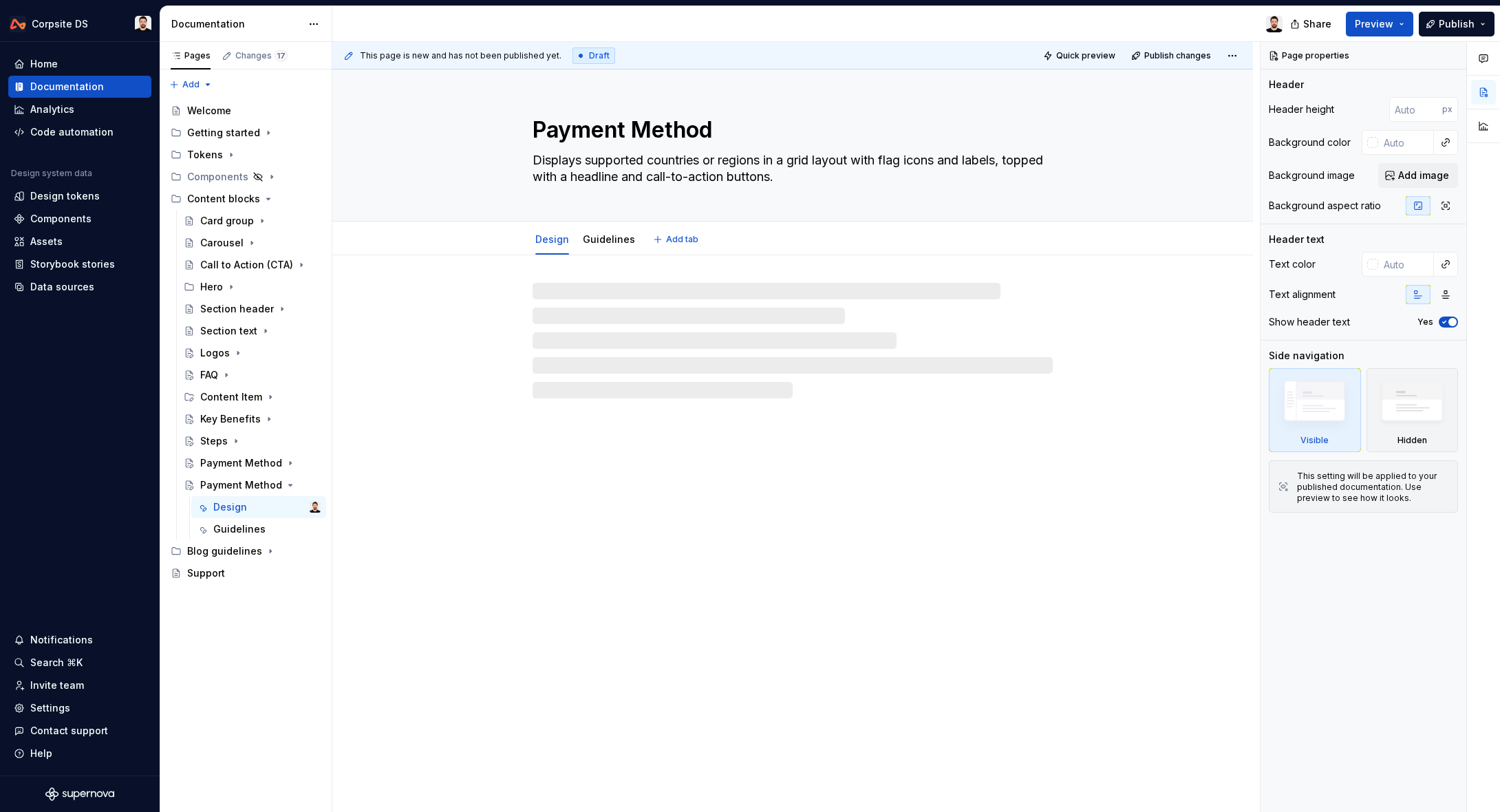
click at [655, 132] on textarea "Payment Method" at bounding box center [790, 129] width 520 height 33
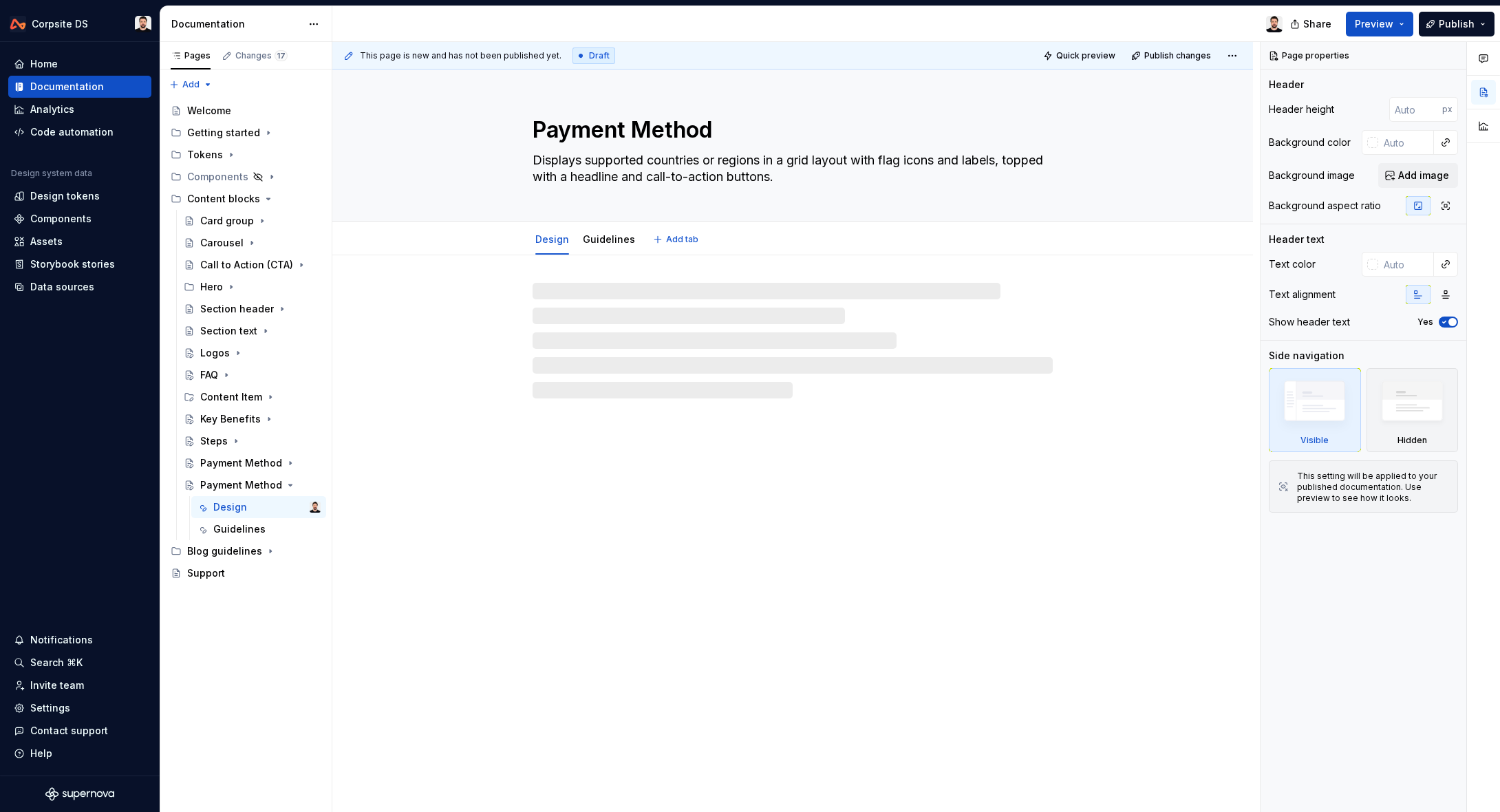
click at [655, 132] on textarea "Payment Method" at bounding box center [790, 129] width 520 height 33
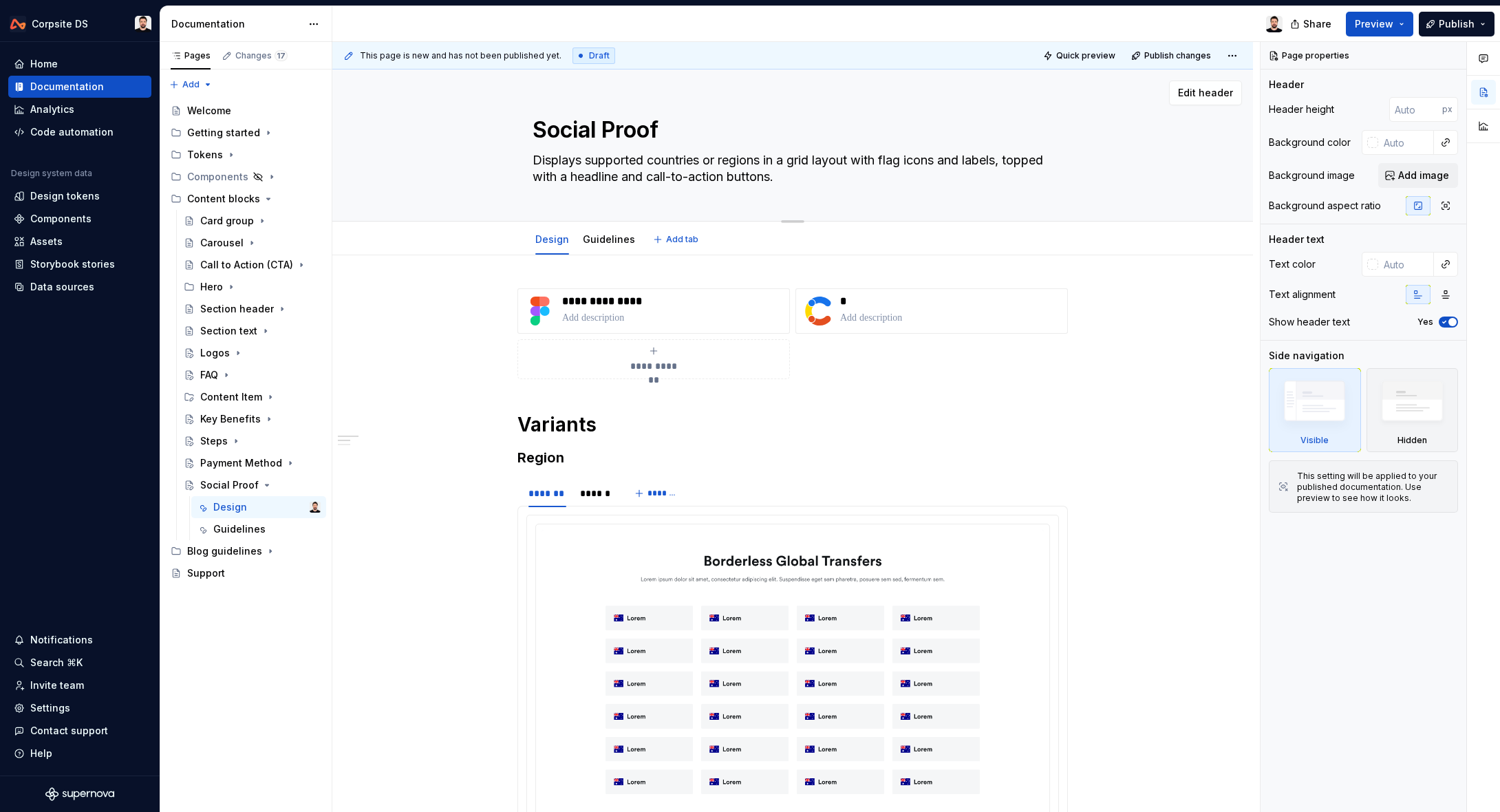
click at [641, 168] on textarea "Displays supported countries or regions in a grid layout with flag icons and la…" at bounding box center [790, 169] width 520 height 39
click at [645, 307] on p "**********" at bounding box center [672, 301] width 221 height 14
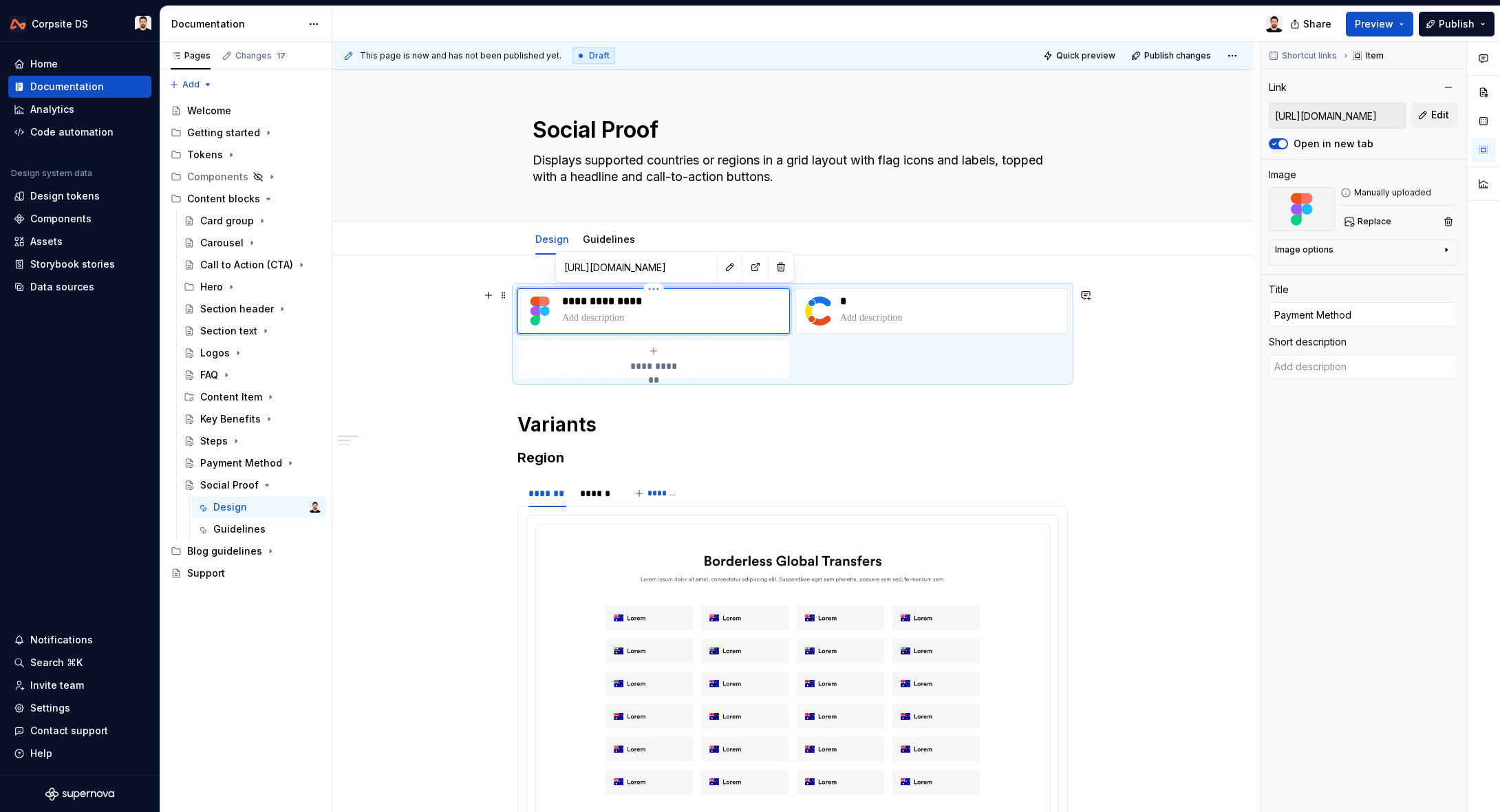
click at [641, 300] on p "**********" at bounding box center [672, 301] width 221 height 14
click at [639, 301] on p "**********" at bounding box center [672, 301] width 221 height 14
click at [721, 269] on button "button" at bounding box center [730, 267] width 19 height 19
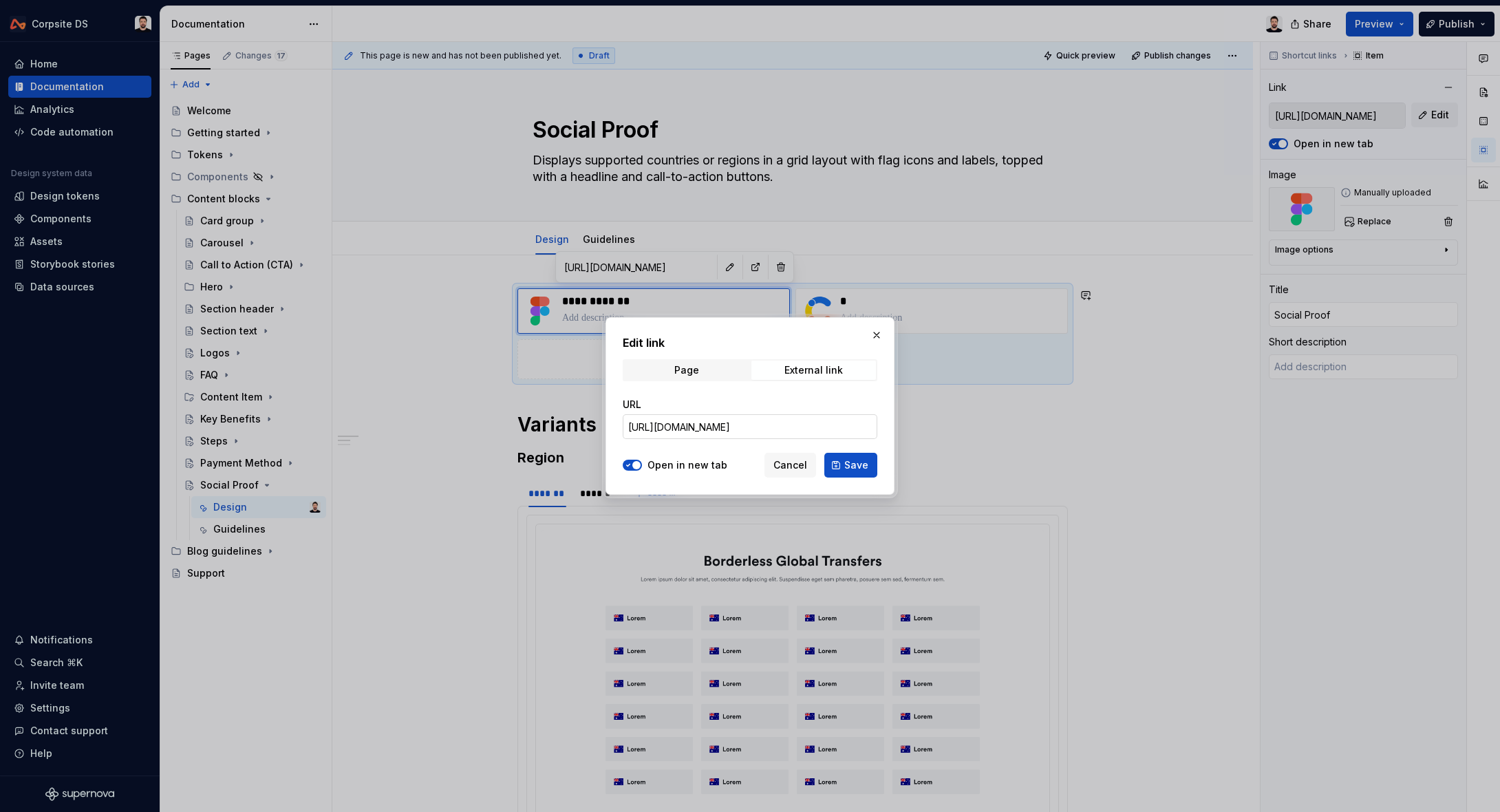
click at [764, 420] on input "[URL][DOMAIN_NAME]" at bounding box center [750, 426] width 255 height 25
paste input "3-2729"
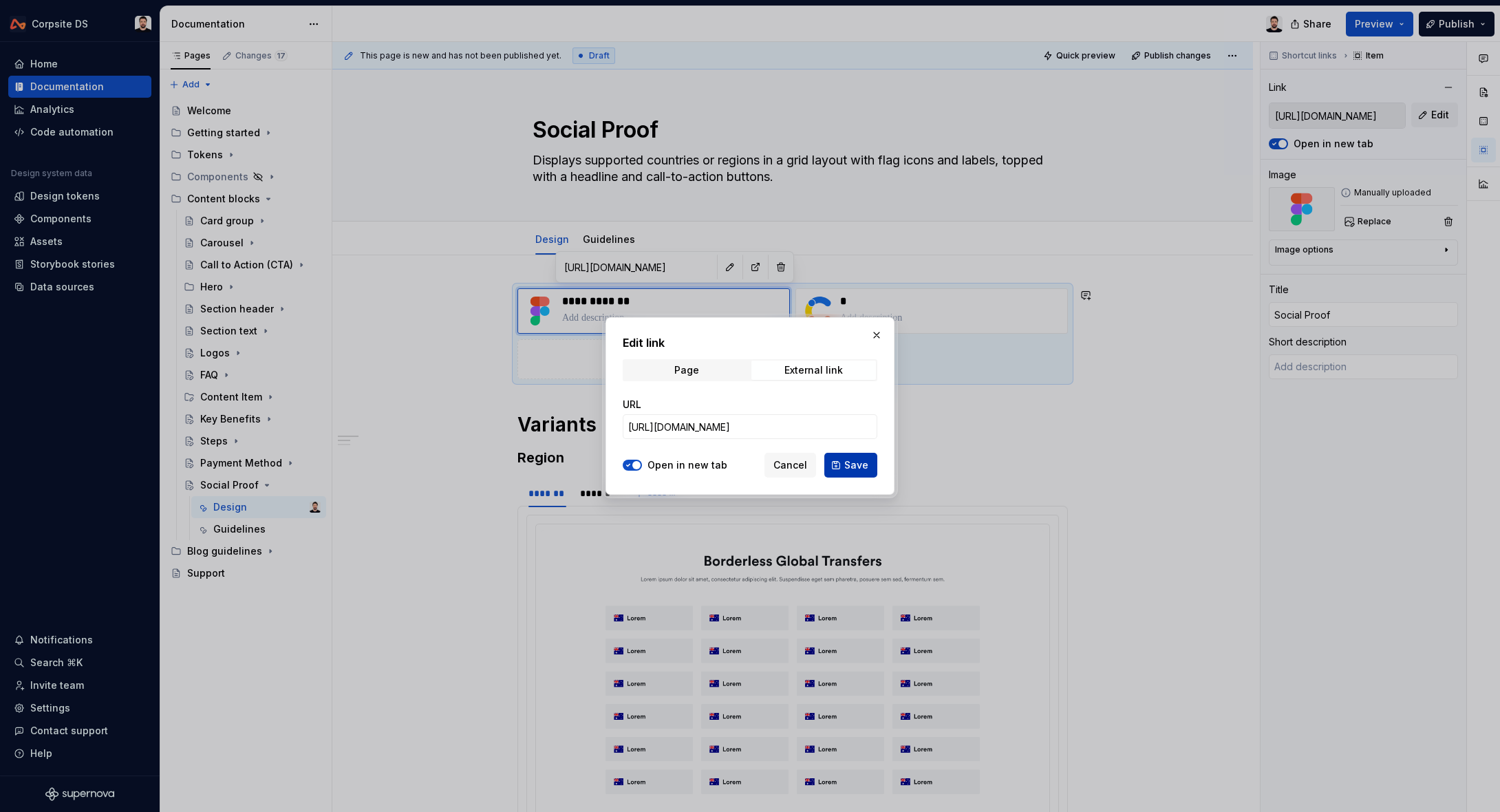
click at [848, 465] on span "Save" at bounding box center [857, 465] width 24 height 14
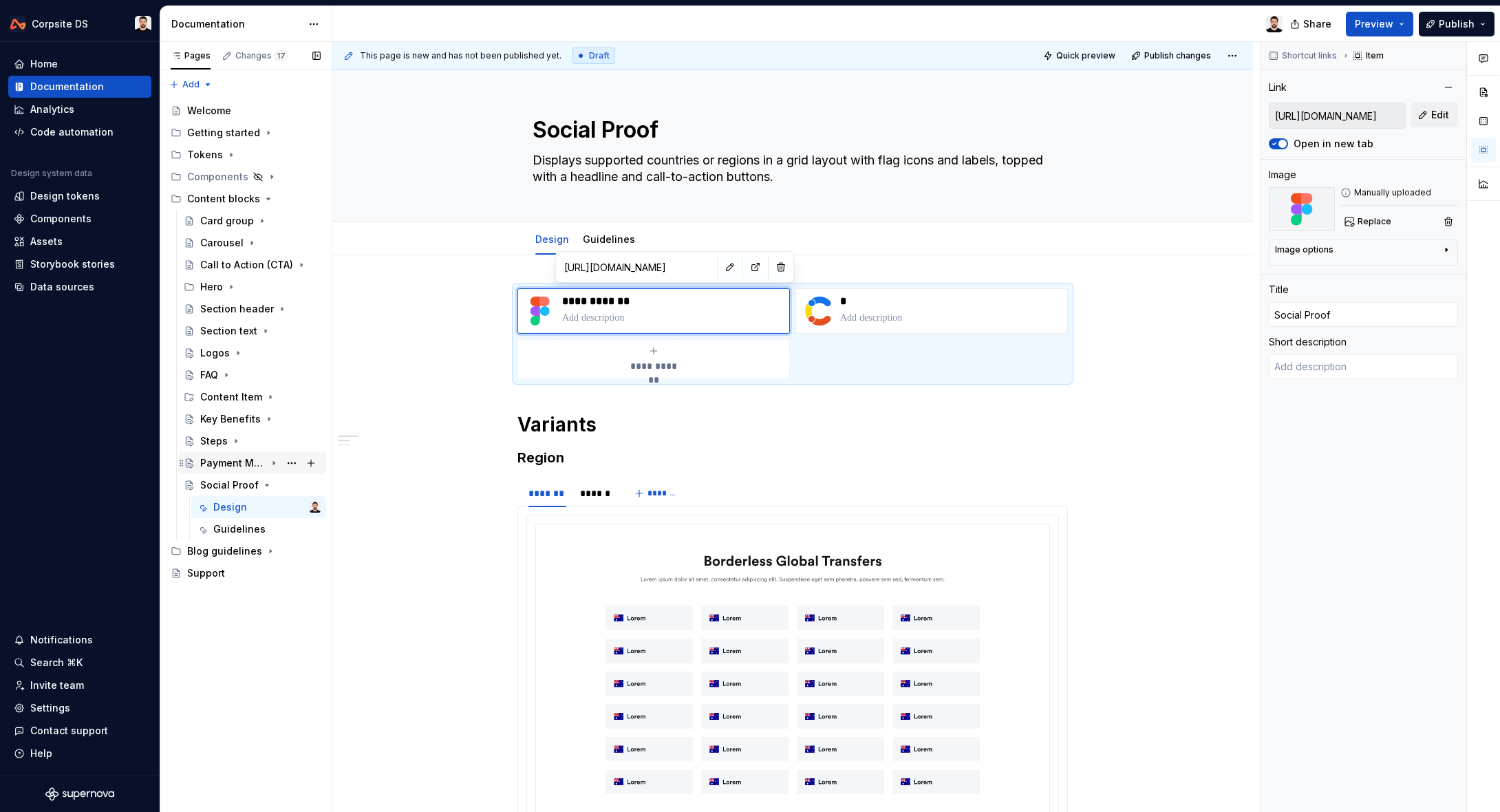
click at [232, 458] on div "Payment Method" at bounding box center [232, 462] width 65 height 14
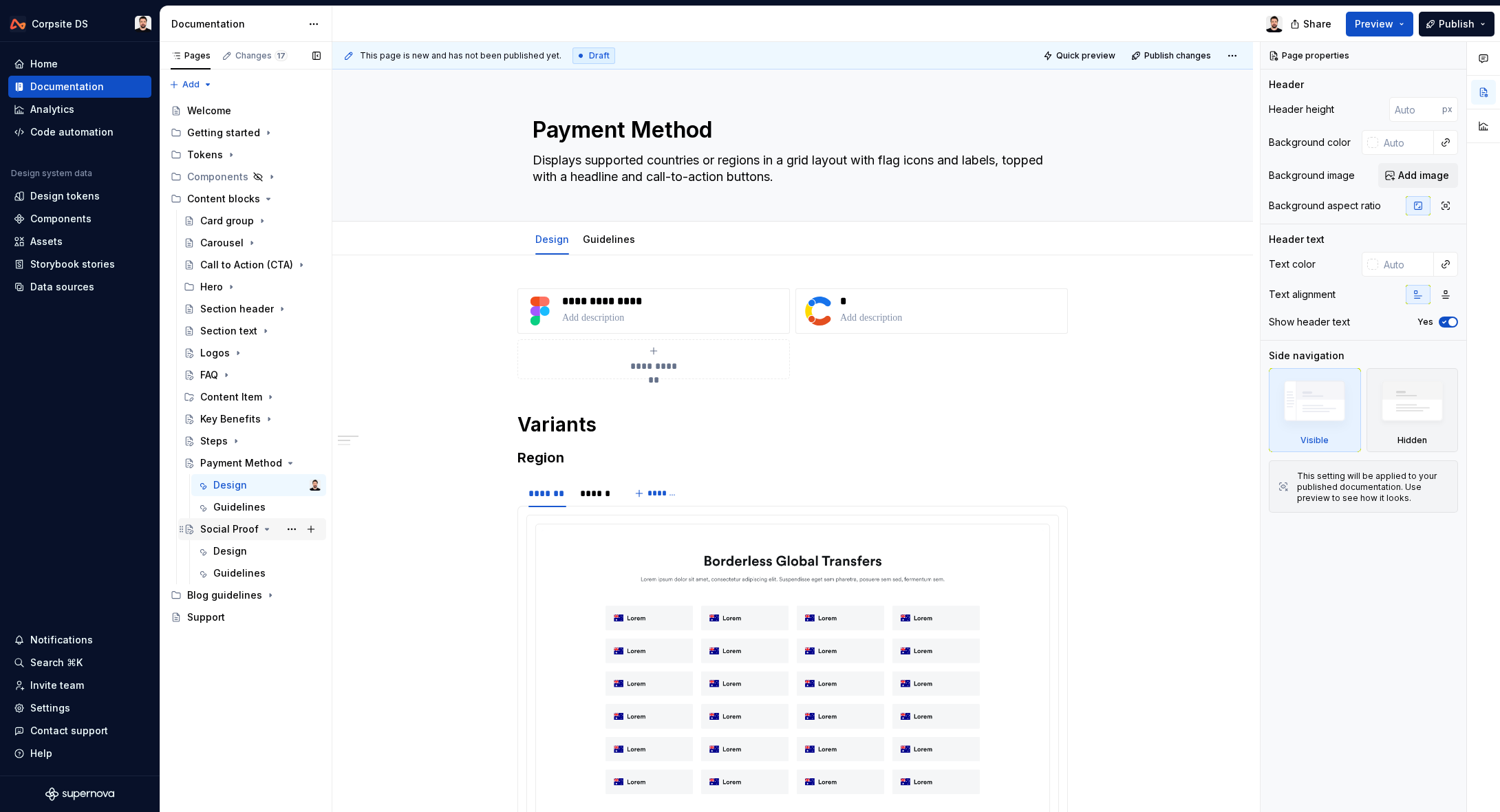
drag, startPoint x: 236, startPoint y: 525, endPoint x: 245, endPoint y: 518, distance: 11.4
click at [236, 526] on div "Social Proof" at bounding box center [229, 528] width 59 height 14
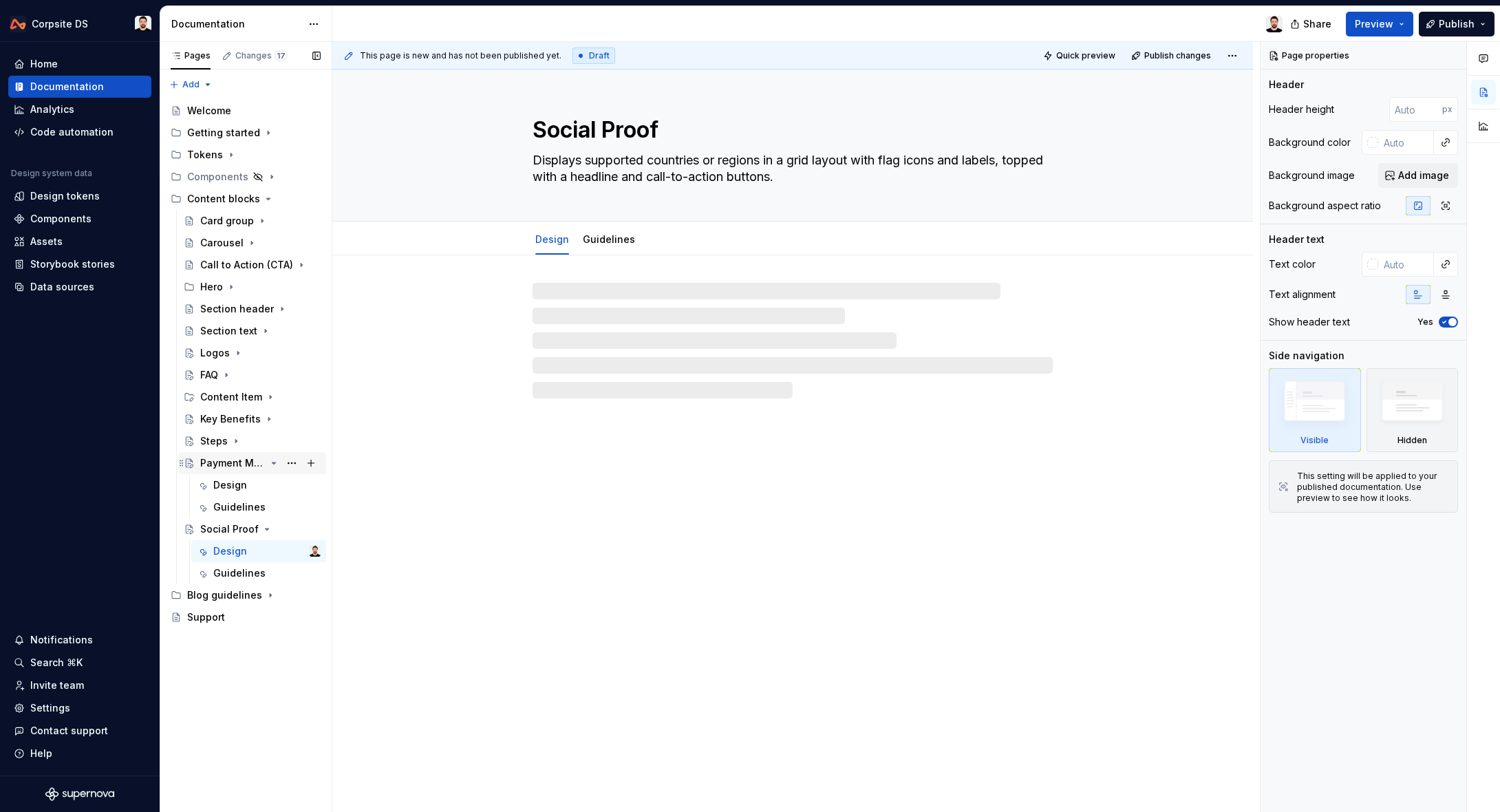
click at [274, 465] on icon "Page tree" at bounding box center [274, 463] width 11 height 11
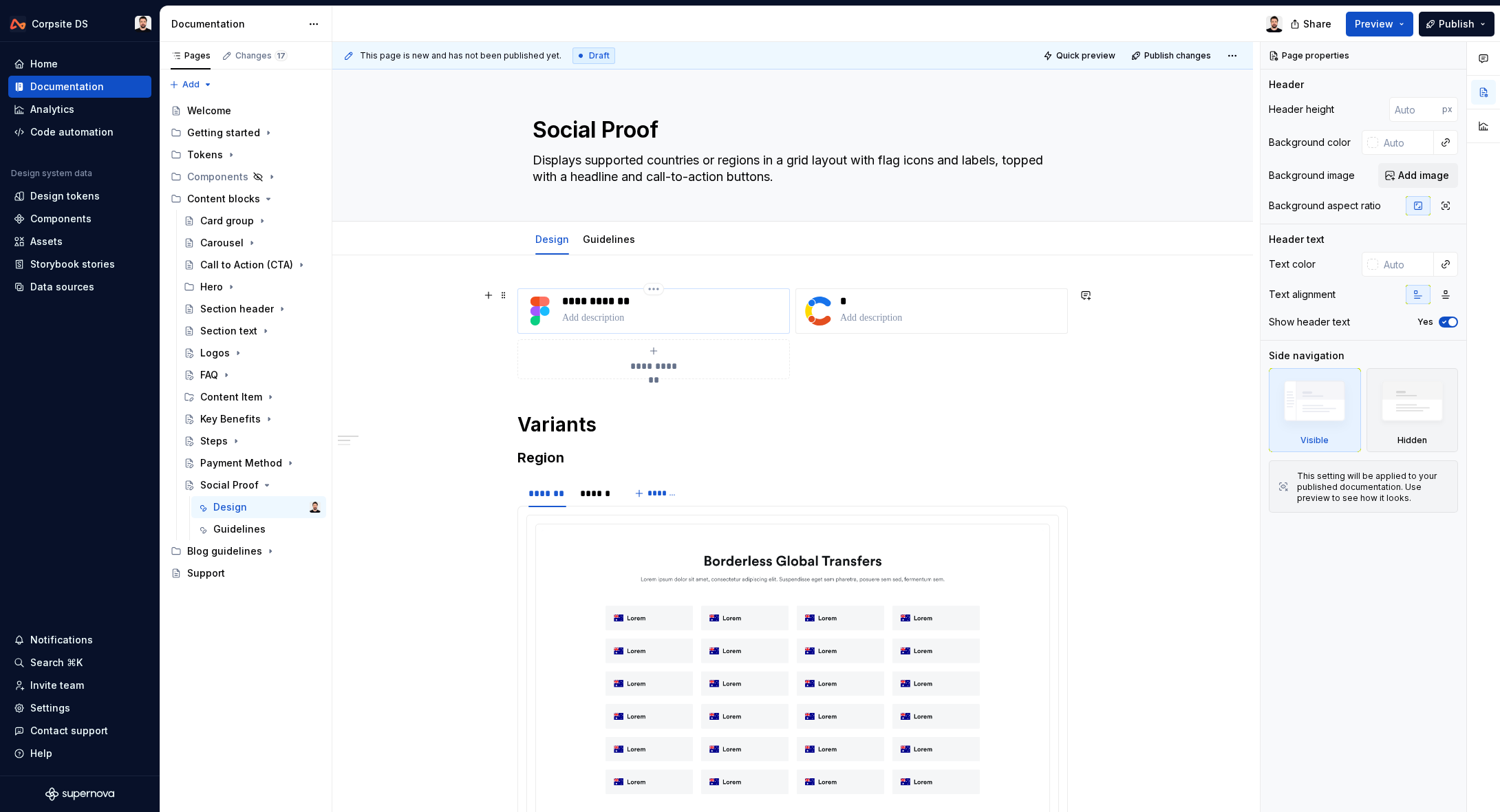
click at [622, 311] on p at bounding box center [672, 318] width 221 height 14
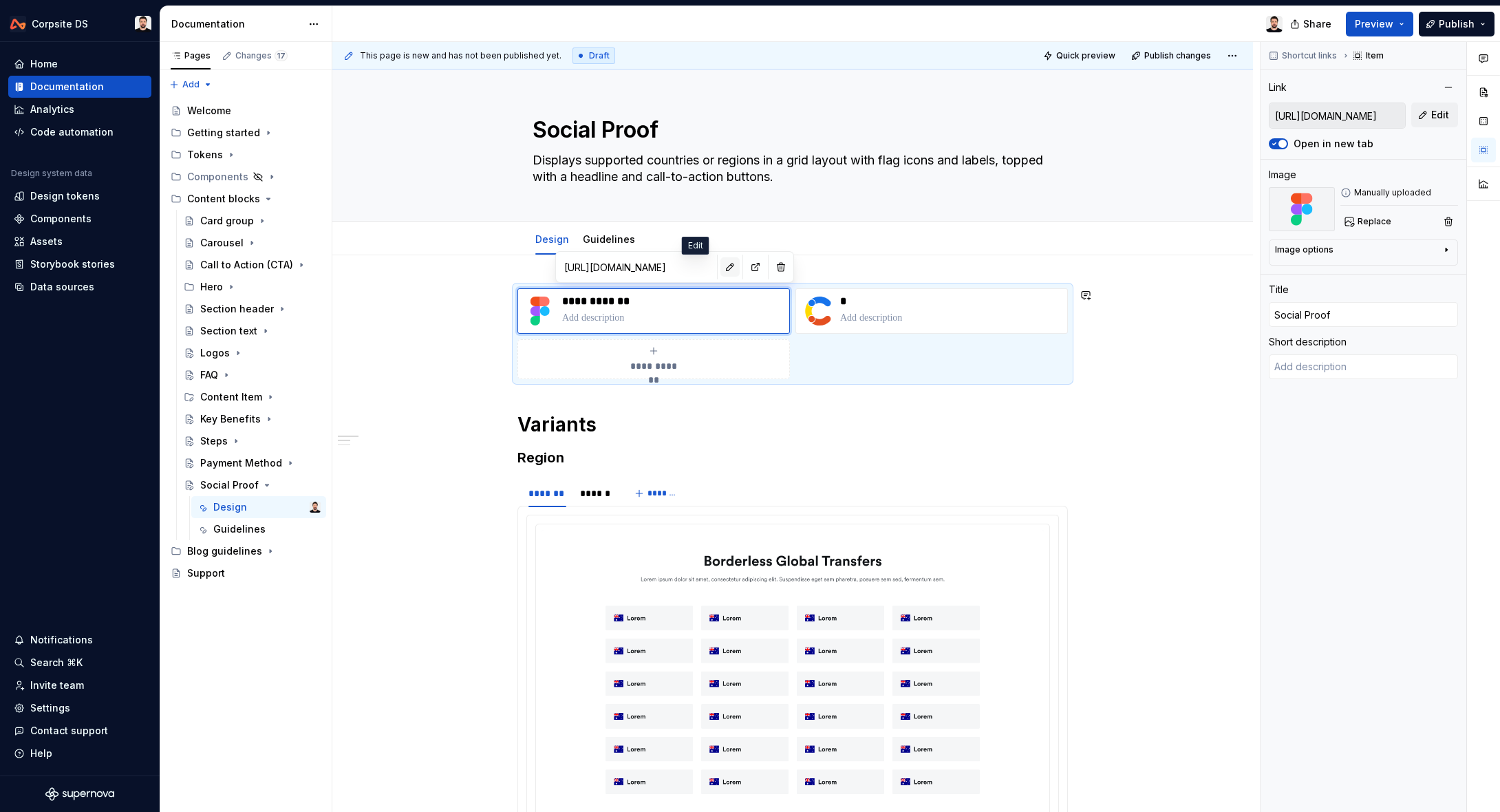
click at [721, 263] on button "button" at bounding box center [730, 267] width 19 height 19
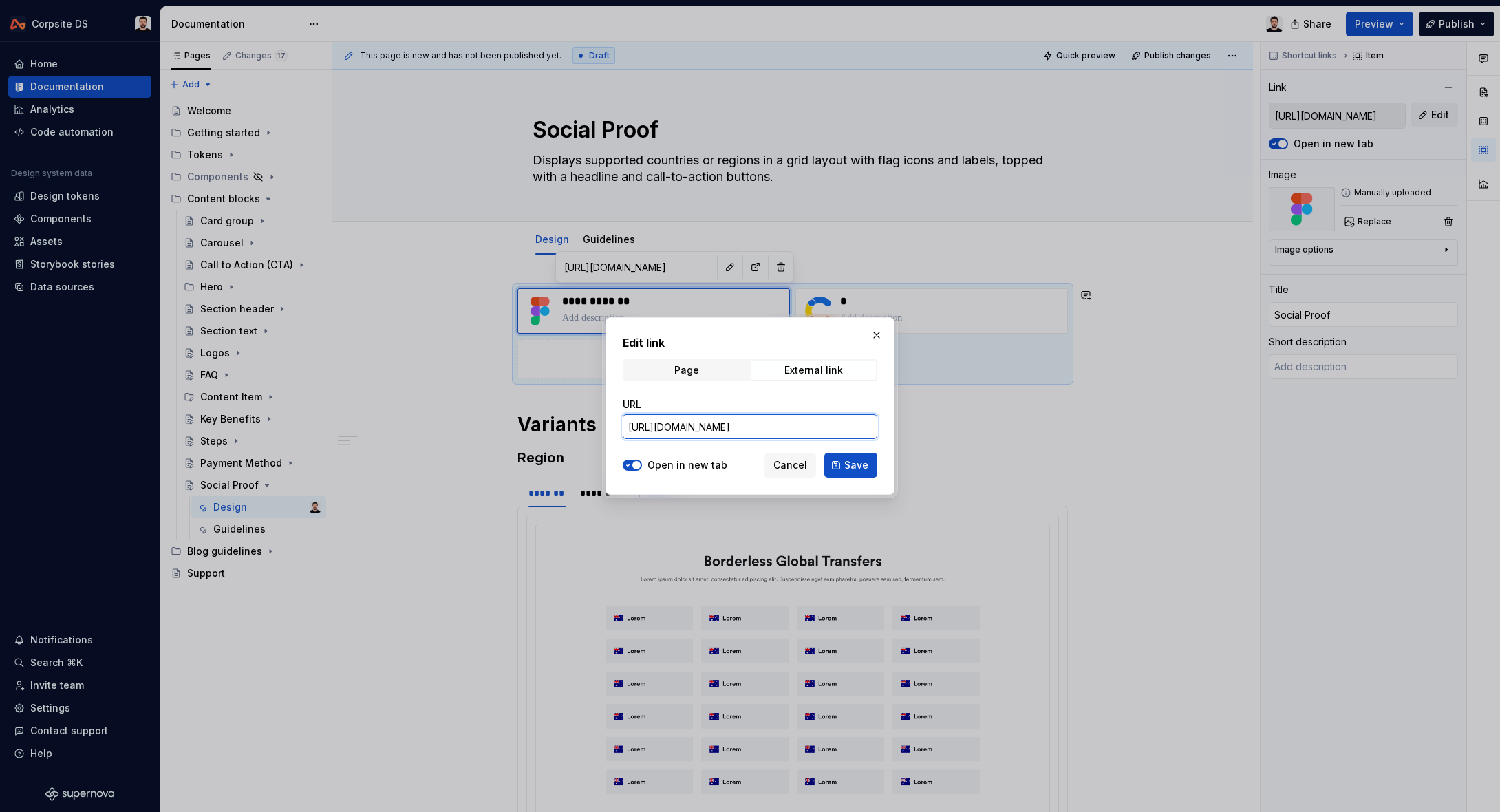
click at [698, 421] on input "[URL][DOMAIN_NAME]" at bounding box center [750, 426] width 255 height 25
click at [844, 461] on button "Save" at bounding box center [851, 465] width 53 height 25
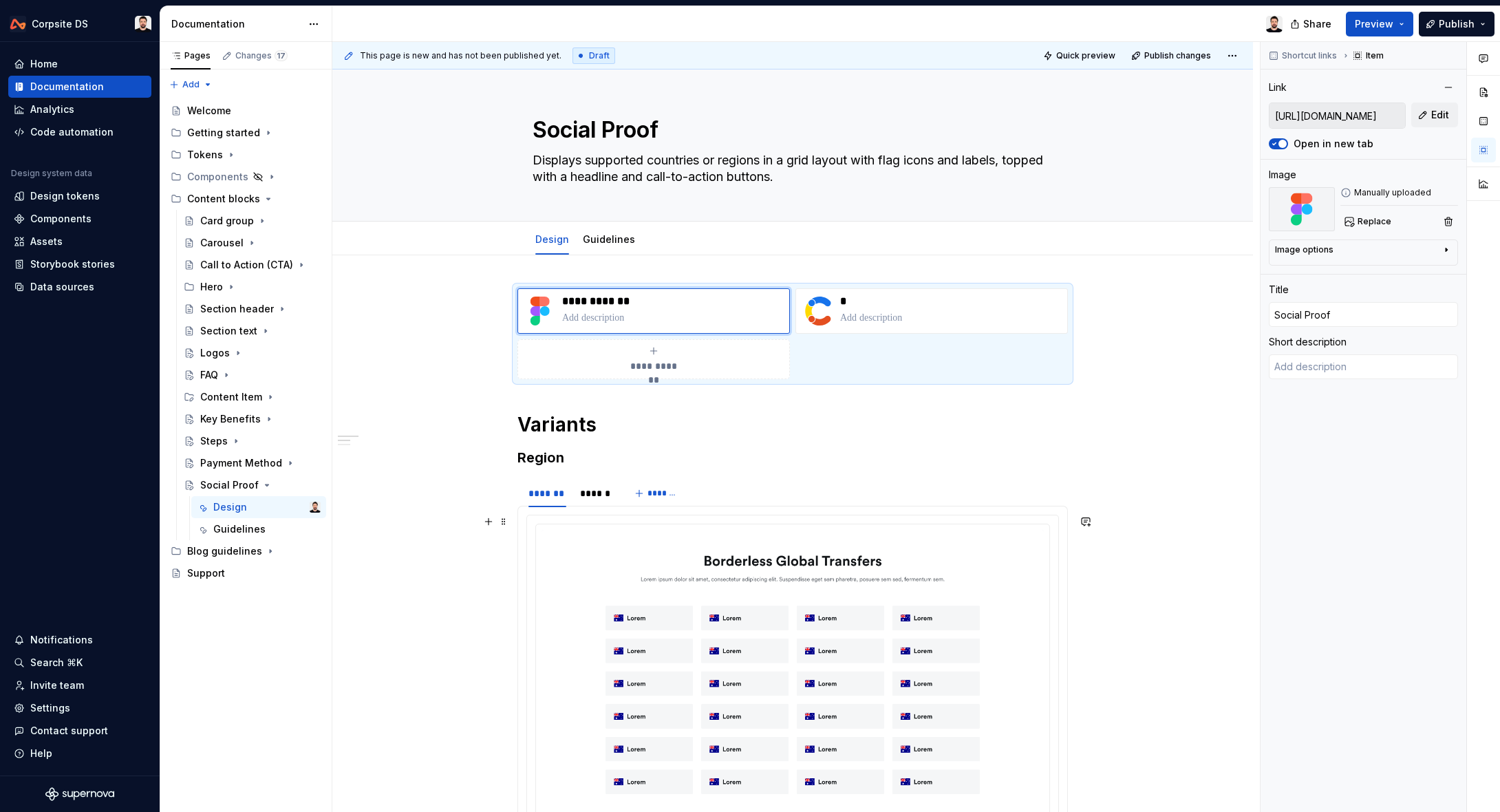
scroll to position [158, 0]
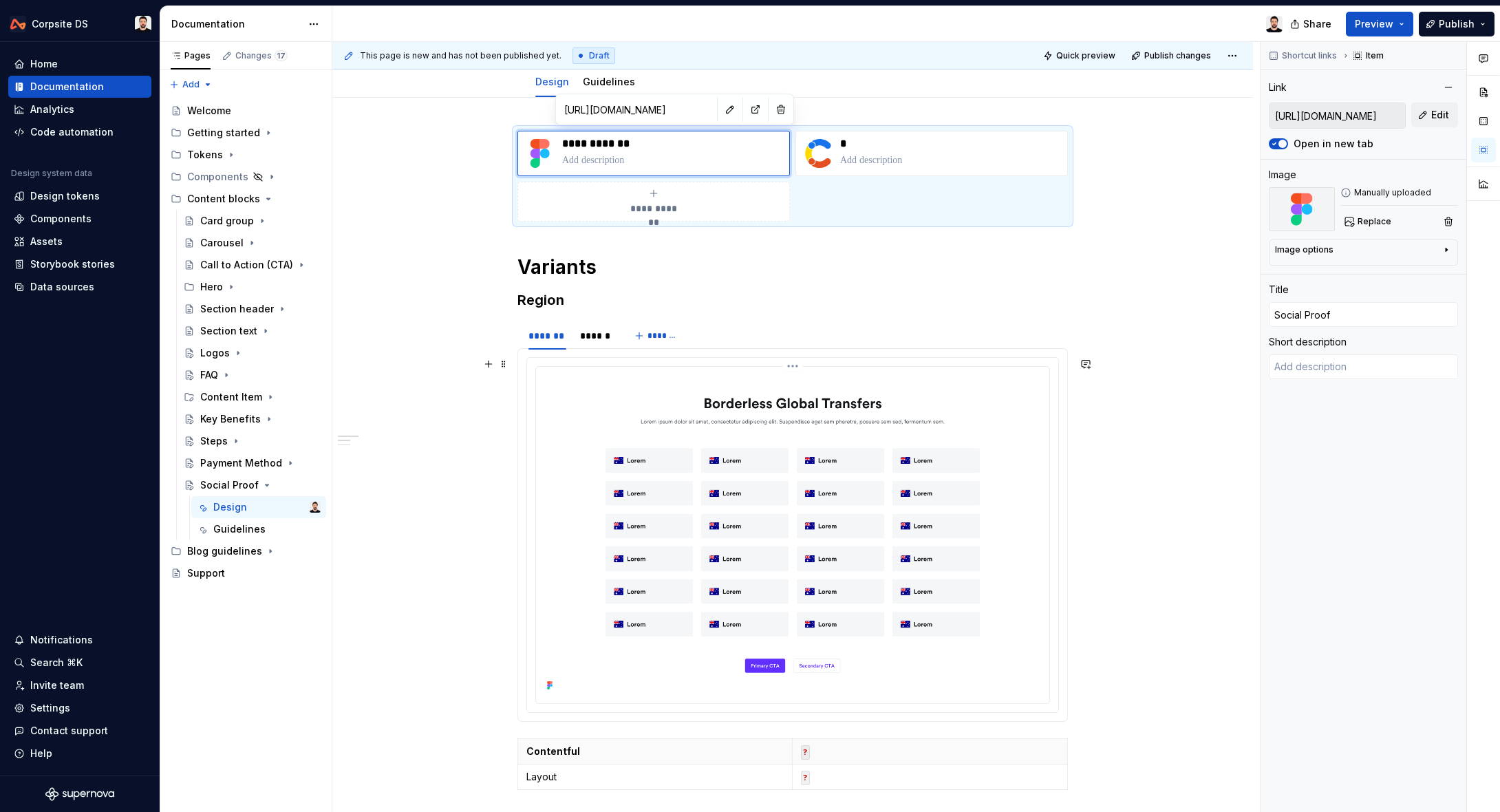
click at [619, 426] on img at bounding box center [792, 533] width 503 height 322
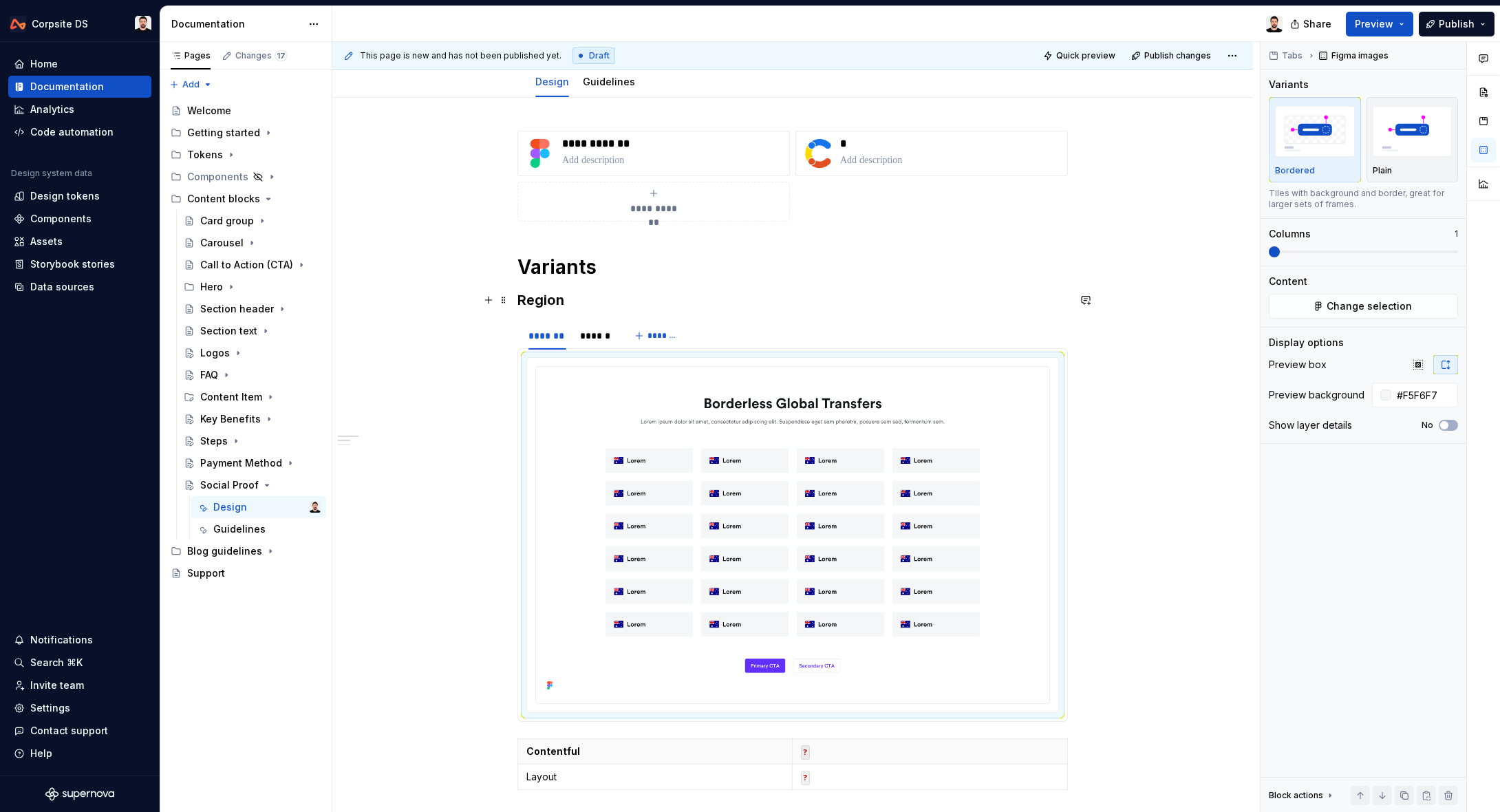
click at [545, 302] on h3 "Region" at bounding box center [792, 300] width 550 height 19
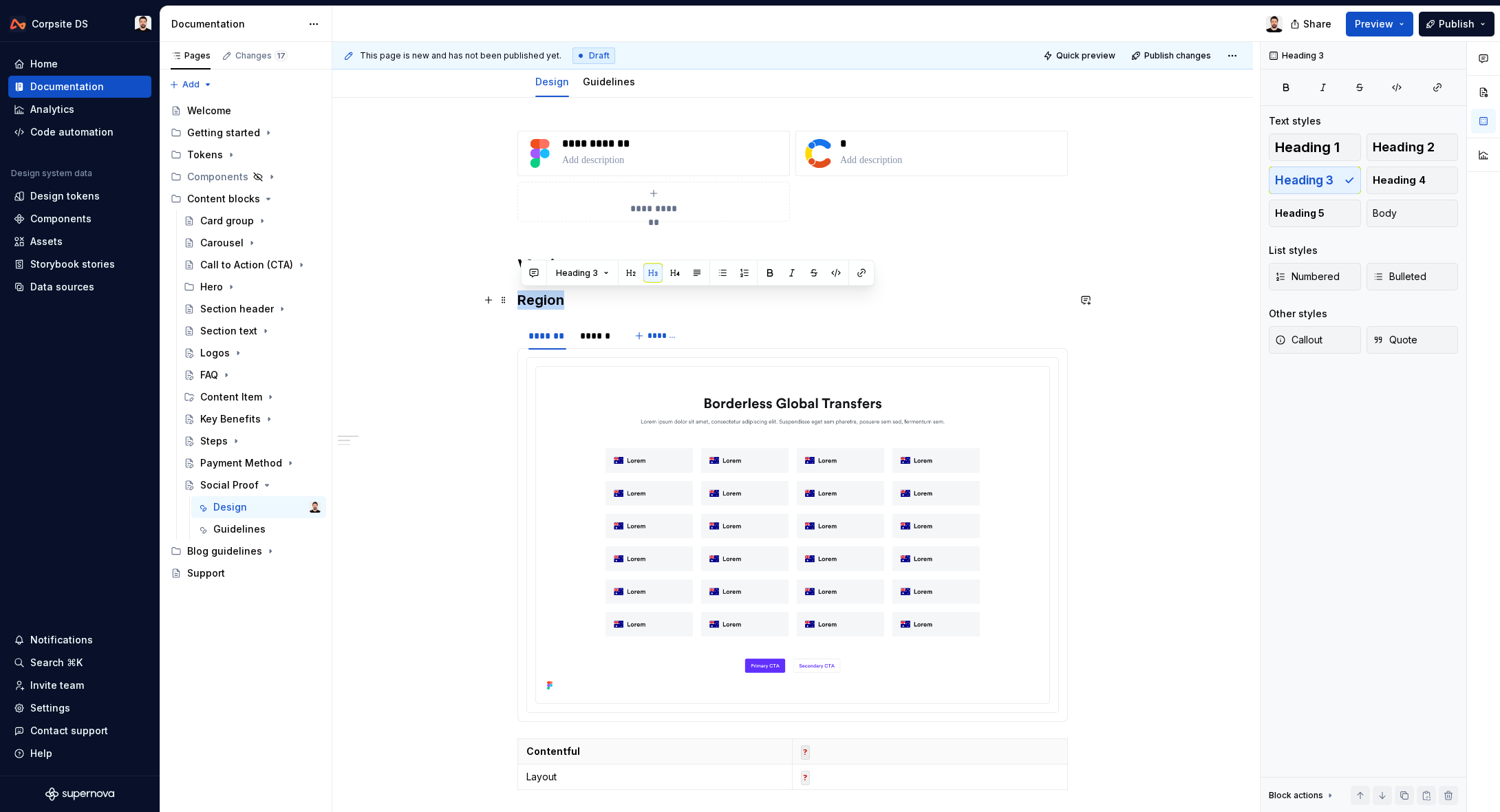
click at [545, 302] on h3 "Region" at bounding box center [792, 300] width 550 height 19
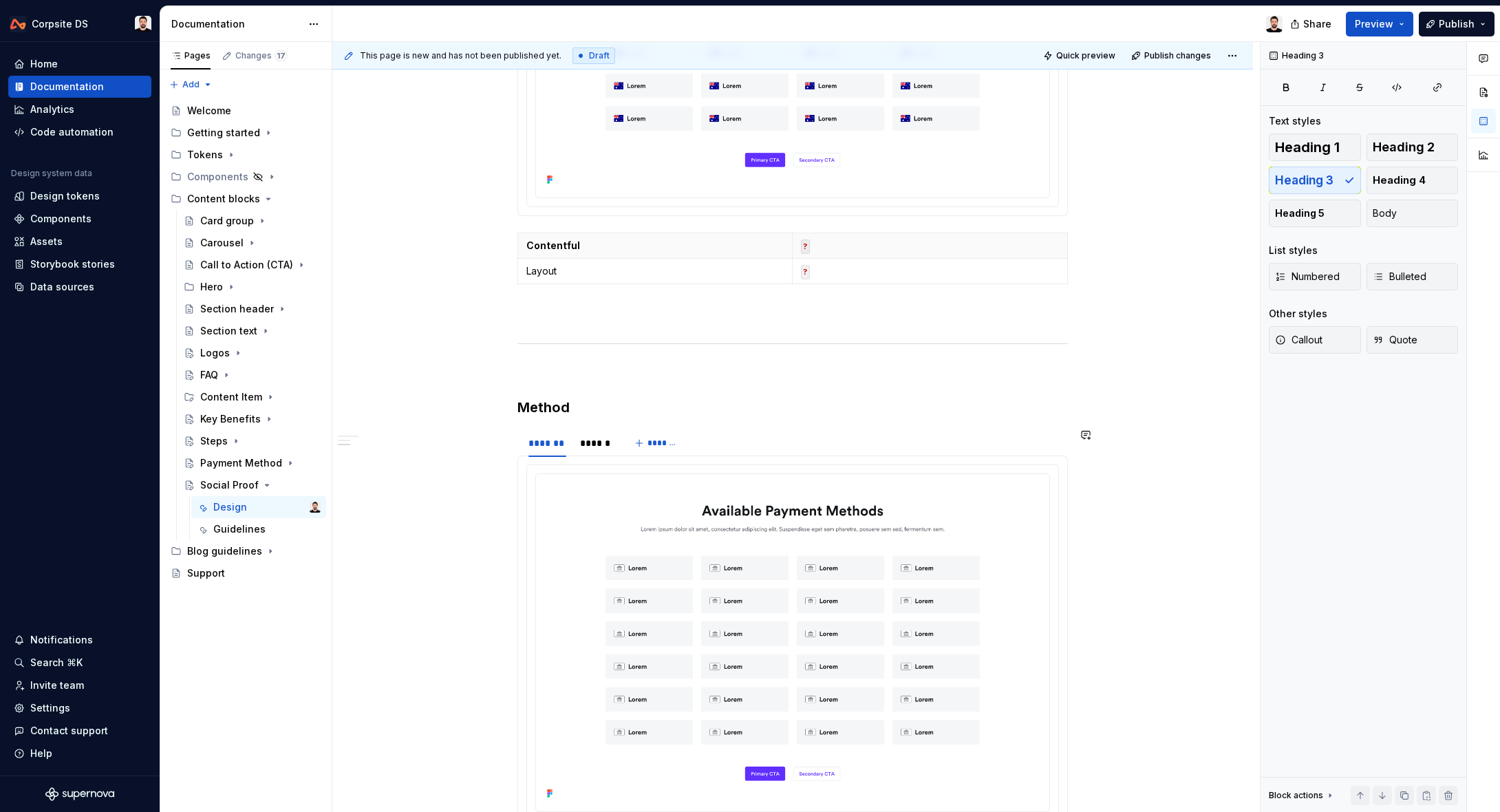
scroll to position [703, 0]
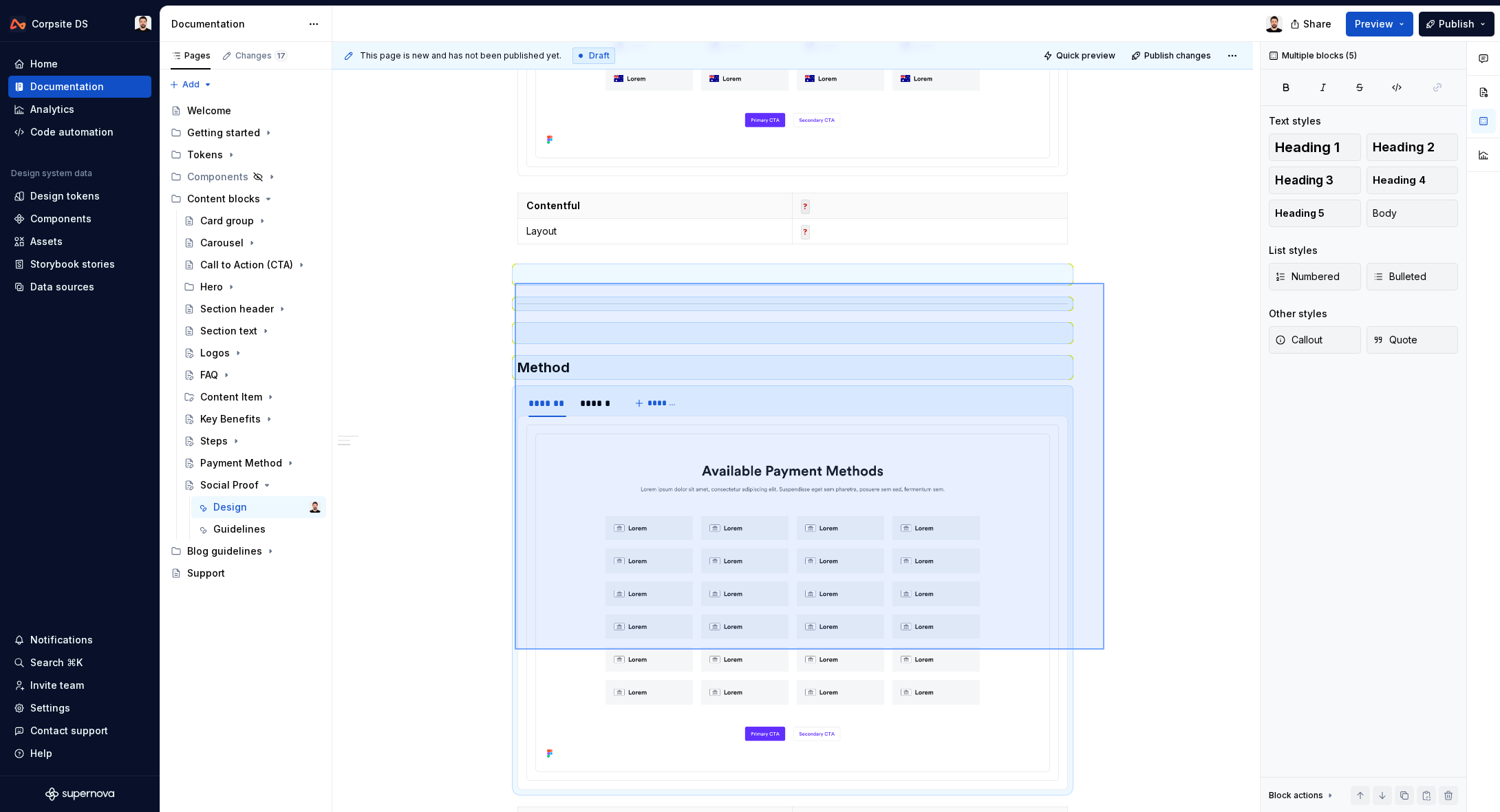
drag, startPoint x: 515, startPoint y: 283, endPoint x: 1108, endPoint y: 650, distance: 697.4
click at [1108, 650] on div "**********" at bounding box center [795, 427] width 927 height 770
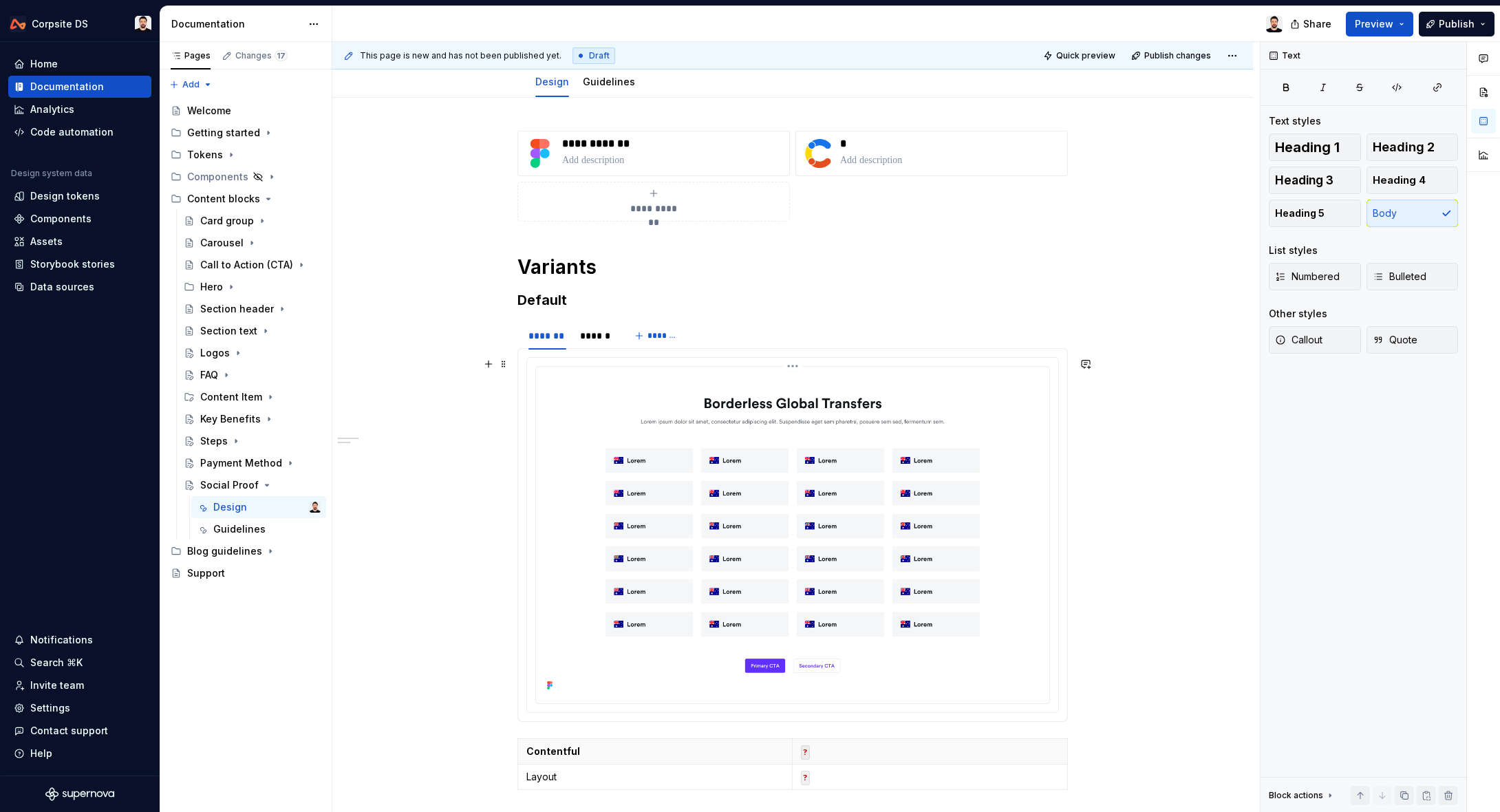
scroll to position [157, 0]
click at [631, 460] on img at bounding box center [792, 534] width 503 height 322
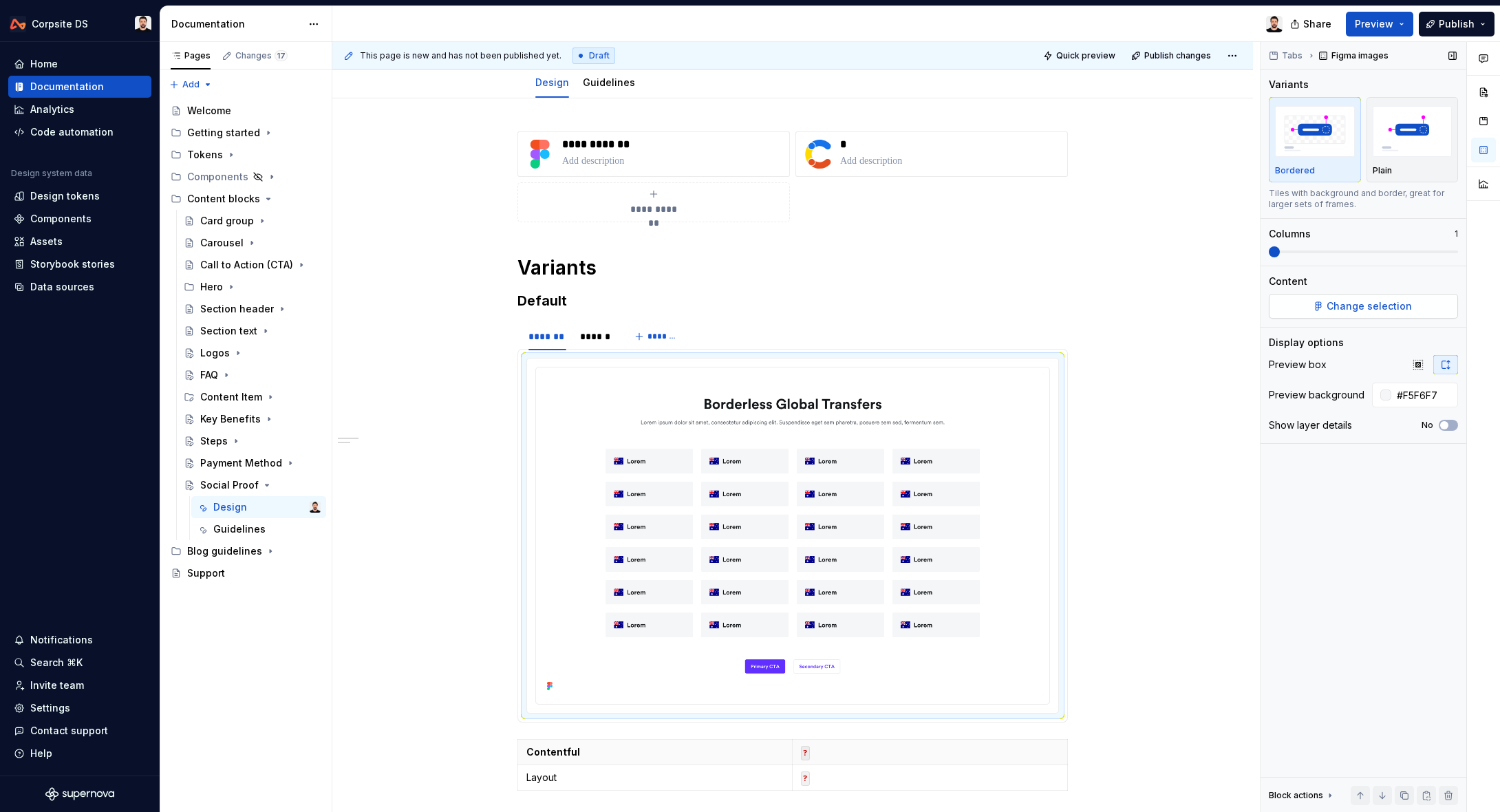
click at [1356, 310] on span "Change selection" at bounding box center [1370, 306] width 85 height 14
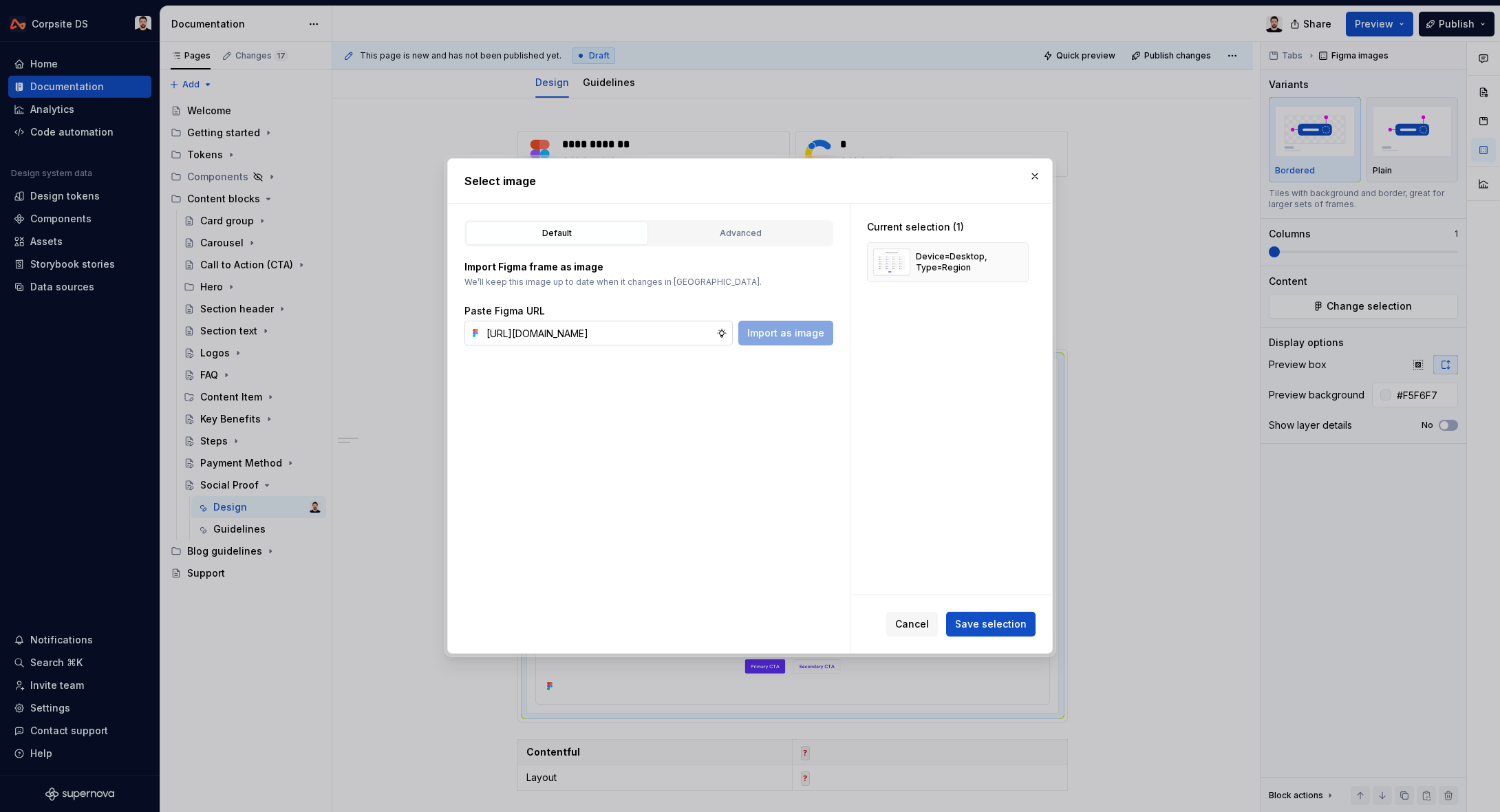
scroll to position [0, 434]
click at [784, 335] on span "Import as image" at bounding box center [786, 333] width 77 height 14
click at [1017, 260] on button "button" at bounding box center [1013, 262] width 19 height 19
click at [988, 623] on span "Save selection" at bounding box center [991, 623] width 72 height 14
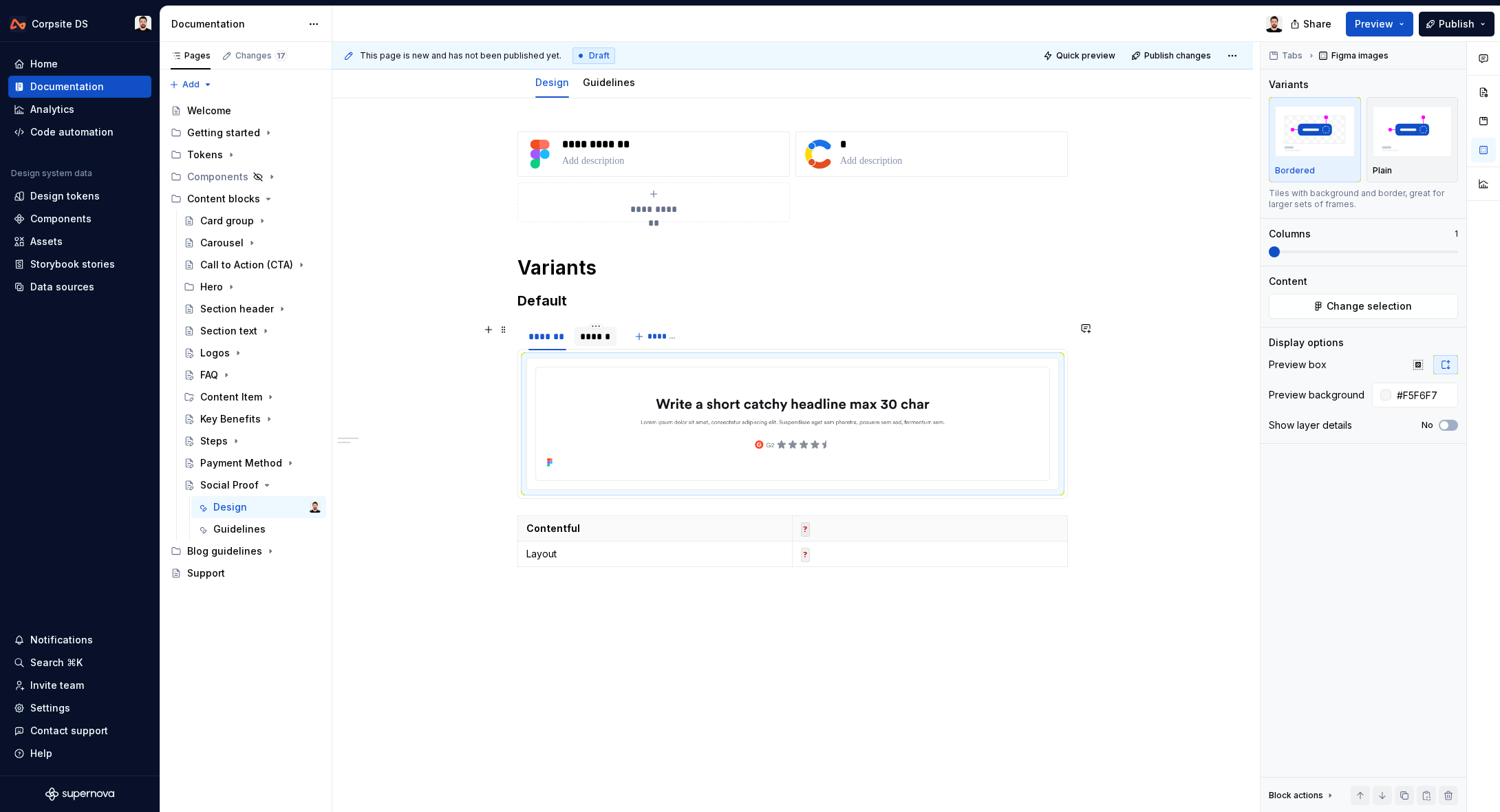
click at [601, 337] on div "******" at bounding box center [595, 336] width 31 height 14
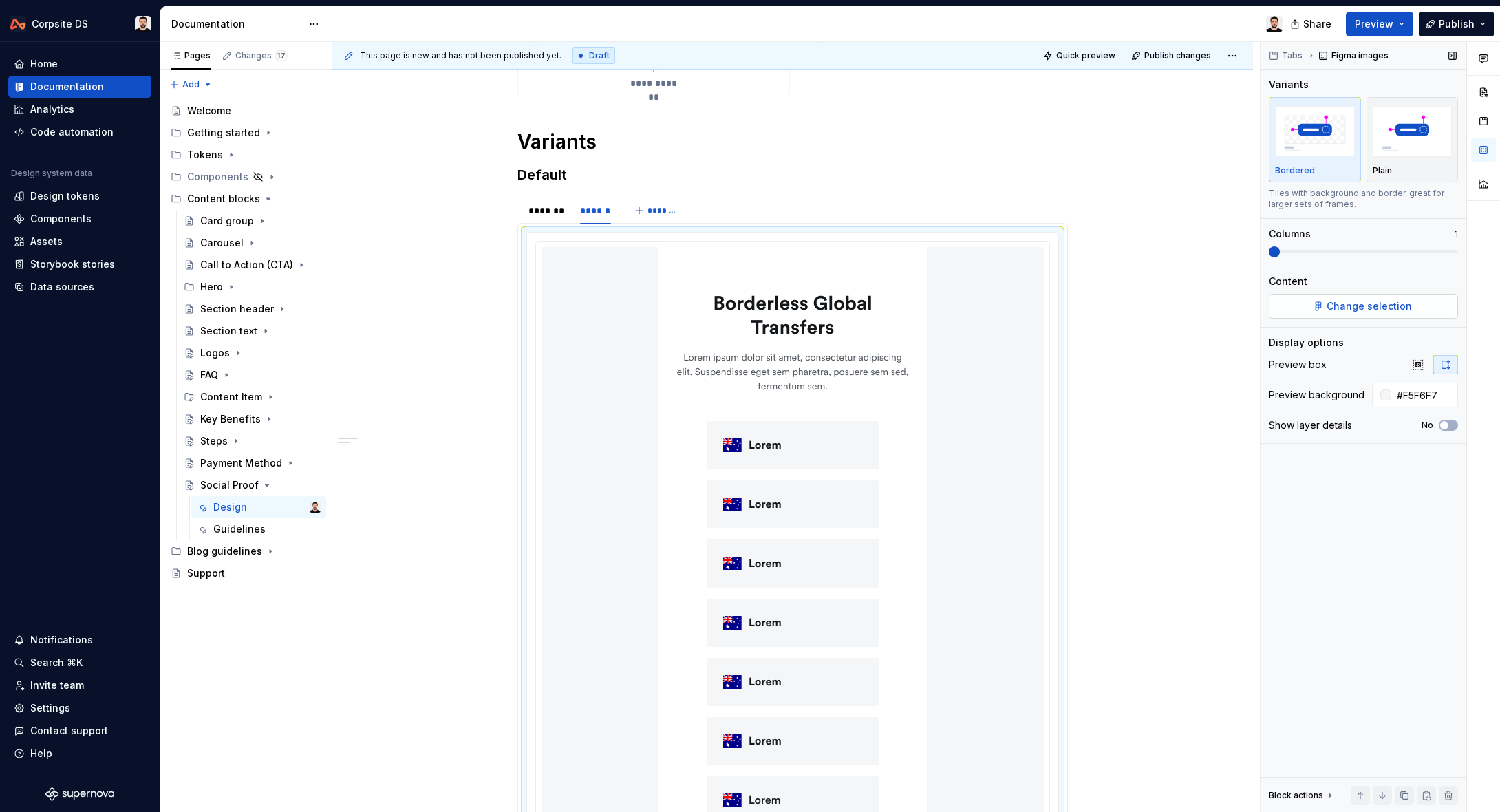
click at [1334, 306] on span "Change selection" at bounding box center [1370, 306] width 85 height 14
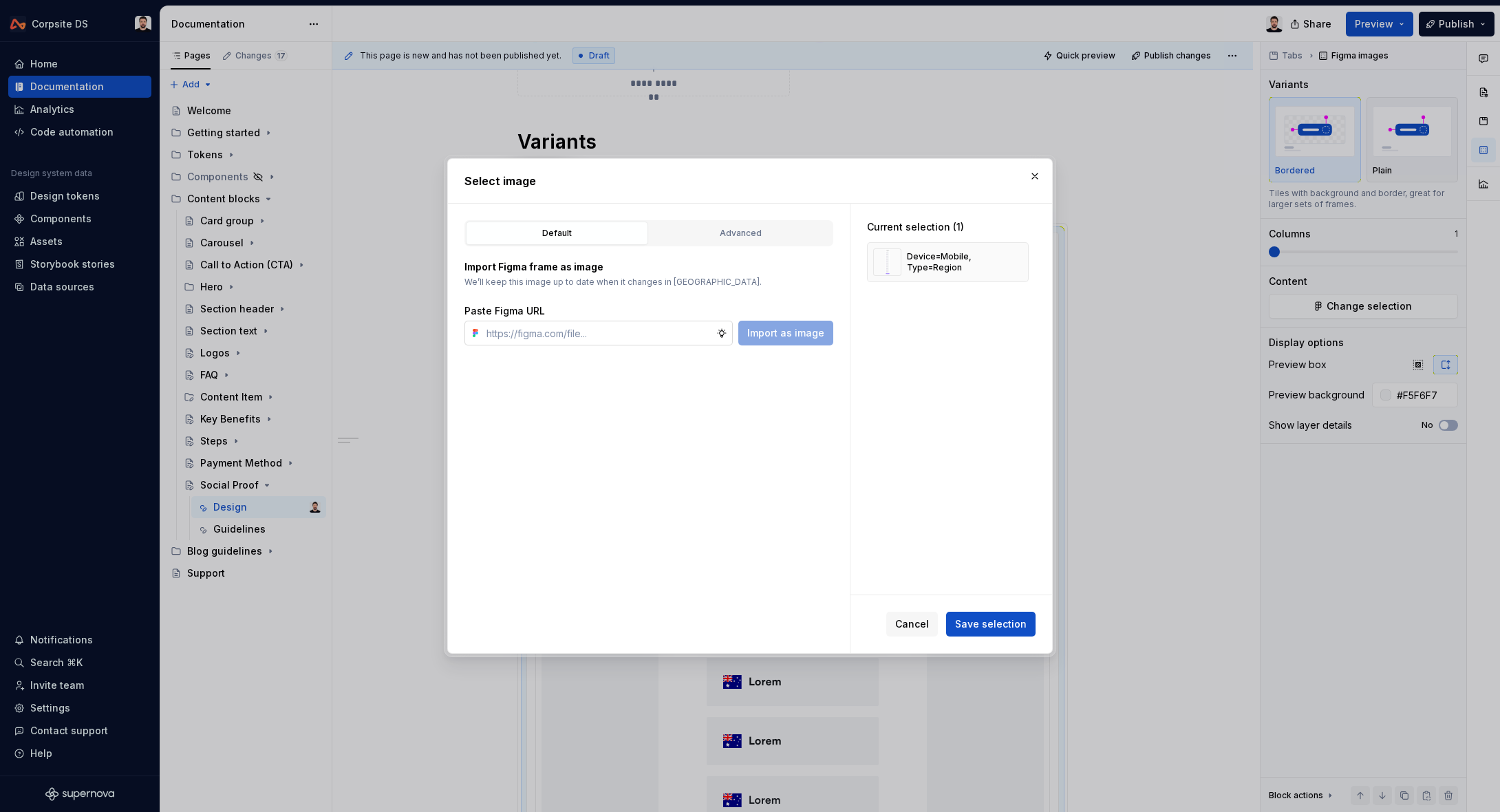
click at [664, 331] on input "text" at bounding box center [598, 333] width 236 height 25
paste input "[URL][DOMAIN_NAME]"
click at [643, 331] on input "text" at bounding box center [598, 333] width 236 height 25
click at [635, 335] on input "[URL][DOMAIN_NAME]" at bounding box center [598, 333] width 236 height 25
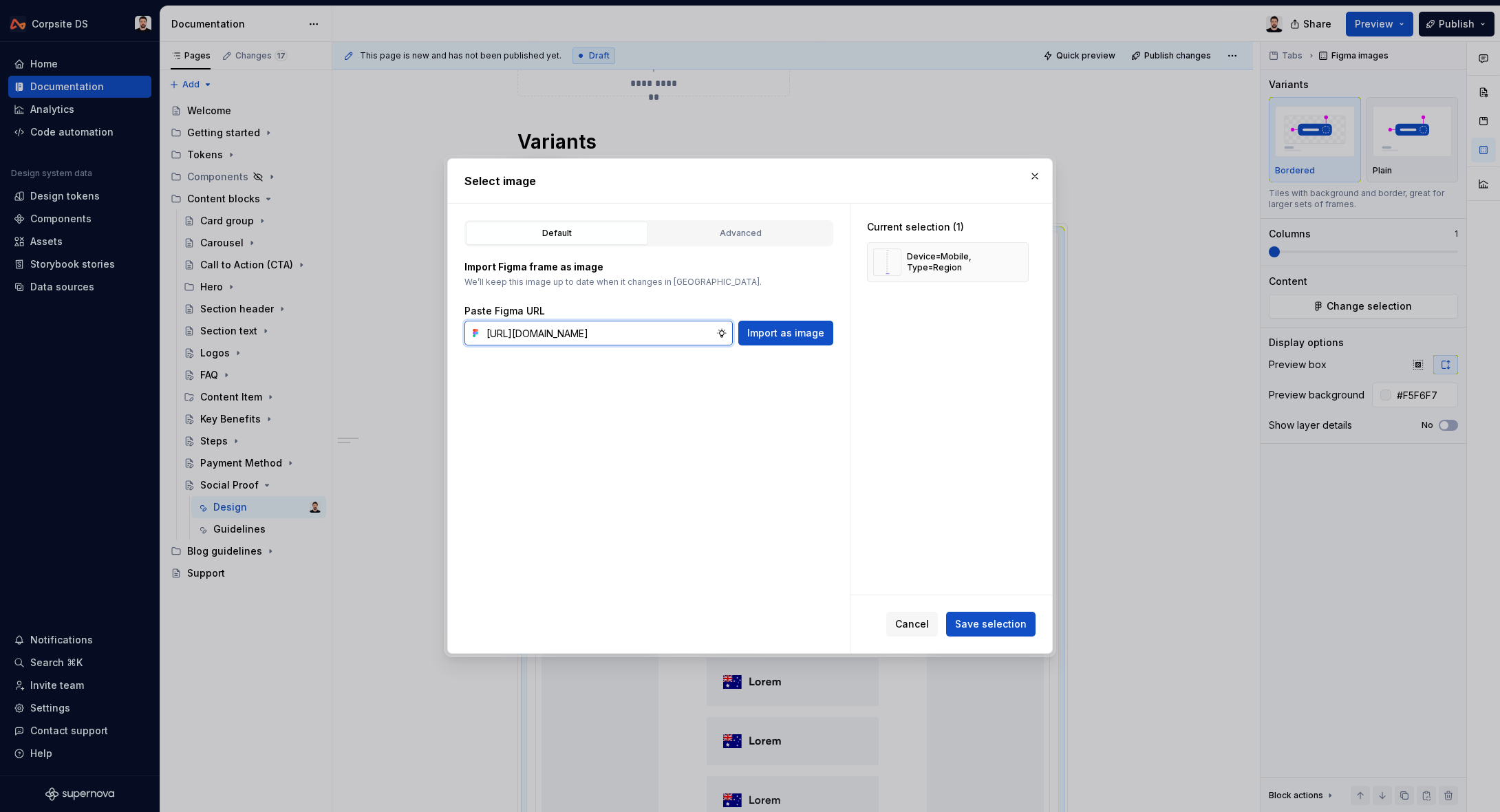
click at [635, 335] on input "[URL][DOMAIN_NAME]" at bounding box center [598, 333] width 236 height 25
click at [623, 336] on input "text" at bounding box center [598, 333] width 236 height 25
paste input "text"
click at [582, 333] on input "text" at bounding box center [598, 333] width 236 height 25
paste input "[URL][DOMAIN_NAME]"
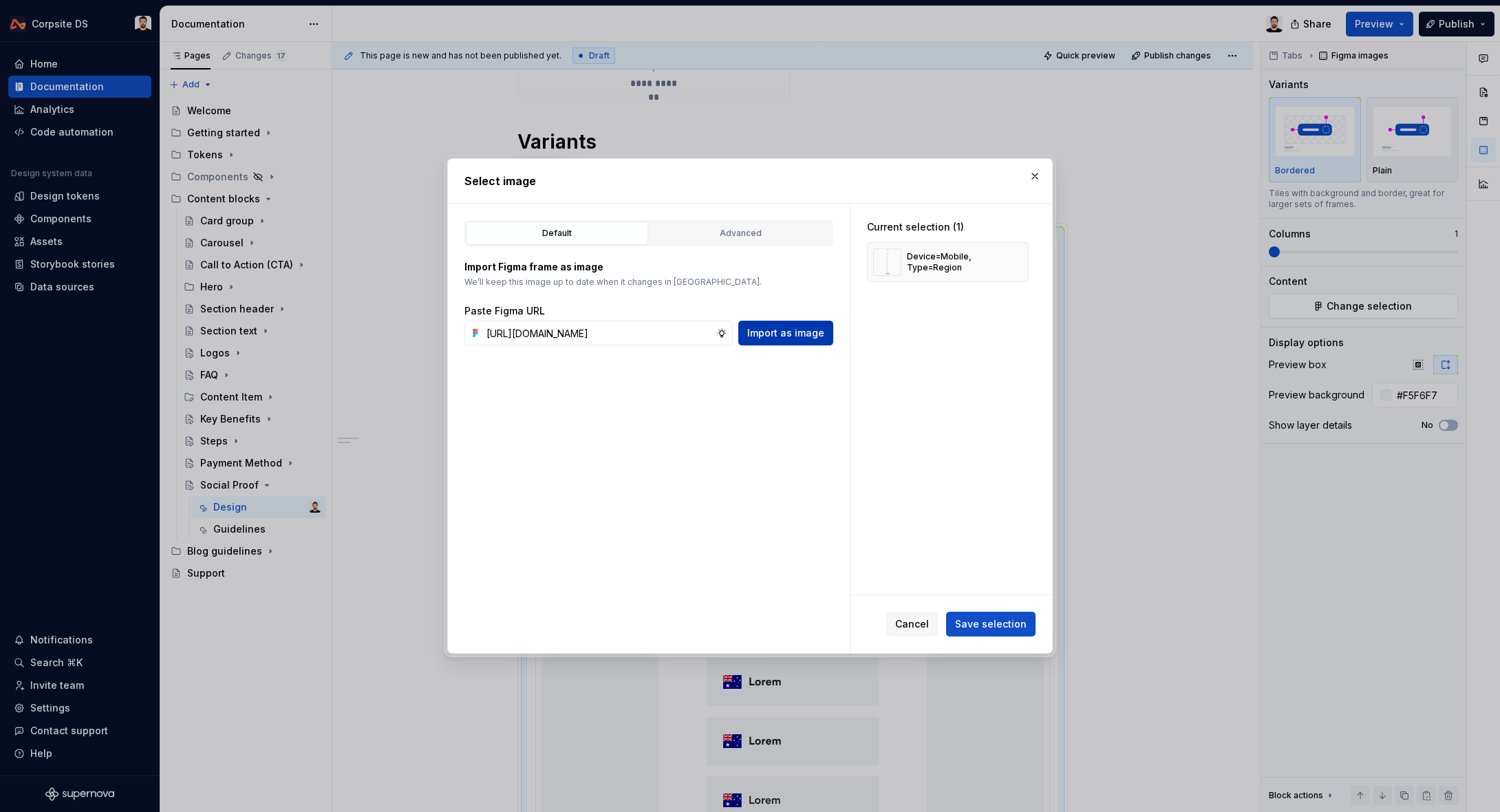
scroll to position [0, 0]
click at [775, 337] on span "Import as image" at bounding box center [786, 333] width 77 height 14
click at [1017, 260] on button "button" at bounding box center [1013, 262] width 19 height 19
click at [982, 626] on span "Save selection" at bounding box center [991, 623] width 72 height 14
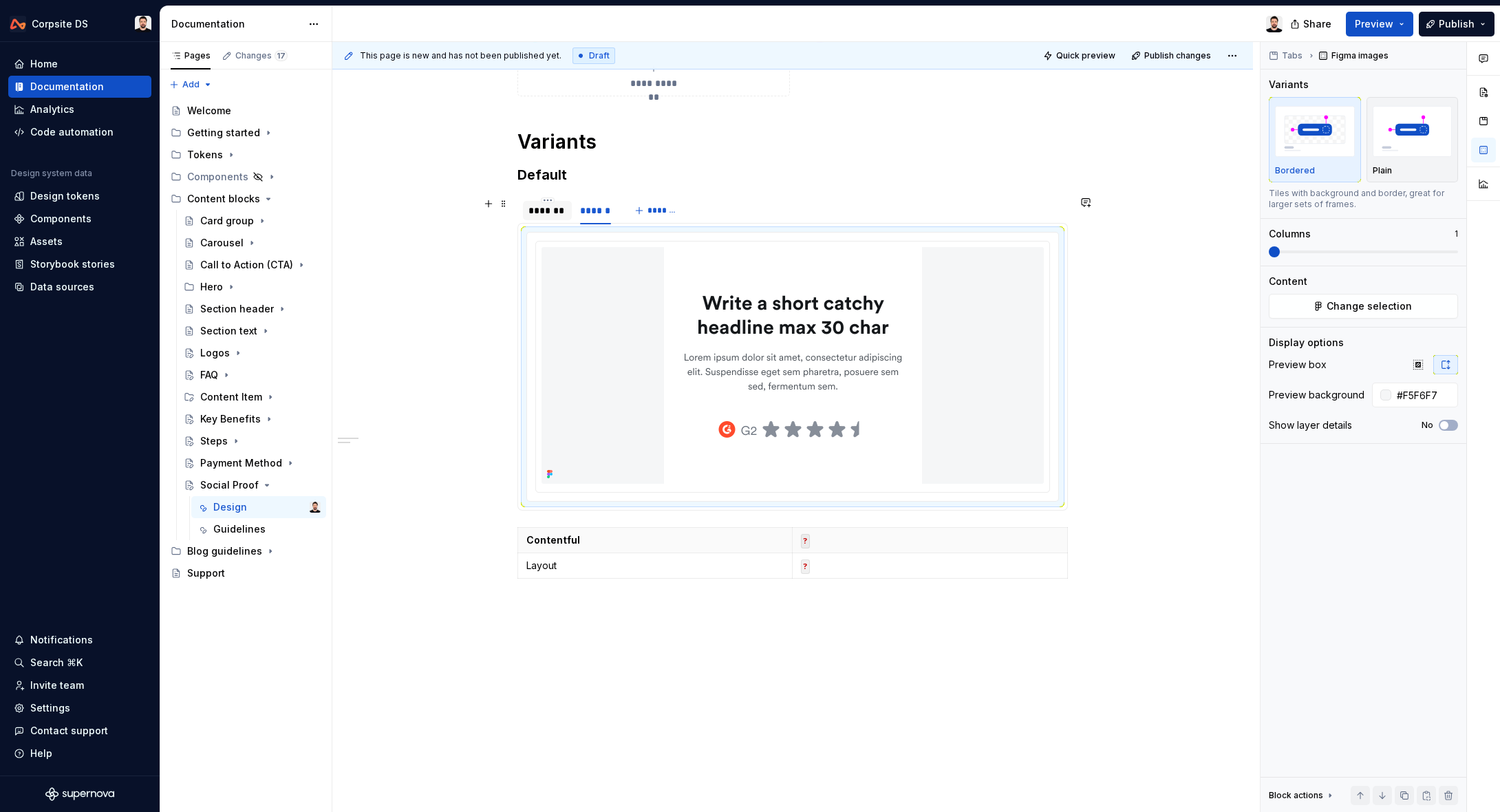
click at [555, 212] on div "*******" at bounding box center [547, 210] width 38 height 14
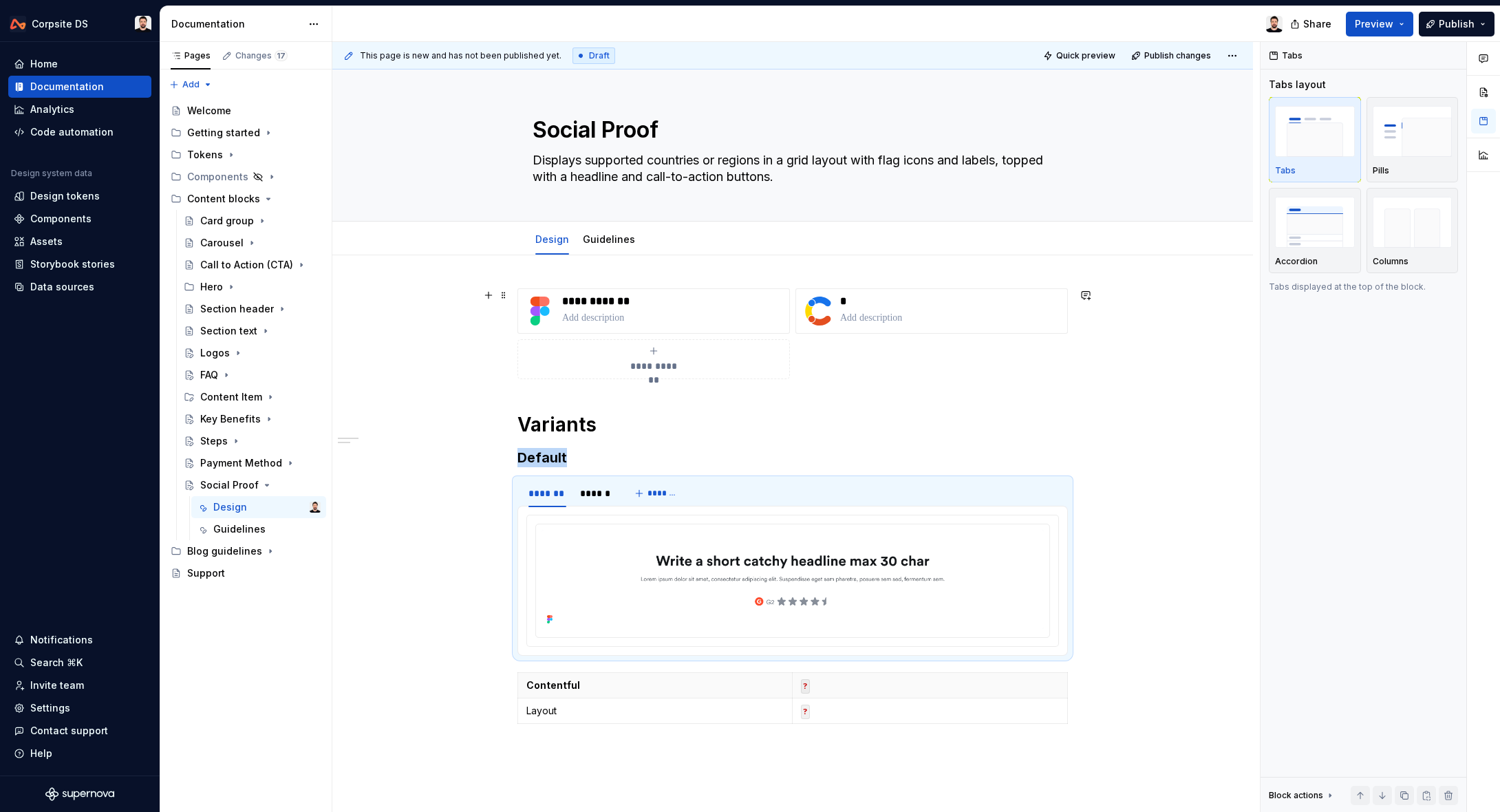
scroll to position [40, 0]
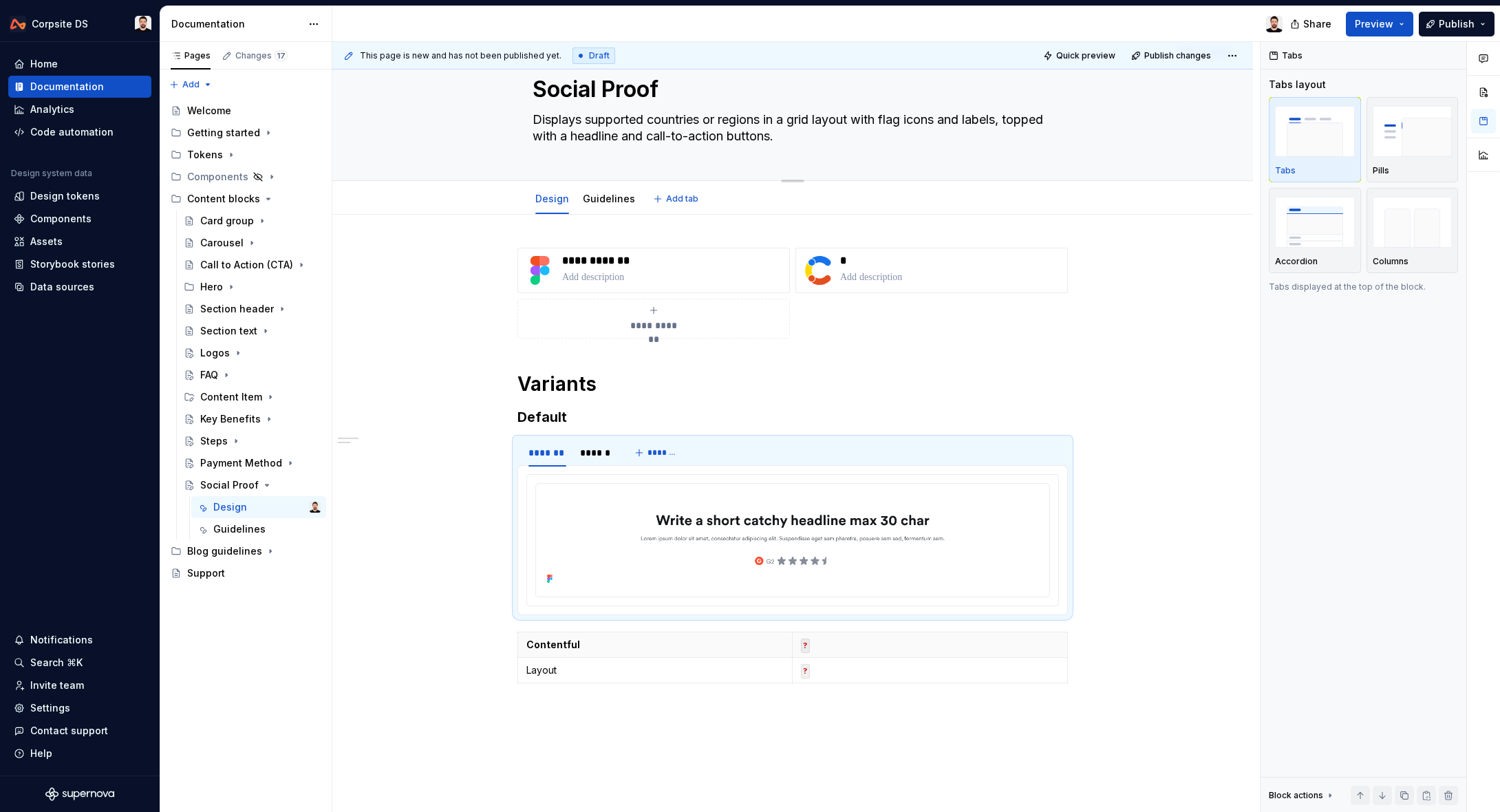
click at [639, 134] on textarea "Displays supported countries or regions in a grid layout with flag icons and la…" at bounding box center [790, 128] width 520 height 39
paste textarea "displays a centered headline with supporting text and a review rating or testim…"
click at [540, 117] on textarea "displays a centered headline with supporting text and a review rating or testim…" at bounding box center [790, 128] width 520 height 39
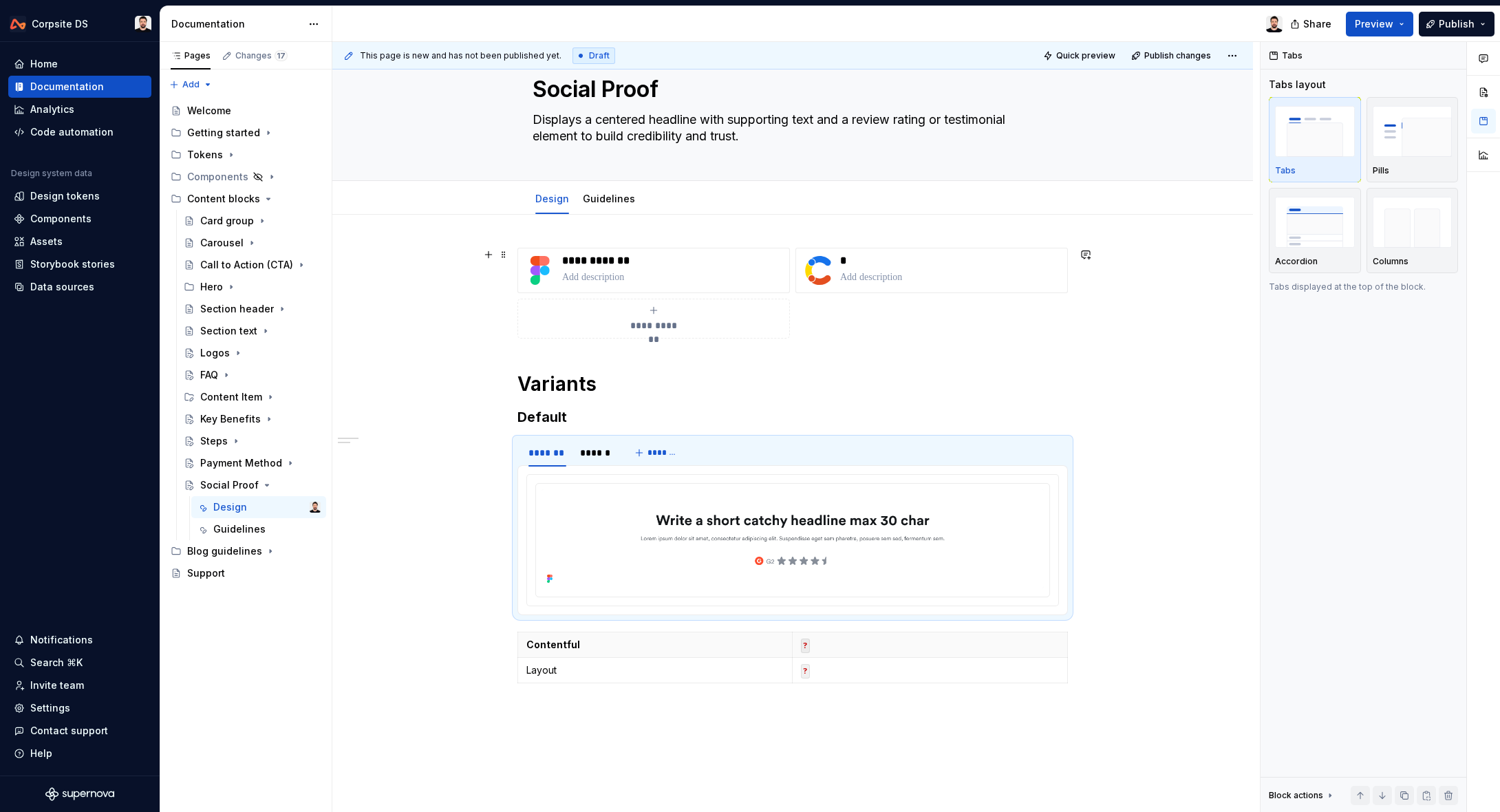
scroll to position [171, 0]
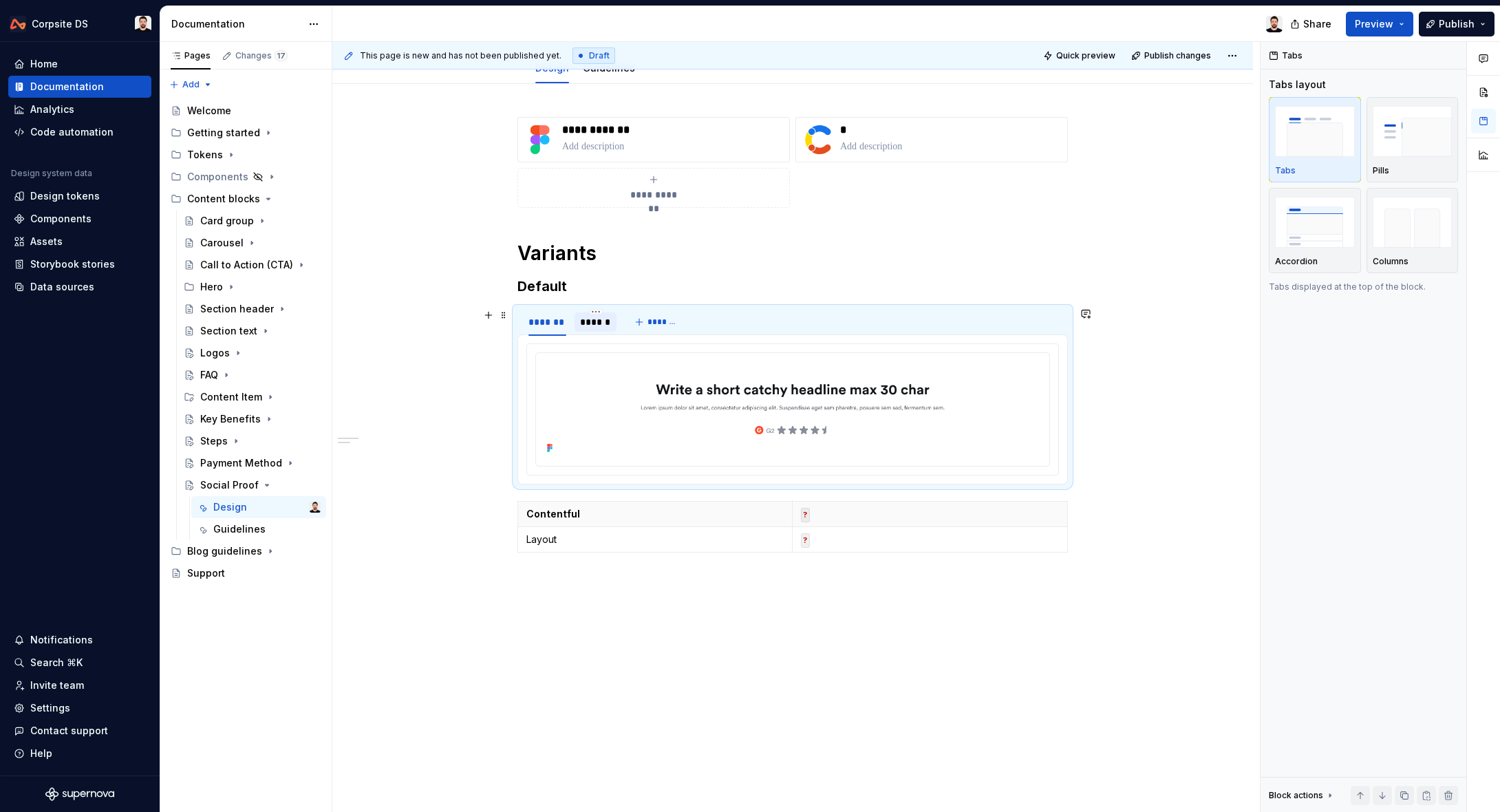
click at [606, 325] on div "******" at bounding box center [595, 322] width 31 height 14
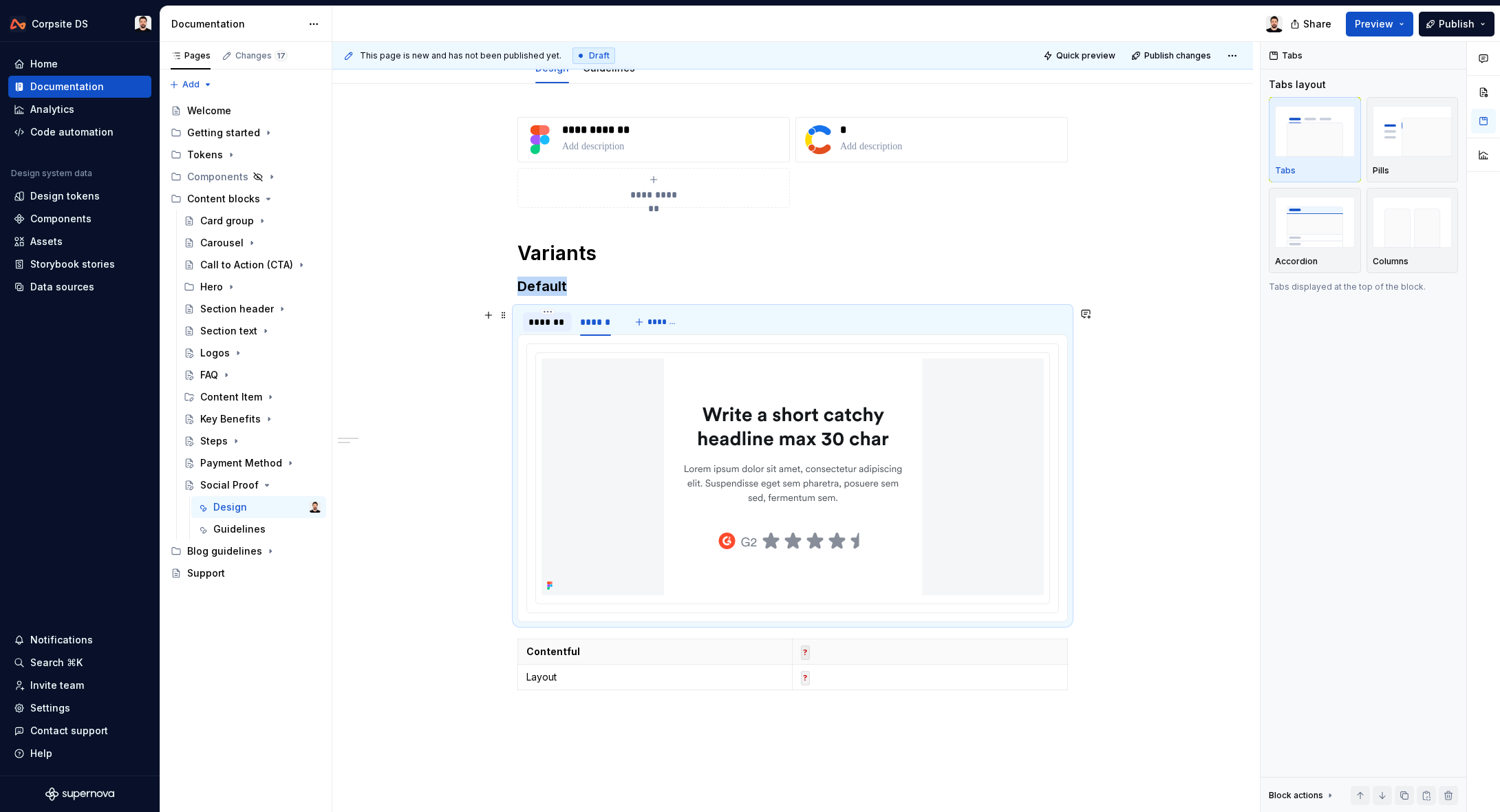
click at [549, 322] on div "*******" at bounding box center [547, 322] width 38 height 14
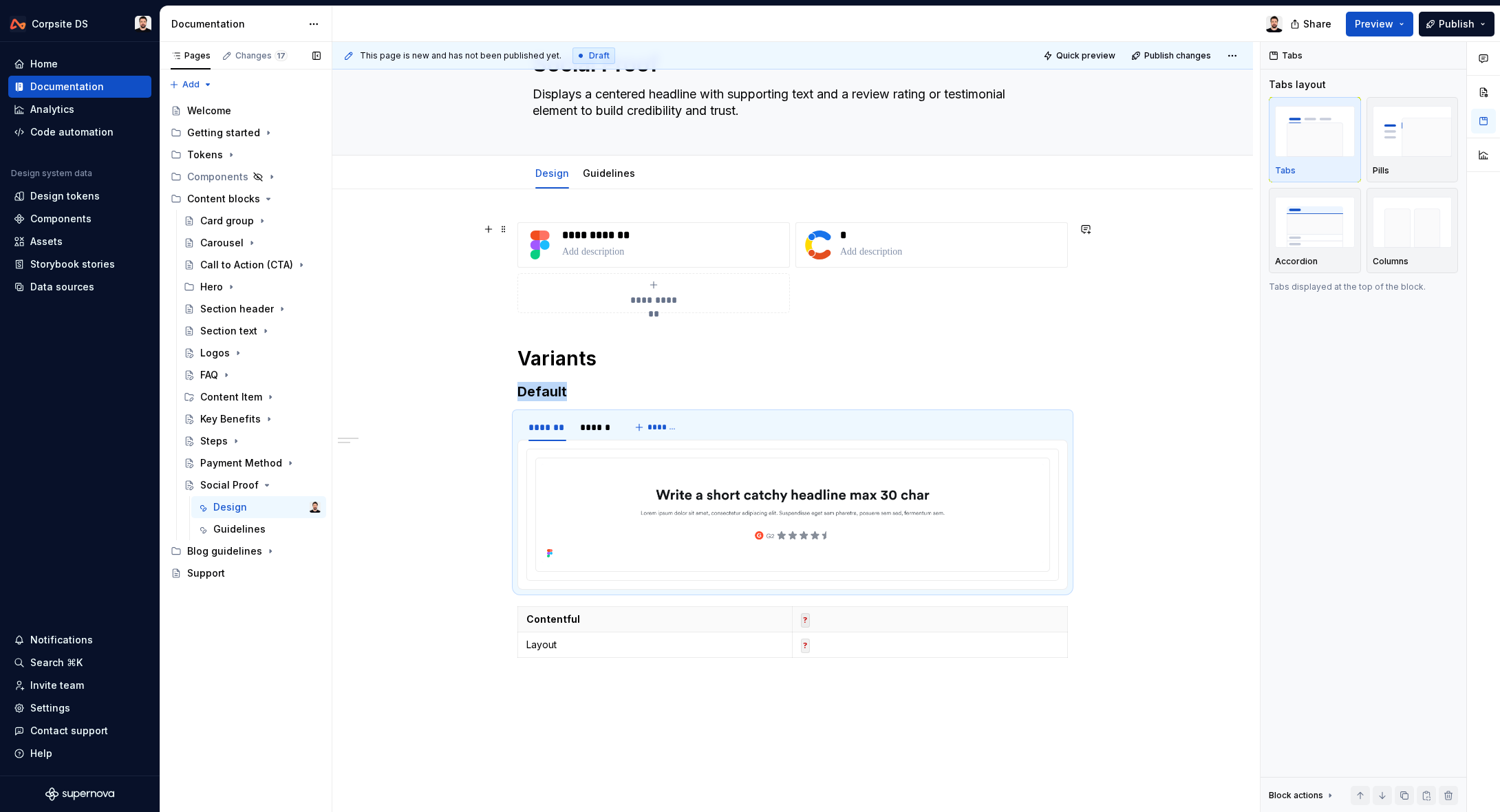
scroll to position [72, 0]
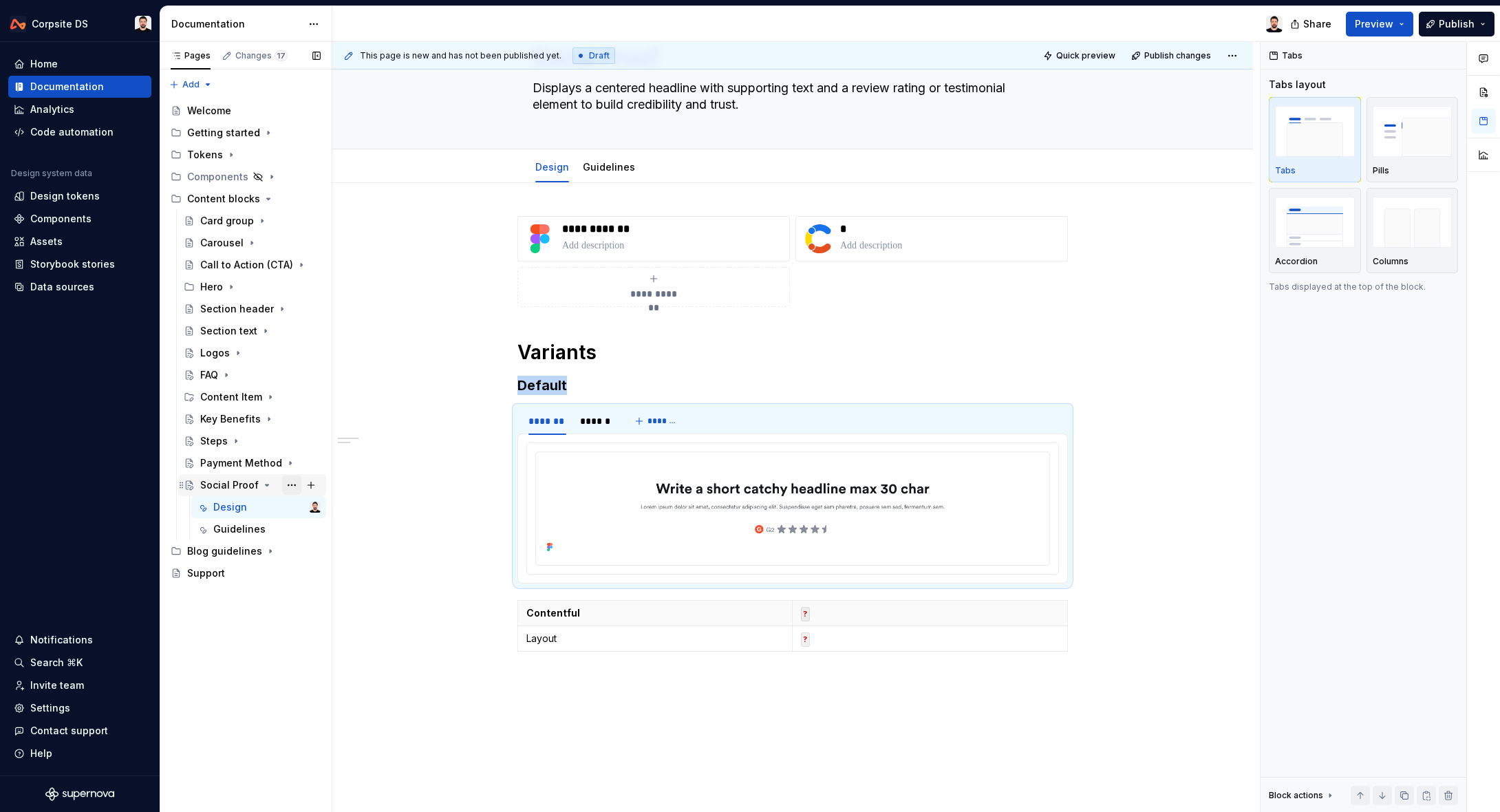
click at [288, 486] on button "Page tree" at bounding box center [292, 485] width 19 height 19
click at [355, 530] on div "Duplicate page" at bounding box center [375, 531] width 135 height 14
click at [265, 484] on icon "Page tree" at bounding box center [267, 485] width 3 height 2
click at [245, 507] on div "Social Proof" at bounding box center [229, 506] width 59 height 14
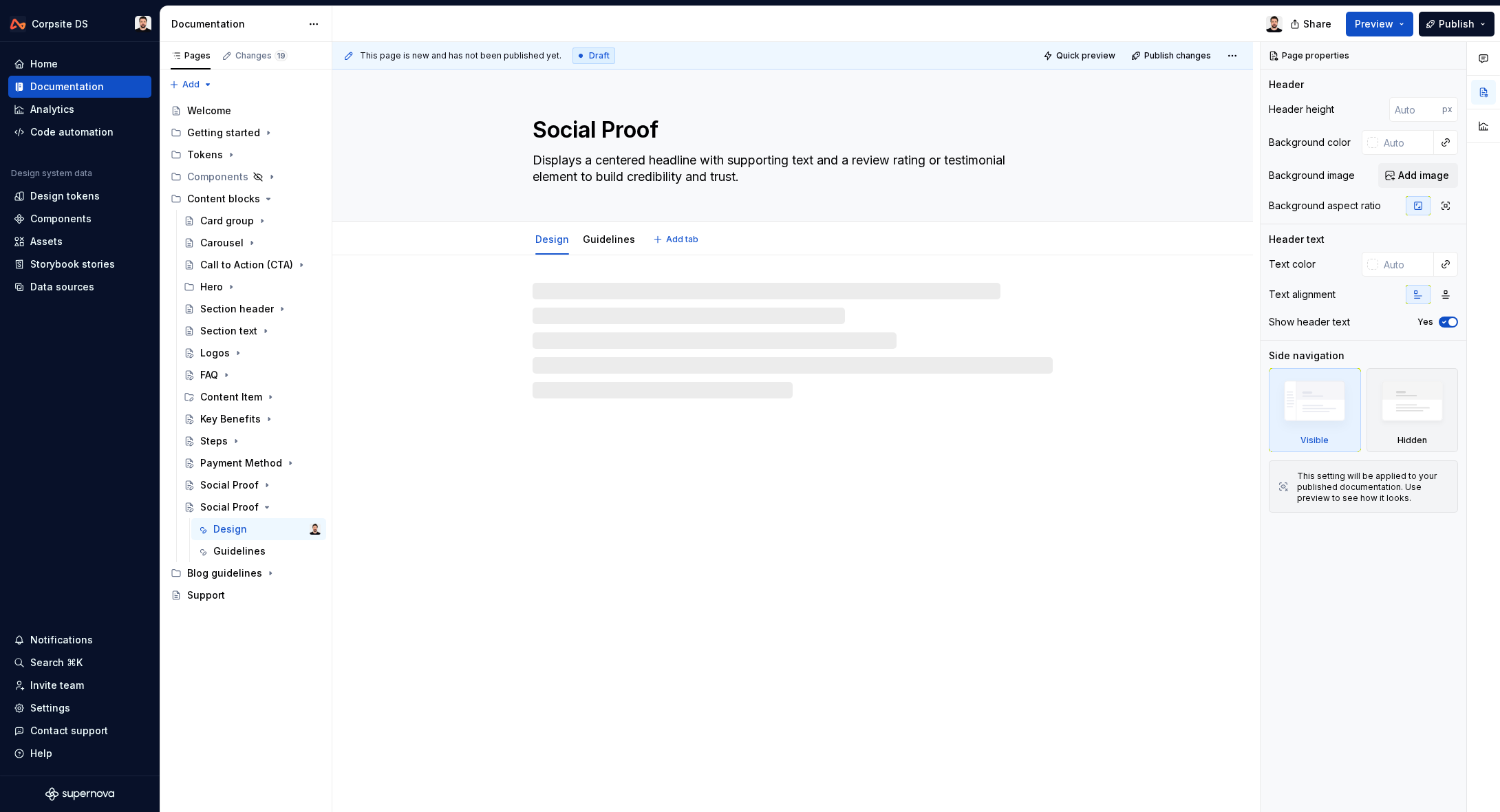
click at [638, 138] on textarea "Social Proof" at bounding box center [790, 129] width 520 height 33
click at [642, 132] on textarea "Social Proof" at bounding box center [790, 129] width 520 height 33
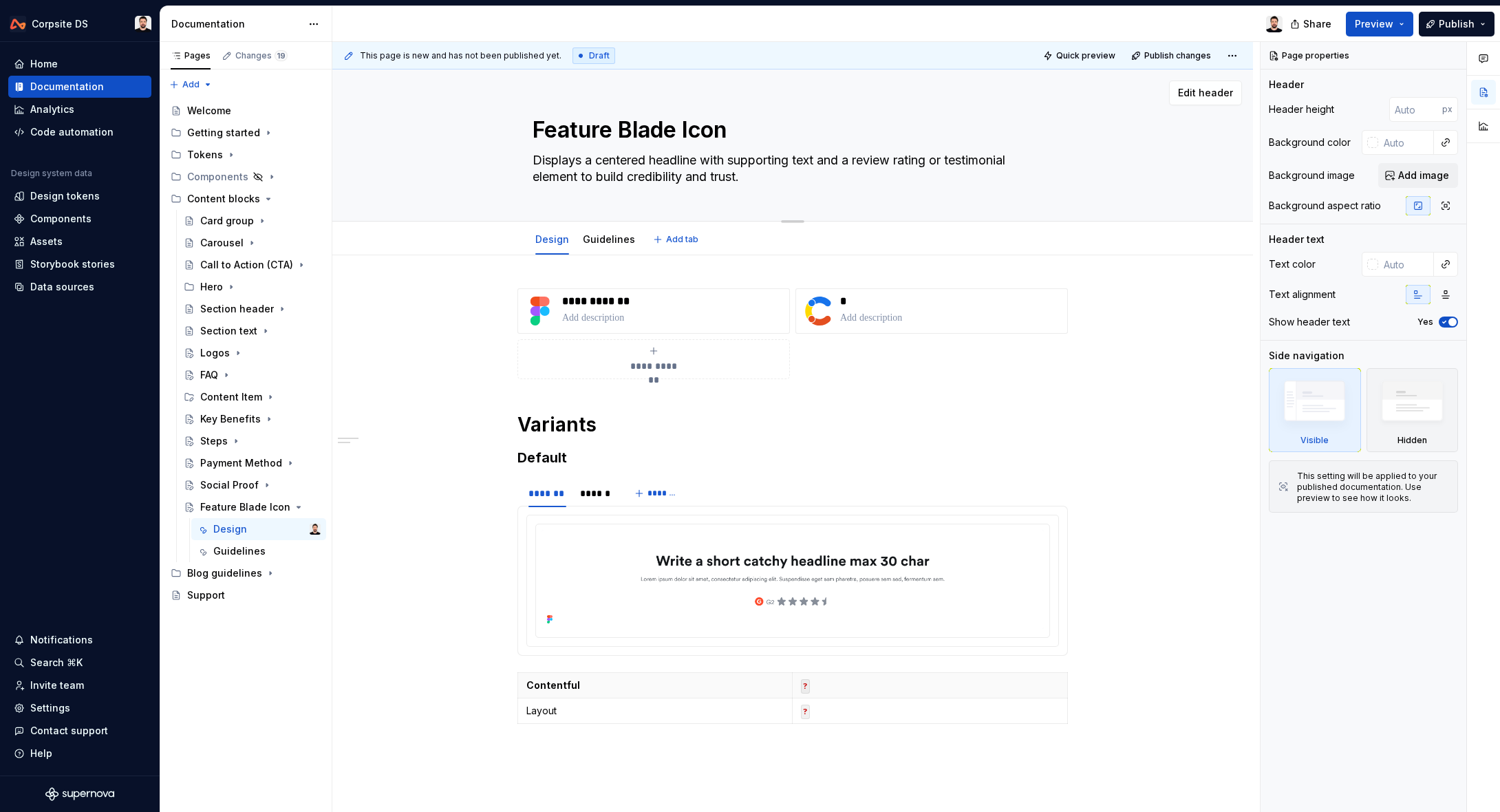
click at [672, 124] on textarea "Feature Blade Icon" at bounding box center [790, 129] width 520 height 33
click at [672, 123] on textarea "Feature Blade Icon" at bounding box center [790, 129] width 520 height 33
click at [593, 302] on p "**********" at bounding box center [672, 301] width 221 height 14
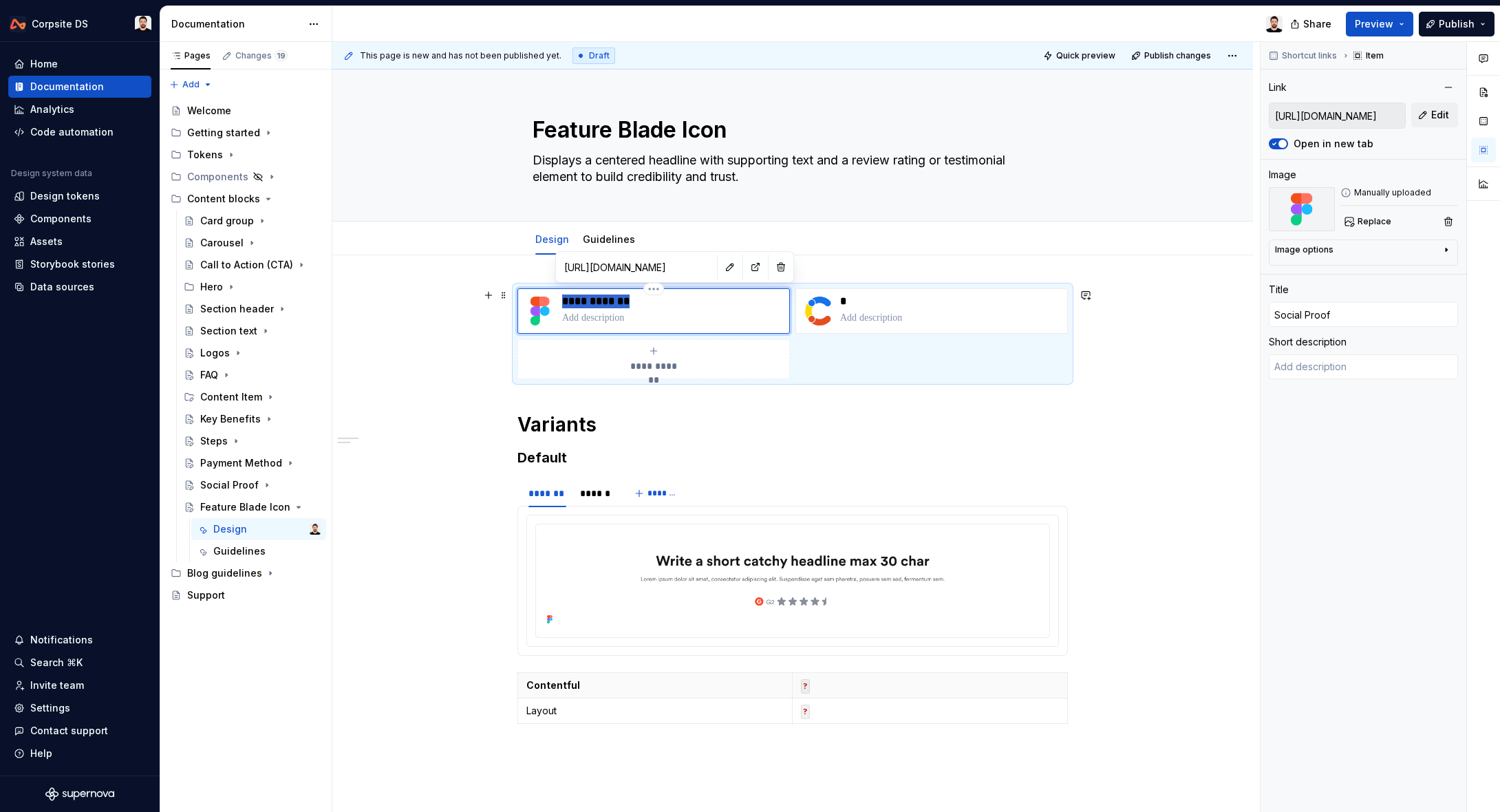
click at [593, 302] on p "**********" at bounding box center [672, 301] width 221 height 14
drag, startPoint x: 447, startPoint y: 326, endPoint x: 455, endPoint y: 324, distance: 8.2
click at [447, 326] on div "**********" at bounding box center [792, 638] width 921 height 767
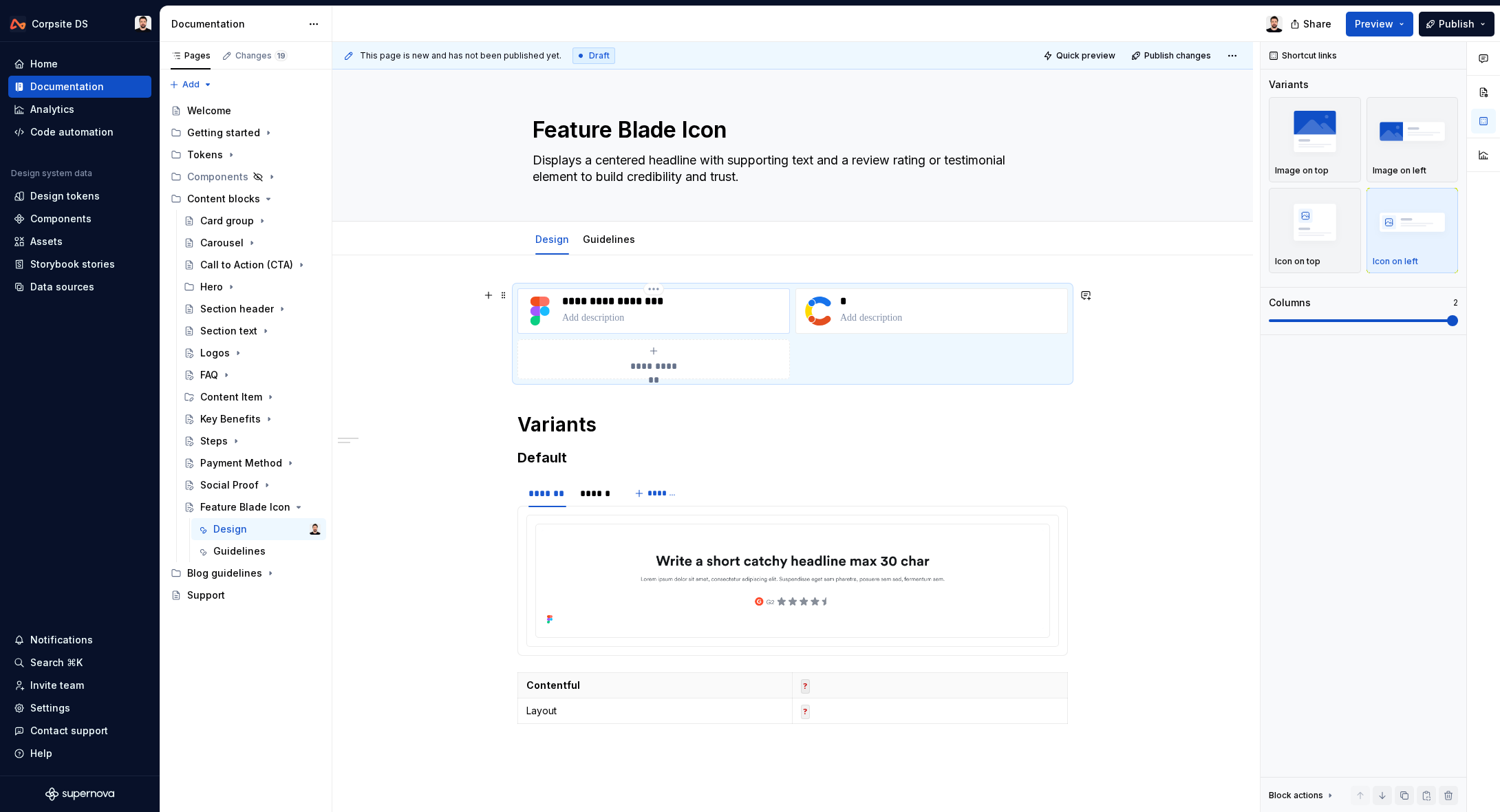
click at [650, 318] on p at bounding box center [672, 318] width 221 height 14
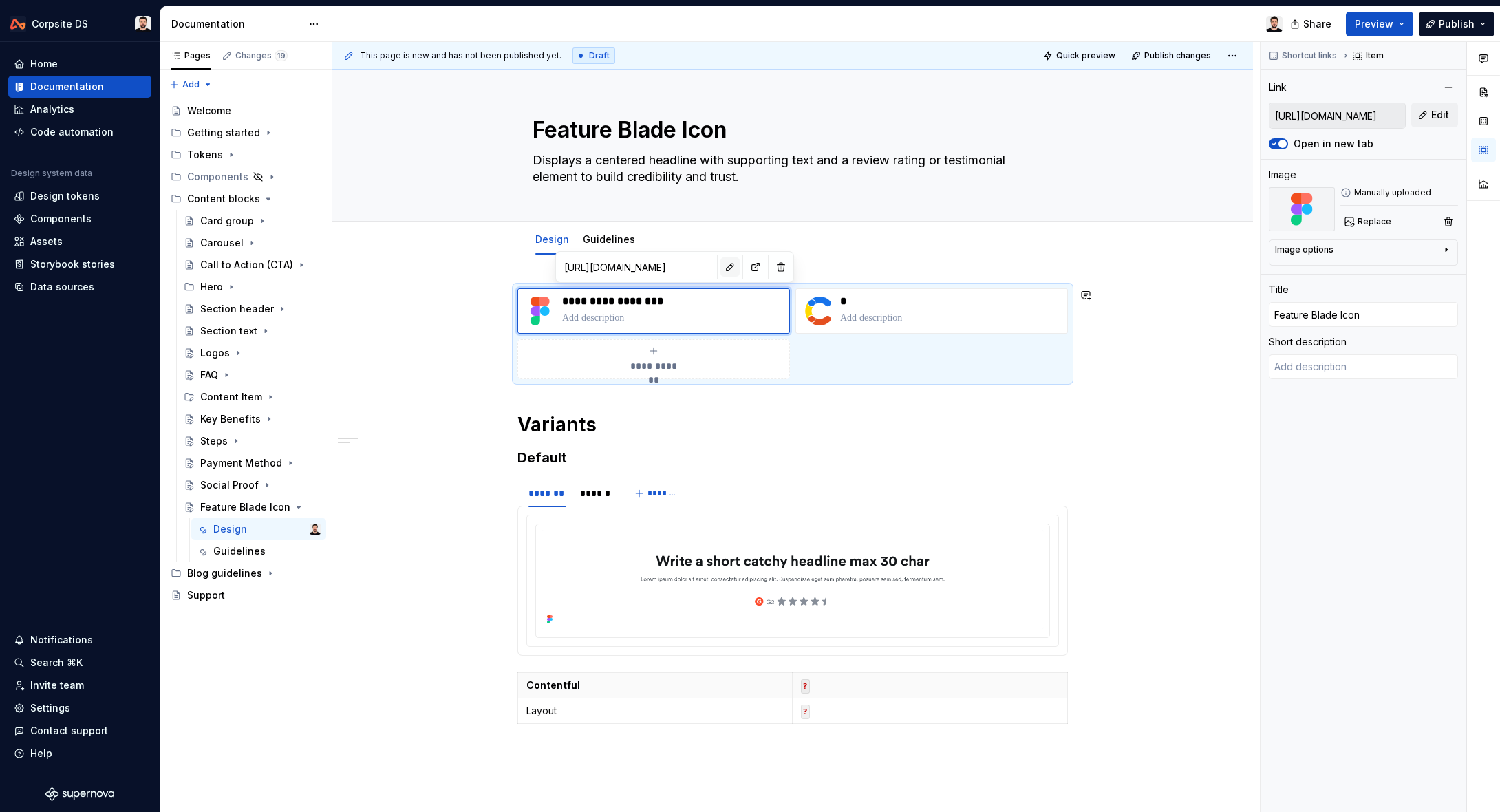
click at [721, 266] on button "button" at bounding box center [730, 267] width 19 height 19
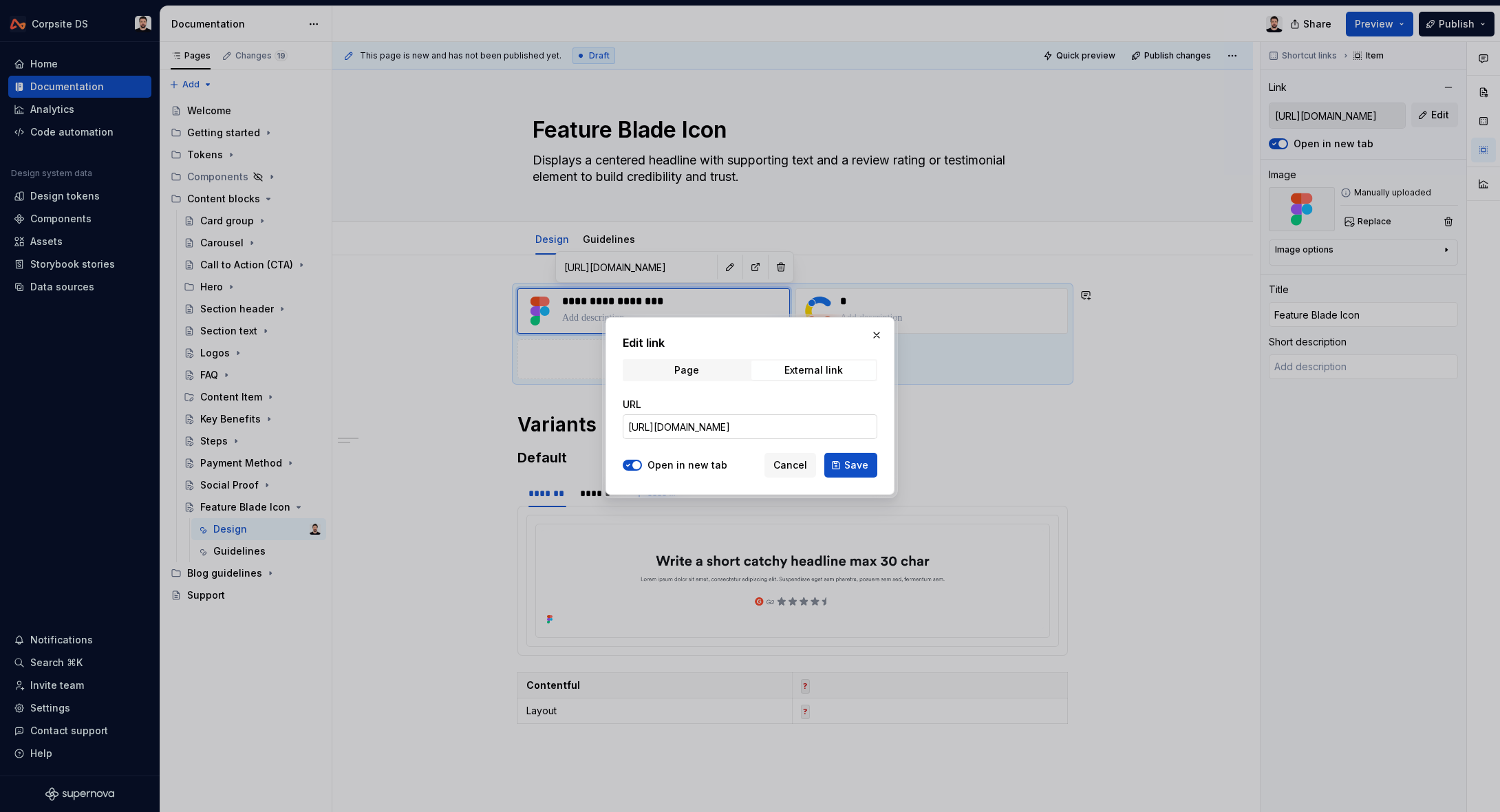
click at [699, 425] on input "[URL][DOMAIN_NAME]" at bounding box center [750, 426] width 255 height 25
paste input "93-4322"
click at [843, 461] on button "Save" at bounding box center [851, 465] width 53 height 25
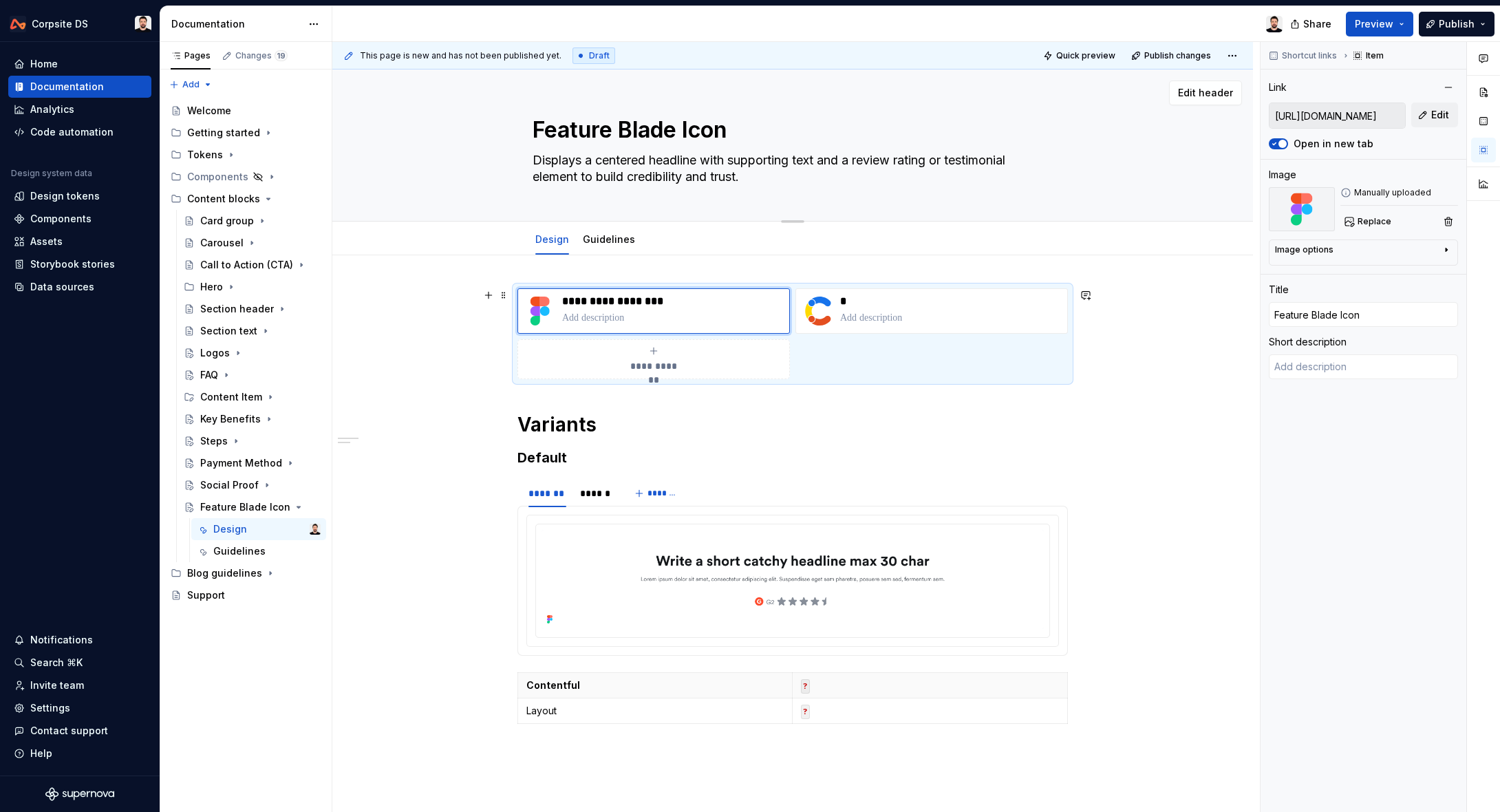
scroll to position [210, 0]
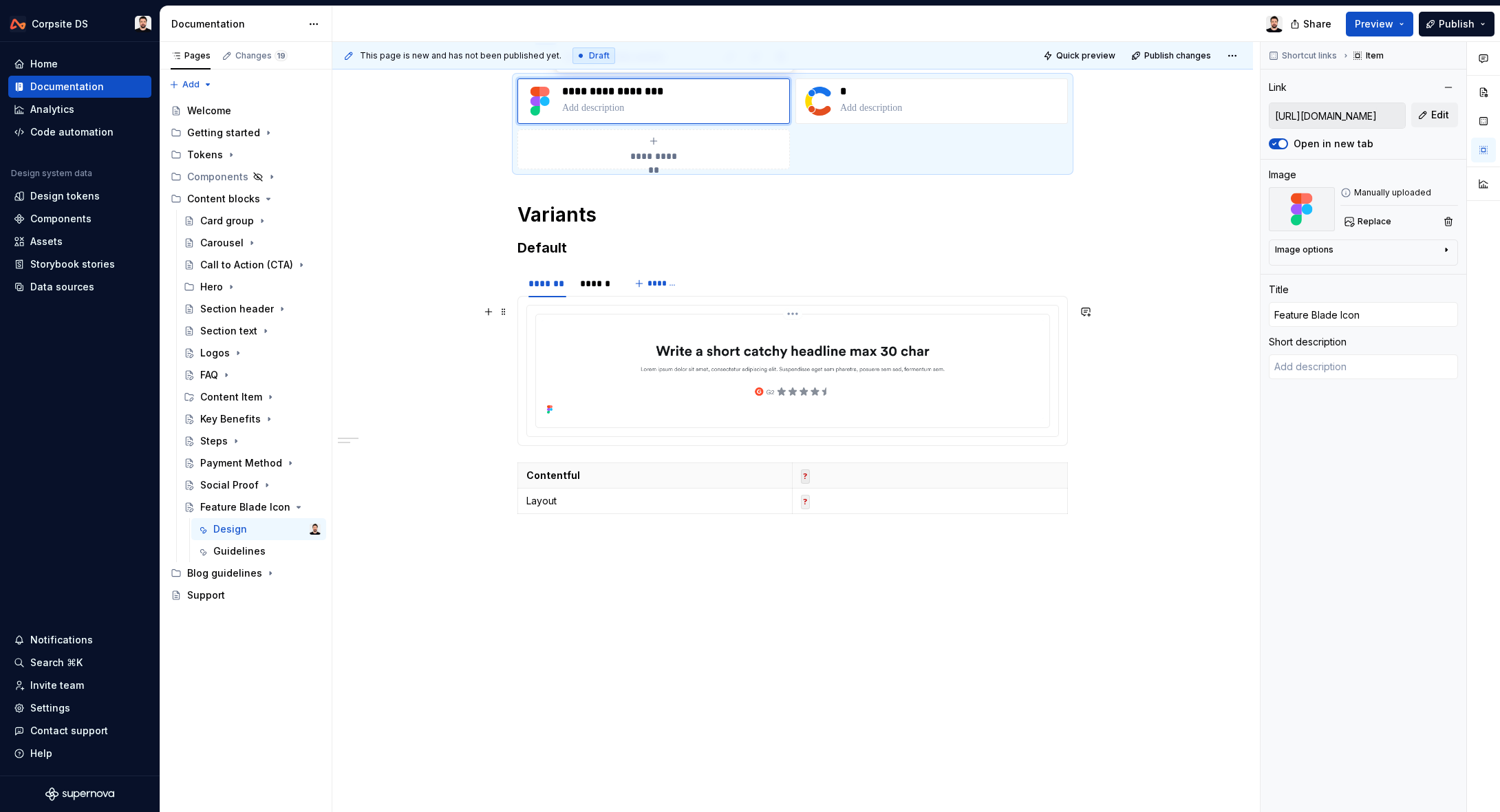
click at [598, 330] on img at bounding box center [792, 369] width 503 height 99
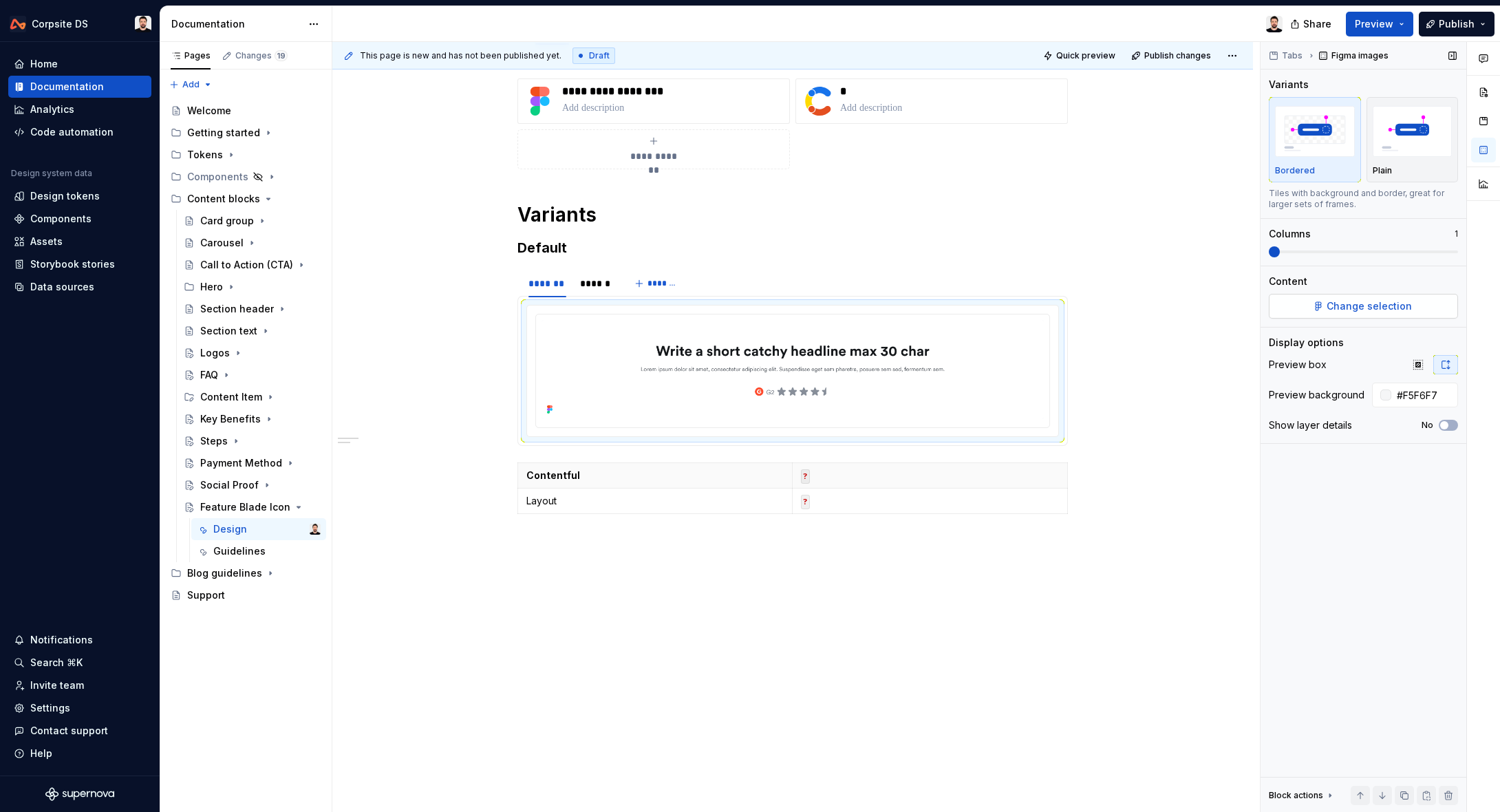
click at [1314, 306] on button "Change selection" at bounding box center [1363, 306] width 189 height 25
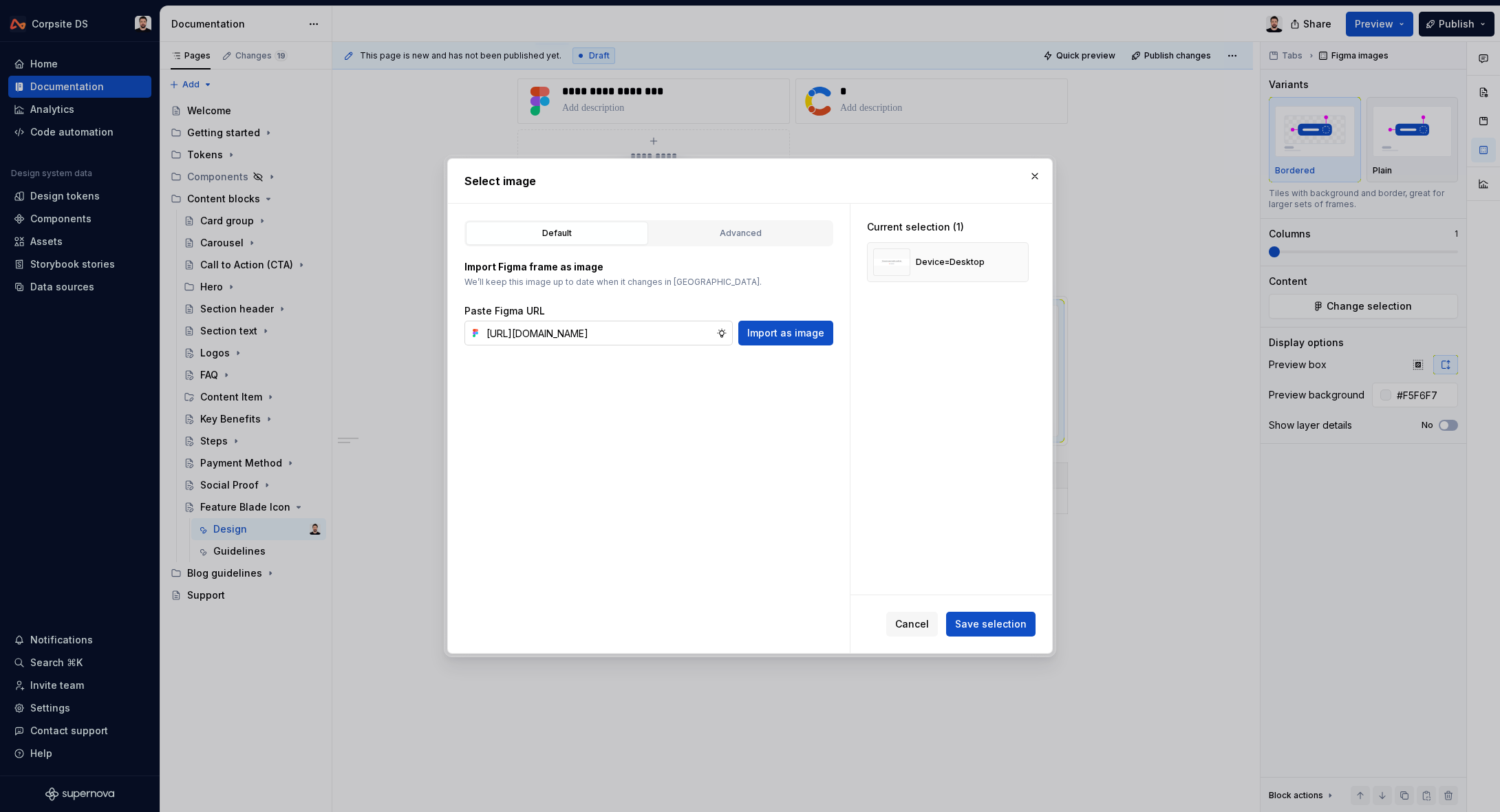
scroll to position [0, 433]
click at [777, 331] on span "Import as image" at bounding box center [786, 333] width 77 height 14
click at [1022, 262] on button "button" at bounding box center [1013, 262] width 19 height 19
click at [976, 623] on span "Save selection" at bounding box center [991, 623] width 72 height 14
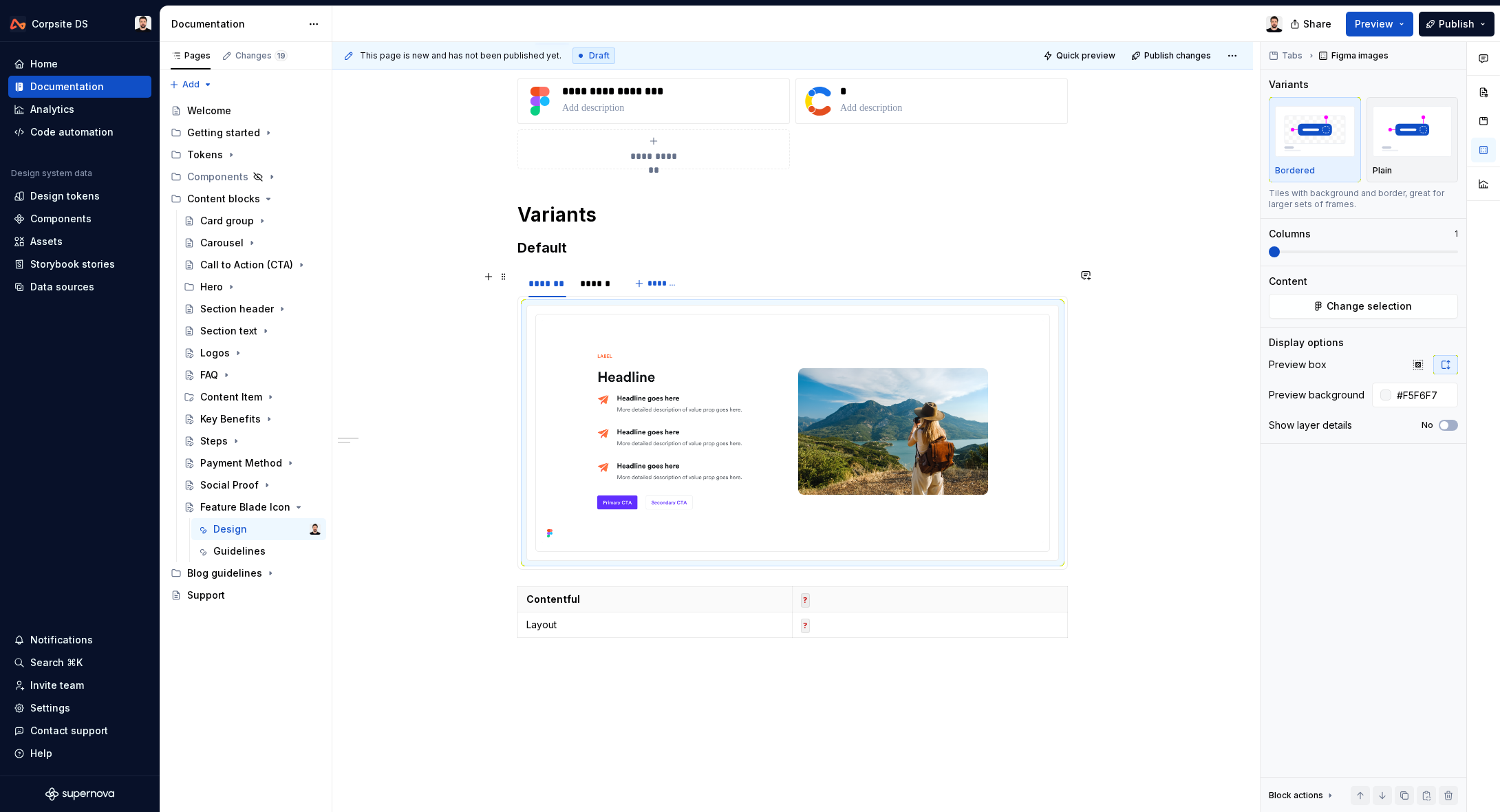
drag, startPoint x: 592, startPoint y: 279, endPoint x: 614, endPoint y: 266, distance: 25.6
click at [592, 279] on div "******" at bounding box center [595, 283] width 31 height 14
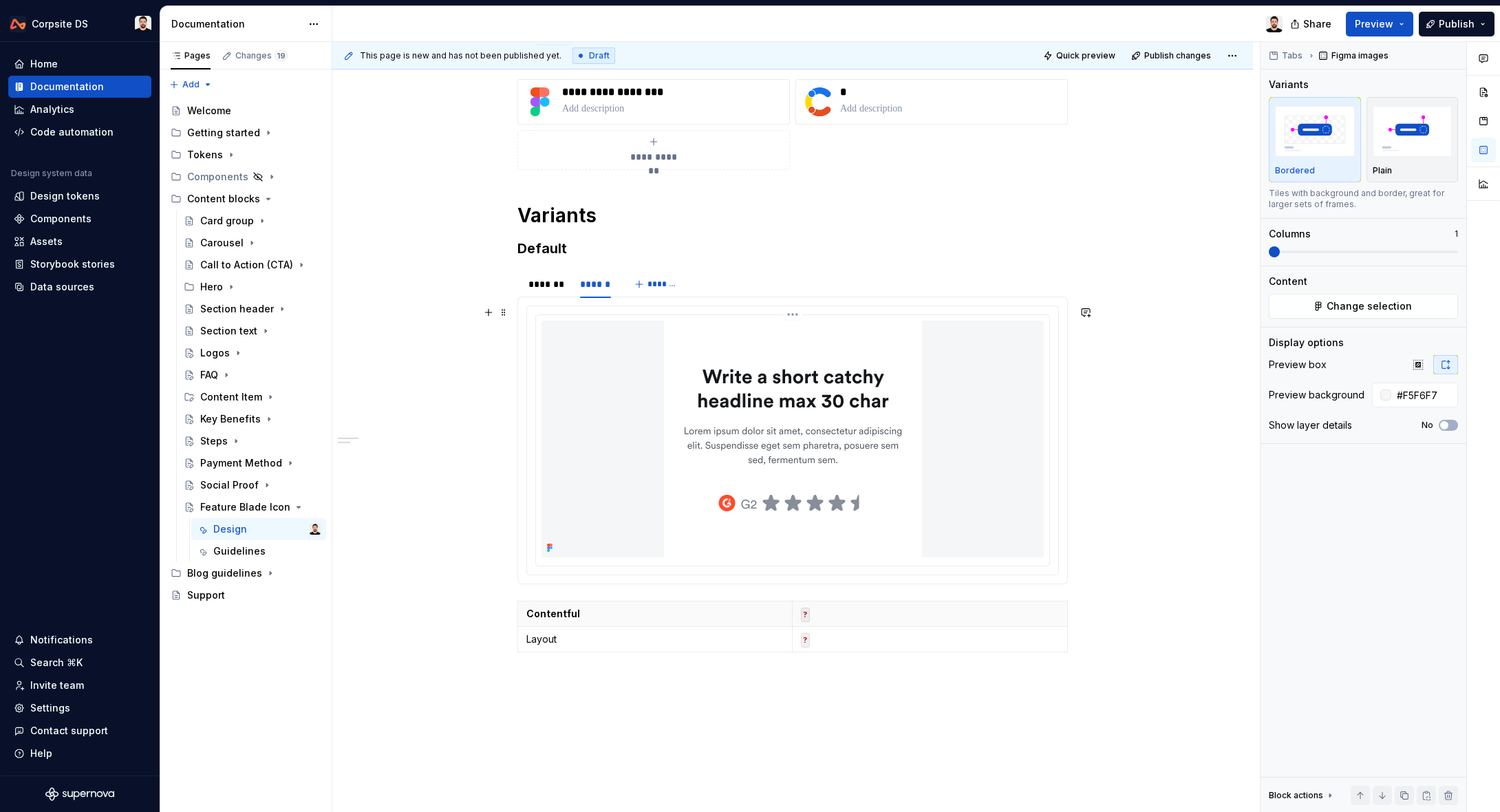
click at [641, 416] on div at bounding box center [792, 439] width 503 height 236
click at [1376, 307] on span "Change selection" at bounding box center [1370, 306] width 85 height 14
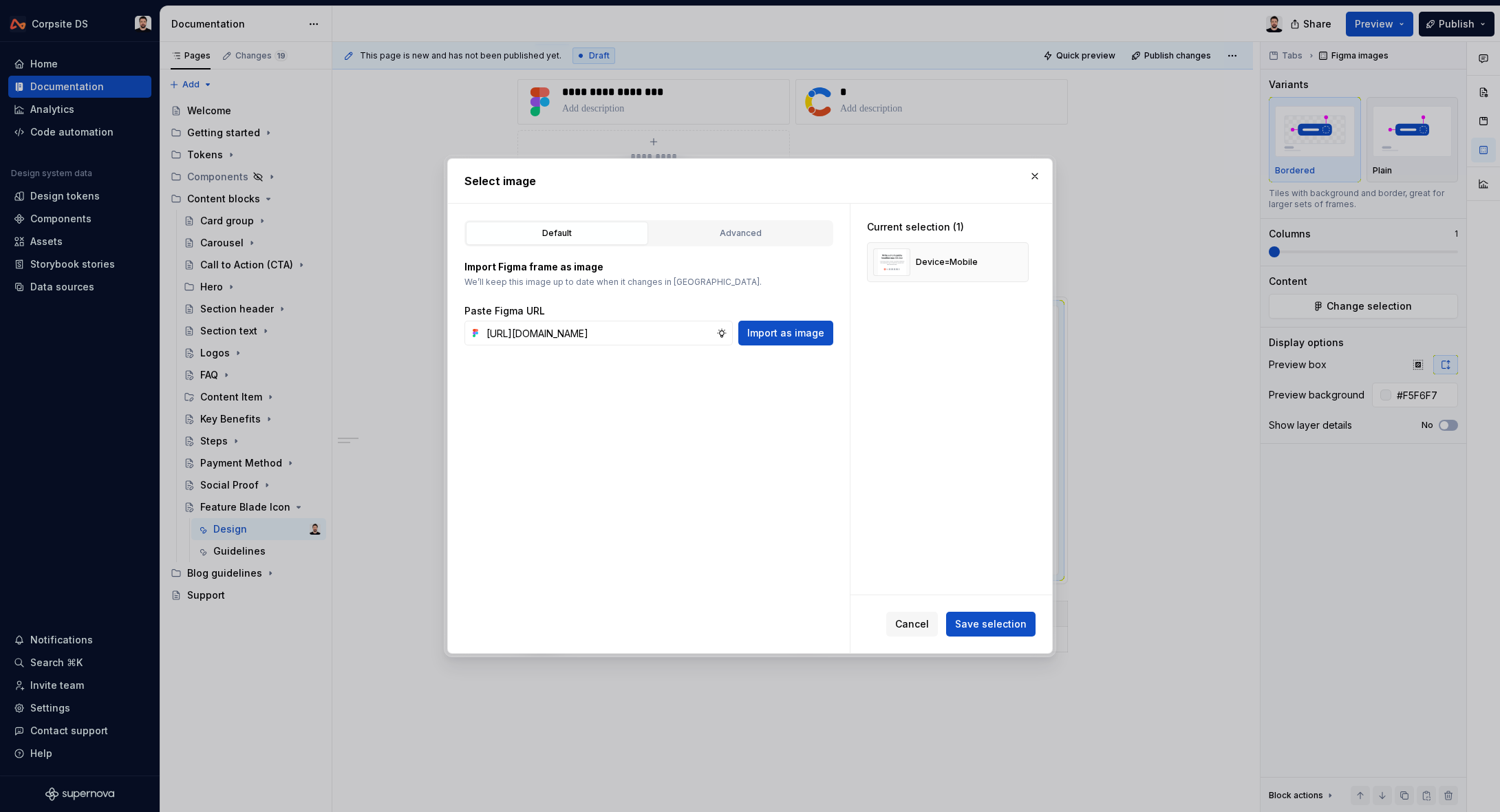
scroll to position [0, 431]
click at [792, 338] on span "Import as image" at bounding box center [786, 333] width 77 height 14
click at [1017, 261] on button "button" at bounding box center [1013, 262] width 19 height 19
click at [984, 629] on span "Save selection" at bounding box center [991, 623] width 72 height 14
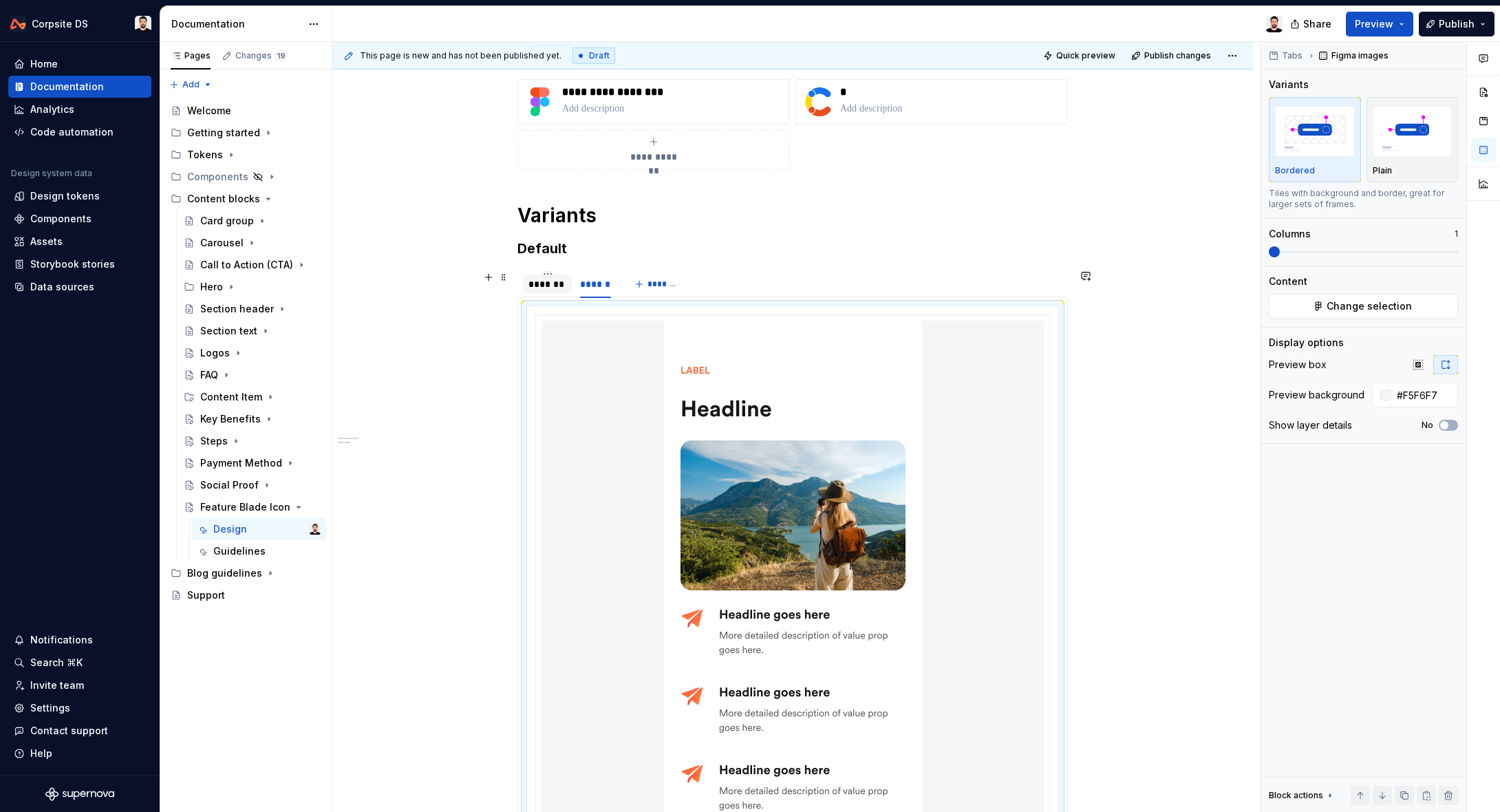
click at [557, 283] on div "*******" at bounding box center [547, 284] width 38 height 14
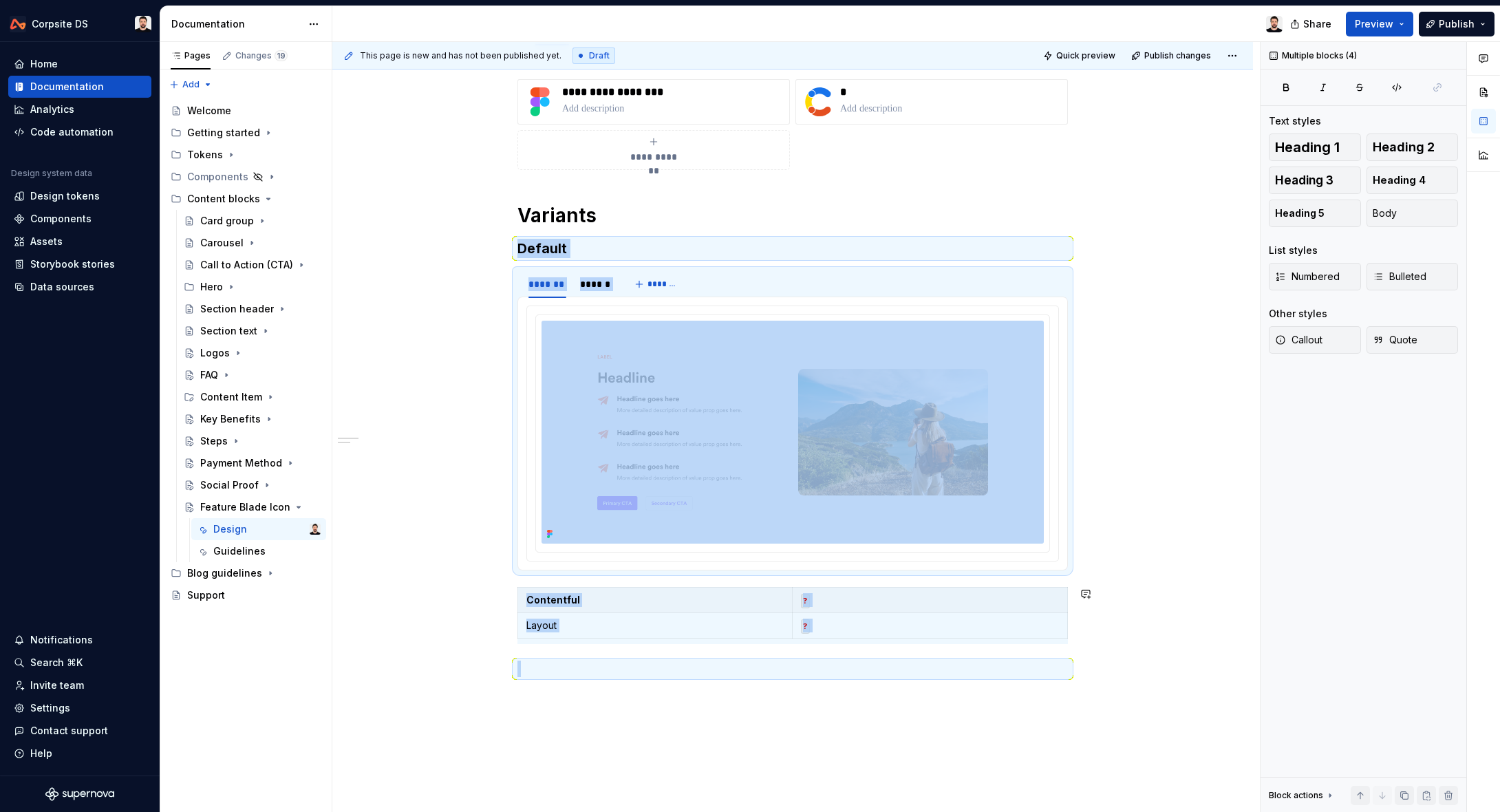
drag, startPoint x: 528, startPoint y: 248, endPoint x: 801, endPoint y: 680, distance: 511.0
click at [801, 680] on div "**********" at bounding box center [792, 386] width 550 height 614
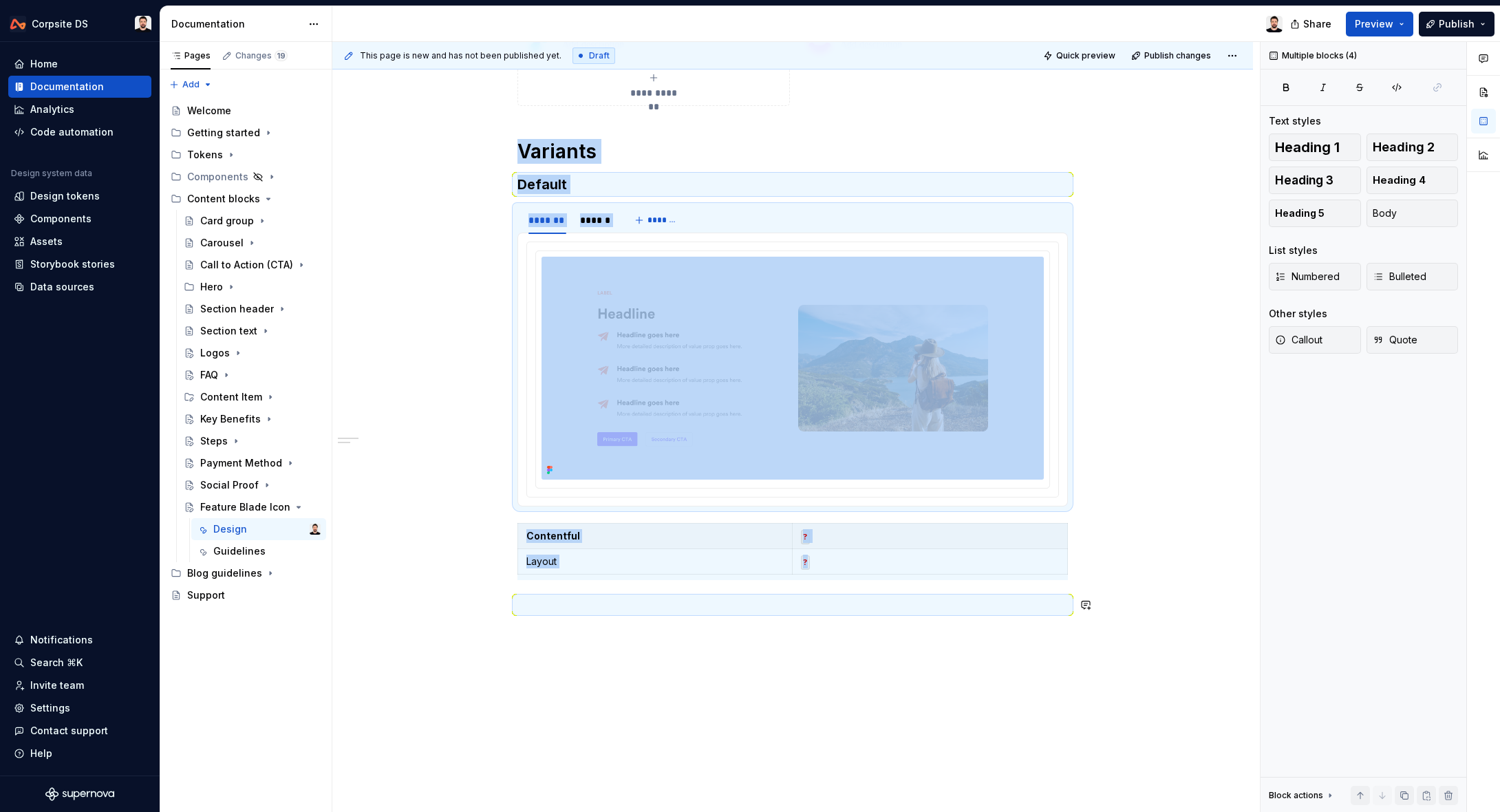
scroll to position [276, 0]
copy div "Variants Default ******* ****** ******* Contentful ? Layout ?"
drag, startPoint x: 649, startPoint y: 648, endPoint x: 623, endPoint y: 636, distance: 28.6
click at [649, 648] on div "**********" at bounding box center [792, 424] width 921 height 891
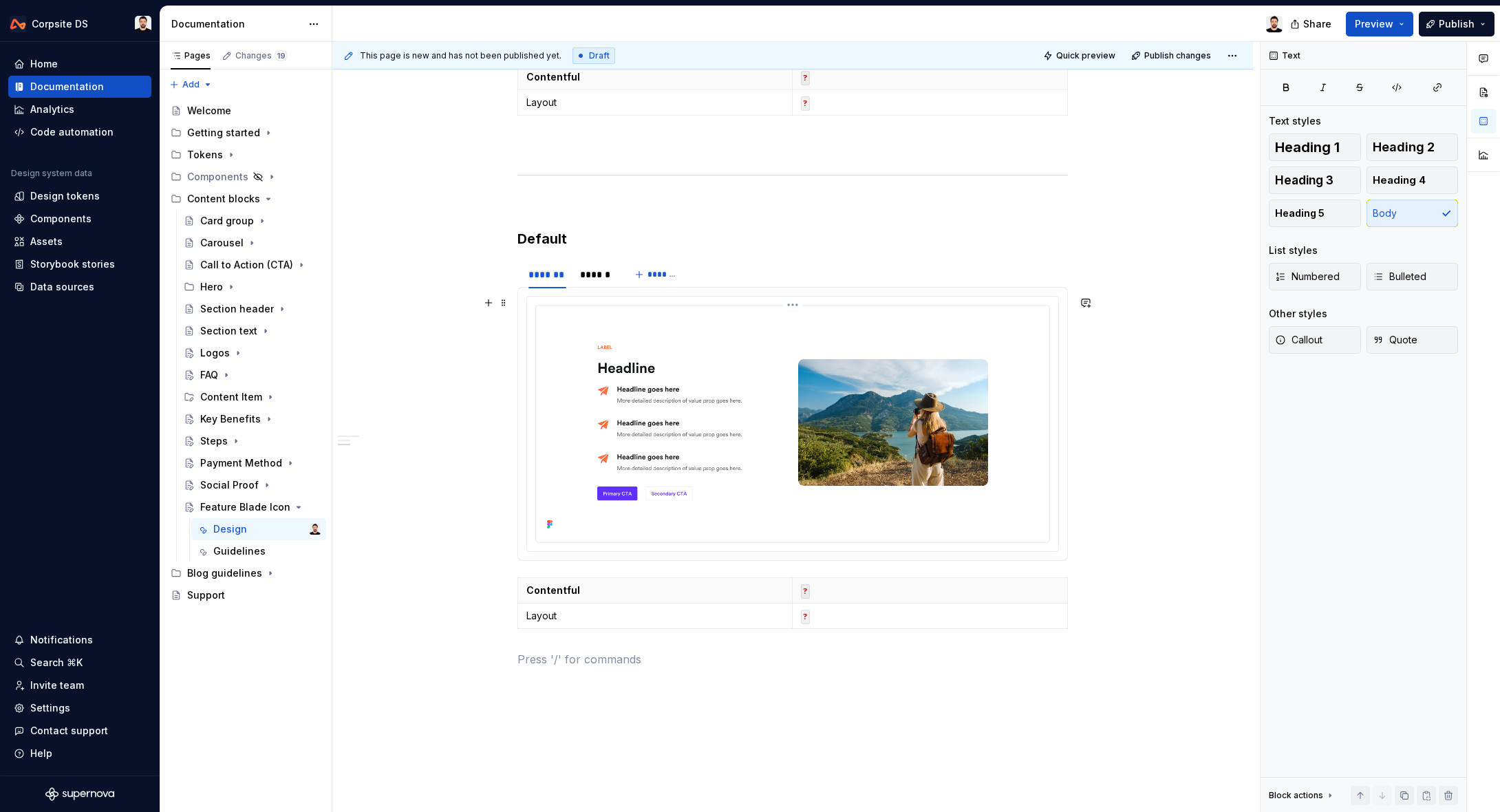
scroll to position [734, 0]
click at [549, 238] on h3 "Default" at bounding box center [792, 236] width 550 height 19
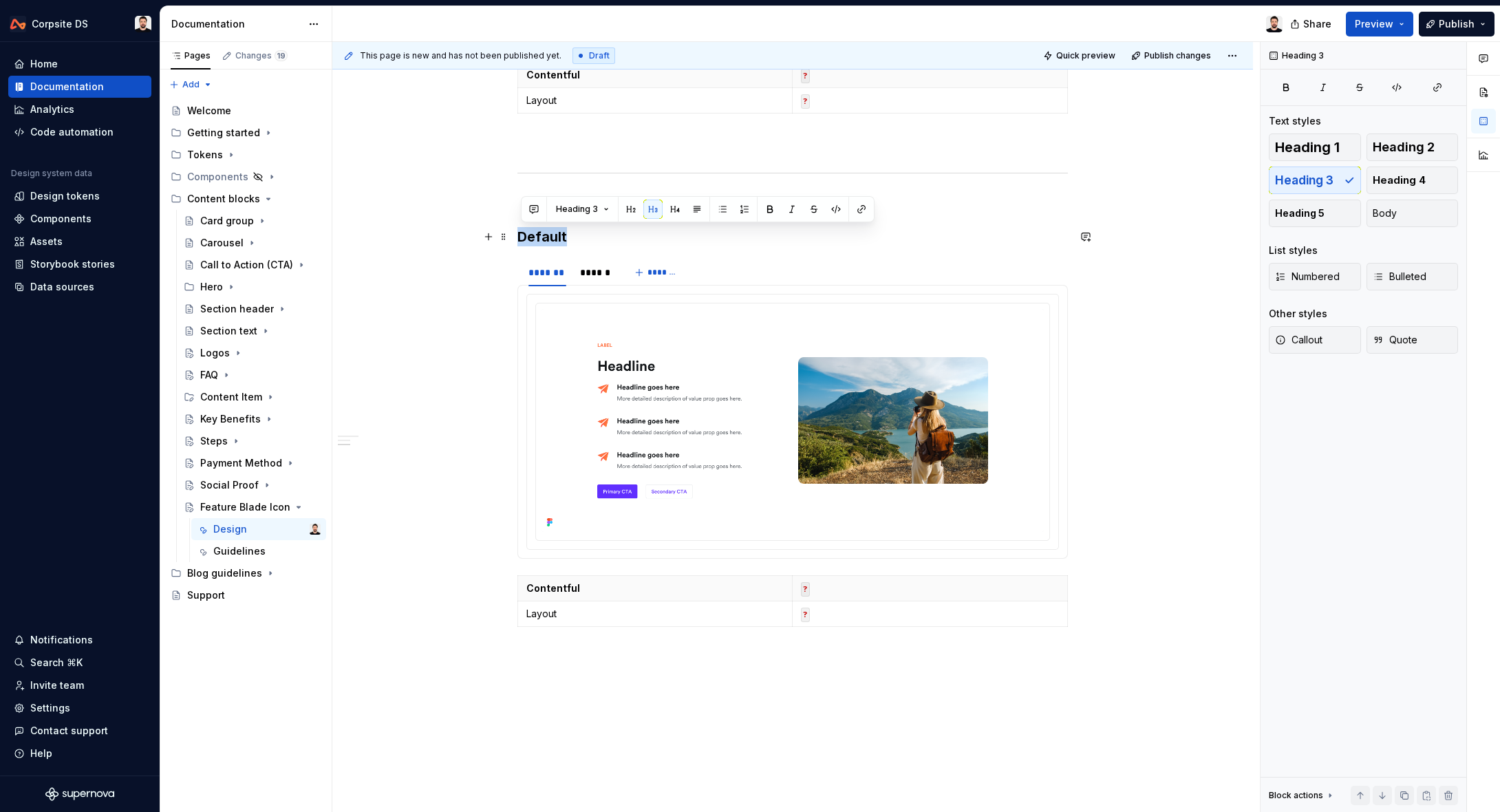
click at [549, 238] on h3 "Default" at bounding box center [792, 236] width 550 height 19
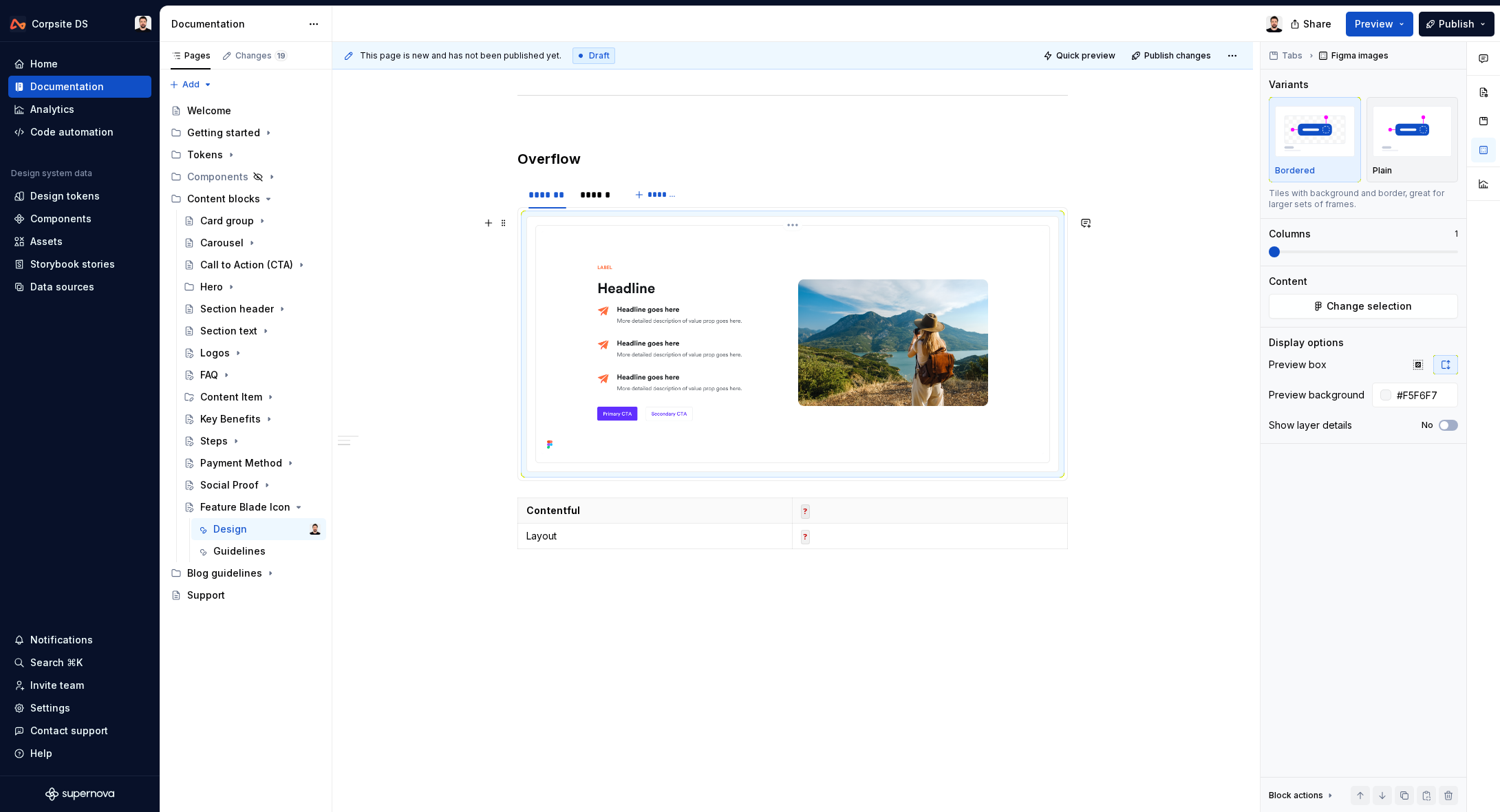
click at [587, 271] on img at bounding box center [792, 342] width 503 height 223
click at [674, 341] on img at bounding box center [792, 342] width 503 height 223
click at [1416, 301] on button "Change selection" at bounding box center [1363, 306] width 189 height 25
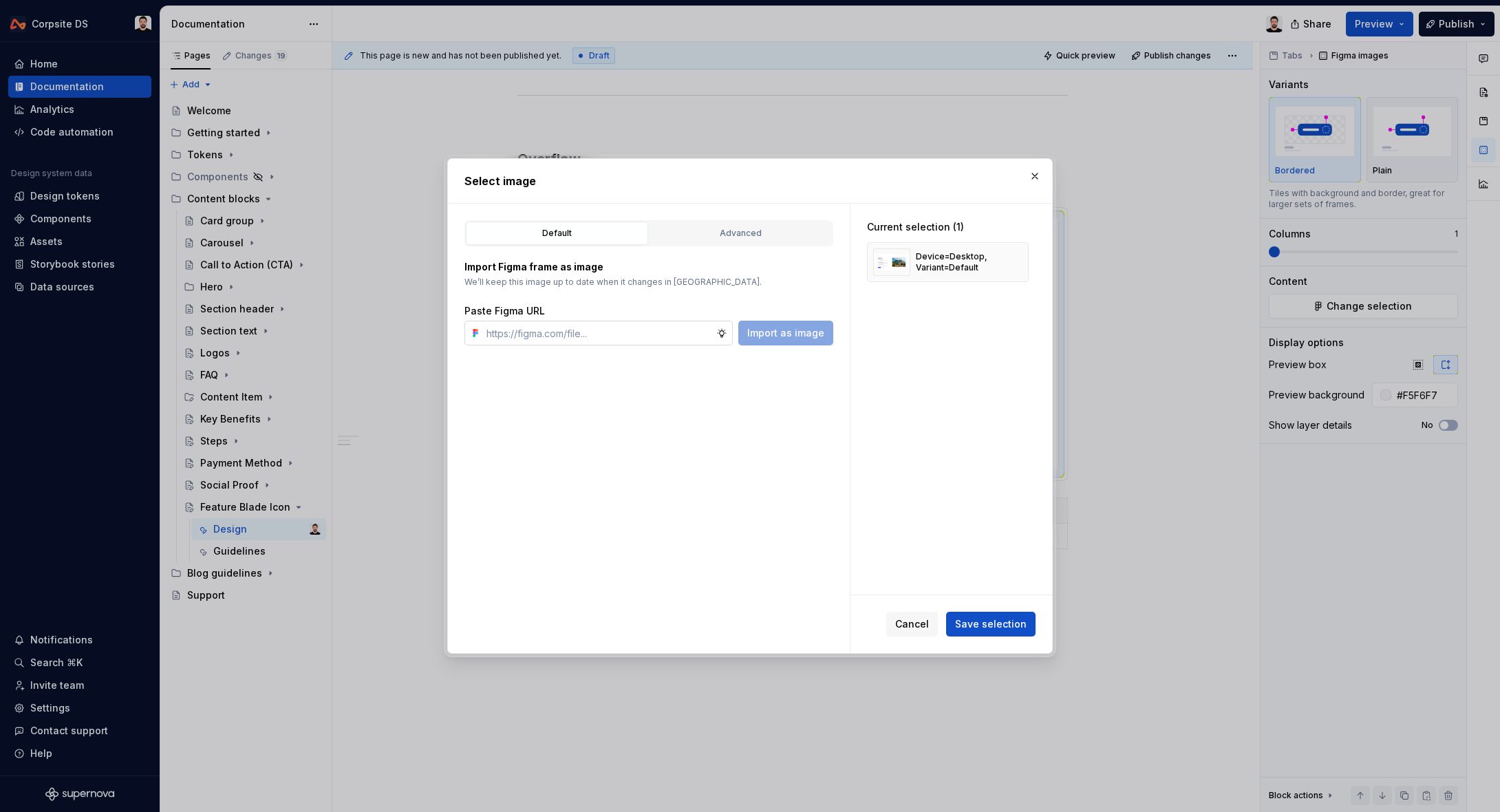
click at [644, 326] on input "text" at bounding box center [598, 333] width 236 height 25
click at [788, 338] on span "Import as image" at bounding box center [786, 333] width 77 height 14
click at [1017, 260] on button "button" at bounding box center [1013, 262] width 19 height 19
click at [988, 621] on span "Save selection" at bounding box center [991, 623] width 72 height 14
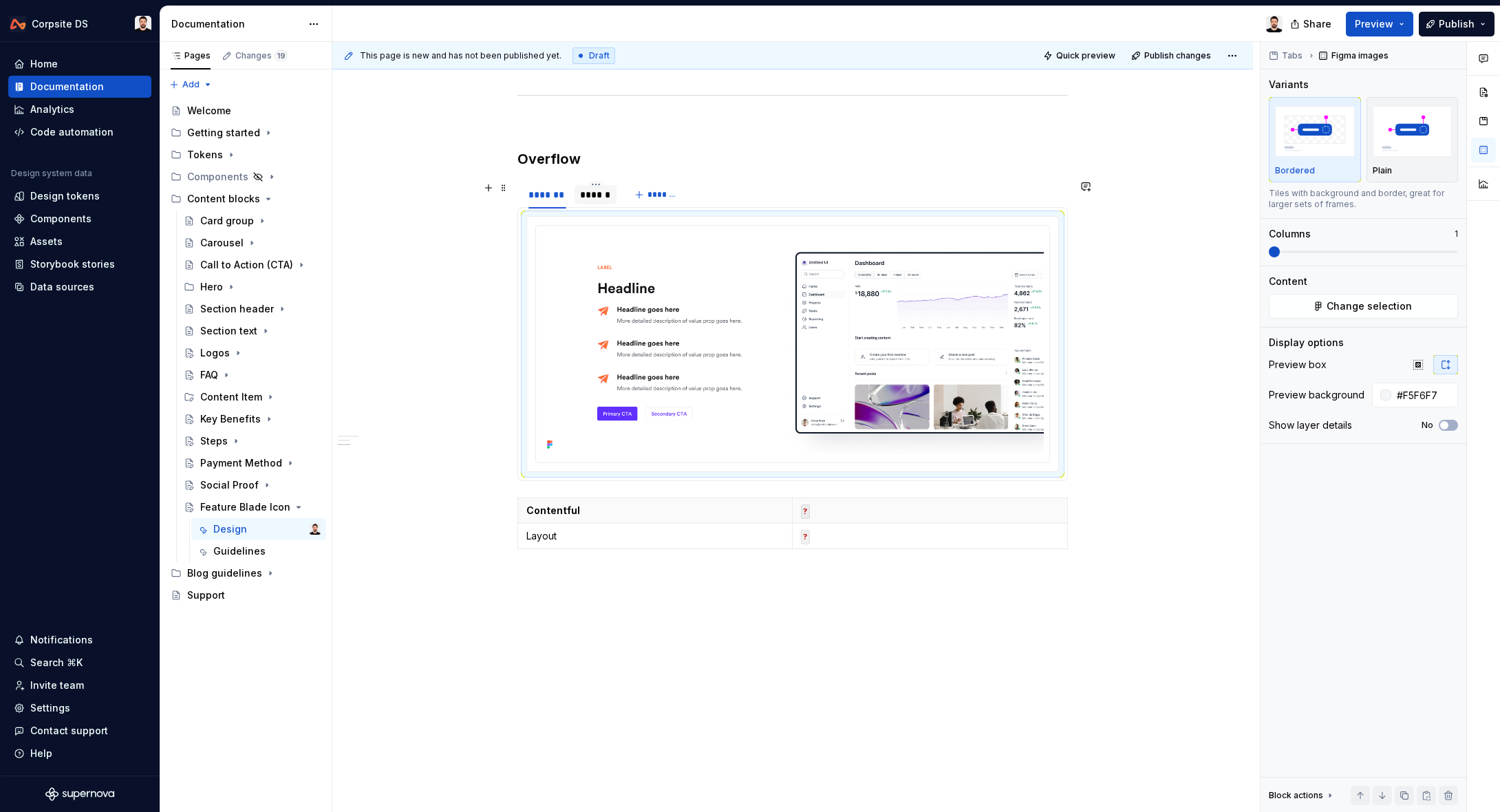
click at [604, 194] on div "******" at bounding box center [595, 195] width 31 height 14
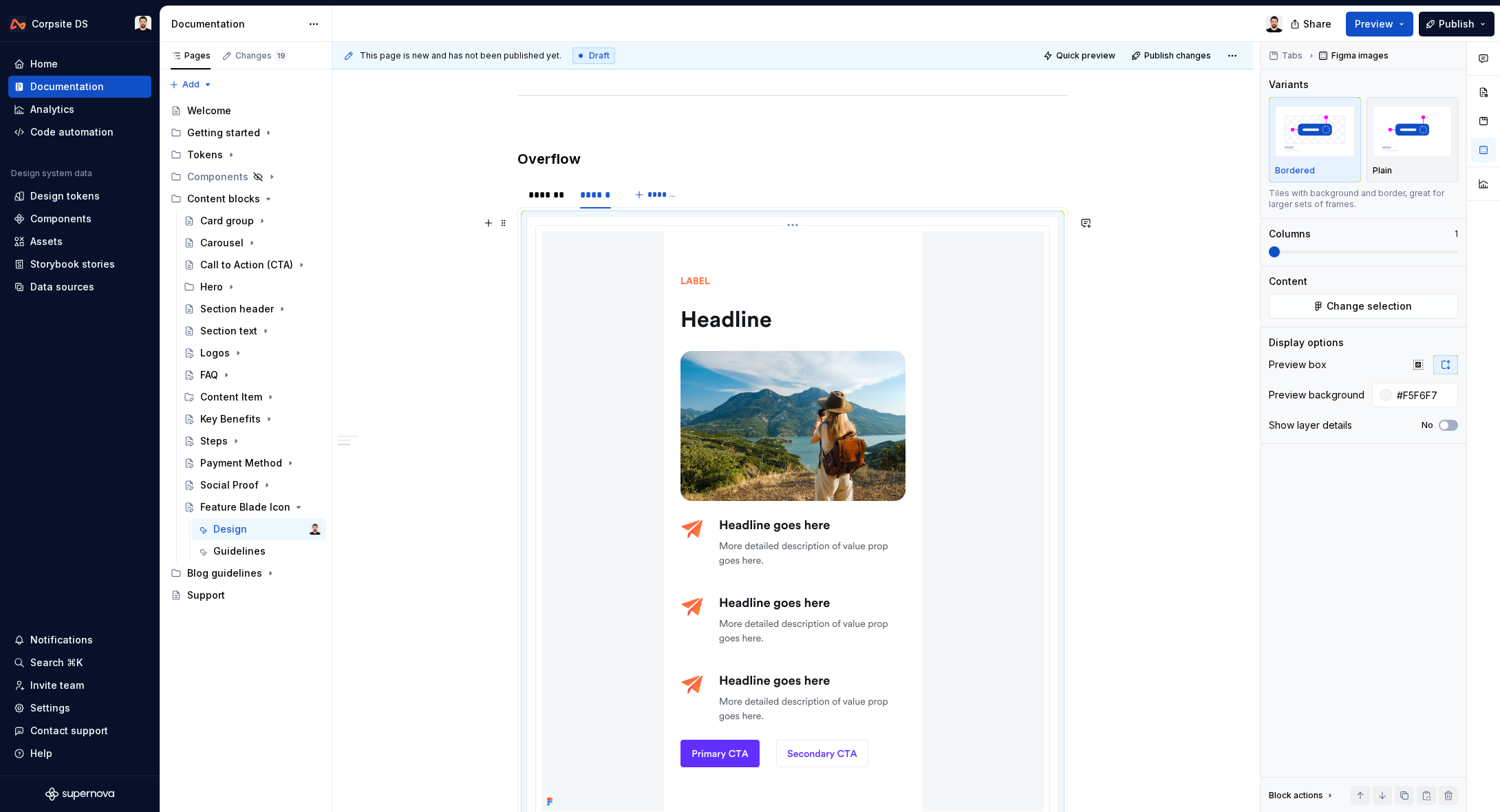
click at [638, 290] on div at bounding box center [792, 520] width 503 height 580
click at [1335, 307] on span "Change selection" at bounding box center [1370, 306] width 85 height 14
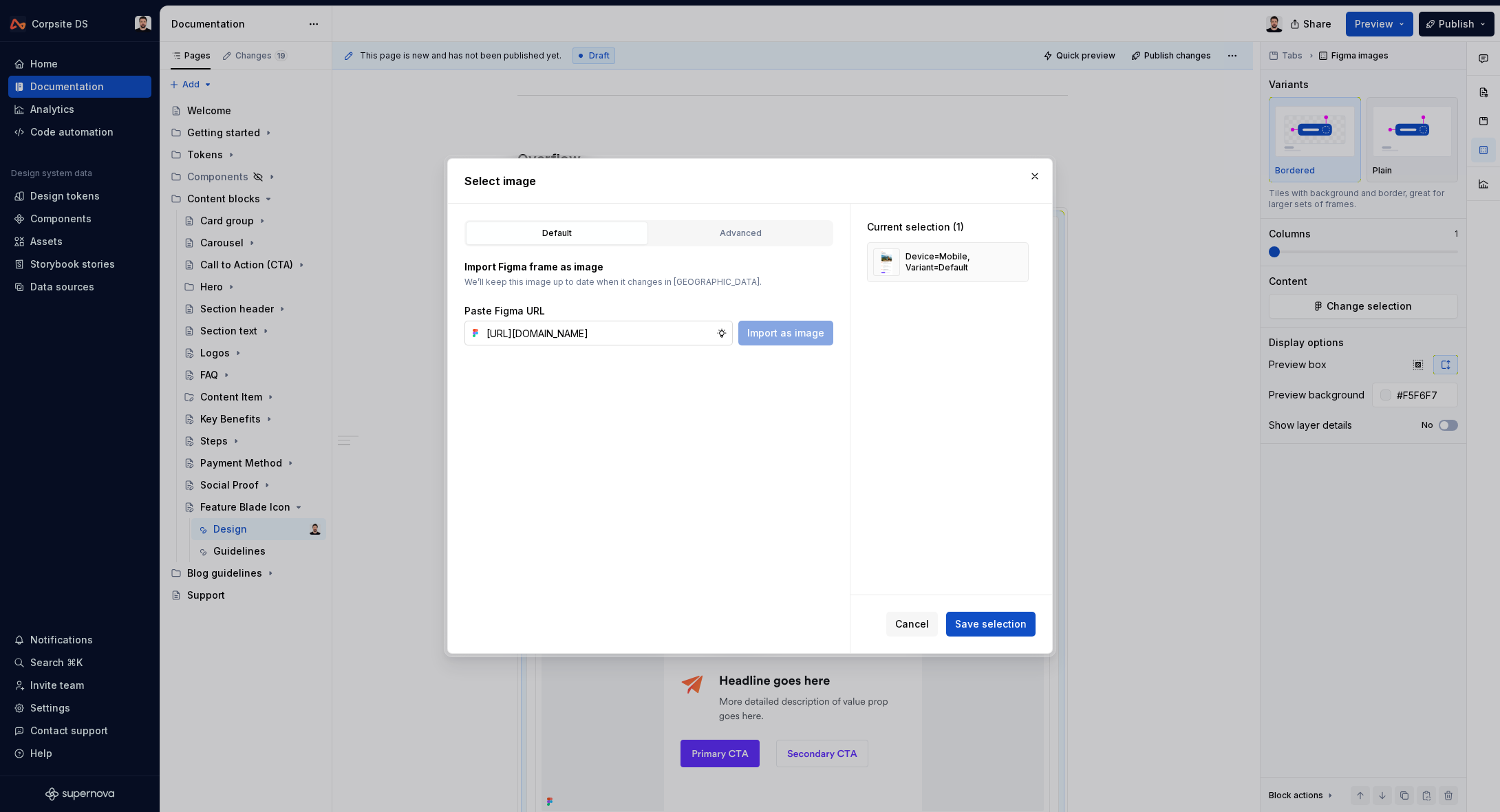
scroll to position [0, 434]
click at [764, 331] on span "Import as image" at bounding box center [786, 333] width 77 height 14
click at [1022, 260] on button "button" at bounding box center [1013, 262] width 19 height 19
click at [1013, 616] on button "Save selection" at bounding box center [990, 624] width 89 height 25
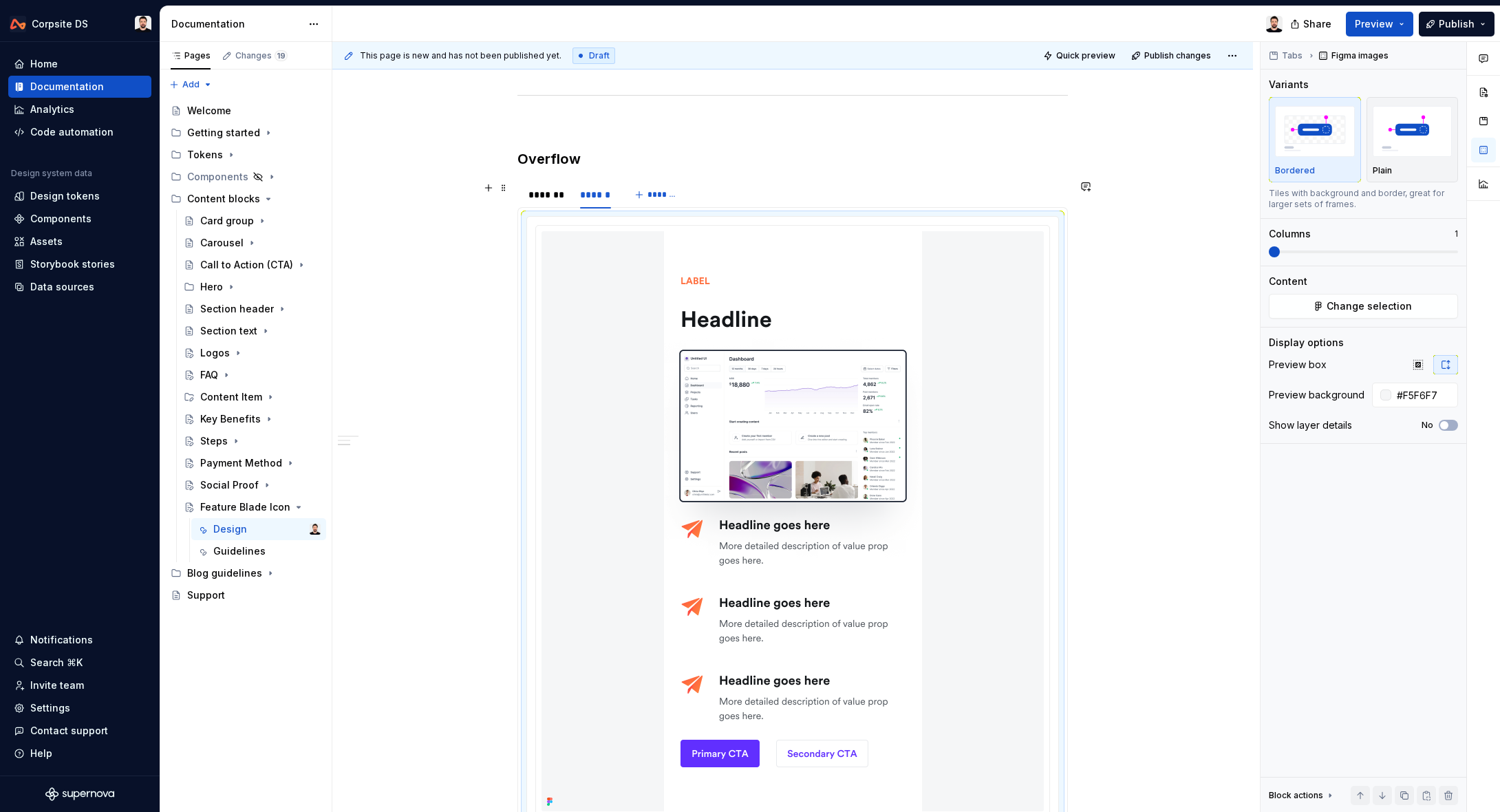
drag, startPoint x: 553, startPoint y: 193, endPoint x: 599, endPoint y: 318, distance: 133.2
click at [553, 194] on div "*******" at bounding box center [547, 195] width 38 height 14
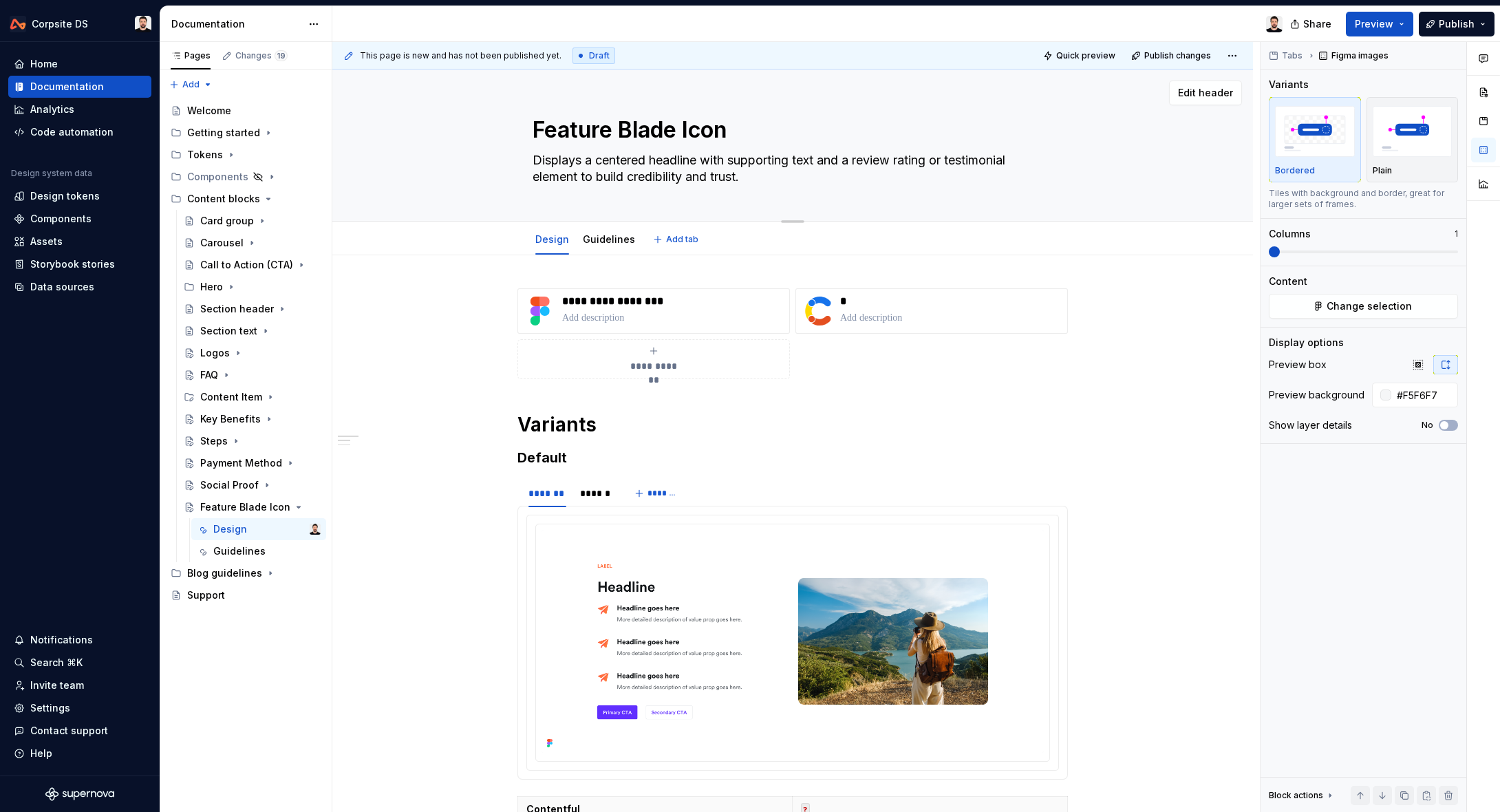
click at [679, 174] on textarea "Displays a centered headline with supporting text and a review rating or testim…" at bounding box center [790, 169] width 520 height 39
paste textarea "Blade with a bulleted list, showing a headline, a short description, and an ima…"
click at [560, 162] on textarea "Blade with a bulleted list, showing a headline, a short description, and an ima…" at bounding box center [790, 169] width 520 height 39
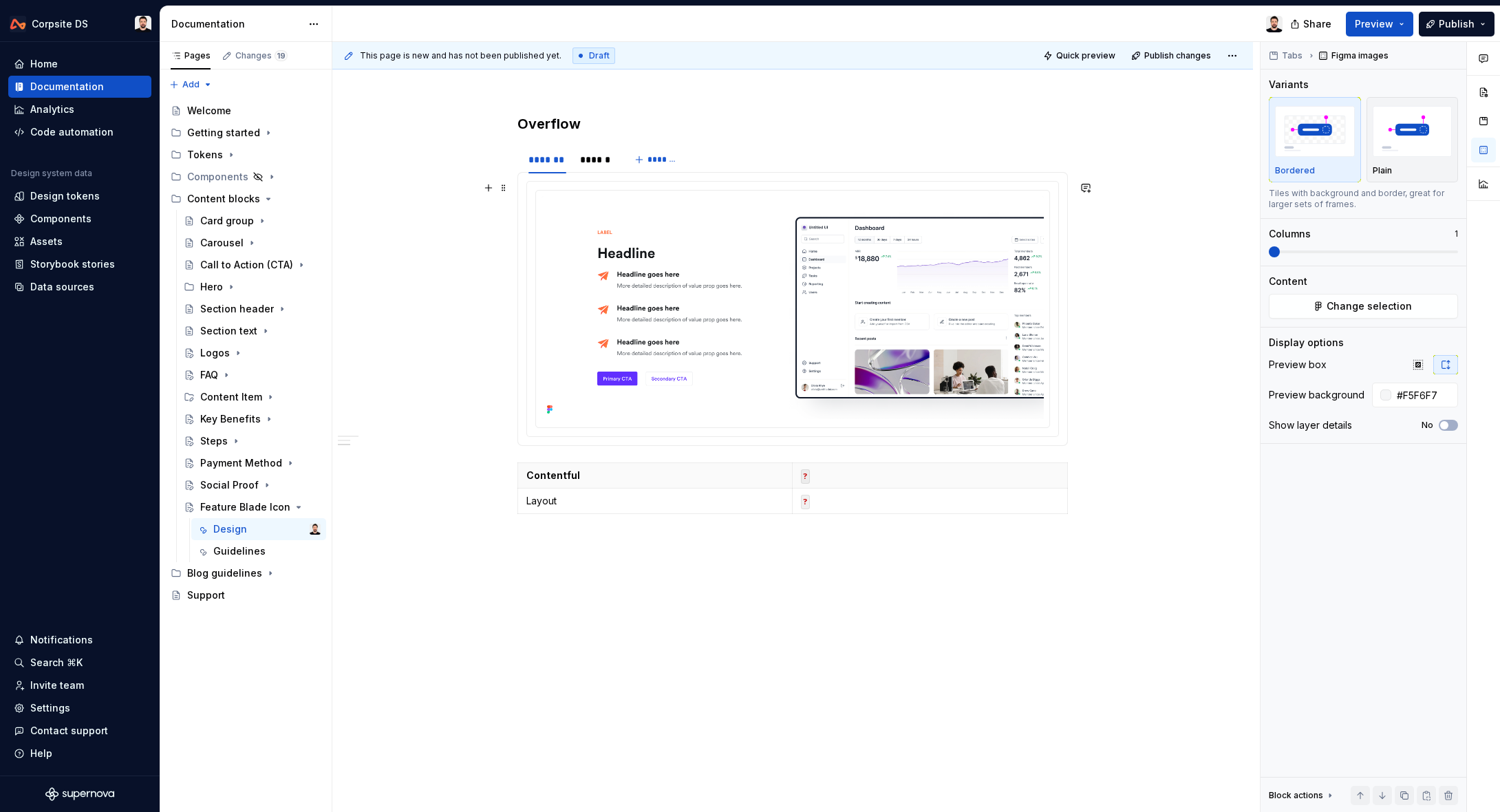
scroll to position [843, 0]
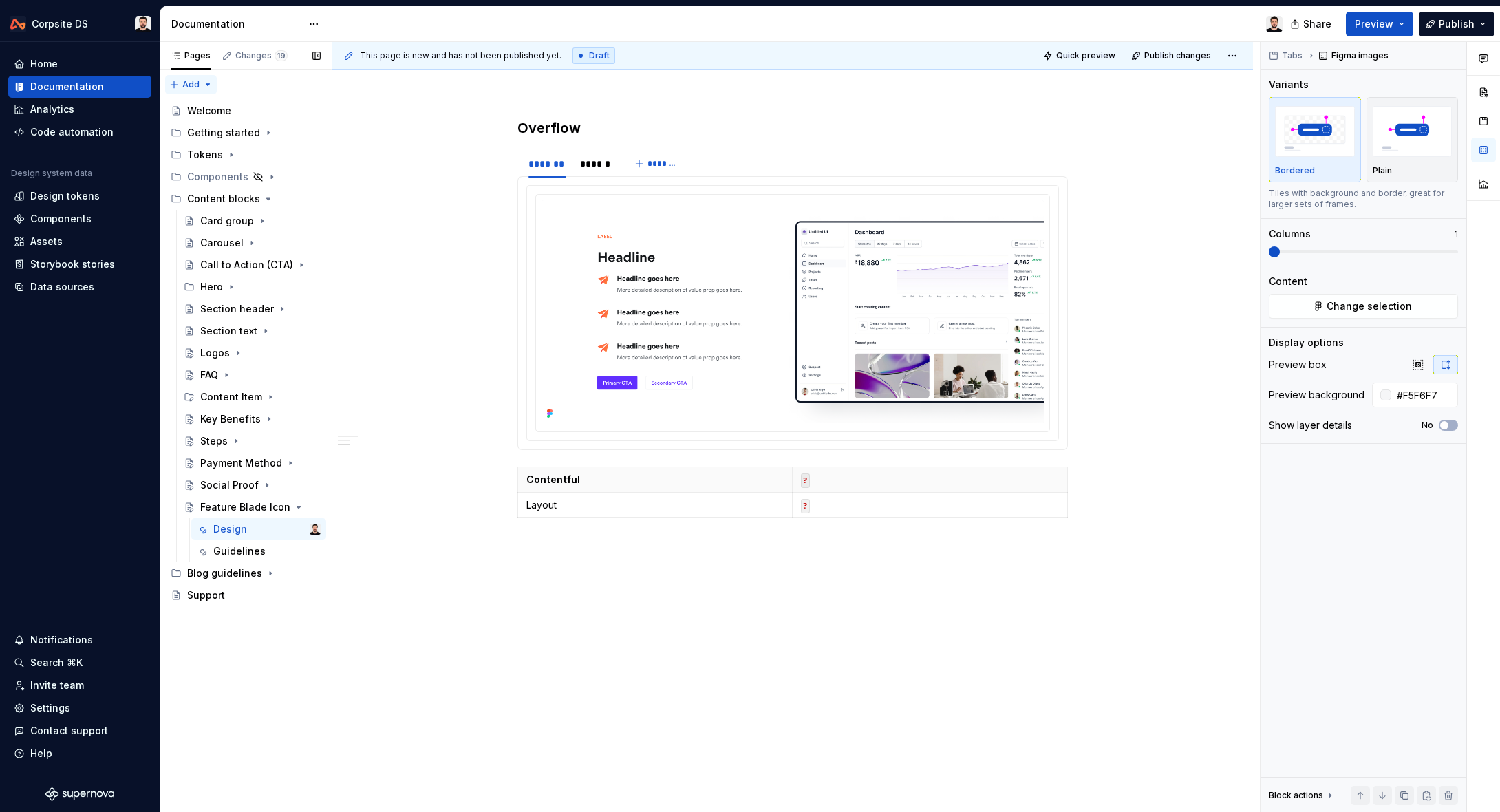
click at [204, 84] on div "Pages Changes 19 Add Accessibility guide for tree Page tree. Navigate the tree …" at bounding box center [245, 427] width 172 height 770
click at [220, 133] on div "New group" at bounding box center [235, 133] width 89 height 14
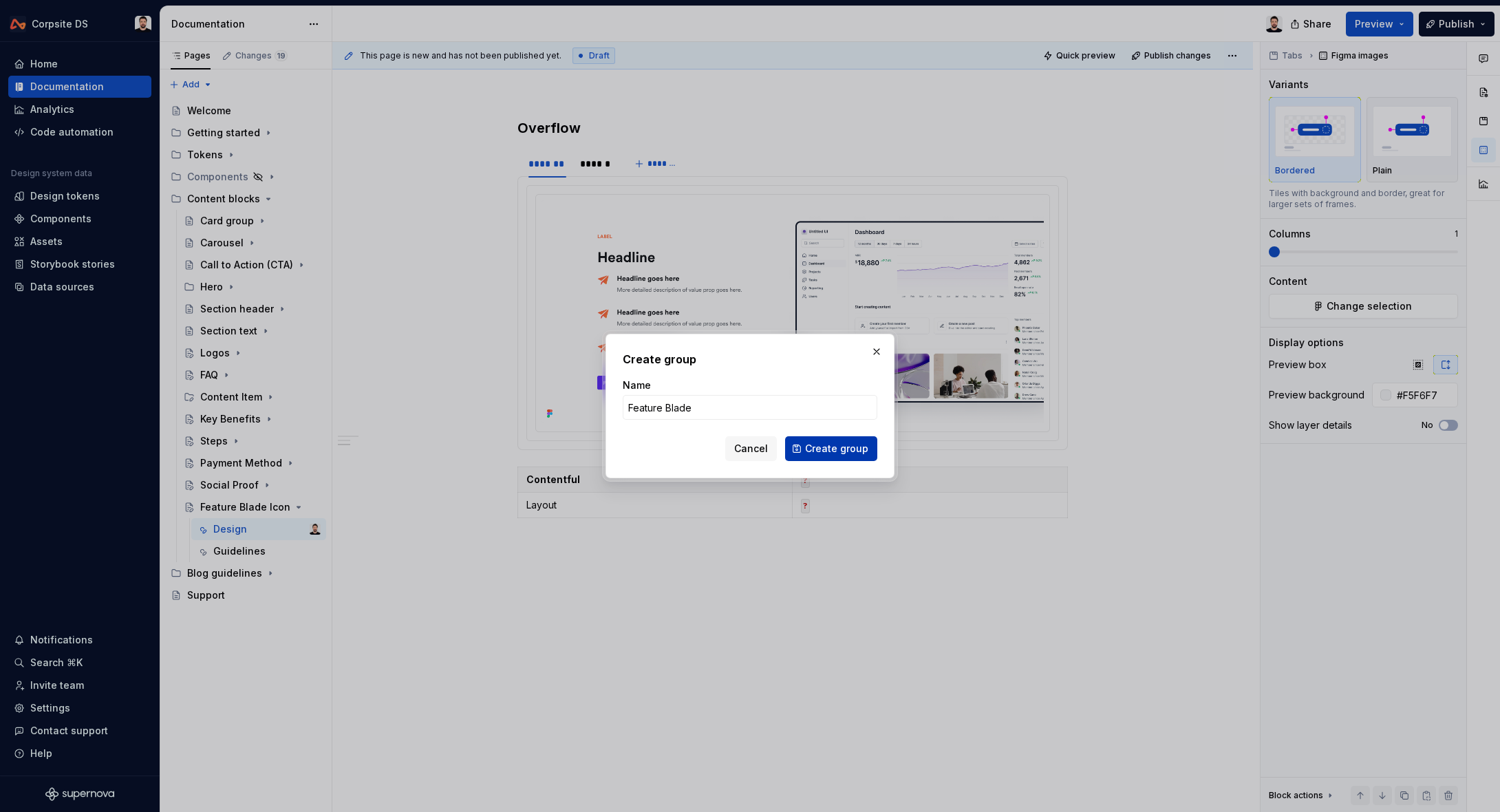
click at [824, 447] on span "Create group" at bounding box center [836, 448] width 64 height 14
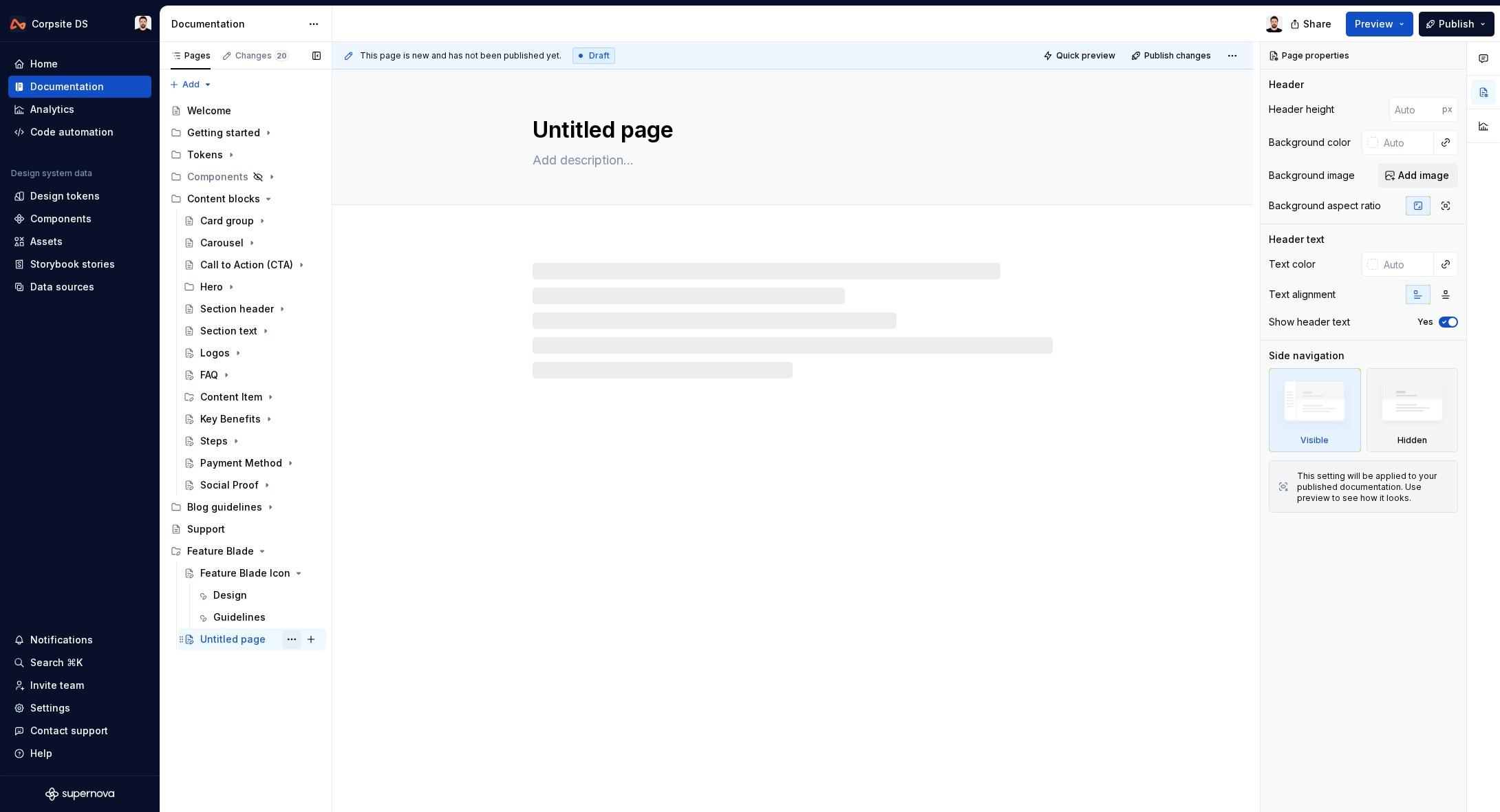
click at [290, 641] on button "Page tree" at bounding box center [292, 639] width 19 height 19
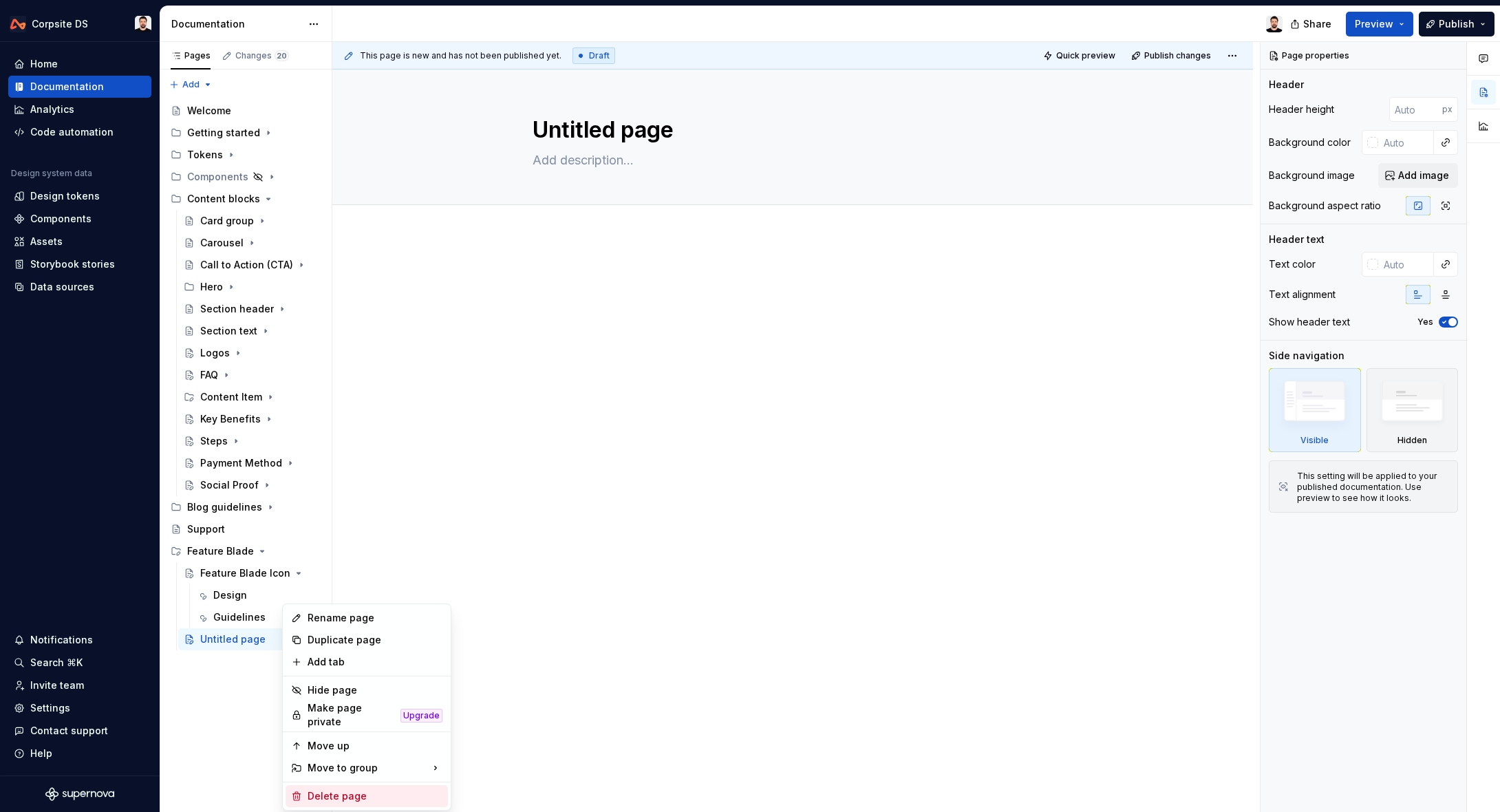
click at [344, 789] on div "Delete page" at bounding box center [375, 795] width 135 height 14
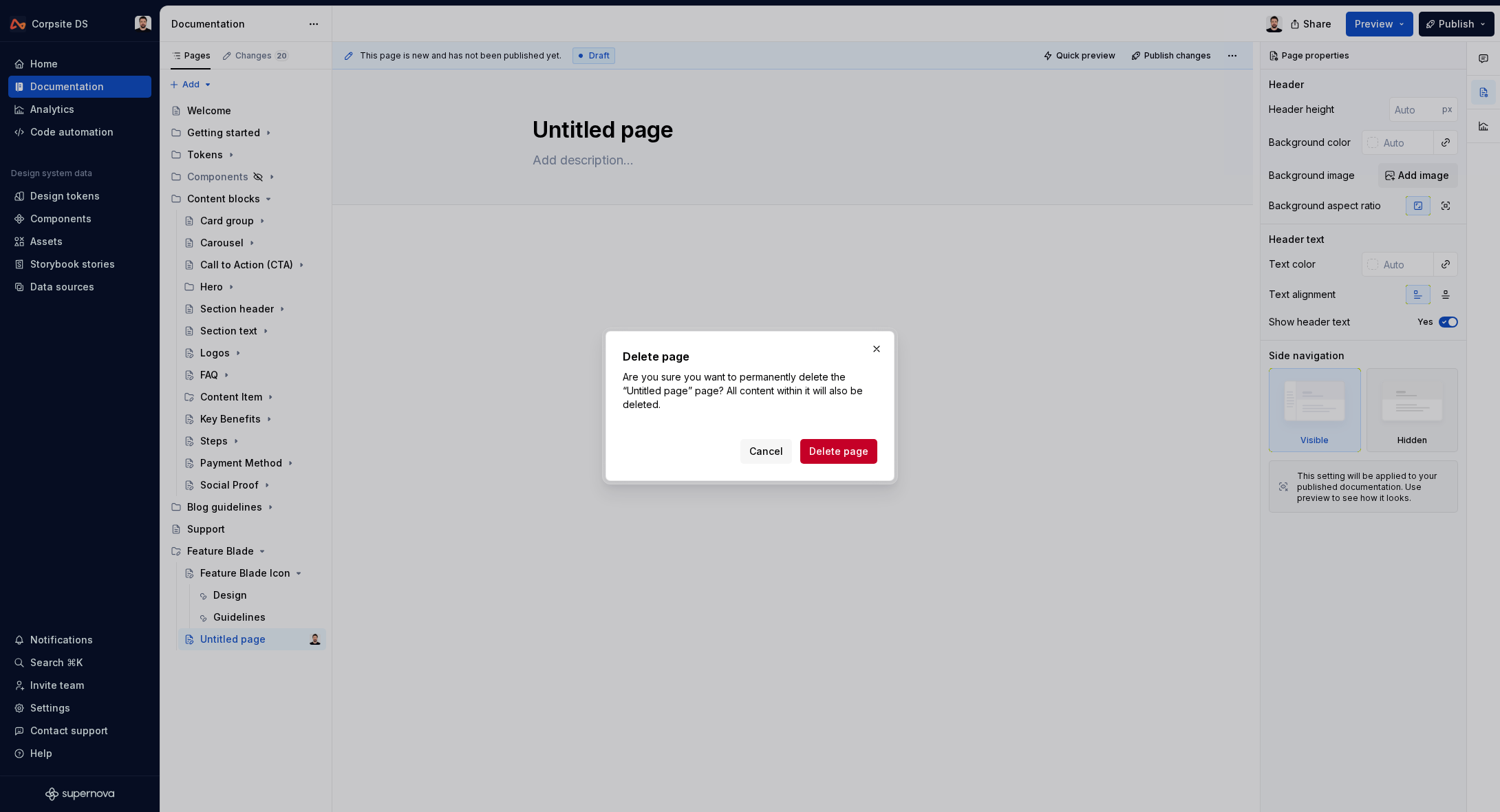
click at [836, 453] on span "Delete page" at bounding box center [839, 451] width 60 height 14
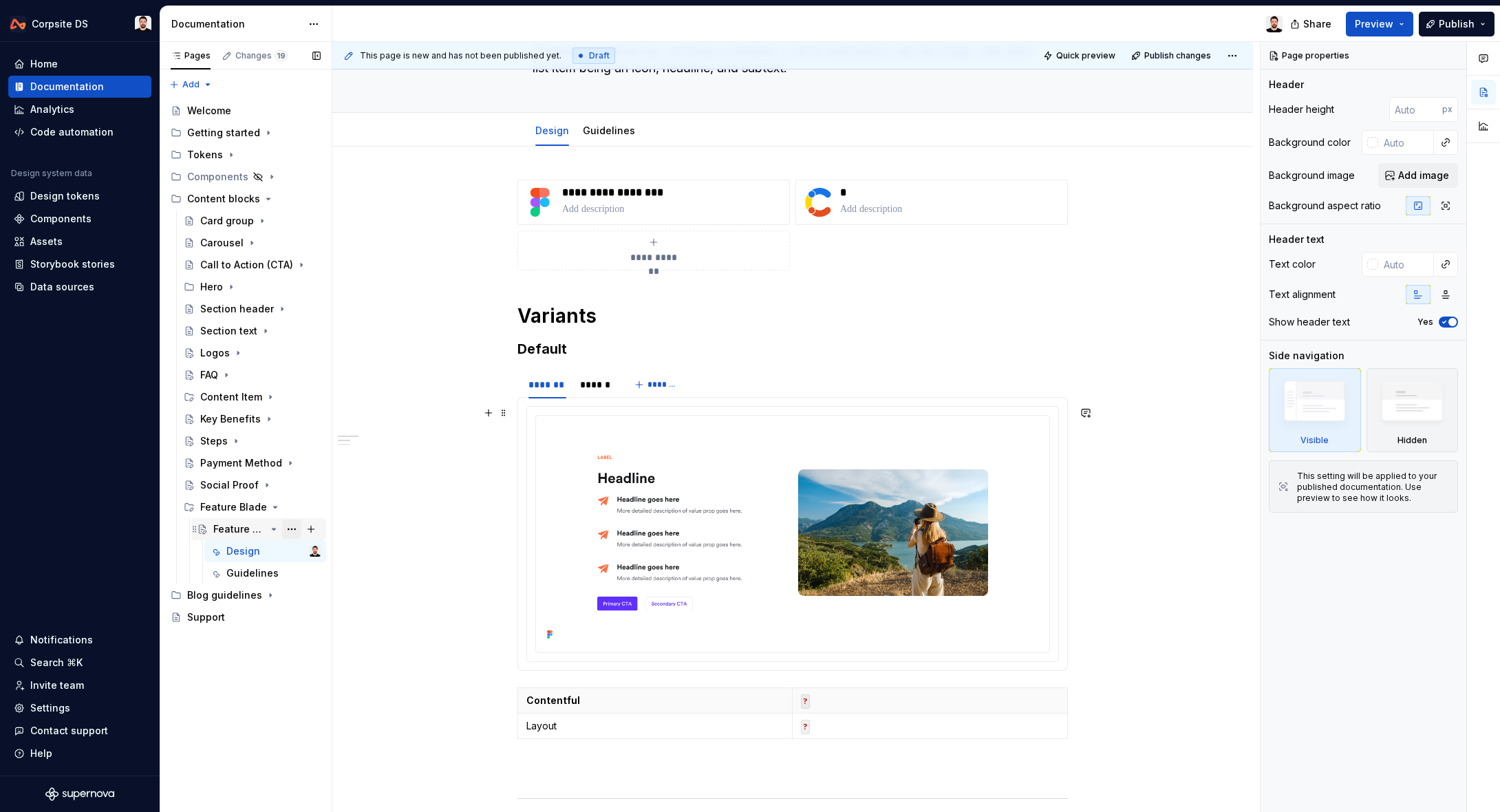
scroll to position [126, 0]
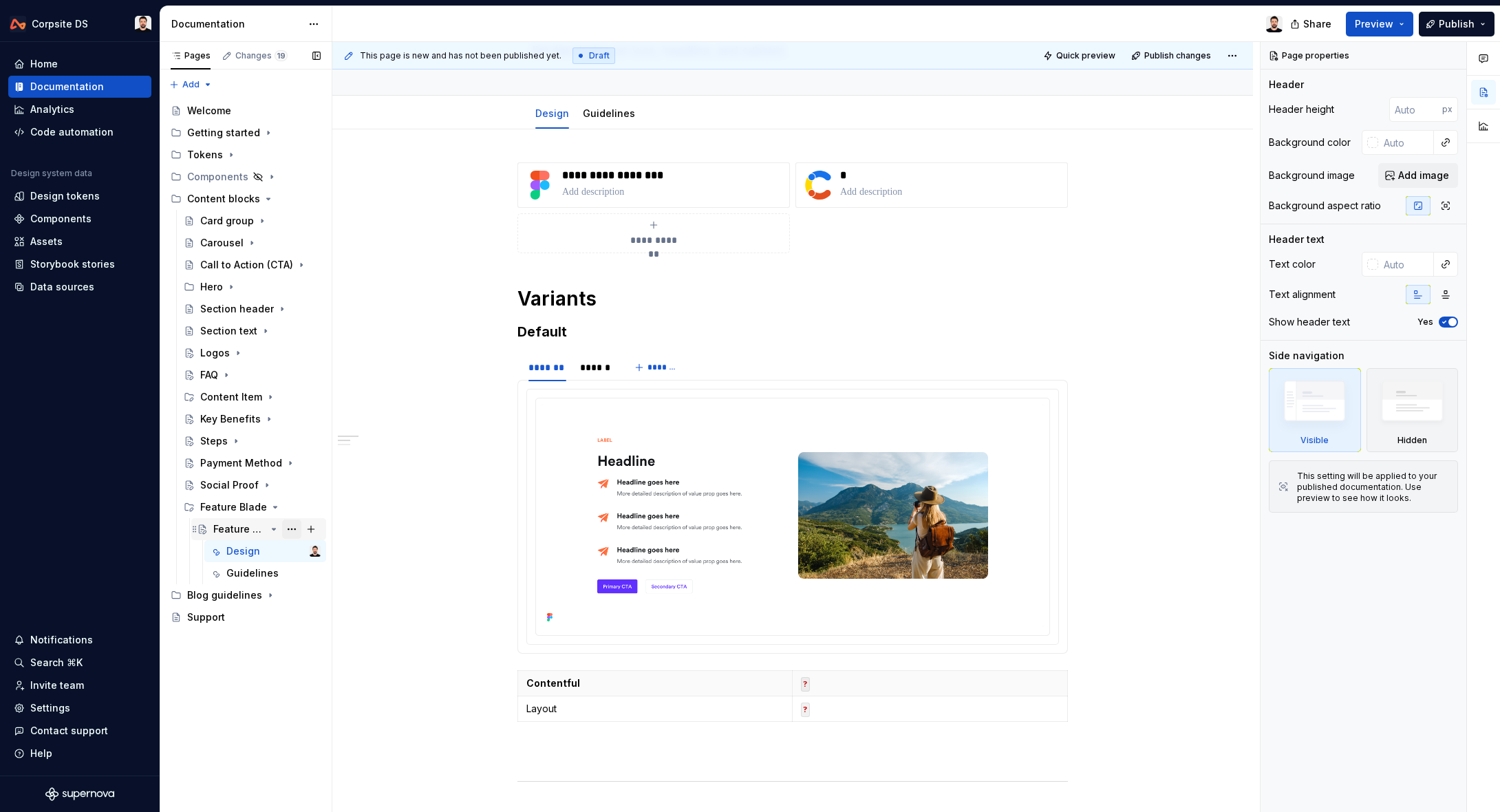
click at [294, 529] on button "Page tree" at bounding box center [292, 529] width 19 height 19
click at [364, 580] on div "Duplicate page" at bounding box center [375, 575] width 135 height 14
